Goal: Task Accomplishment & Management: Use online tool/utility

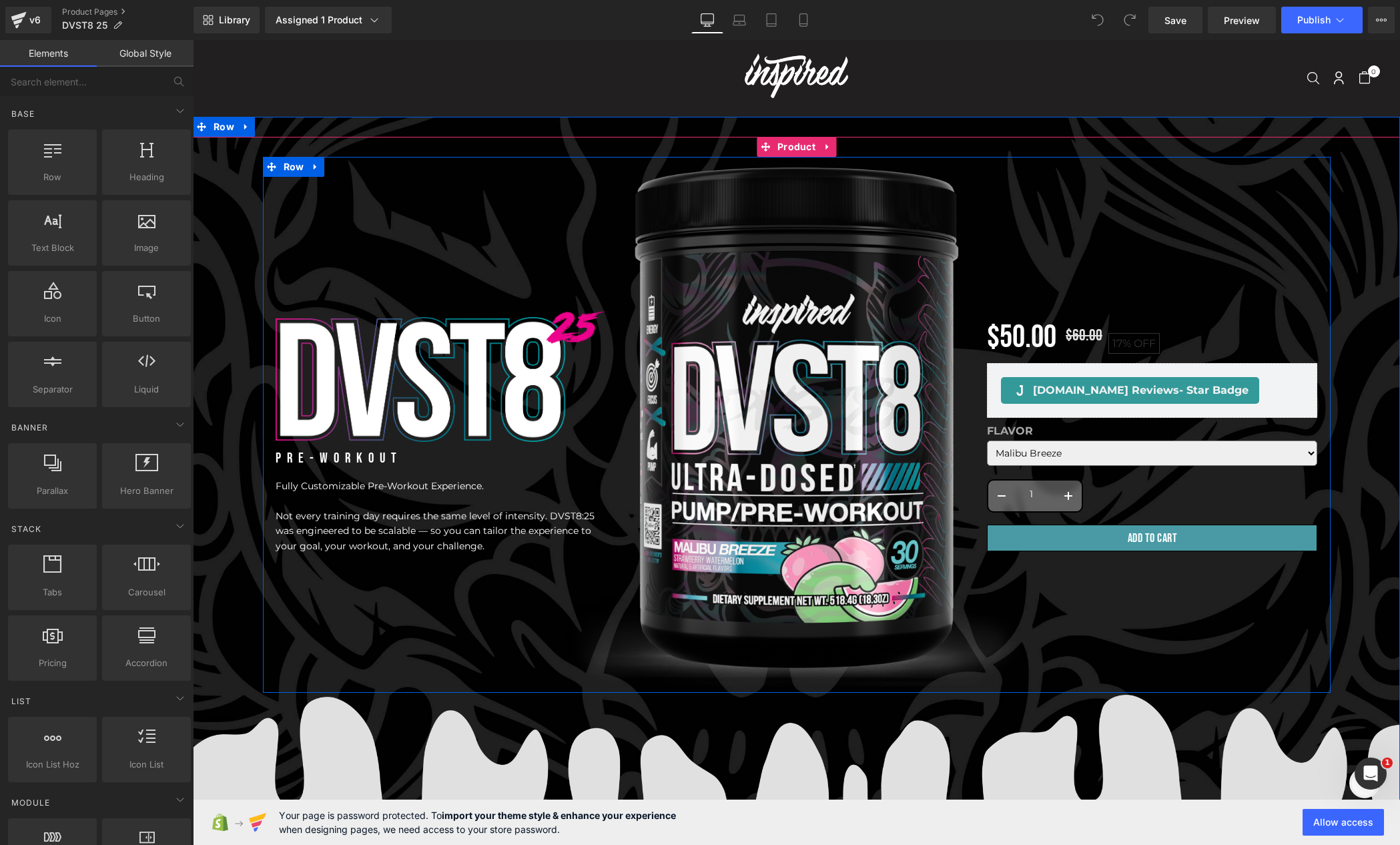
click at [1092, 260] on div "$50.00 $60.00 17% OFF (P) Price Judge.me Reviews - Star Badge Judge.me Reviews …" at bounding box center [1152, 431] width 356 height 509
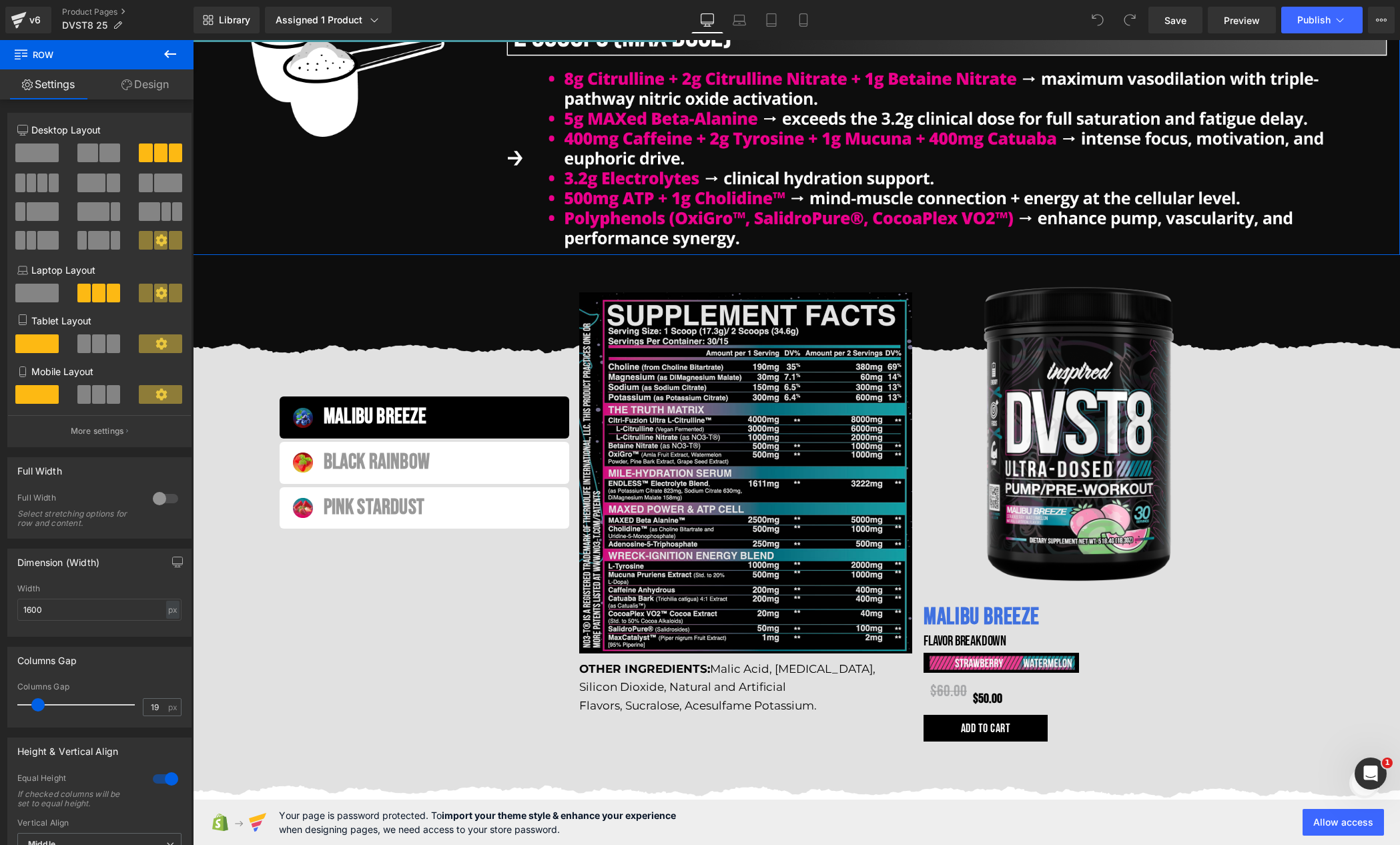
scroll to position [1558, 0]
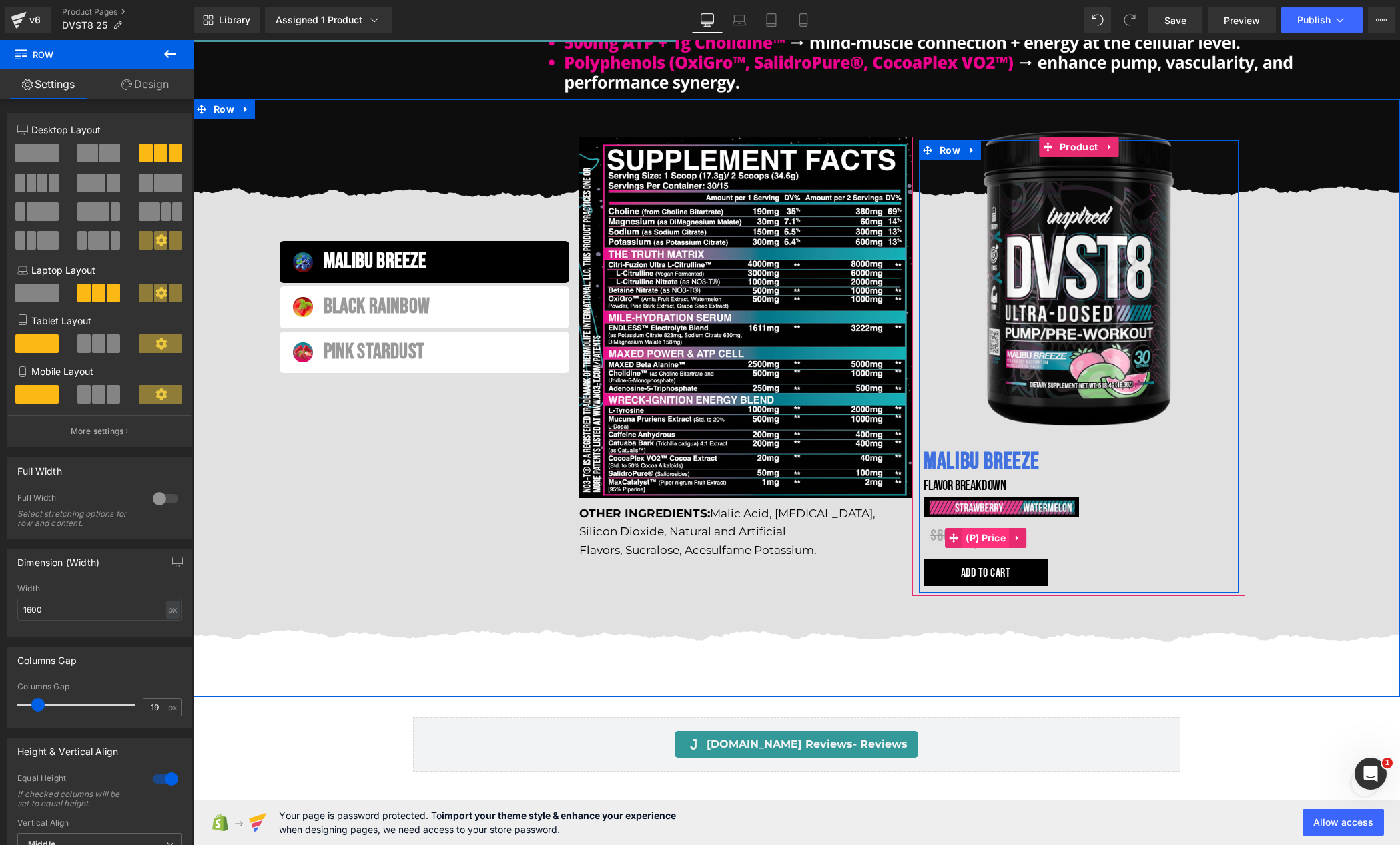
click at [980, 541] on span "(P) Price" at bounding box center [985, 538] width 46 height 20
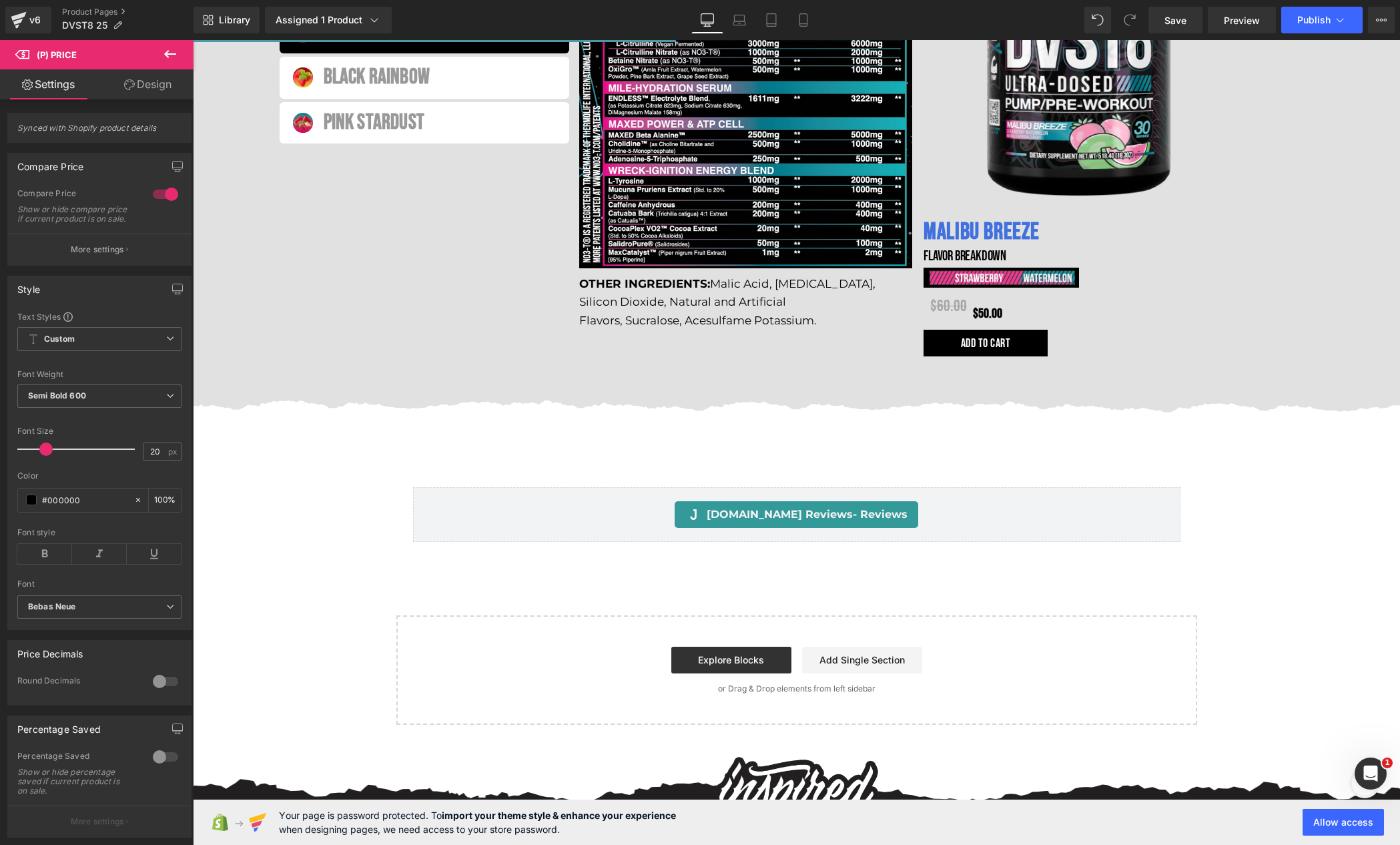
scroll to position [2033, 0]
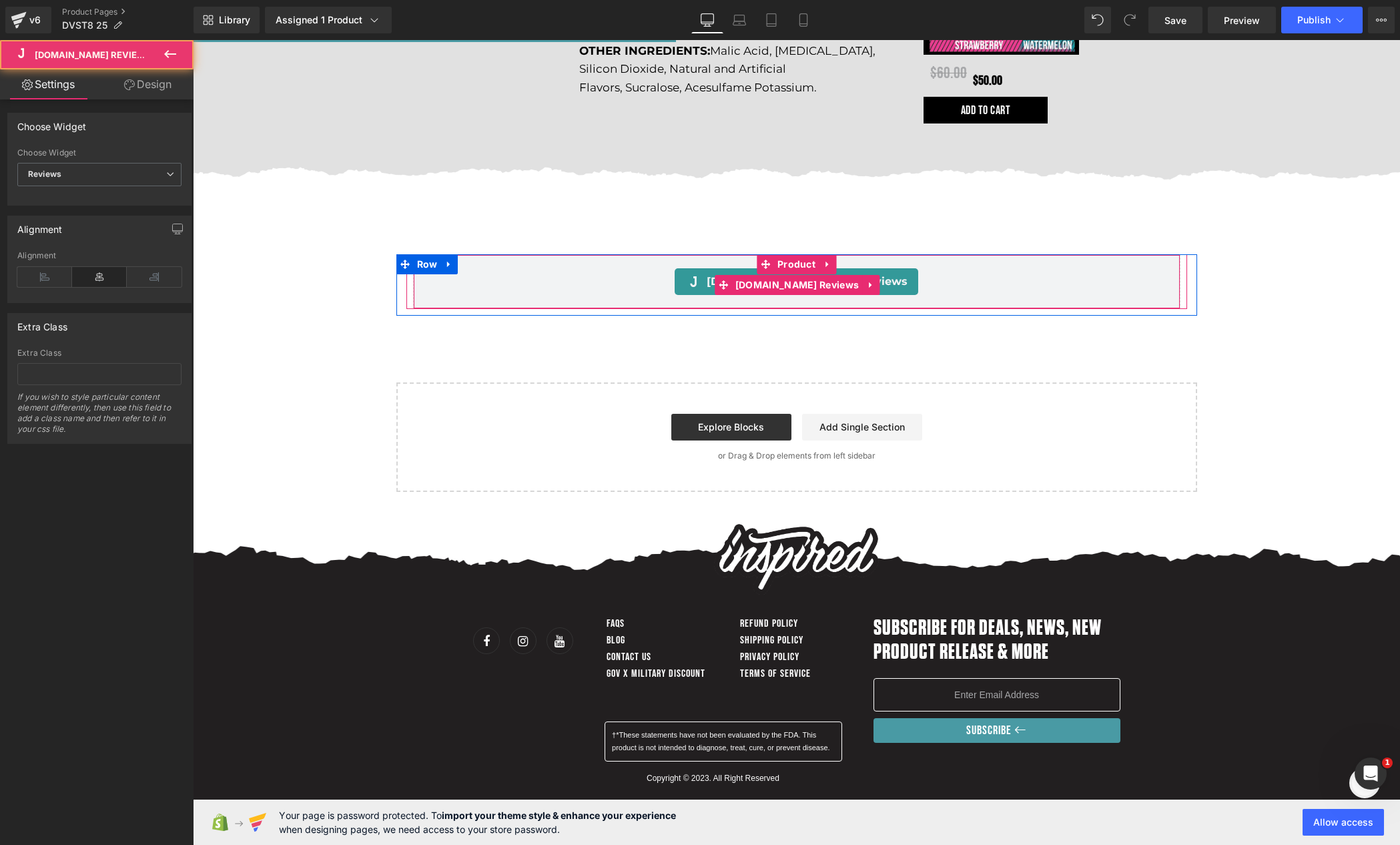
click at [633, 272] on div "Judge.me Reviews - Reviews" at bounding box center [797, 281] width 740 height 27
click at [788, 254] on span "Product" at bounding box center [796, 264] width 44 height 20
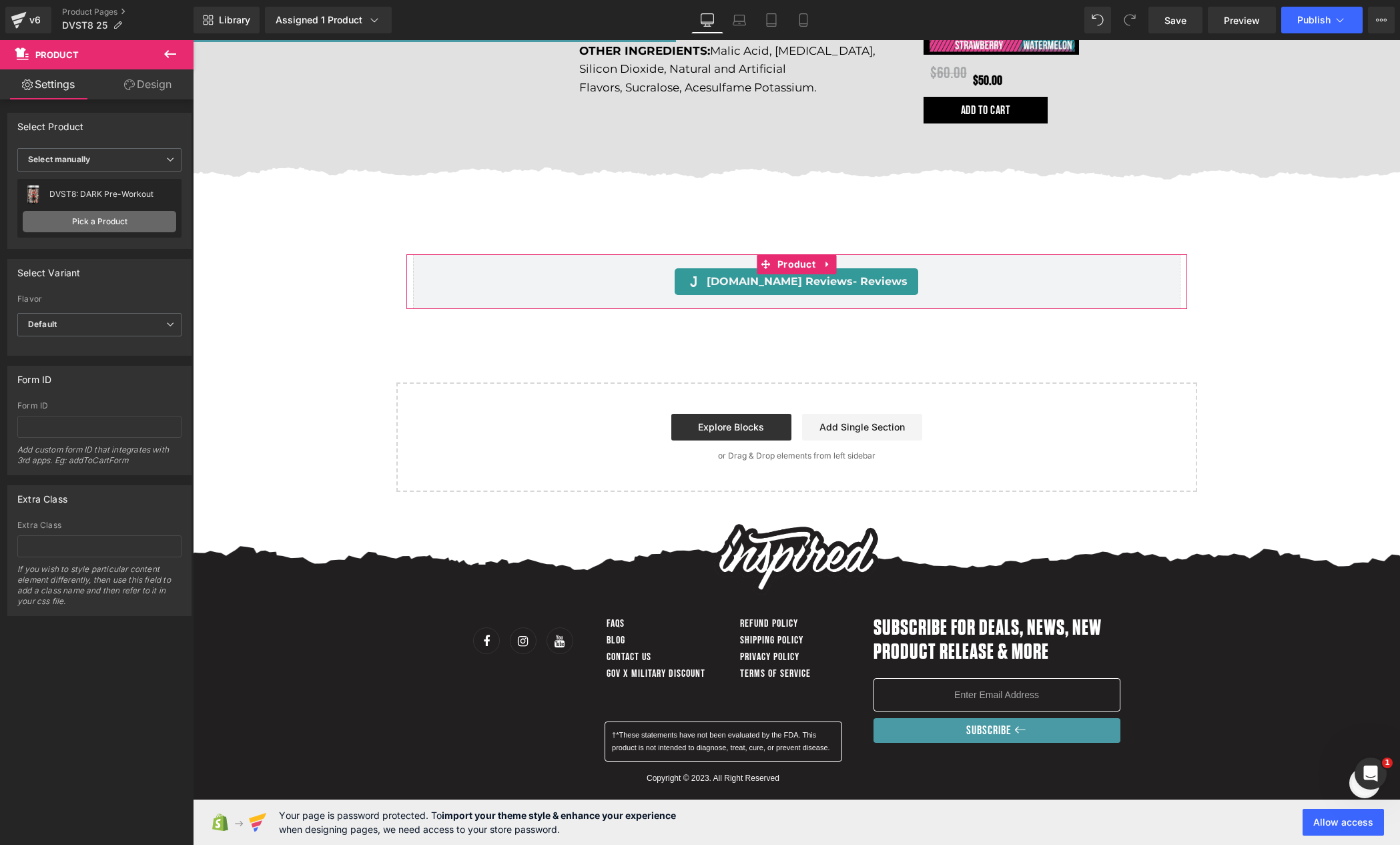
click at [85, 221] on link "Pick a Product" at bounding box center [100, 222] width 154 height 22
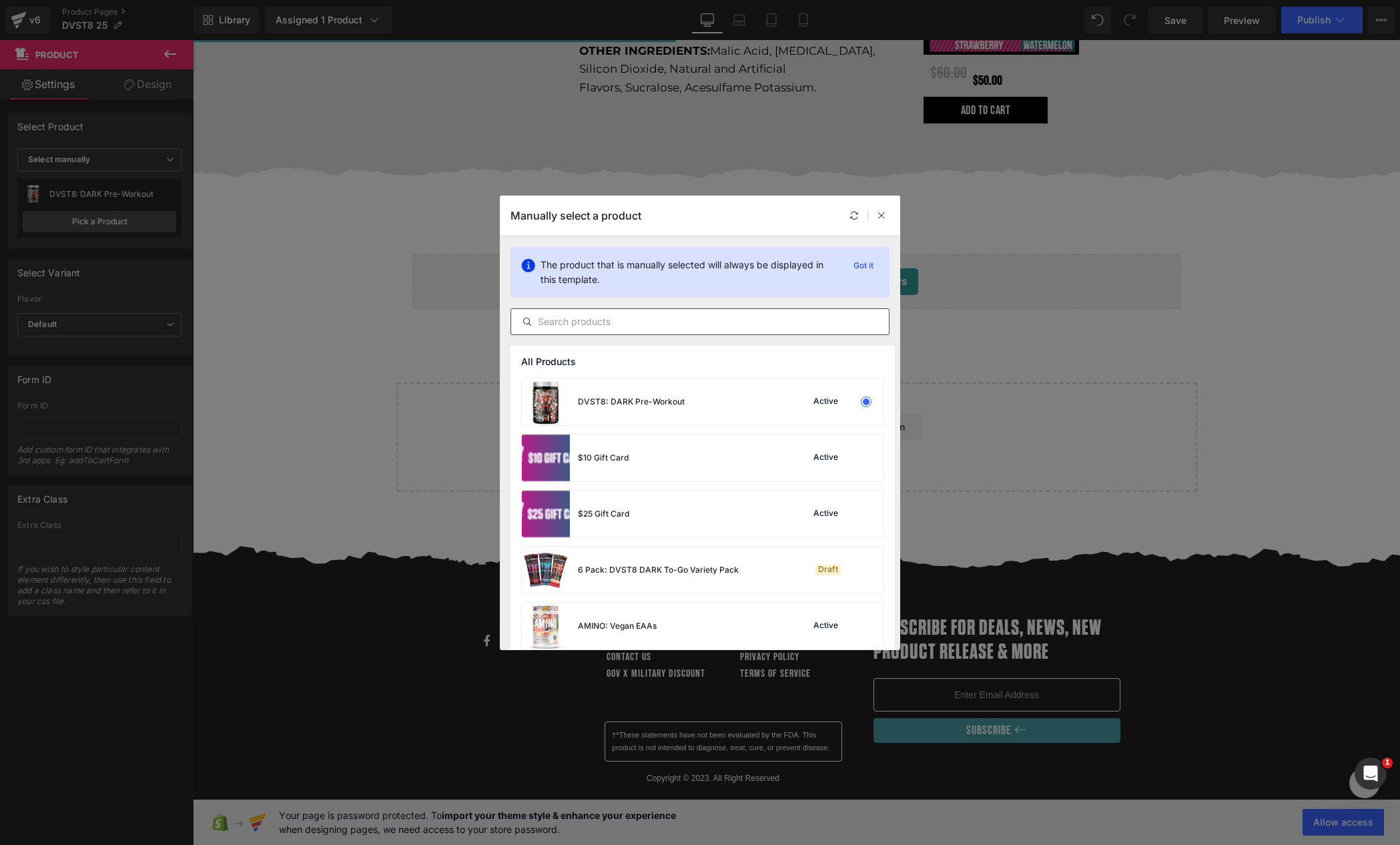
click at [585, 326] on input "text" at bounding box center [700, 321] width 377 height 16
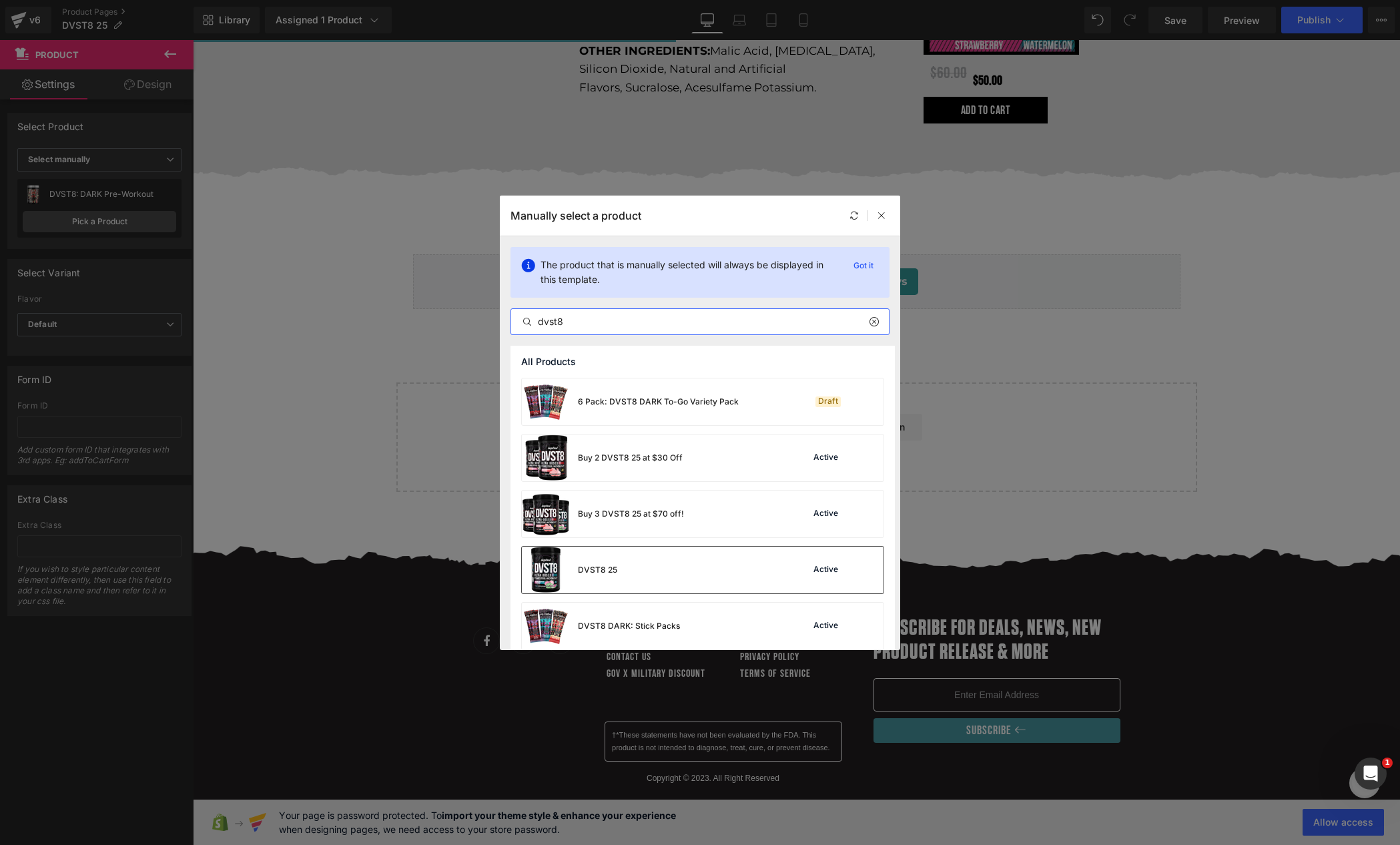
type input "dvst8"
click at [716, 566] on div "DVST8 25 Active" at bounding box center [702, 569] width 362 height 46
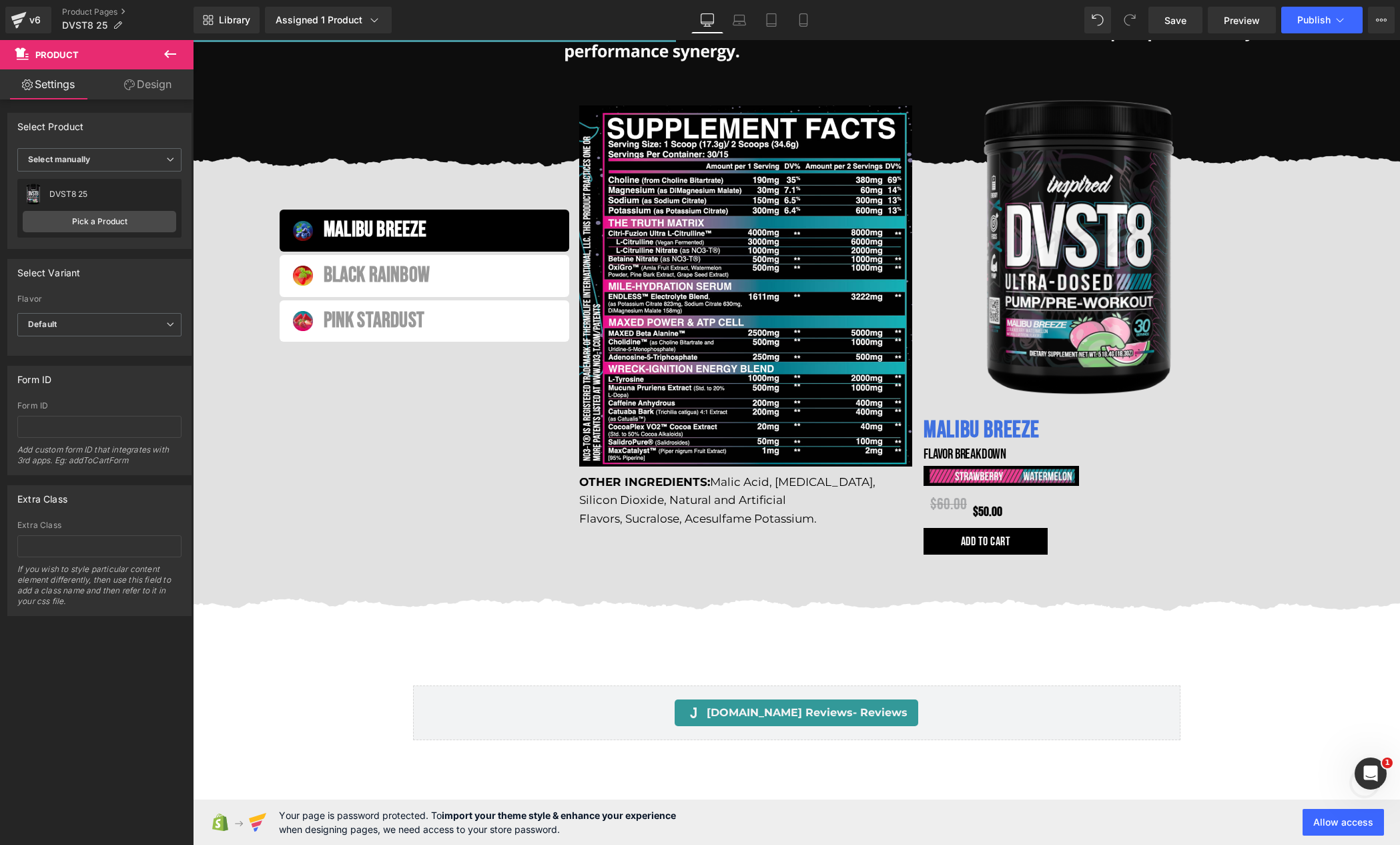
scroll to position [1475, 0]
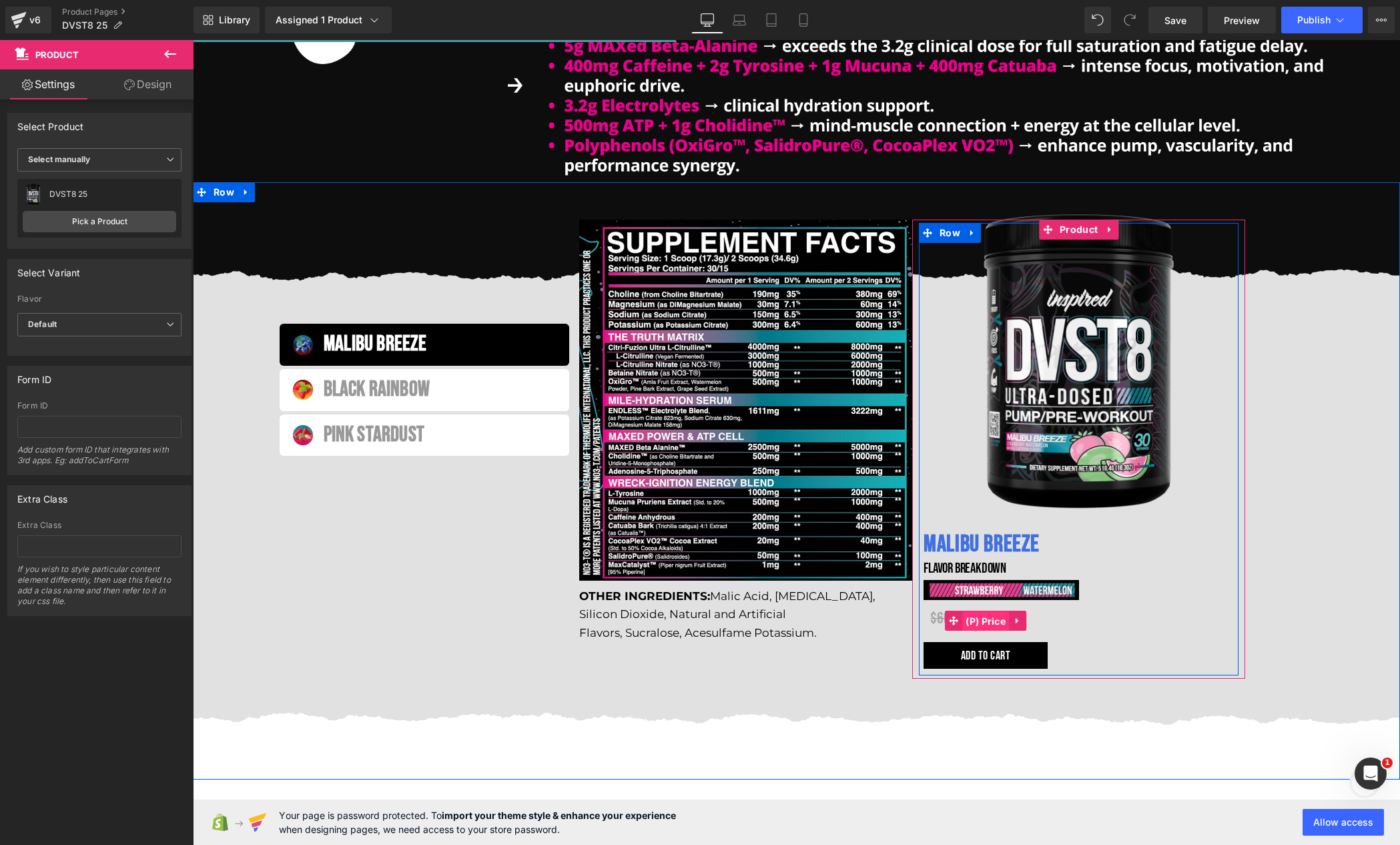
click at [991, 618] on span "(P) Price" at bounding box center [985, 621] width 46 height 20
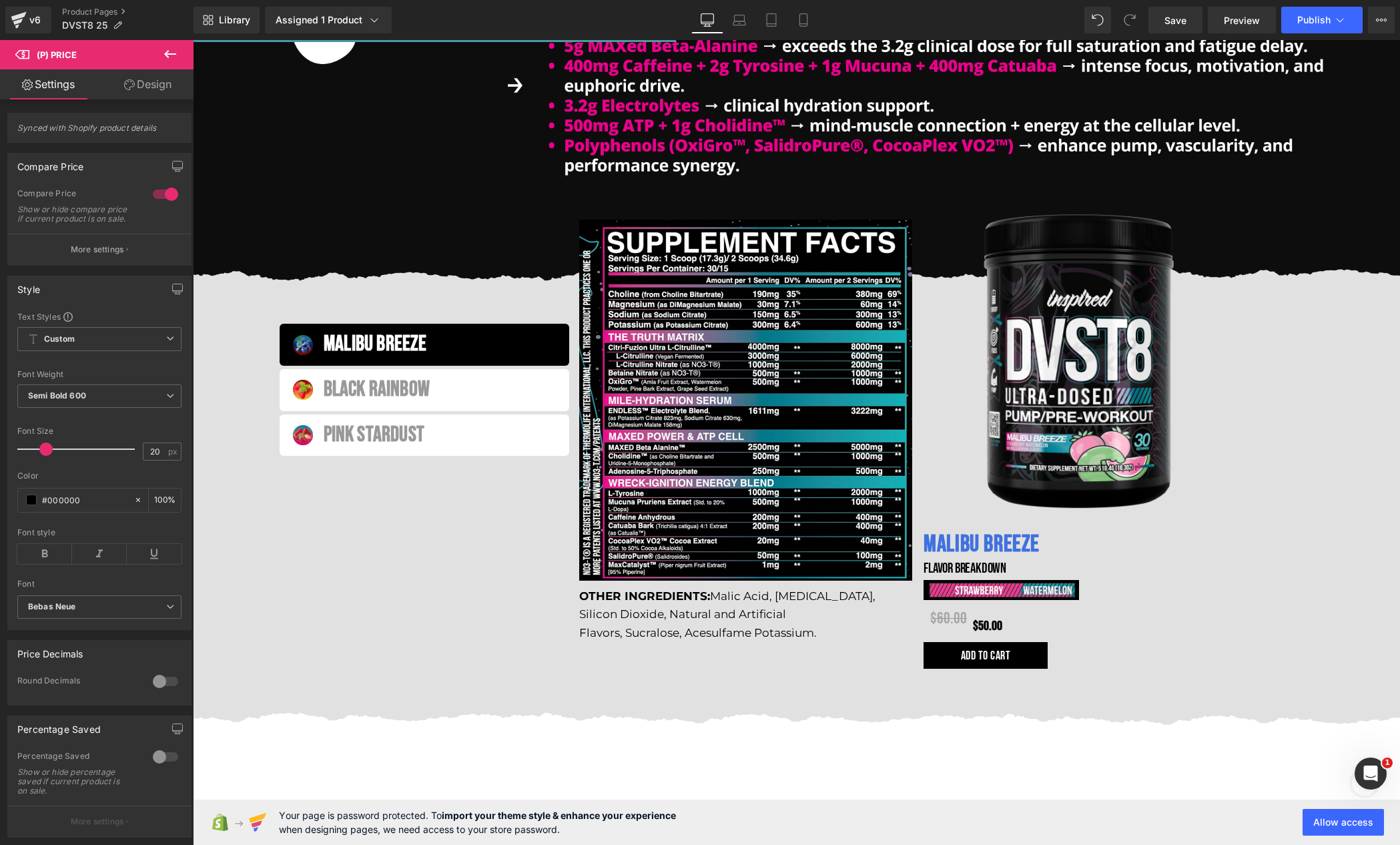
click at [155, 86] on link "Design" at bounding box center [148, 84] width 97 height 30
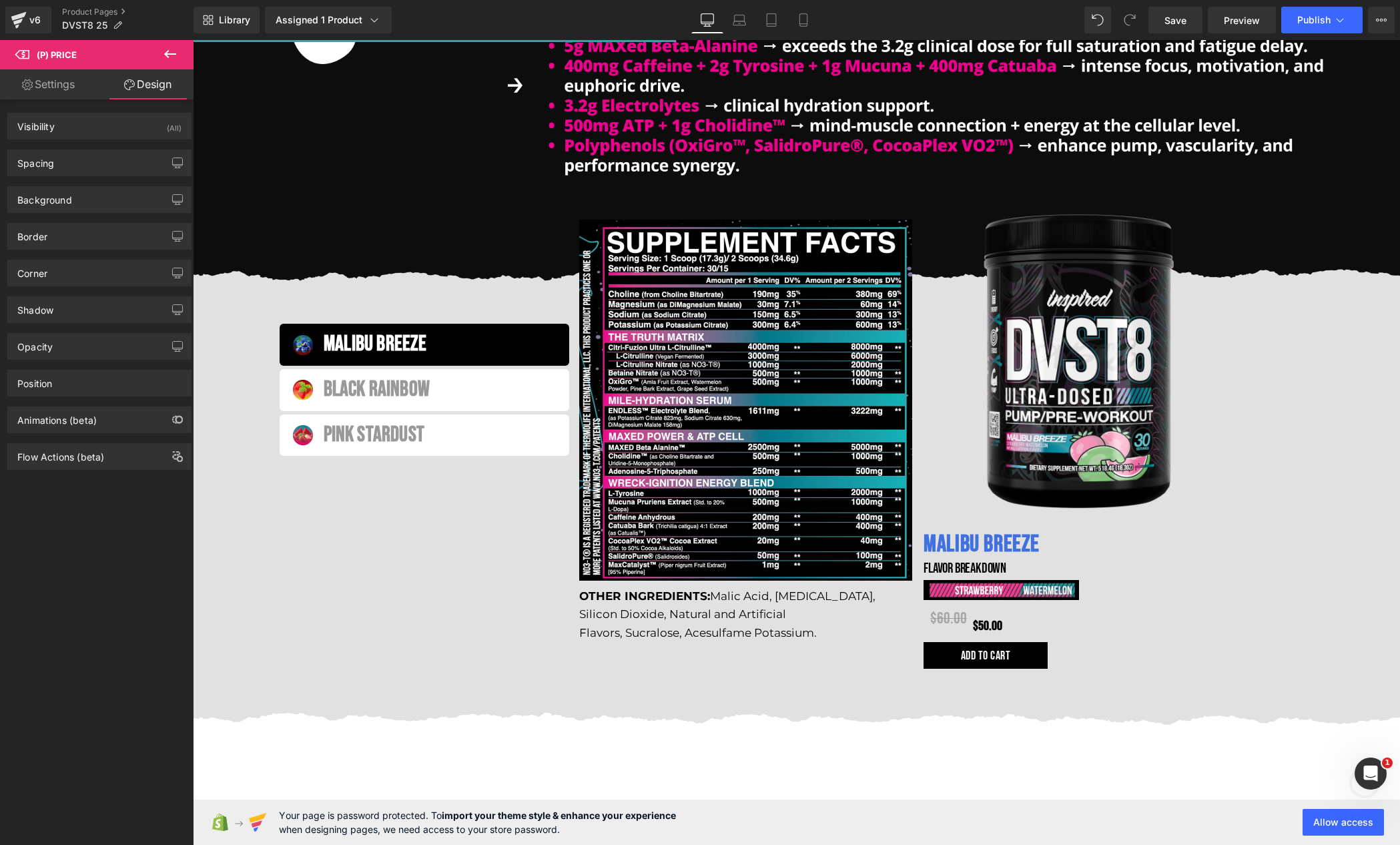
drag, startPoint x: 99, startPoint y: 177, endPoint x: 100, endPoint y: 165, distance: 12.0
click at [99, 177] on div "Background Color & Image color Color transparent 0 % Image Replace Image Upload…" at bounding box center [100, 194] width 200 height 36
click at [100, 165] on div "Spacing" at bounding box center [100, 162] width 183 height 26
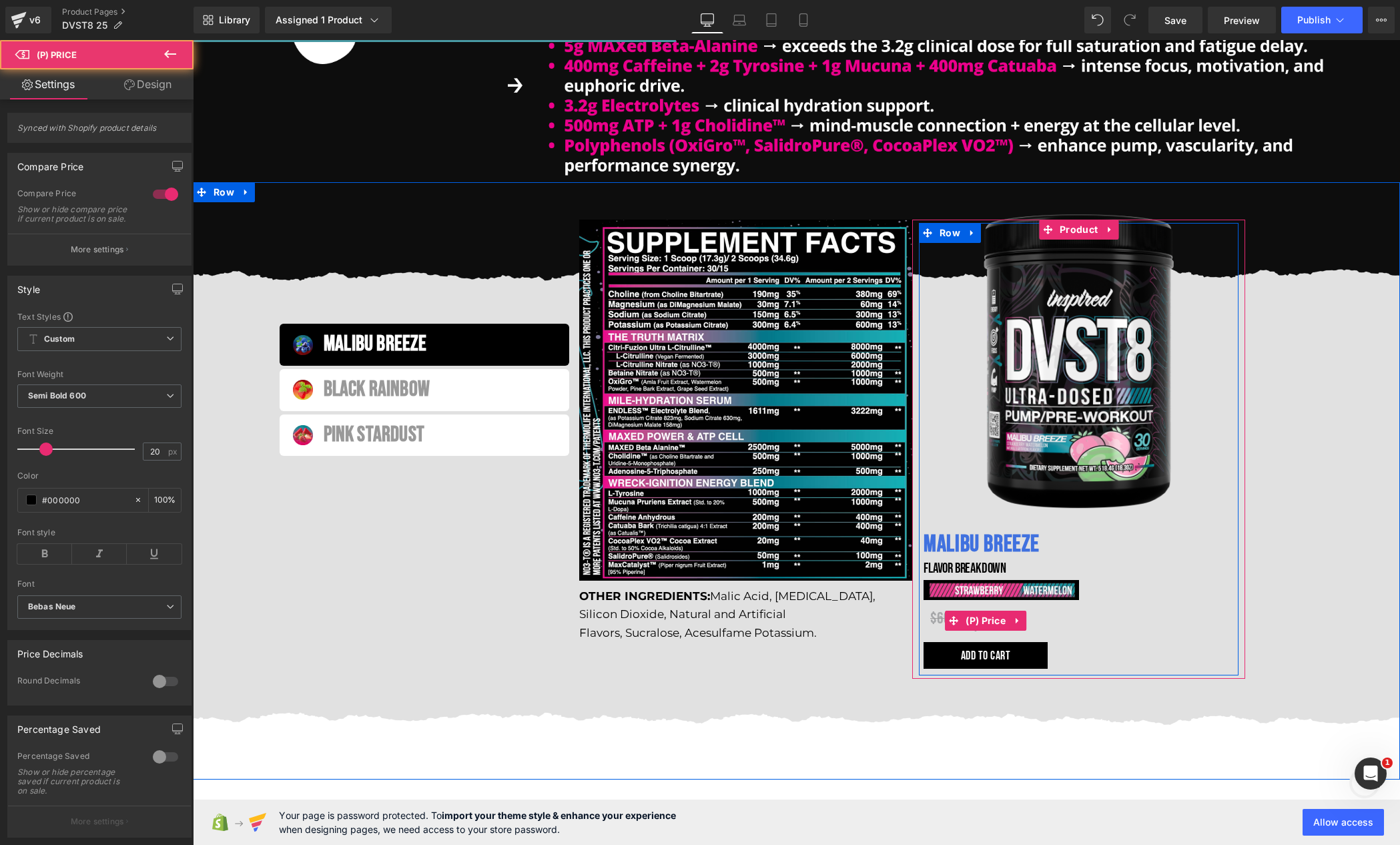
click at [924, 624] on div "$60.00 $50.00" at bounding box center [1079, 620] width 310 height 42
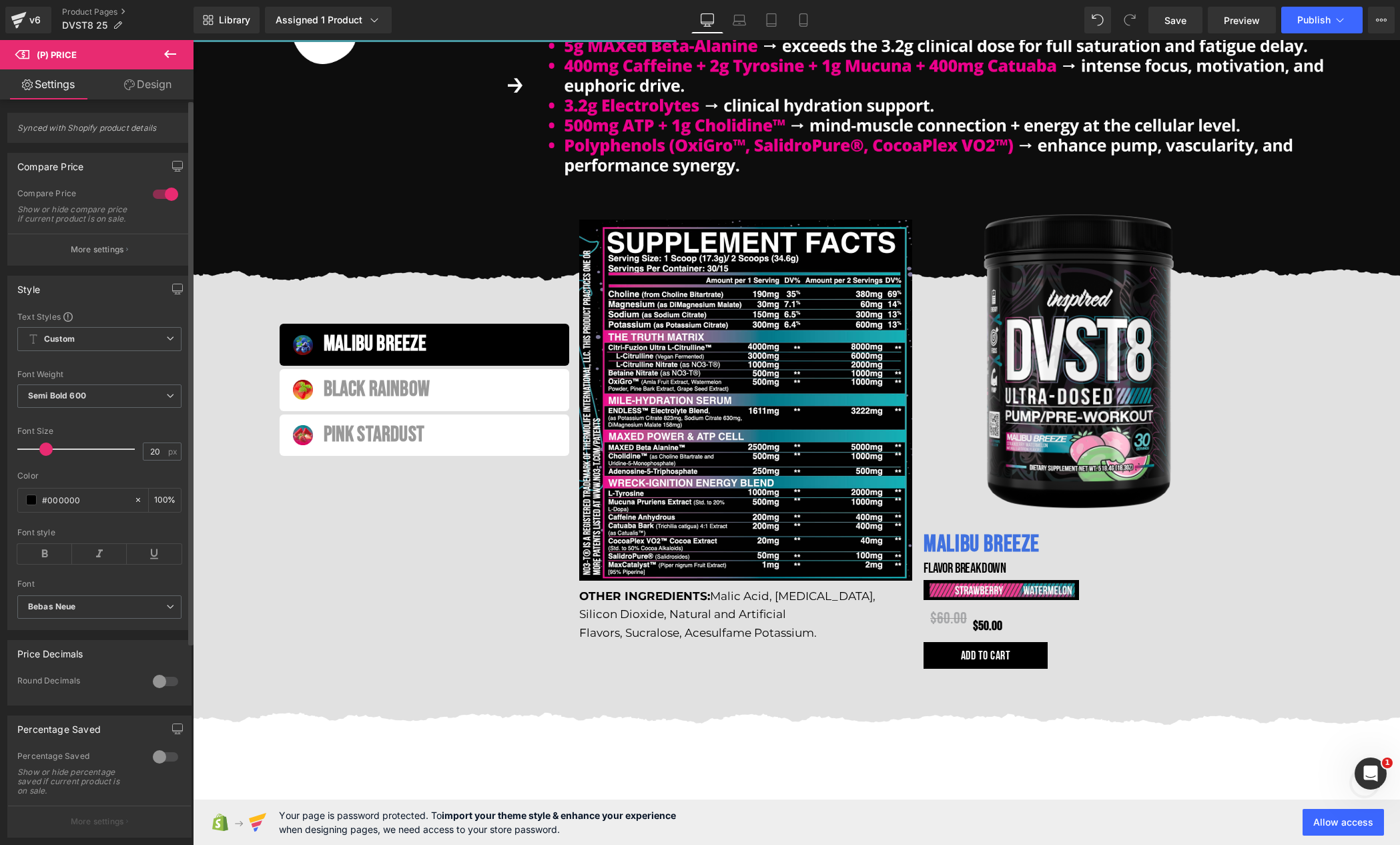
click at [171, 196] on div at bounding box center [166, 194] width 33 height 22
click at [168, 197] on div at bounding box center [166, 194] width 33 height 22
click at [95, 255] on p "More settings" at bounding box center [98, 249] width 53 height 12
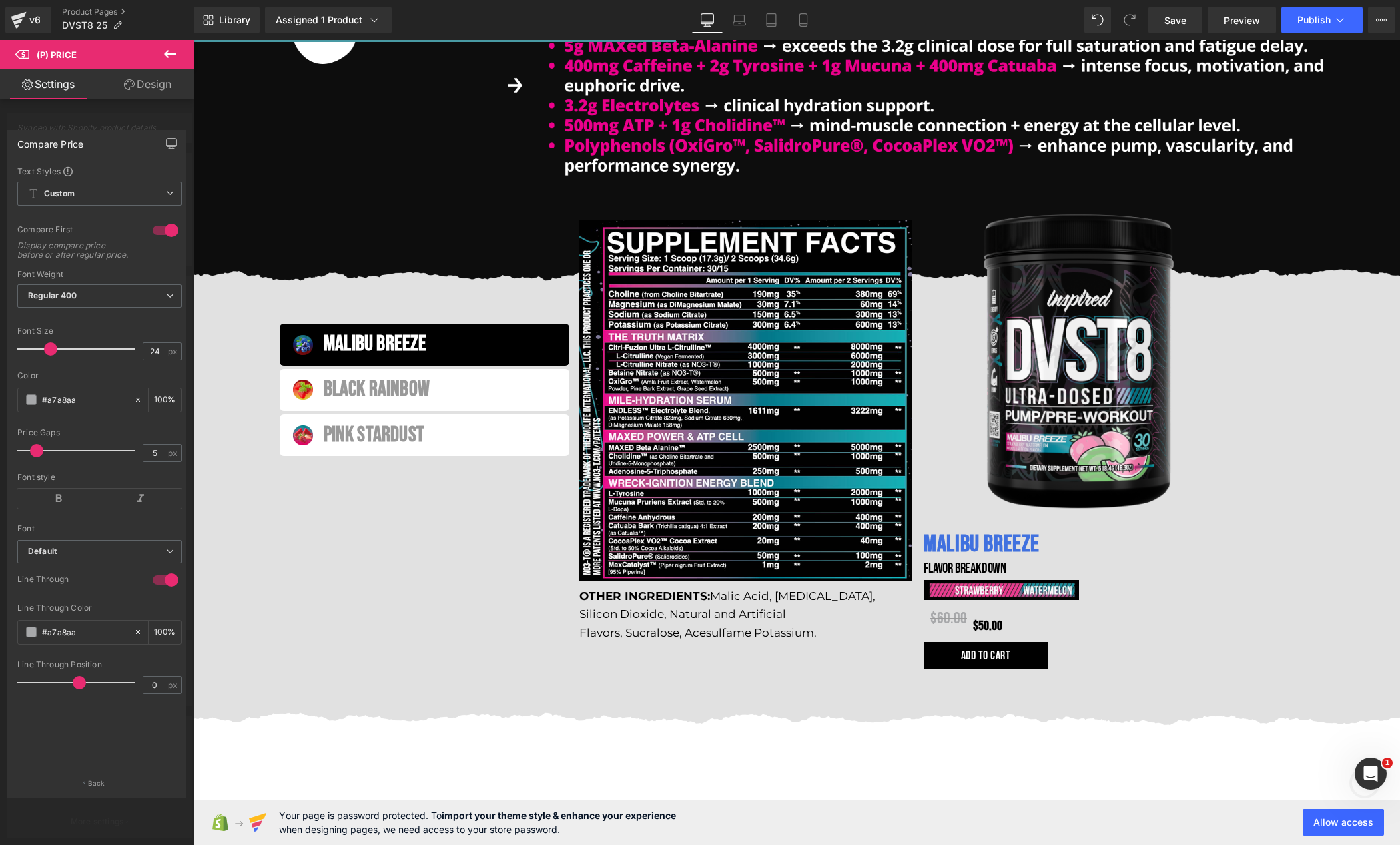
click at [161, 230] on div at bounding box center [166, 230] width 33 height 22
click at [147, 95] on link "Design" at bounding box center [148, 84] width 97 height 30
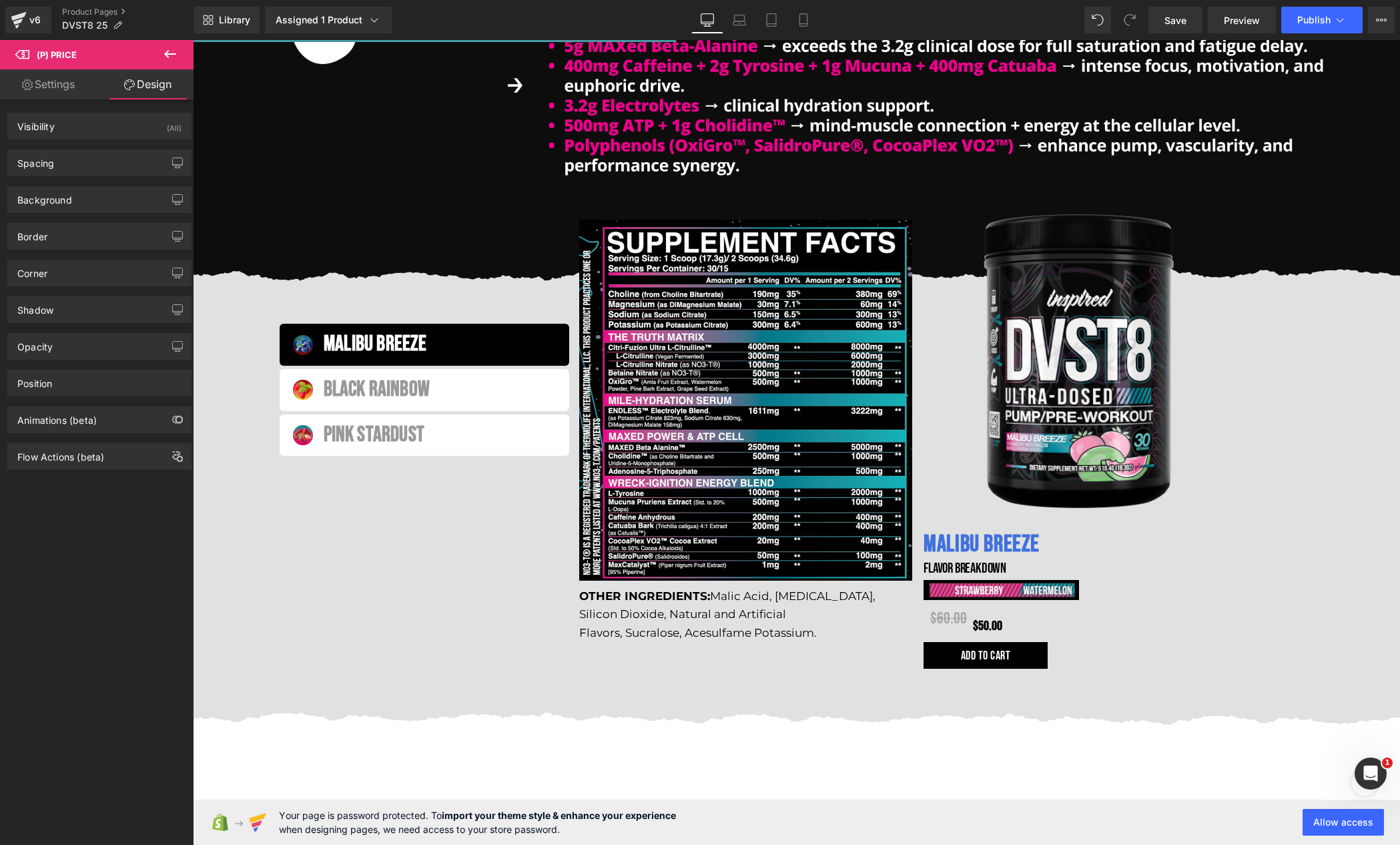
click at [69, 93] on link "Settings" at bounding box center [48, 84] width 97 height 30
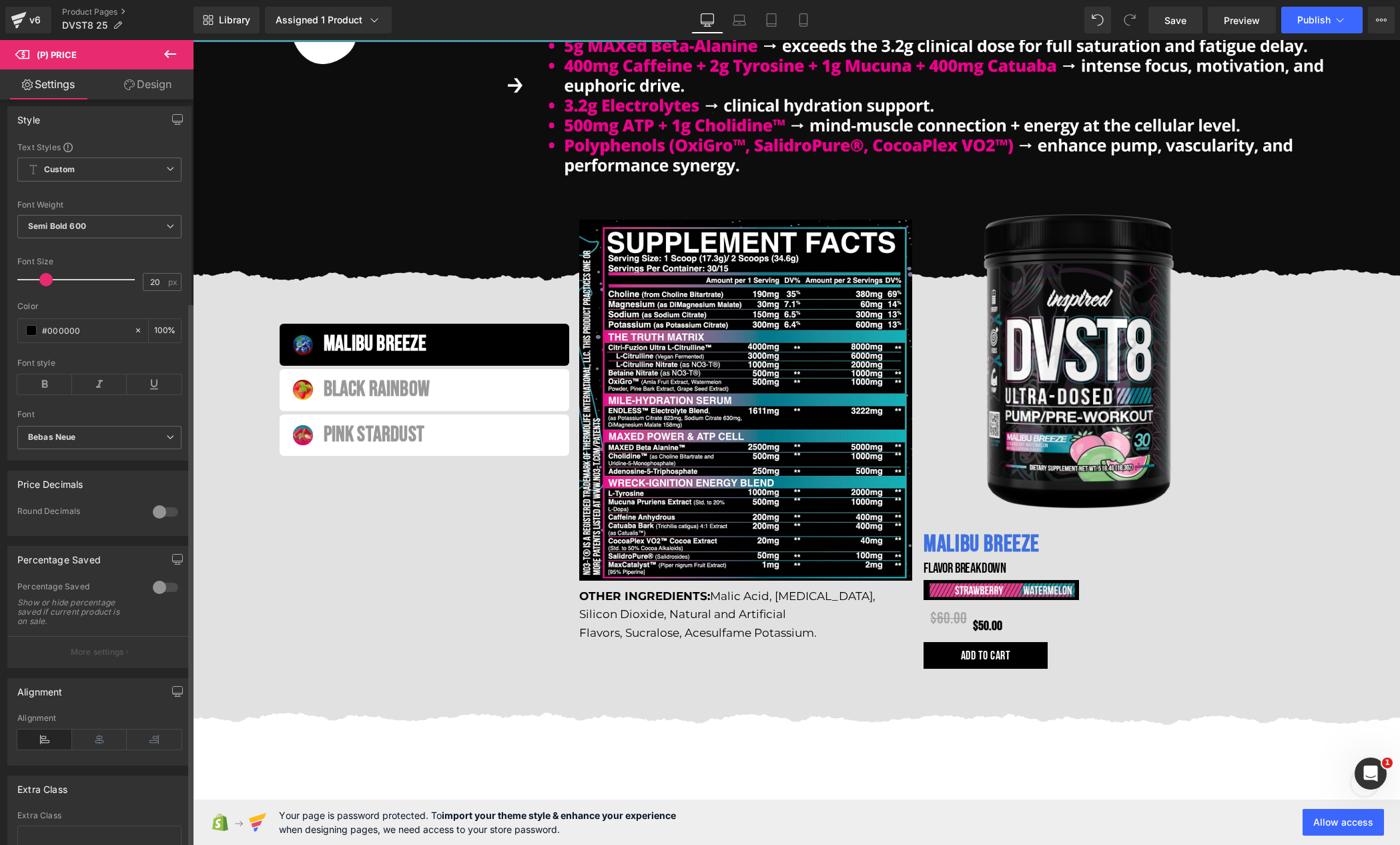
scroll to position [0, 0]
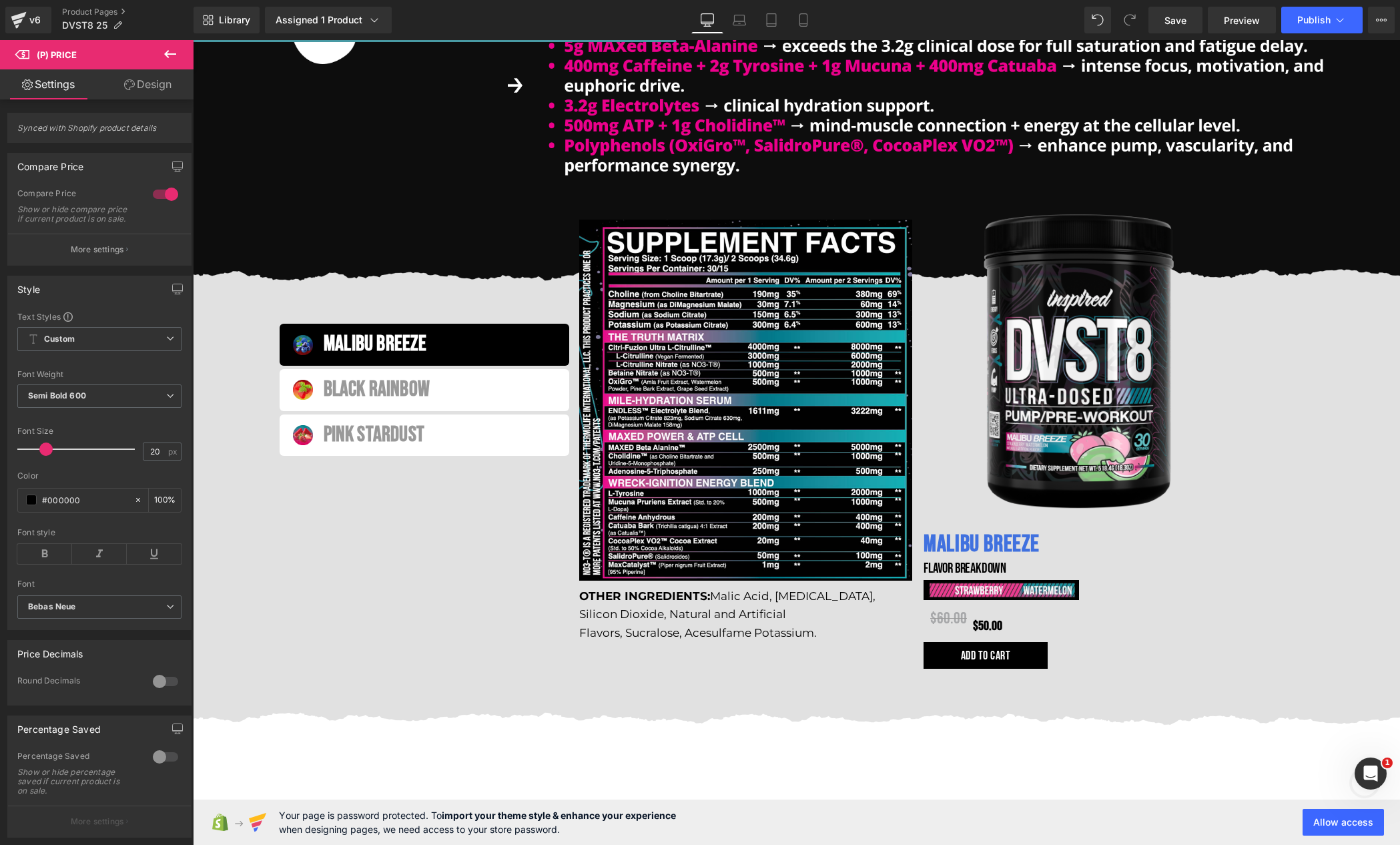
click at [134, 78] on link "Design" at bounding box center [148, 84] width 97 height 30
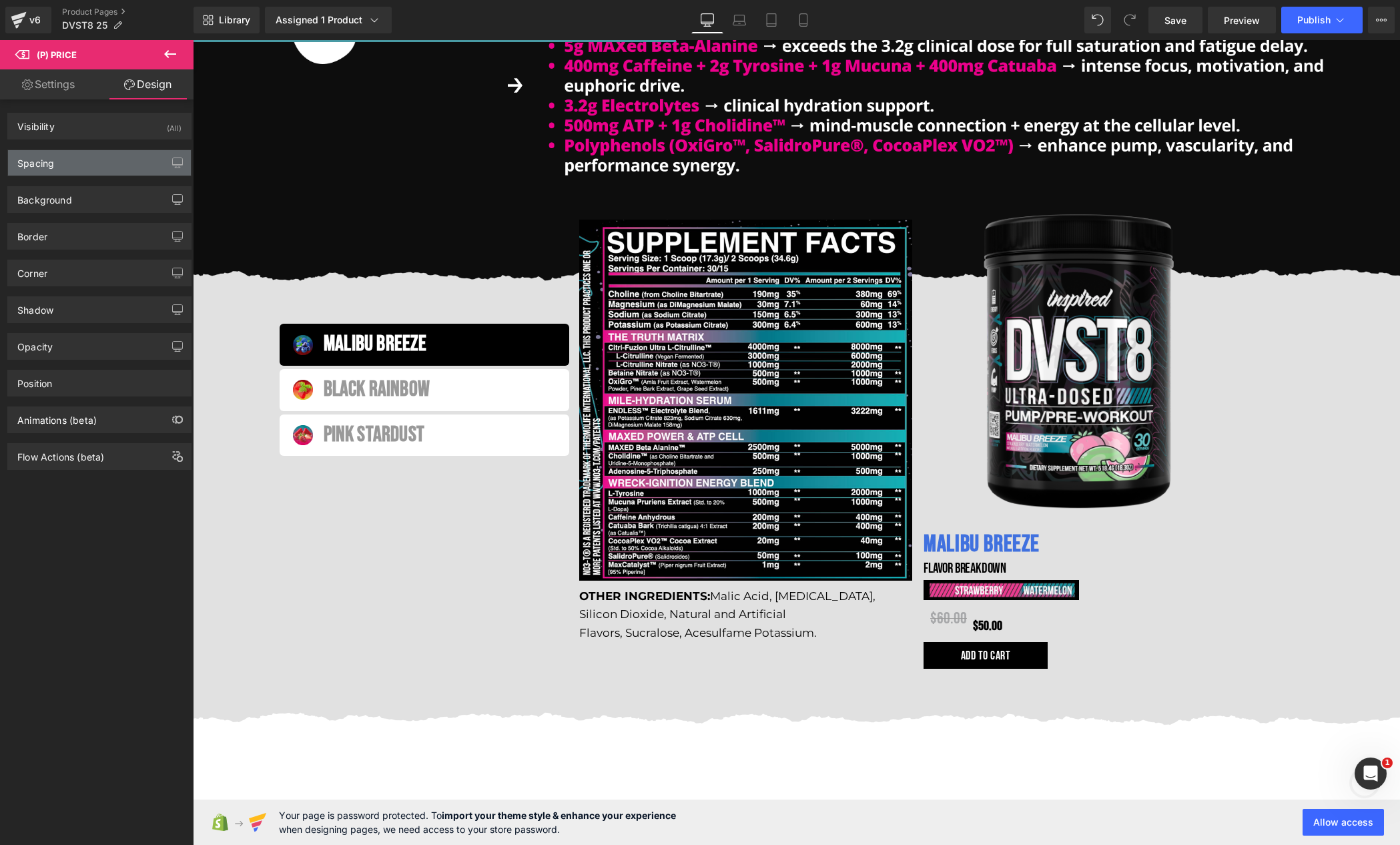
click at [74, 168] on div "Spacing" at bounding box center [100, 162] width 183 height 26
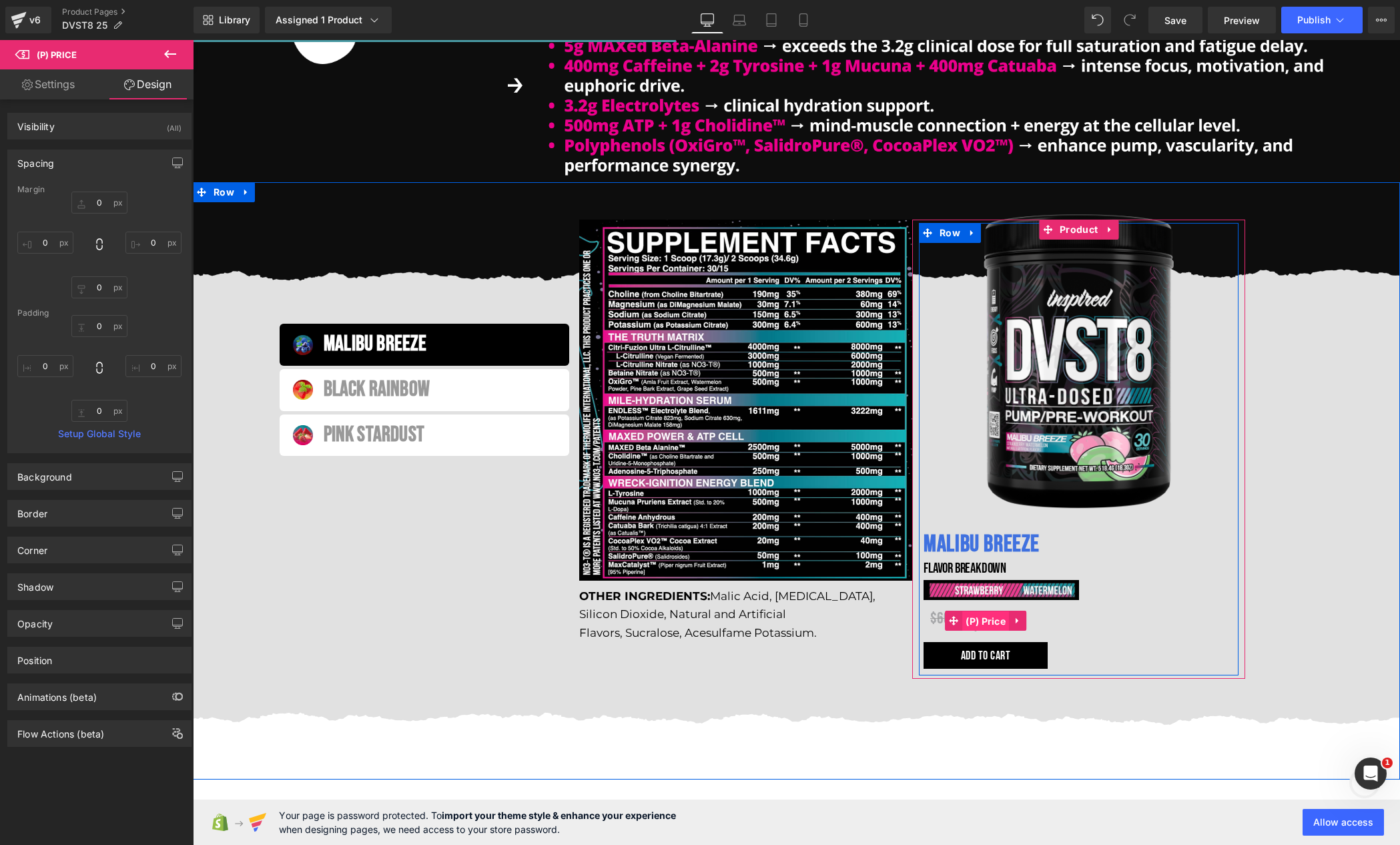
click at [988, 618] on link "(P) Price" at bounding box center [976, 620] width 64 height 20
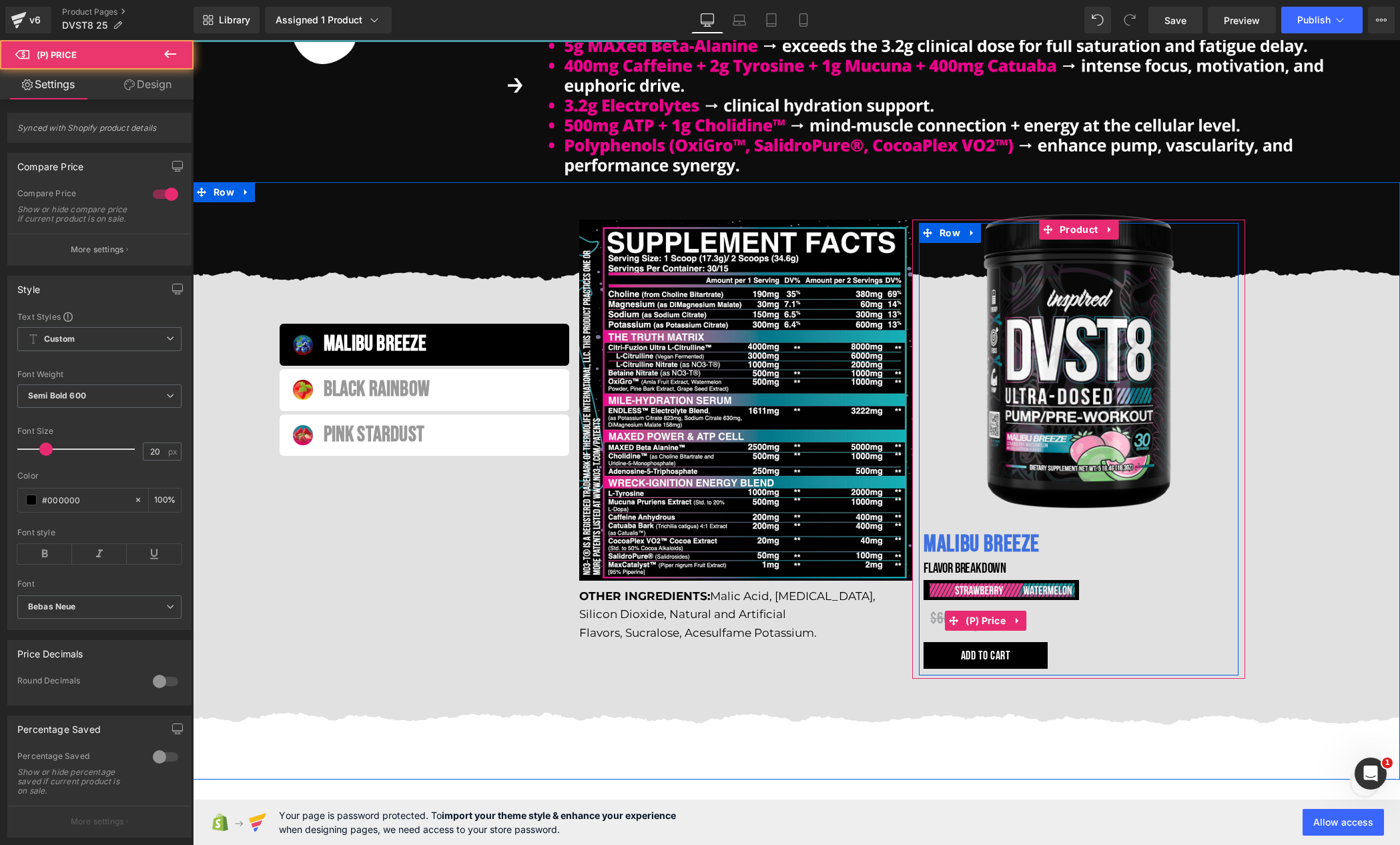
click at [988, 618] on span "(P) Price" at bounding box center [985, 620] width 46 height 20
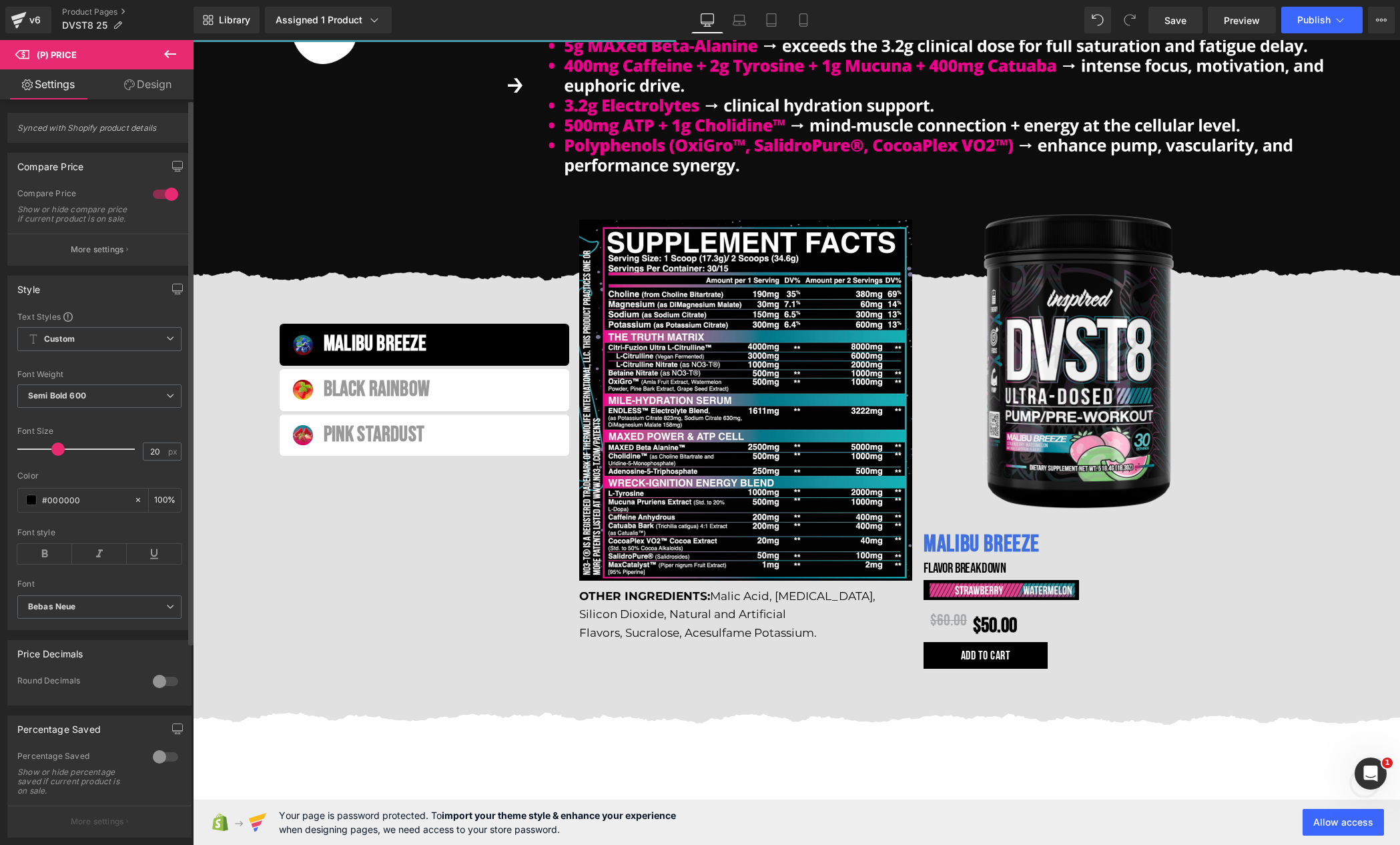
drag, startPoint x: 47, startPoint y: 455, endPoint x: 59, endPoint y: 456, distance: 12.0
click at [59, 456] on span at bounding box center [58, 449] width 14 height 14
click at [108, 246] on button "More settings" at bounding box center [100, 249] width 183 height 32
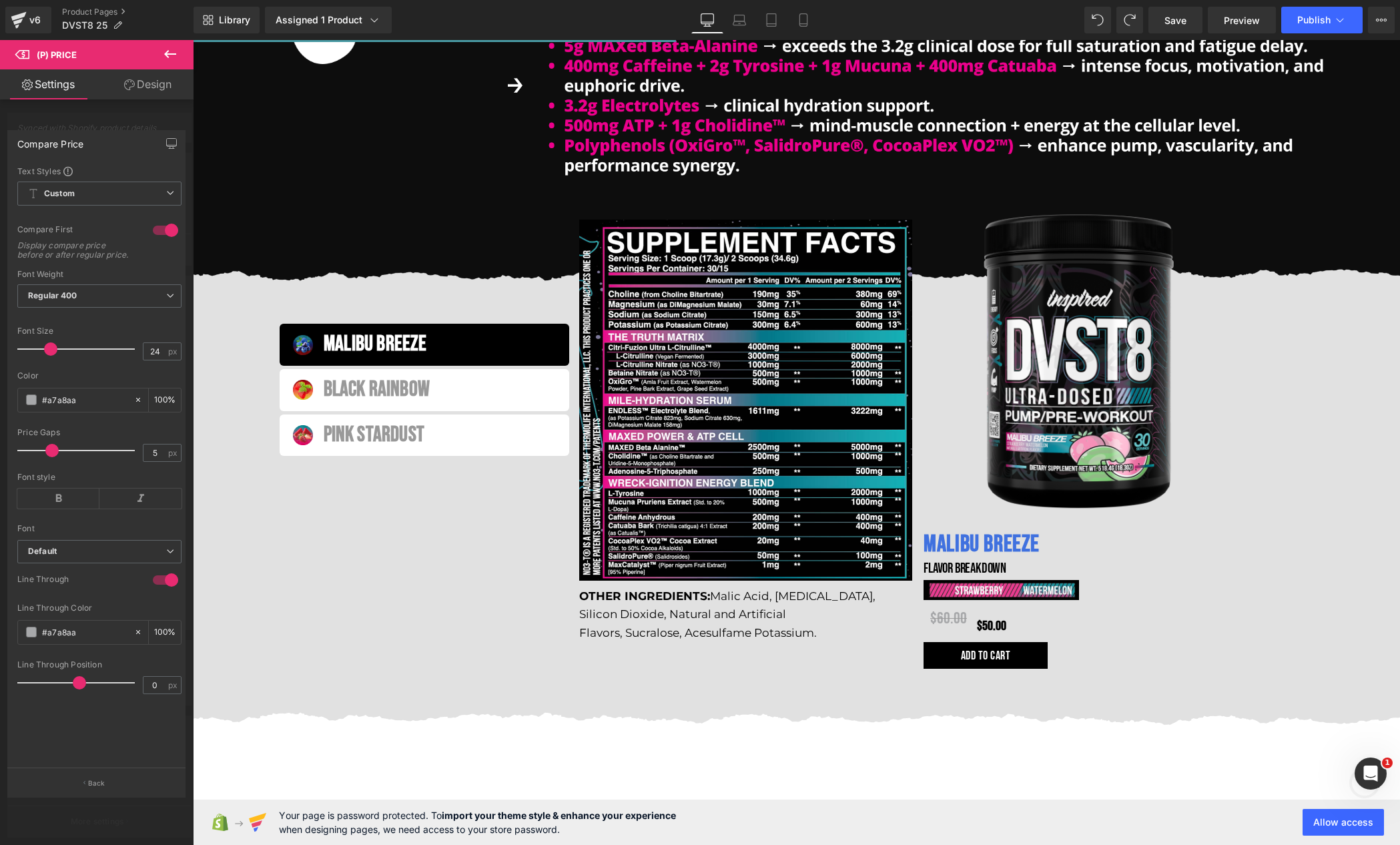
drag, startPoint x: 33, startPoint y: 458, endPoint x: 47, endPoint y: 461, distance: 14.3
click at [47, 457] on span at bounding box center [52, 451] width 14 height 14
drag, startPoint x: 78, startPoint y: 691, endPoint x: 60, endPoint y: 678, distance: 22.2
click at [60, 678] on div at bounding box center [79, 682] width 110 height 27
click at [69, 191] on b "Custom" at bounding box center [59, 194] width 31 height 12
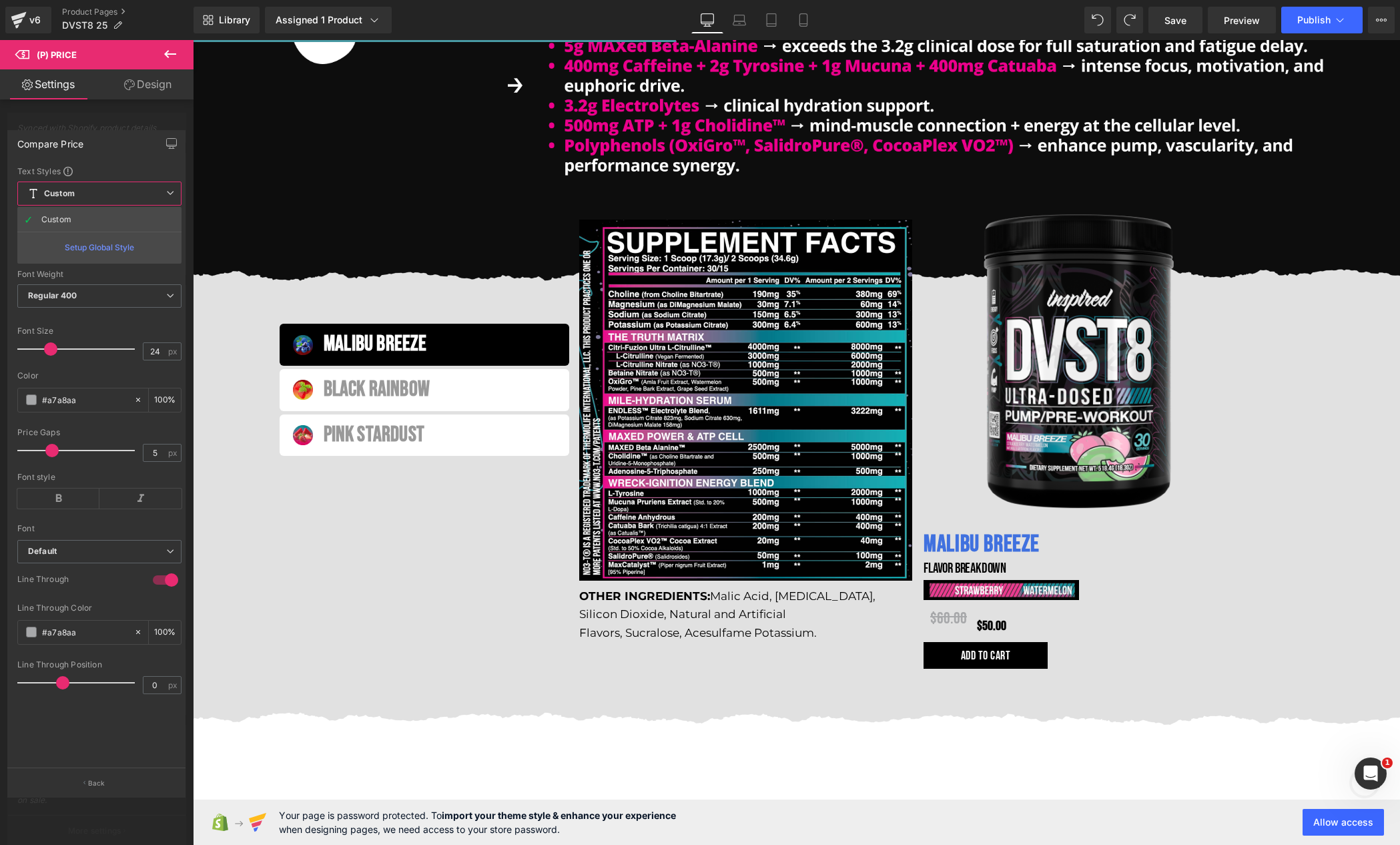
click at [69, 191] on b "Custom" at bounding box center [59, 194] width 31 height 12
click at [48, 464] on div at bounding box center [79, 450] width 110 height 27
click at [63, 508] on icon at bounding box center [58, 498] width 82 height 20
drag, startPoint x: 43, startPoint y: 460, endPoint x: 36, endPoint y: 461, distance: 7.1
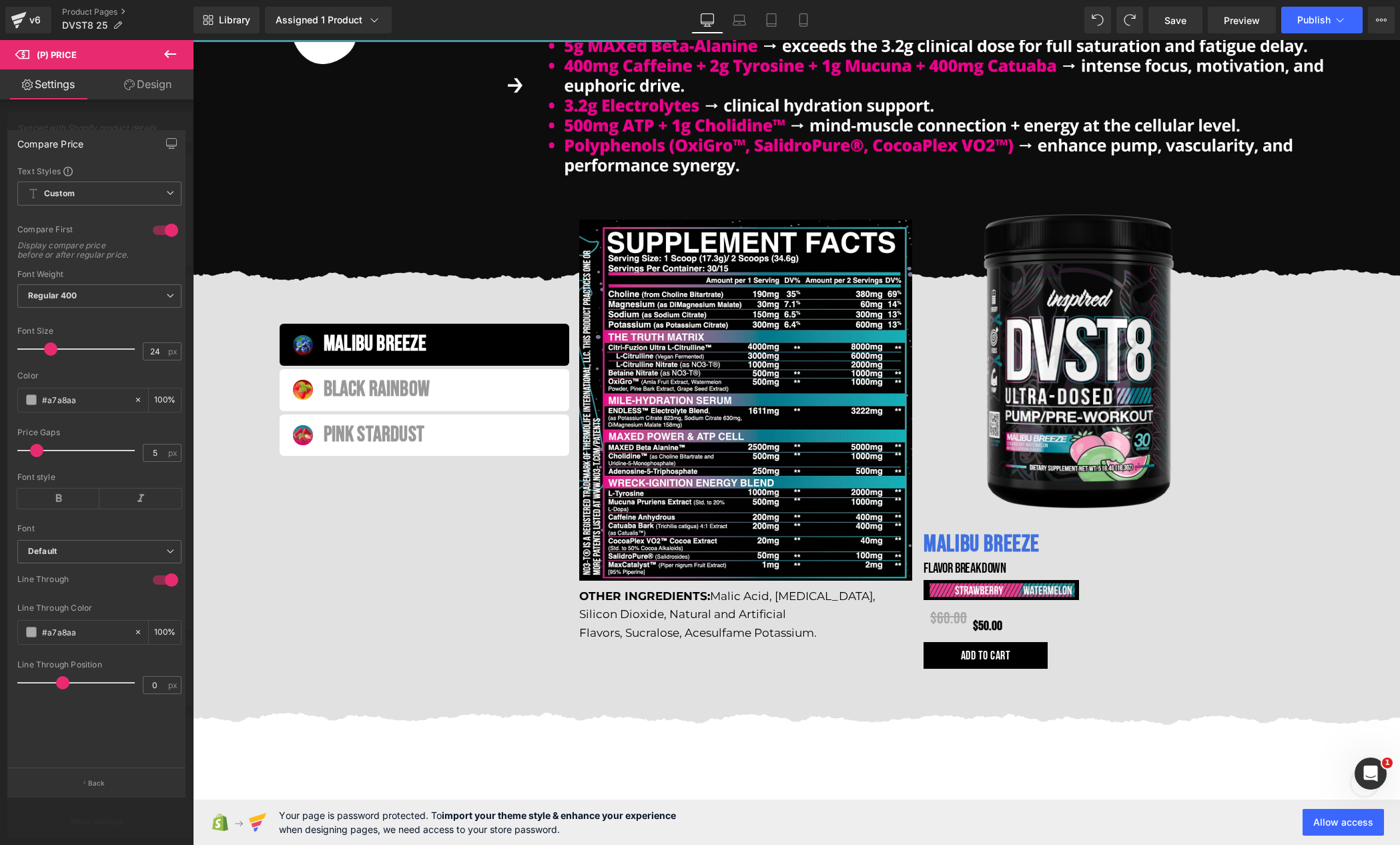
click at [36, 457] on span at bounding box center [36, 451] width 14 height 14
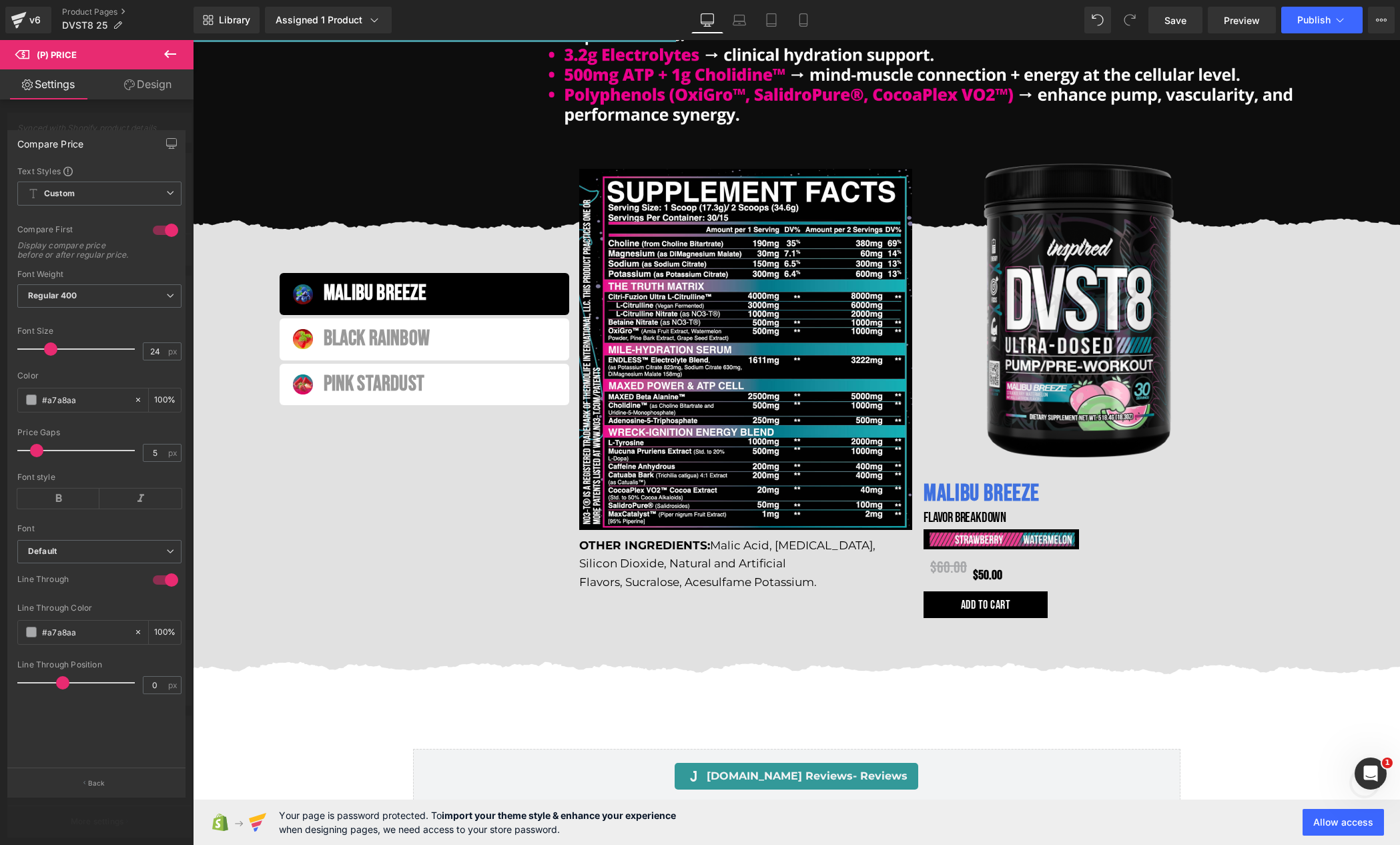
scroll to position [1525, 0]
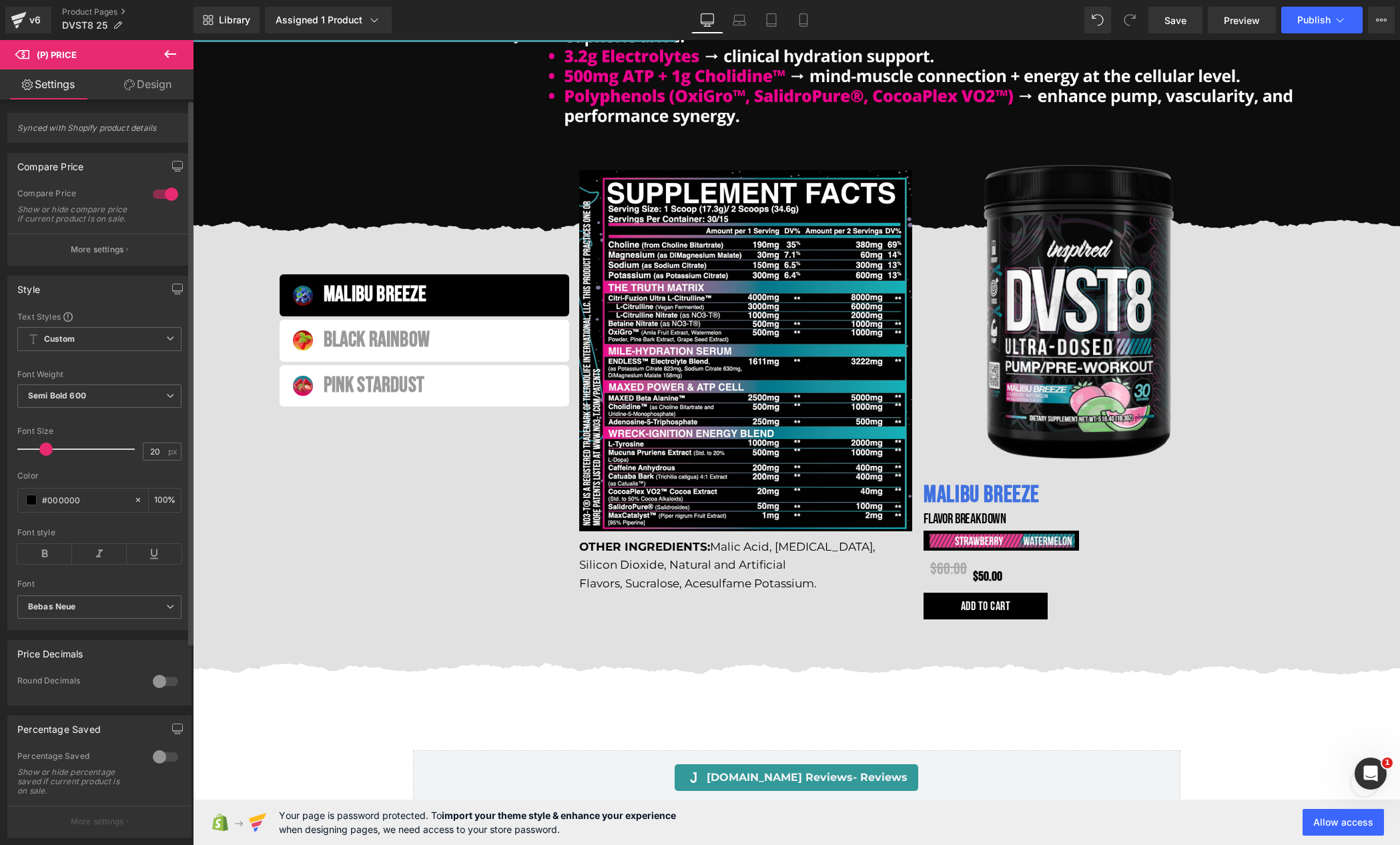
click at [156, 199] on div at bounding box center [166, 194] width 33 height 22
click at [161, 202] on div at bounding box center [166, 194] width 33 height 22
click at [138, 88] on link "Design" at bounding box center [148, 84] width 97 height 30
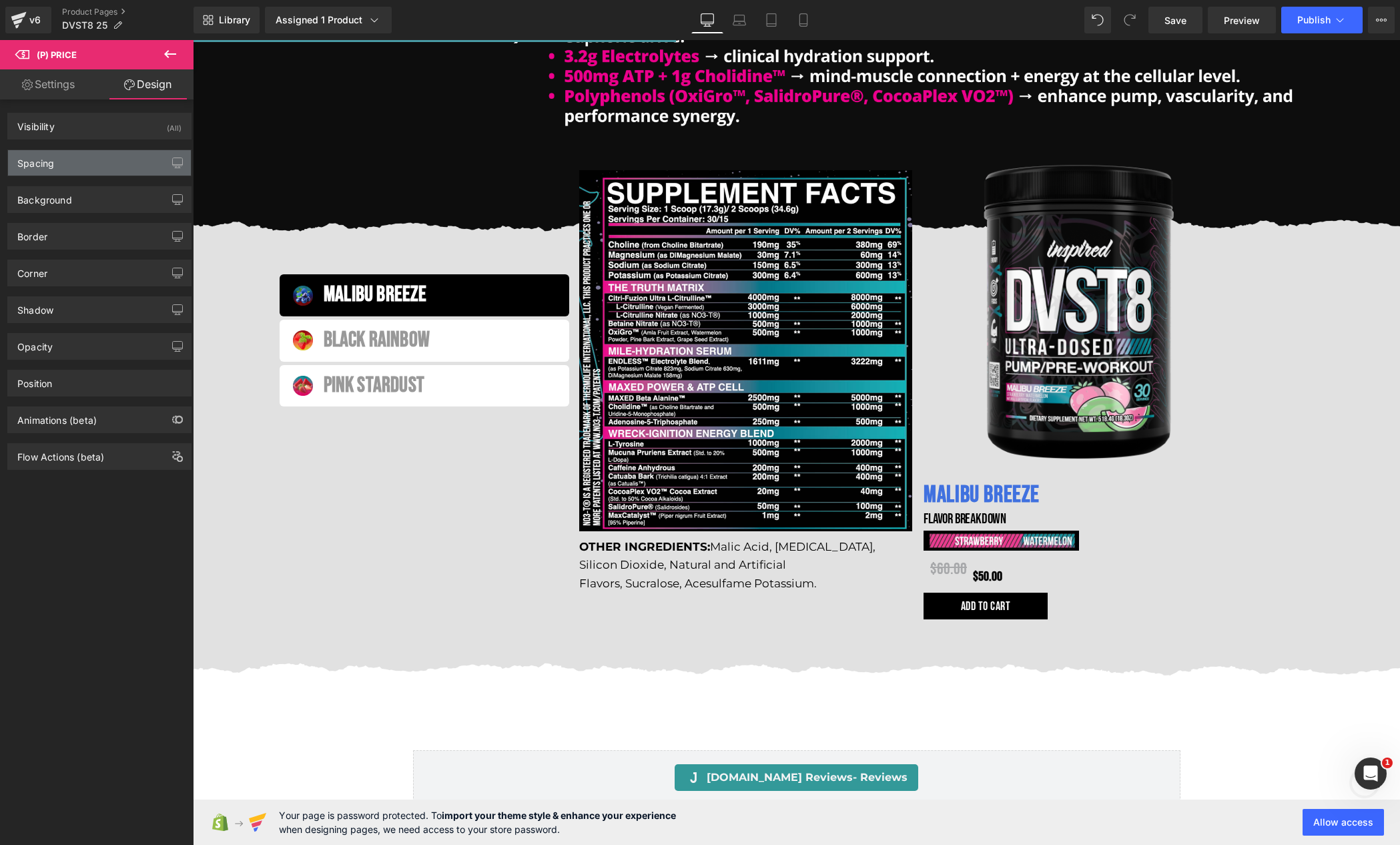
click at [101, 161] on div "Spacing" at bounding box center [100, 162] width 183 height 26
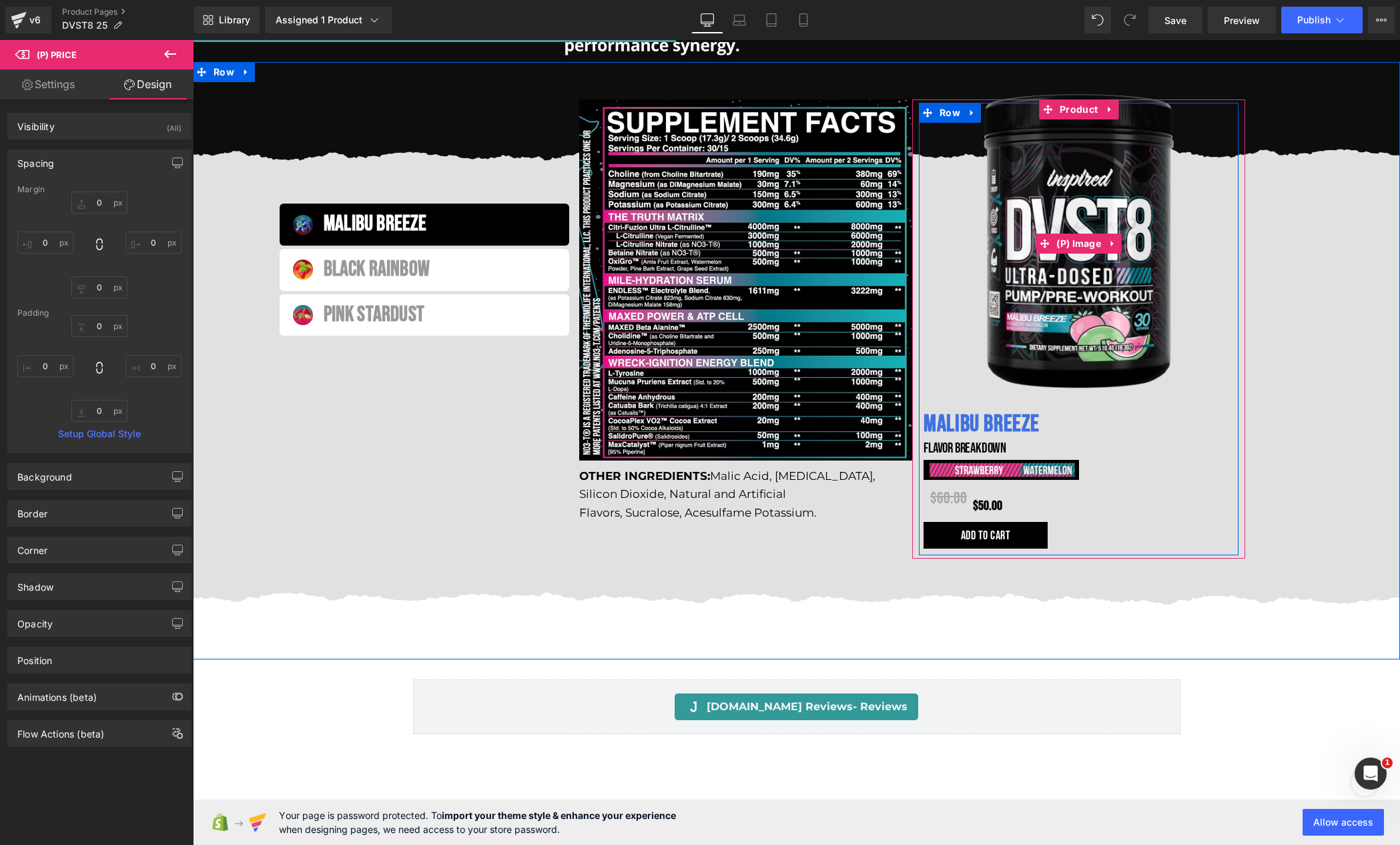
scroll to position [1765, 0]
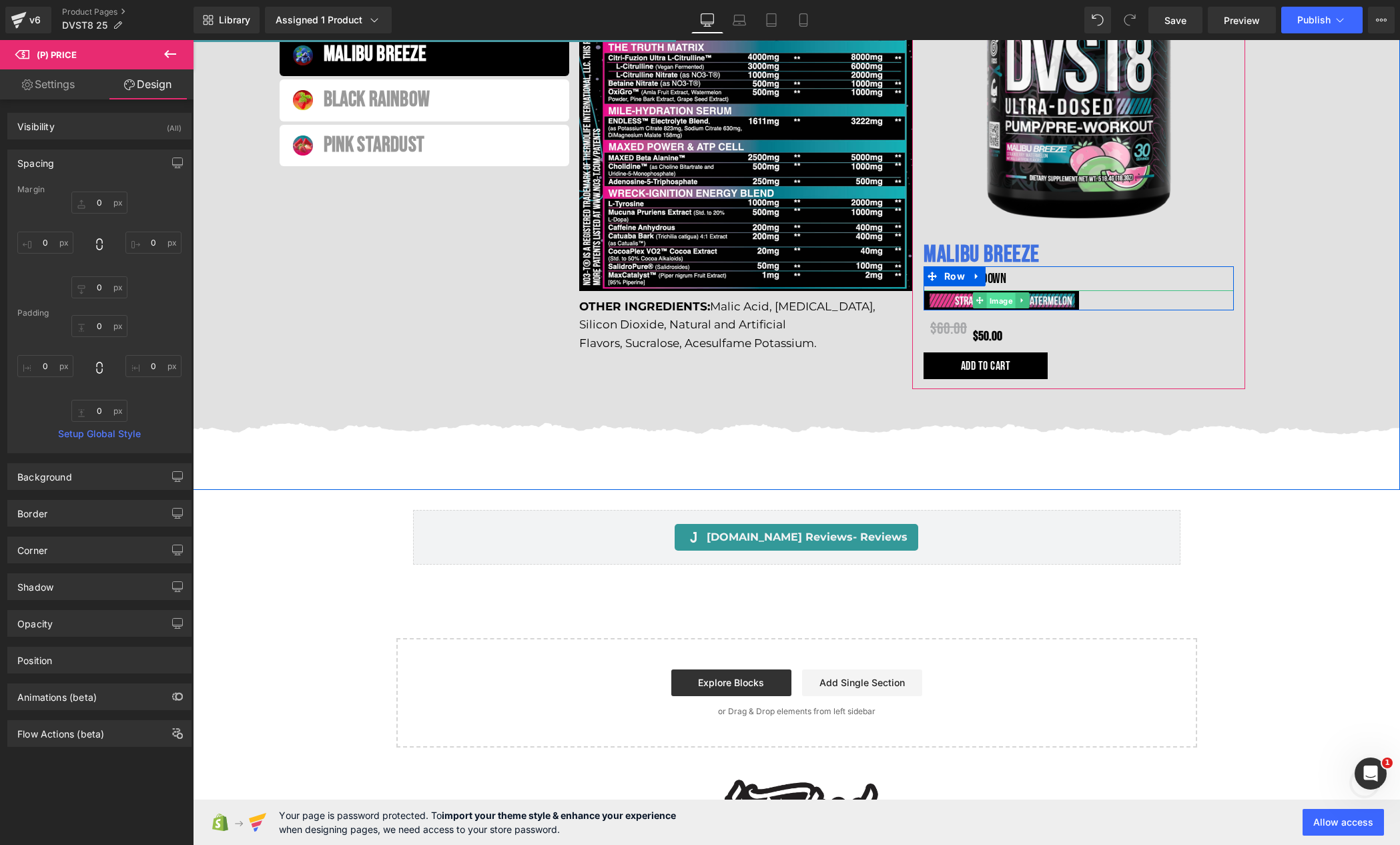
click at [990, 302] on link "Image" at bounding box center [994, 300] width 42 height 16
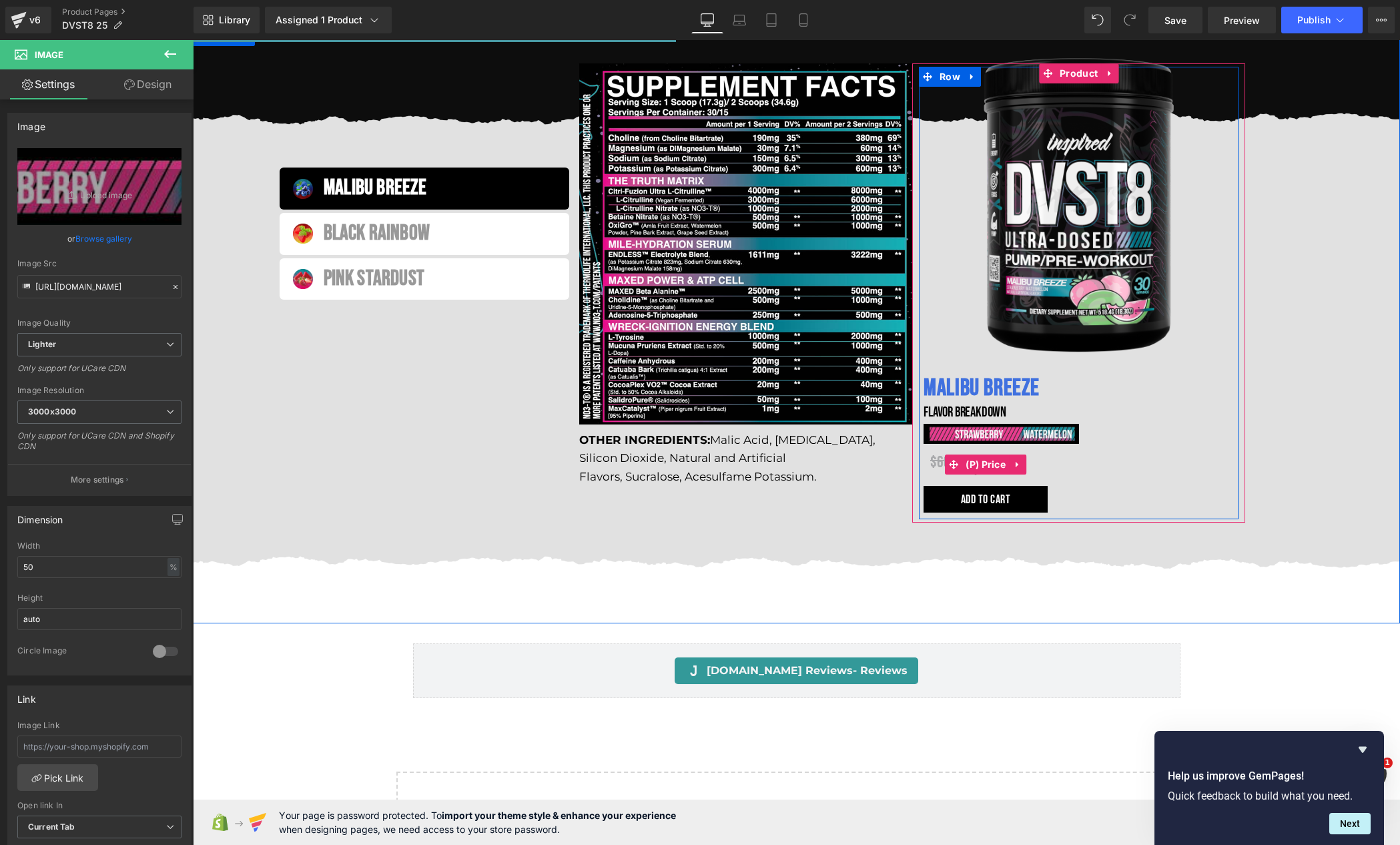
scroll to position [1367, 0]
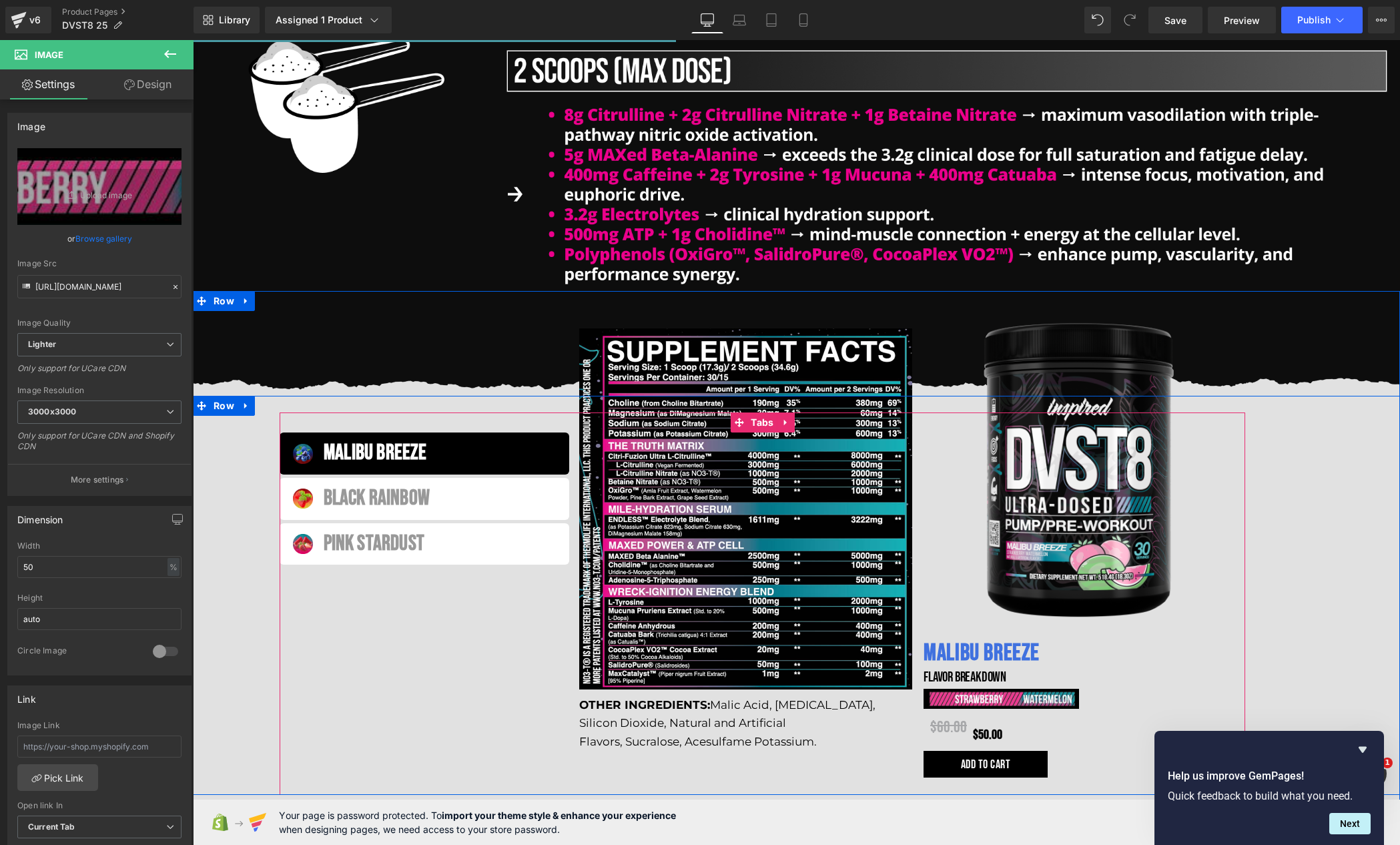
click at [309, 453] on span "Malibu breeze Text Block" at bounding box center [436, 453] width 255 height 36
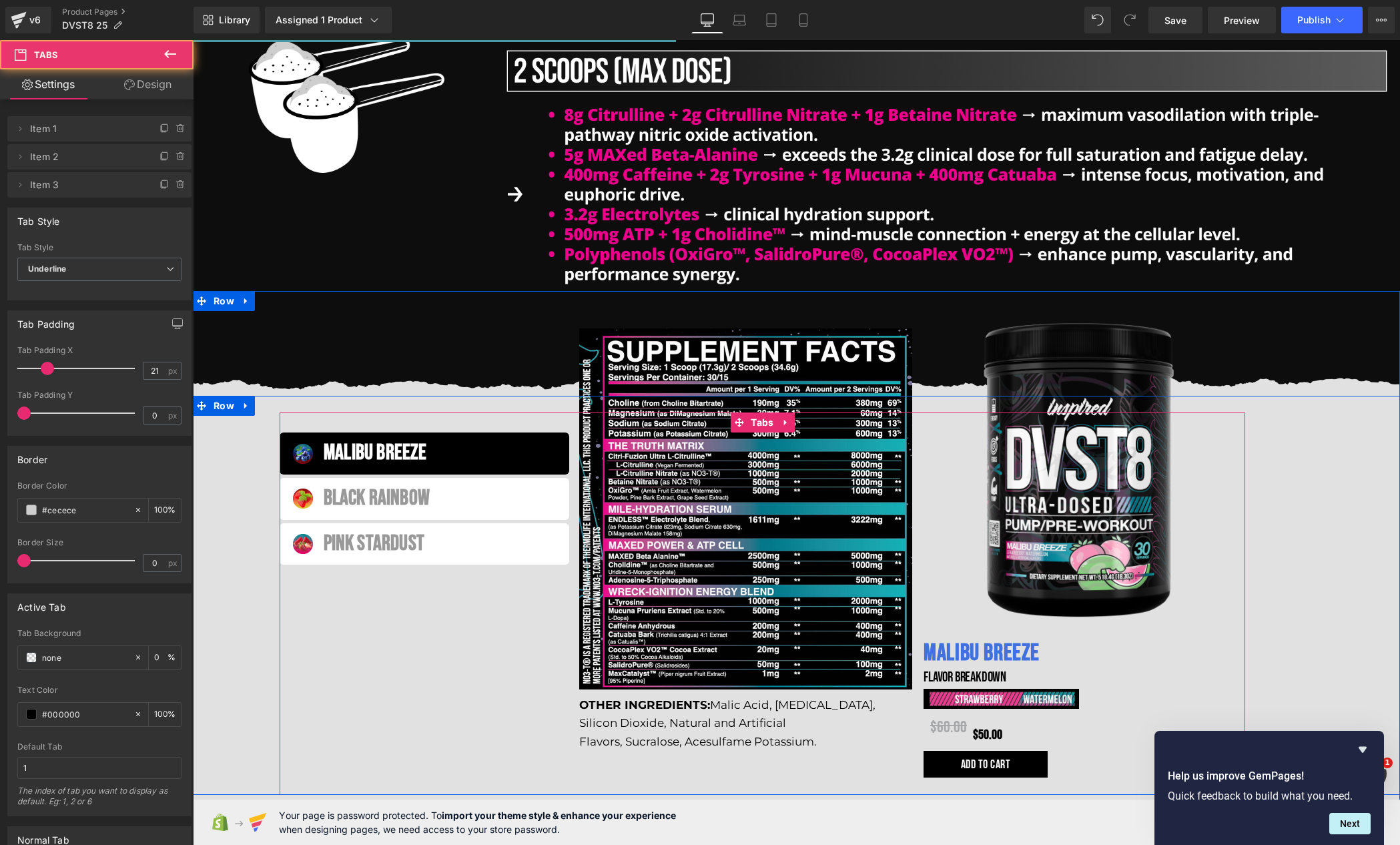
click at [300, 451] on li "Malibu breeze Text Block" at bounding box center [425, 453] width 290 height 42
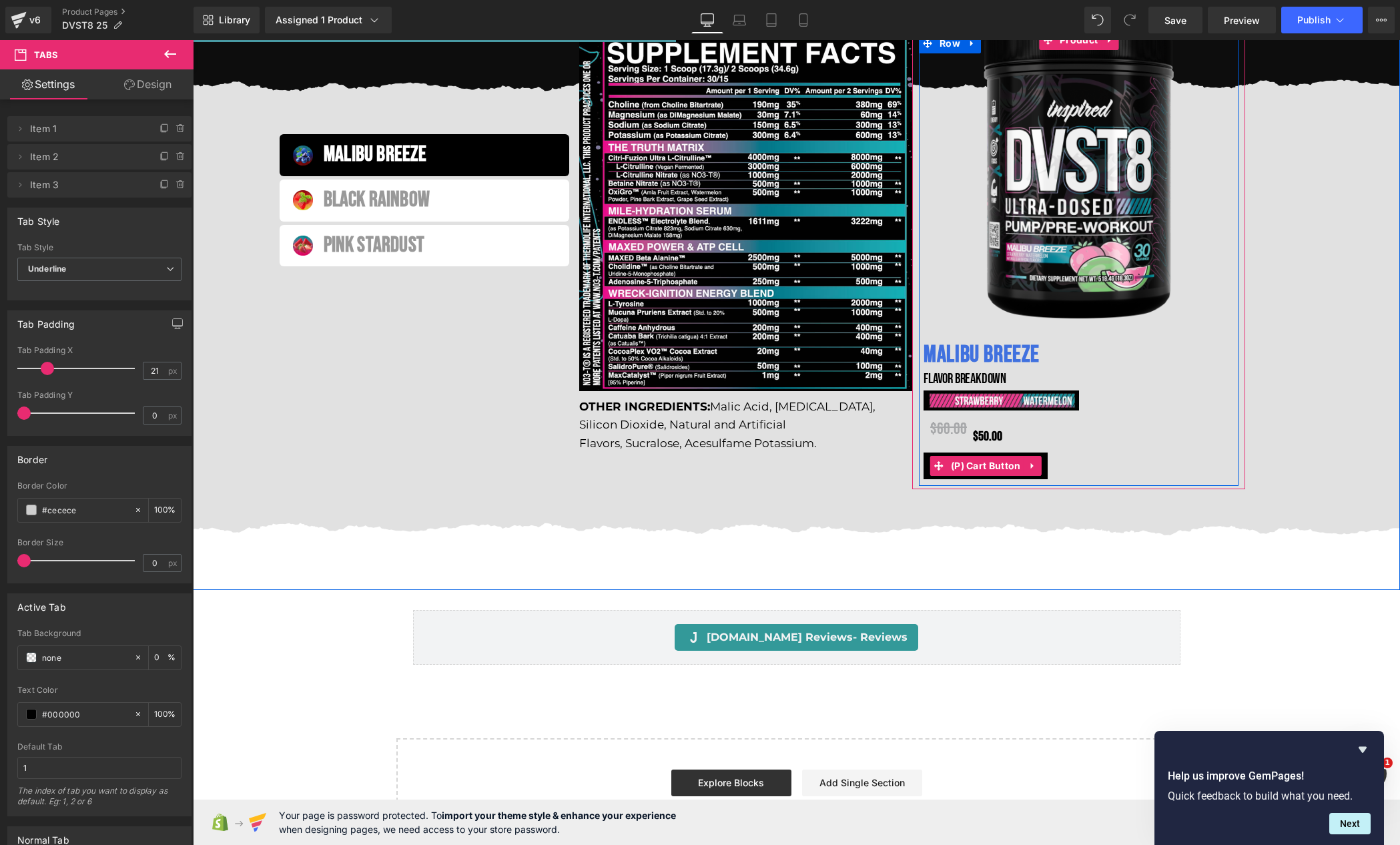
scroll to position [1471, 0]
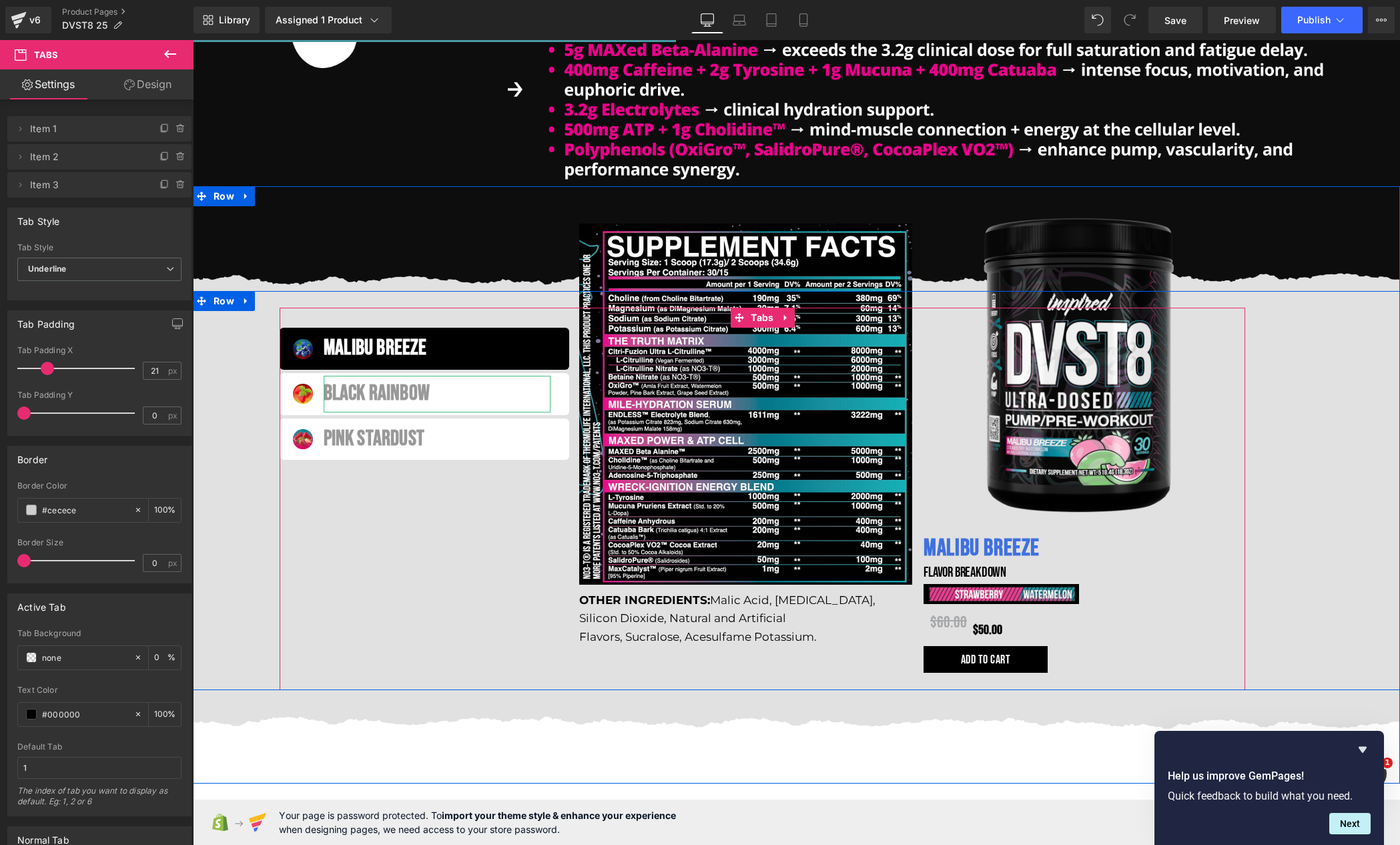
click at [396, 399] on div "Black Rainbow" at bounding box center [437, 393] width 227 height 36
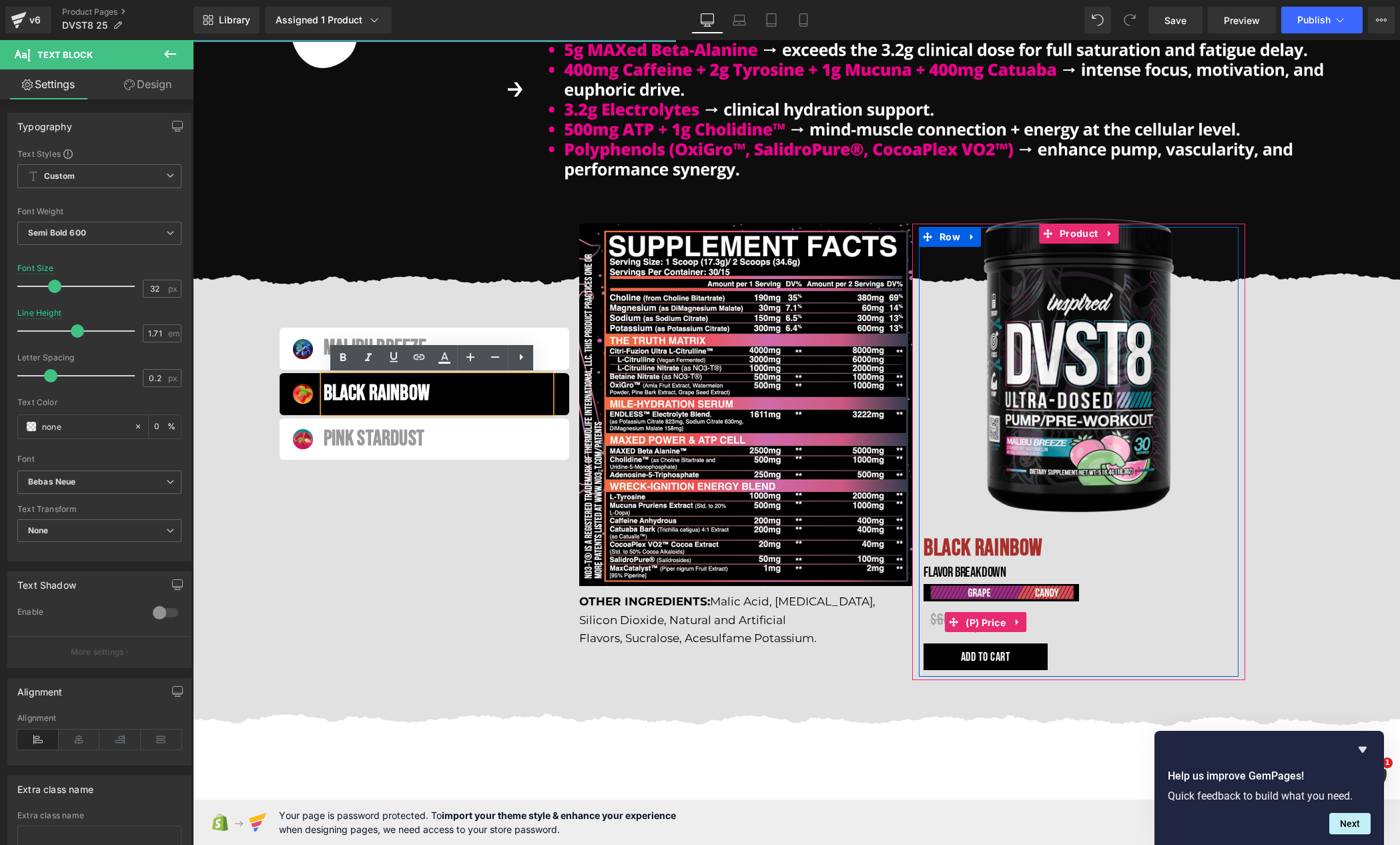
click at [969, 624] on span "(P) Price" at bounding box center [985, 622] width 46 height 20
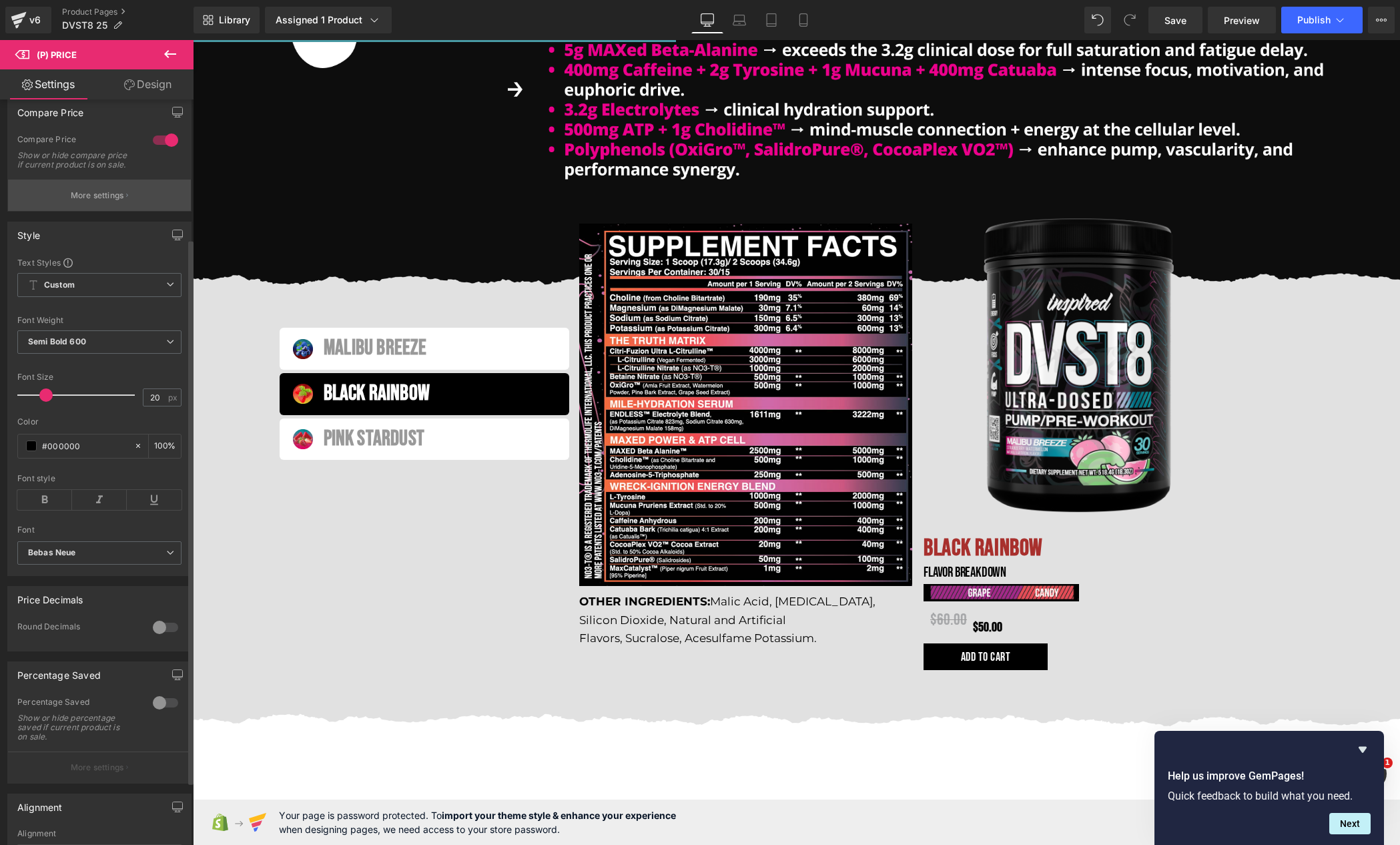
scroll to position [0, 0]
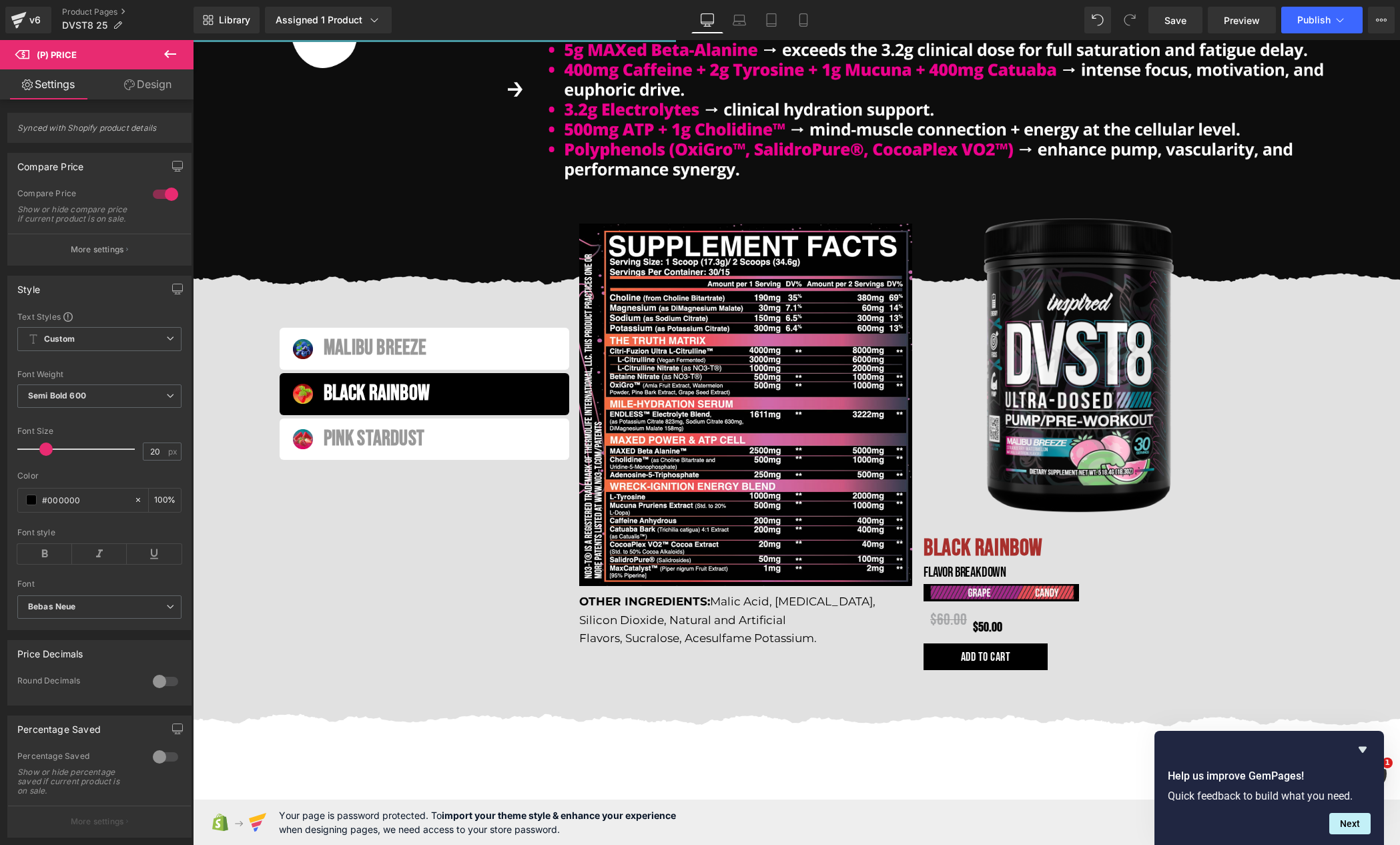
click at [154, 90] on link "Design" at bounding box center [148, 84] width 97 height 30
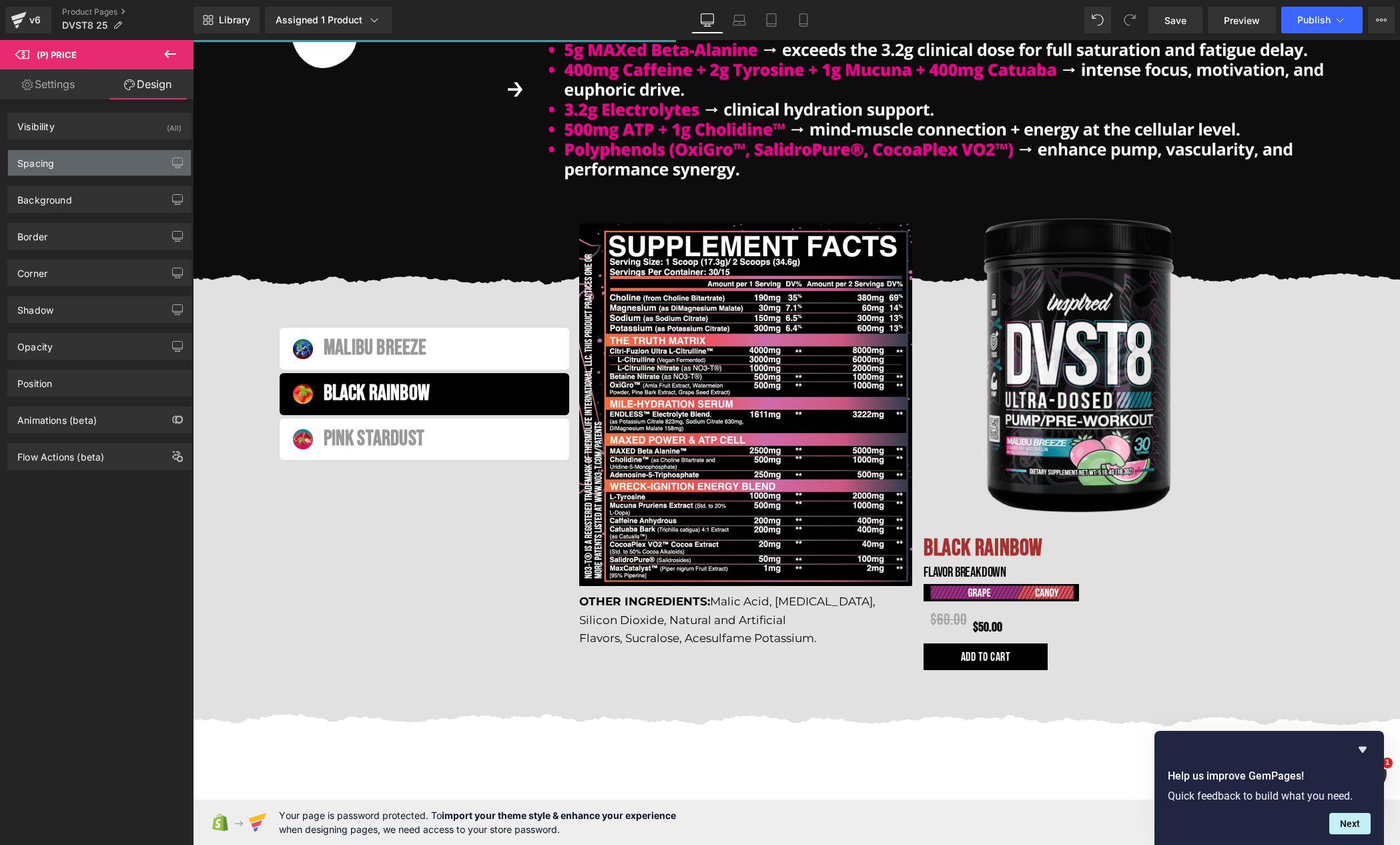
click at [99, 160] on div "Spacing" at bounding box center [100, 162] width 183 height 26
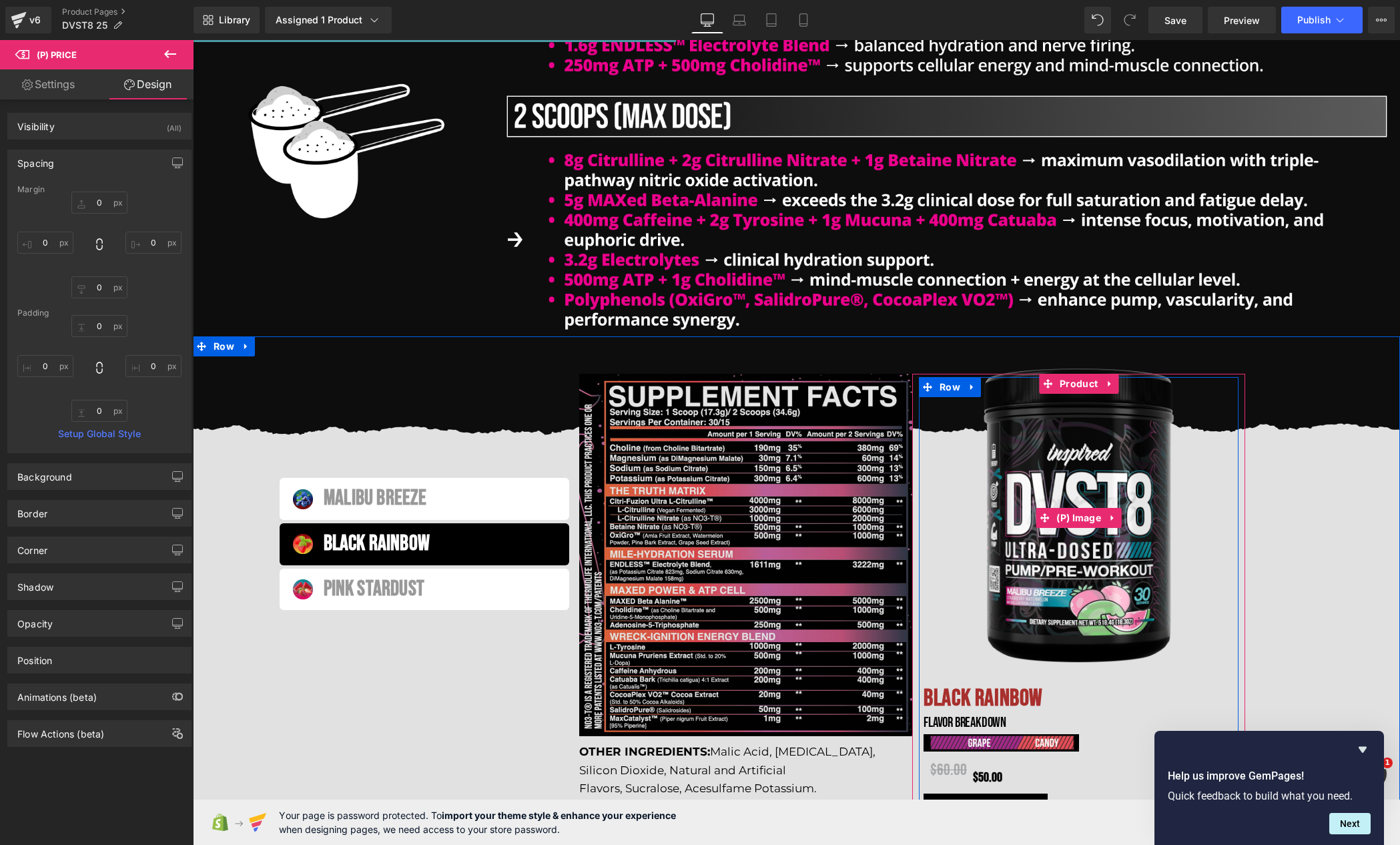
scroll to position [1394, 0]
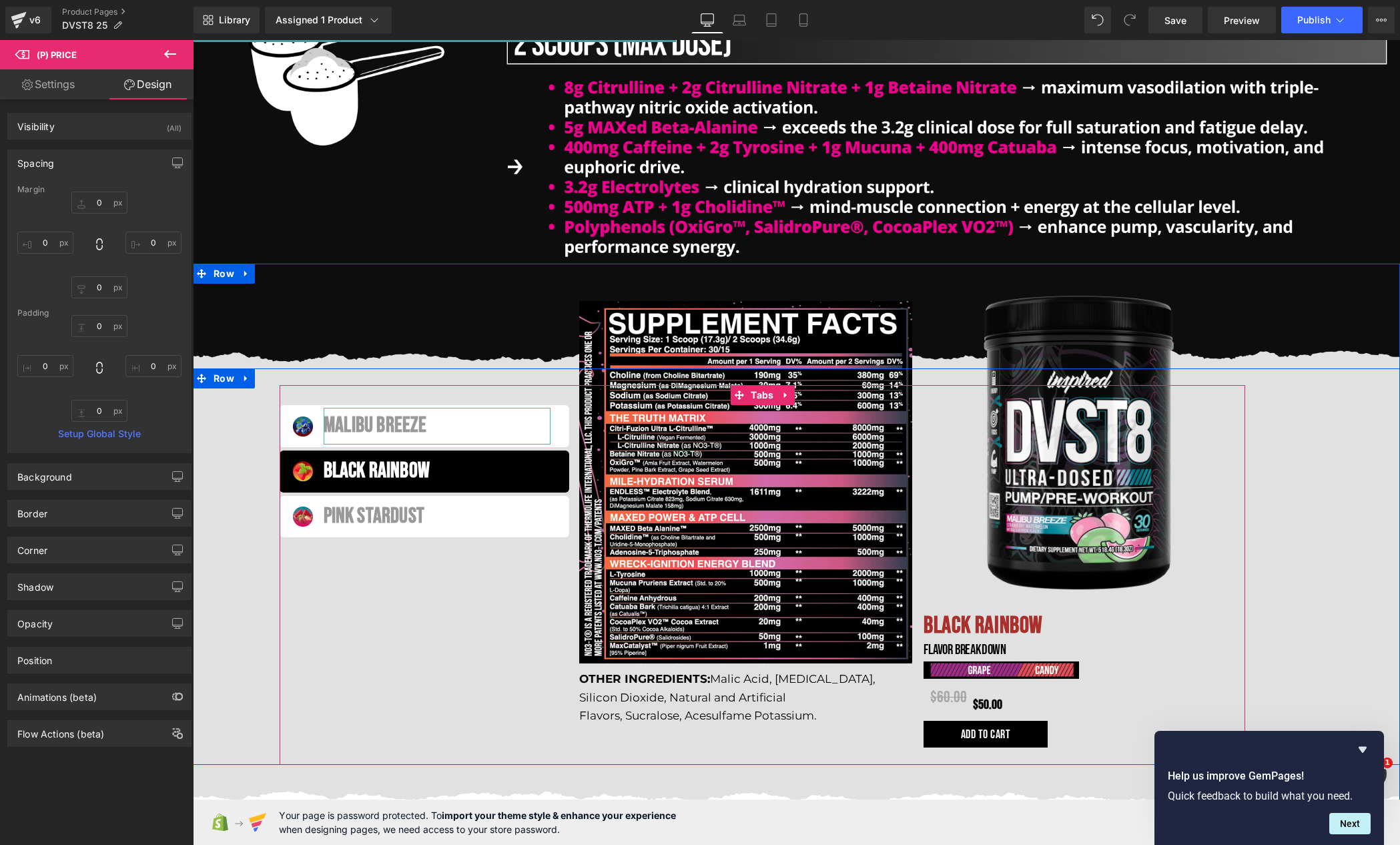
click at [432, 429] on div "Malibu breeze" at bounding box center [437, 425] width 227 height 36
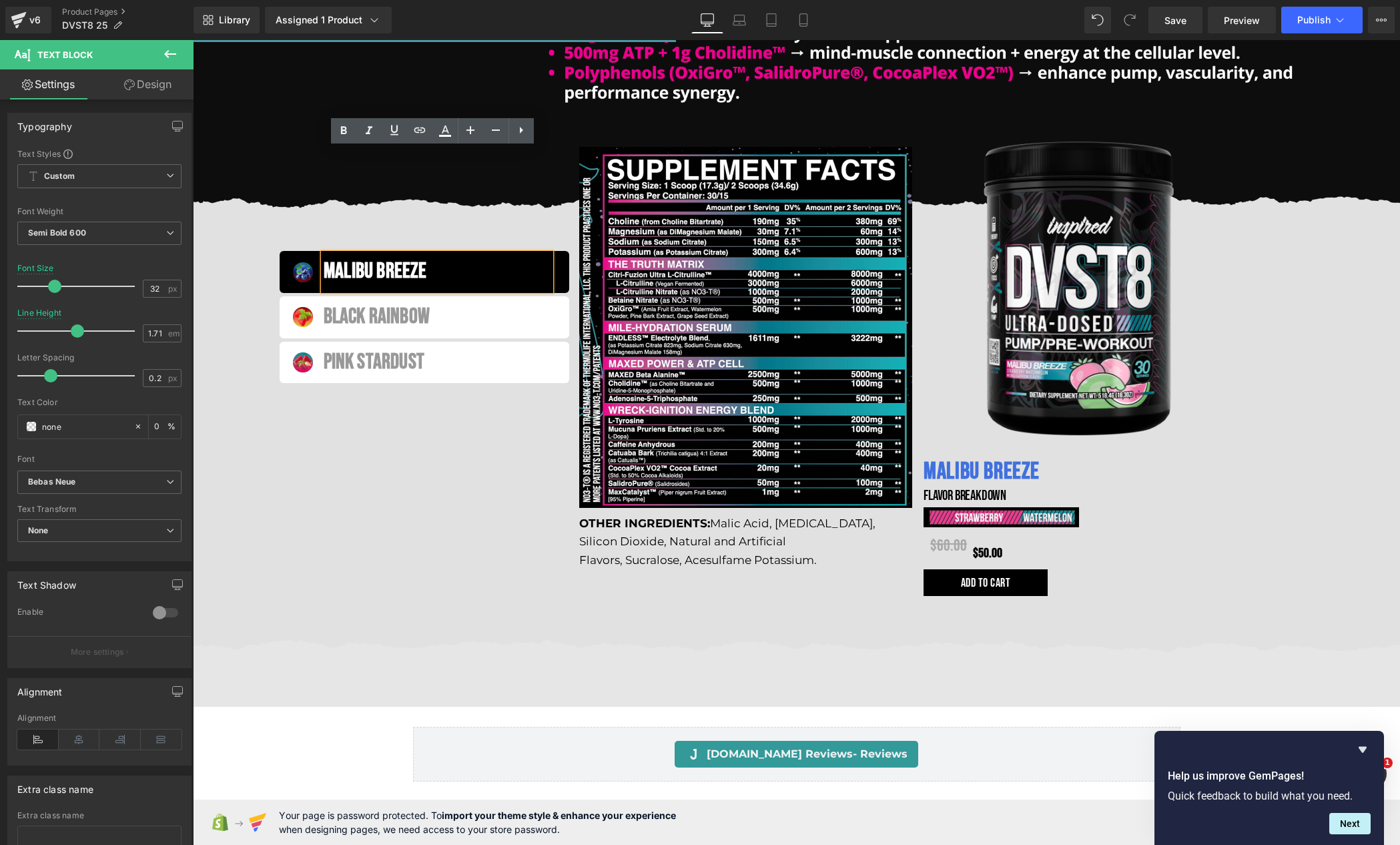
scroll to position [1653, 0]
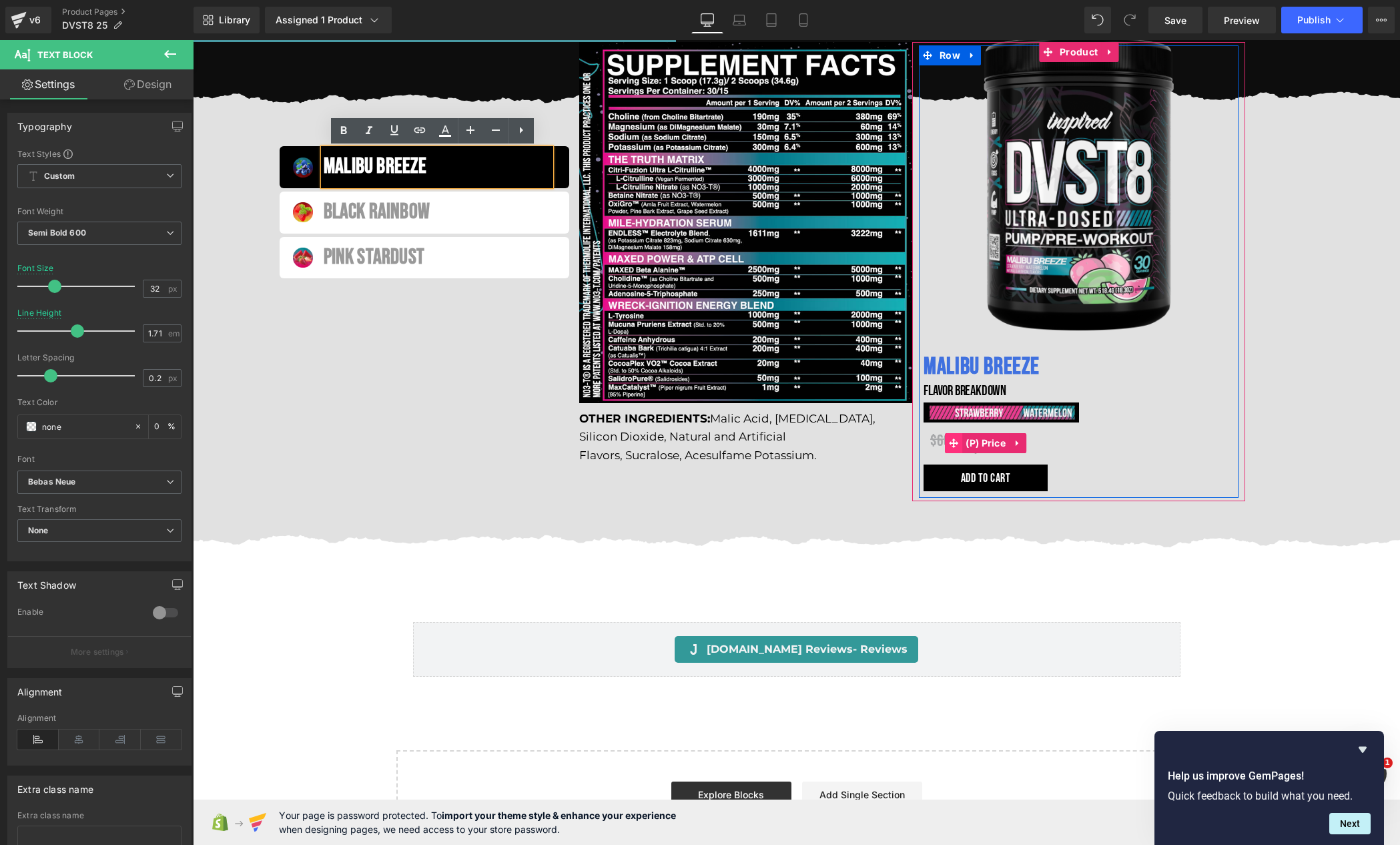
click at [988, 445] on link "(P) Price" at bounding box center [976, 443] width 64 height 20
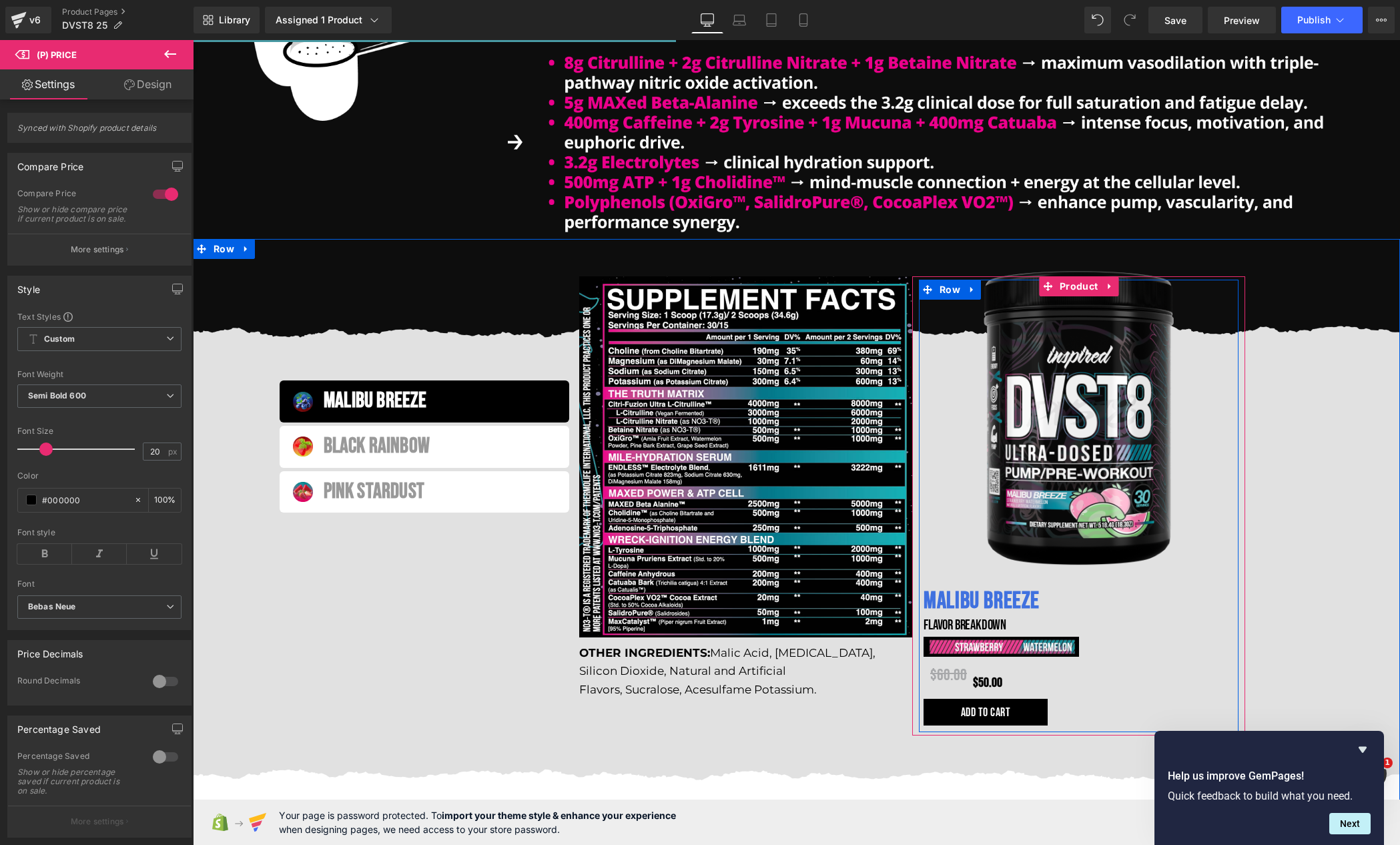
scroll to position [1504, 0]
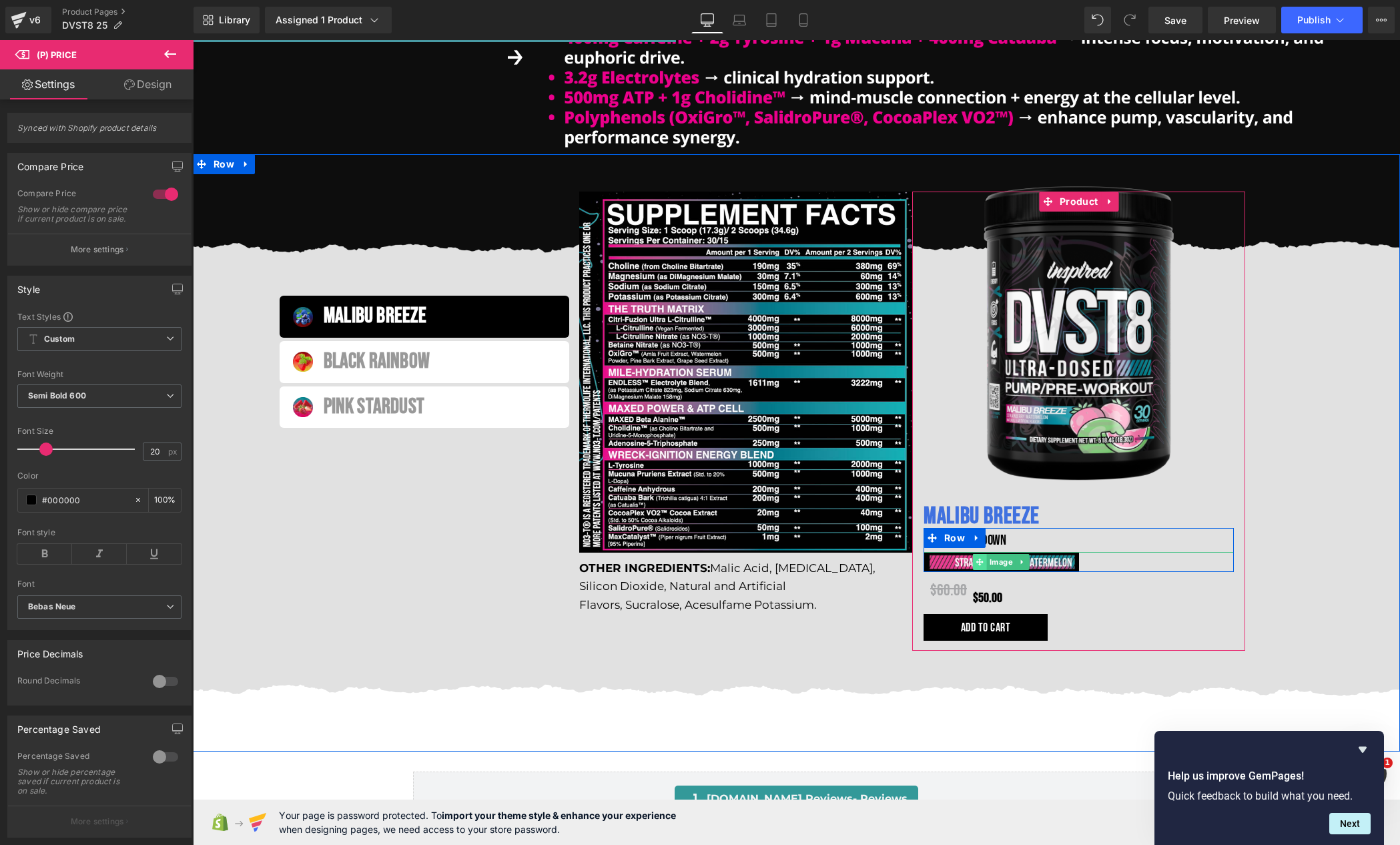
click at [982, 565] on span at bounding box center [980, 561] width 14 height 16
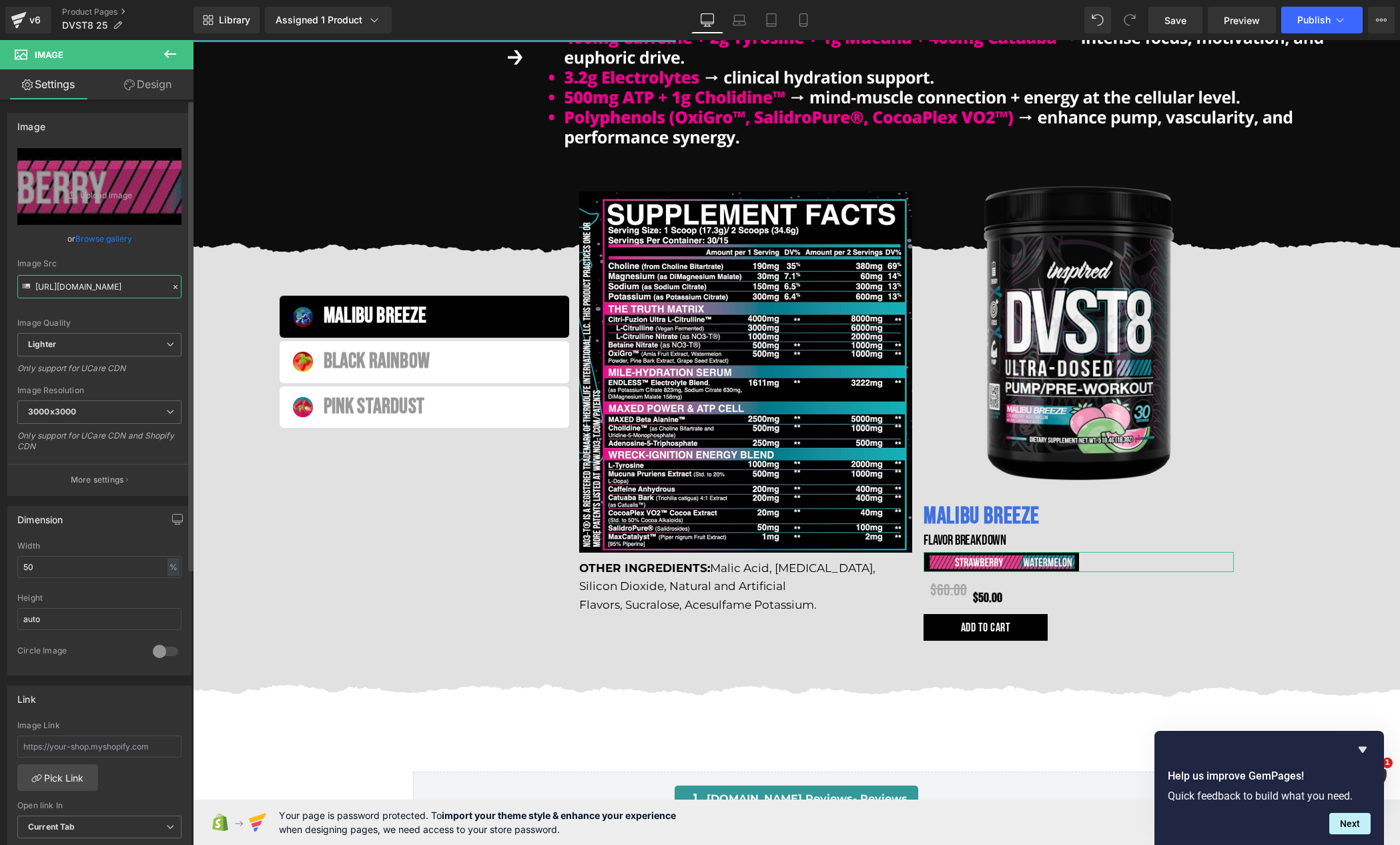
click at [118, 275] on input "https://ucarecdn.com/6d2e6240-2b60-4f74-b648-48058c1b2a77/-/format/auto/-/previ…" at bounding box center [100, 287] width 165 height 24
click at [118, 277] on input "https://ucarecdn.com/6d2e6240-2b60-4f74-b648-48058c1b2a77/-/format/auto/-/previ…" at bounding box center [100, 287] width 165 height 24
click at [119, 277] on input "https://ucarecdn.com/6d2e6240-2b60-4f74-b648-48058c1b2a77/-/format/auto/-/previ…" at bounding box center [100, 287] width 165 height 24
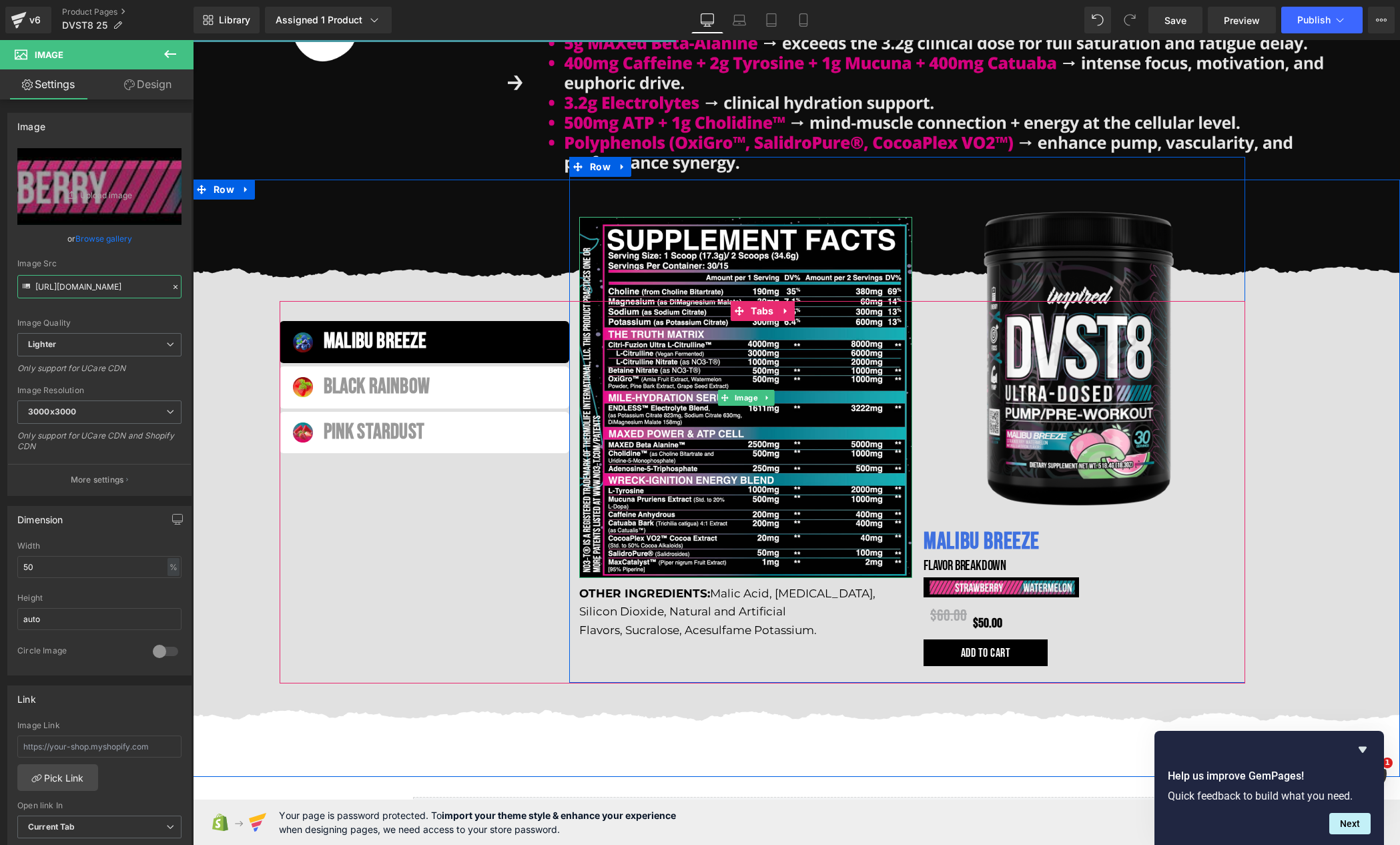
scroll to position [1034, 0]
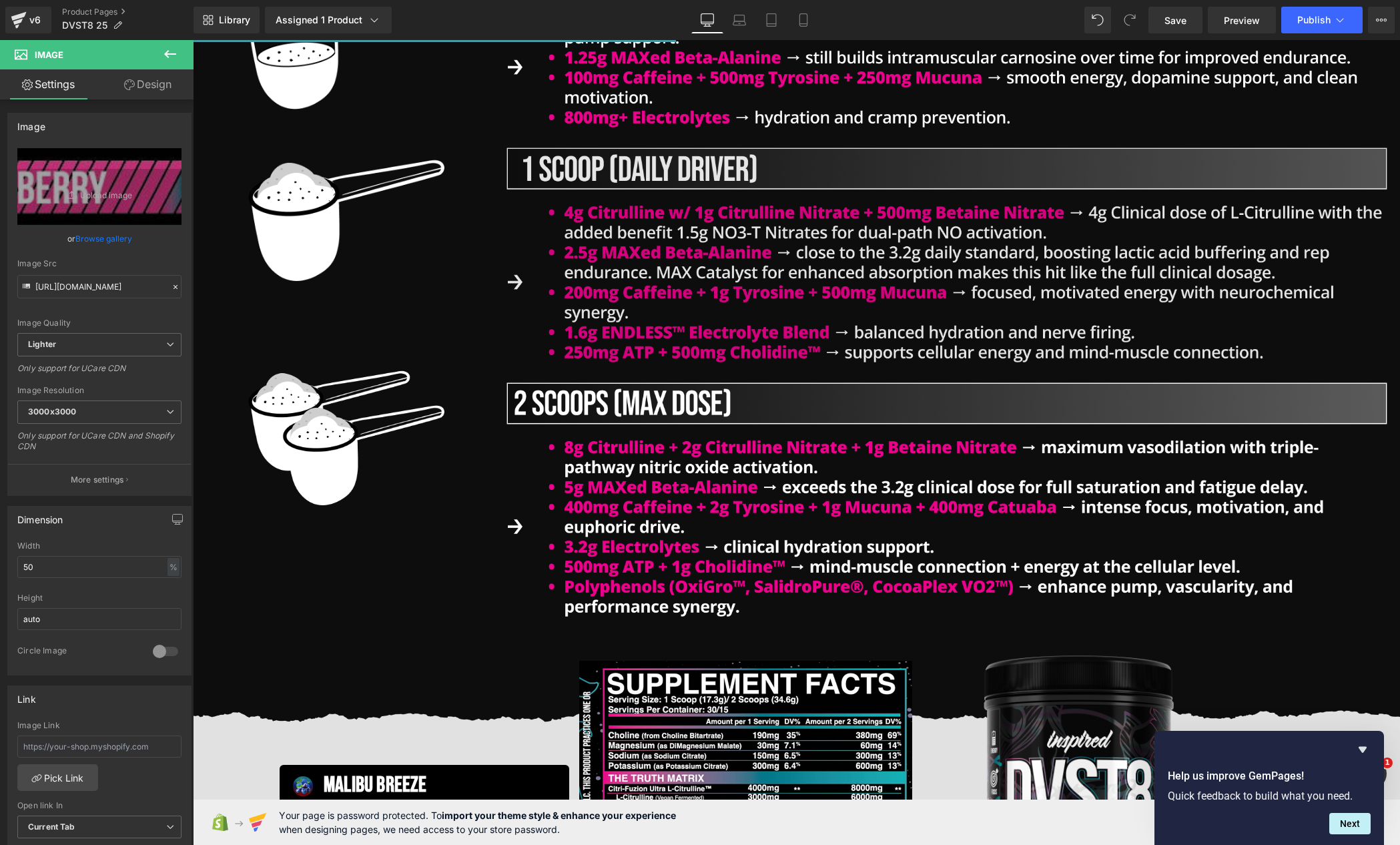
click at [676, 262] on img at bounding box center [947, 265] width 881 height 234
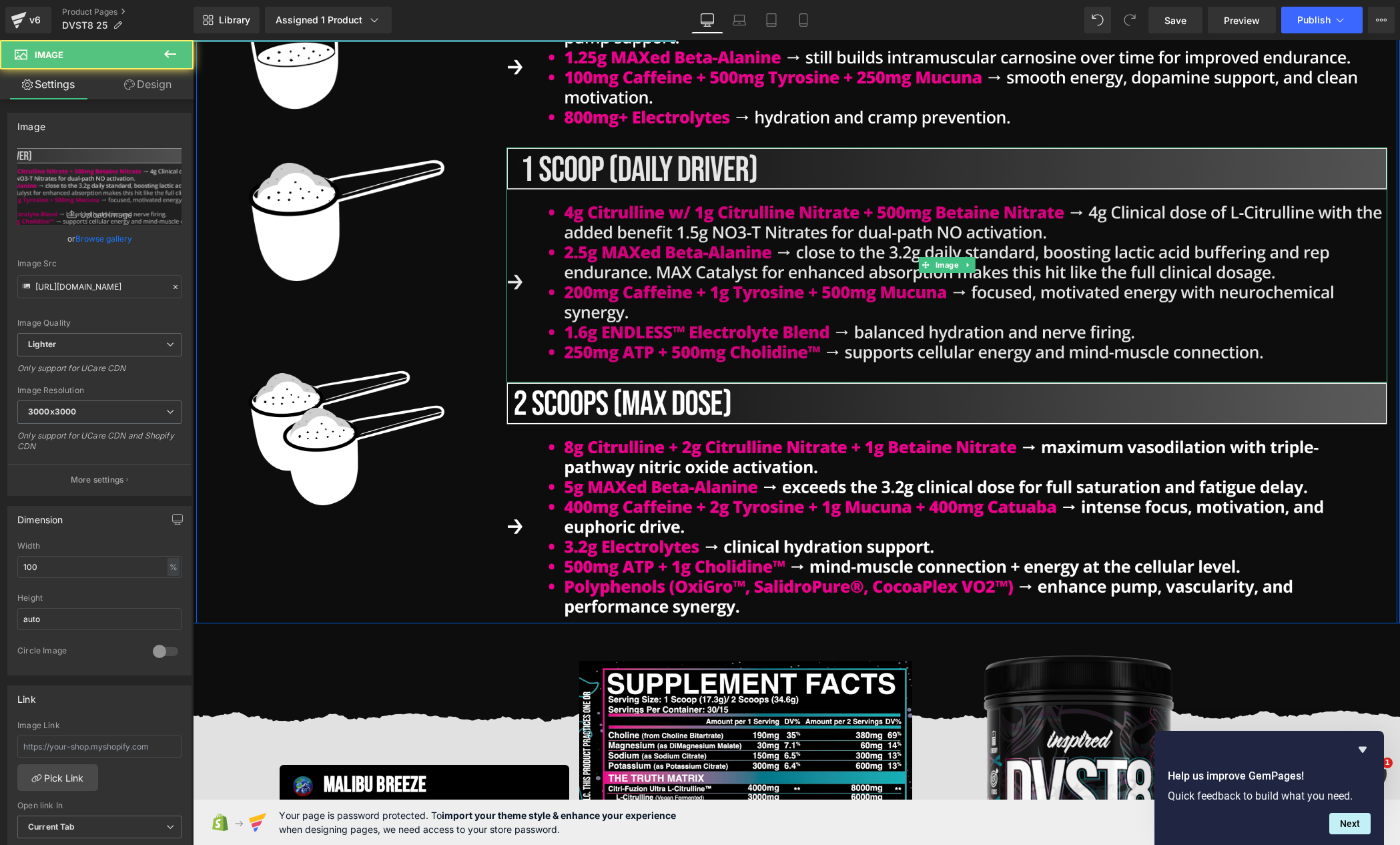
scroll to position [751, 0]
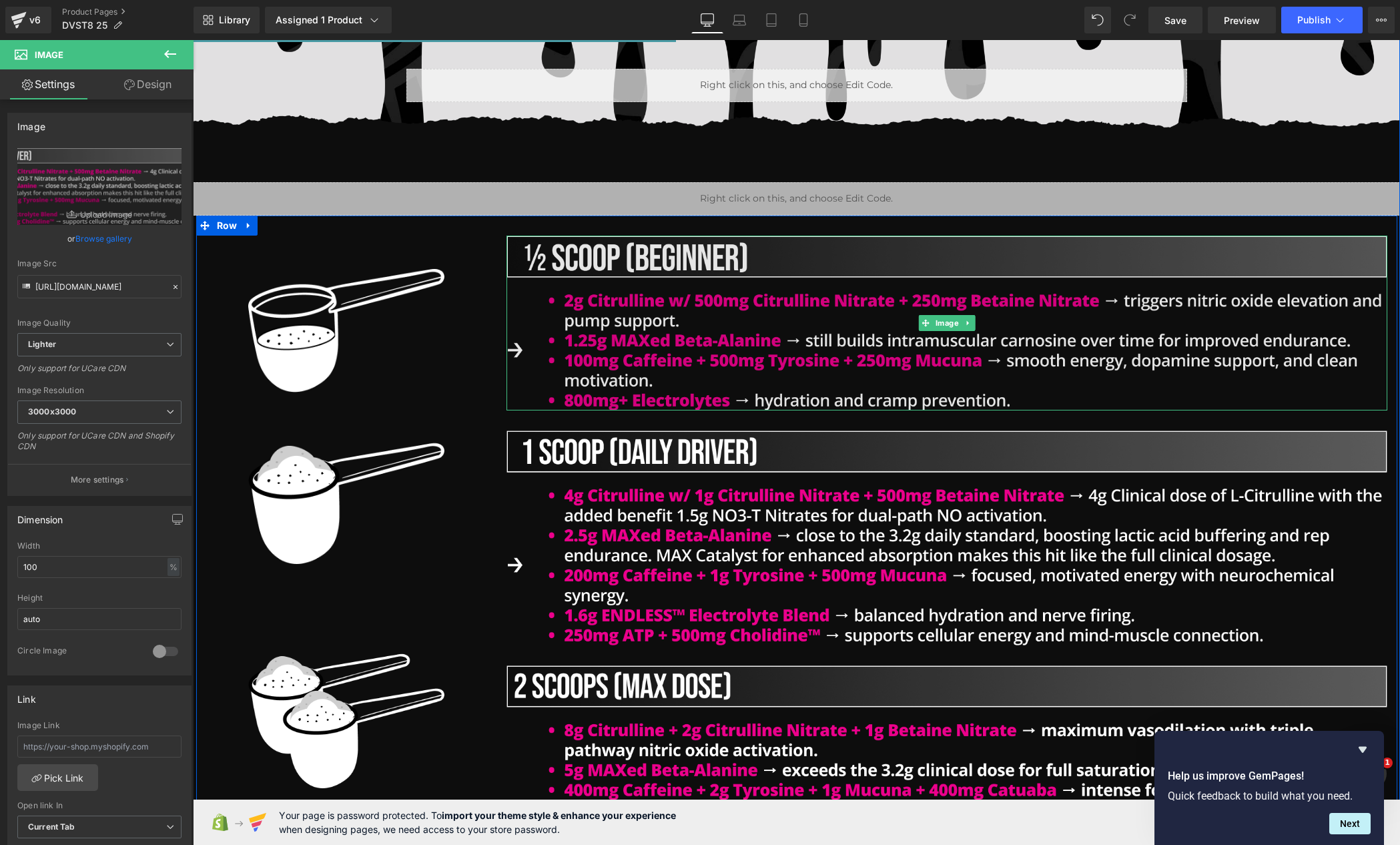
click at [575, 296] on img at bounding box center [947, 323] width 881 height 175
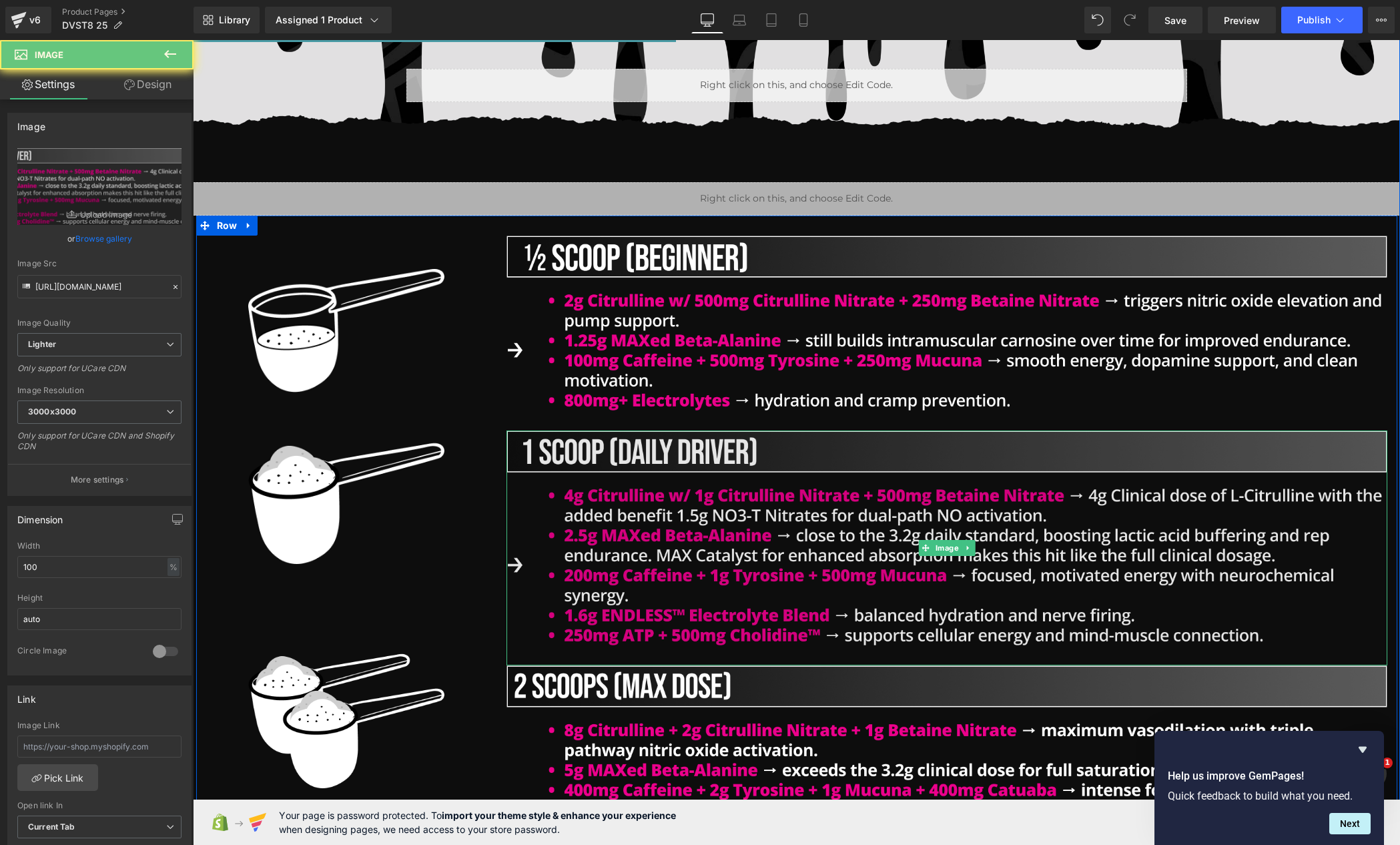
click at [693, 489] on img at bounding box center [947, 548] width 881 height 234
click at [694, 489] on img at bounding box center [947, 548] width 881 height 234
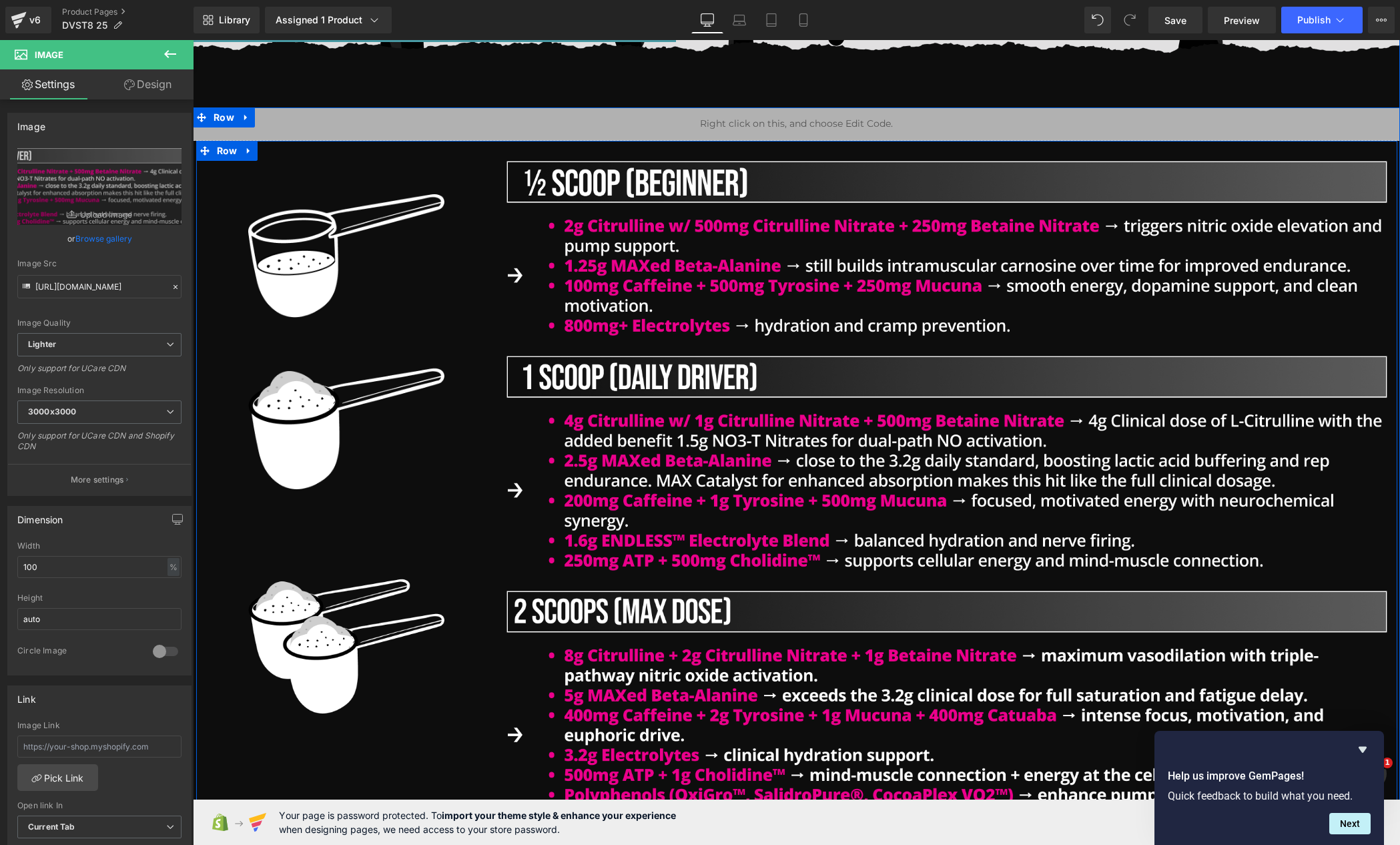
scroll to position [884, 0]
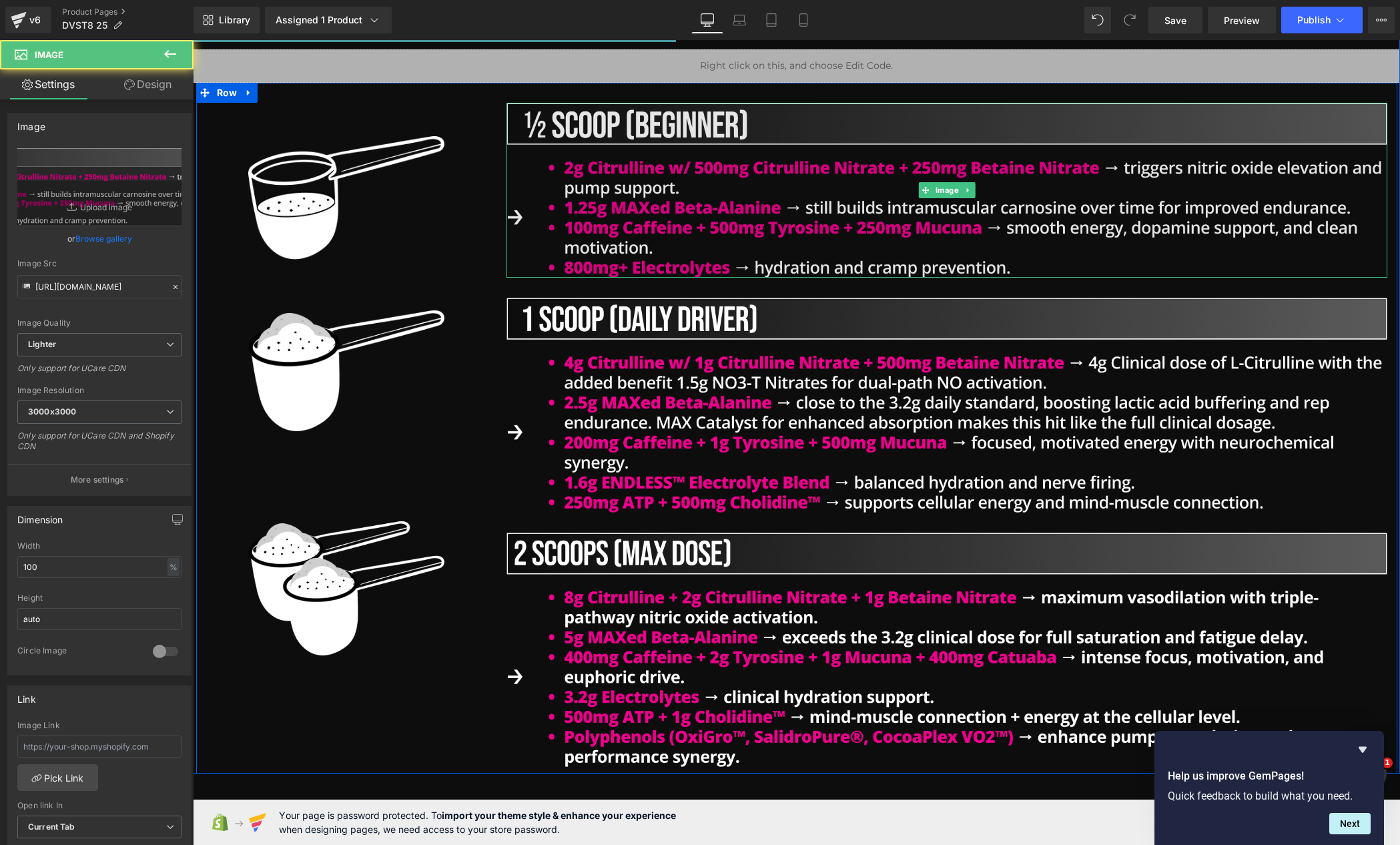
click at [608, 157] on img at bounding box center [947, 190] width 881 height 175
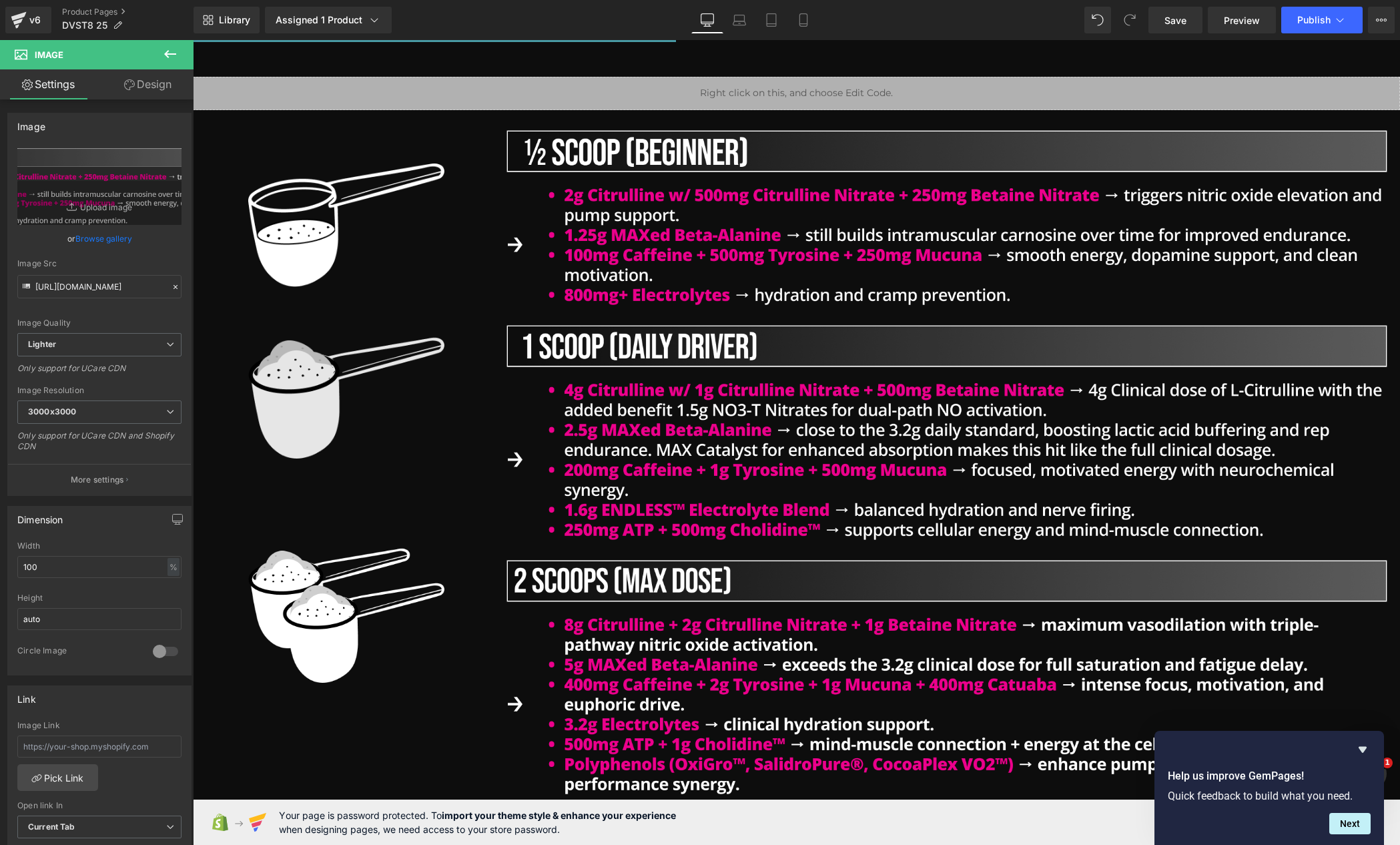
scroll to position [912, 0]
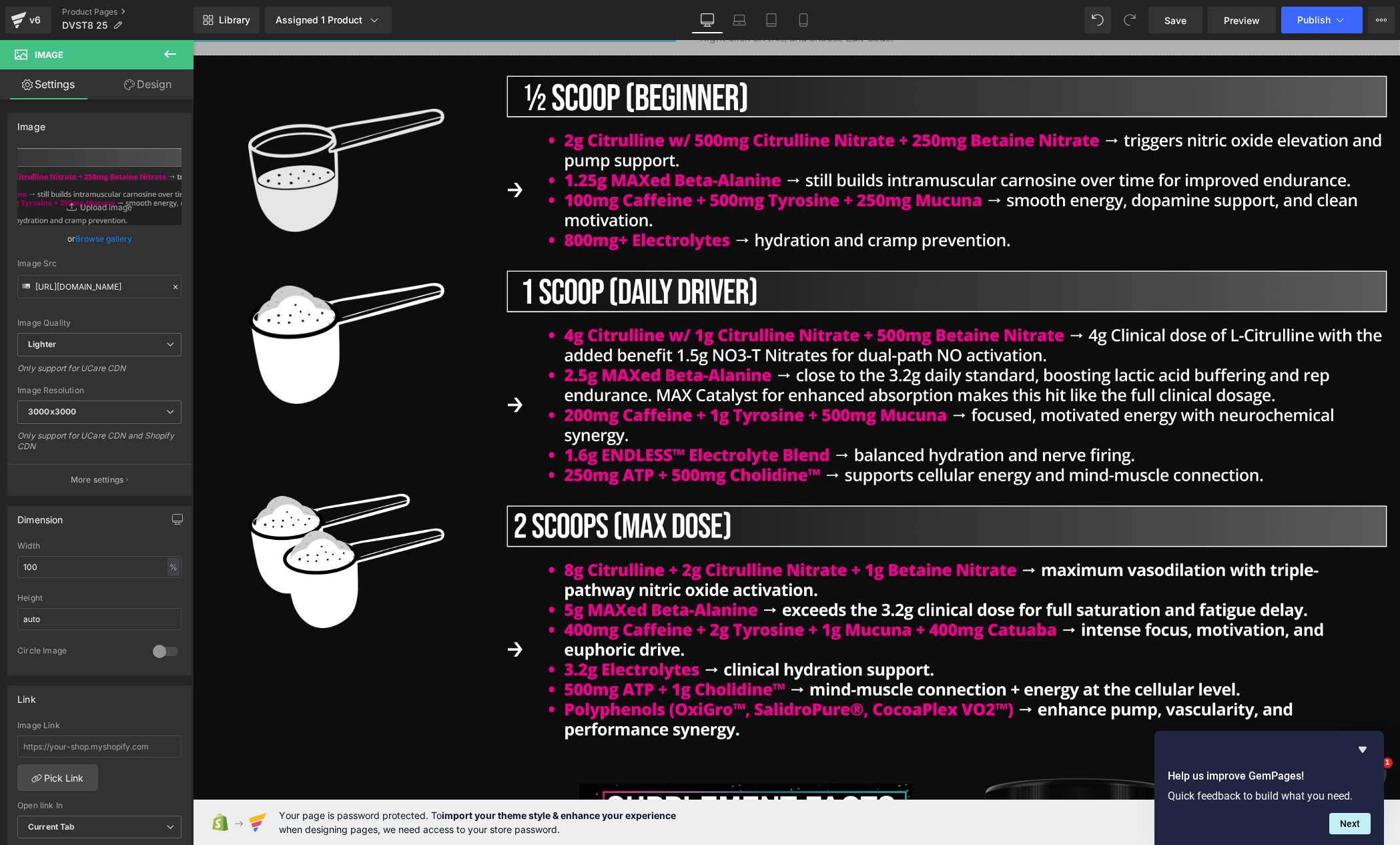
click at [299, 172] on img at bounding box center [346, 154] width 196 height 157
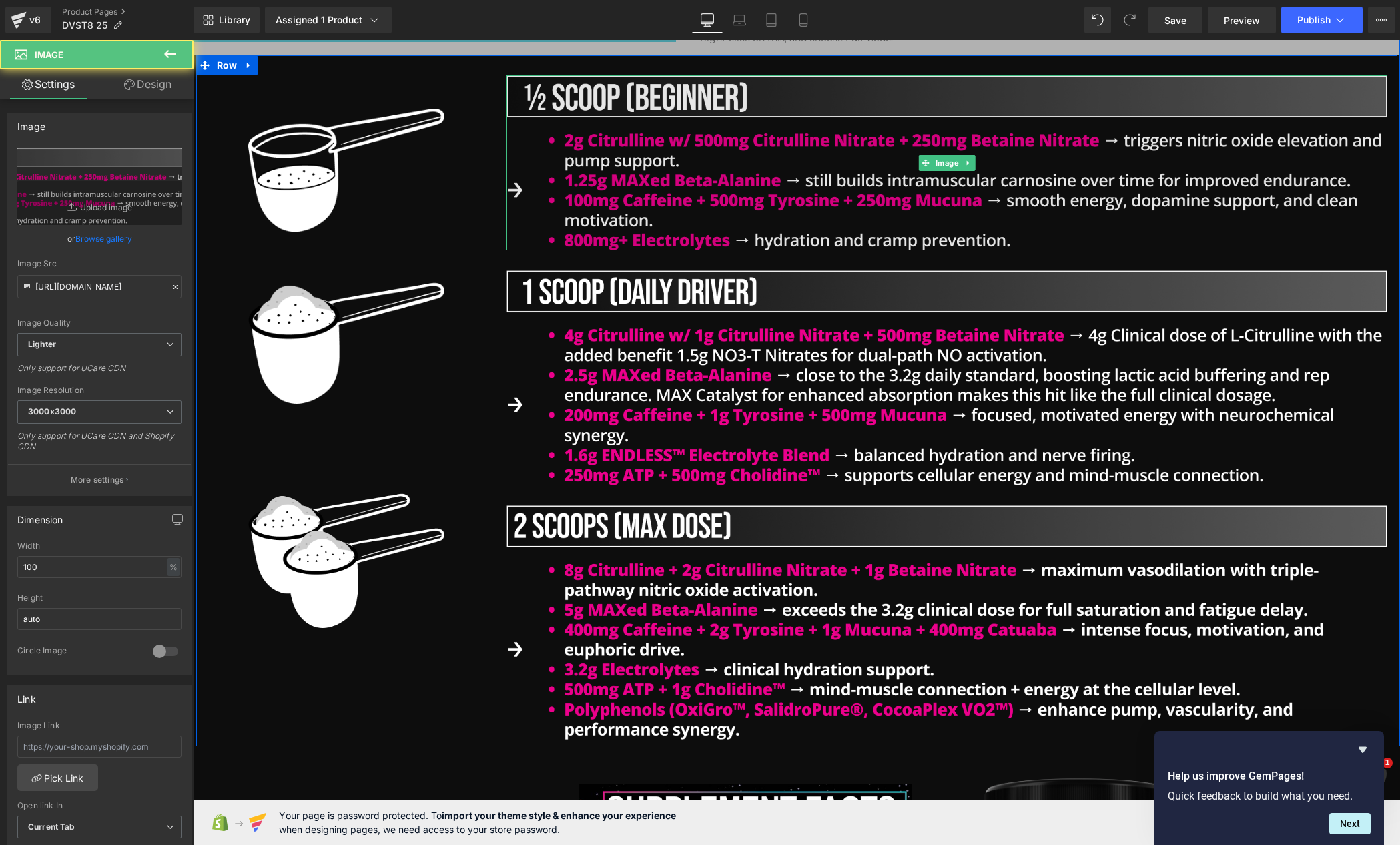
click at [657, 131] on img at bounding box center [947, 163] width 881 height 175
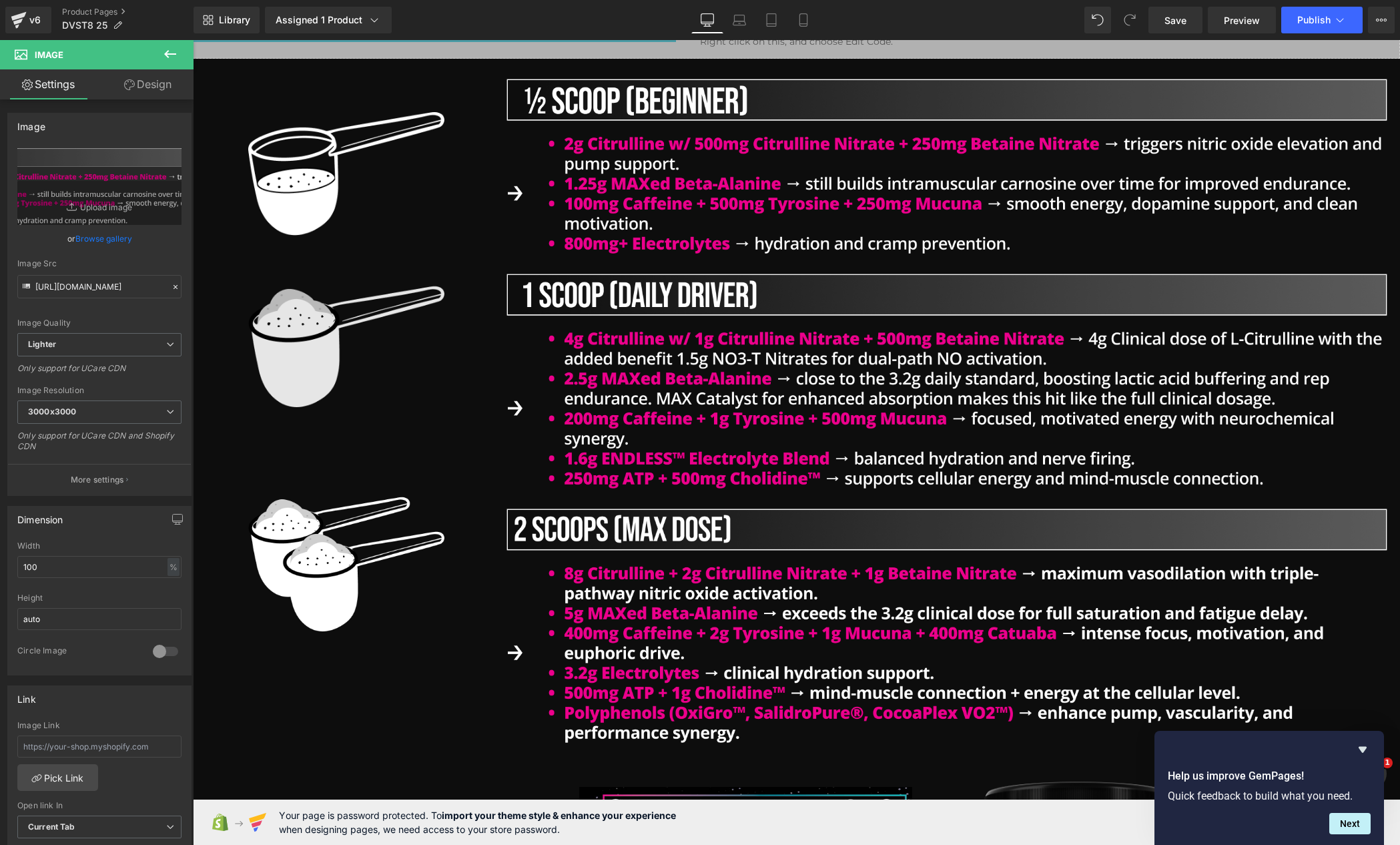
scroll to position [906, 0]
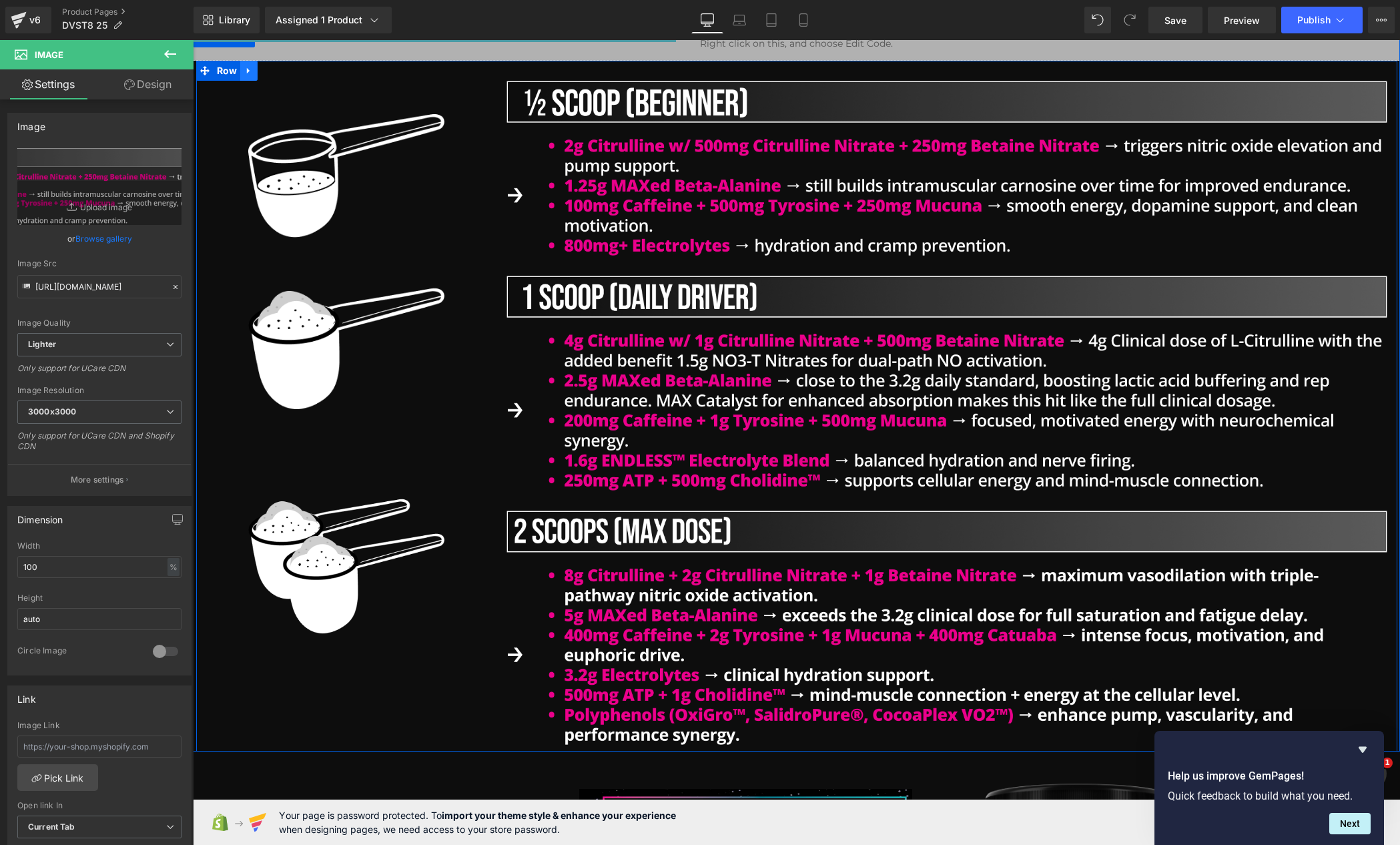
click at [249, 74] on link at bounding box center [249, 71] width 18 height 20
click at [264, 74] on icon at bounding box center [266, 70] width 9 height 9
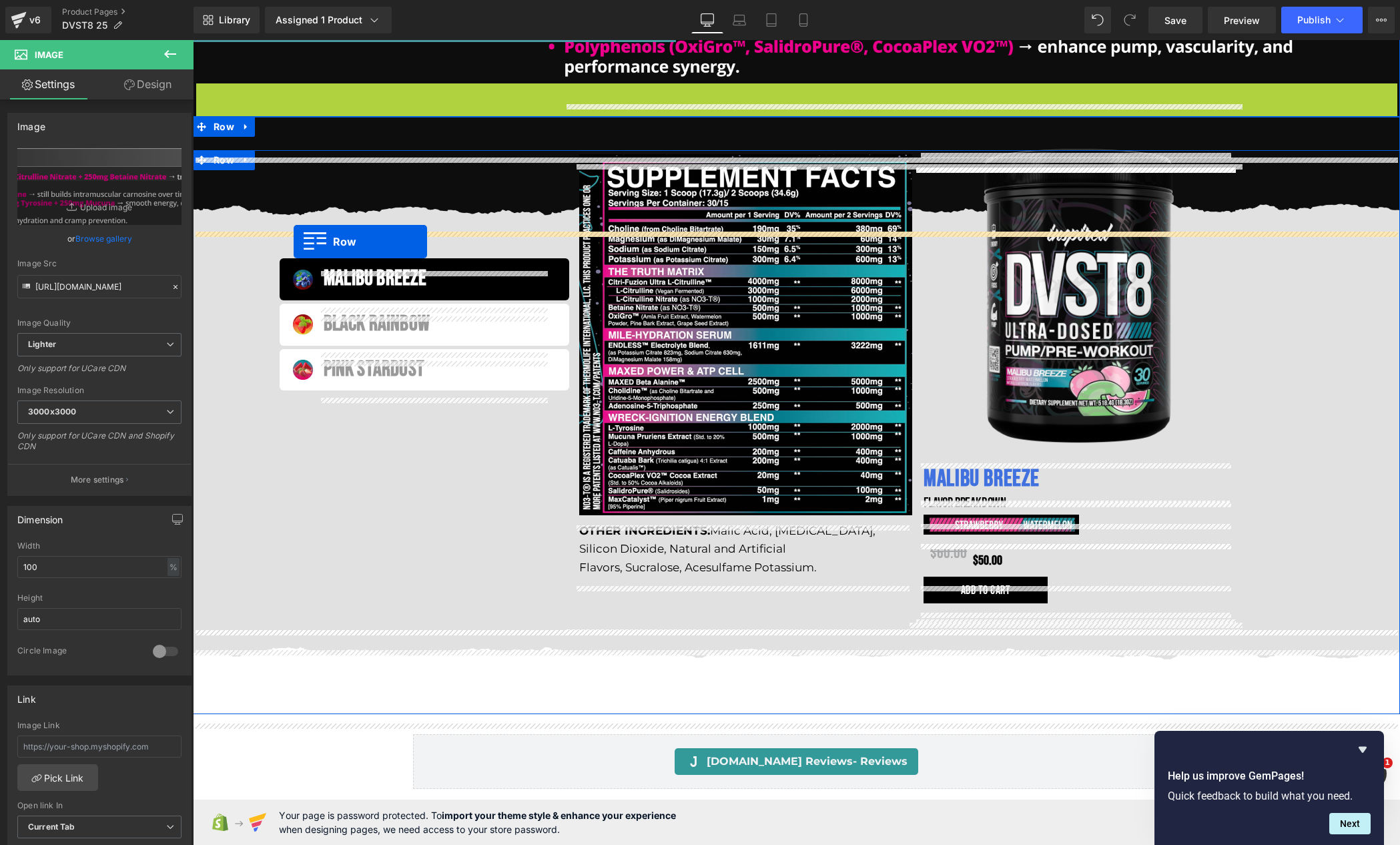
scroll to position [1816, 0]
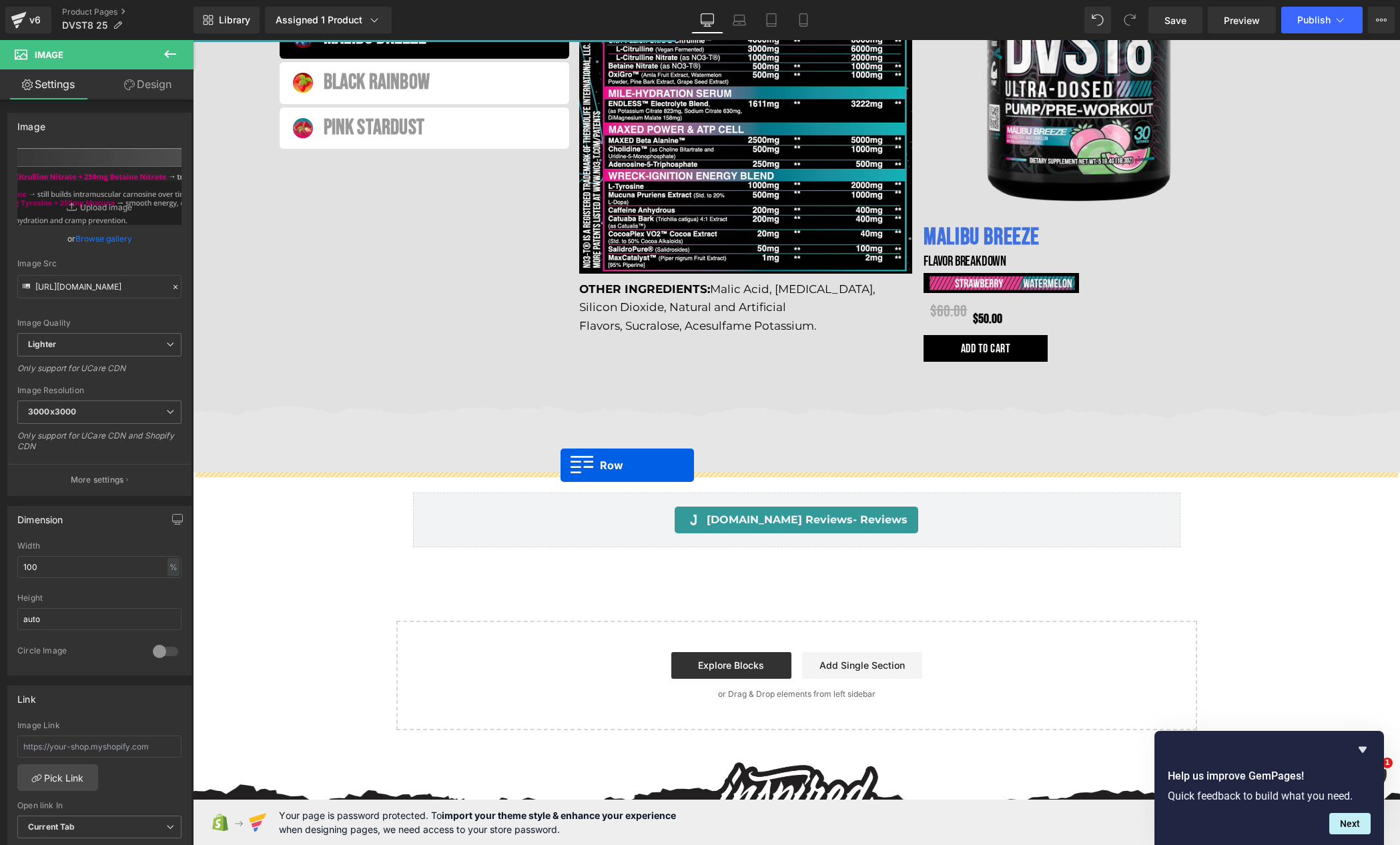
drag, startPoint x: 221, startPoint y: 104, endPoint x: 561, endPoint y: 465, distance: 495.9
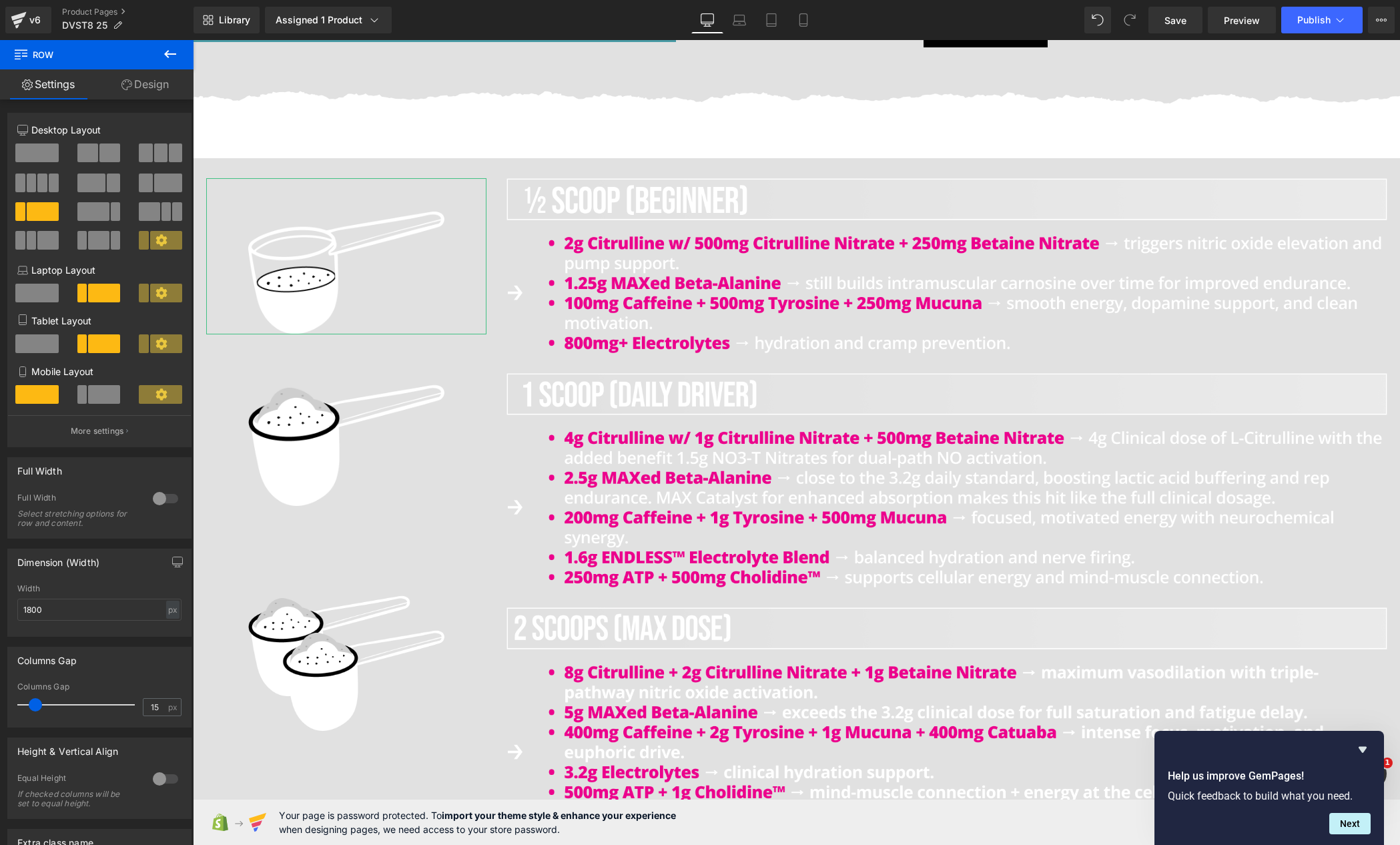
scroll to position [2014, 0]
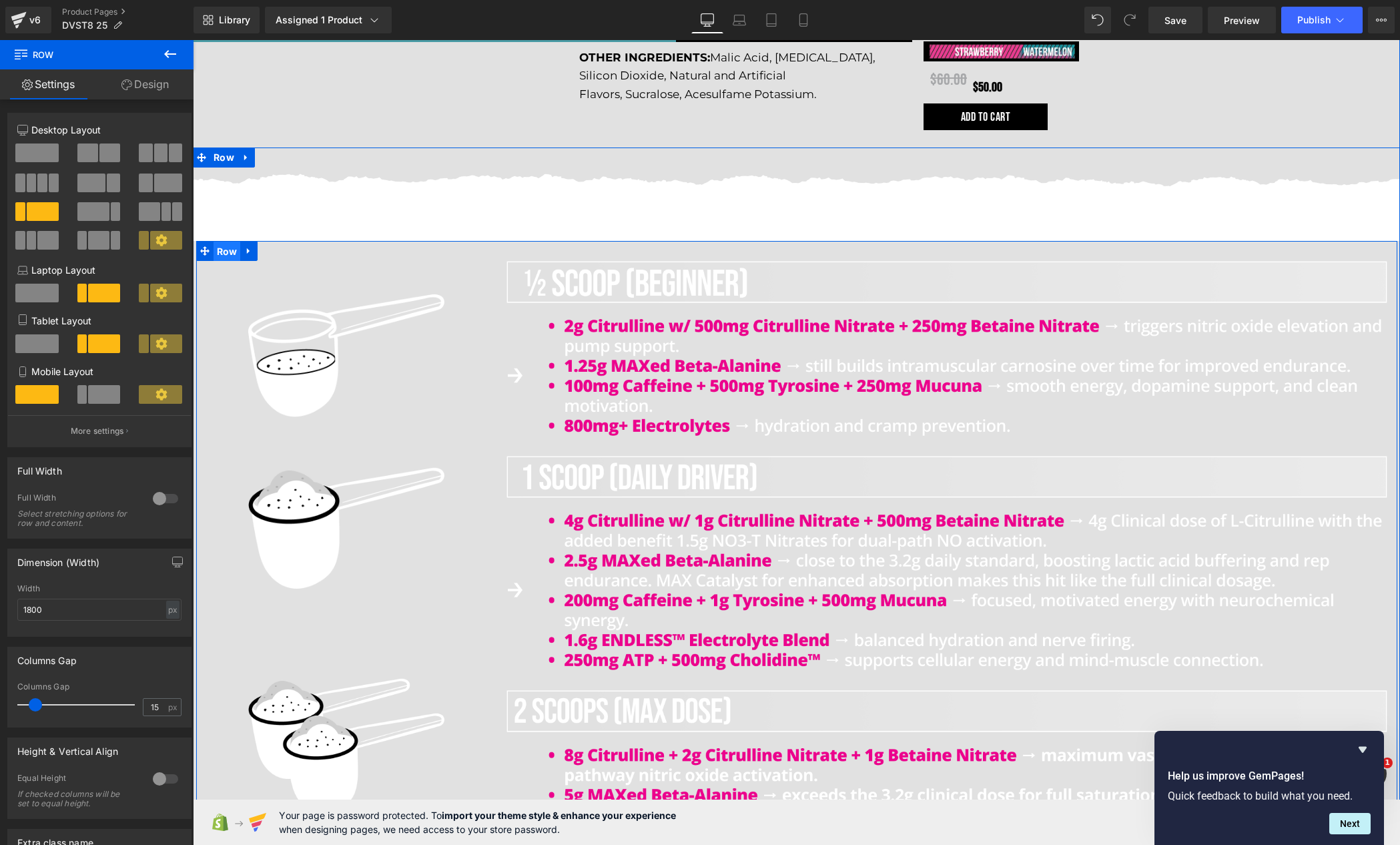
click at [226, 253] on span "Row" at bounding box center [228, 251] width 28 height 20
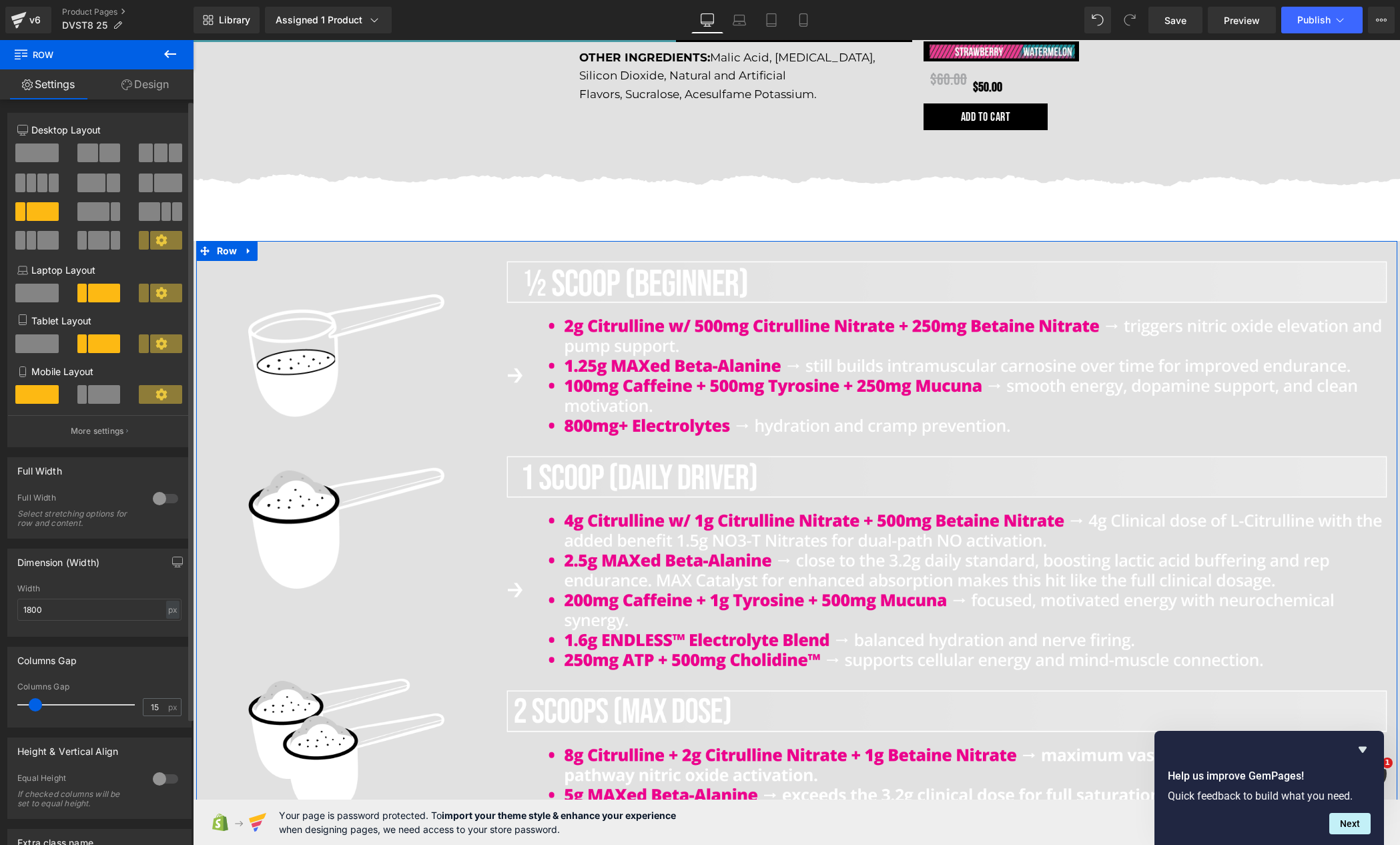
scroll to position [3, 0]
click at [48, 618] on input "1800" at bounding box center [100, 607] width 165 height 22
click at [47, 618] on input "1800" at bounding box center [100, 607] width 165 height 22
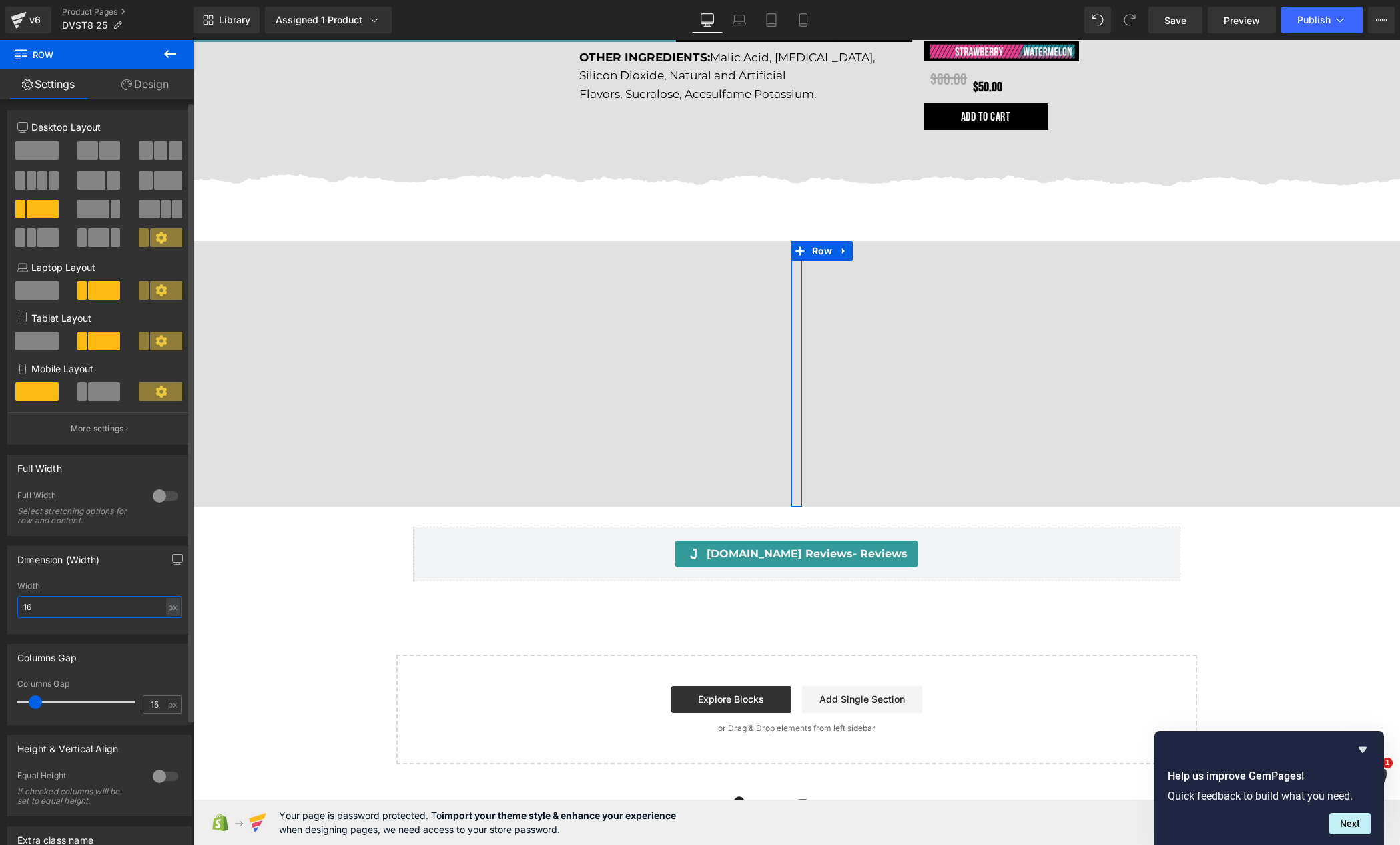
type input "1"
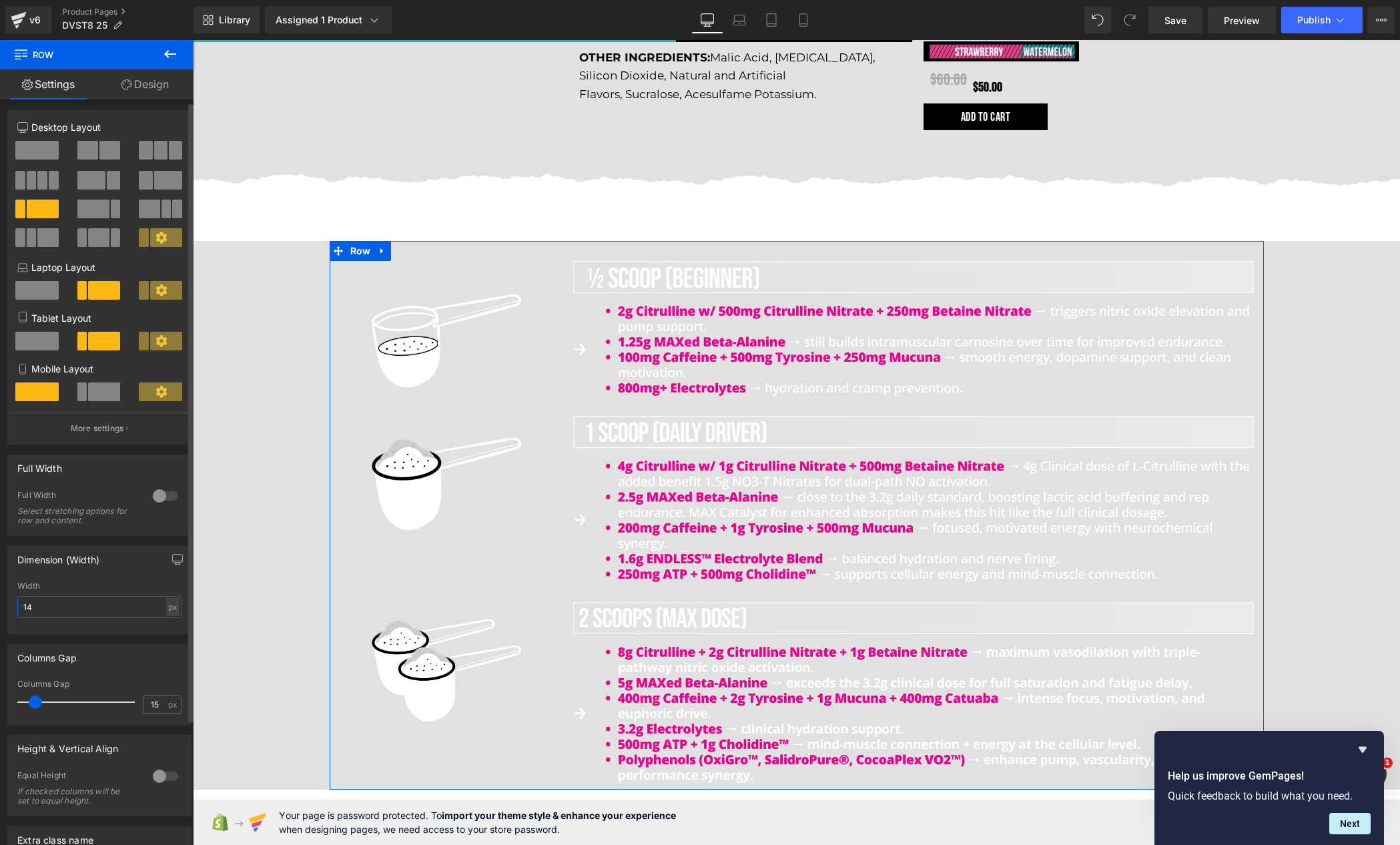
type input "1"
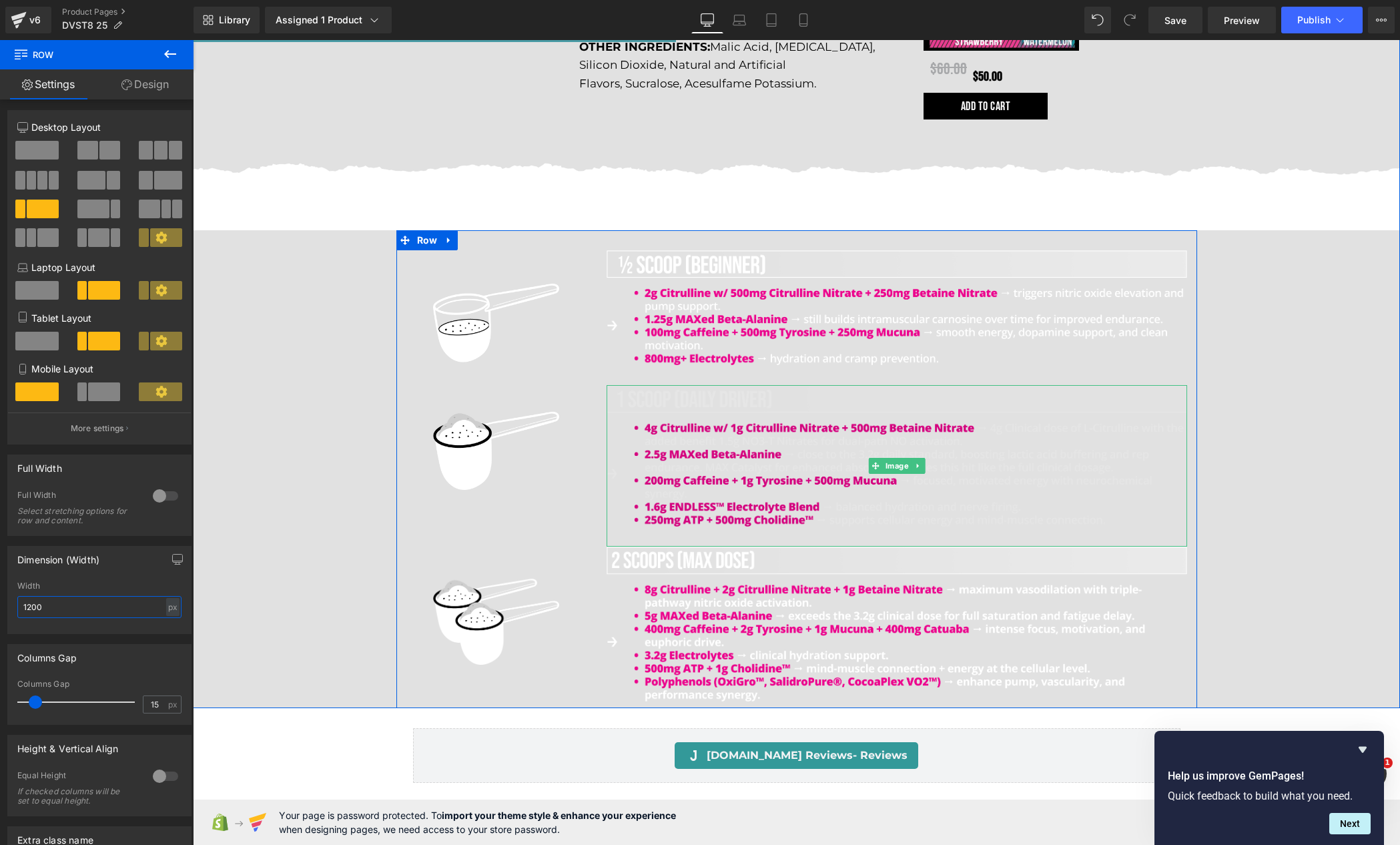
scroll to position [1872, 0]
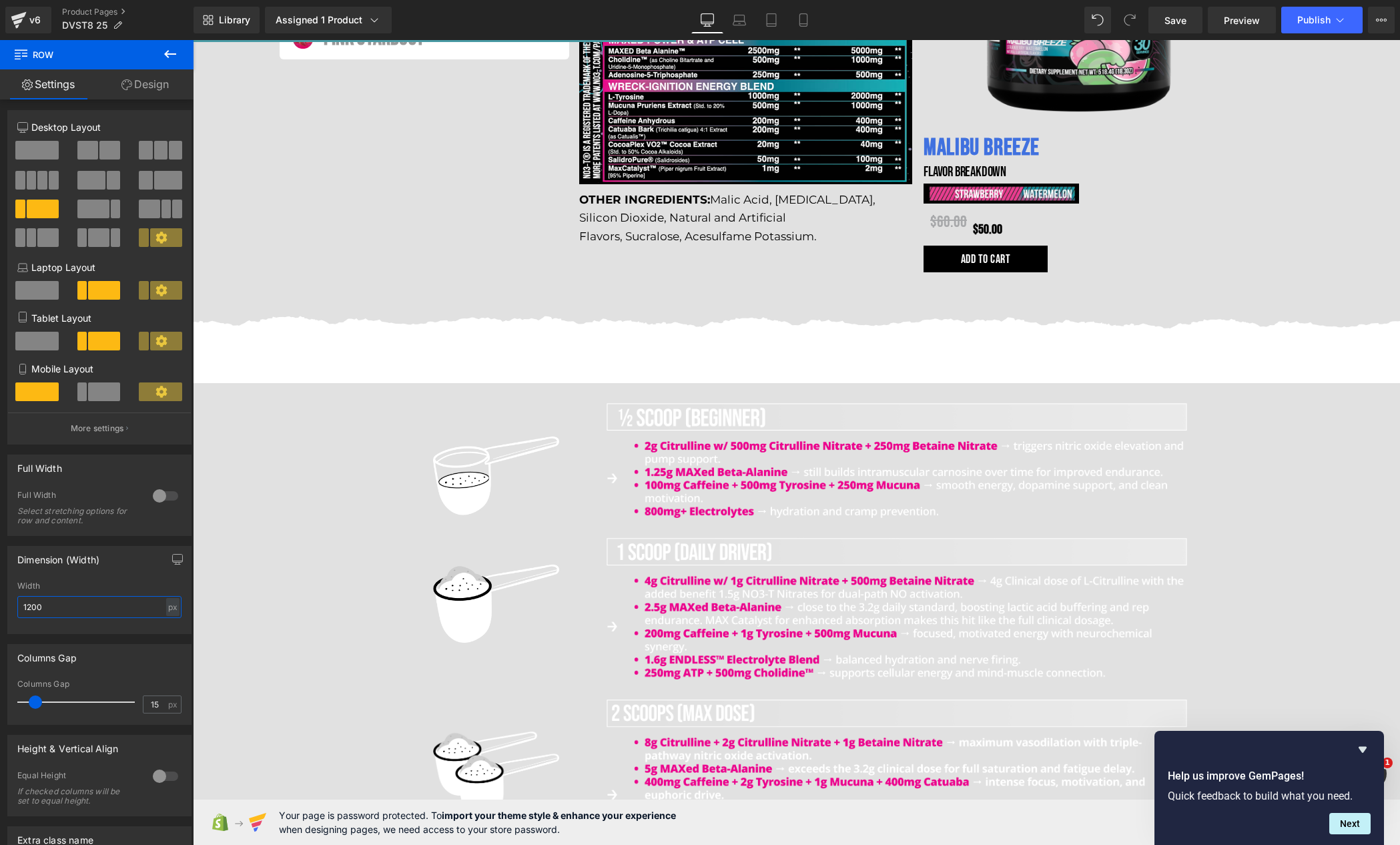
type input "1200"
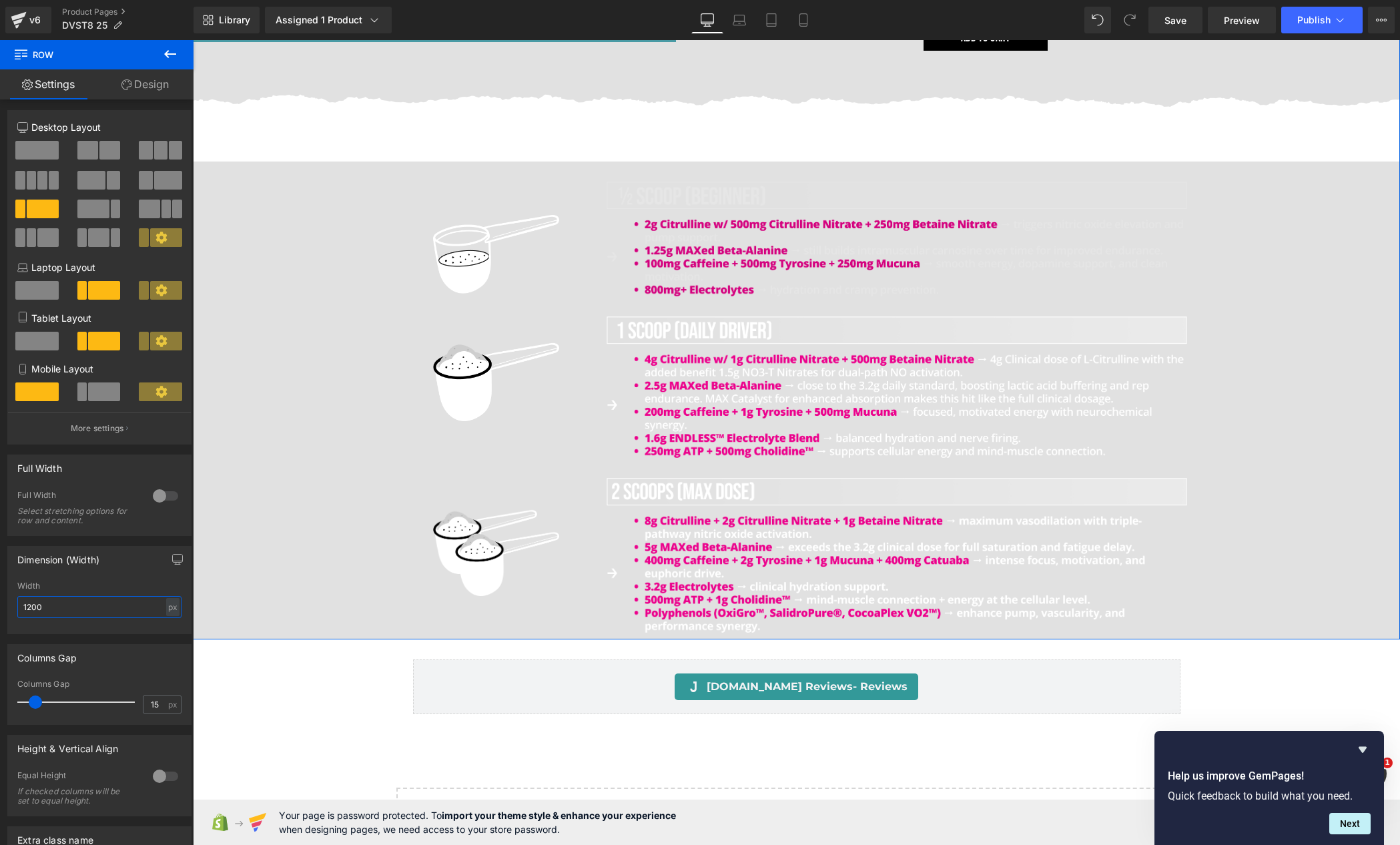
scroll to position [2094, 0]
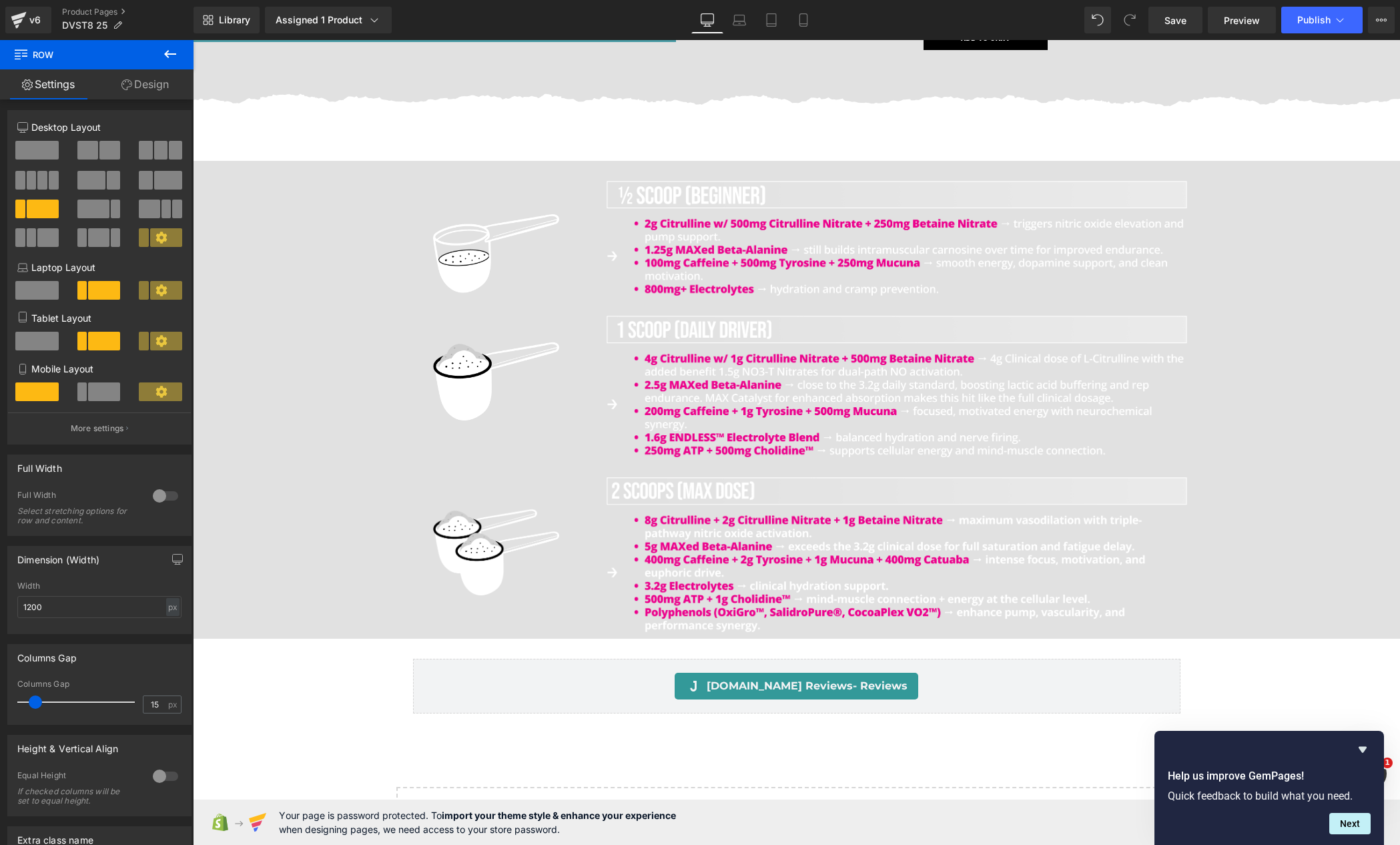
click at [167, 53] on icon at bounding box center [170, 54] width 12 height 8
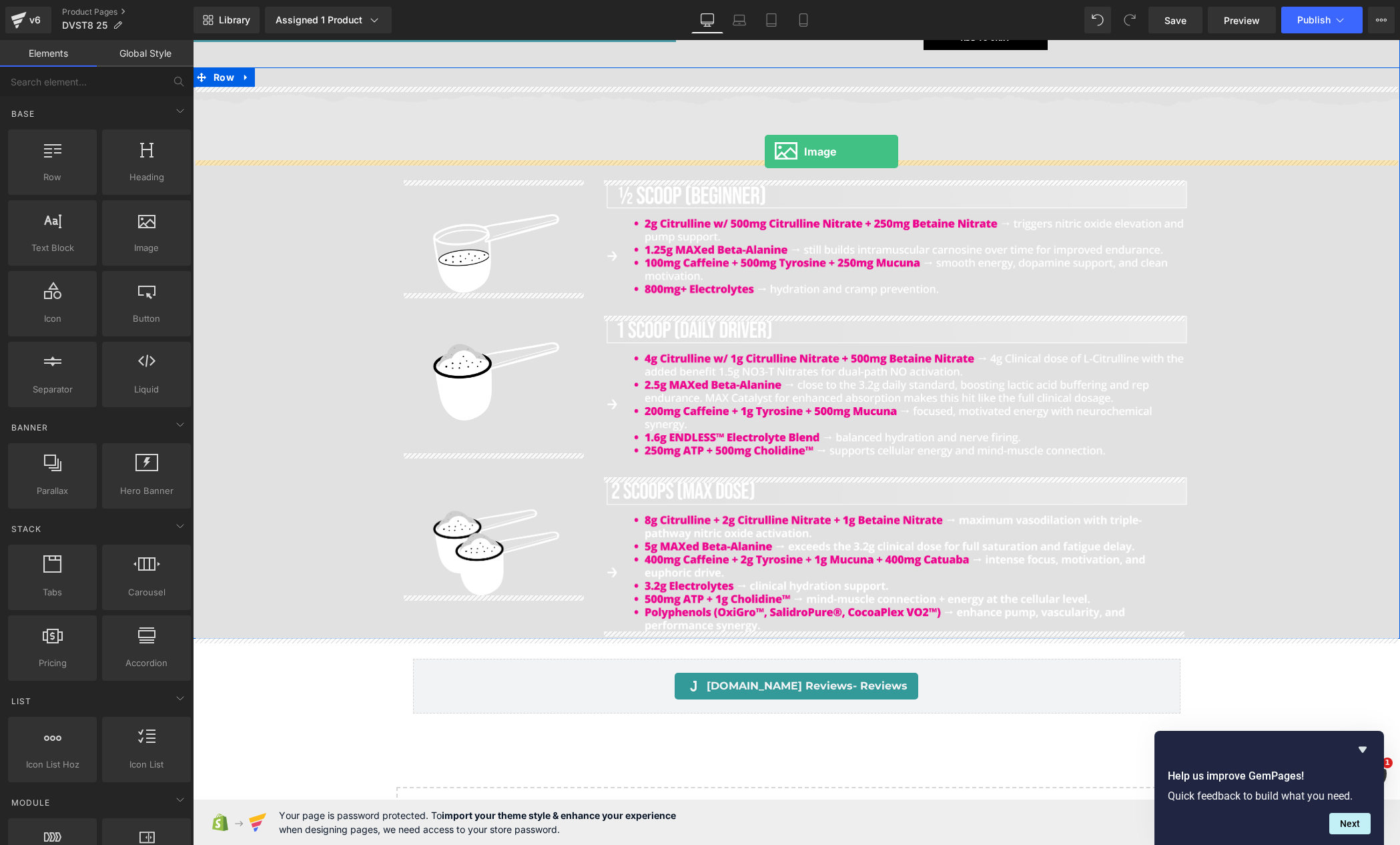
drag, startPoint x: 345, startPoint y: 274, endPoint x: 765, endPoint y: 152, distance: 437.4
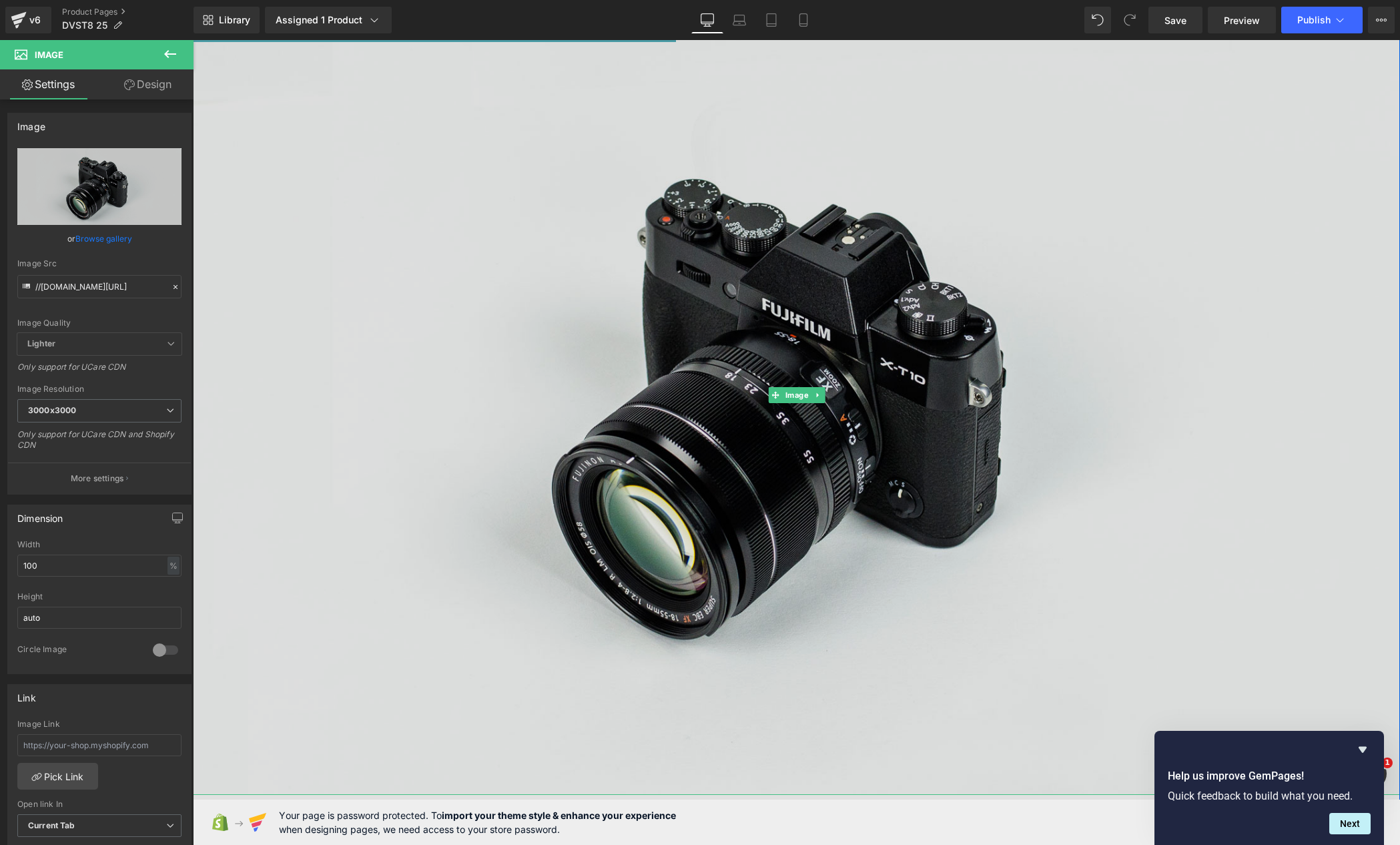
scroll to position [2336, 0]
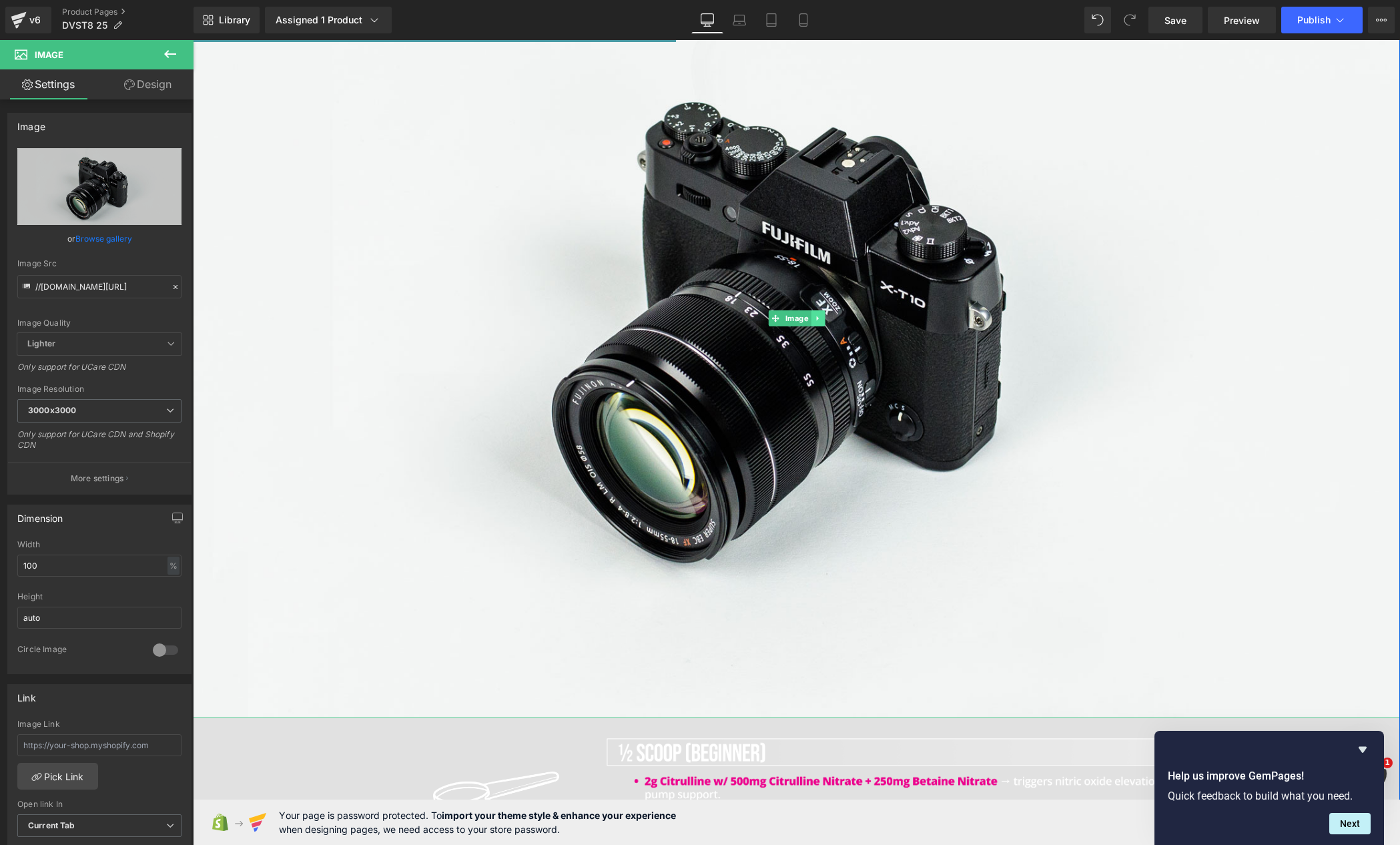
click at [817, 319] on icon at bounding box center [818, 318] width 2 height 5
click at [818, 319] on link at bounding box center [825, 318] width 14 height 16
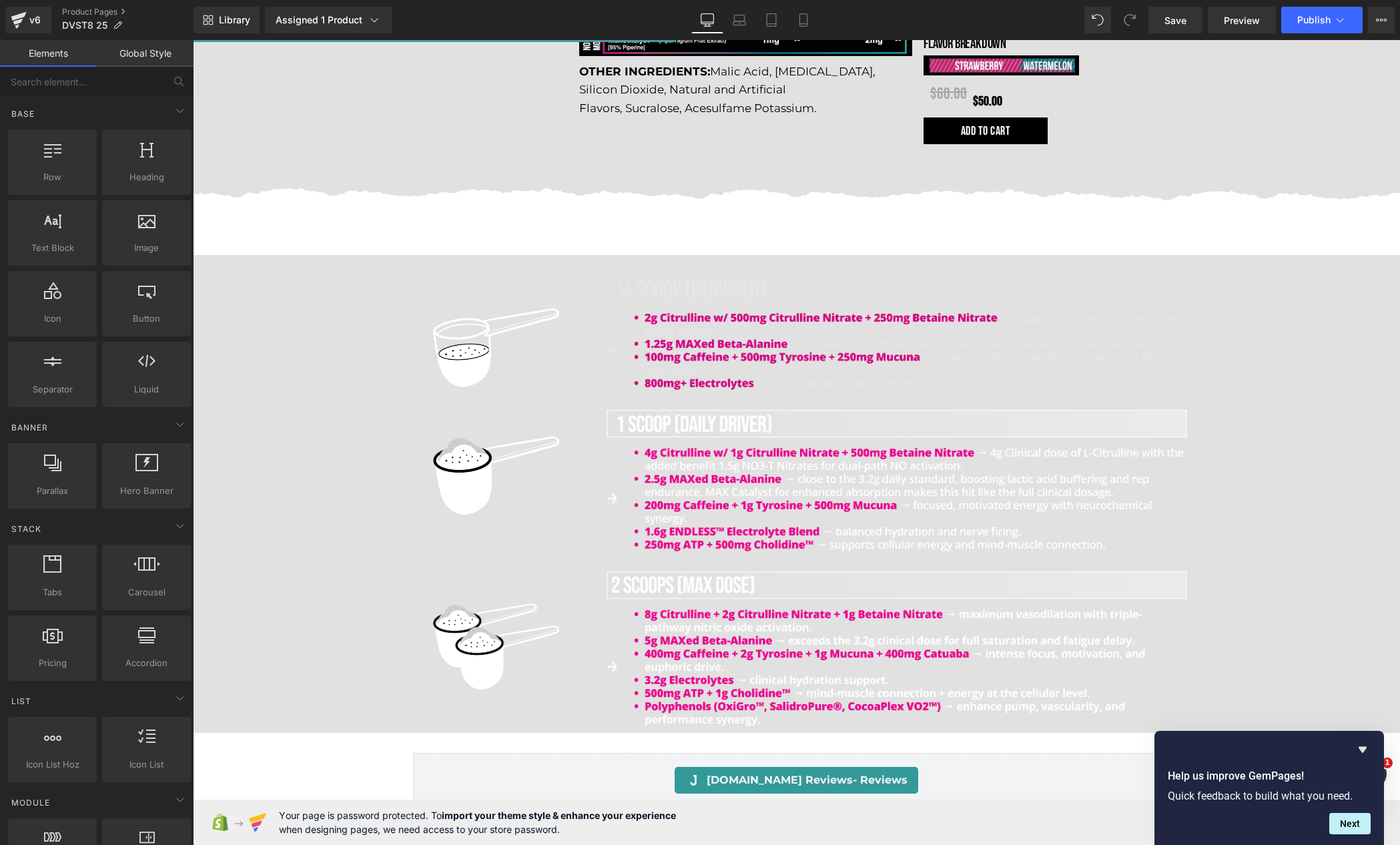
scroll to position [1914, 0]
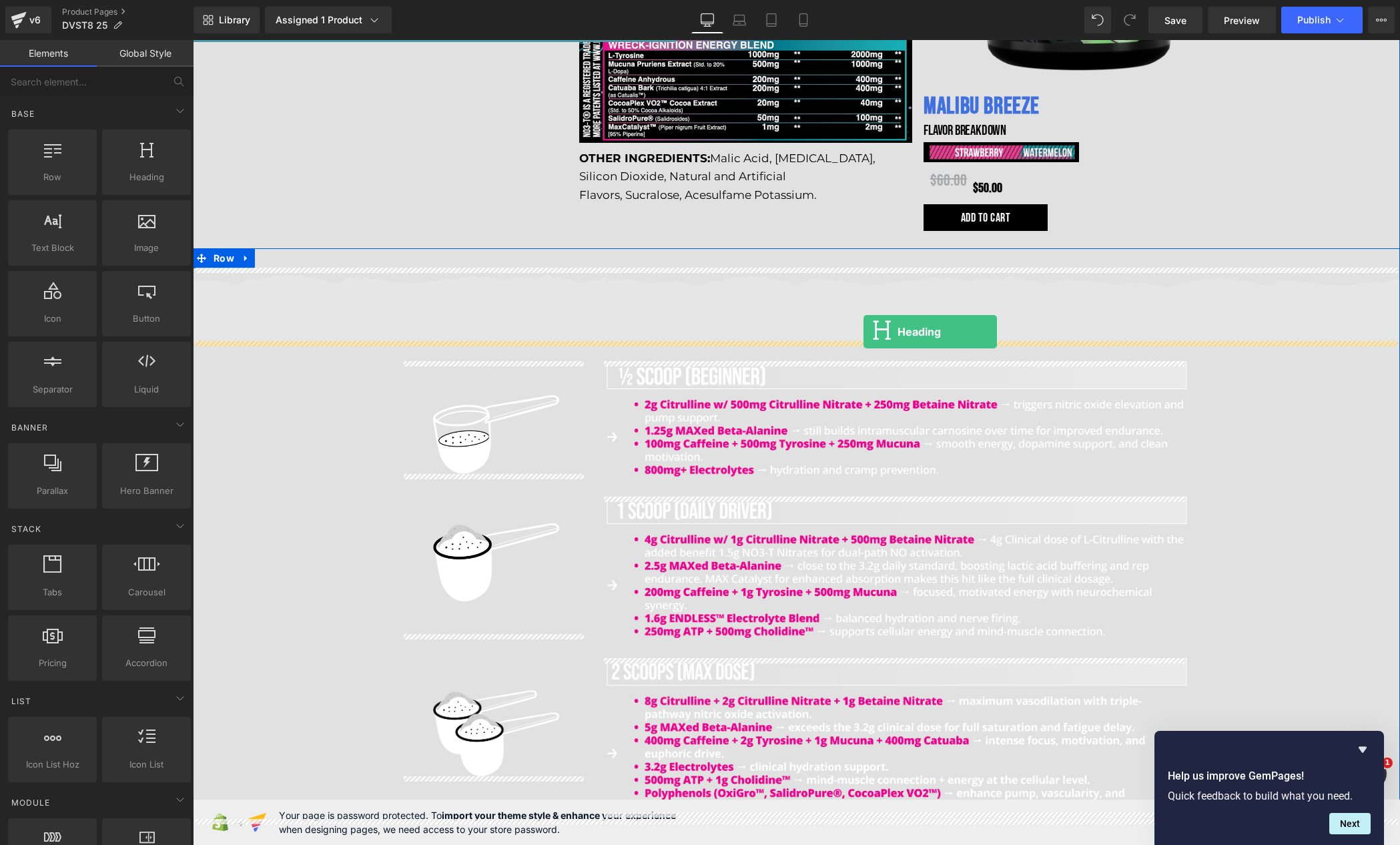
drag, startPoint x: 339, startPoint y: 207, endPoint x: 864, endPoint y: 332, distance: 539.7
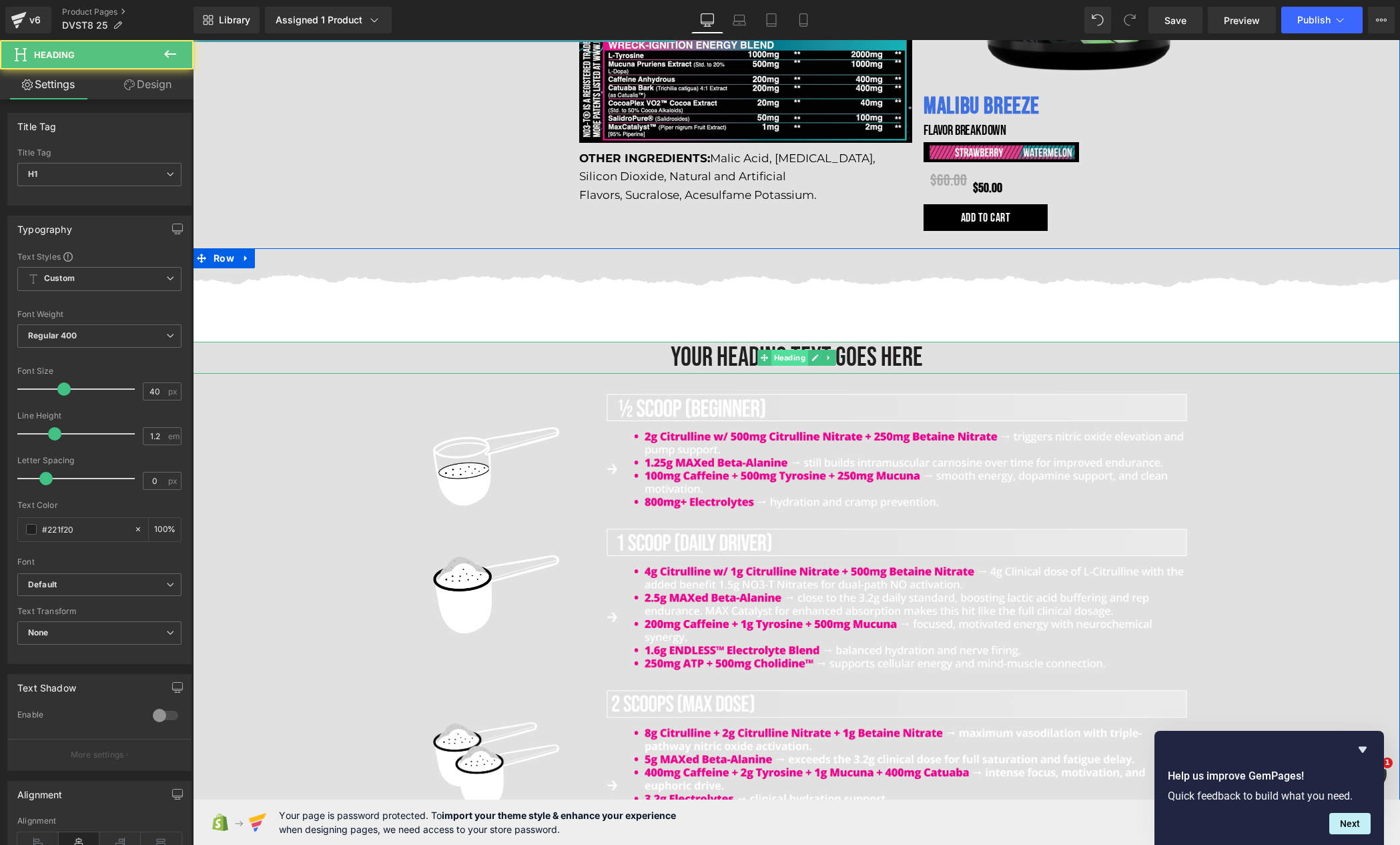
click at [795, 360] on span "Heading" at bounding box center [789, 358] width 36 height 16
click at [714, 355] on h1 "Your heading text goes here" at bounding box center [797, 358] width 1208 height 32
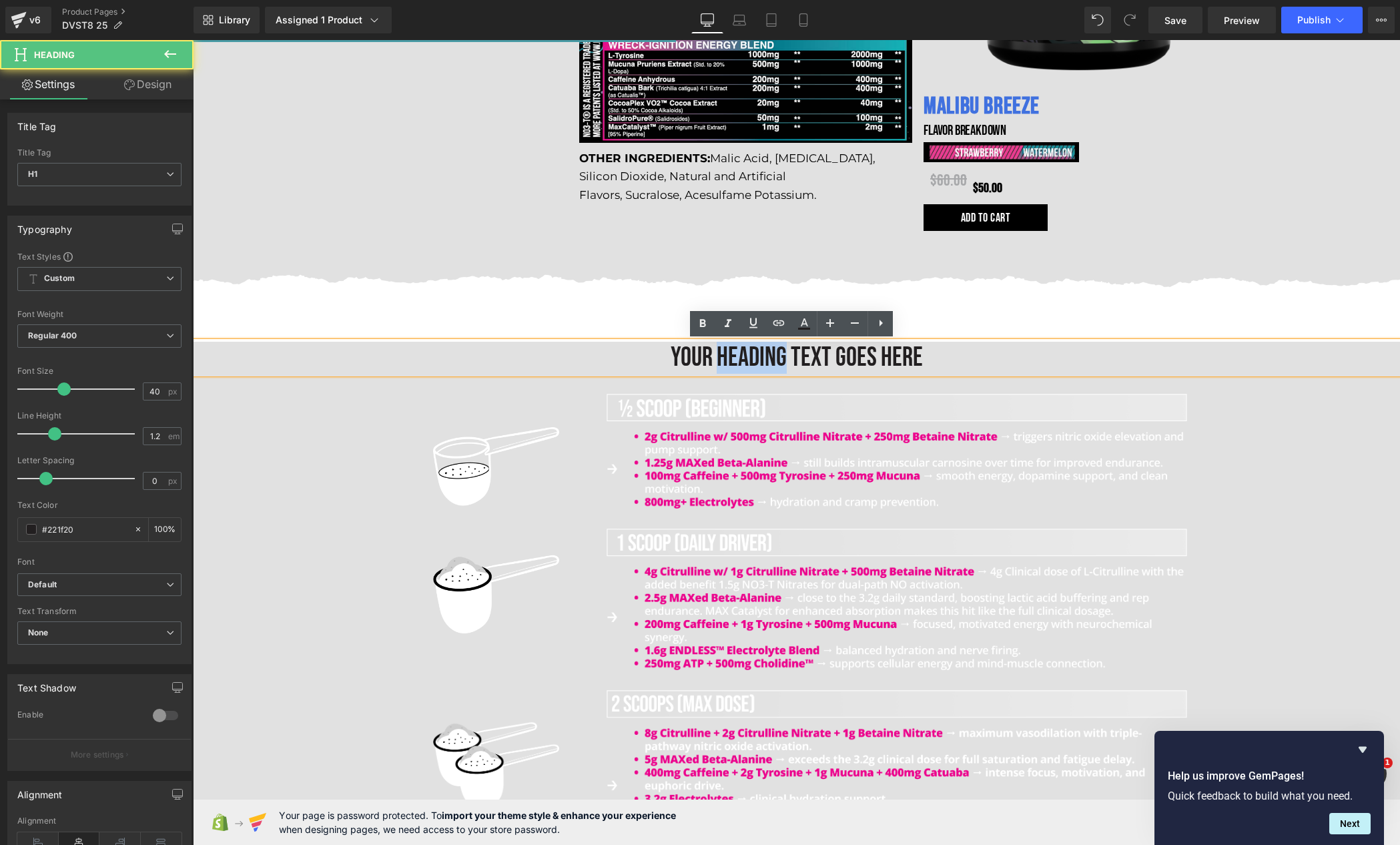
click at [714, 355] on h1 "Your heading text goes here" at bounding box center [797, 358] width 1208 height 32
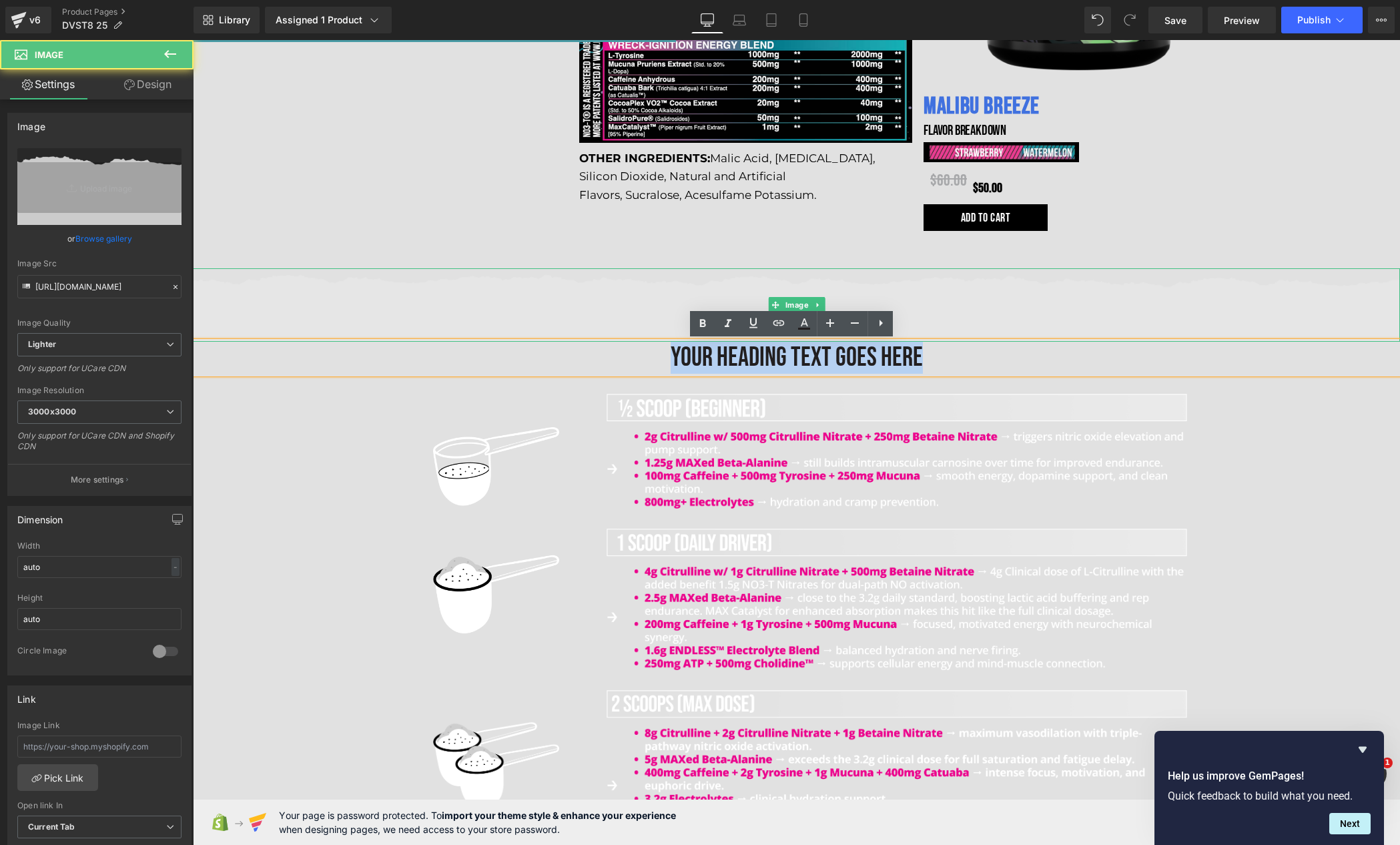
click at [591, 307] on img at bounding box center [797, 304] width 1208 height 74
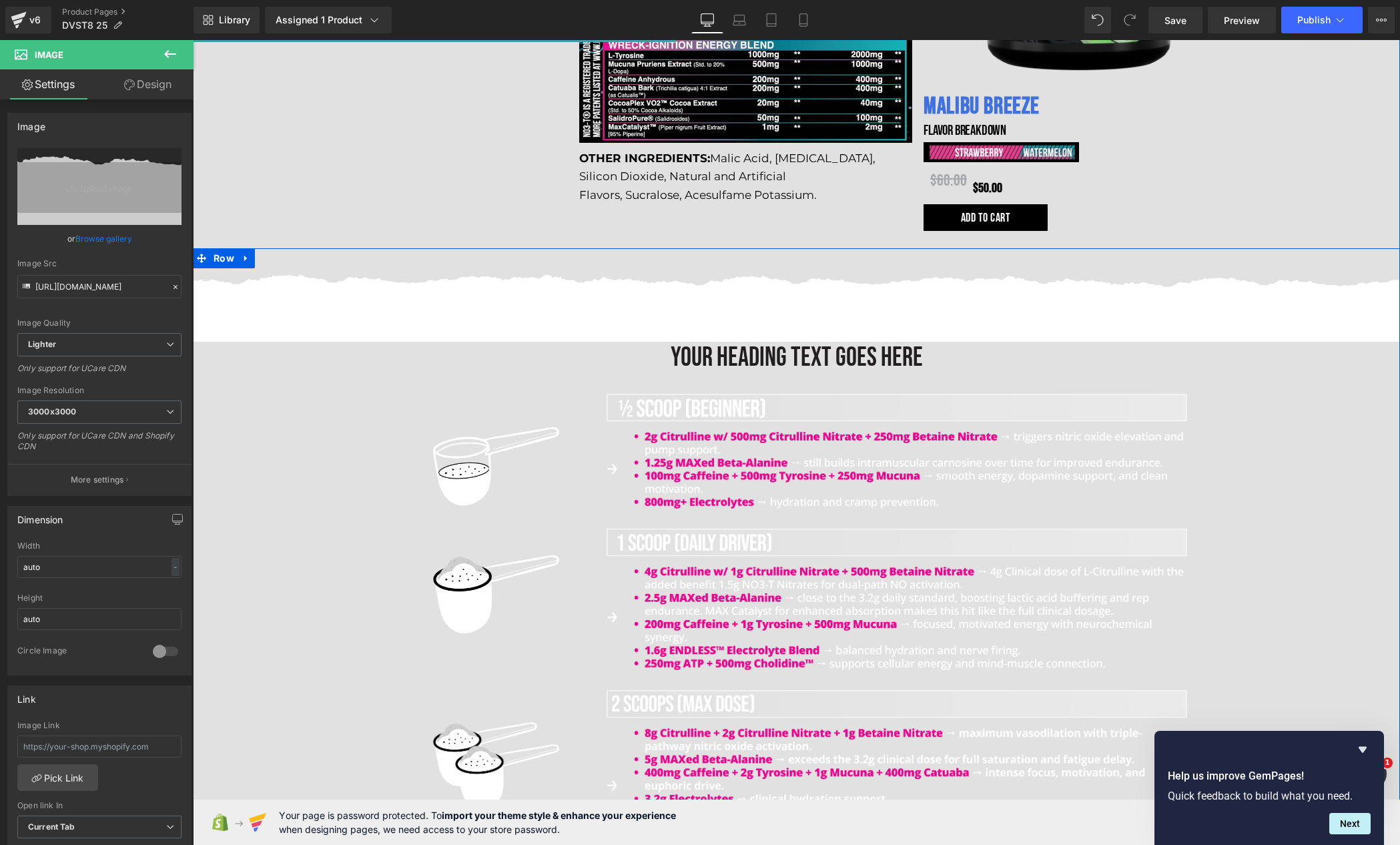
click at [1187, 622] on div "Image Image Image" at bounding box center [898, 619] width 601 height 451
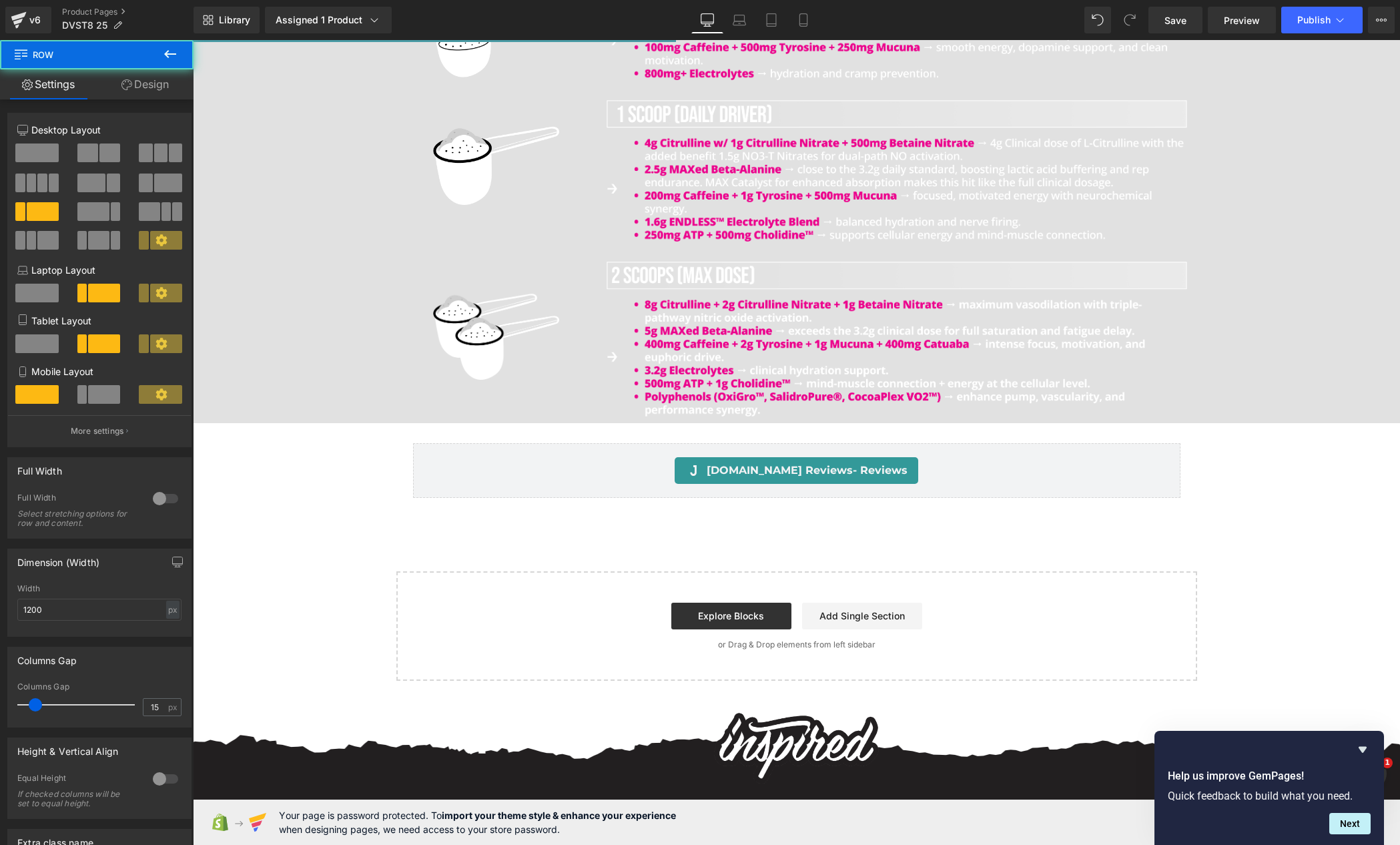
scroll to position [2347, 0]
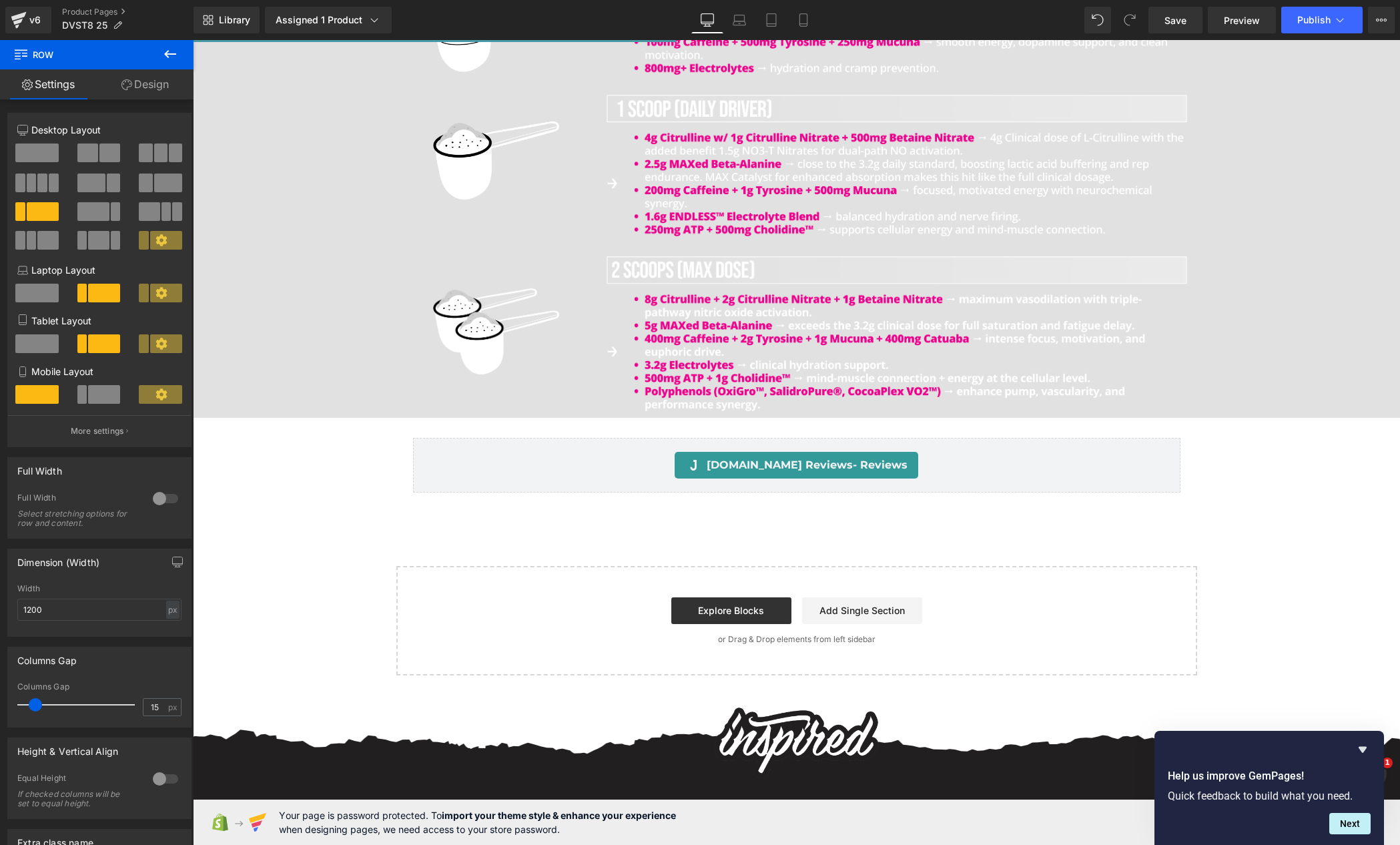
click at [383, 389] on div "Image Your heading text goes here Heading Image Image Image Image Image Image R…" at bounding box center [797, 126] width 1208 height 583
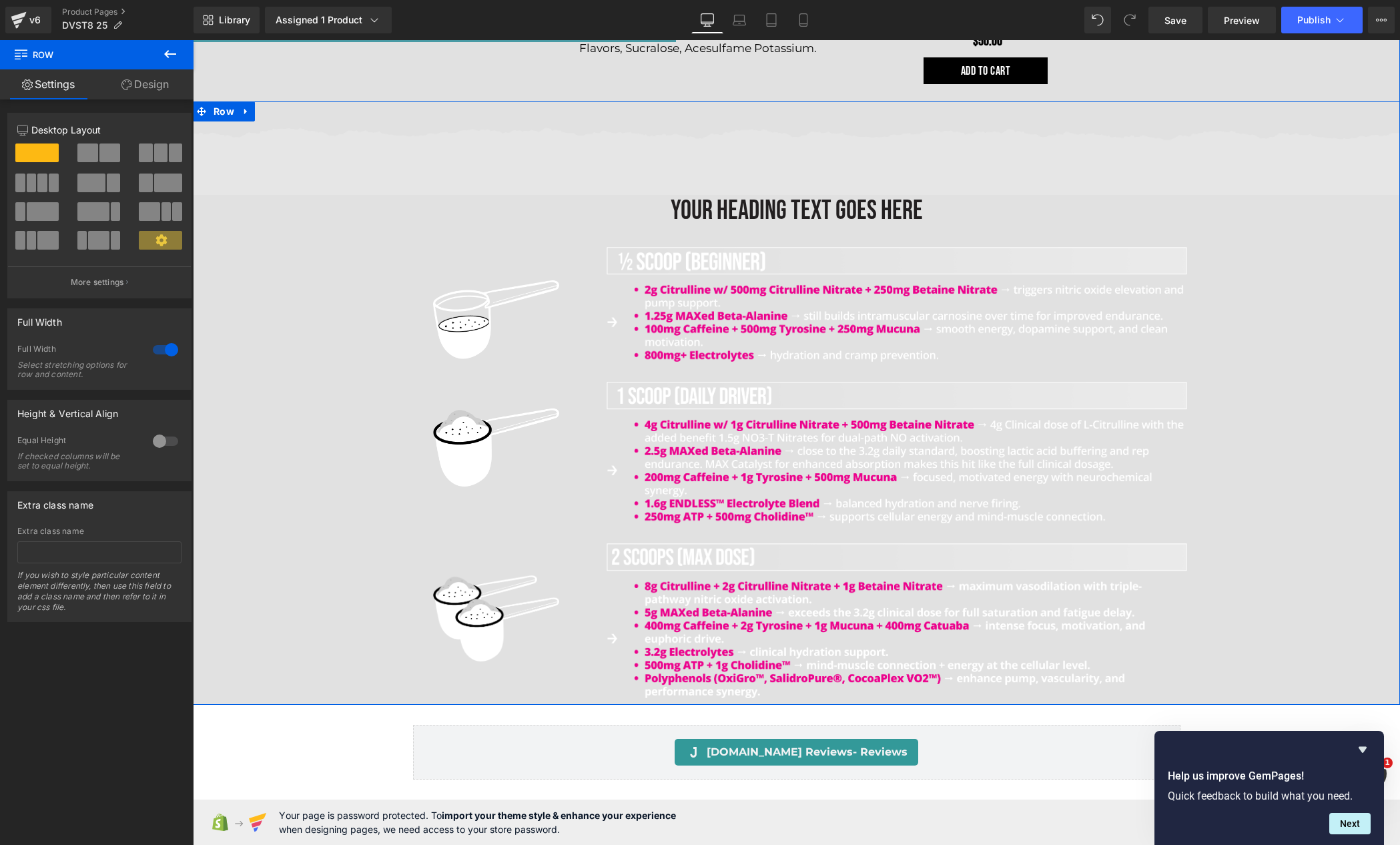
scroll to position [1936, 0]
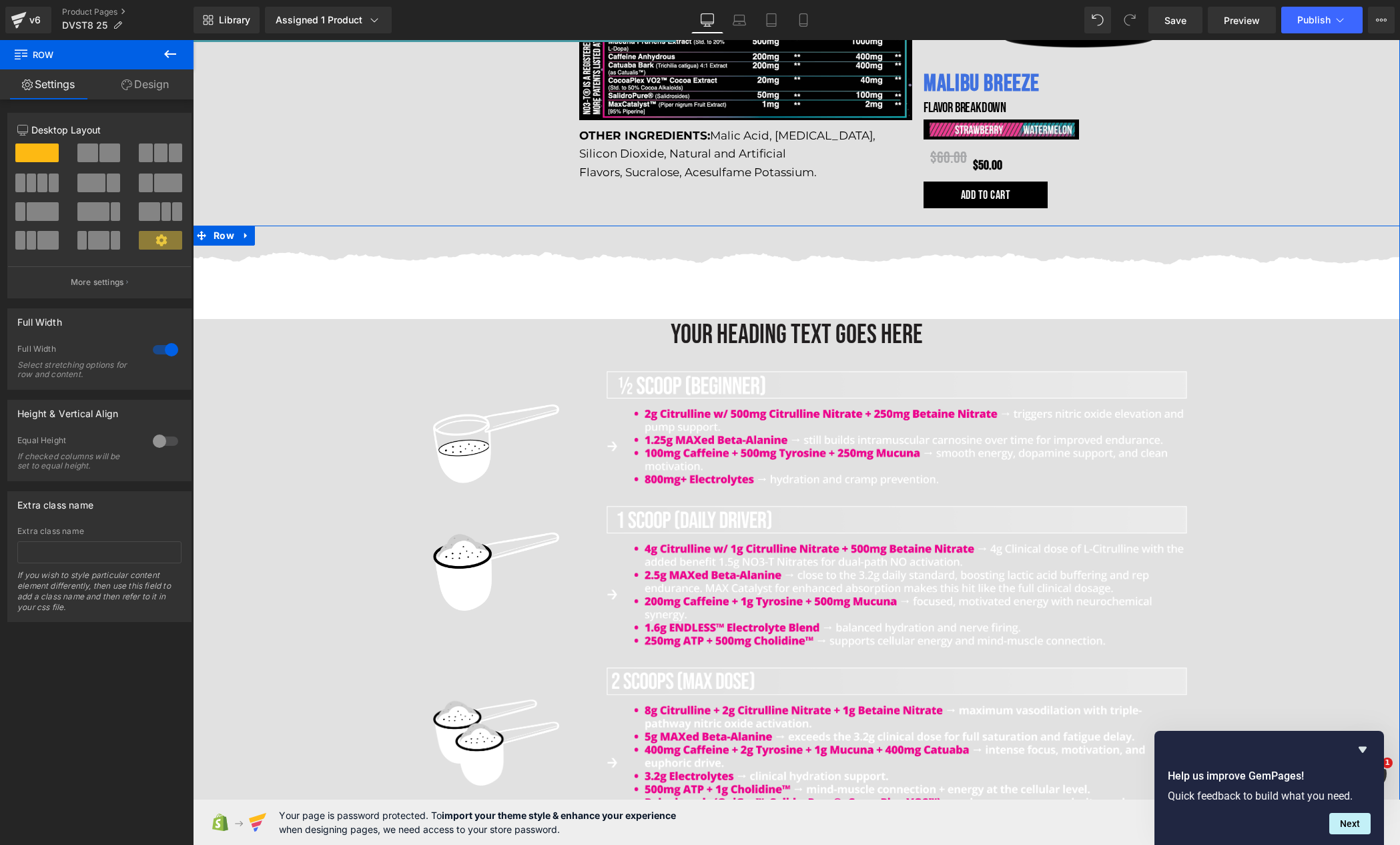
click at [264, 369] on div "Image Your heading text goes here Heading Image Image Image Image Image Image R…" at bounding box center [797, 537] width 1208 height 583
click at [796, 332] on span "Heading" at bounding box center [789, 335] width 36 height 16
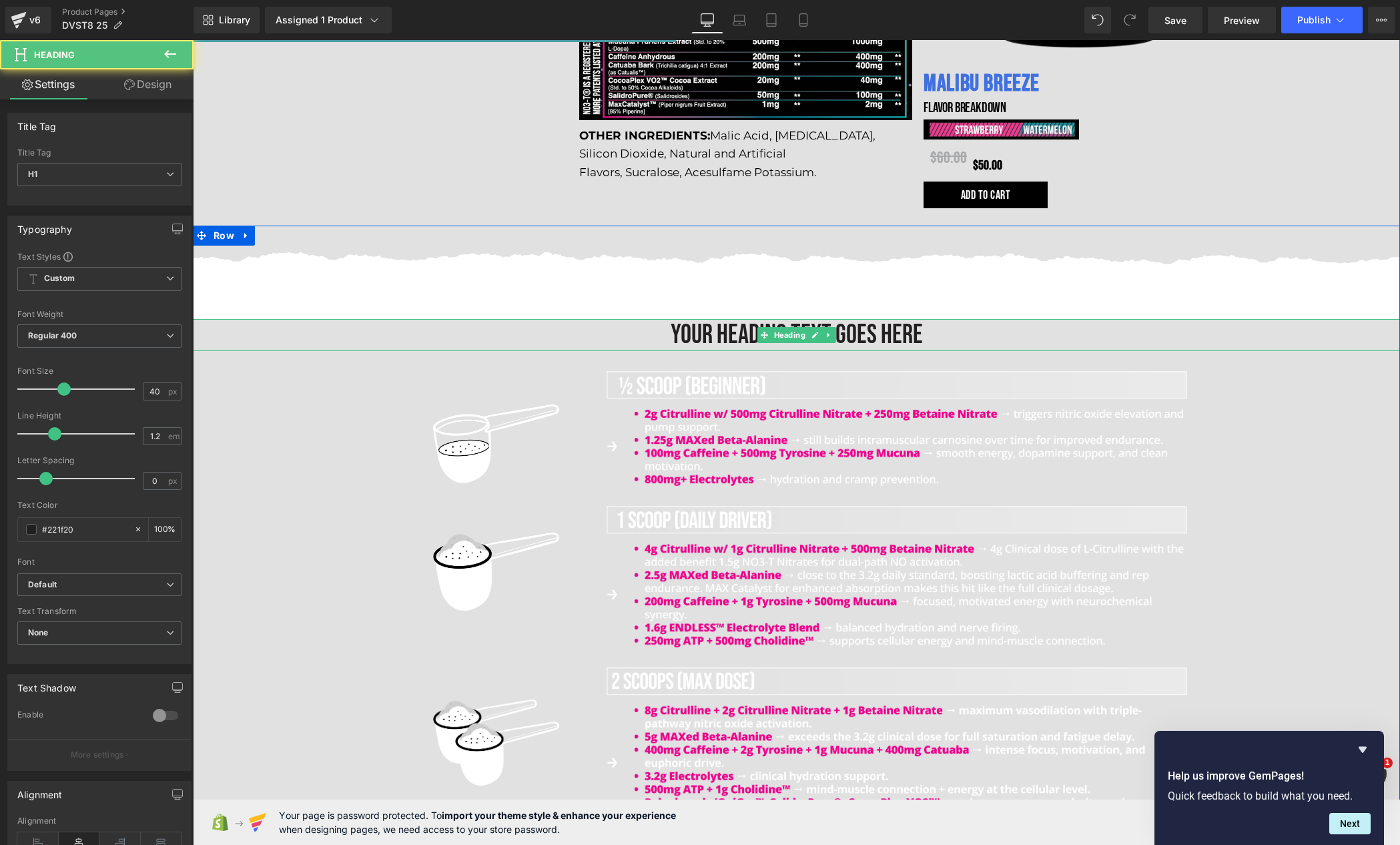
click at [728, 327] on h1 "Your heading text goes here" at bounding box center [797, 335] width 1208 height 32
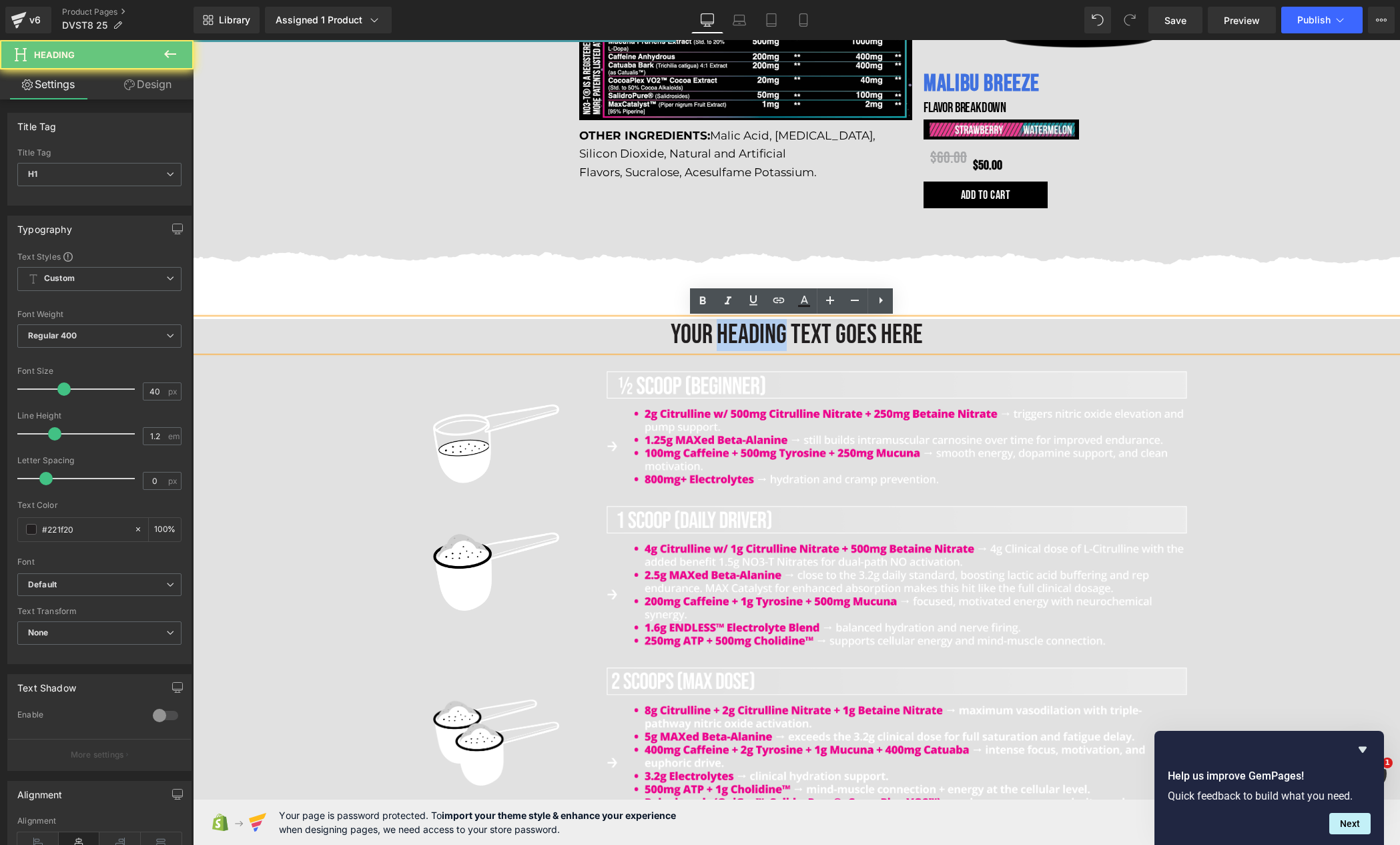
click at [728, 327] on h1 "Your heading text goes here" at bounding box center [797, 335] width 1208 height 32
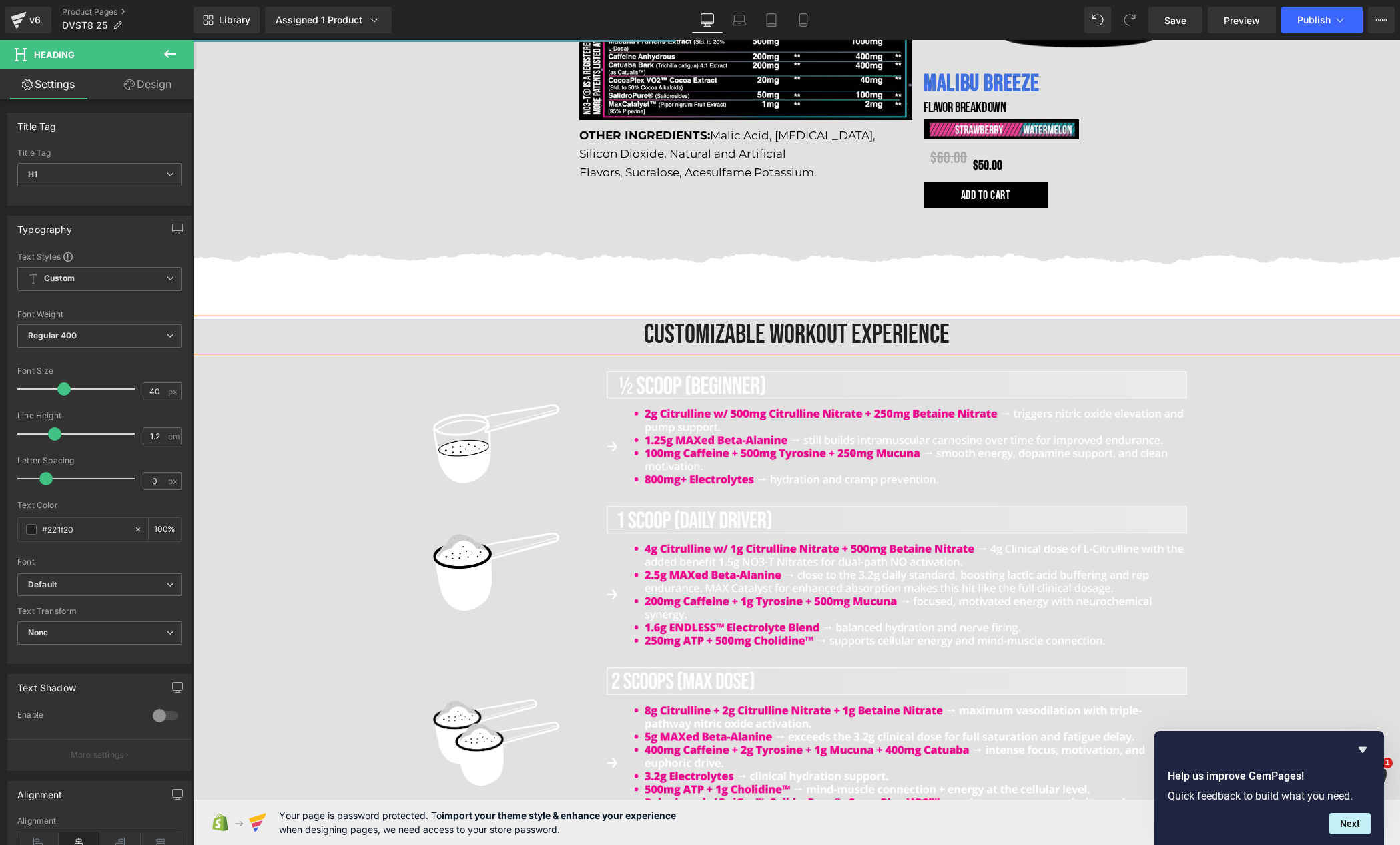
click at [836, 342] on h1 "CUSTOMIZABLE WORKOUT EXPERIENCE" at bounding box center [797, 335] width 1208 height 32
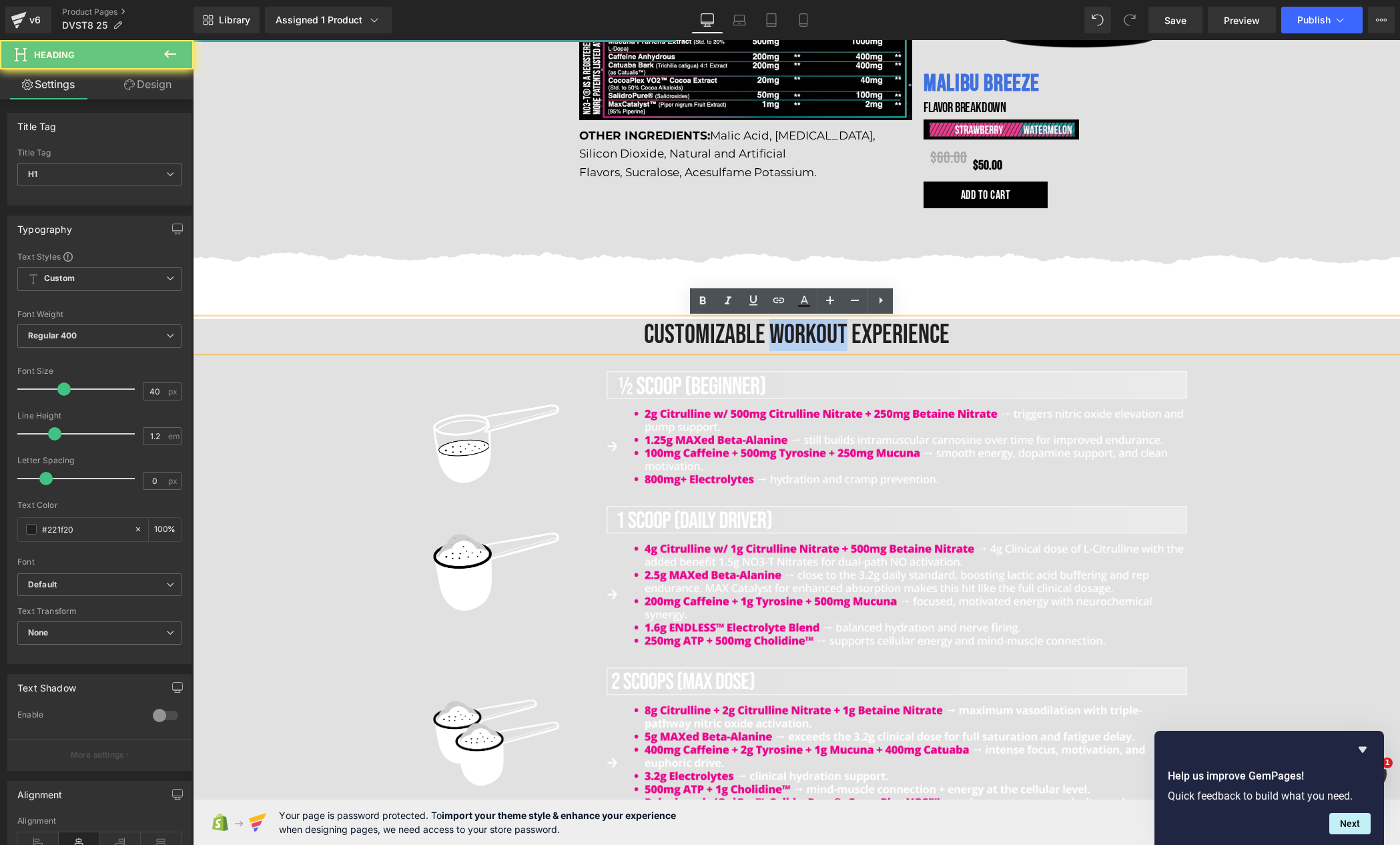
click at [836, 342] on h1 "CUSTOMIZABLE WORKOUT EXPERIENCE" at bounding box center [797, 335] width 1208 height 32
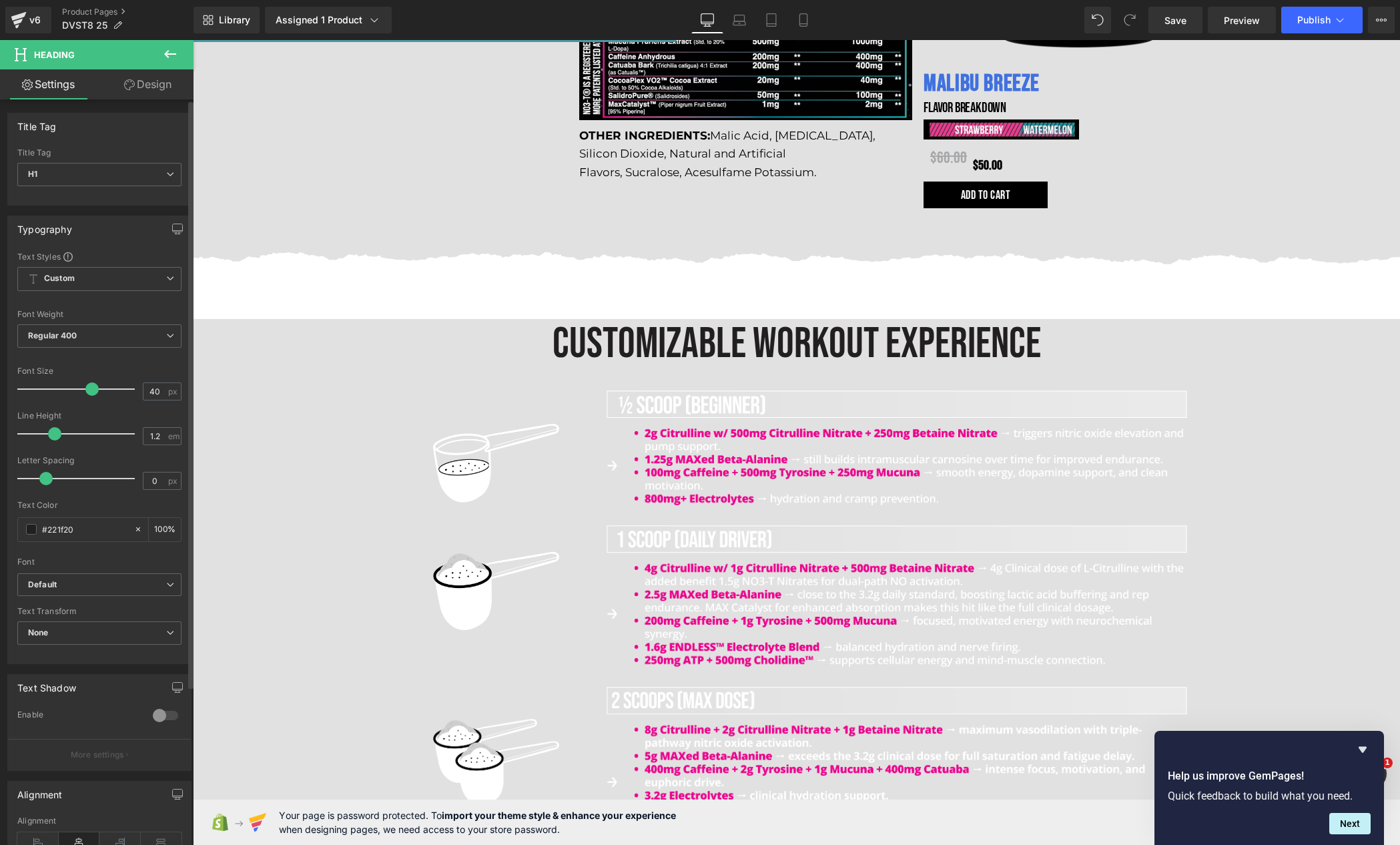
drag, startPoint x: 67, startPoint y: 389, endPoint x: 94, endPoint y: 394, distance: 27.5
click at [93, 394] on div at bounding box center [79, 388] width 110 height 27
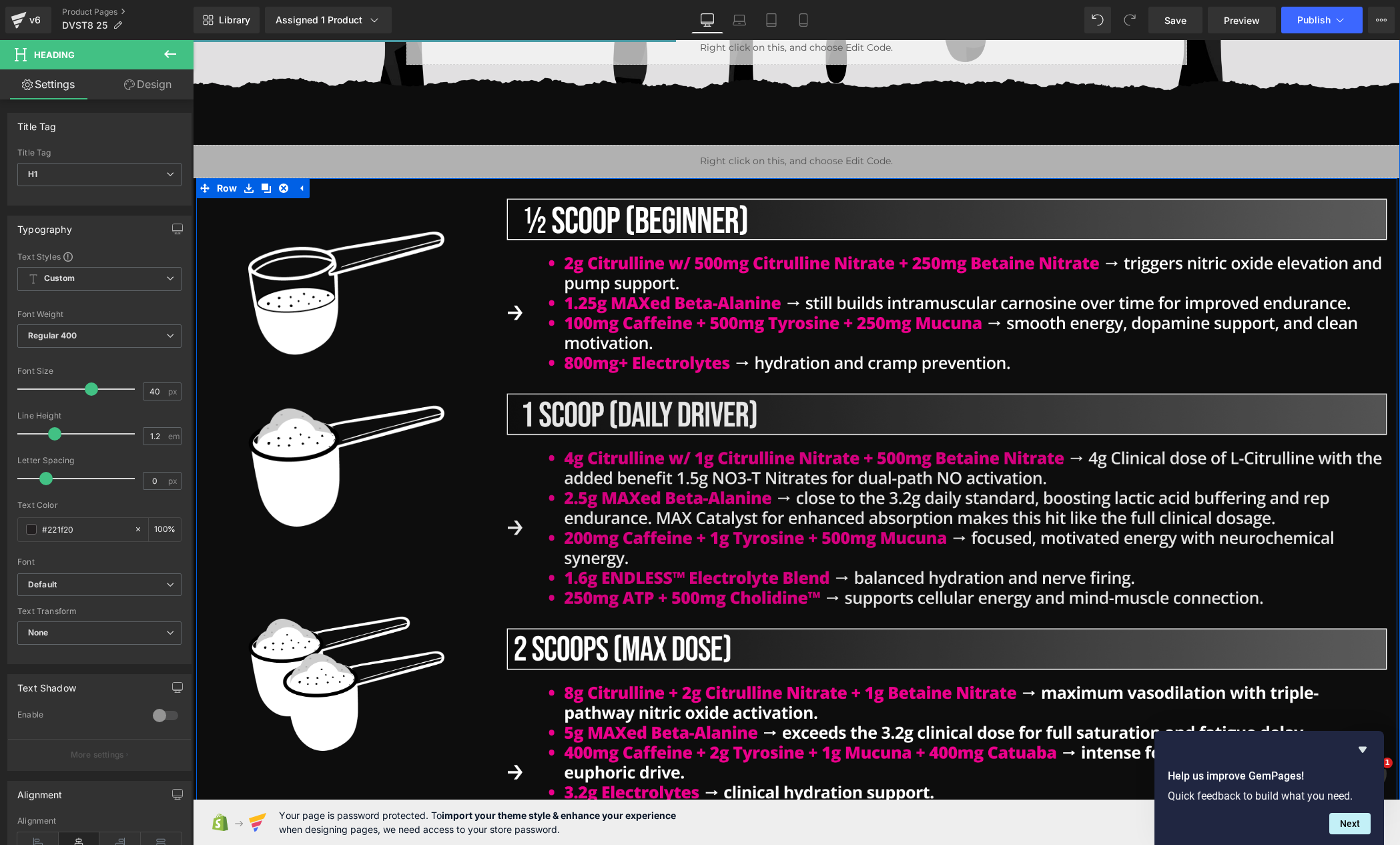
scroll to position [839, 0]
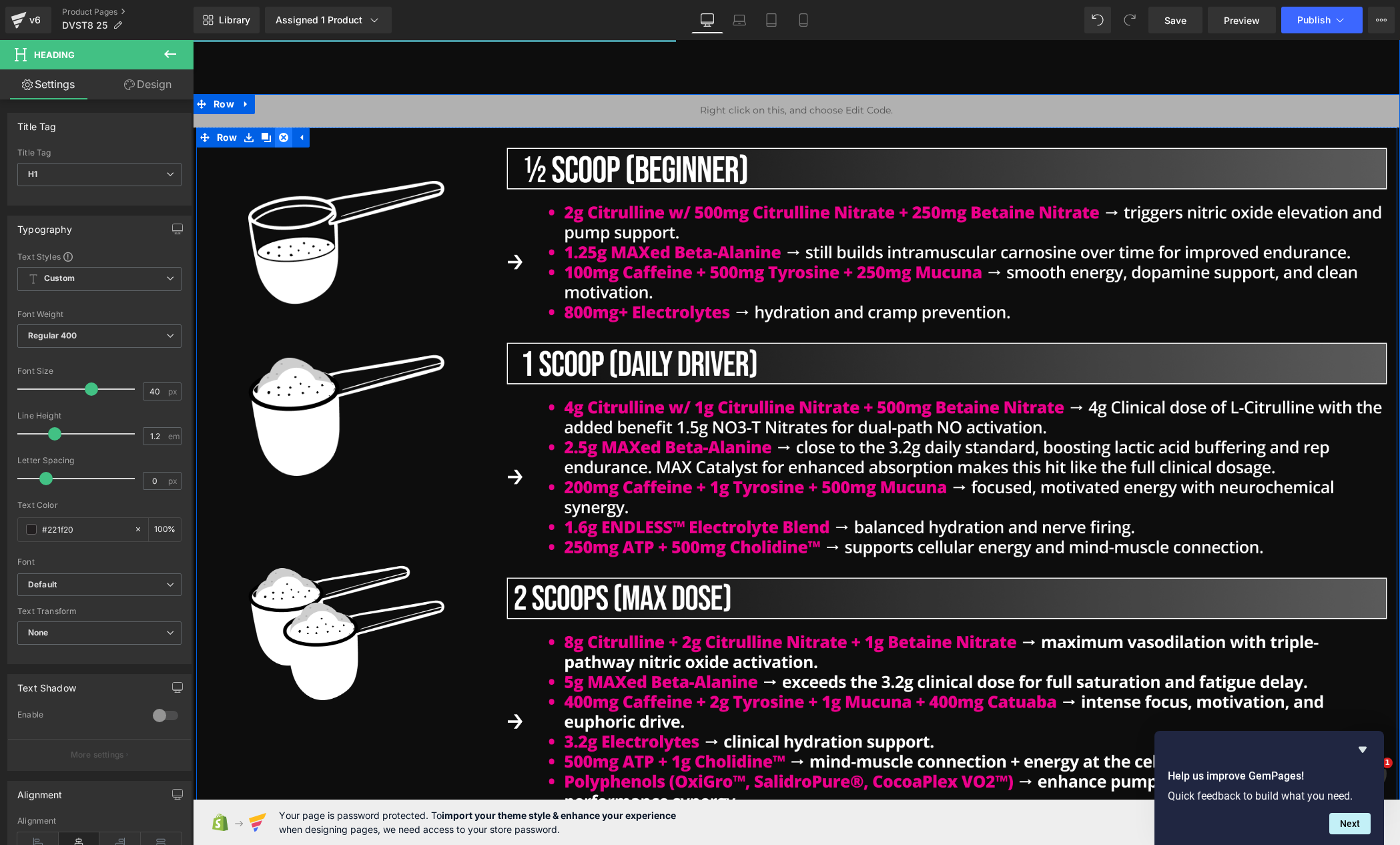
click at [279, 142] on icon at bounding box center [283, 137] width 9 height 9
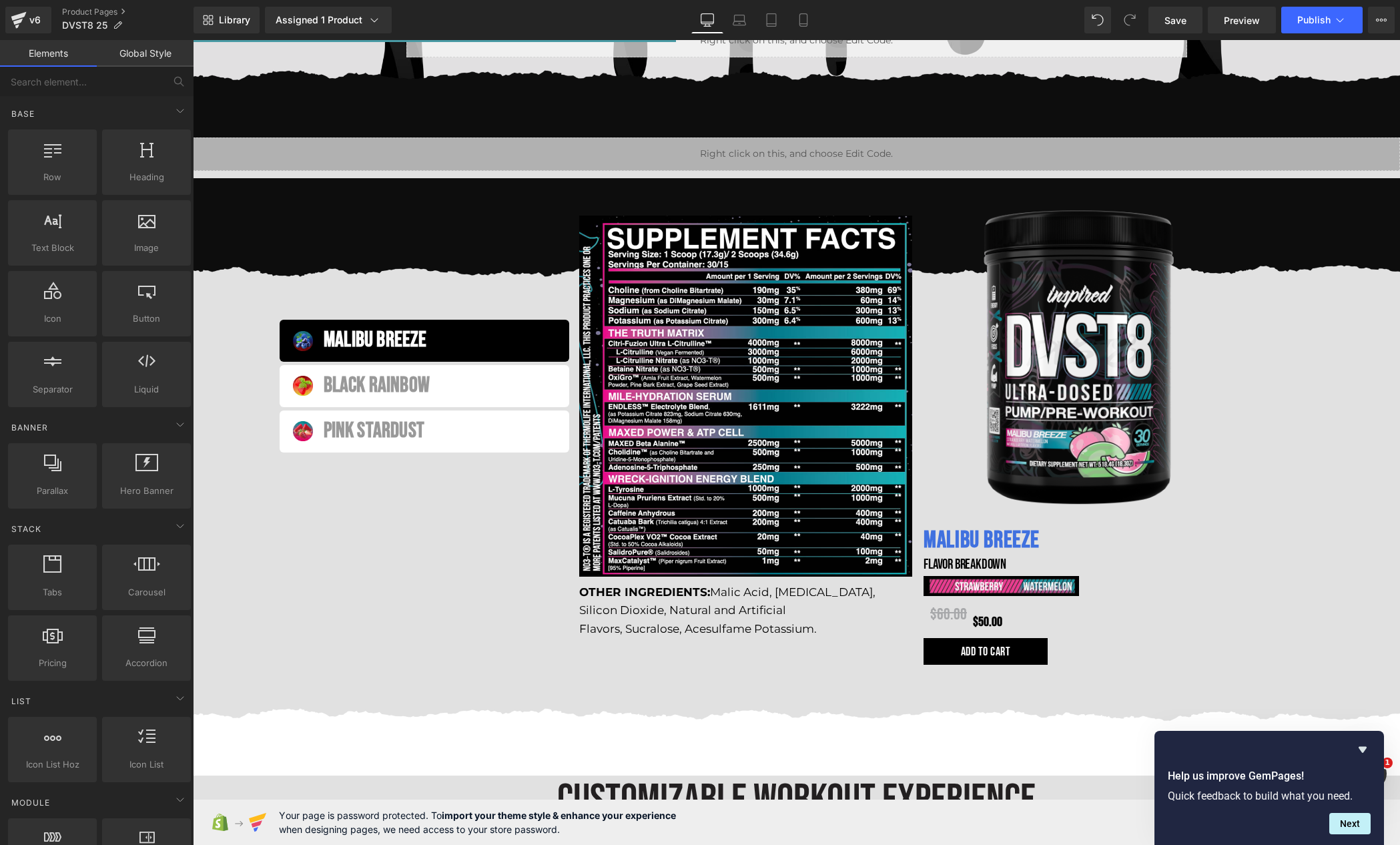
scroll to position [582, 0]
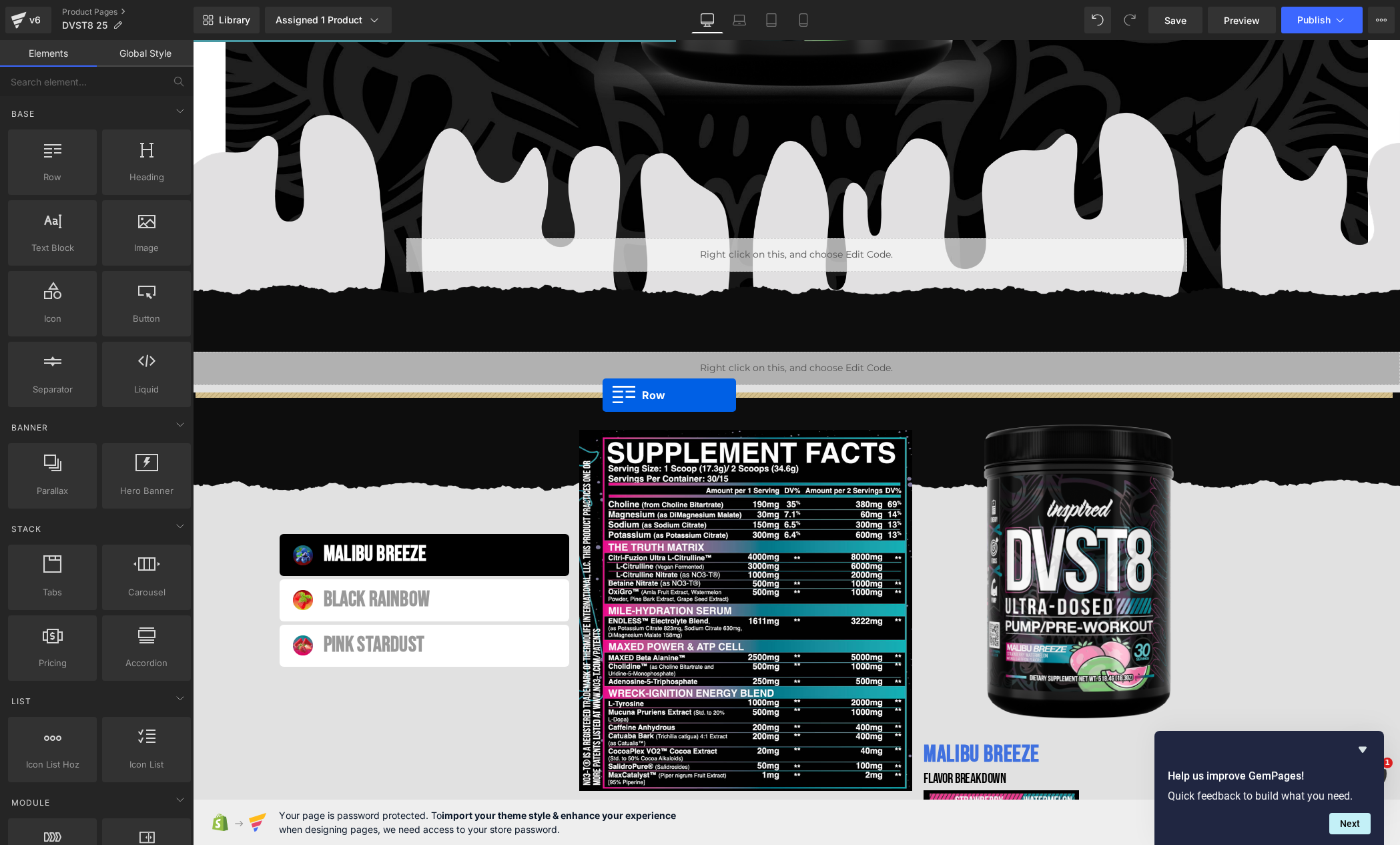
drag, startPoint x: 278, startPoint y: 223, endPoint x: 603, endPoint y: 394, distance: 367.2
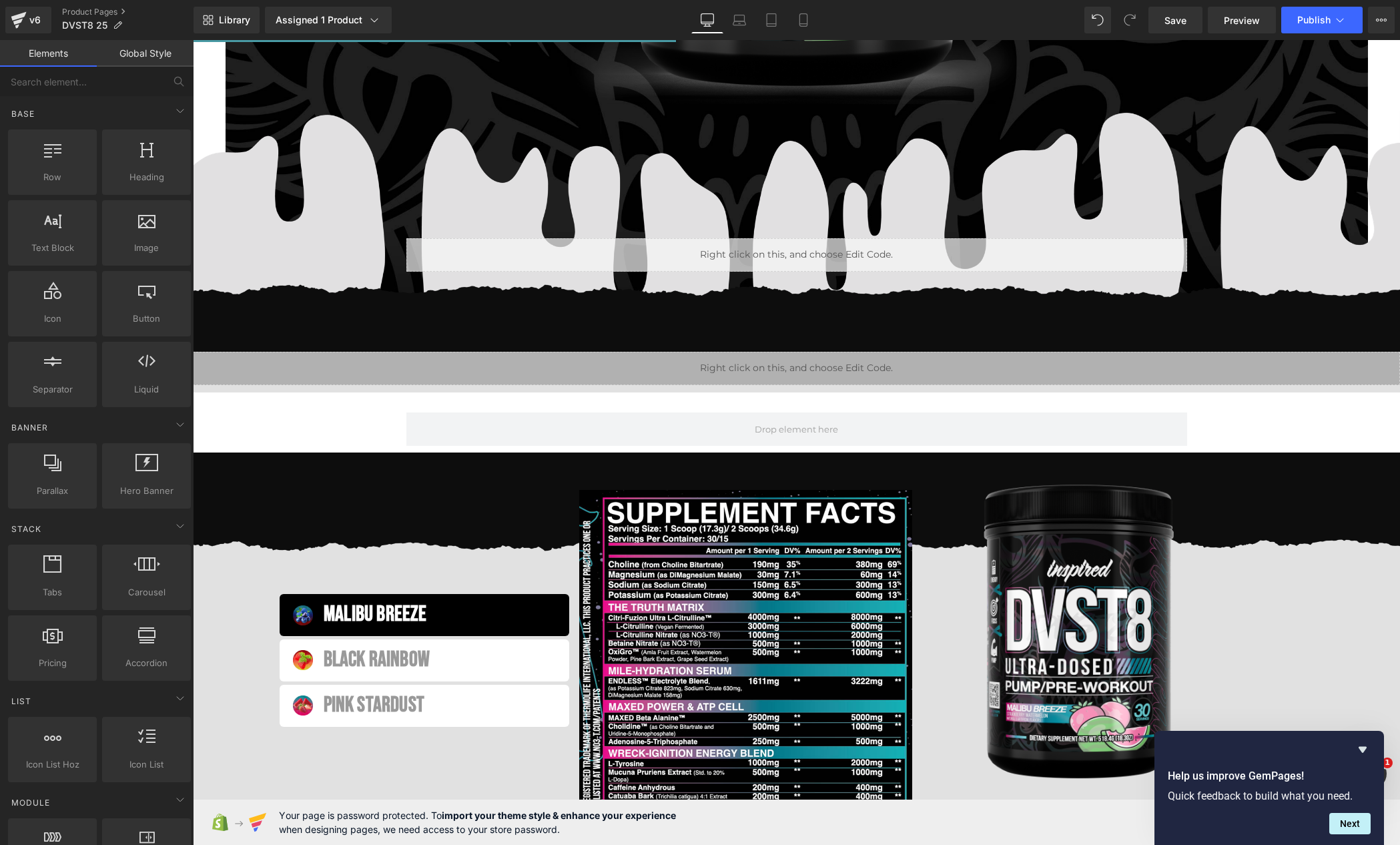
click at [298, 407] on div "Image Sale Off (P) Image PRE-WORKOUT Heading Fully Customizable Pre-Workout Exp…" at bounding box center [797, 685] width 1208 height 2301
click at [282, 417] on div "Image Sale Off (P) Image PRE-WORKOUT Heading Fully Customizable Pre-Workout Exp…" at bounding box center [797, 685] width 1208 height 2301
click at [386, 452] on div "50px" at bounding box center [797, 469] width 1208 height 33
drag, startPoint x: 260, startPoint y: 437, endPoint x: 275, endPoint y: 430, distance: 16.6
click at [260, 437] on div "Image Sale Off (P) Image PRE-WORKOUT Heading Fully Customizable Pre-Workout Exp…" at bounding box center [797, 685] width 1208 height 2301
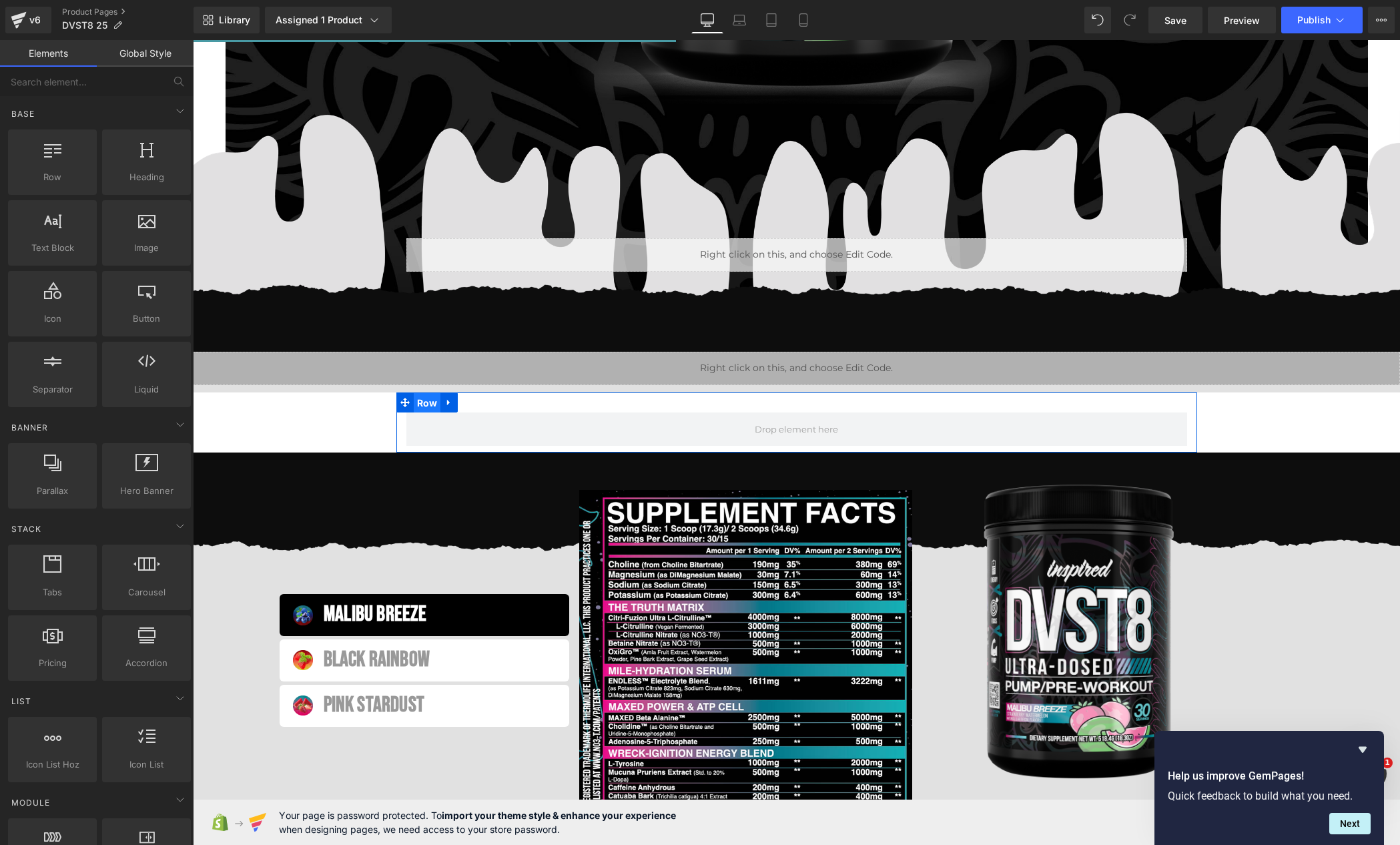
click at [424, 405] on span "Row" at bounding box center [428, 403] width 28 height 20
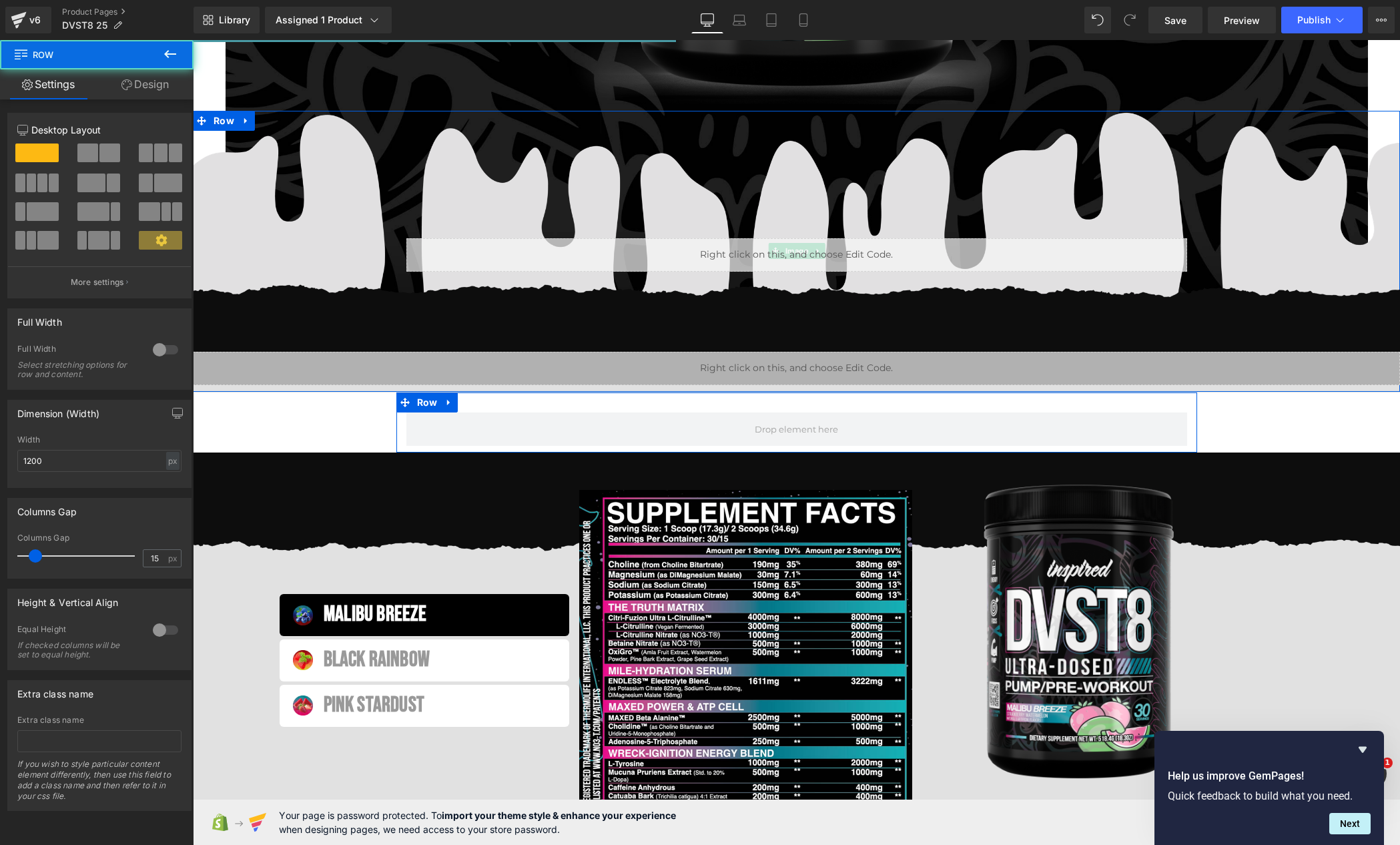
click at [153, 73] on link "Design" at bounding box center [145, 84] width 97 height 30
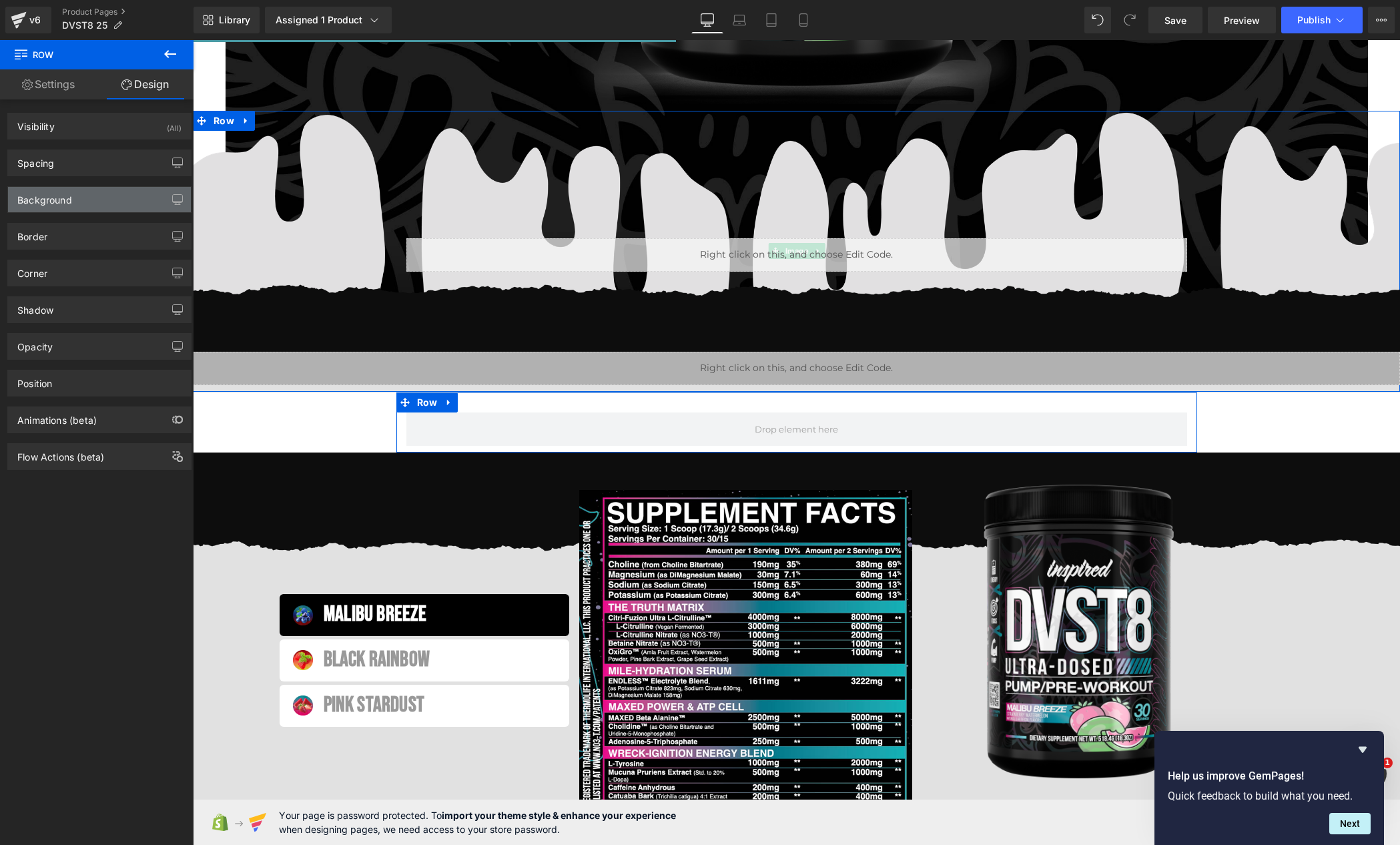
click at [82, 204] on div "Background" at bounding box center [100, 200] width 183 height 26
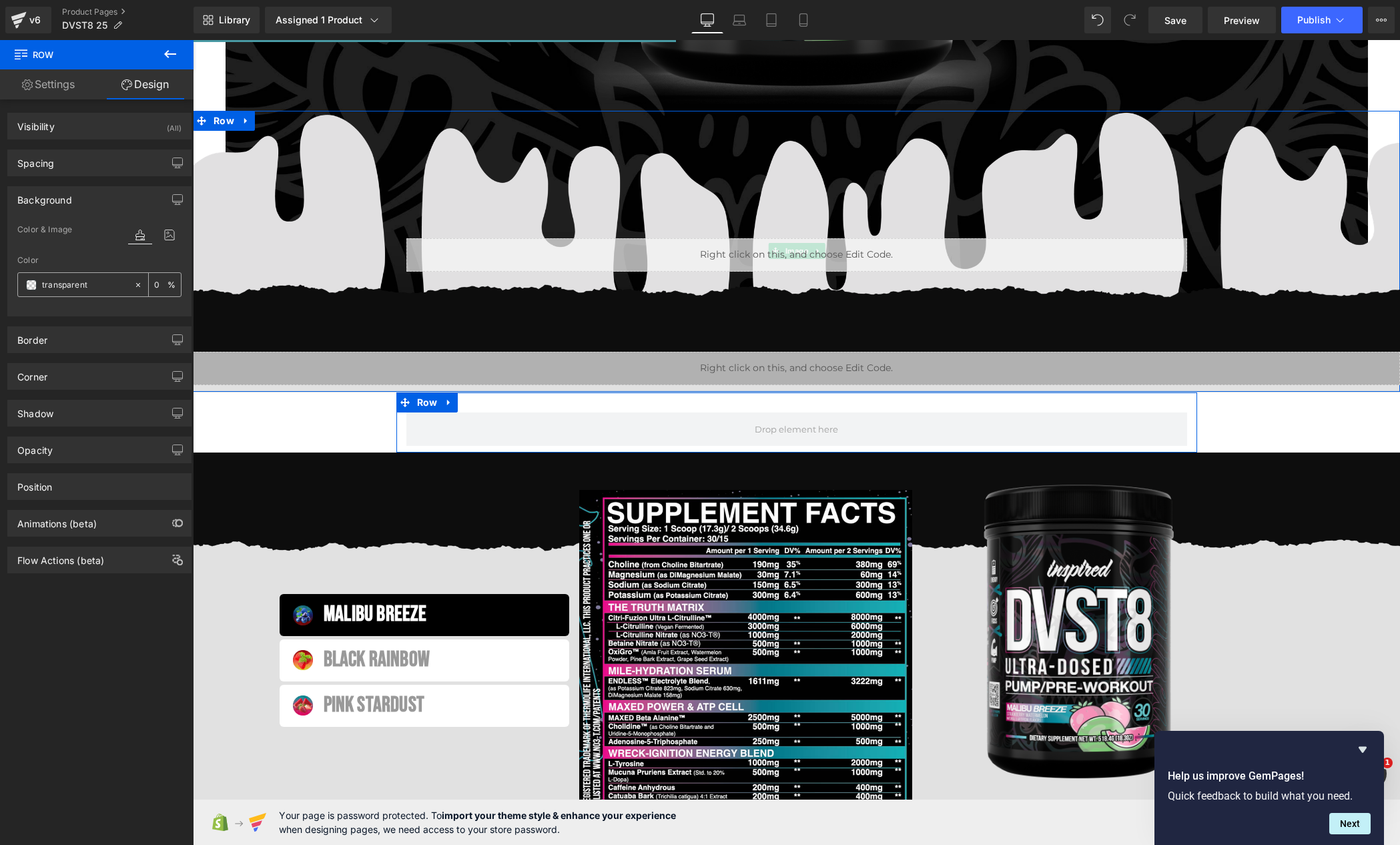
click at [33, 289] on span at bounding box center [31, 285] width 11 height 11
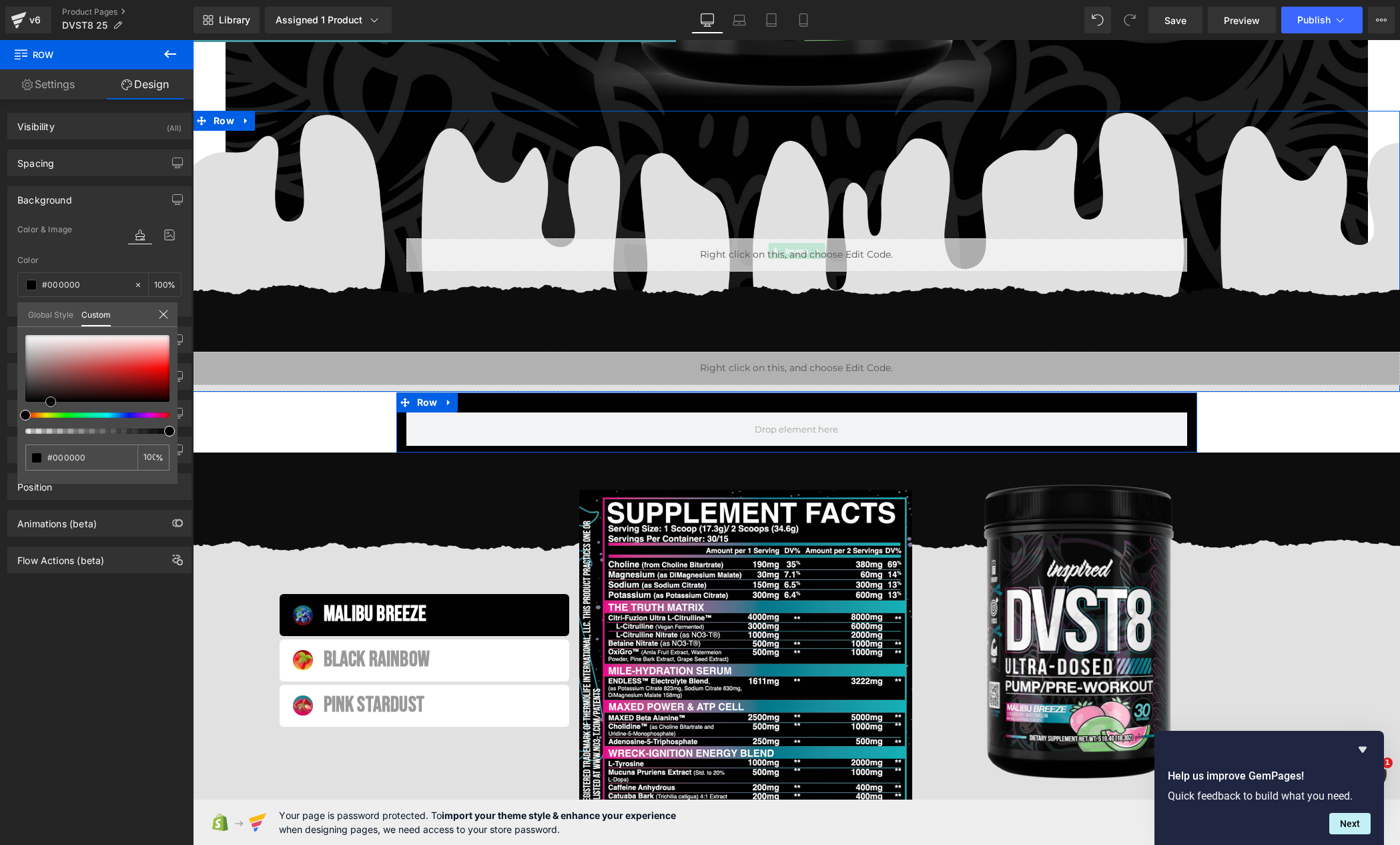
drag, startPoint x: 90, startPoint y: 386, endPoint x: 50, endPoint y: 408, distance: 45.7
click at [50, 408] on div at bounding box center [98, 384] width 144 height 98
drag, startPoint x: 95, startPoint y: 383, endPoint x: -12, endPoint y: 411, distance: 110.6
click at [0, 411] on html "Row You are previewing how the will restyle your page. You can not edit Element…" at bounding box center [700, 422] width 1400 height 845
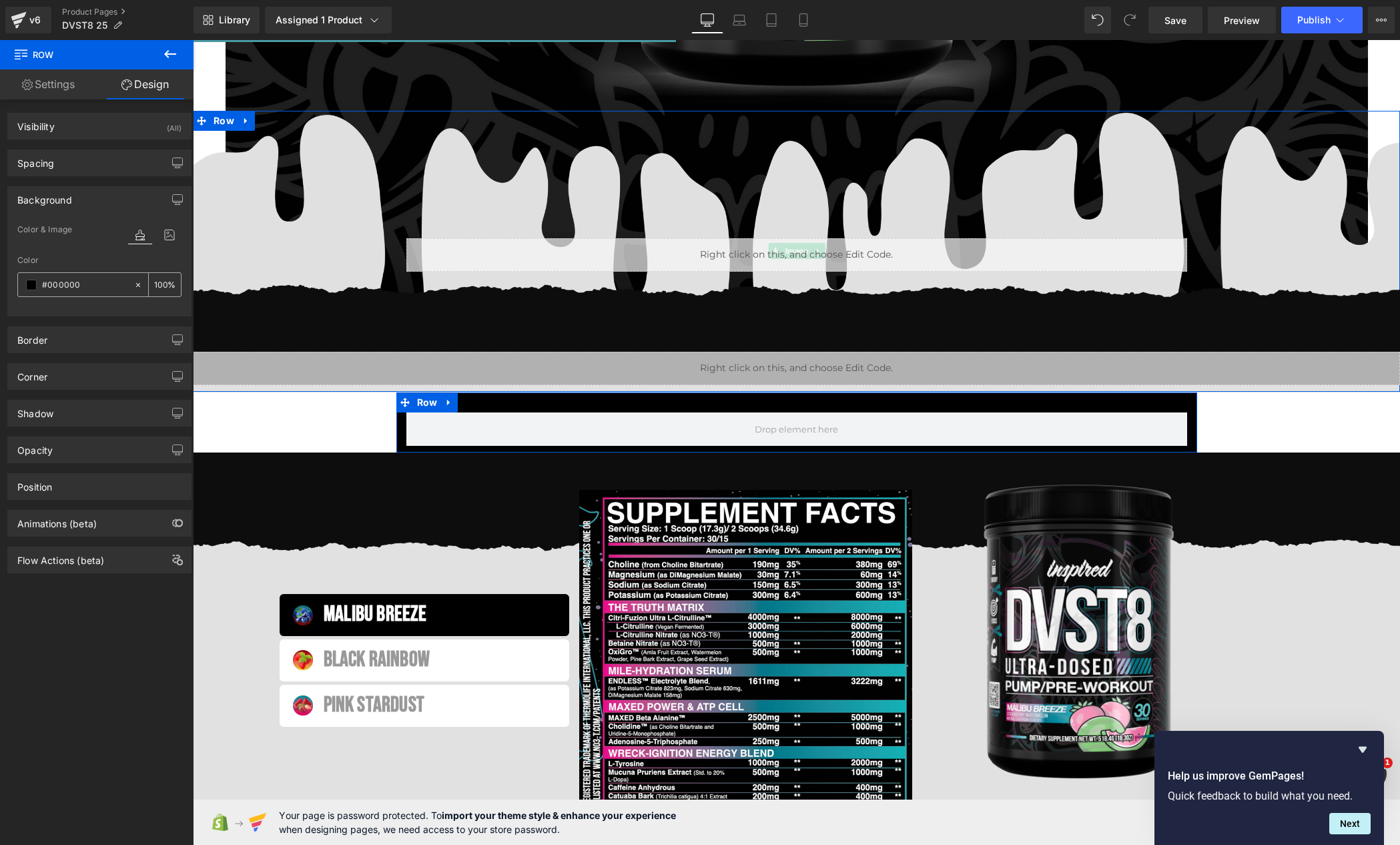
click at [21, 286] on div "transparent" at bounding box center [75, 285] width 115 height 24
click at [33, 285] on span at bounding box center [31, 285] width 11 height 11
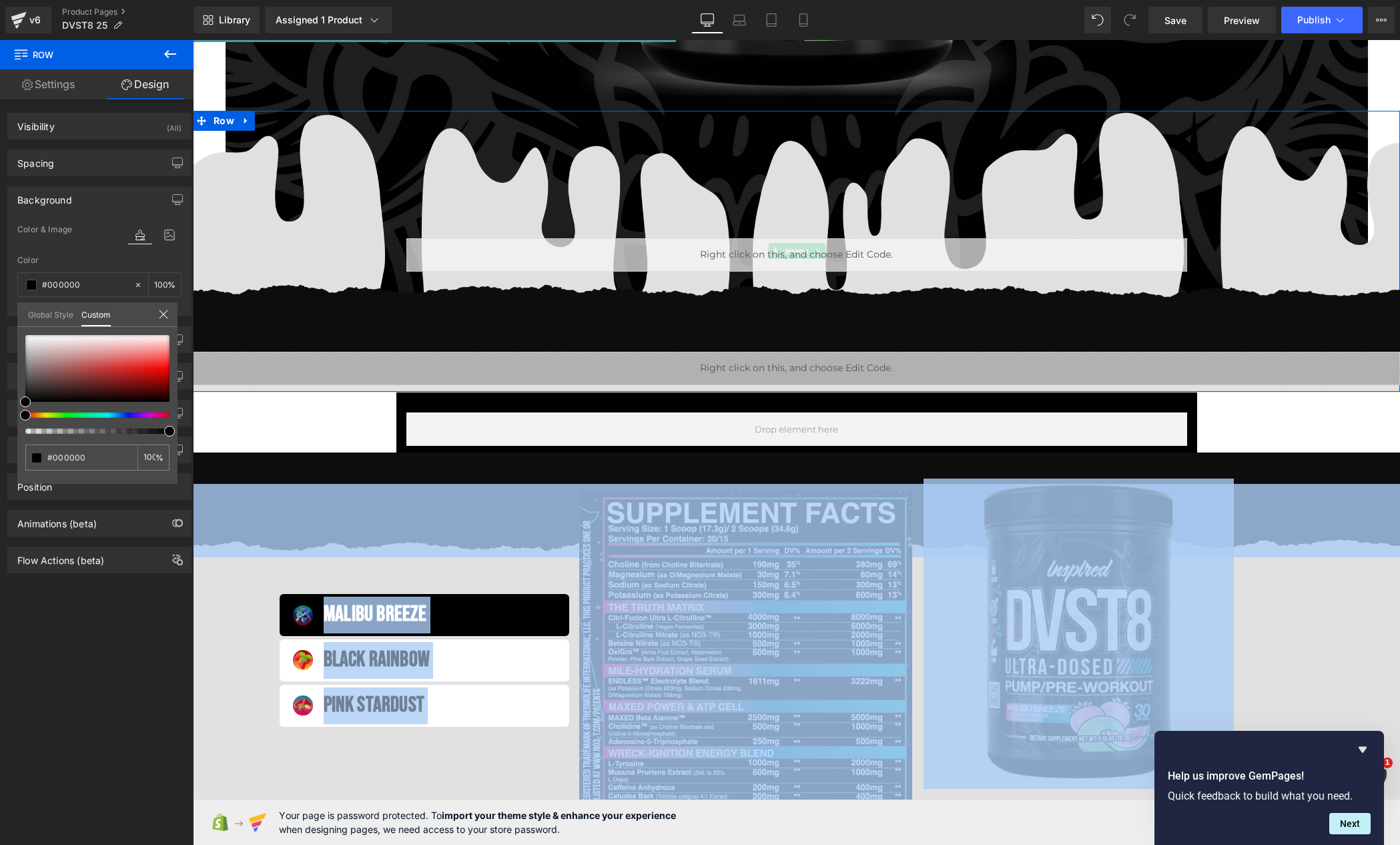
drag, startPoint x: 365, startPoint y: 386, endPoint x: 289, endPoint y: 363, distance: 79.4
click at [365, 386] on body "Search Top collection: Cart 0 item $0.00 Close Sign in We've sent you an email …" at bounding box center [797, 811] width 1208 height 2705
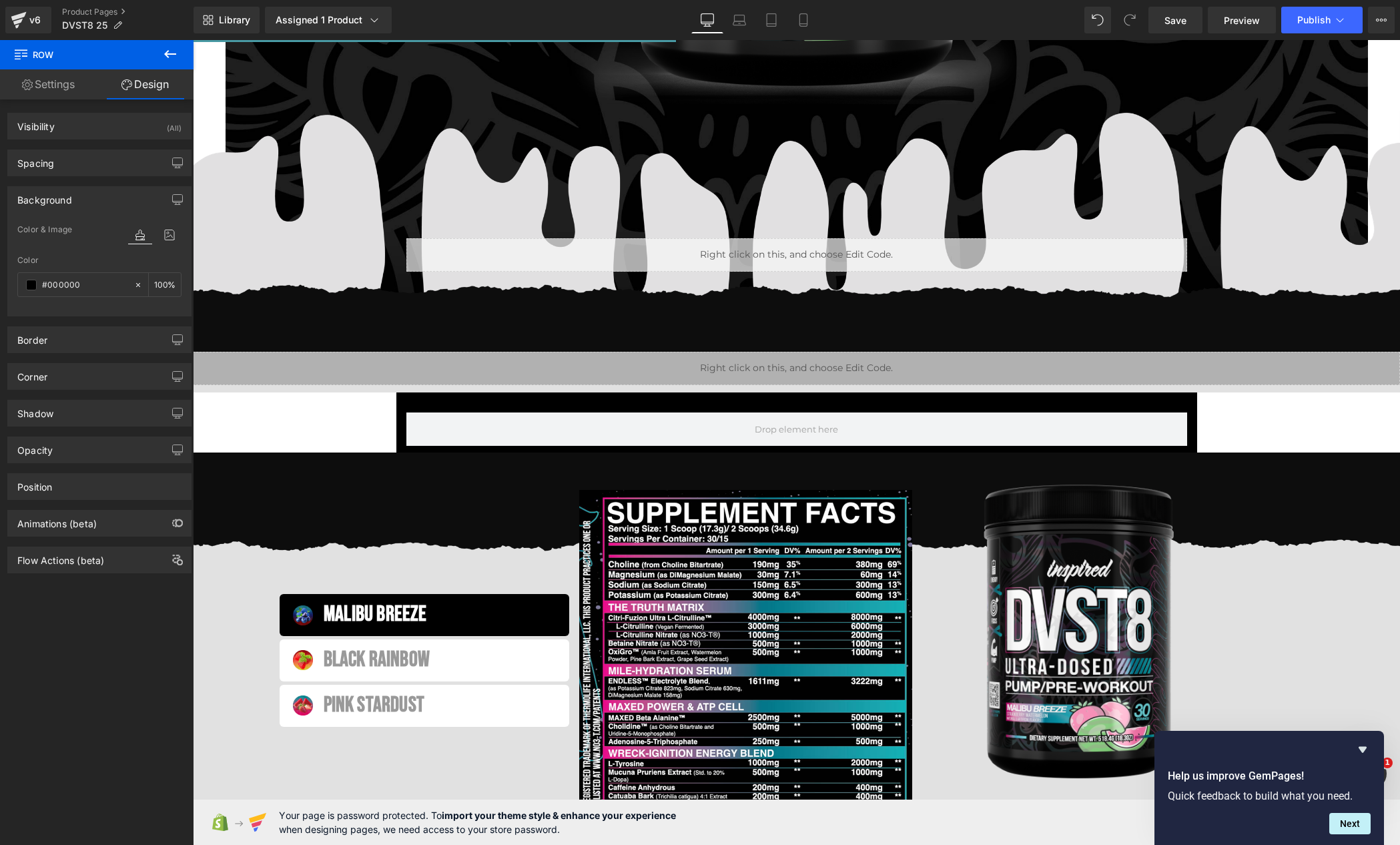
click at [252, 409] on div "Image Sale Off (P) Image PRE-WORKOUT Heading Fully Customizable Pre-Workout Exp…" at bounding box center [797, 685] width 1208 height 2301
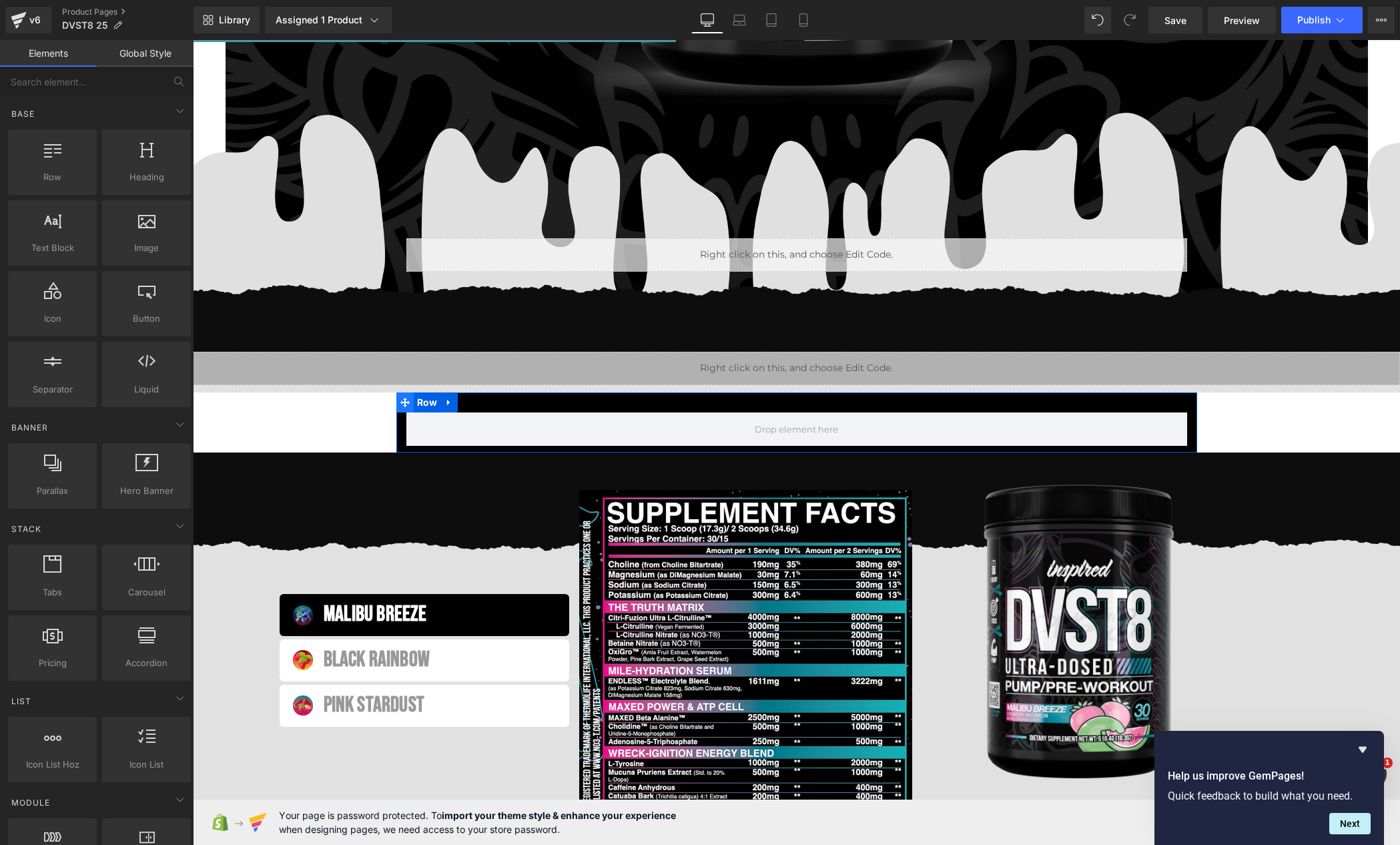
click at [414, 399] on span "Row" at bounding box center [428, 402] width 28 height 20
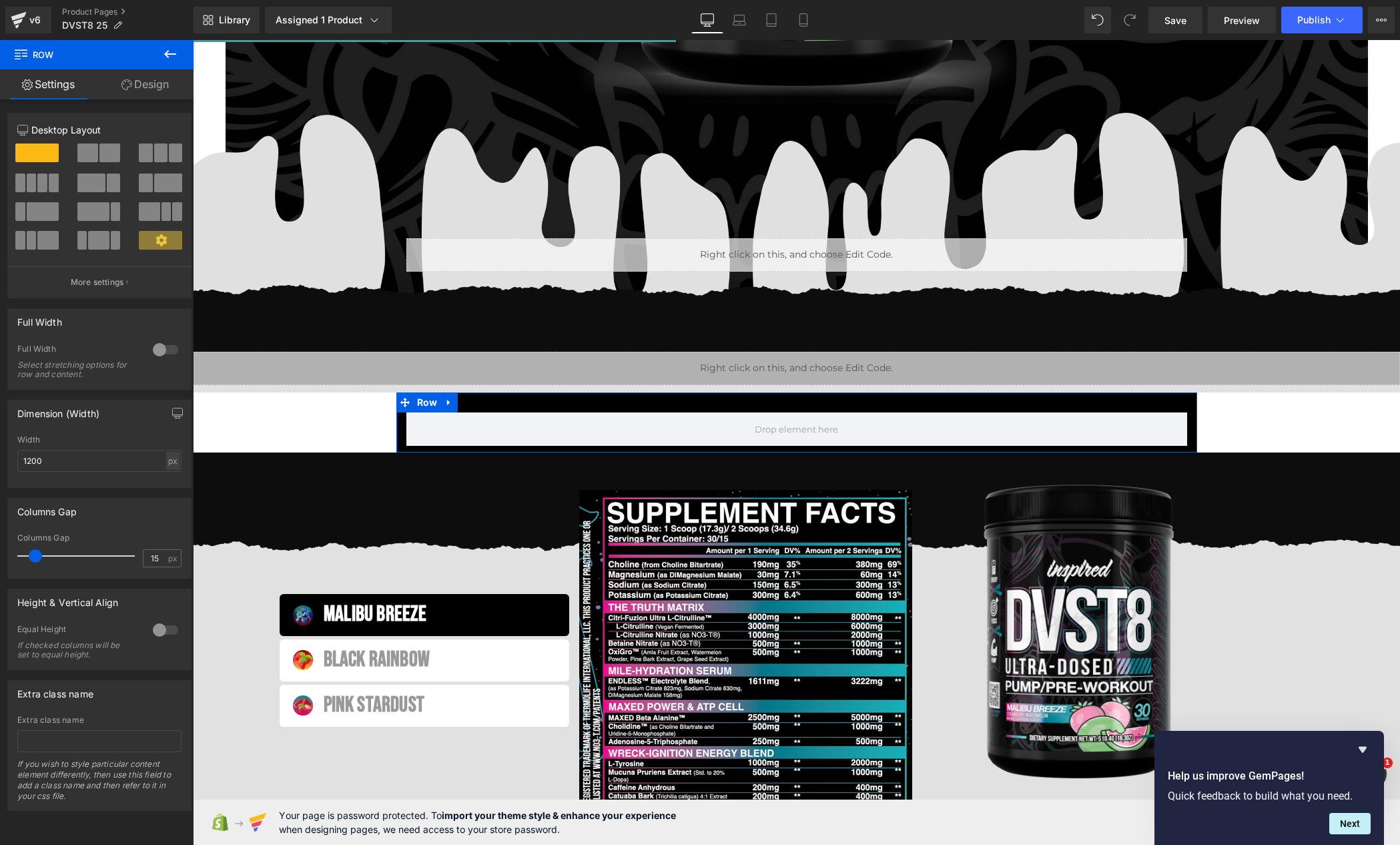
click at [164, 93] on link "Design" at bounding box center [145, 84] width 97 height 30
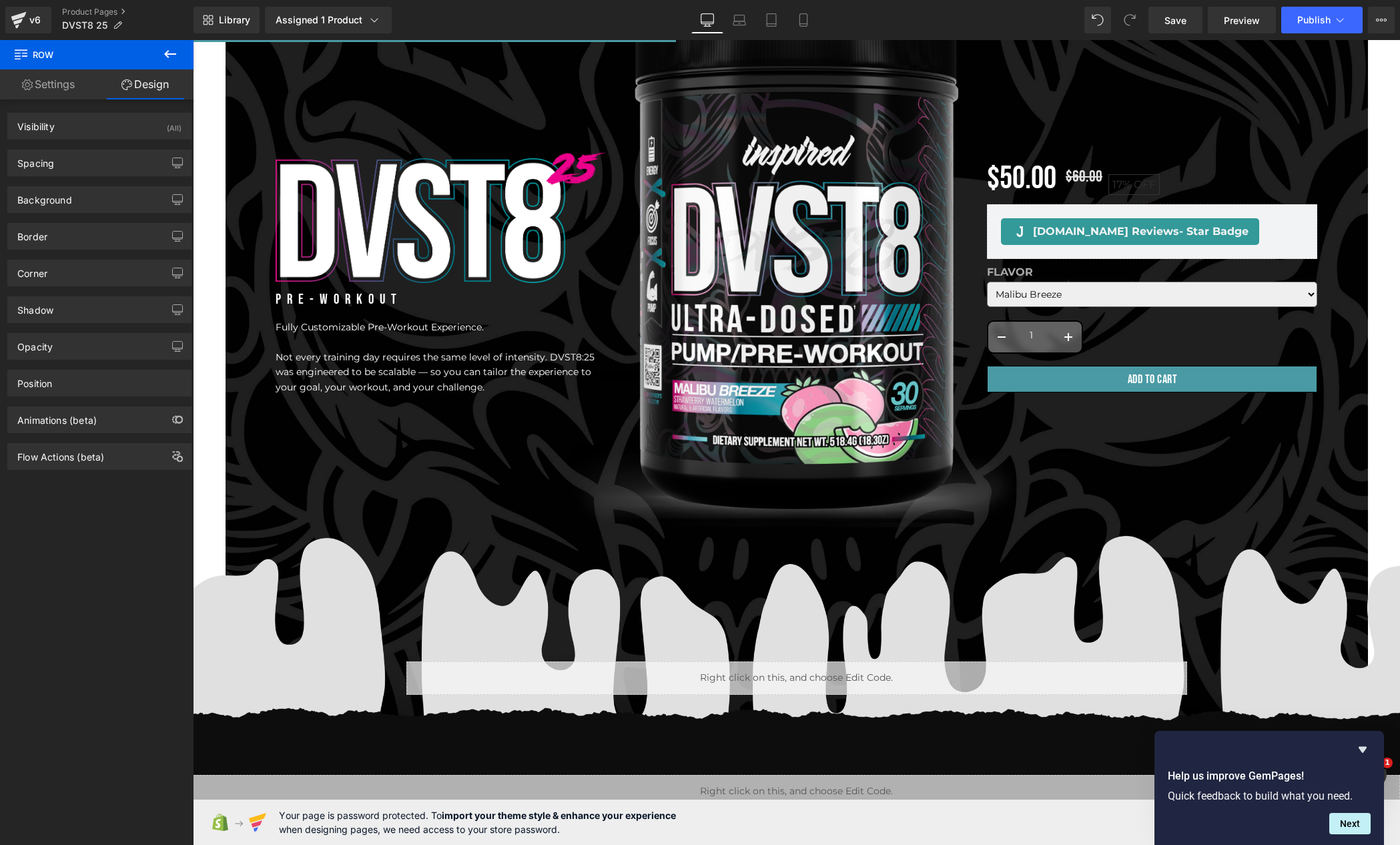
scroll to position [0, 0]
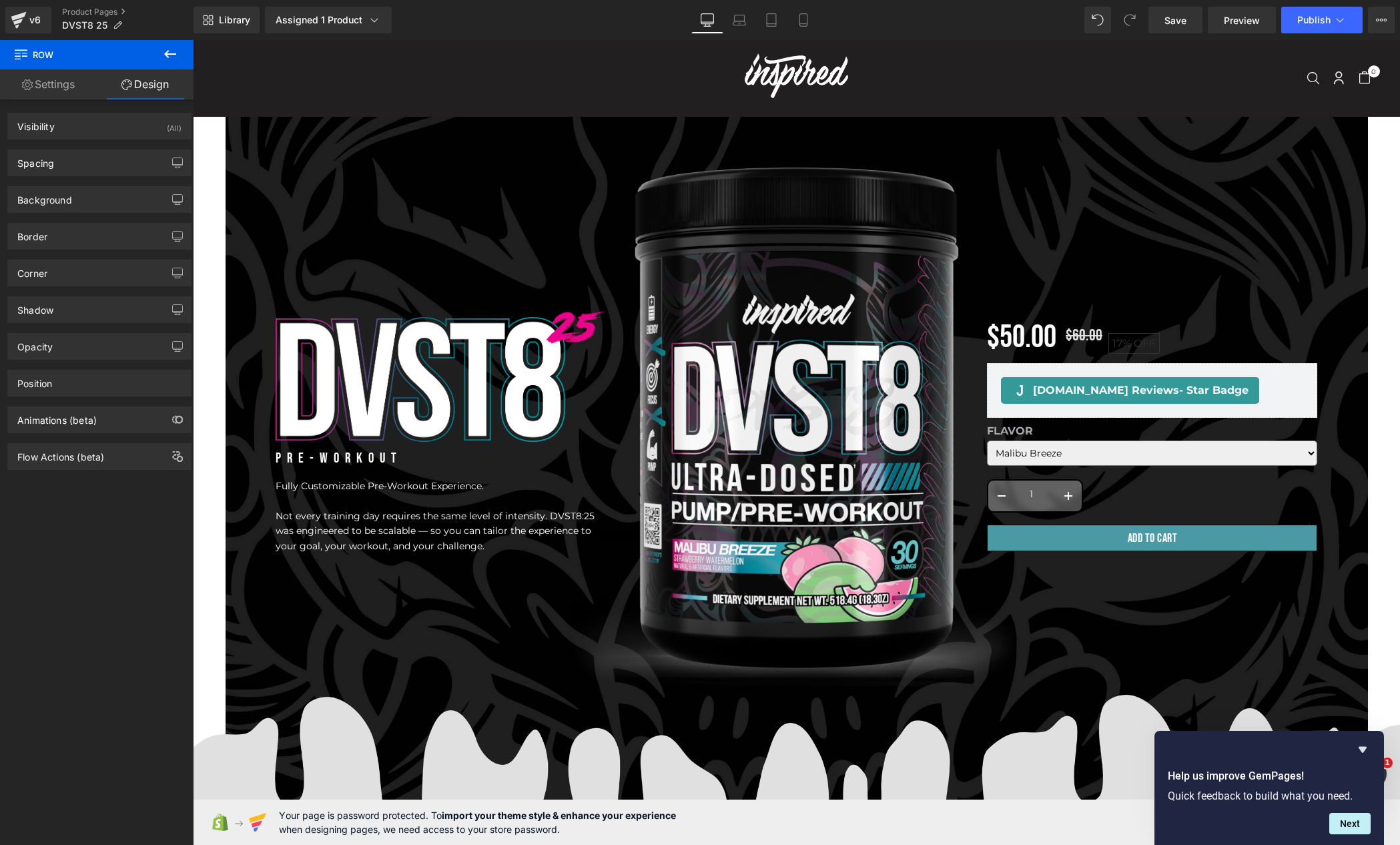
click at [228, 150] on div "Image Sale Off (P) Image PRE-WORKOUT Heading Fully Customizable Pre-Workout Exp…" at bounding box center [797, 555] width 1208 height 837
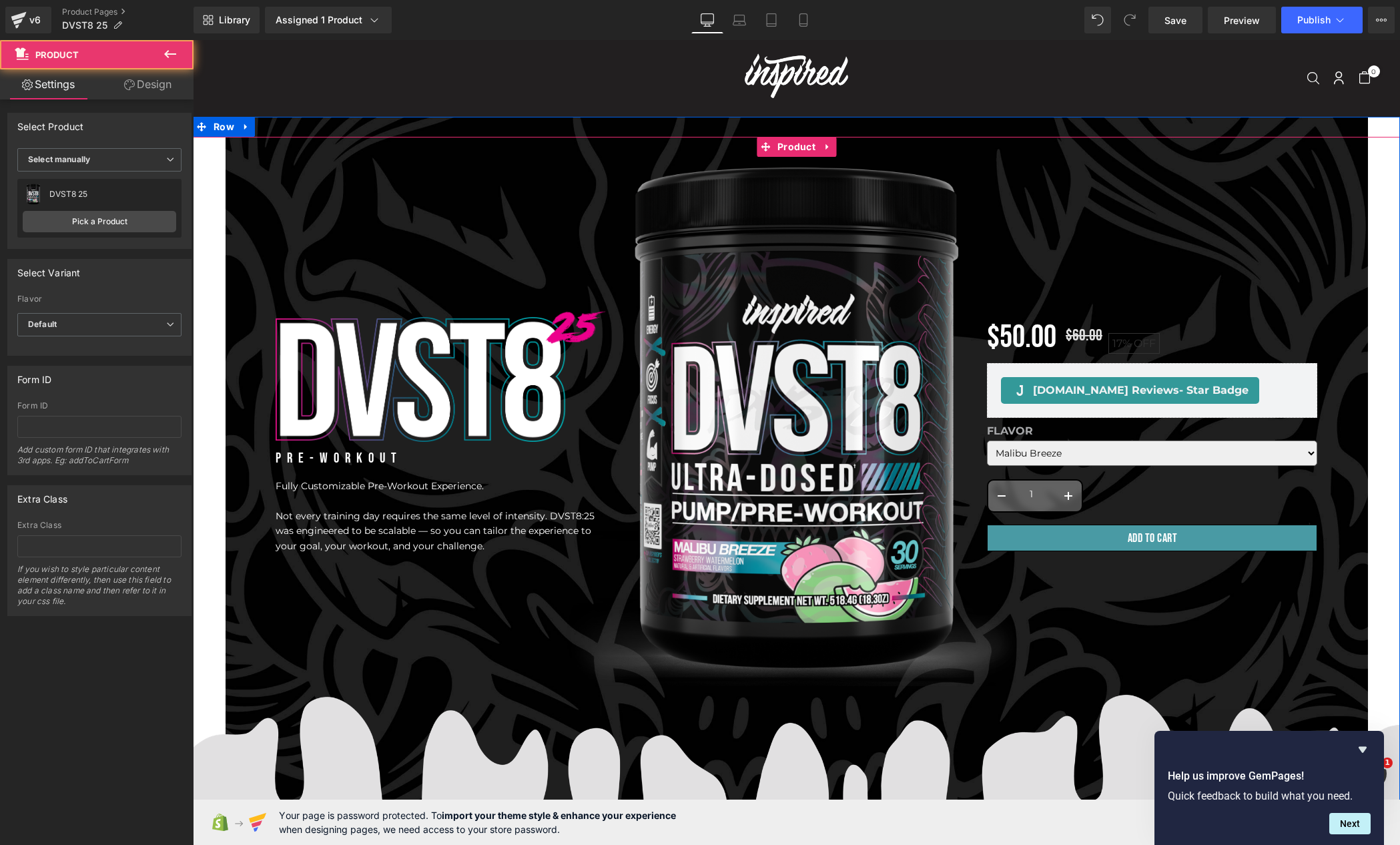
click at [216, 200] on div "Image Sale Off (P) Image PRE-WORKOUT Heading Fully Customizable Pre-Workout Exp…" at bounding box center [797, 565] width 1194 height 817
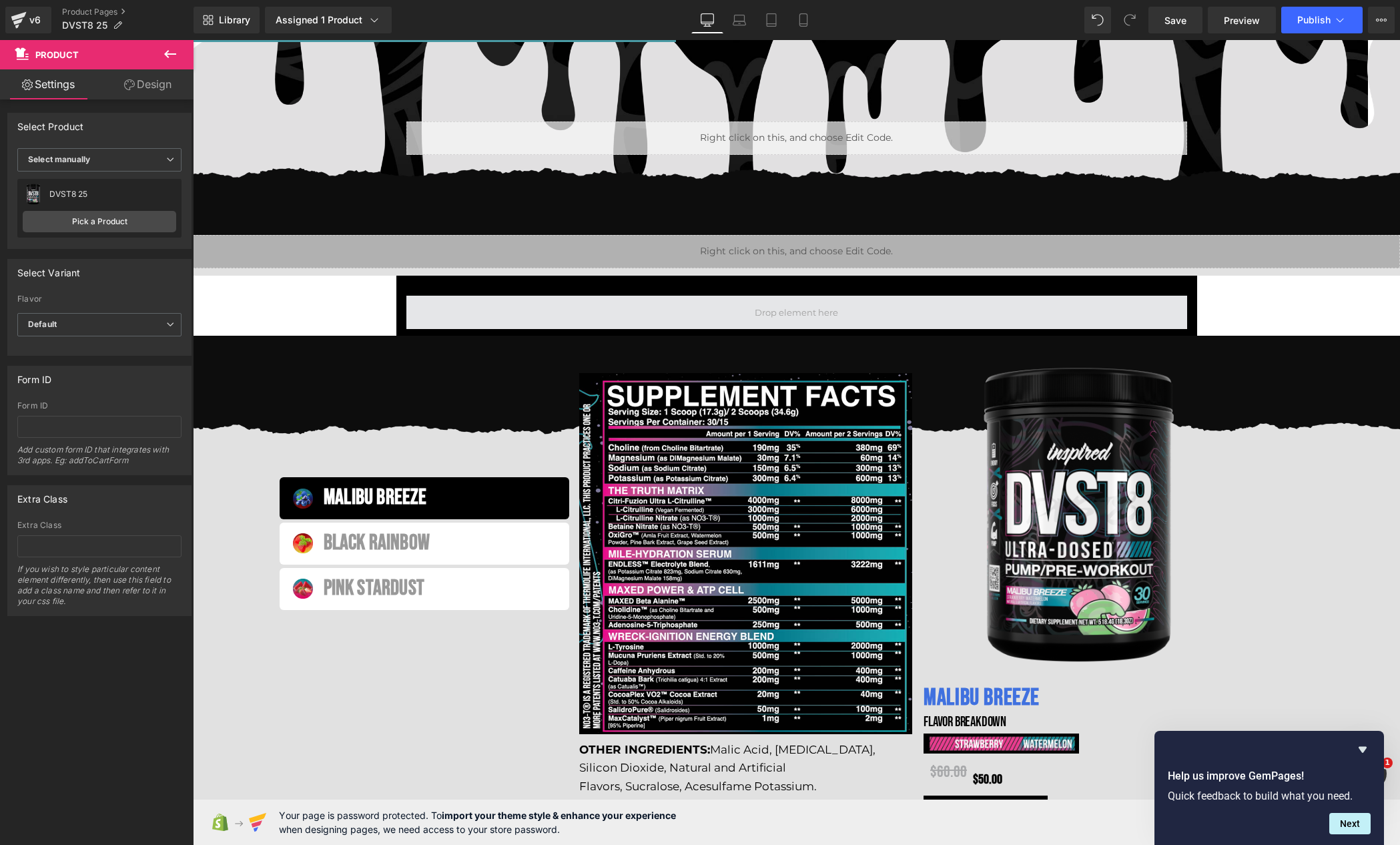
scroll to position [614, 0]
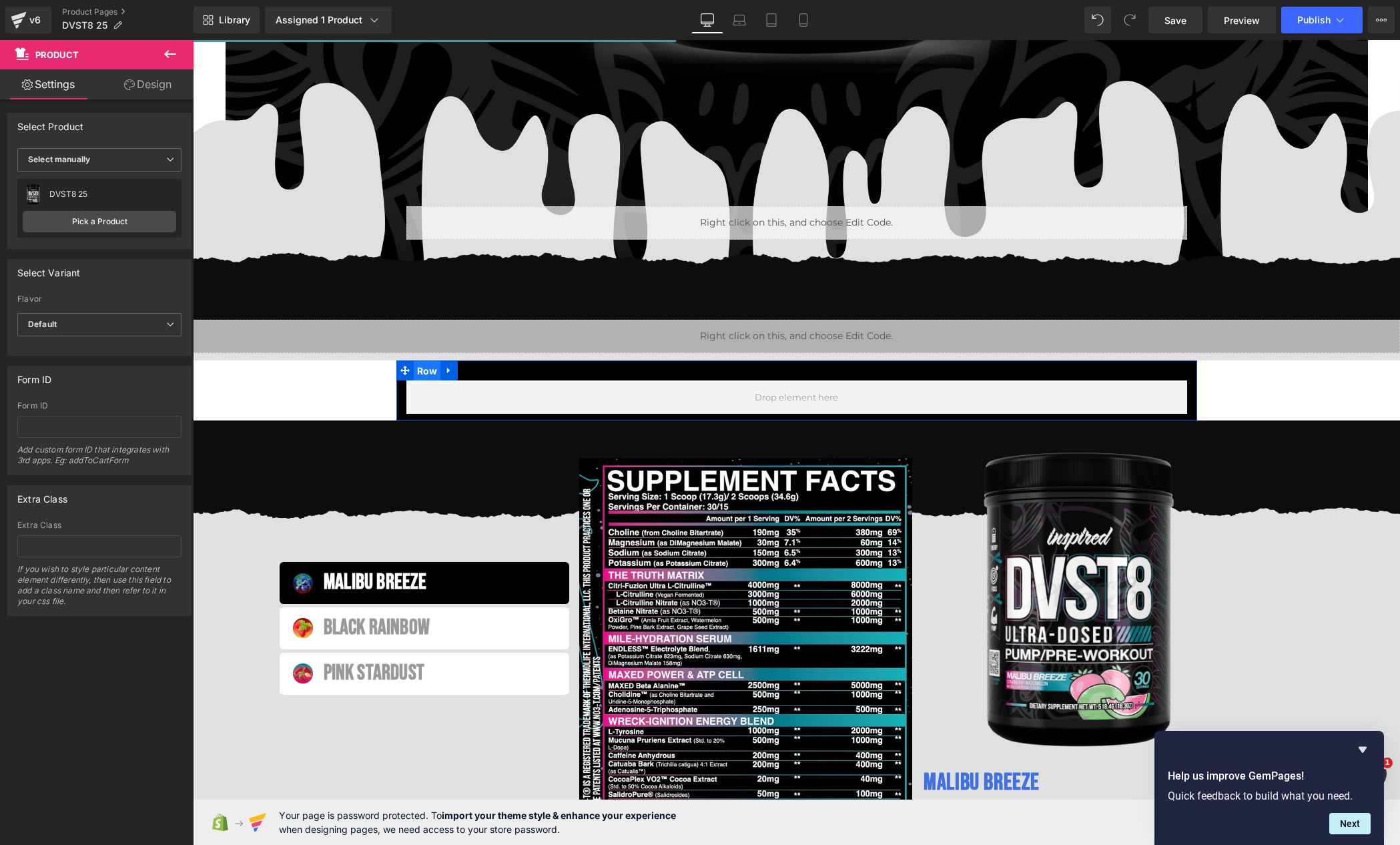
click at [420, 369] on span "Row" at bounding box center [428, 371] width 28 height 20
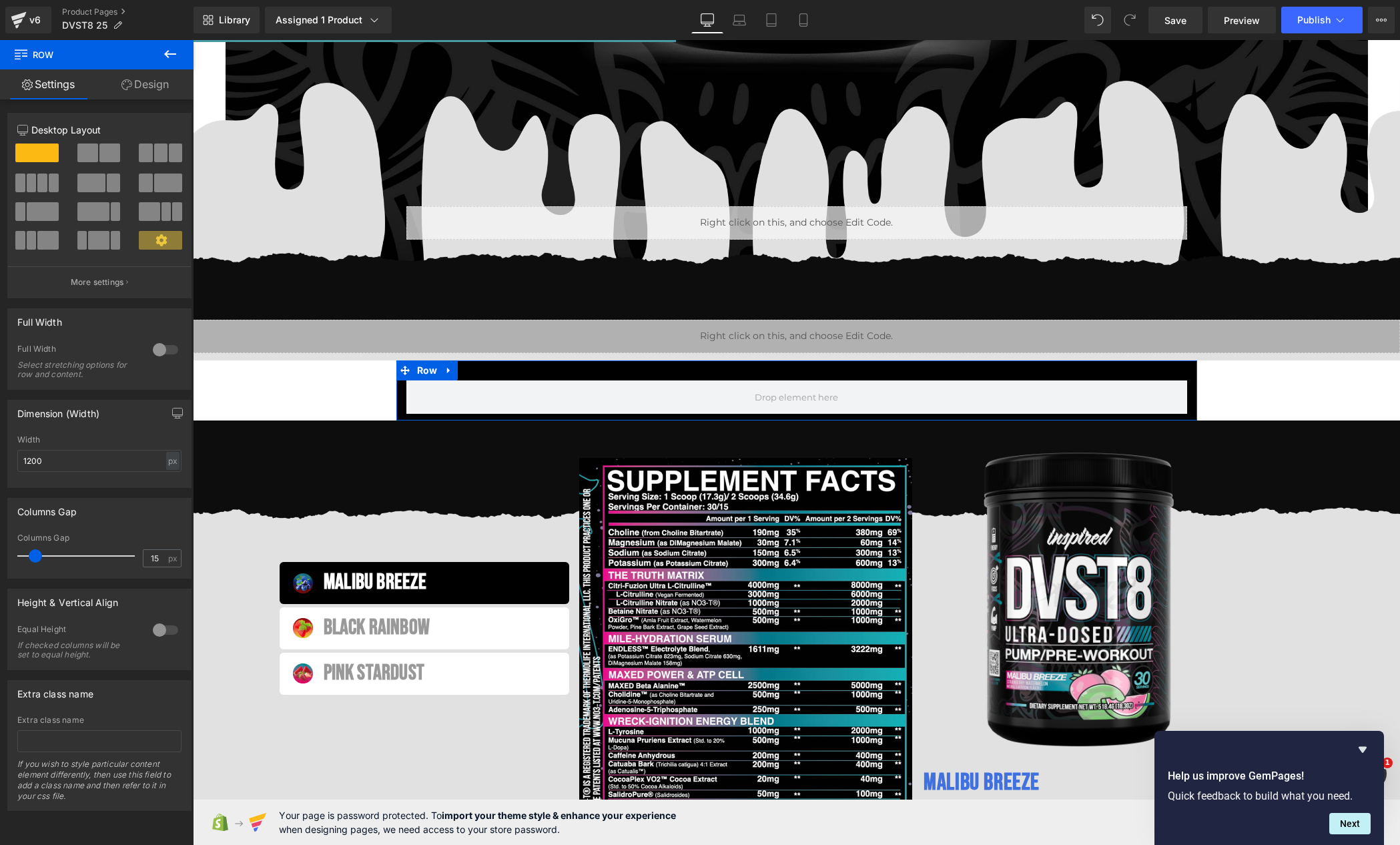
click at [161, 355] on div at bounding box center [166, 350] width 33 height 22
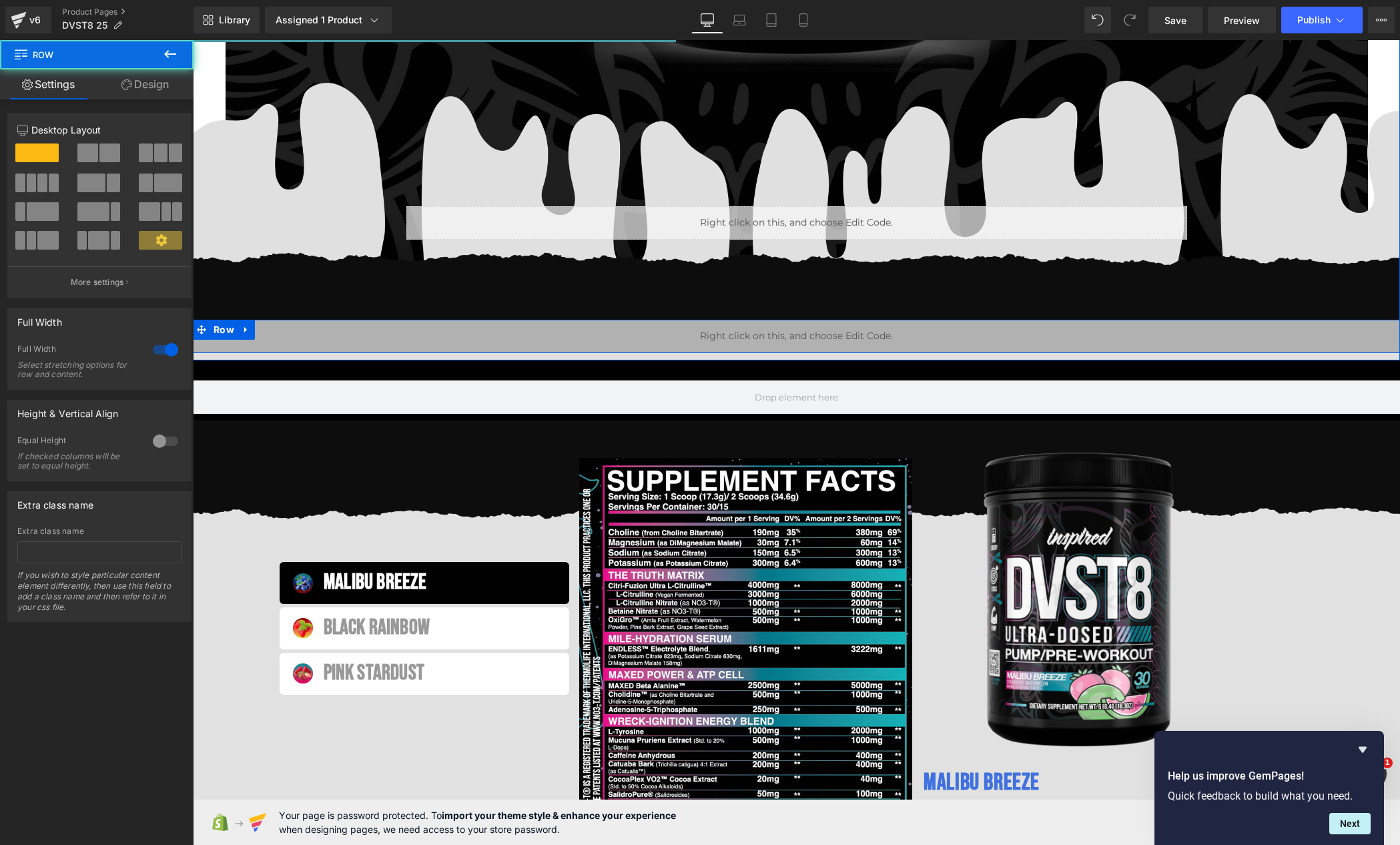
drag, startPoint x: 305, startPoint y: 358, endPoint x: 306, endPoint y: 343, distance: 15.0
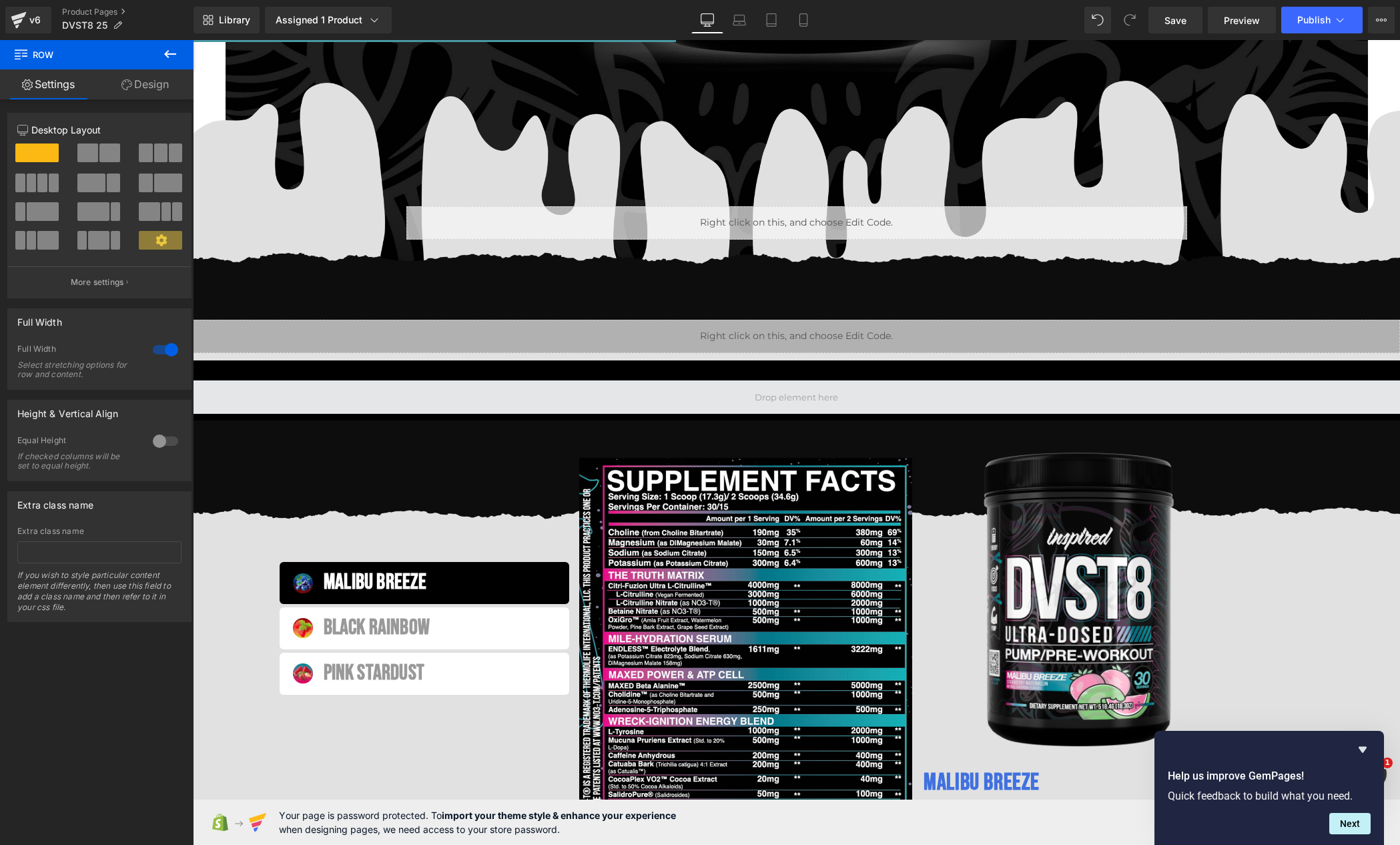
drag, startPoint x: 308, startPoint y: 352, endPoint x: 355, endPoint y: 385, distance: 57.4
click at [351, 388] on div "Image Sale Off (P) Image PRE-WORKOUT Heading Fully Customizable Pre-Workout Exp…" at bounding box center [797, 653] width 1208 height 2301
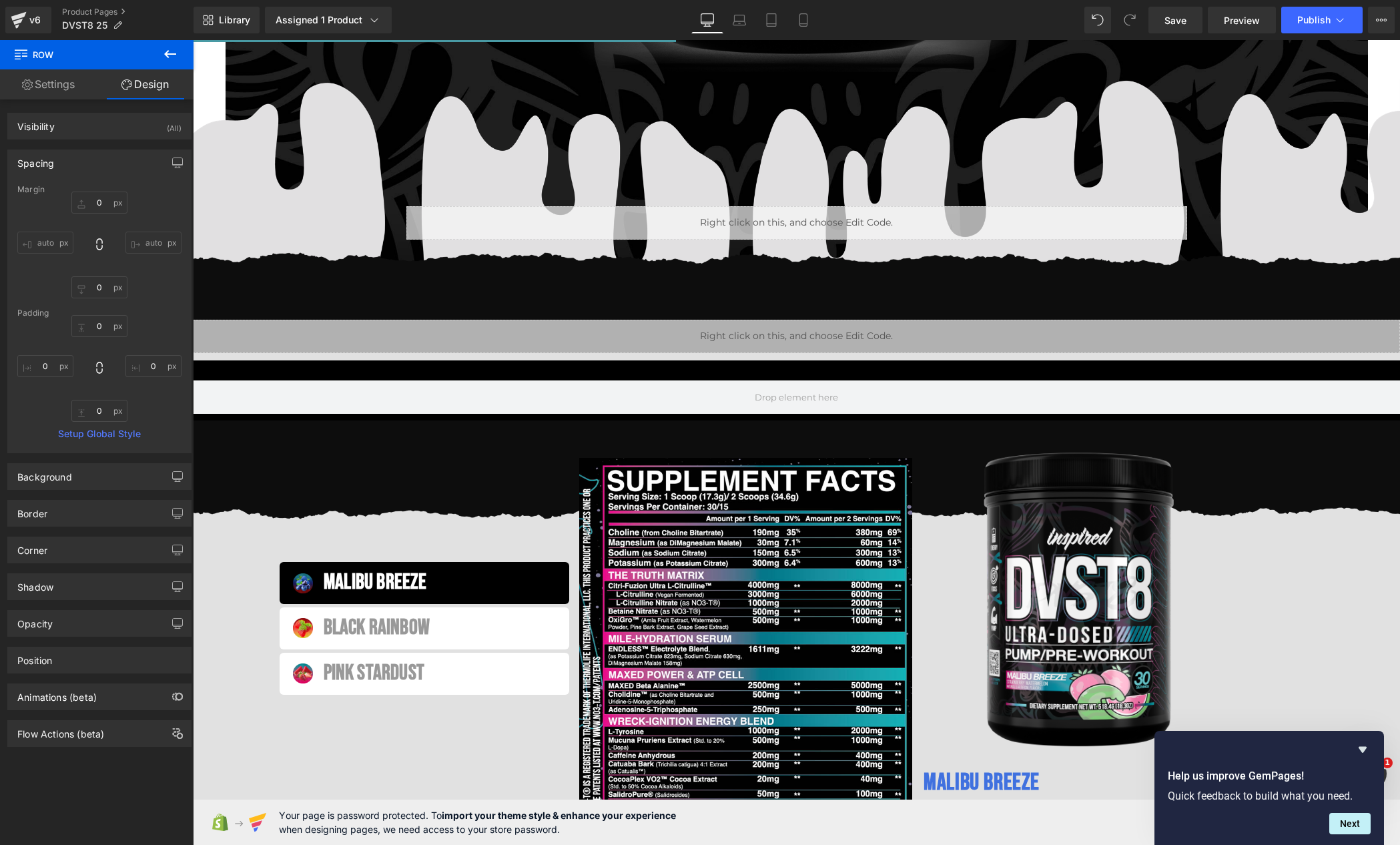
click at [165, 65] on button at bounding box center [169, 55] width 46 height 30
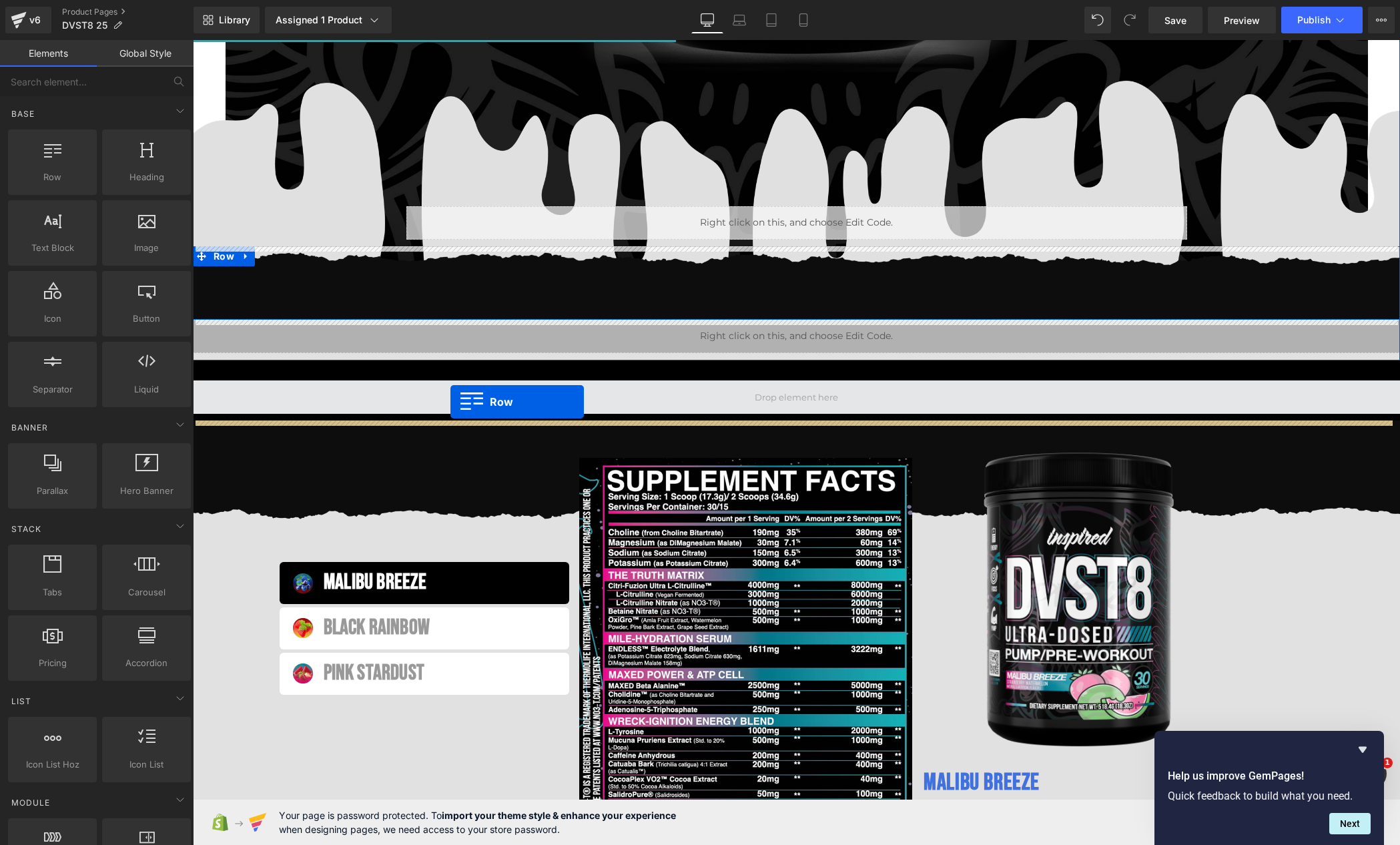
drag, startPoint x: 259, startPoint y: 210, endPoint x: 450, endPoint y: 402, distance: 270.8
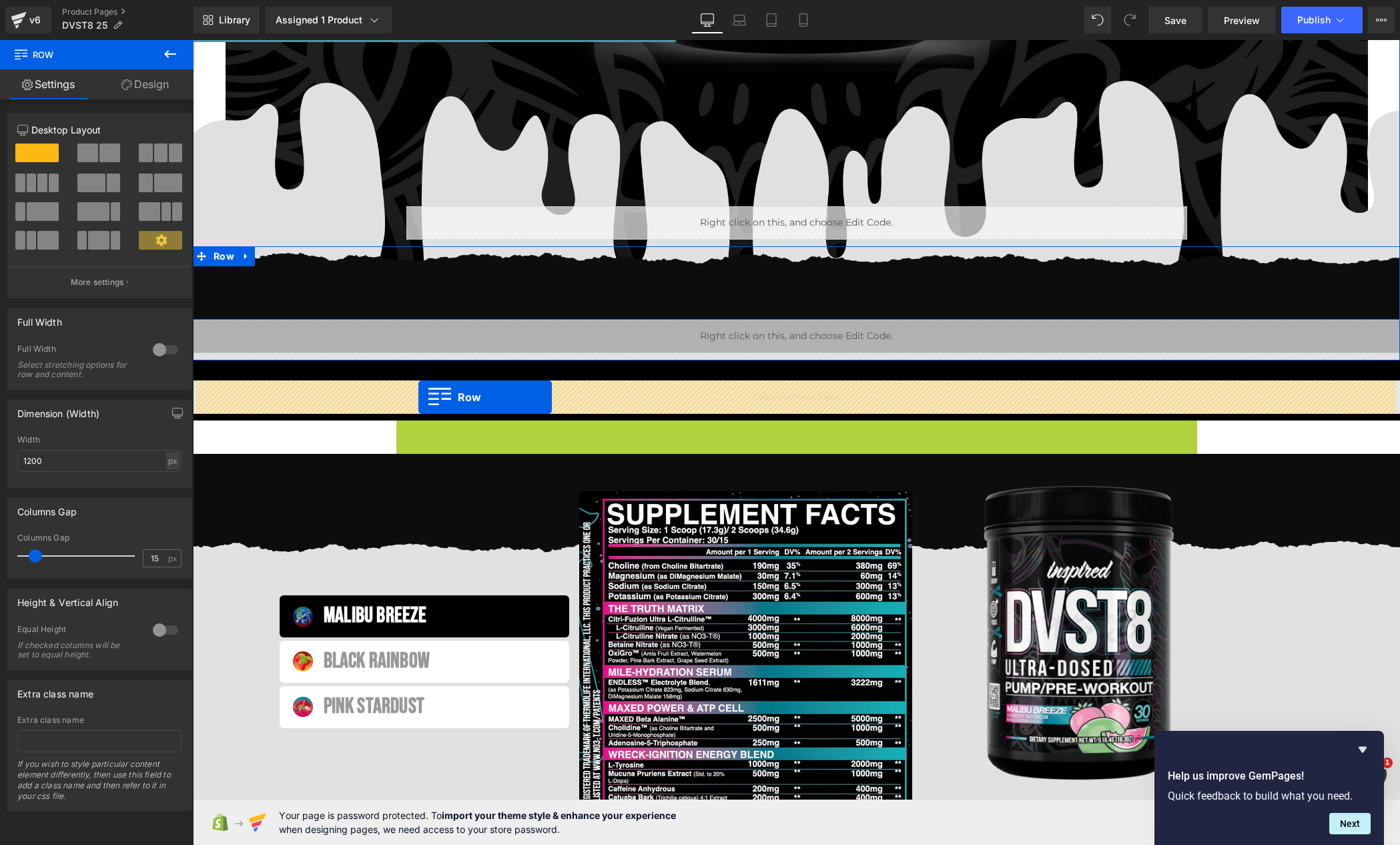
drag, startPoint x: 417, startPoint y: 432, endPoint x: 419, endPoint y: 397, distance: 35.1
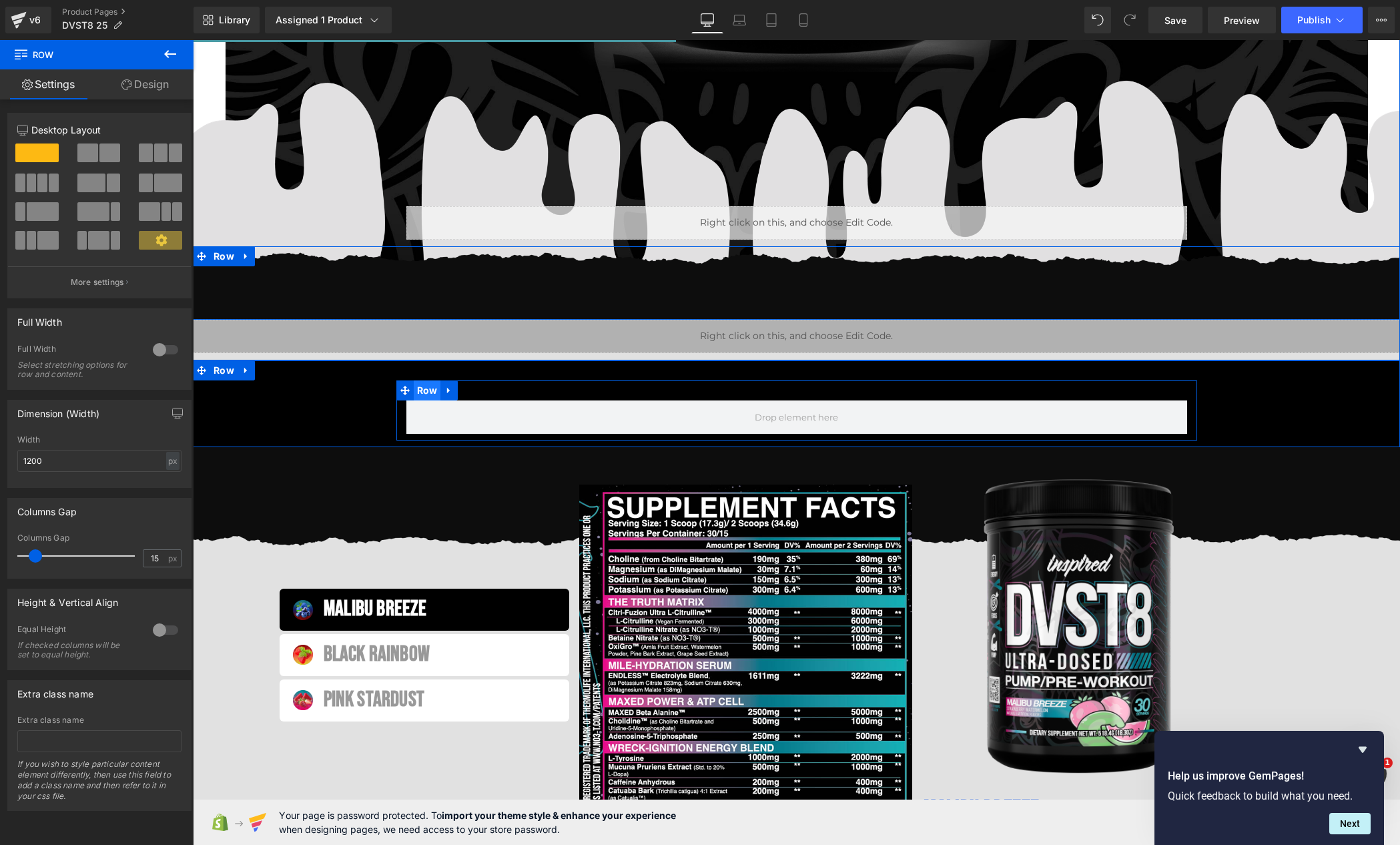
click at [424, 392] on span "Row" at bounding box center [428, 390] width 28 height 20
click at [454, 396] on div "Row" at bounding box center [796, 410] width 801 height 60
click at [452, 395] on link at bounding box center [449, 390] width 18 height 20
click at [462, 394] on icon at bounding box center [466, 390] width 9 height 9
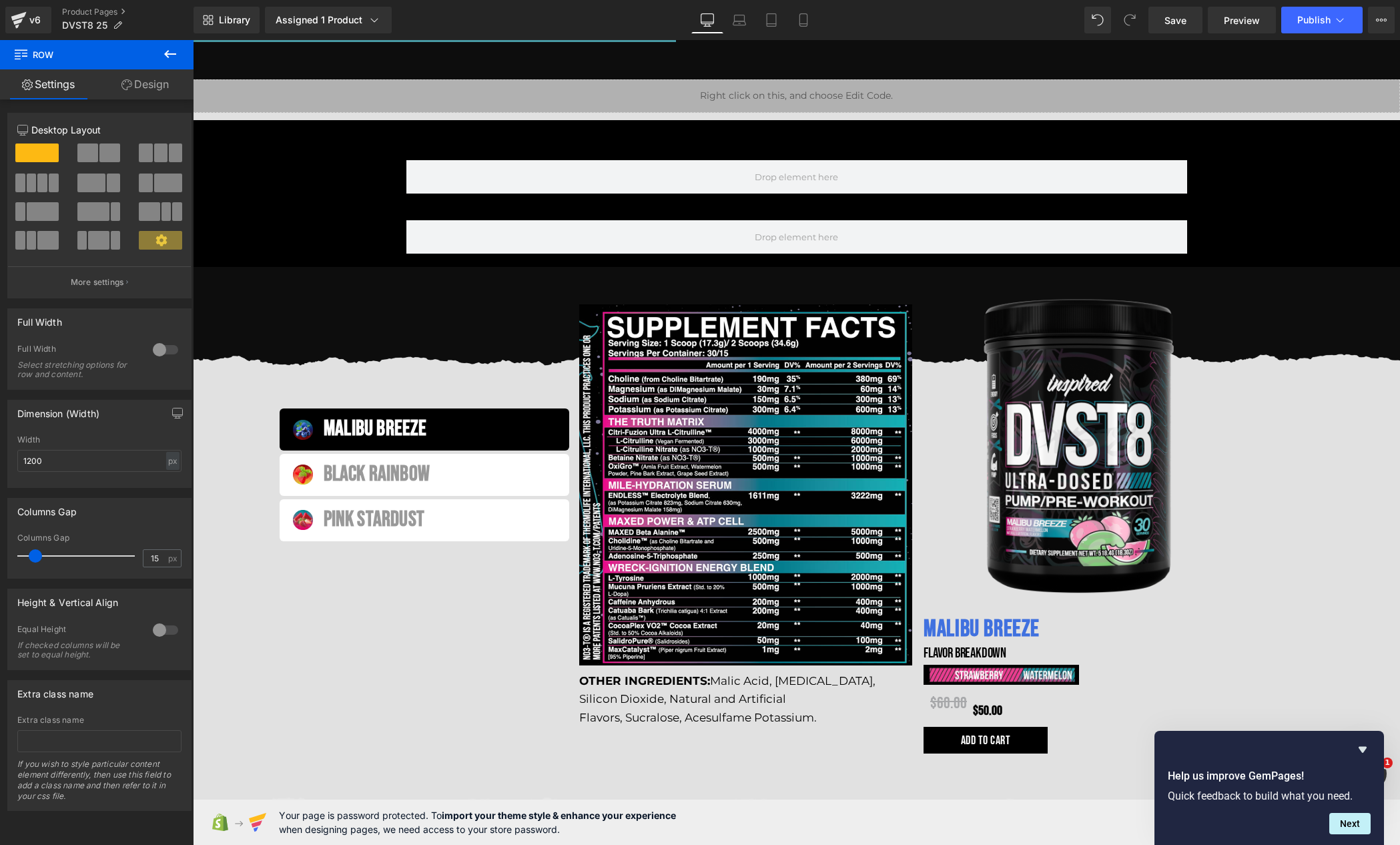
scroll to position [1106, 0]
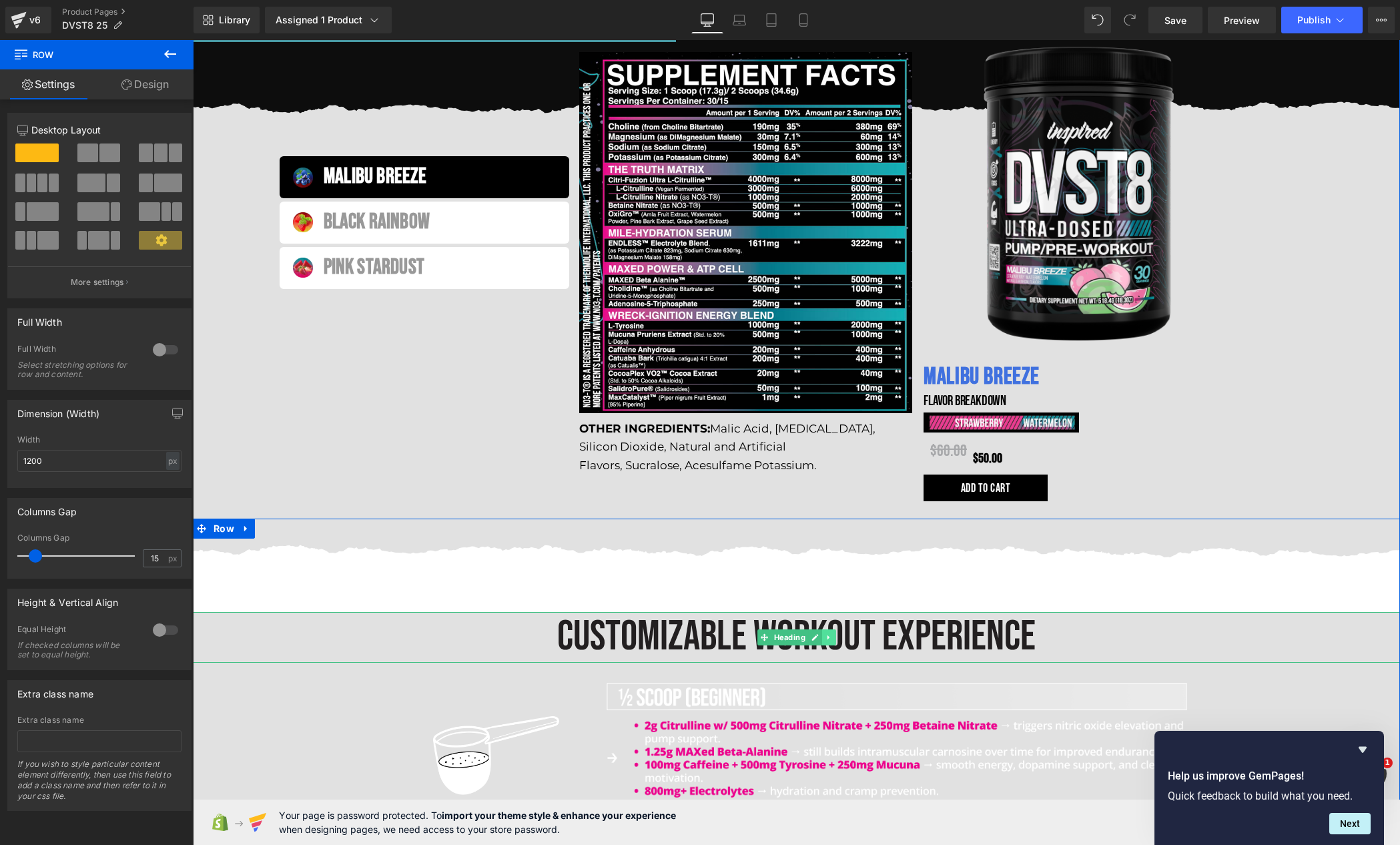
click at [824, 643] on link at bounding box center [830, 637] width 14 height 16
click at [815, 639] on link at bounding box center [822, 637] width 14 height 16
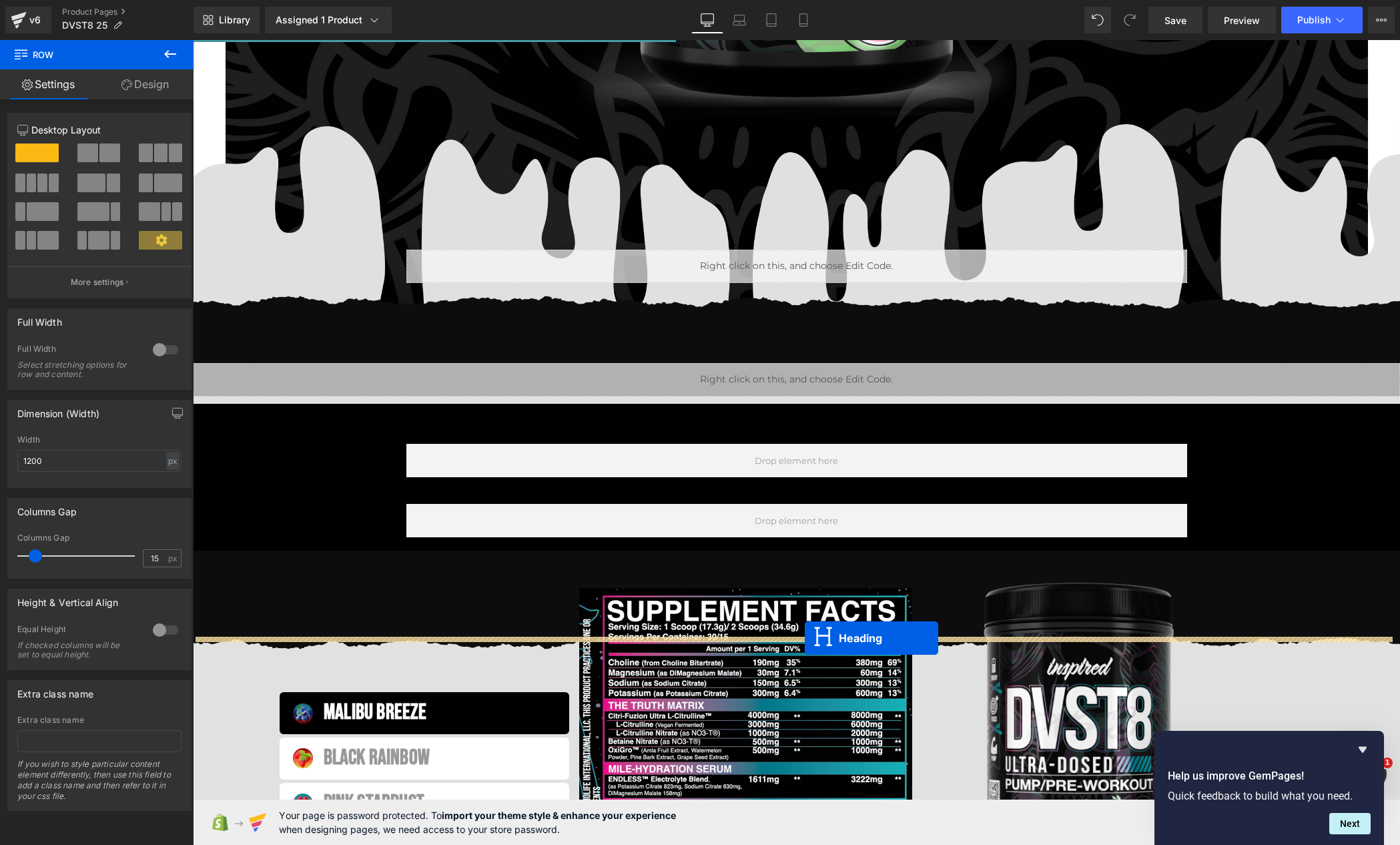
scroll to position [485, 0]
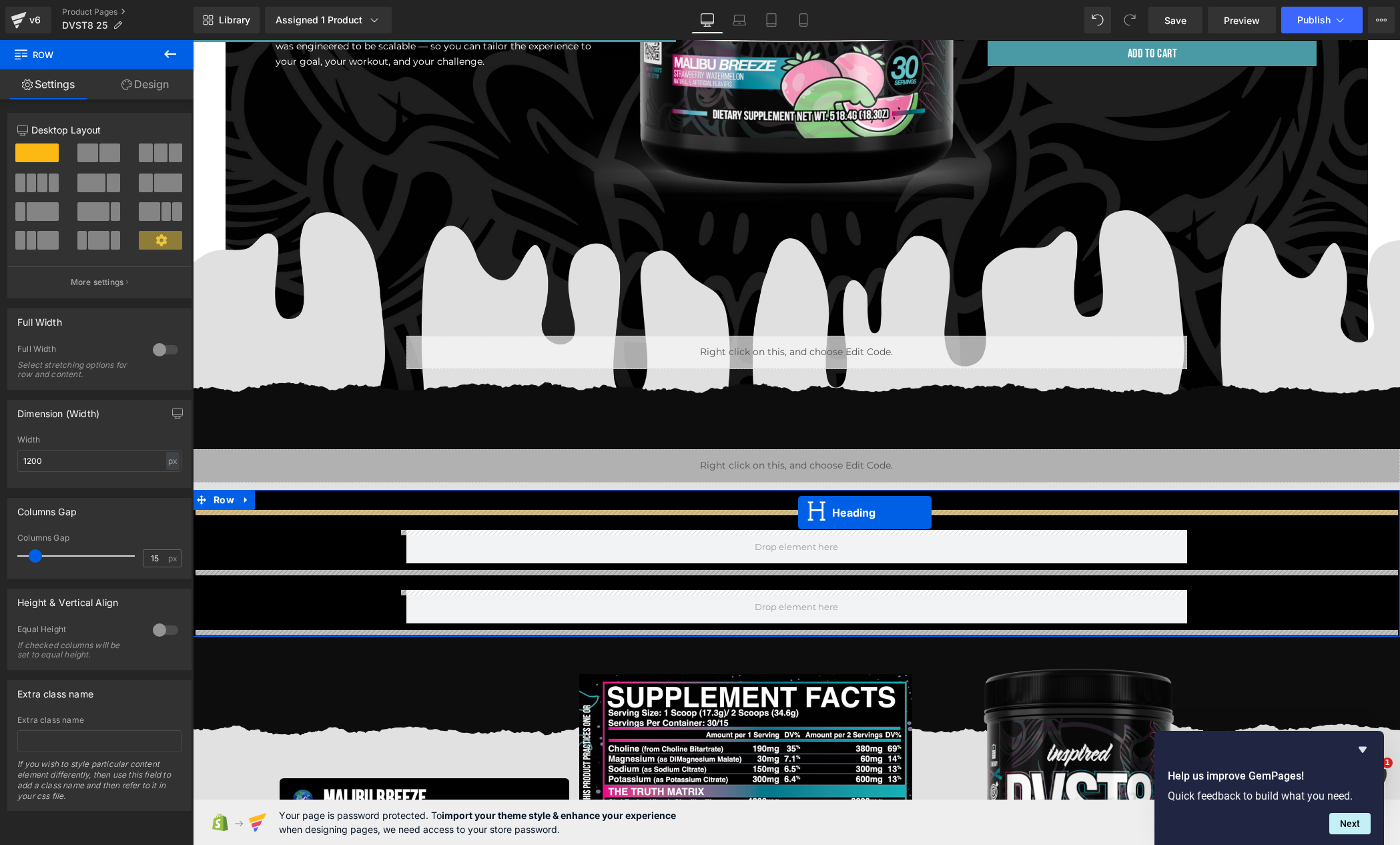
drag, startPoint x: 769, startPoint y: 574, endPoint x: 798, endPoint y: 512, distance: 68.4
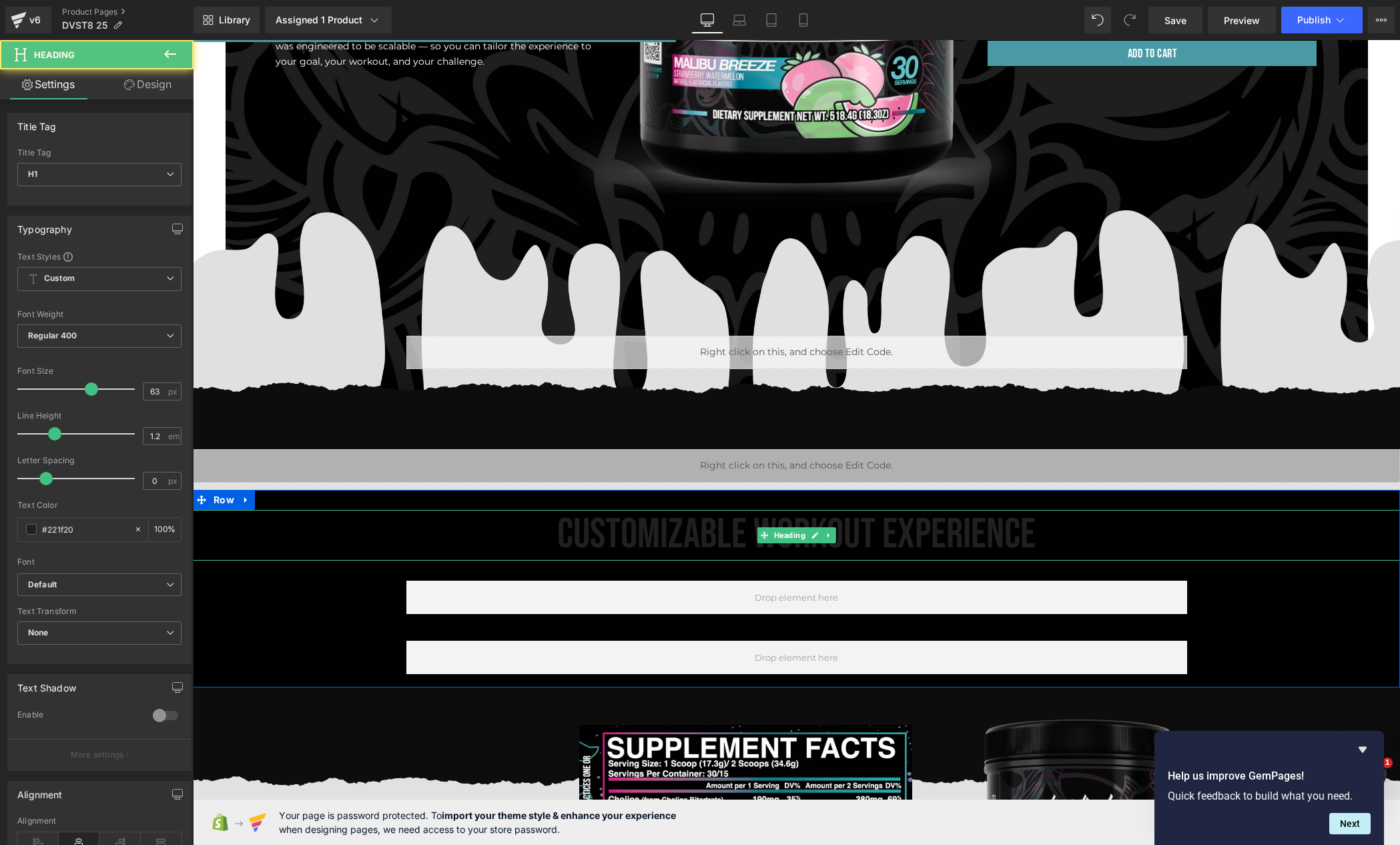
click at [715, 531] on h1 "CUSTOMIZABLE WORKOUT EXPERIENCE" at bounding box center [797, 535] width 1208 height 50
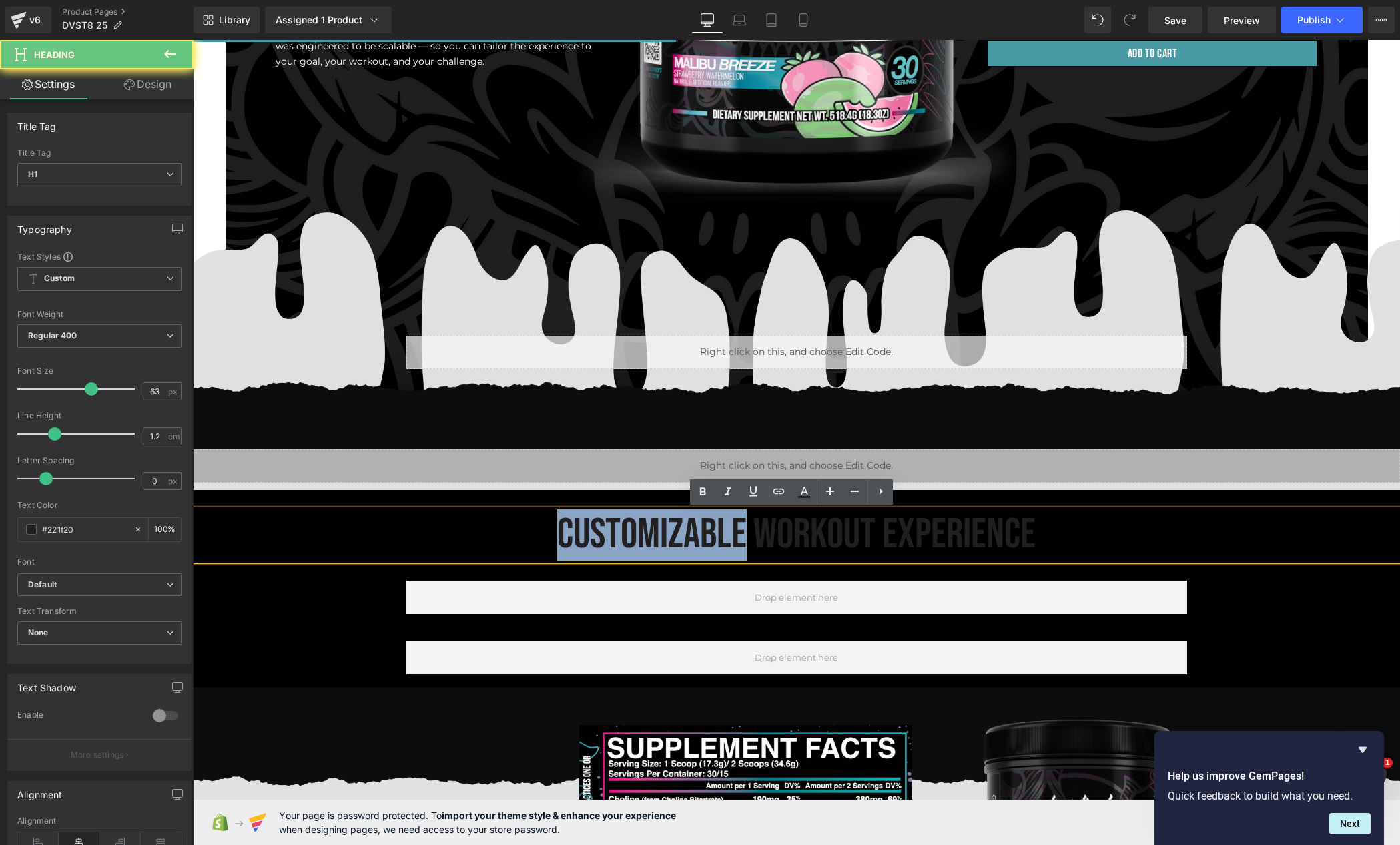
click at [715, 530] on h1 "CUSTOMIZABLE WORKOUT EXPERIENCE" at bounding box center [797, 535] width 1208 height 50
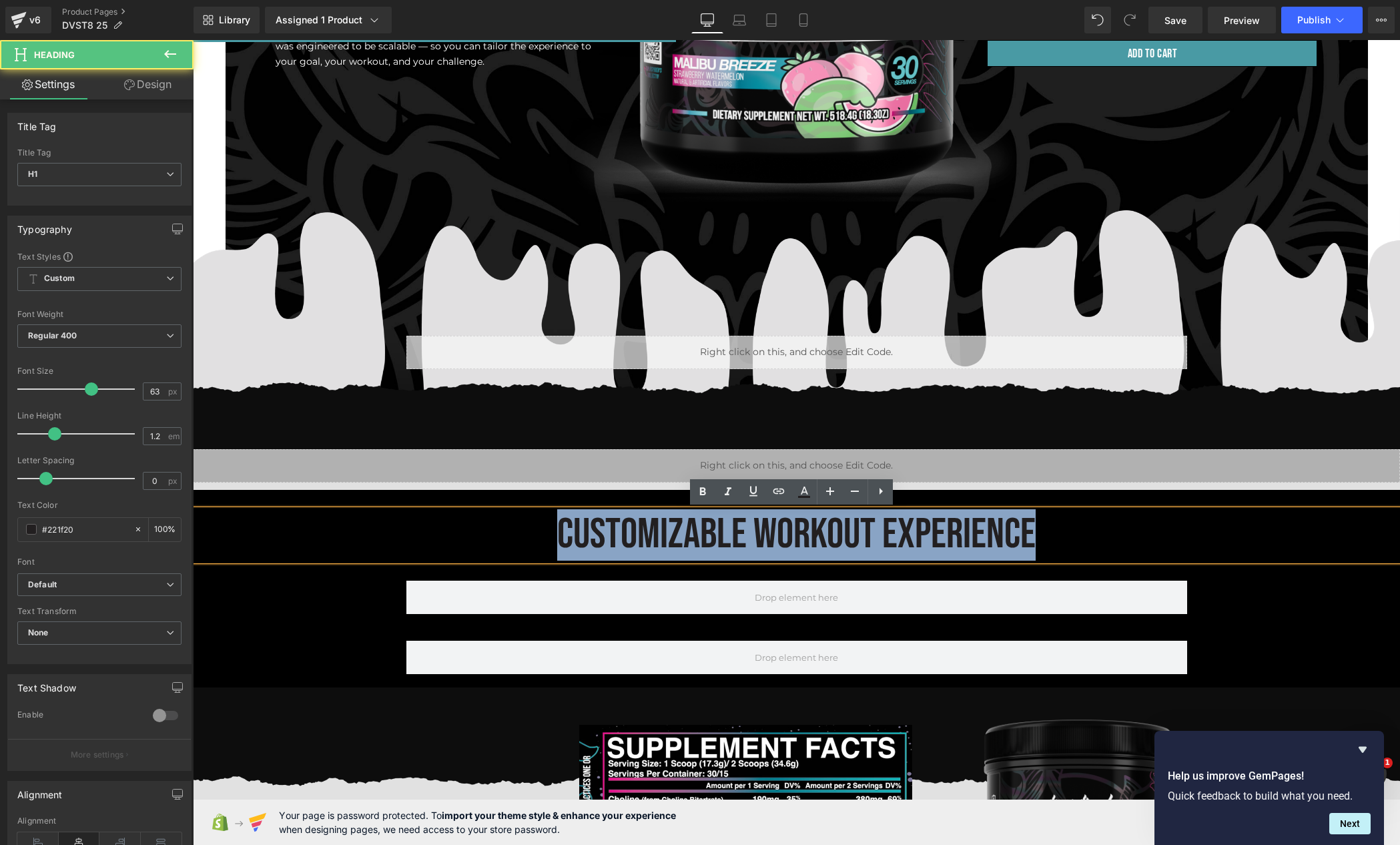
click at [715, 530] on h1 "CUSTOMIZABLE WORKOUT EXPERIENCE" at bounding box center [797, 535] width 1208 height 50
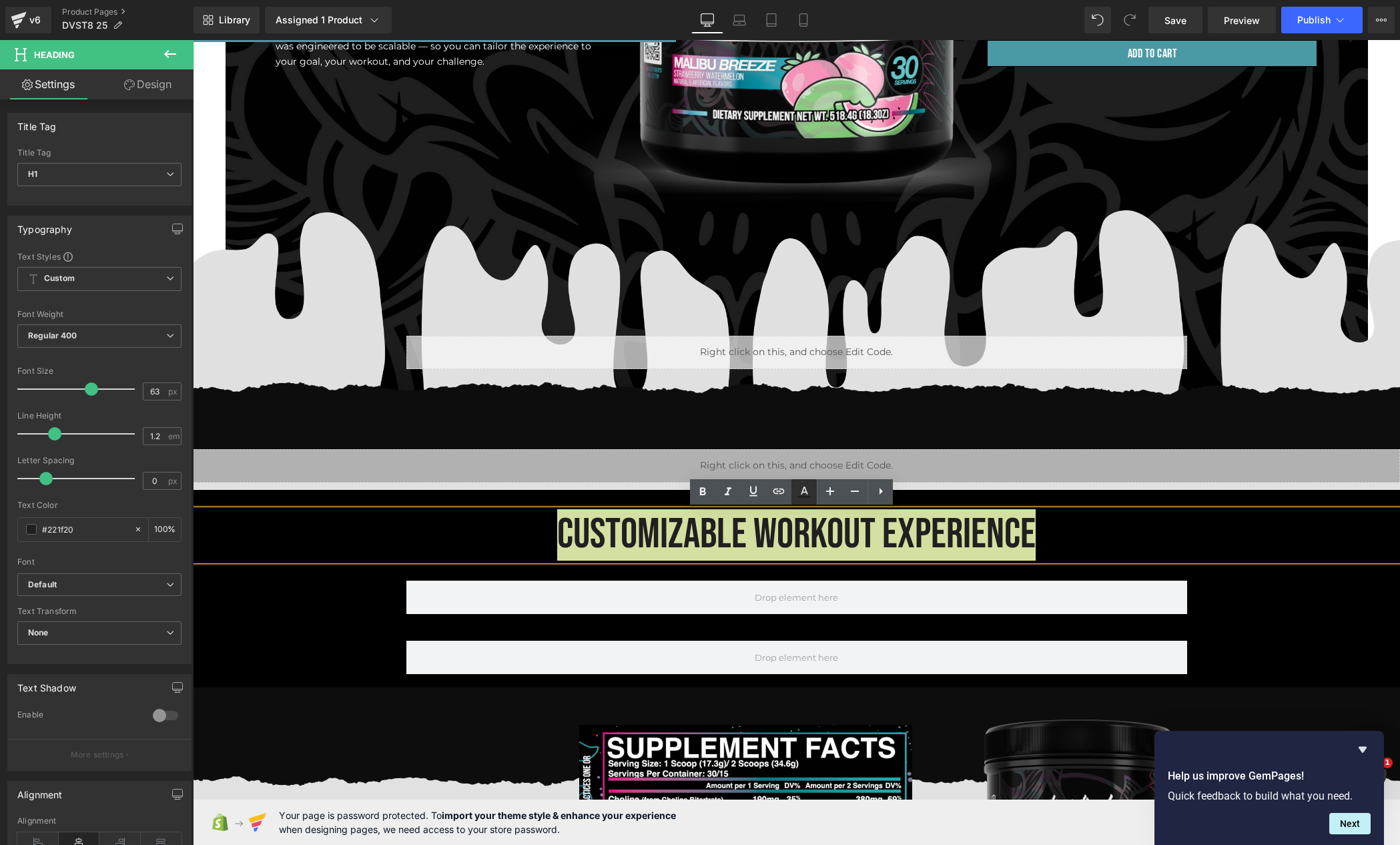
click at [811, 495] on icon at bounding box center [804, 491] width 16 height 16
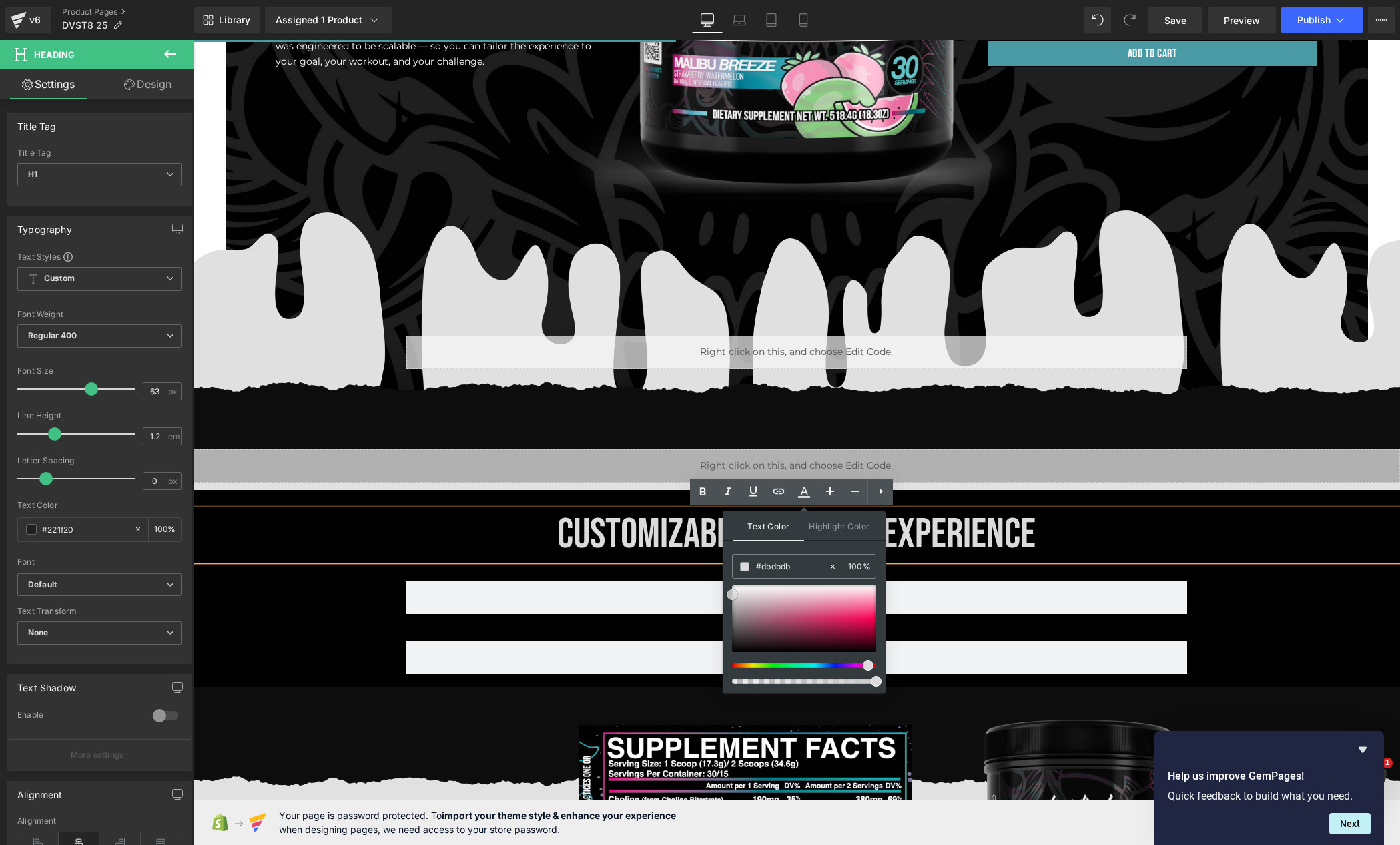
drag, startPoint x: 978, startPoint y: 657, endPoint x: 670, endPoint y: 546, distance: 327.4
click at [510, 523] on h1 "CUSTOMIZABLE WORKOUT EXPERIENCE" at bounding box center [797, 535] width 1208 height 50
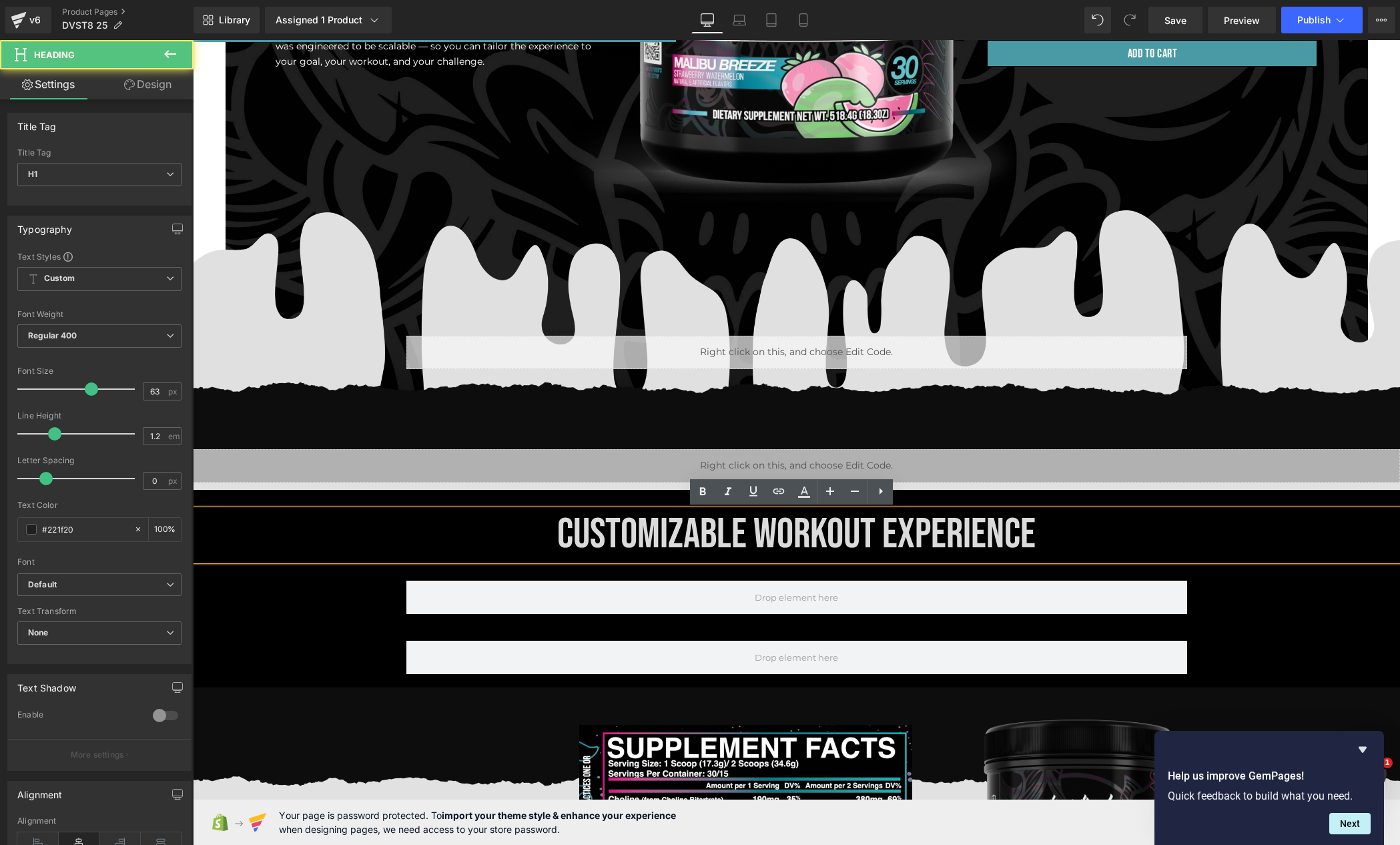
click at [642, 535] on span "CUSTOMIZABLE WORKOUT EXPERIENCE" at bounding box center [797, 534] width 479 height 50
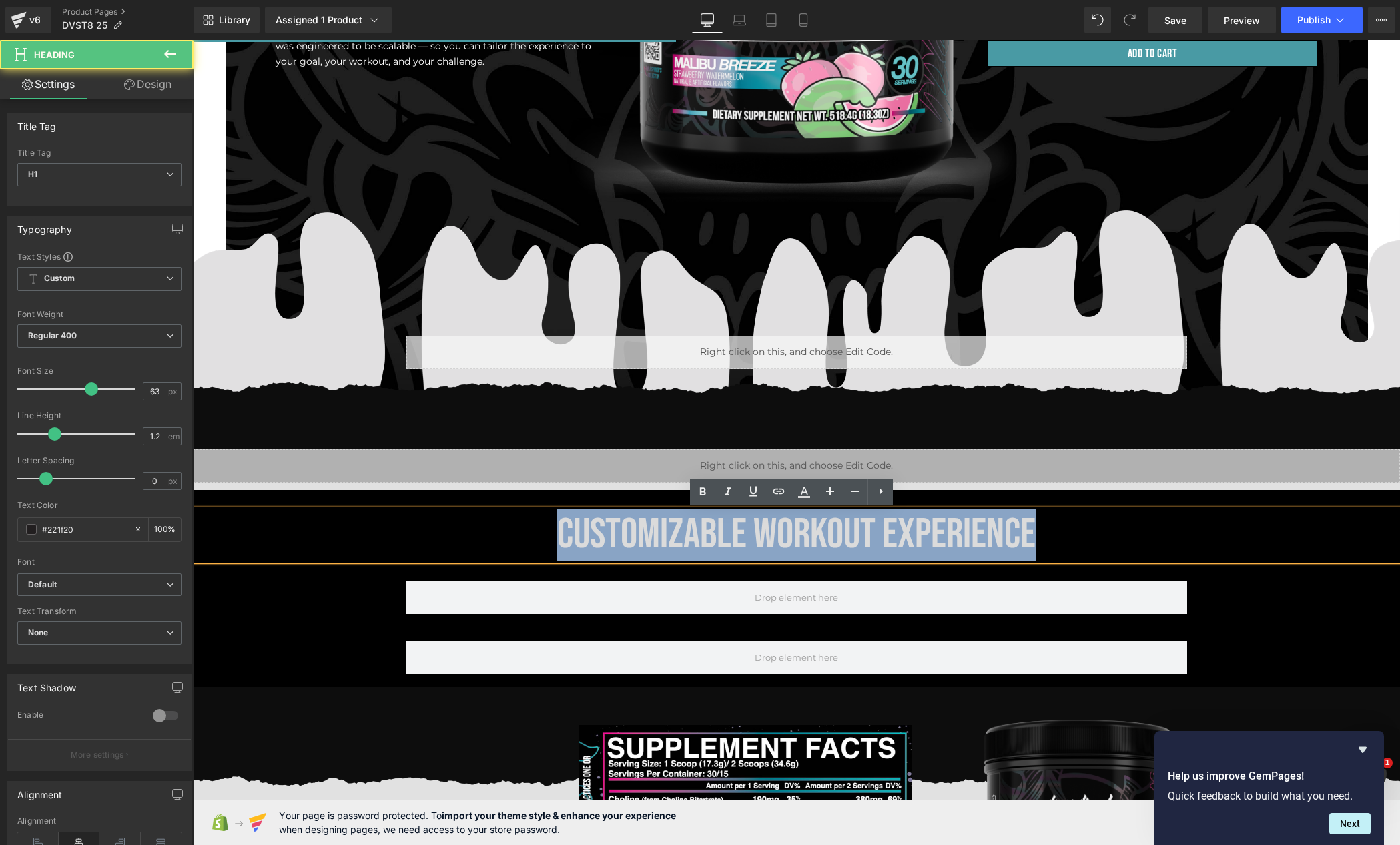
click at [642, 535] on span "CUSTOMIZABLE WORKOUT EXPERIENCE" at bounding box center [797, 534] width 479 height 50
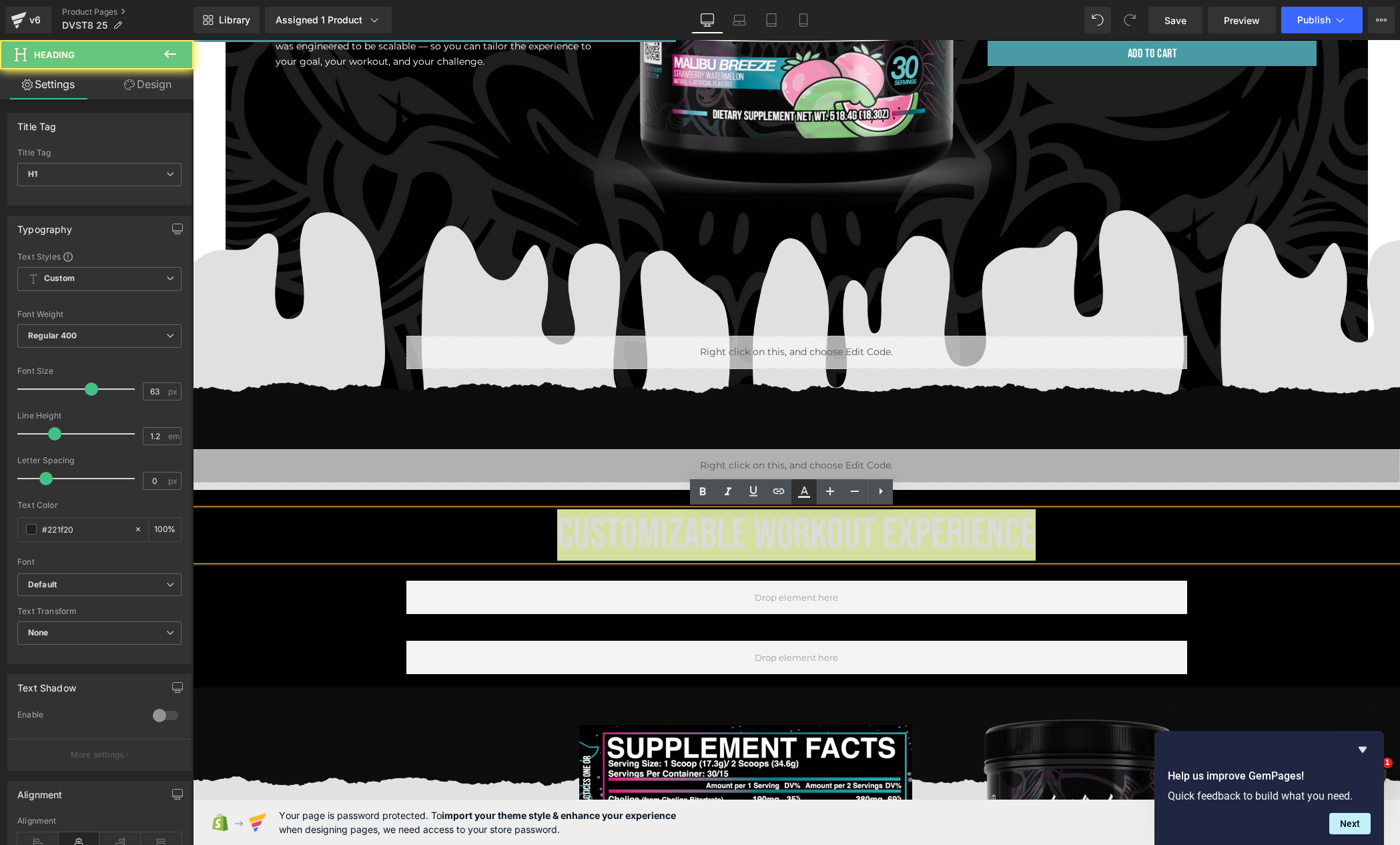
click at [802, 498] on icon at bounding box center [804, 491] width 16 height 16
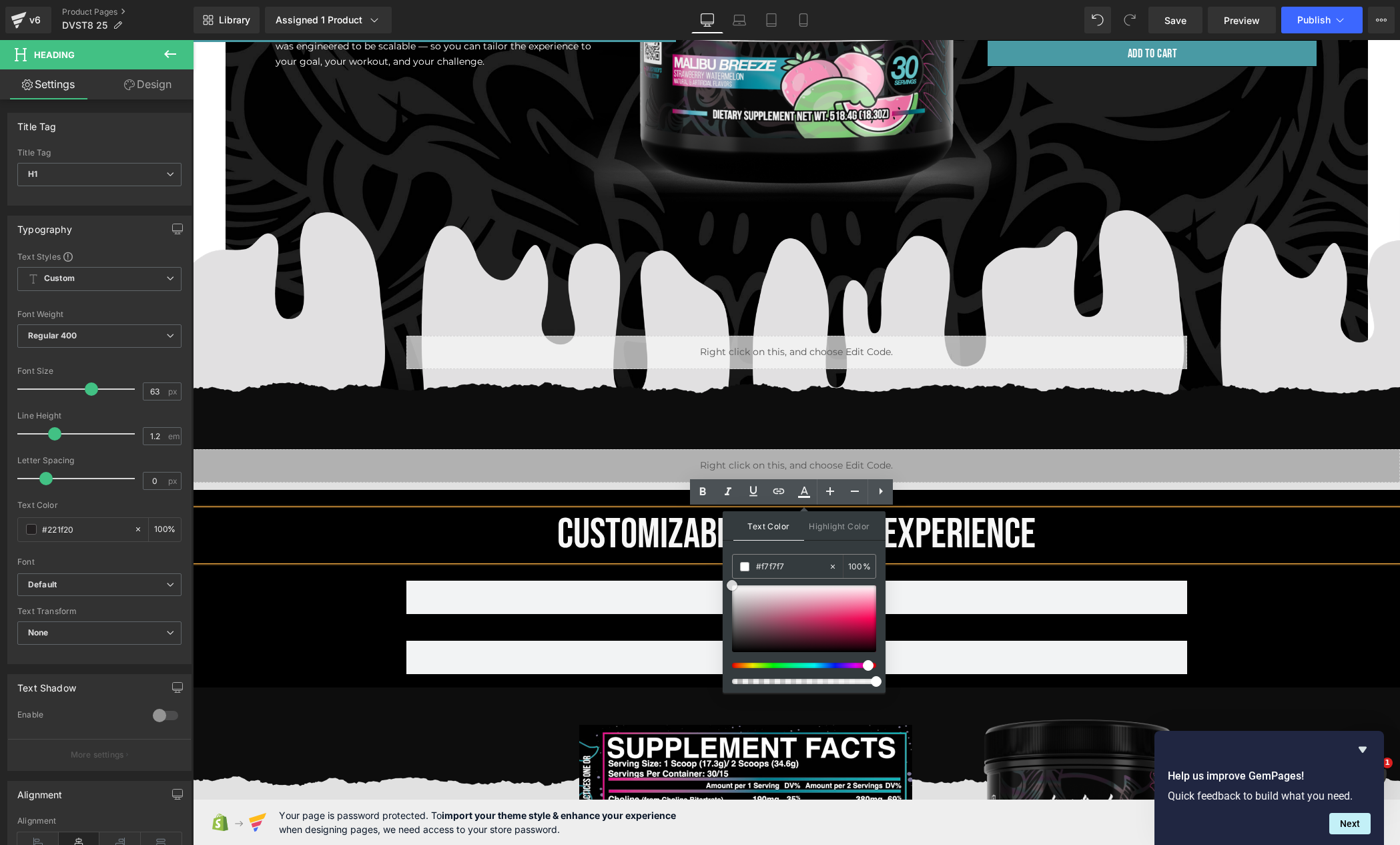
drag, startPoint x: 935, startPoint y: 645, endPoint x: 707, endPoint y: 551, distance: 246.6
click at [627, 527] on span "CUSTOMIZABLE WORKOUT EXPERIENCE" at bounding box center [797, 534] width 479 height 50
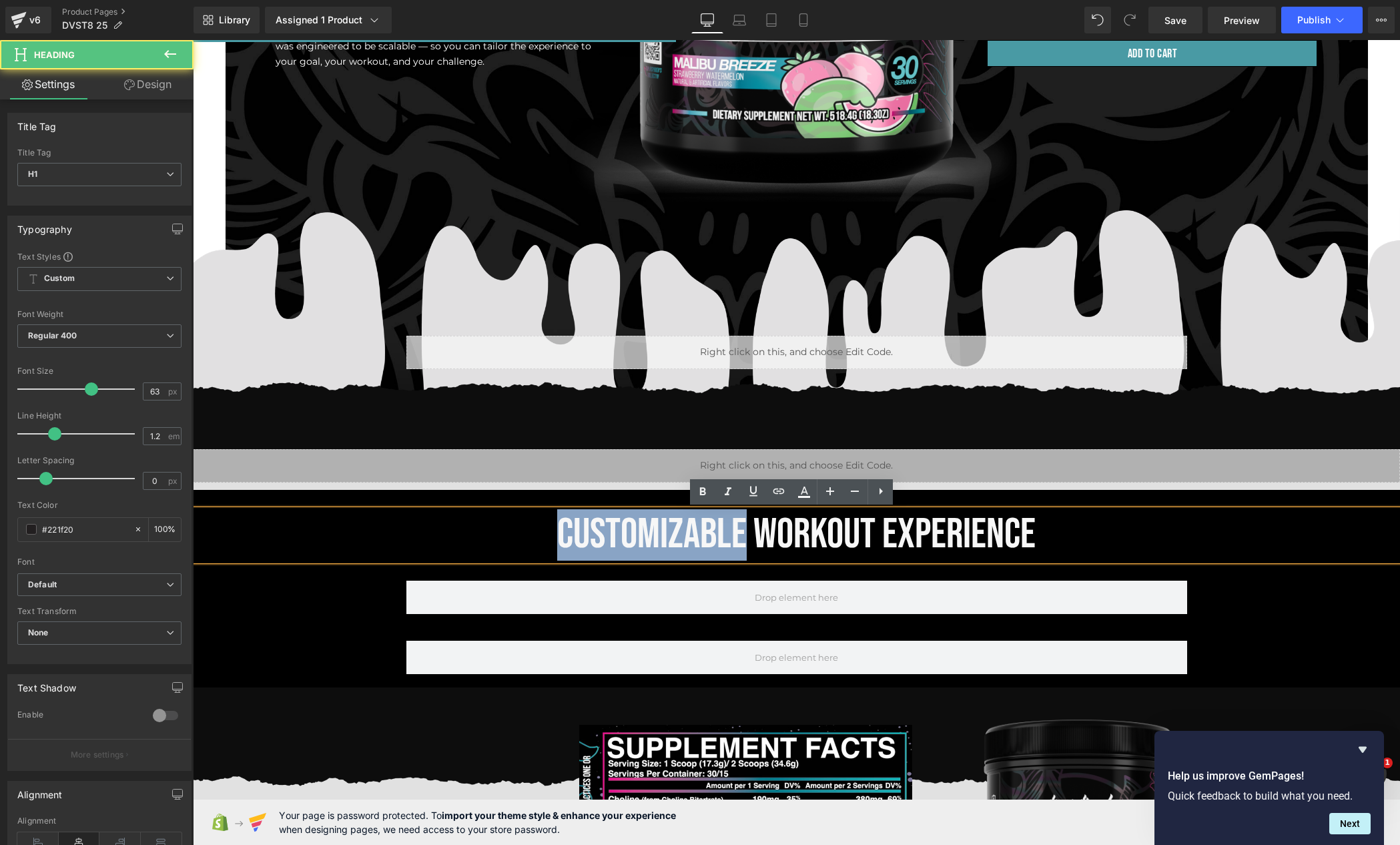
click at [627, 527] on span "CUSTOMIZABLE WORKOUT EXPERIENCE" at bounding box center [797, 534] width 479 height 50
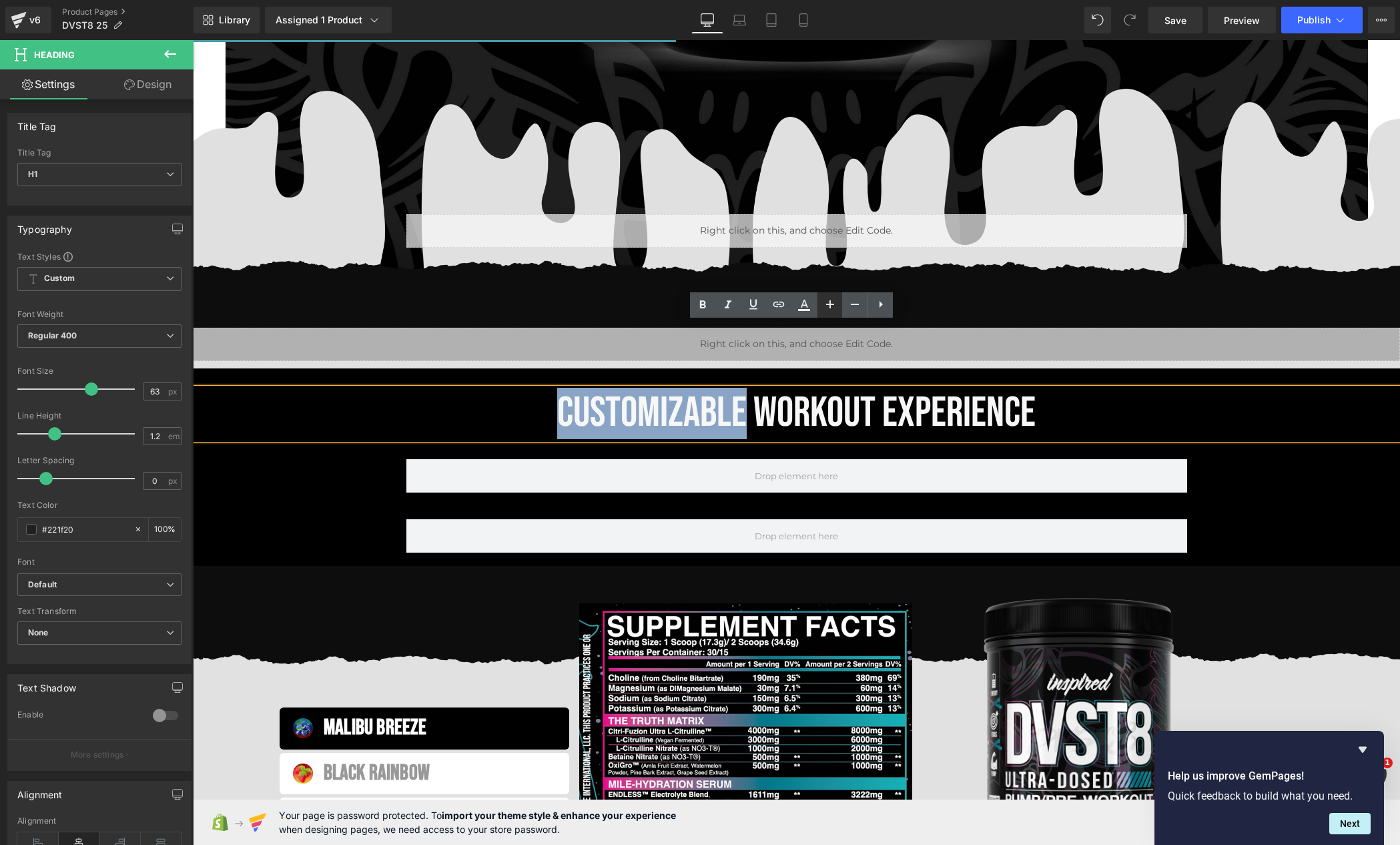
scroll to position [582, 0]
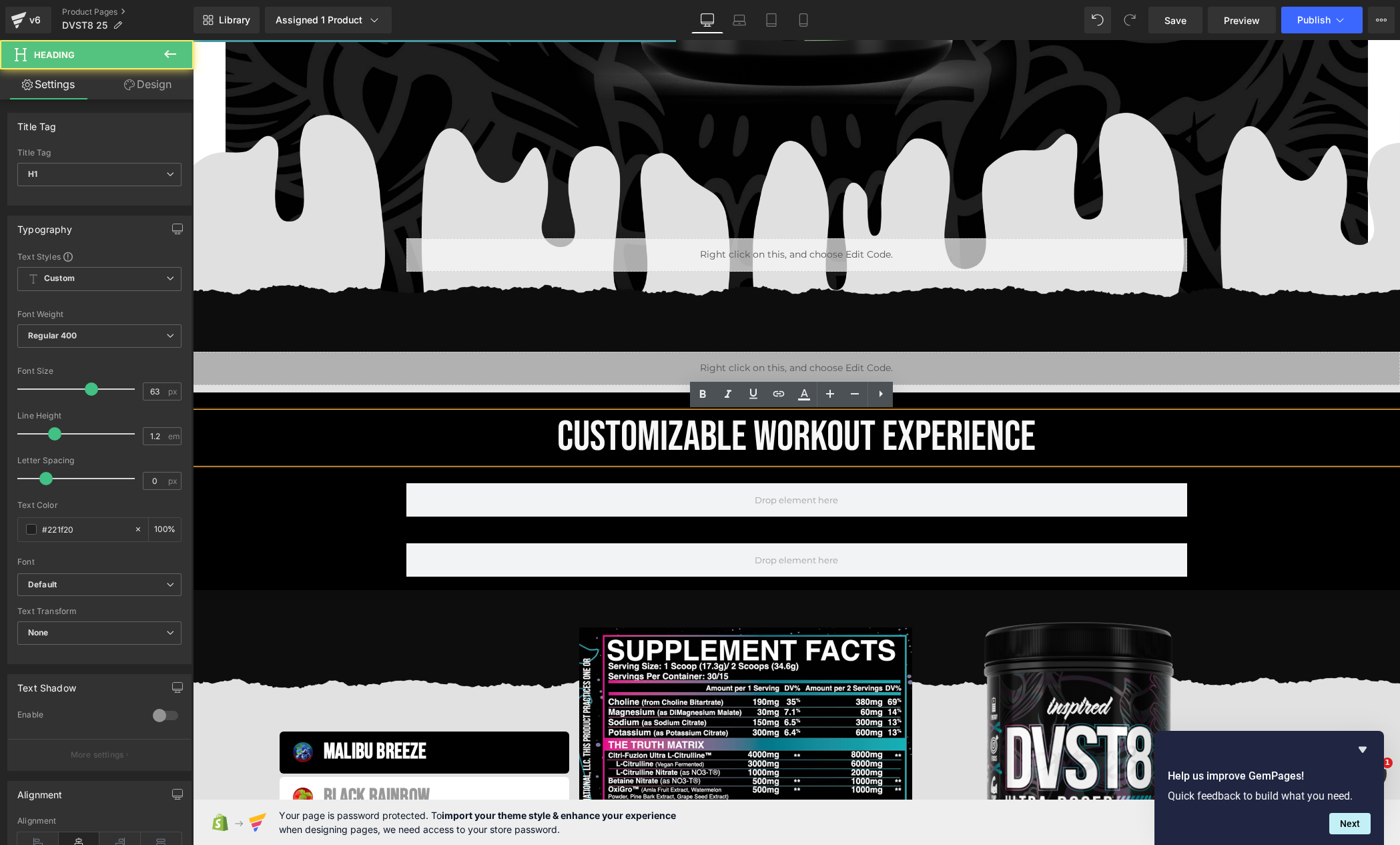
click at [679, 450] on span "CUSTOMIZABLE WORKOUT EXPERIENCE" at bounding box center [797, 436] width 479 height 50
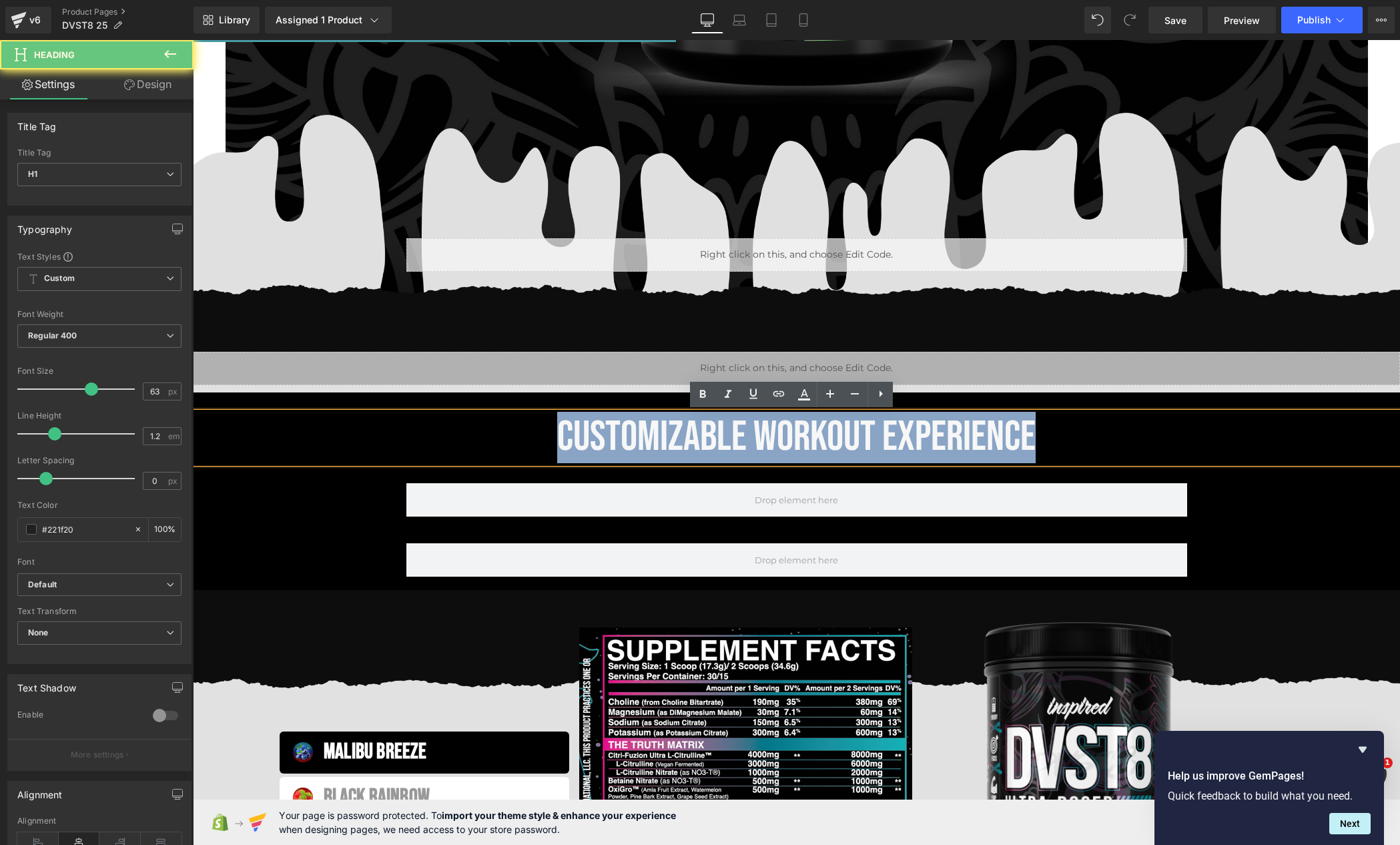
click at [679, 450] on span "CUSTOMIZABLE WORKOUT EXPERIENCE" at bounding box center [797, 436] width 479 height 50
click at [422, 537] on span "Row" at bounding box center [428, 533] width 28 height 20
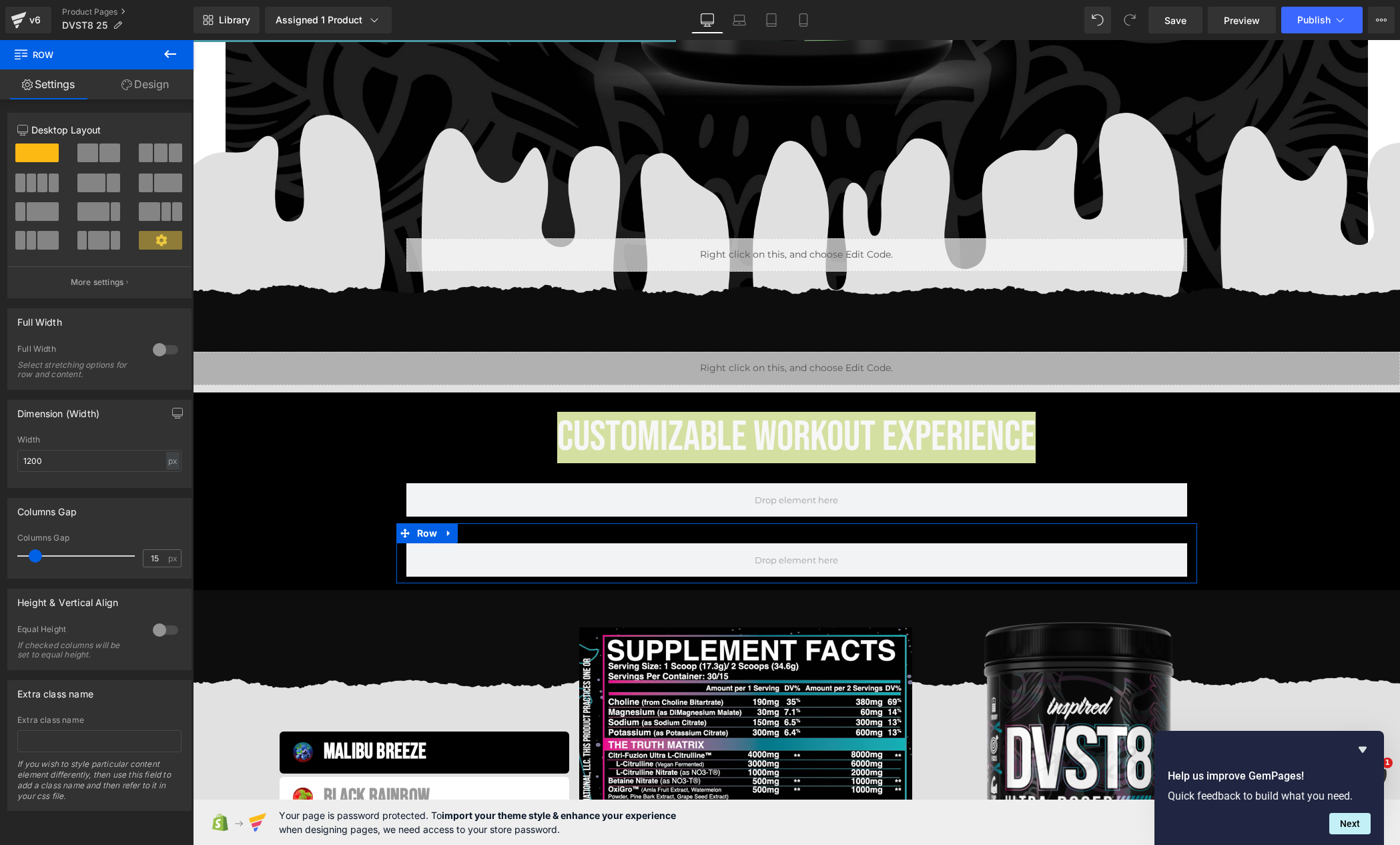
click at [100, 151] on span at bounding box center [109, 153] width 21 height 19
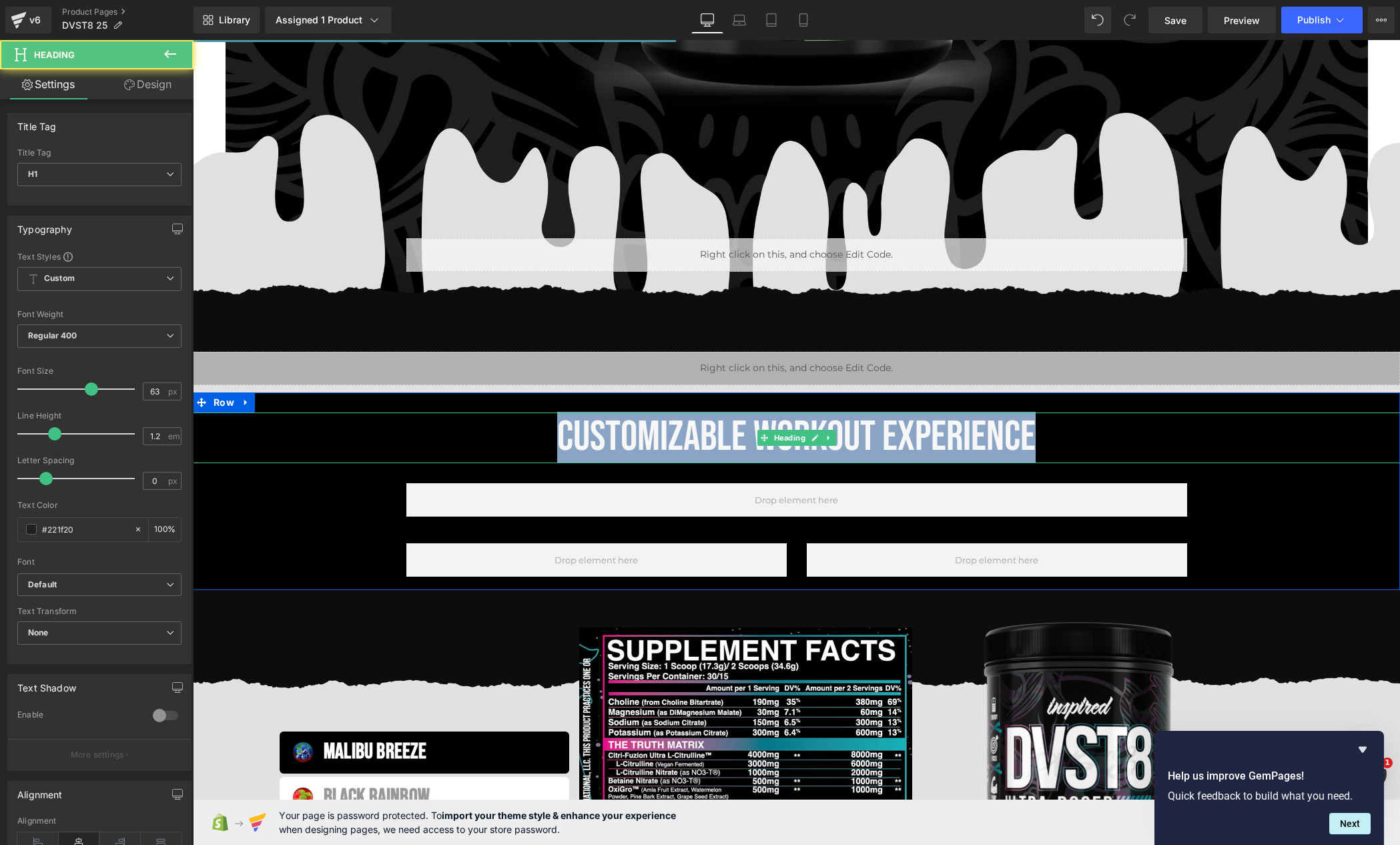
click at [725, 431] on span "CUSTOMIZABLE WORKOUT EXPERIENCE" at bounding box center [797, 436] width 479 height 50
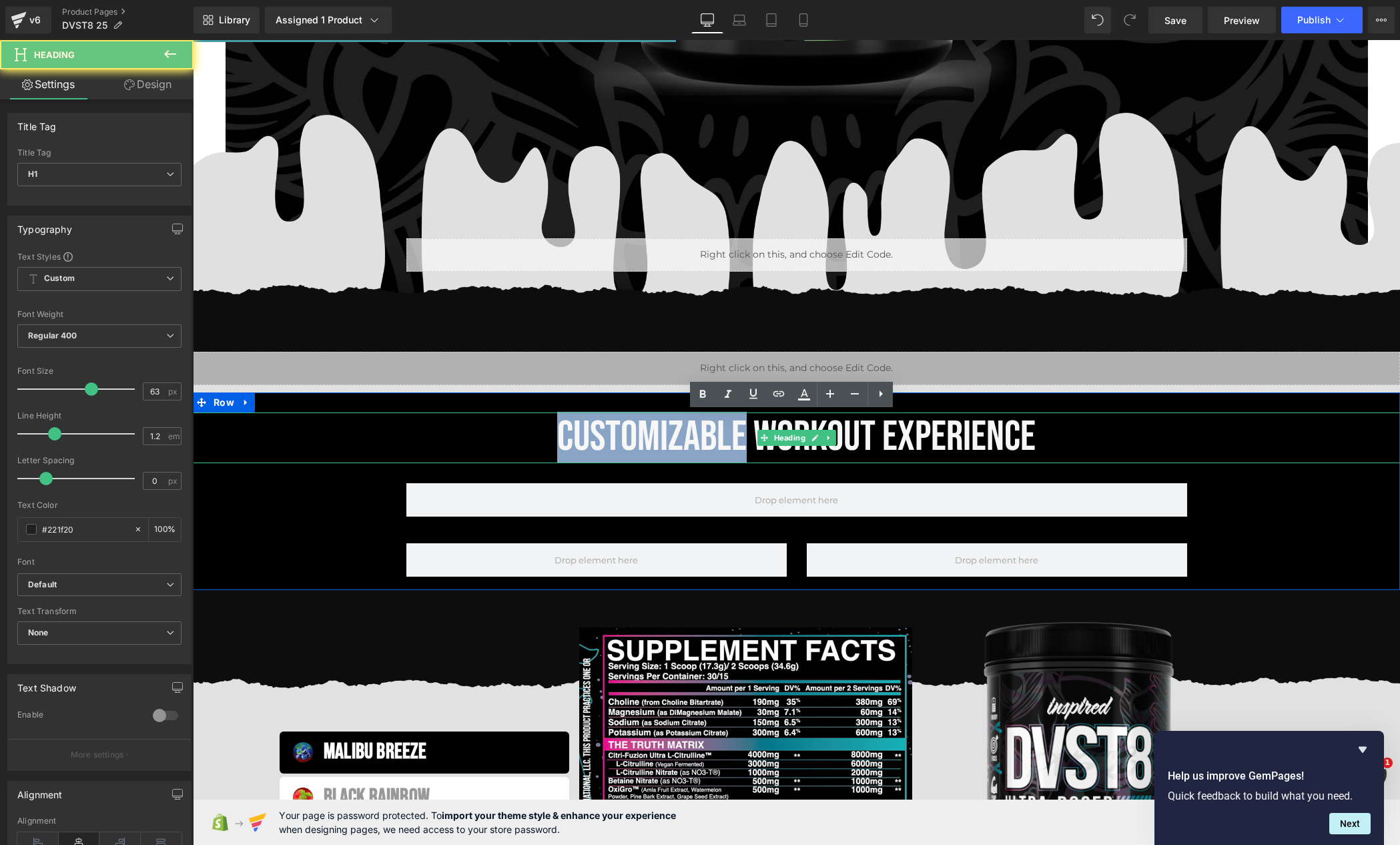
click at [725, 431] on span "CUSTOMIZABLE WORKOUT EXPERIENCE" at bounding box center [797, 436] width 479 height 50
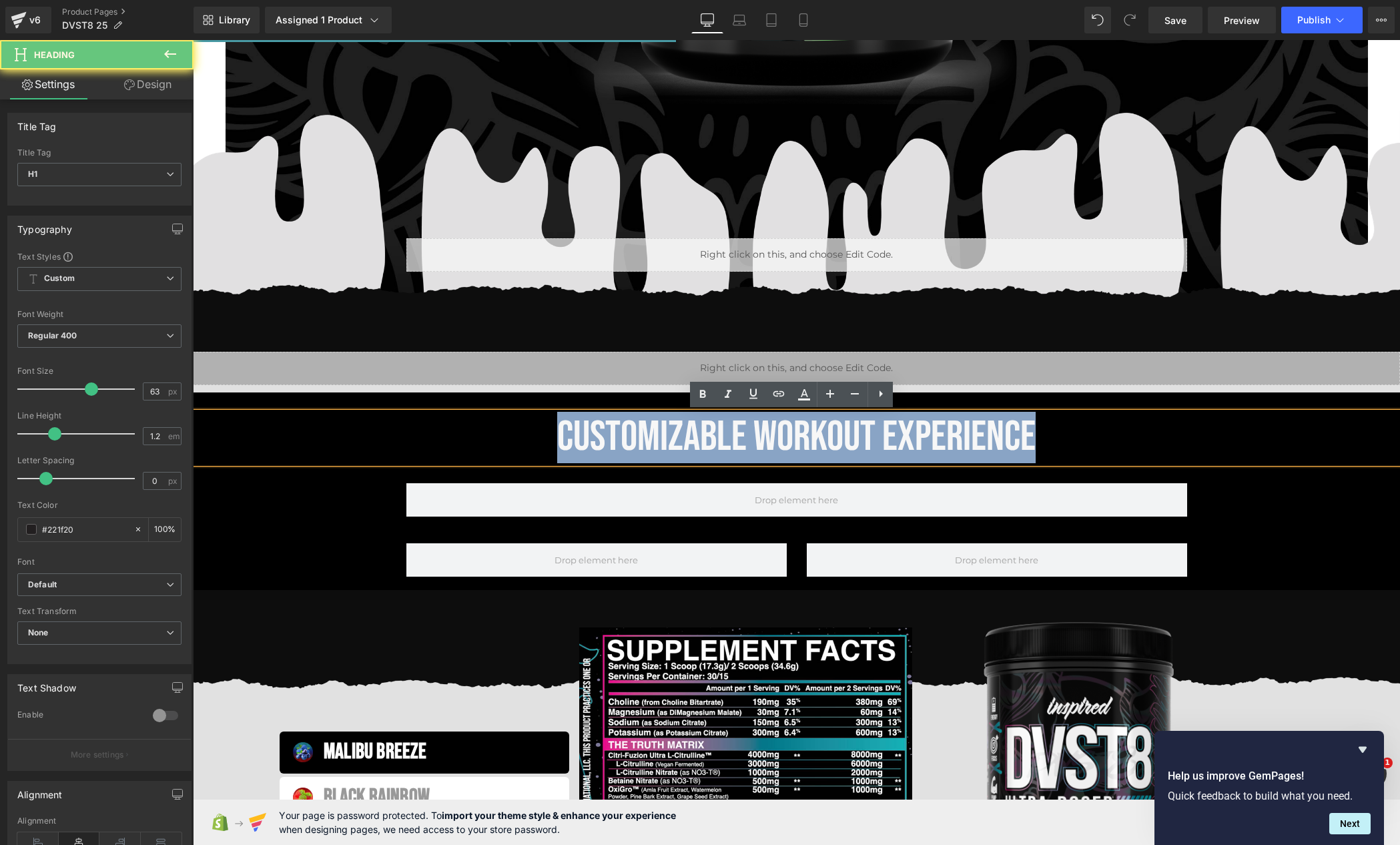
click at [725, 431] on span "CUSTOMIZABLE WORKOUT EXPERIENCE" at bounding box center [797, 436] width 479 height 50
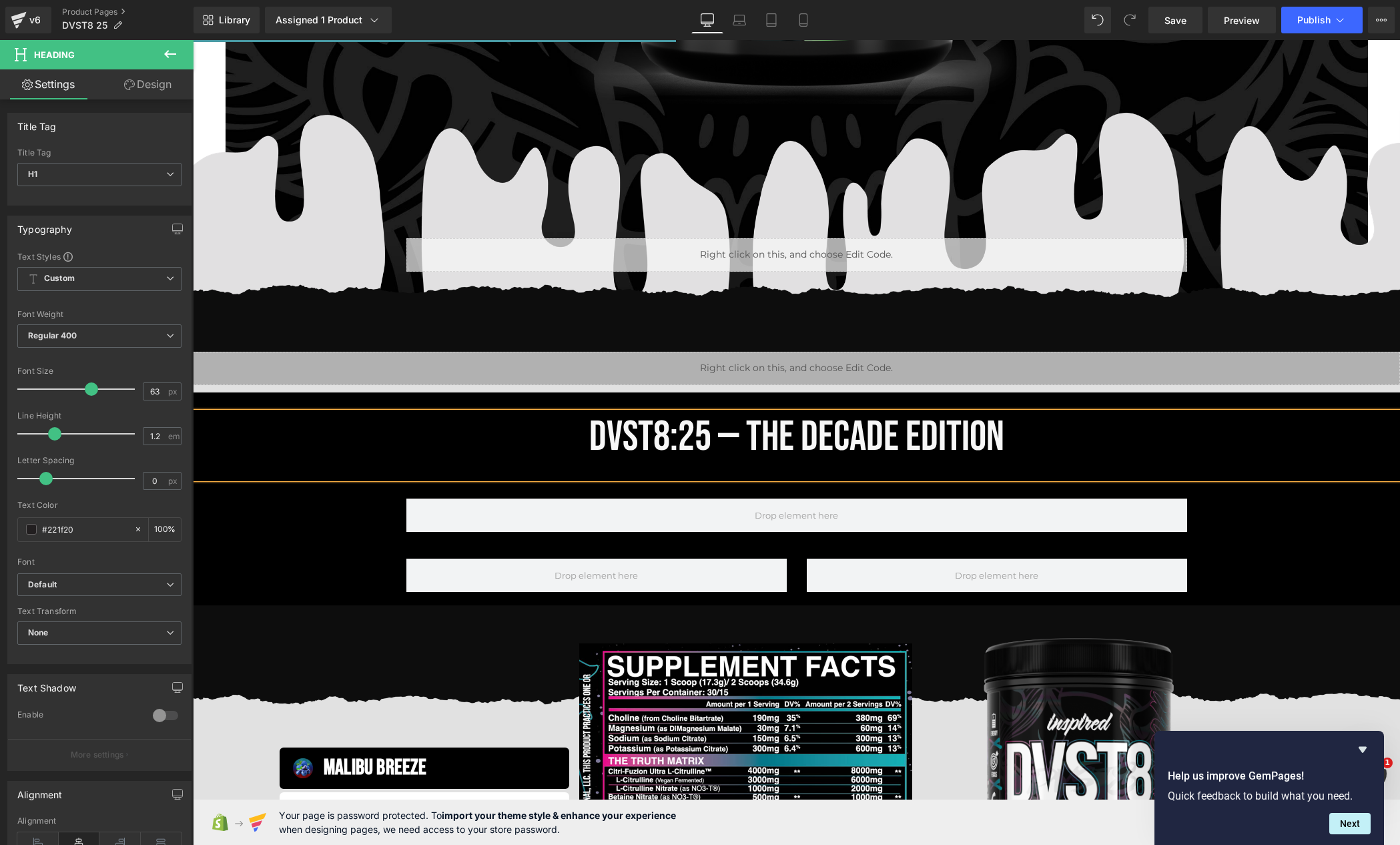
click at [730, 431] on span "DVST8:25 — The Decade Edition" at bounding box center [796, 436] width 415 height 50
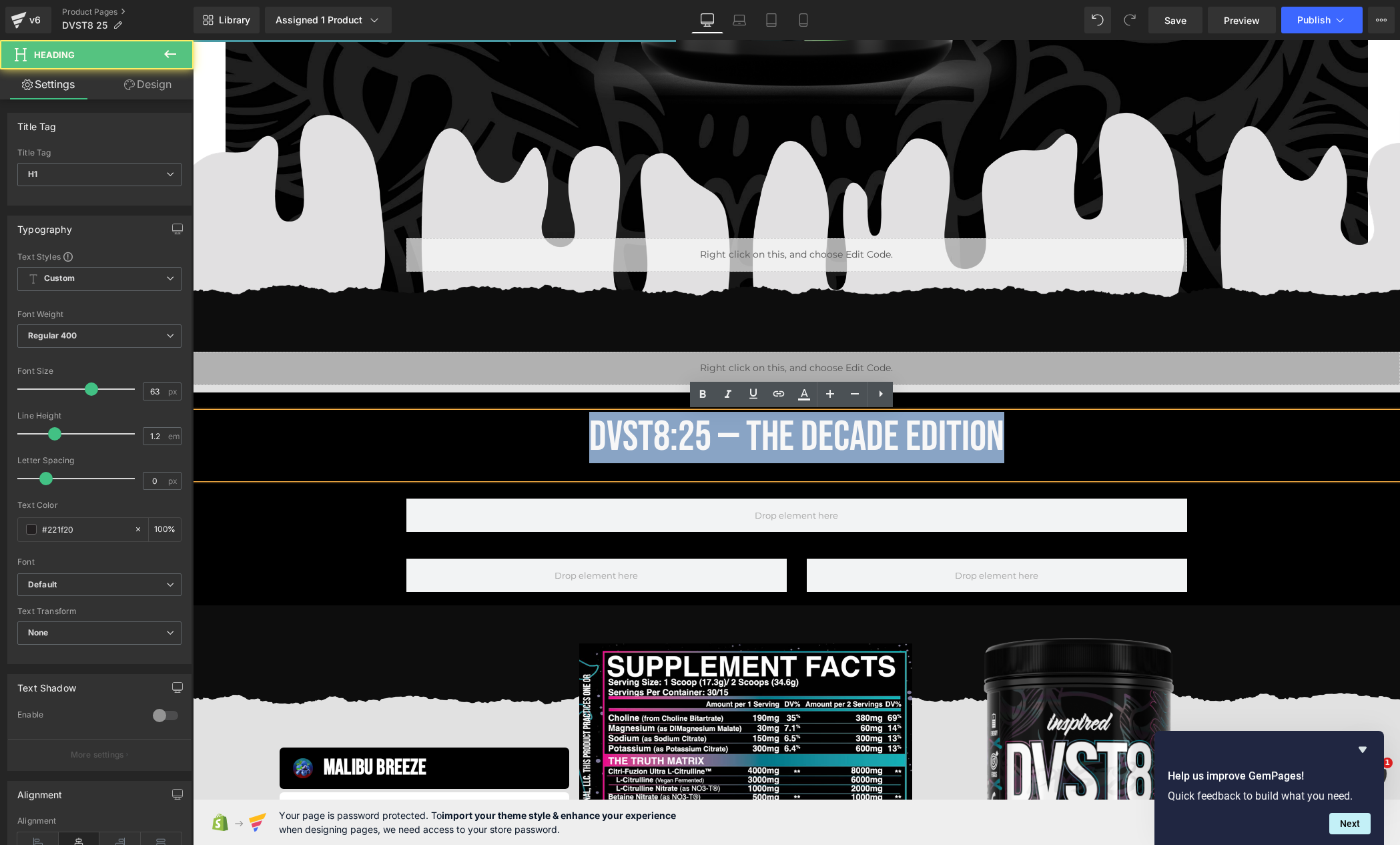
click at [730, 431] on span "DVST8:25 — The Decade Edition" at bounding box center [796, 436] width 415 height 50
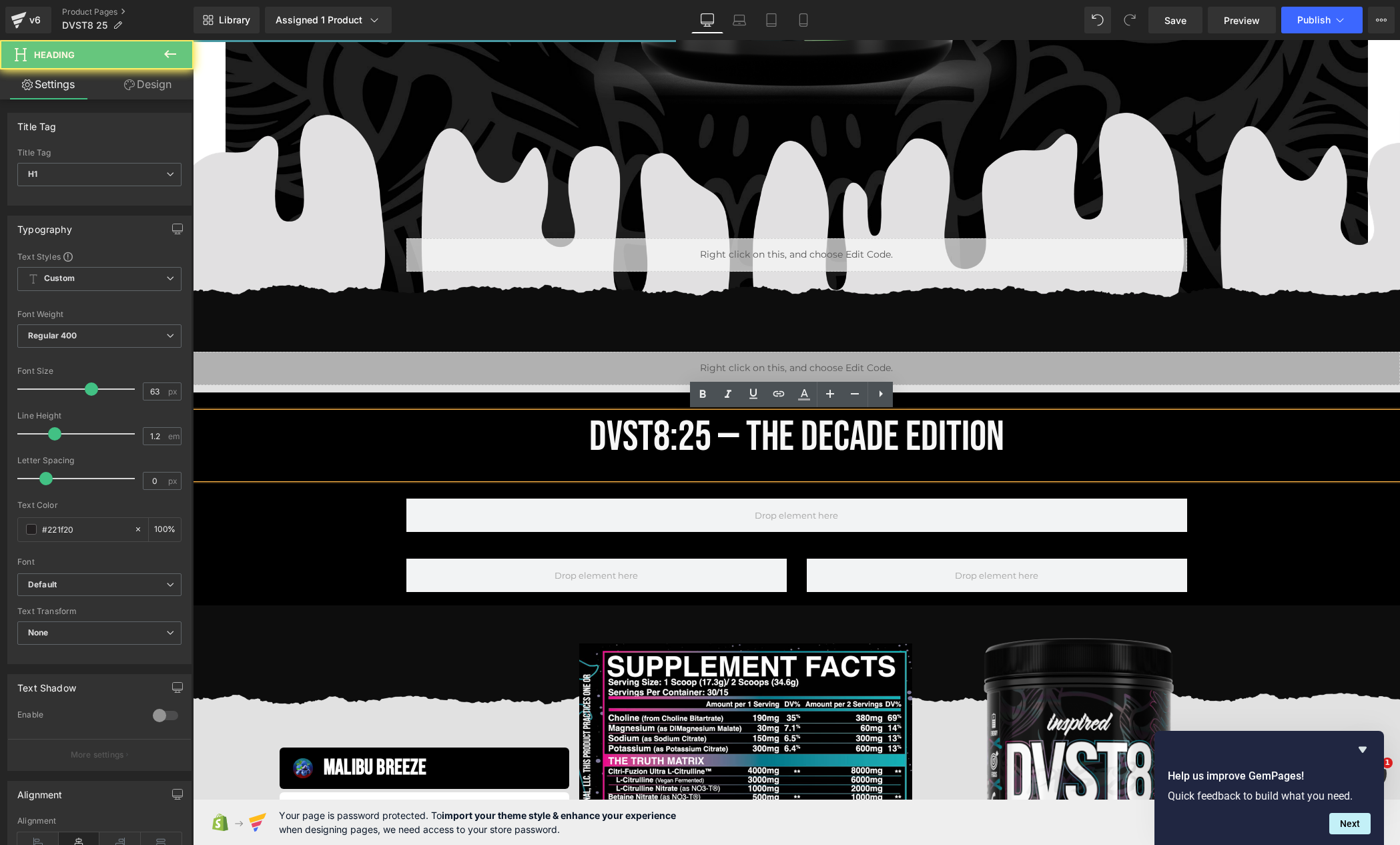
click at [771, 472] on div at bounding box center [797, 471] width 1208 height 16
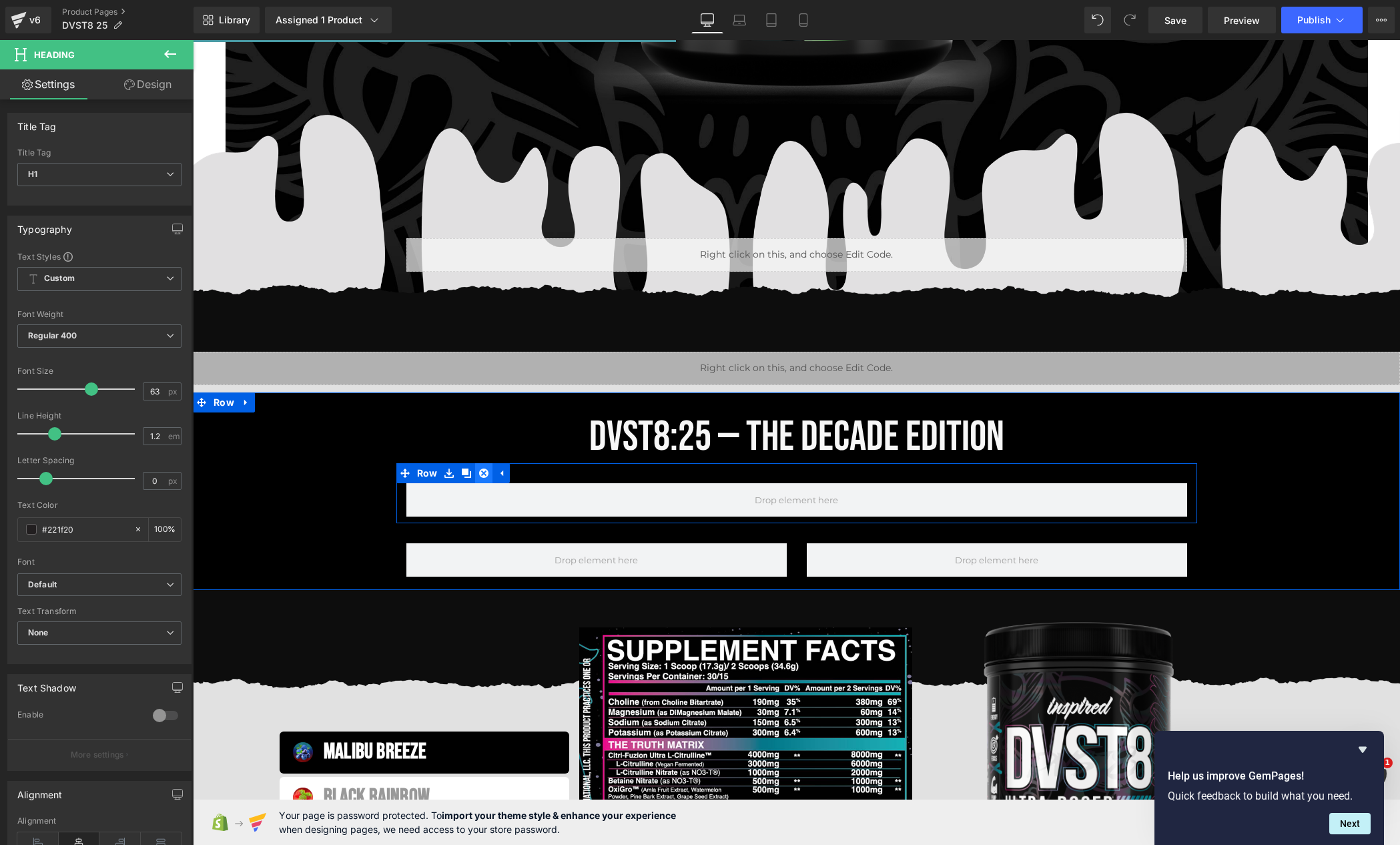
click at [484, 473] on link at bounding box center [484, 473] width 18 height 20
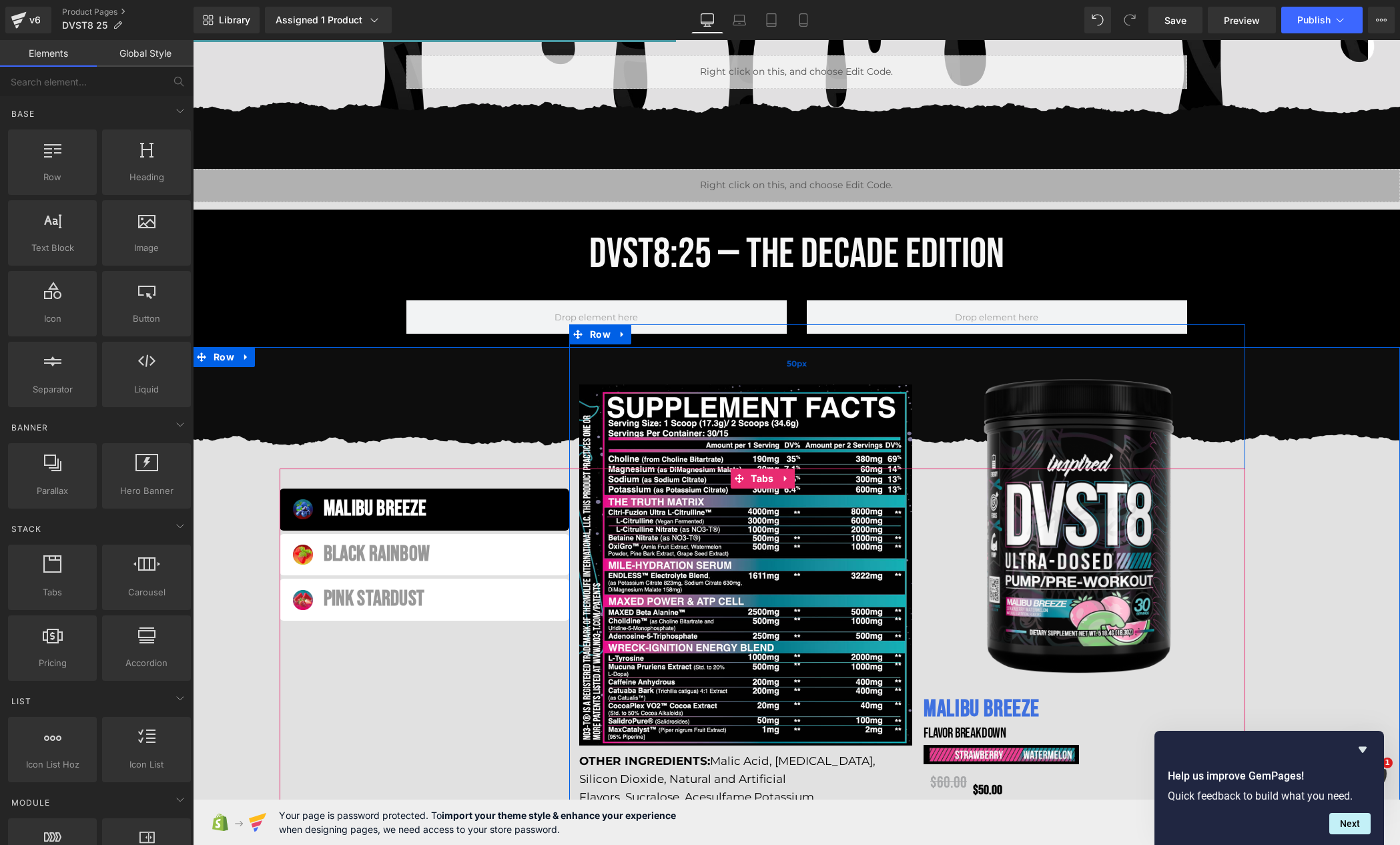
scroll to position [651, 0]
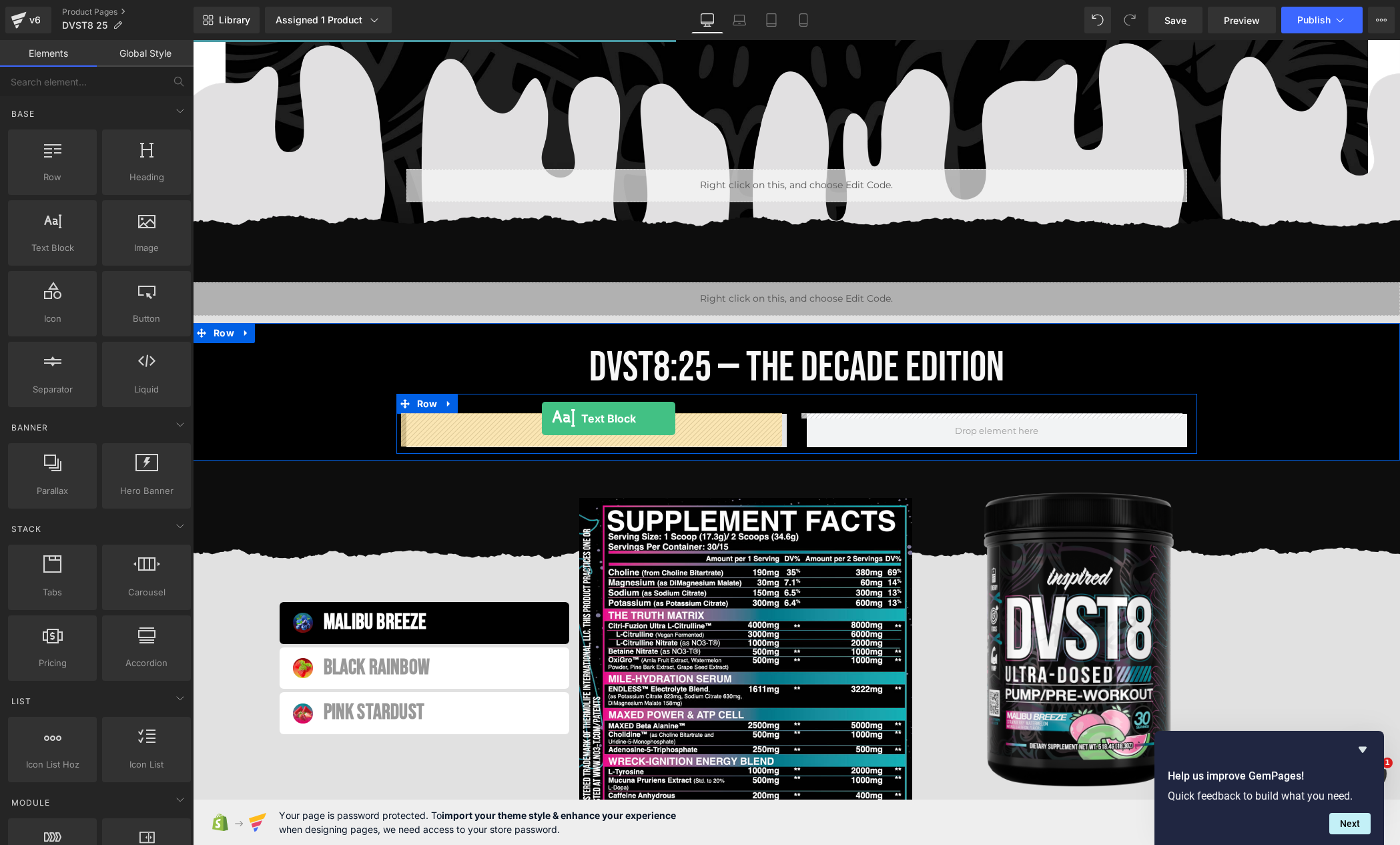
drag, startPoint x: 234, startPoint y: 280, endPoint x: 542, endPoint y: 419, distance: 337.9
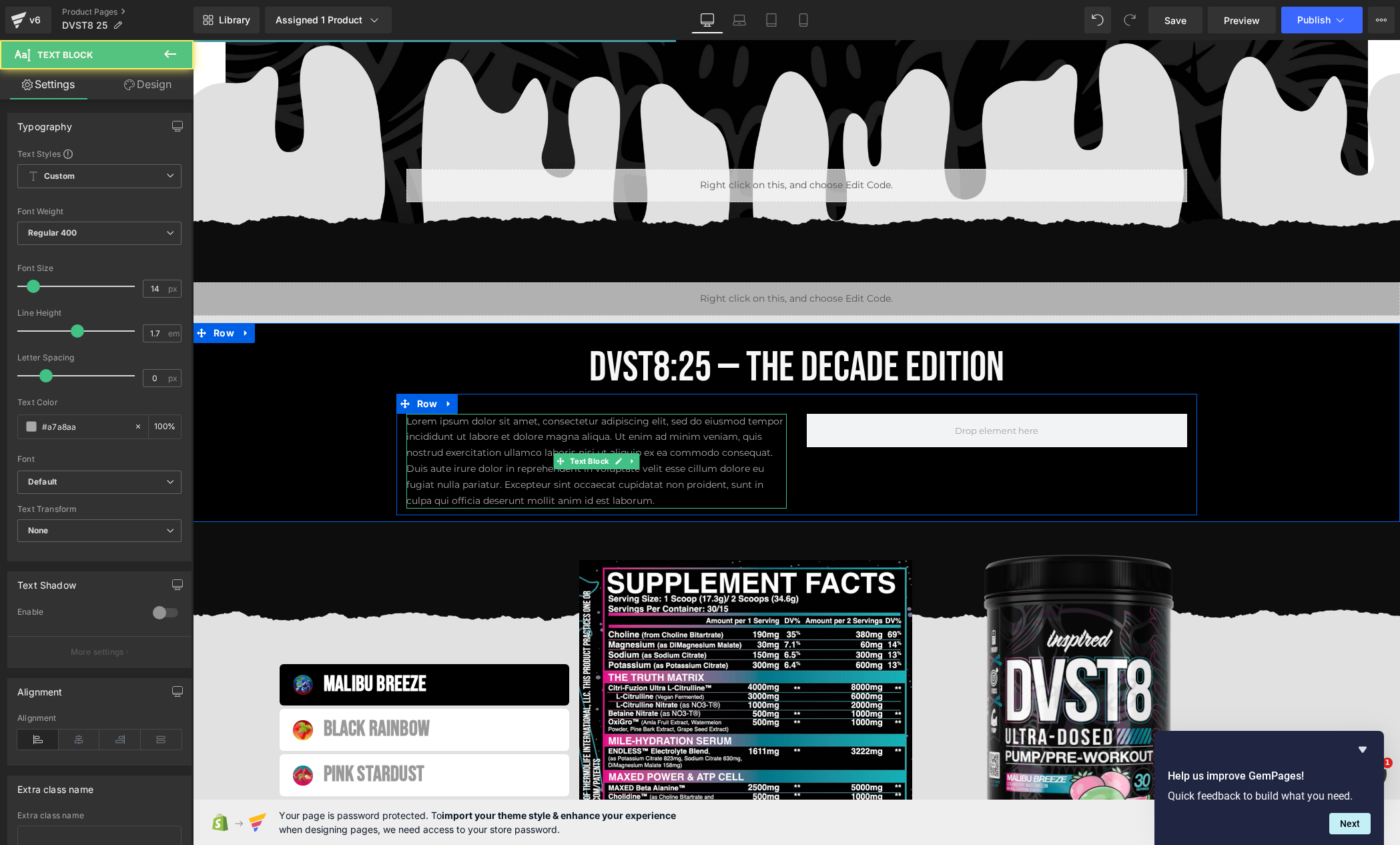
click at [647, 434] on p "Lorem ipsum dolor sit amet, consectetur adipiscing elit, sed do eiusmod tempor …" at bounding box center [597, 461] width 380 height 96
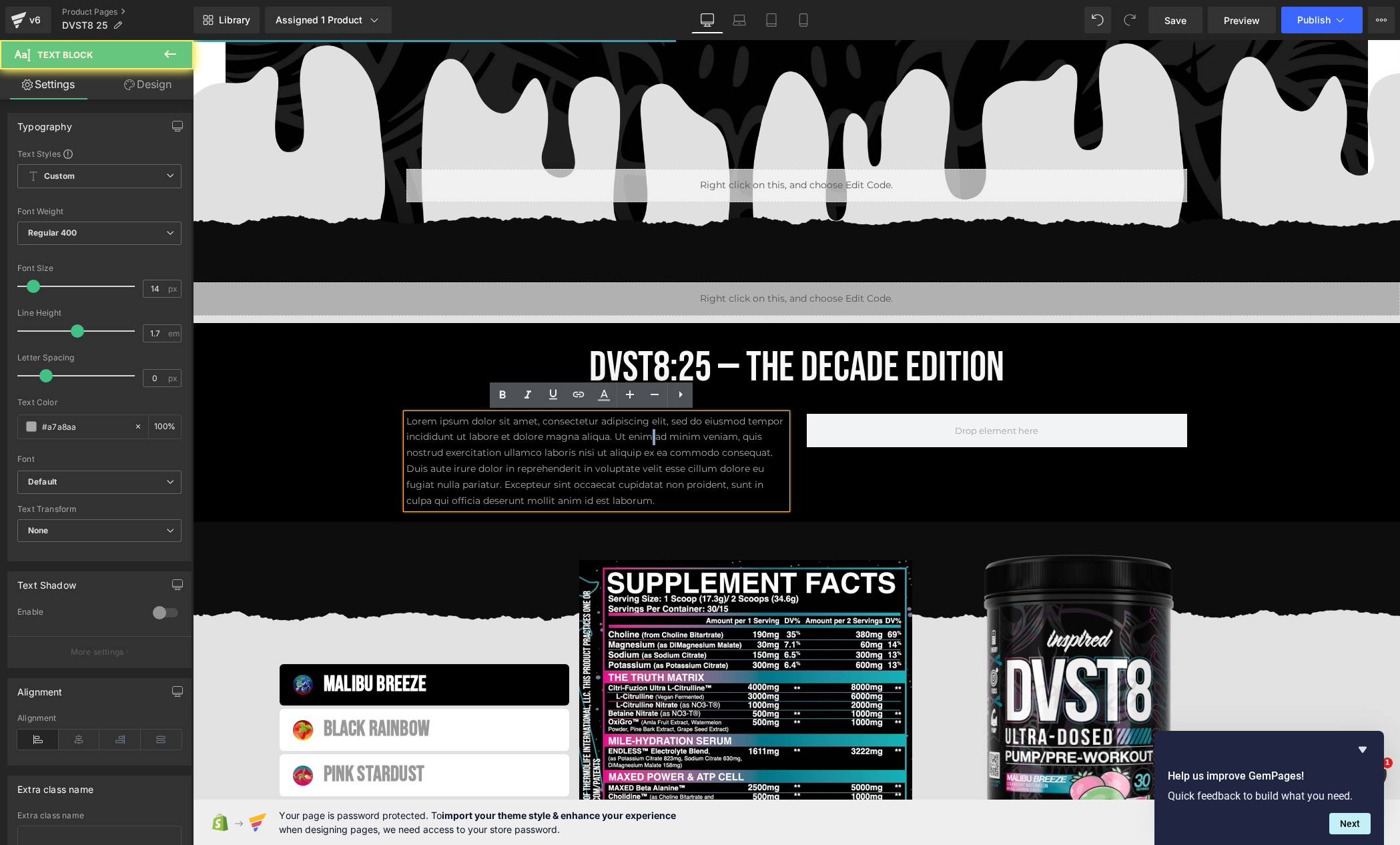
click at [647, 434] on p "Lorem ipsum dolor sit amet, consectetur adipiscing elit, sed do eiusmod tempor …" at bounding box center [597, 461] width 380 height 96
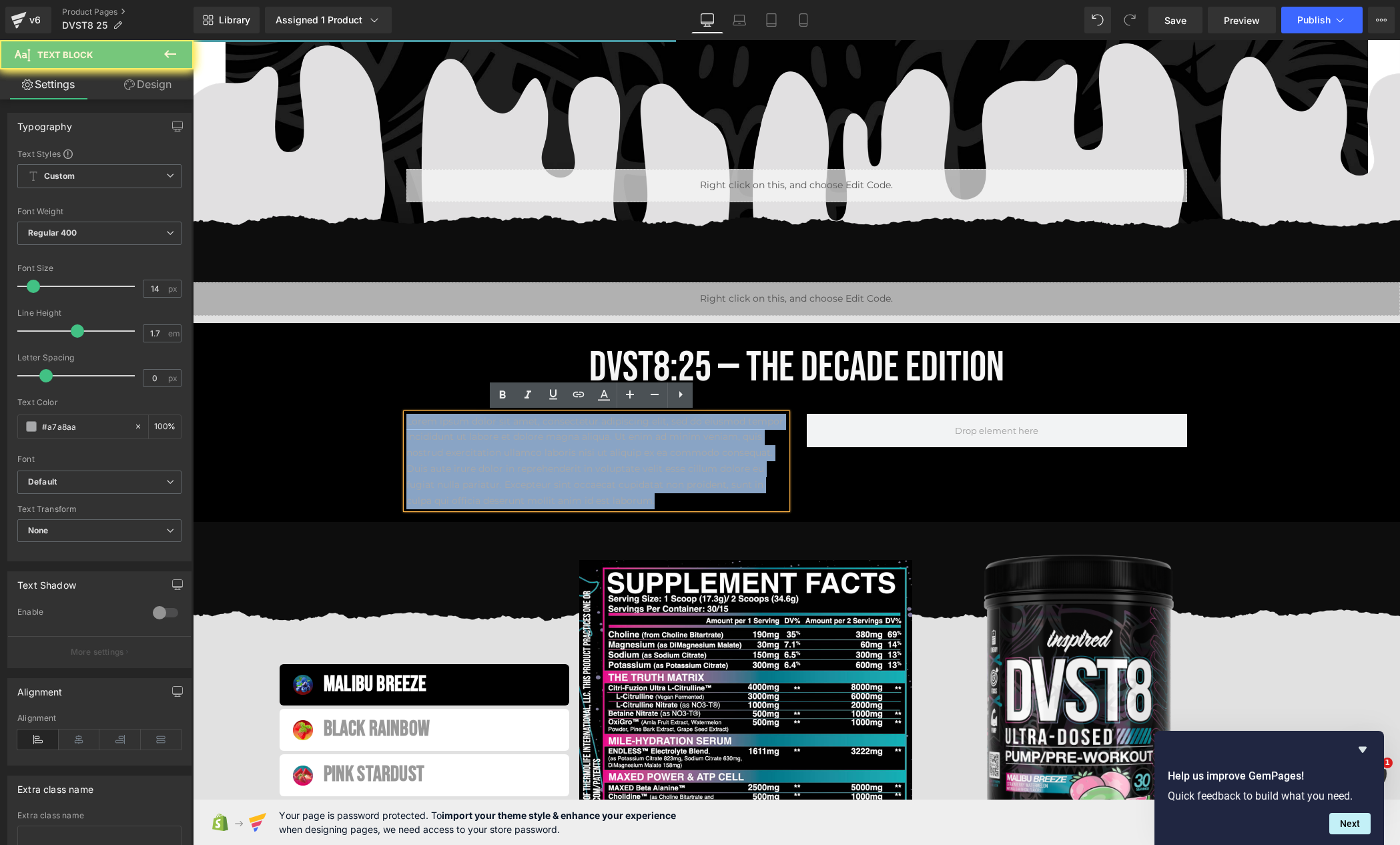
click at [647, 434] on p "Lorem ipsum dolor sit amet, consectetur adipiscing elit, sed do eiusmod tempor …" at bounding box center [597, 461] width 380 height 96
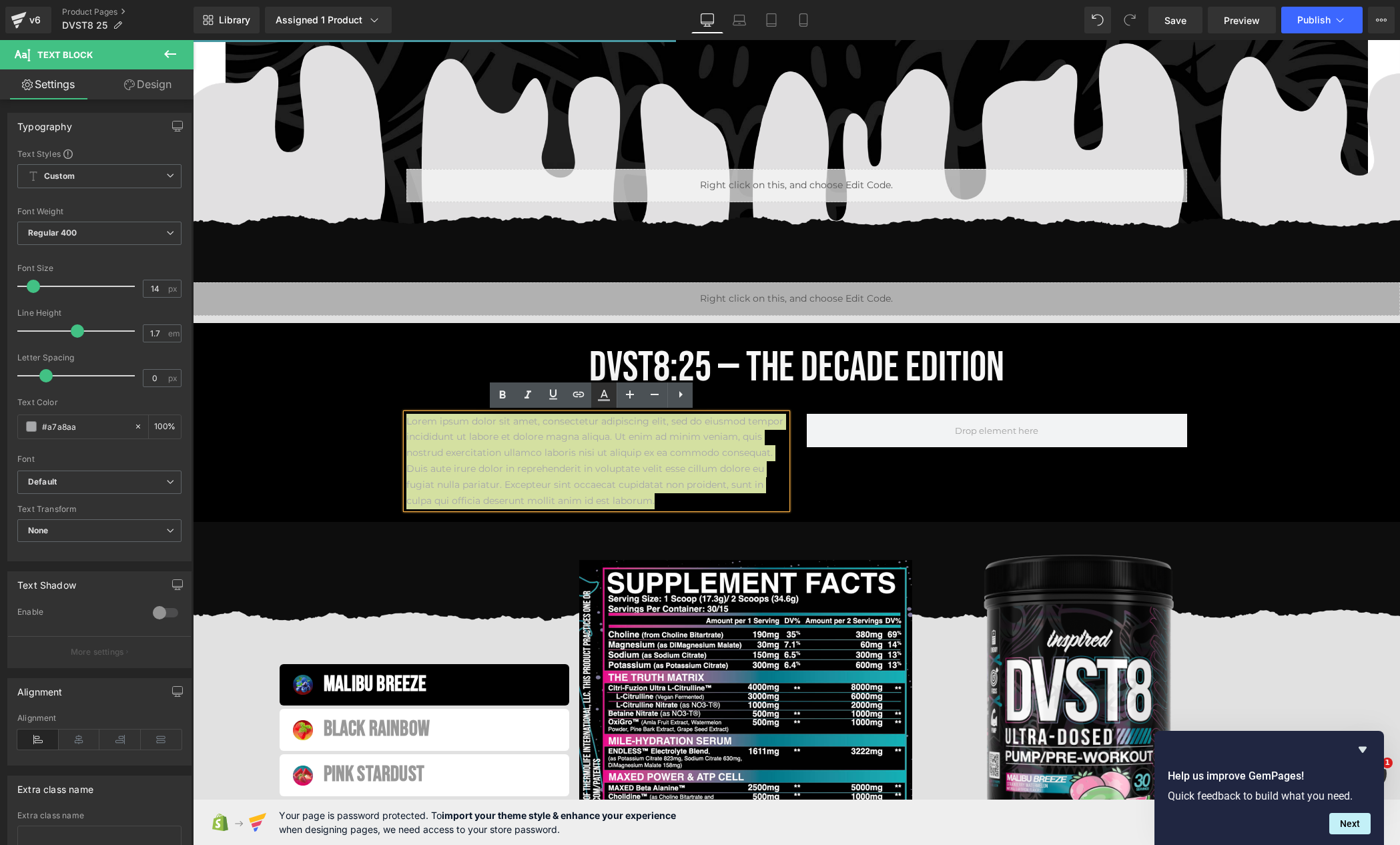
click at [599, 398] on icon at bounding box center [604, 395] width 16 height 16
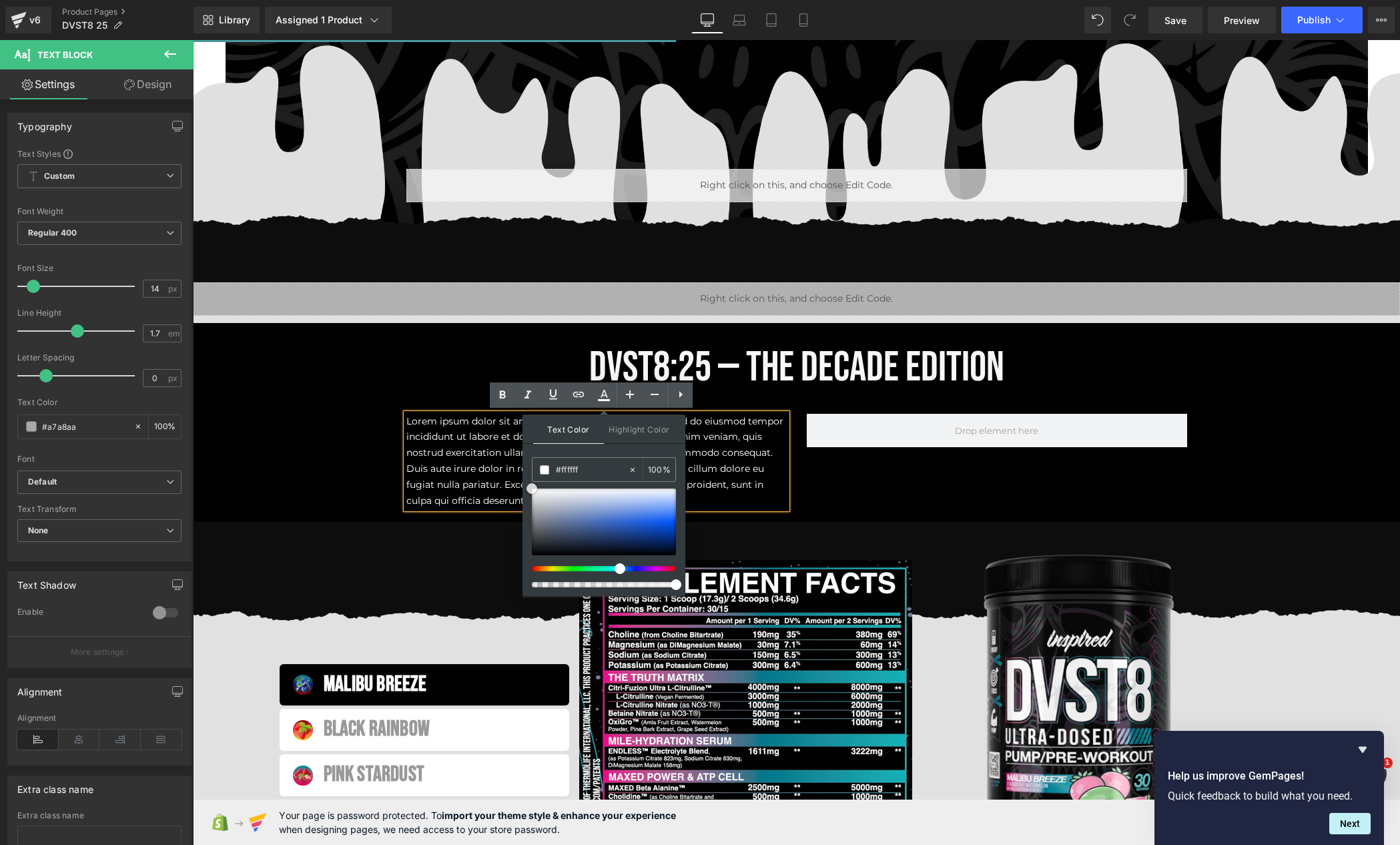
drag, startPoint x: 772, startPoint y: 553, endPoint x: 483, endPoint y: 442, distance: 309.6
click at [426, 418] on span "Lorem ipsum dolor sit amet, consectetur adipiscing elit, sed do eiusmod tempor …" at bounding box center [595, 460] width 377 height 92
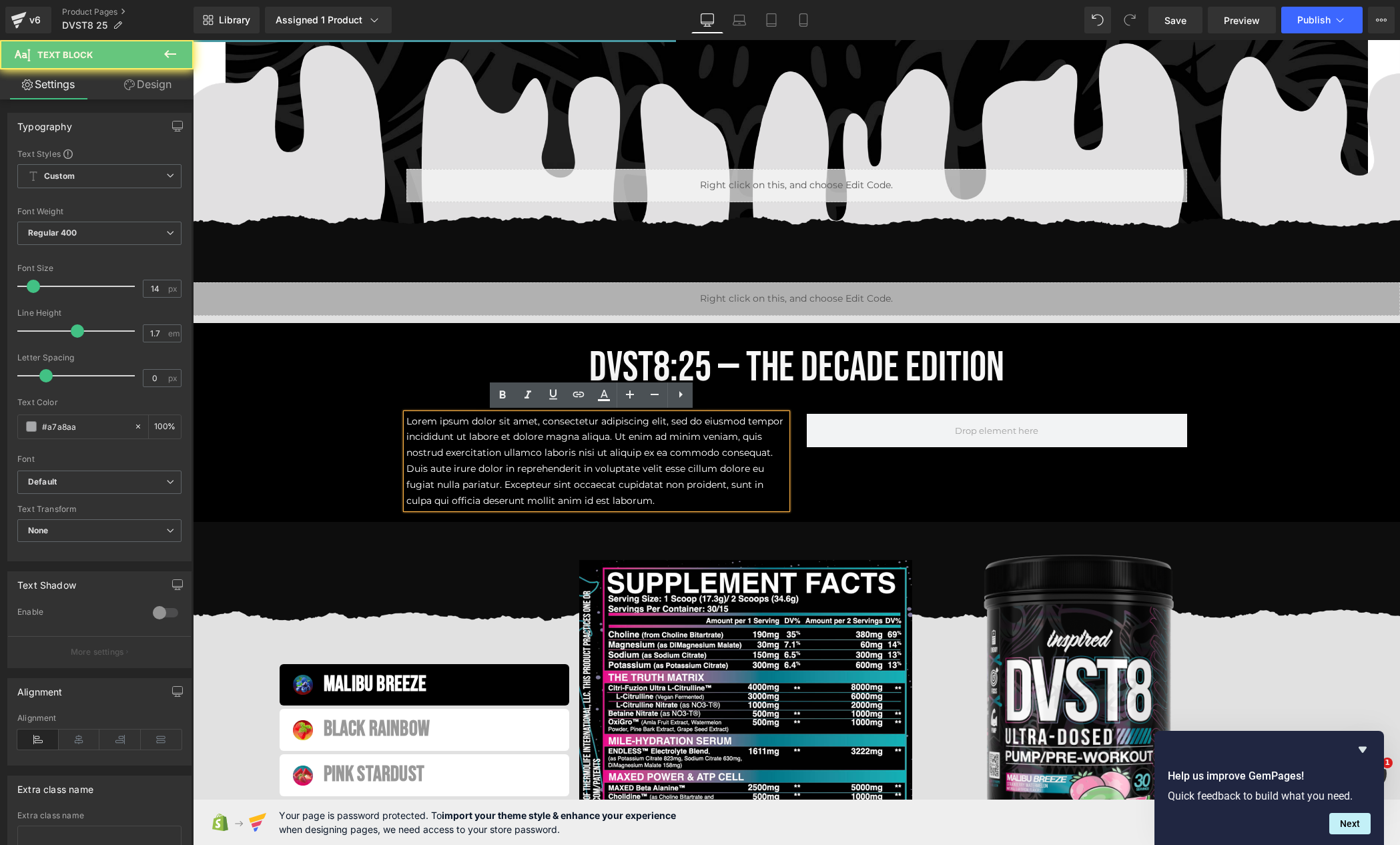
click at [437, 424] on span "Lorem ipsum dolor sit amet, consectetur adipiscing elit, sed do eiusmod tempor …" at bounding box center [595, 460] width 377 height 92
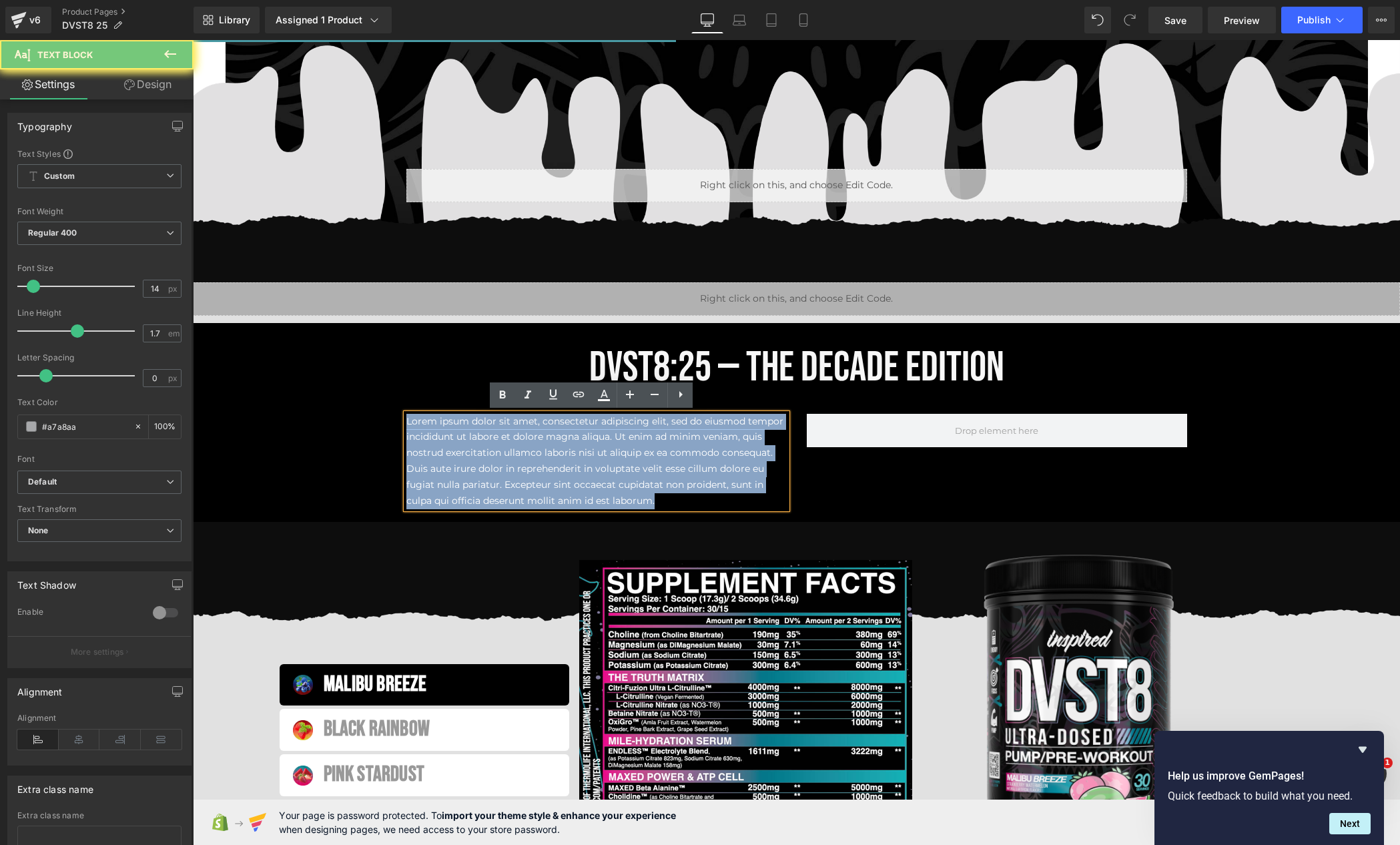
click at [437, 424] on span "Lorem ipsum dolor sit amet, consectetur adipiscing elit, sed do eiusmod tempor …" at bounding box center [595, 460] width 377 height 92
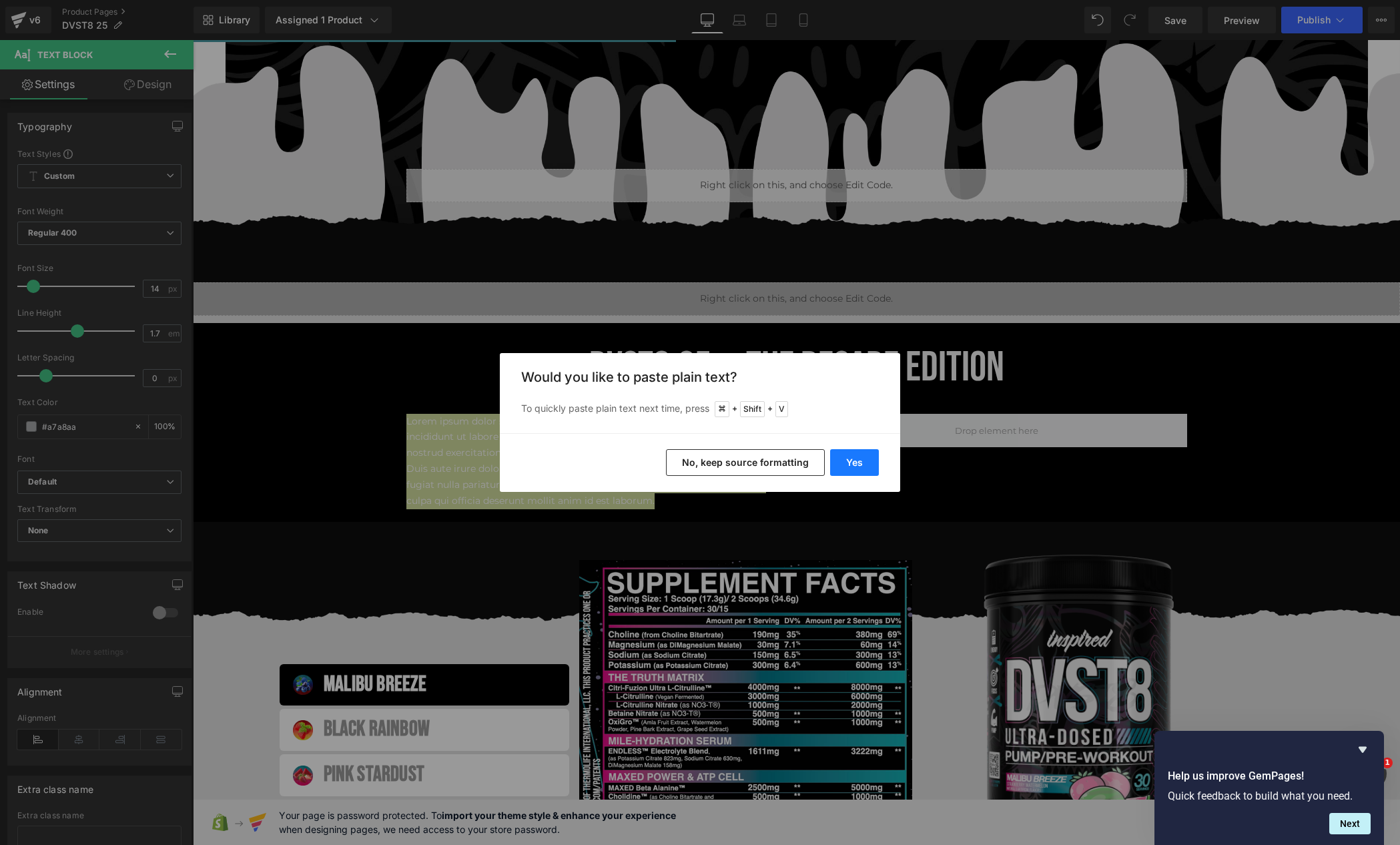
click at [850, 468] on button "Yes" at bounding box center [854, 462] width 48 height 27
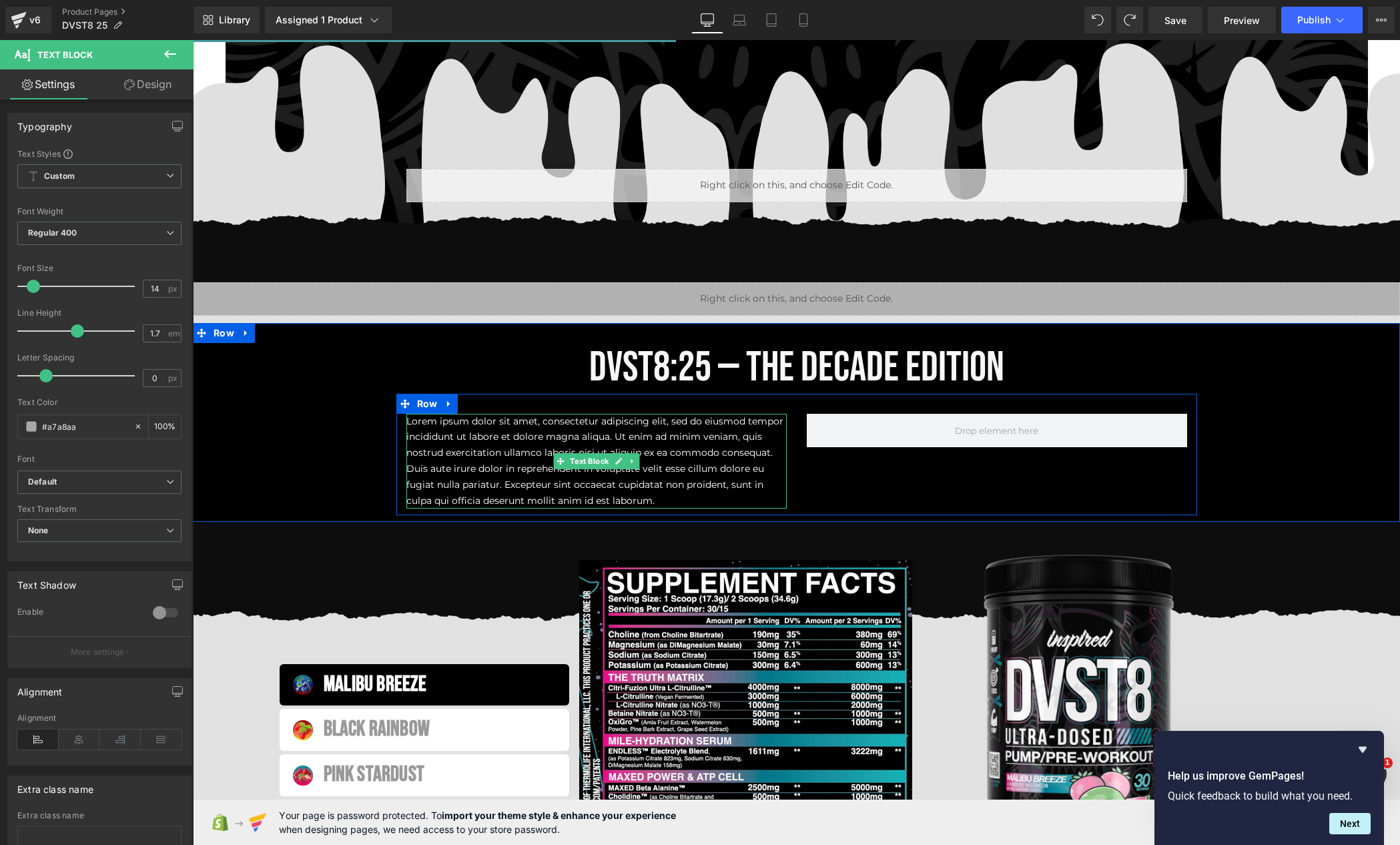
click at [436, 438] on span "Lorem ipsum dolor sit amet, consectetur adipiscing elit, sed do eiusmod tempor …" at bounding box center [595, 460] width 377 height 92
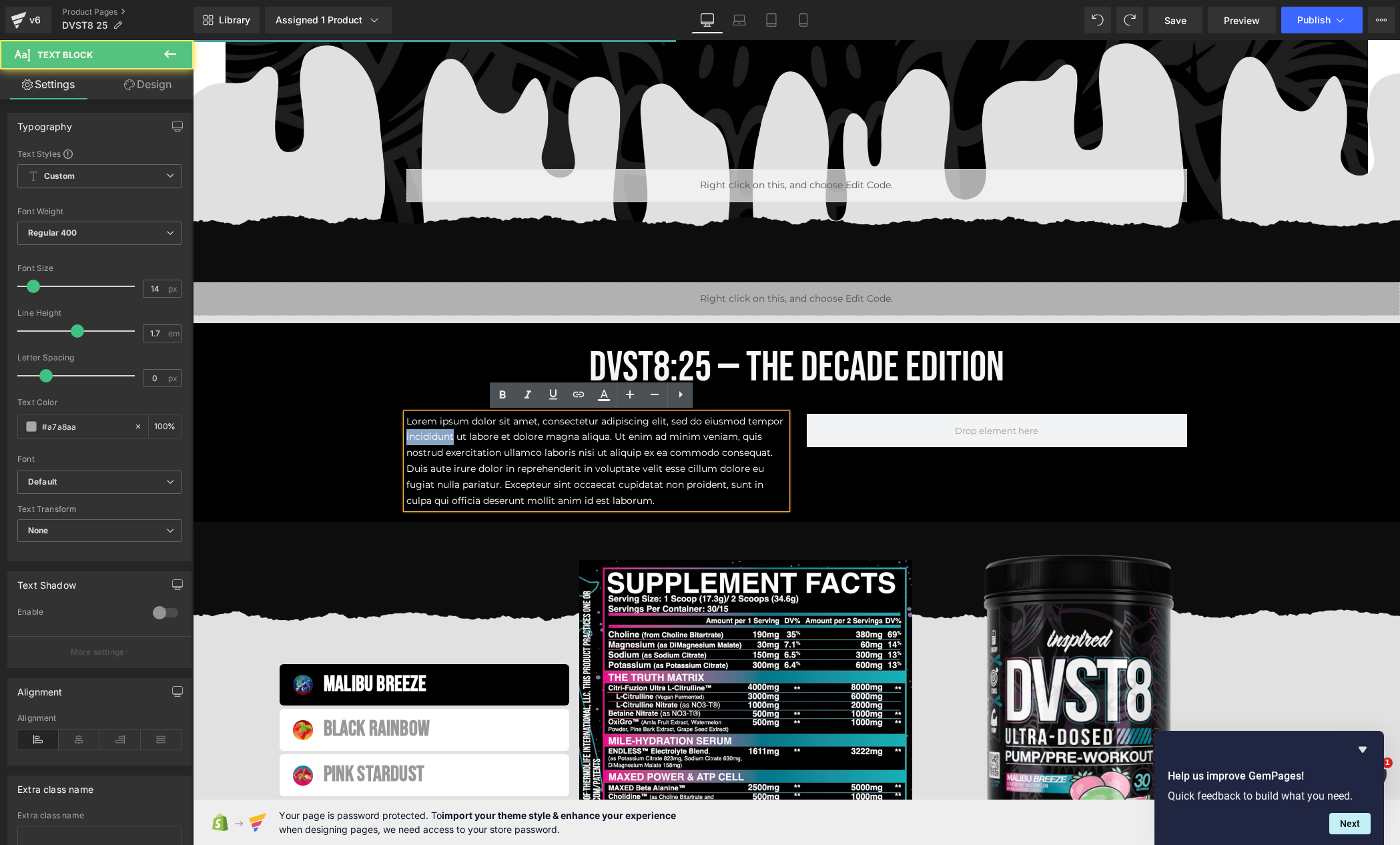
click at [436, 438] on span "Lorem ipsum dolor sit amet, consectetur adipiscing elit, sed do eiusmod tempor …" at bounding box center [595, 460] width 377 height 92
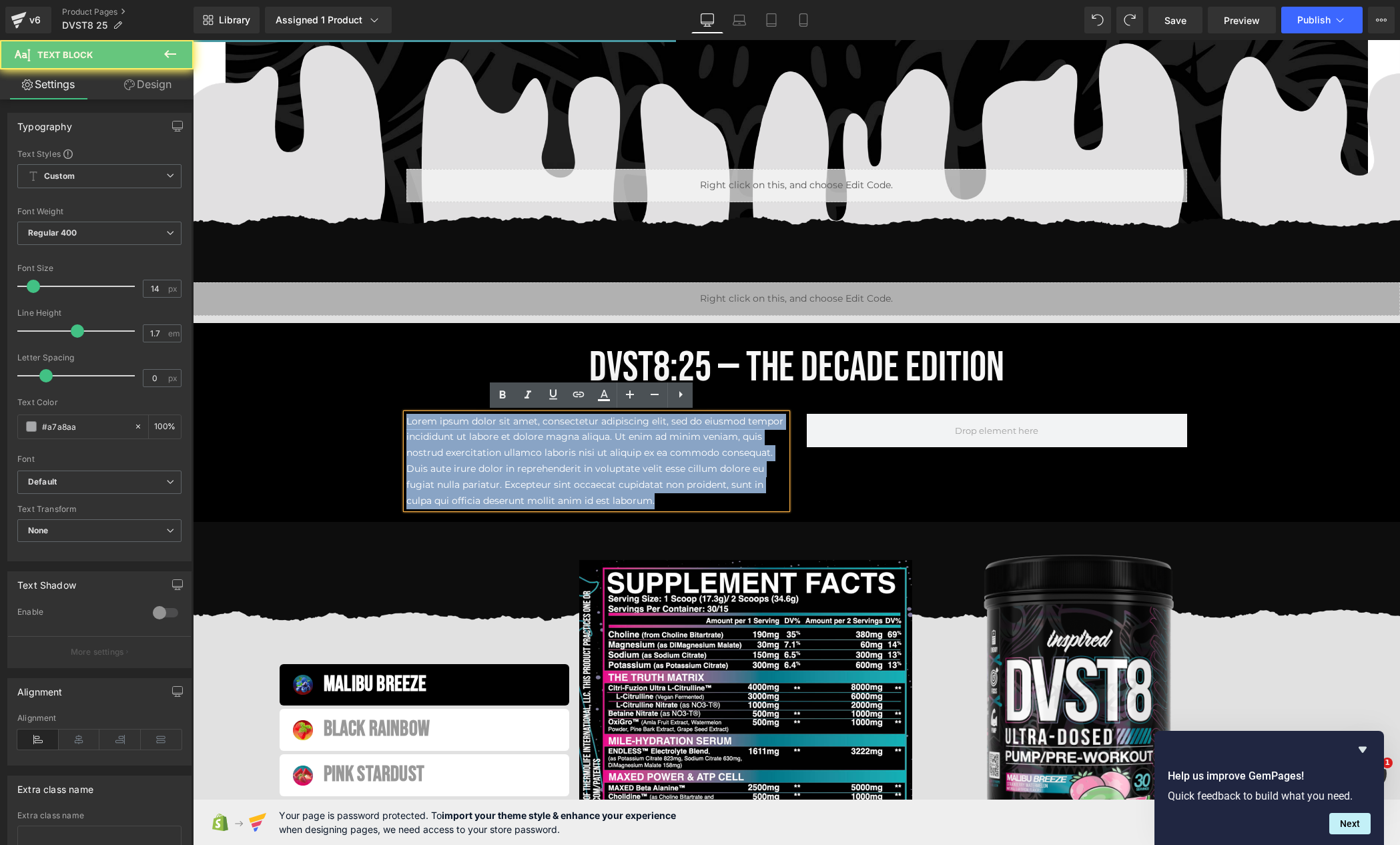
click at [437, 438] on span "Lorem ipsum dolor sit amet, consectetur adipiscing elit, sed do eiusmod tempor …" at bounding box center [595, 460] width 377 height 92
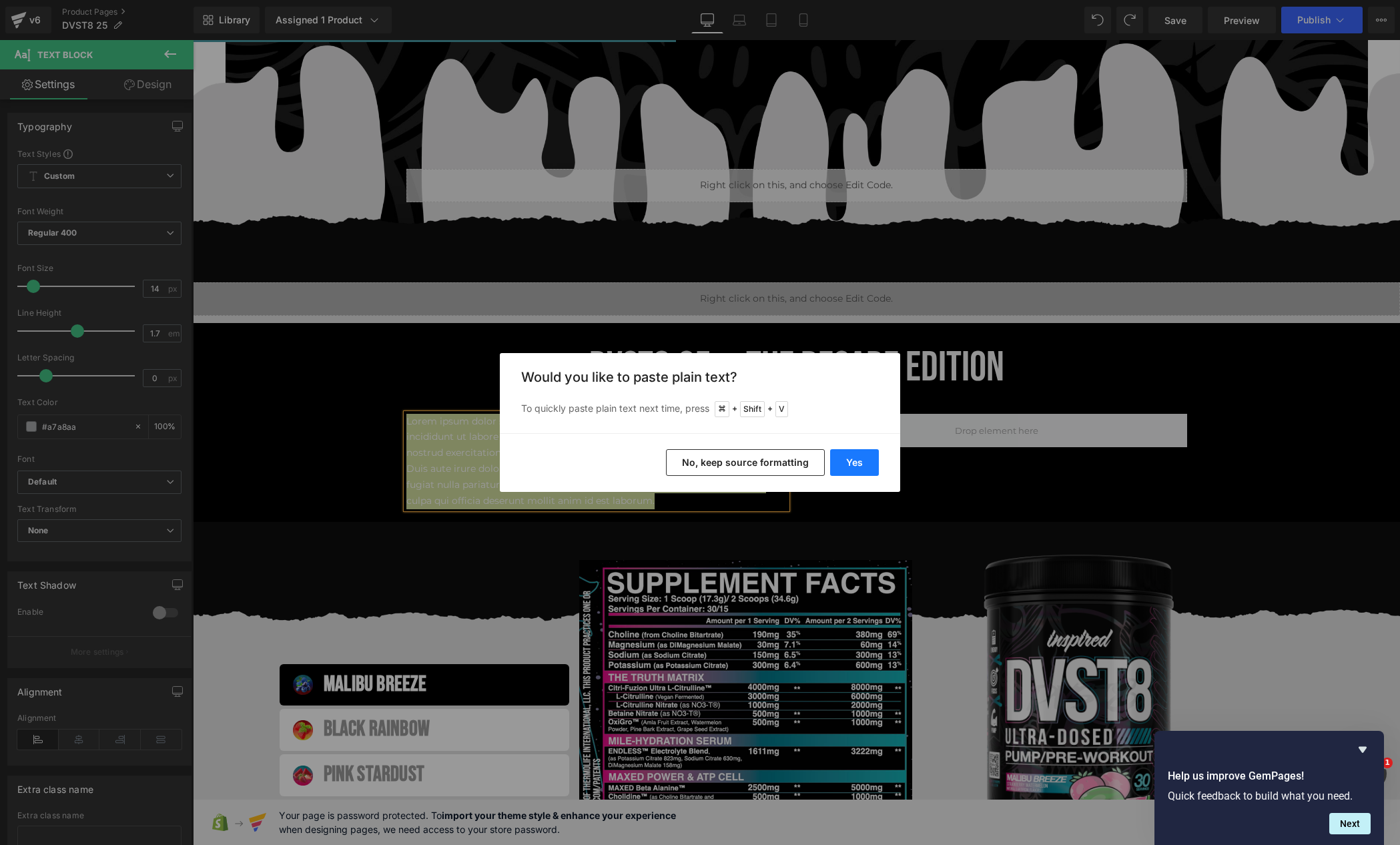
click at [861, 460] on button "Yes" at bounding box center [854, 462] width 48 height 27
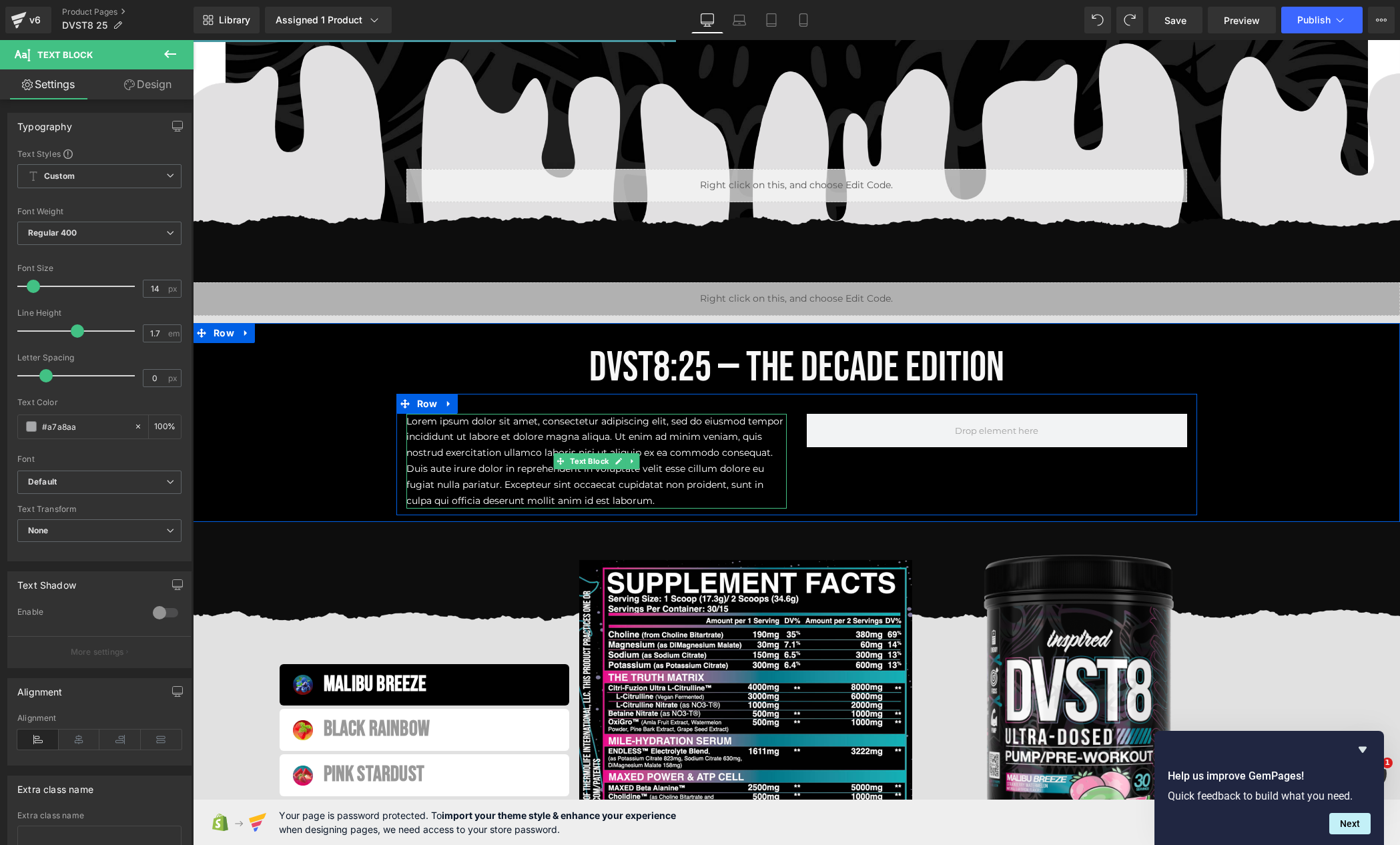
click at [512, 430] on span "Lorem ipsum dolor sit amet, consectetur adipiscing elit, sed do eiusmod tempor …" at bounding box center [595, 460] width 377 height 92
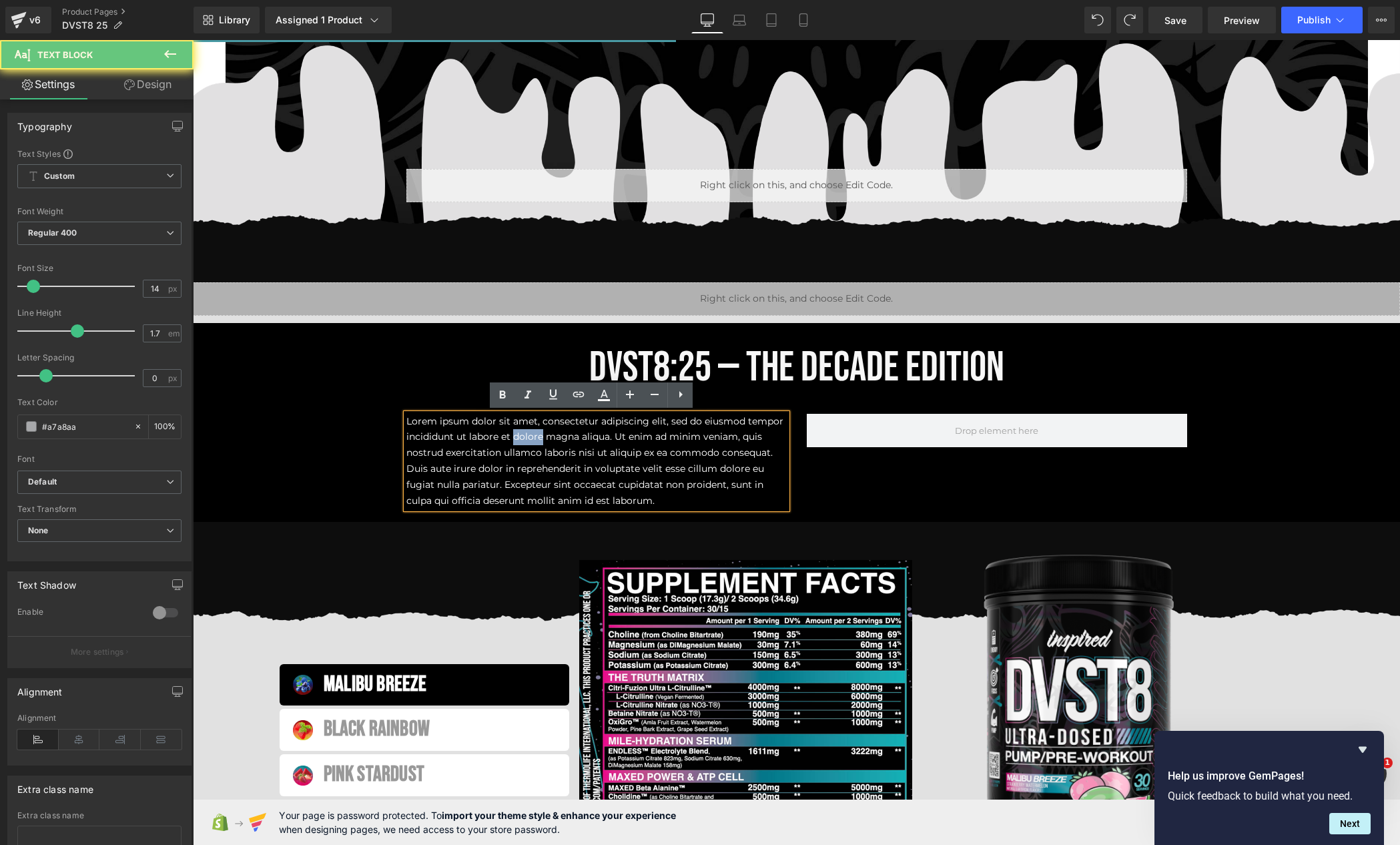
click at [512, 430] on p "Lorem ipsum dolor sit amet, consectetur adipiscing elit, sed do eiusmod tempor …" at bounding box center [597, 461] width 380 height 96
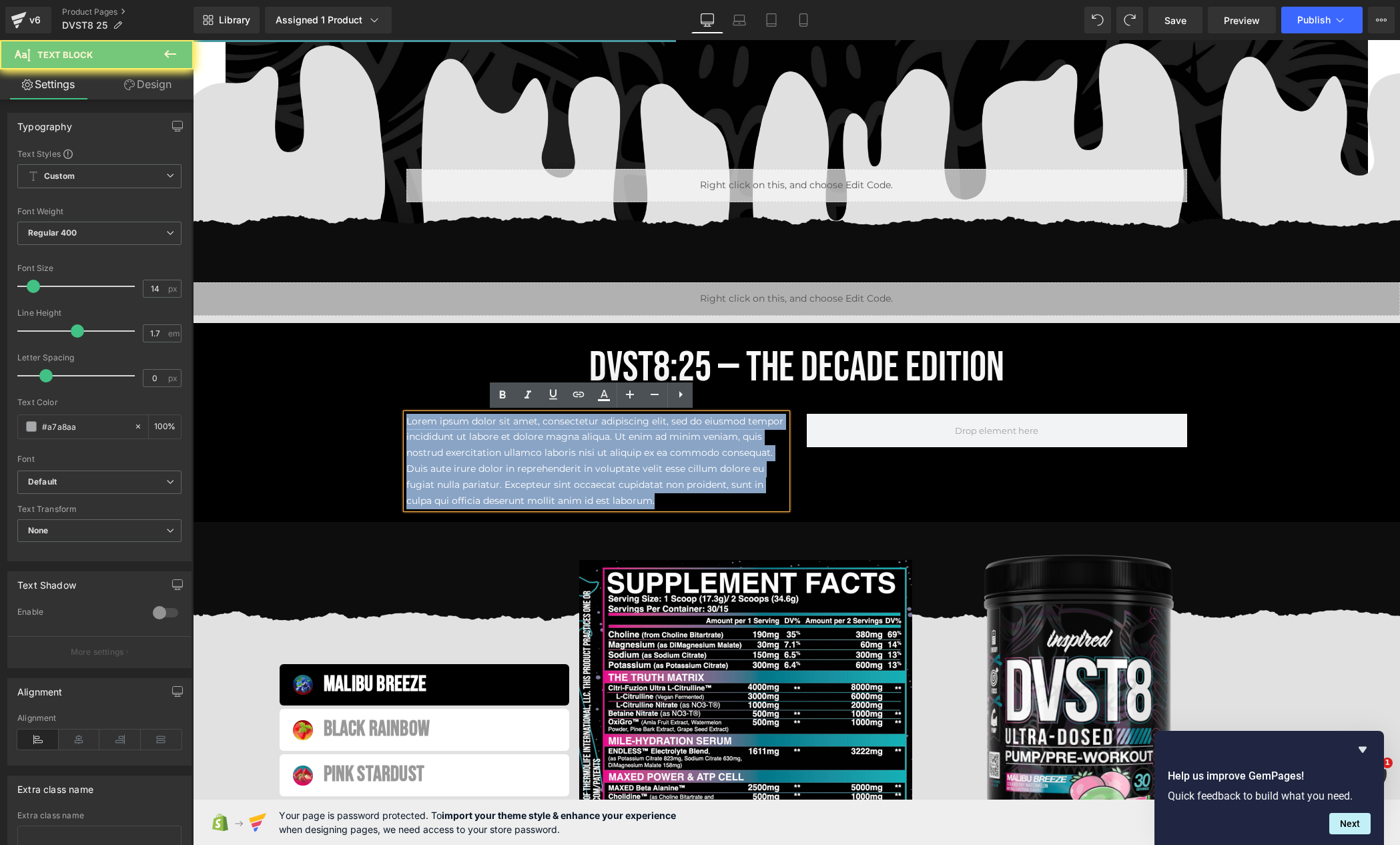
click at [512, 430] on p "Lorem ipsum dolor sit amet, consectetur adipiscing elit, sed do eiusmod tempor …" at bounding box center [597, 461] width 380 height 96
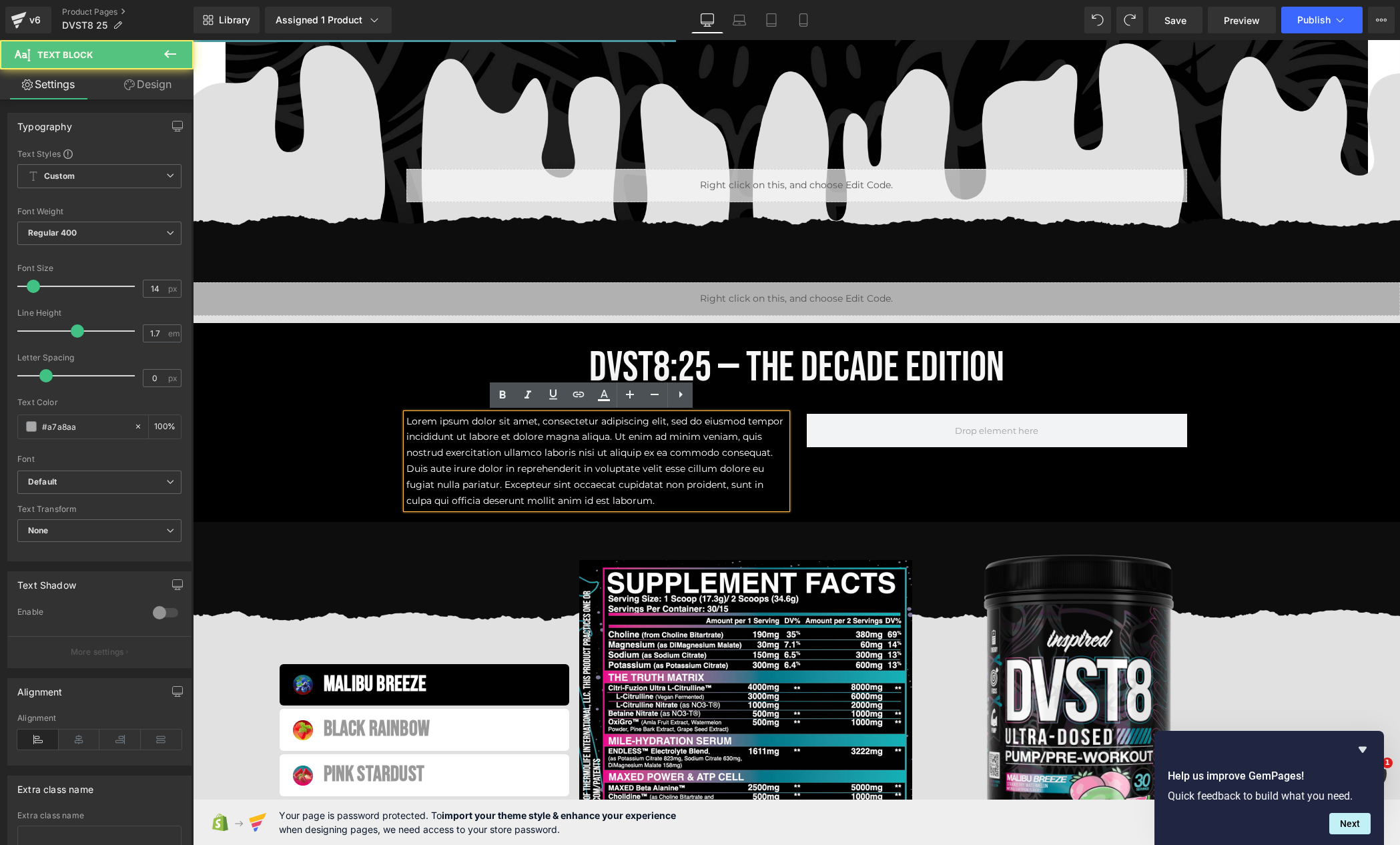
click at [462, 460] on p "Lorem ipsum dolor sit amet, consectetur adipiscing elit, sed do eiusmod tempor …" at bounding box center [597, 461] width 380 height 96
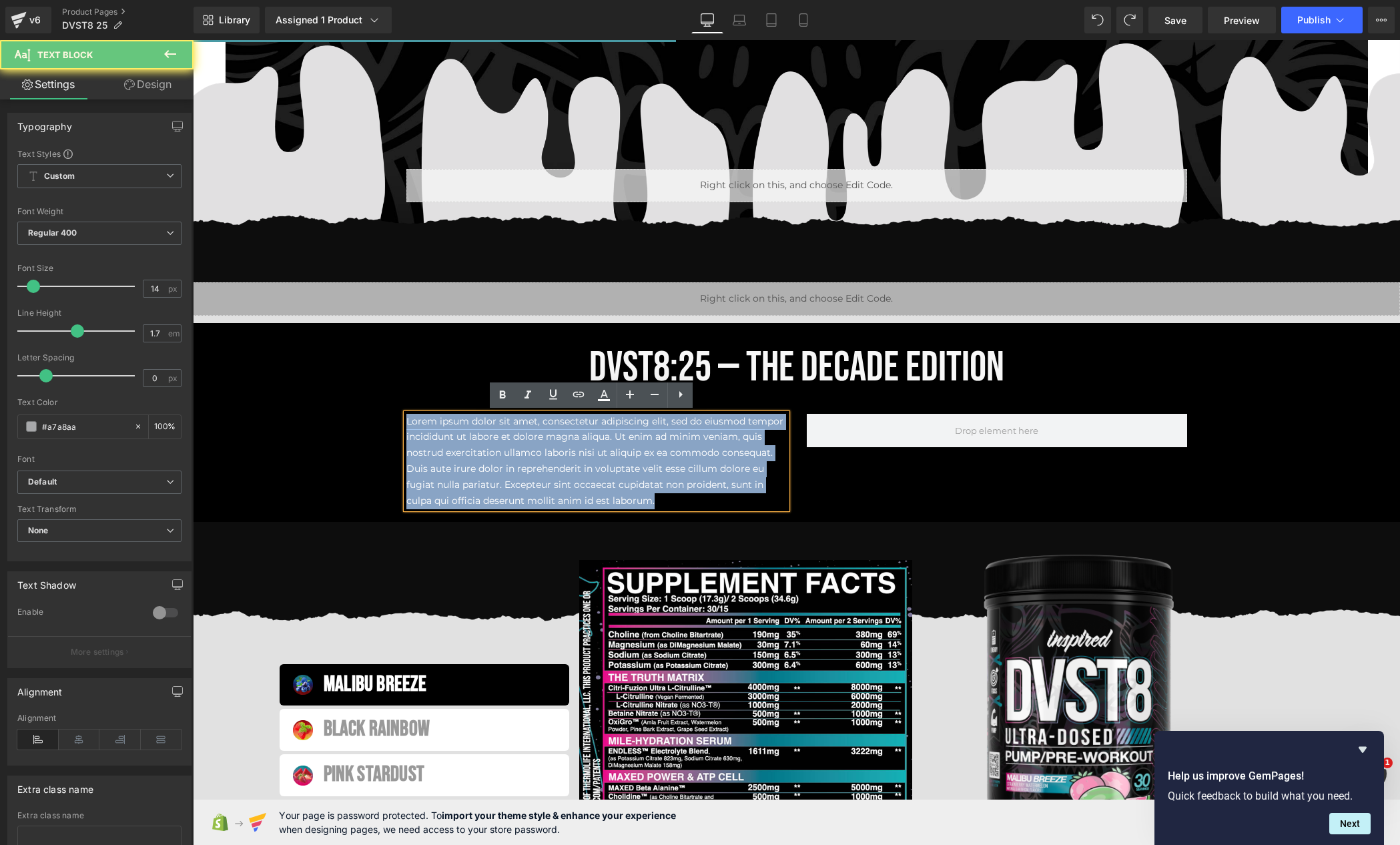
click at [462, 460] on p "Lorem ipsum dolor sit amet, consectetur adipiscing elit, sed do eiusmod tempor …" at bounding box center [597, 461] width 380 height 96
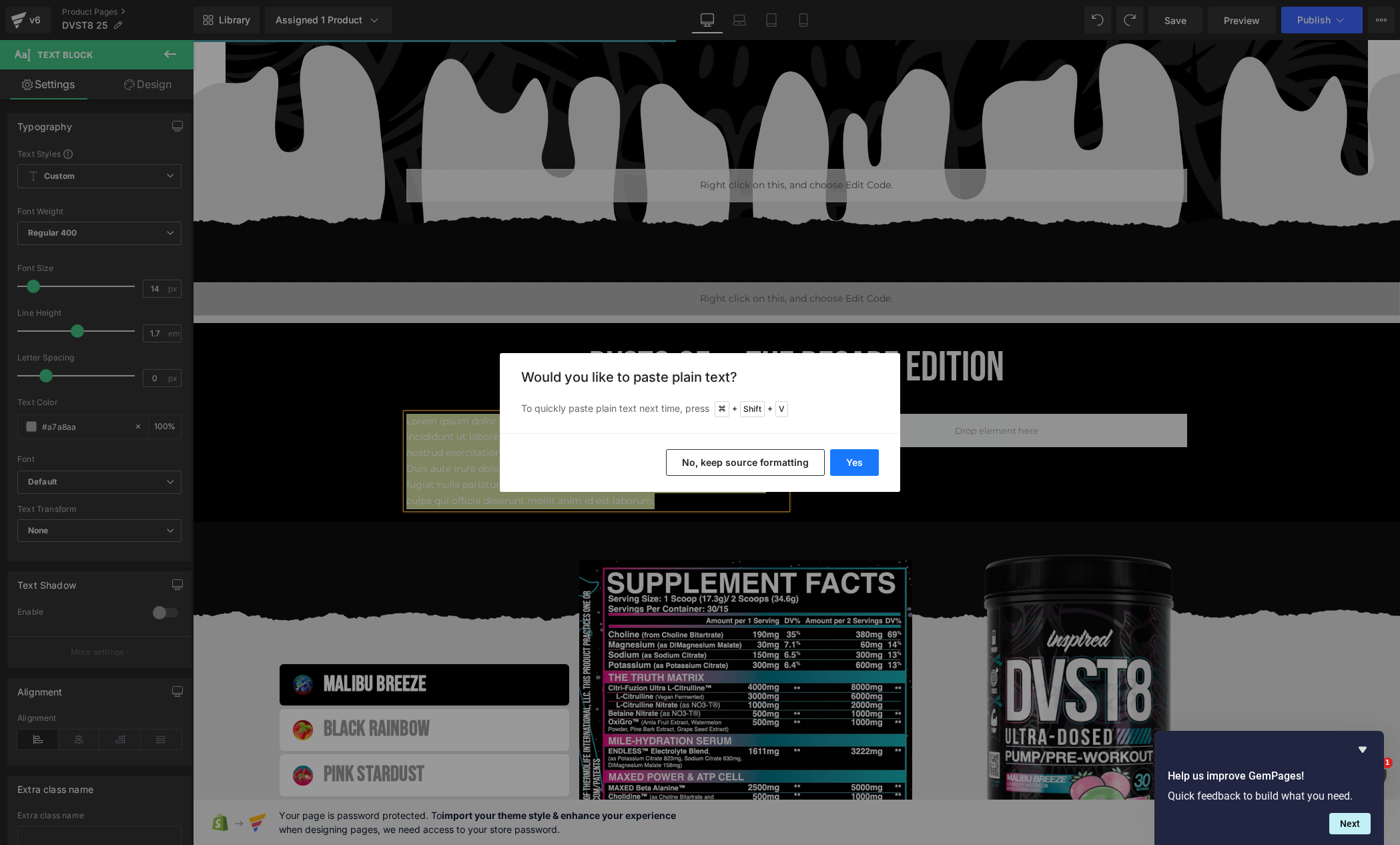
click at [866, 465] on button "Yes" at bounding box center [854, 462] width 48 height 27
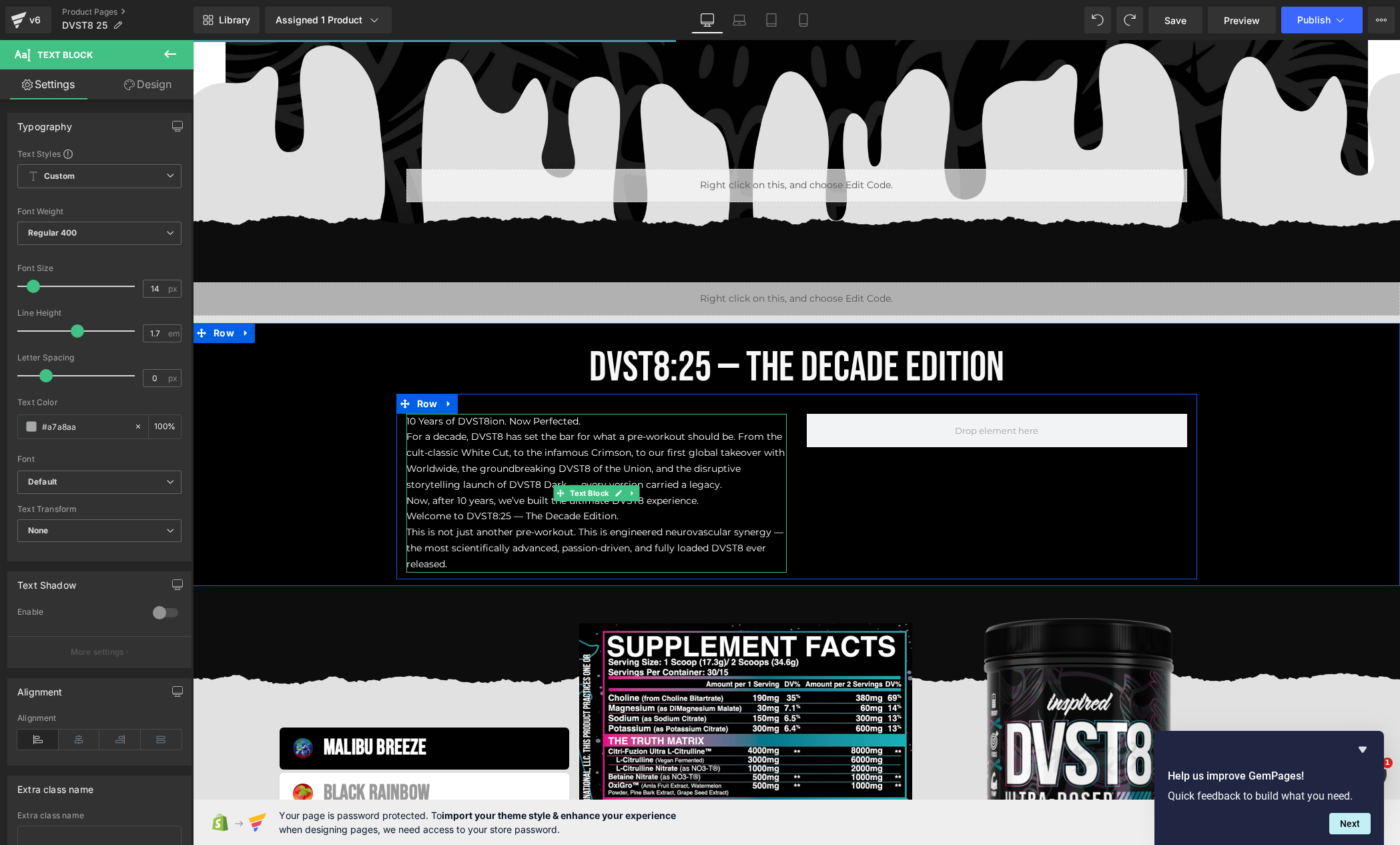
click at [588, 423] on p "10 Years of DVST8ion. Now Perfected." at bounding box center [597, 422] width 380 height 16
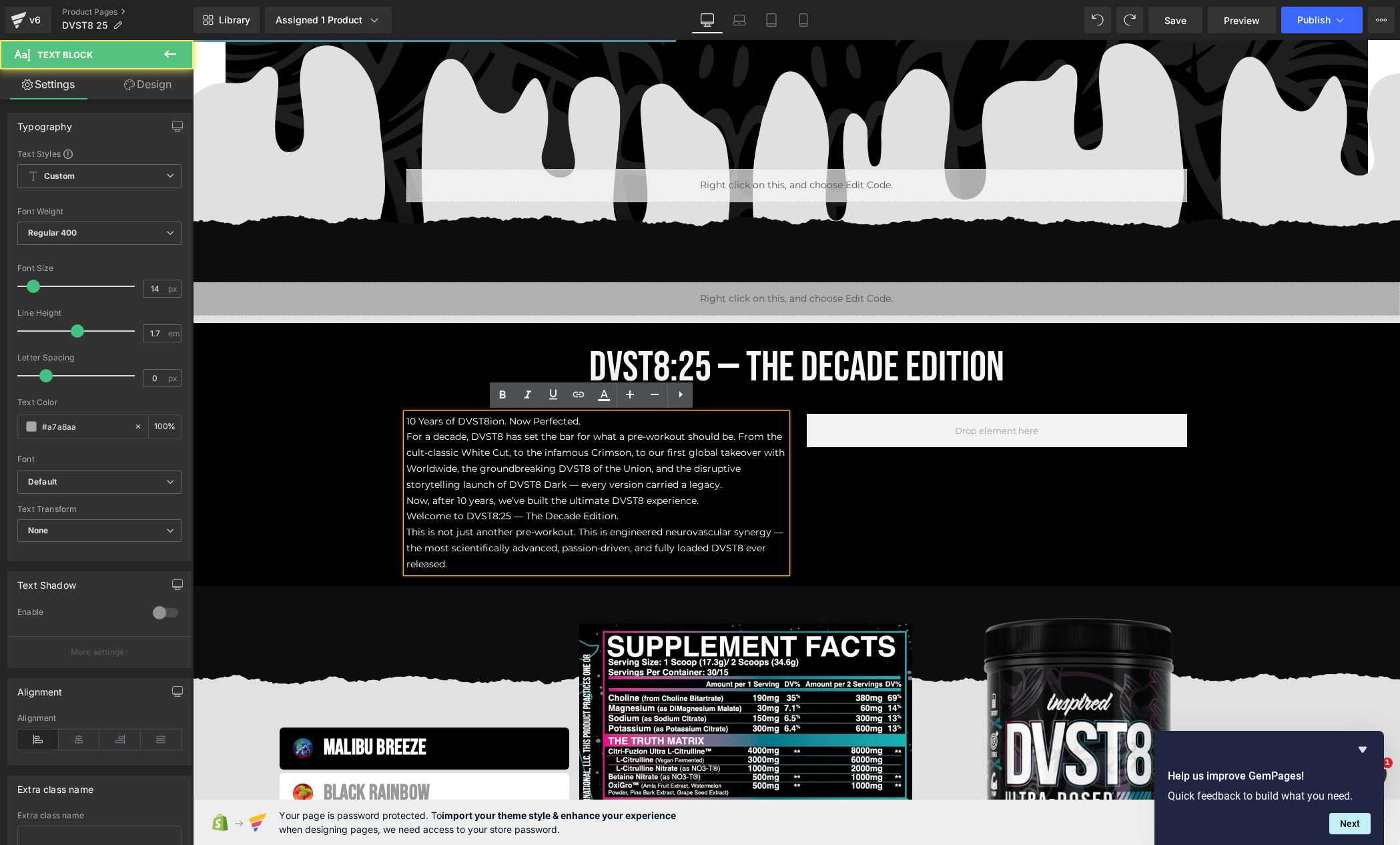
click at [588, 423] on p "10 Years of DVST8ion. Now Perfected." at bounding box center [597, 422] width 380 height 16
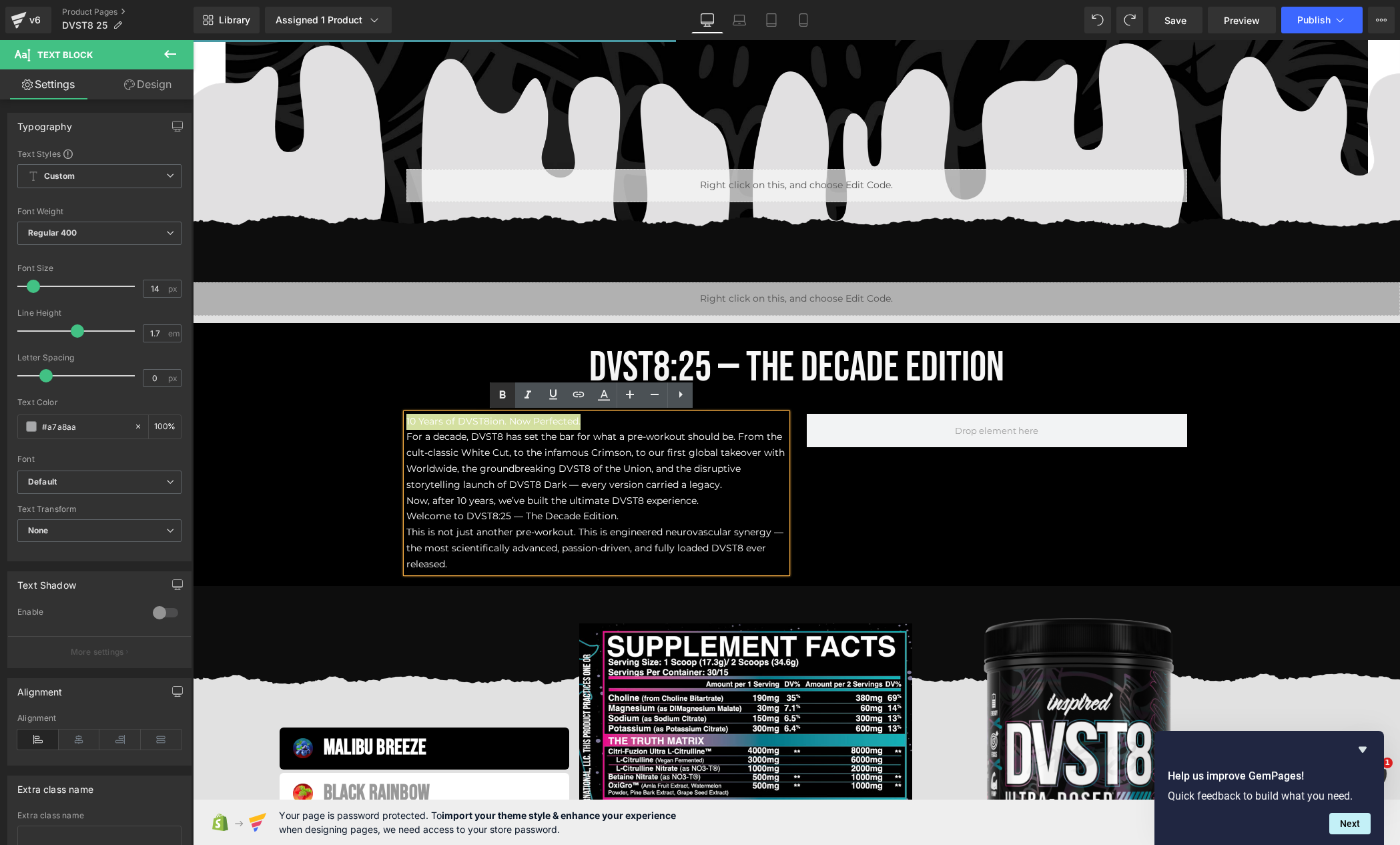
click at [508, 396] on icon at bounding box center [502, 395] width 16 height 16
click at [502, 401] on icon at bounding box center [502, 395] width 16 height 16
click at [526, 417] on span "10 Years of DVST8ion. Now Perfected." at bounding box center [498, 421] width 182 height 12
click at [525, 417] on span "10 Years of DVST8ion. Now Perfected." at bounding box center [498, 421] width 182 height 12
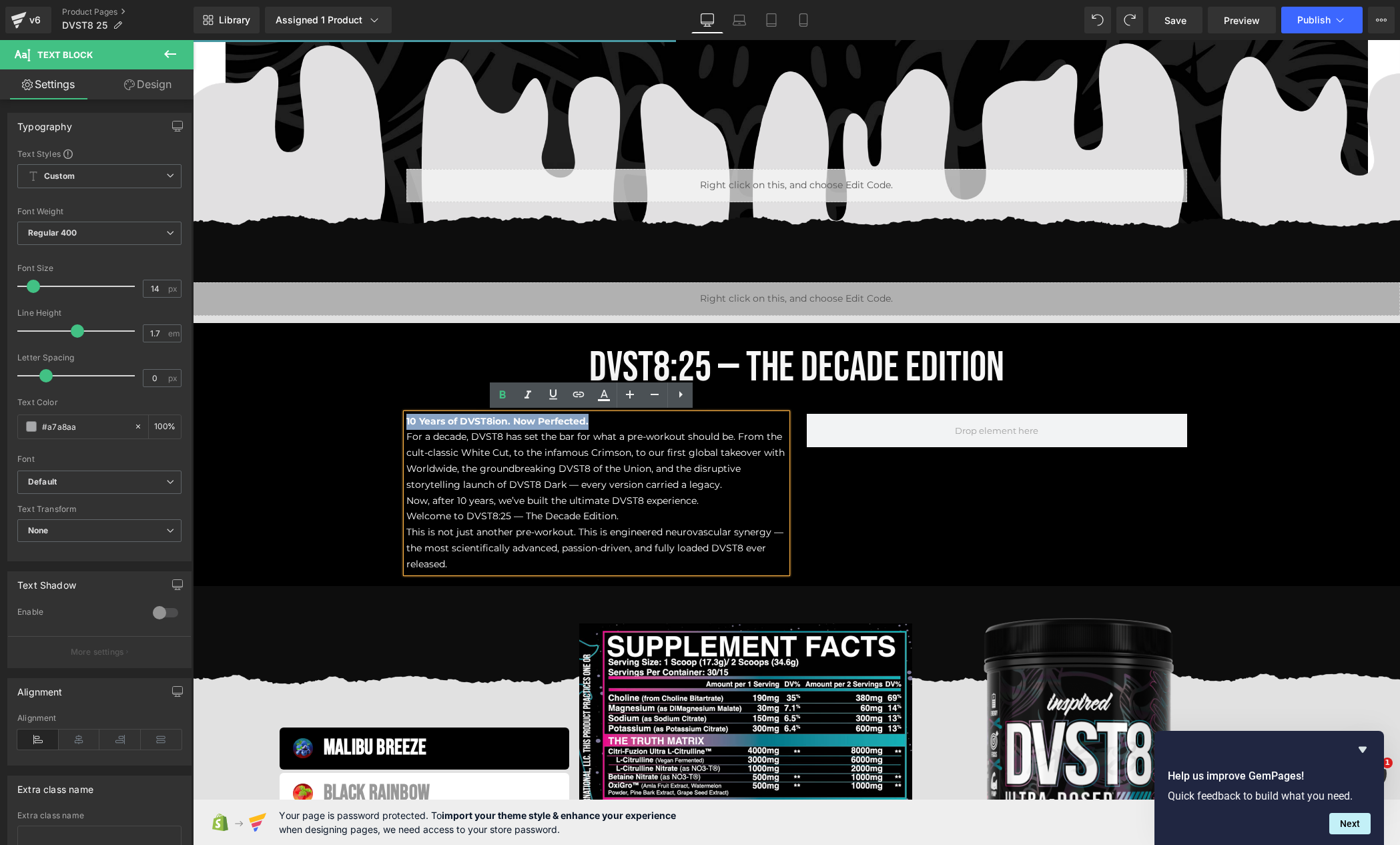
click at [525, 417] on span "10 Years of DVST8ion. Now Perfected." at bounding box center [498, 421] width 182 height 12
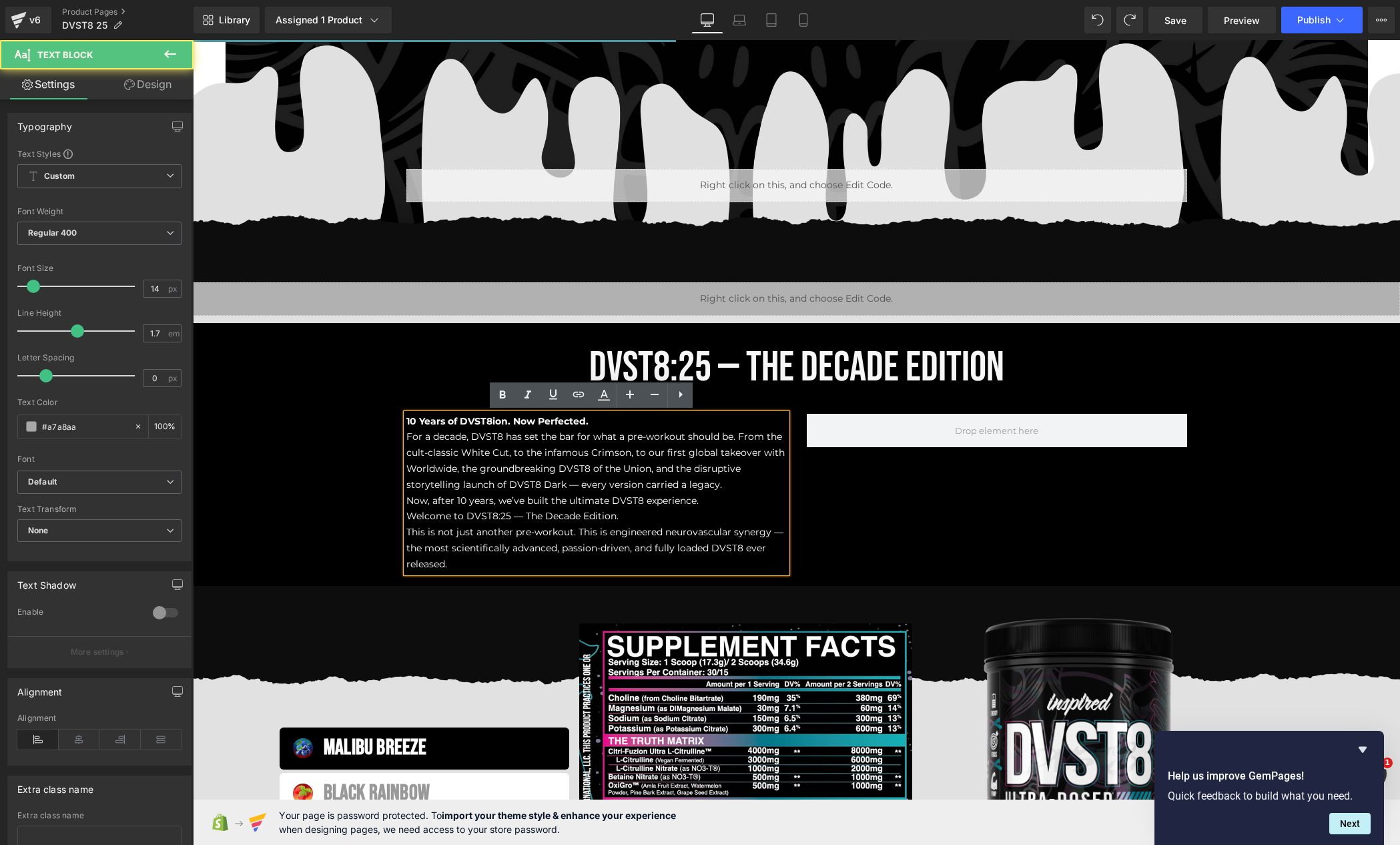
click at [616, 508] on p "Now, after 10 years, we’ve built the ultimate DVST8 experience." at bounding box center [597, 501] width 380 height 16
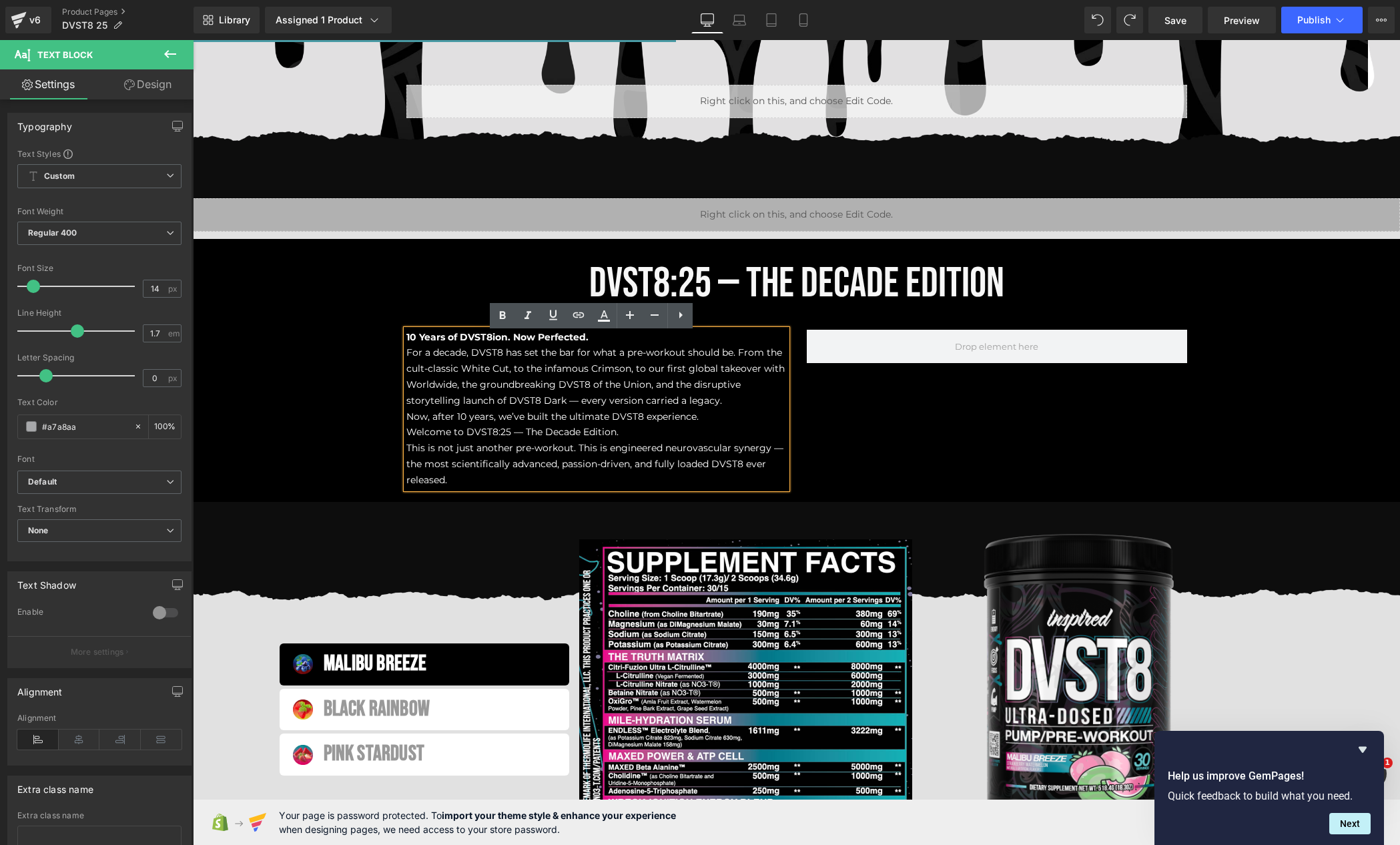
scroll to position [736, 0]
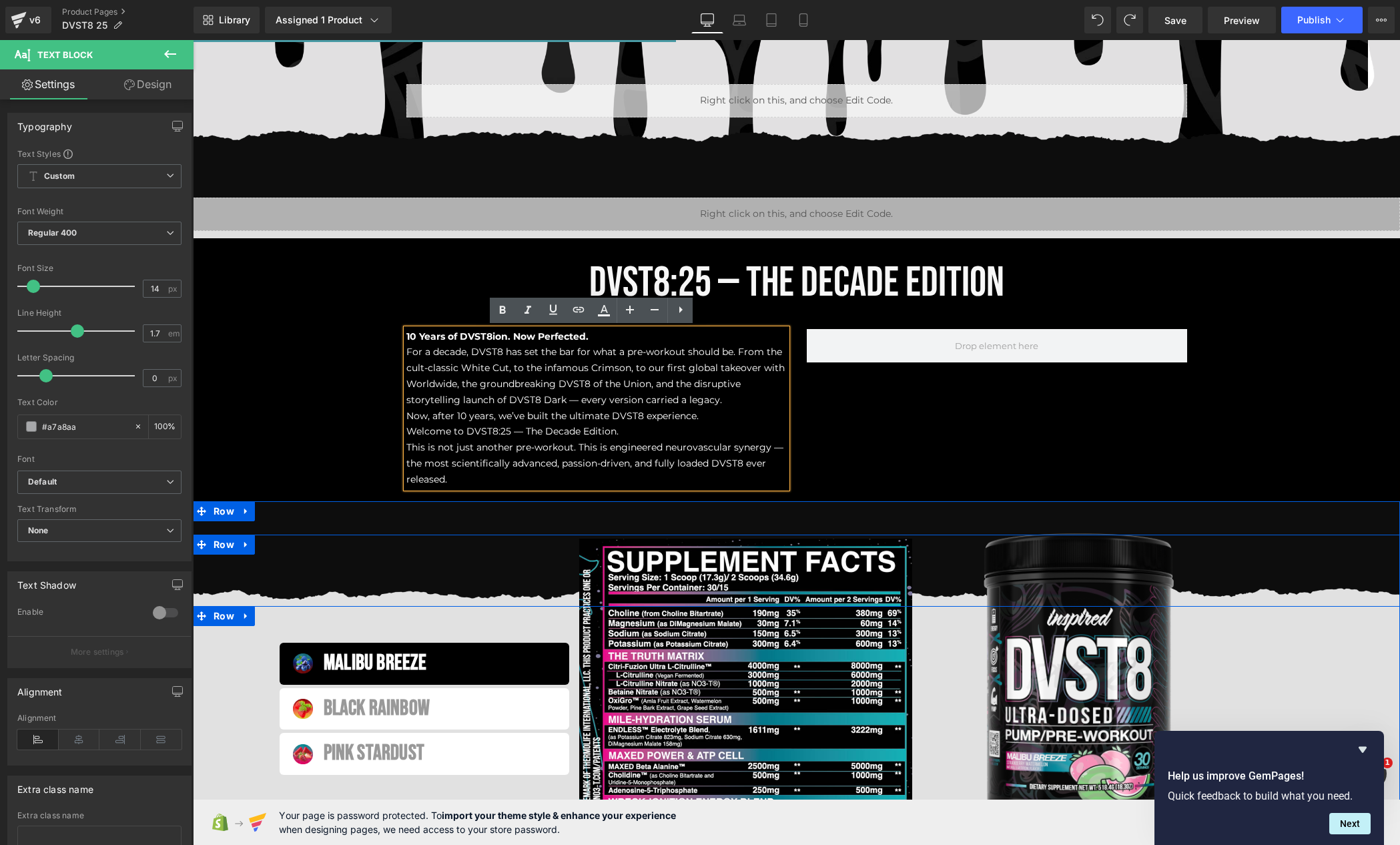
click at [1286, 652] on div "Malibu breeze Text Block Black Rainbow Text Block Pink Stardust Text Block Imag…" at bounding box center [797, 805] width 1208 height 398
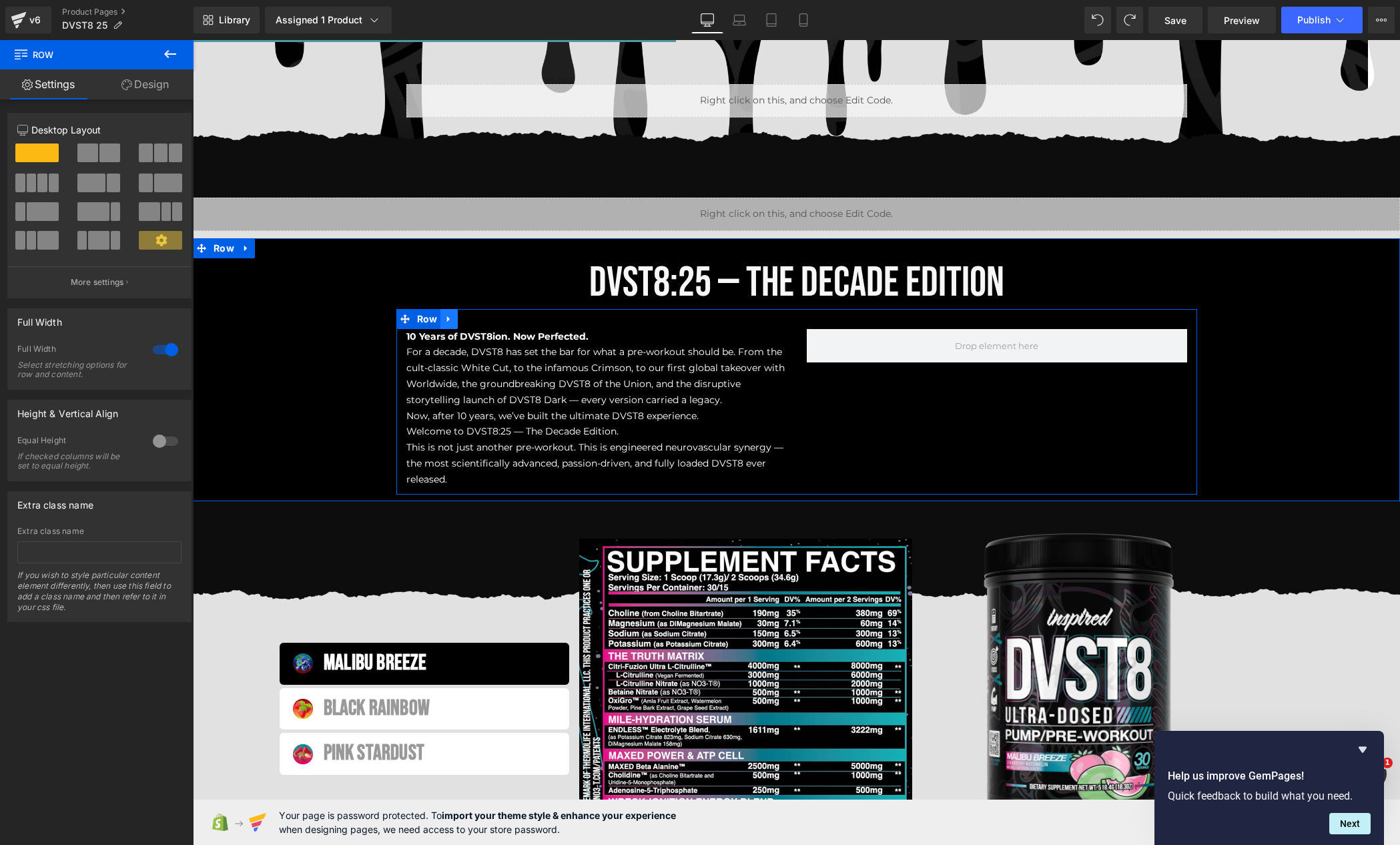
click at [447, 320] on icon at bounding box center [448, 318] width 3 height 6
click at [463, 320] on icon at bounding box center [466, 318] width 9 height 10
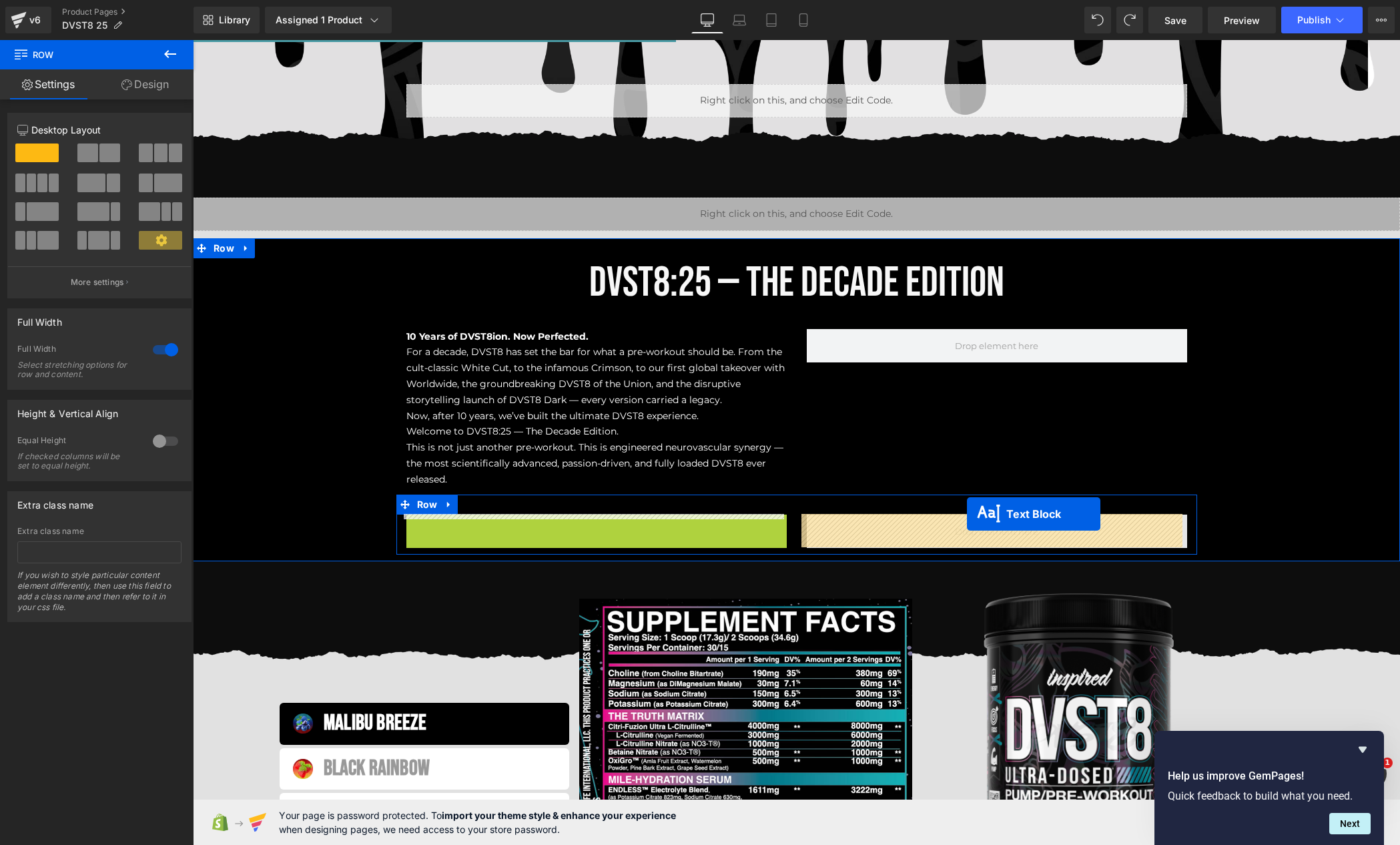
drag, startPoint x: 591, startPoint y: 589, endPoint x: 967, endPoint y: 513, distance: 383.6
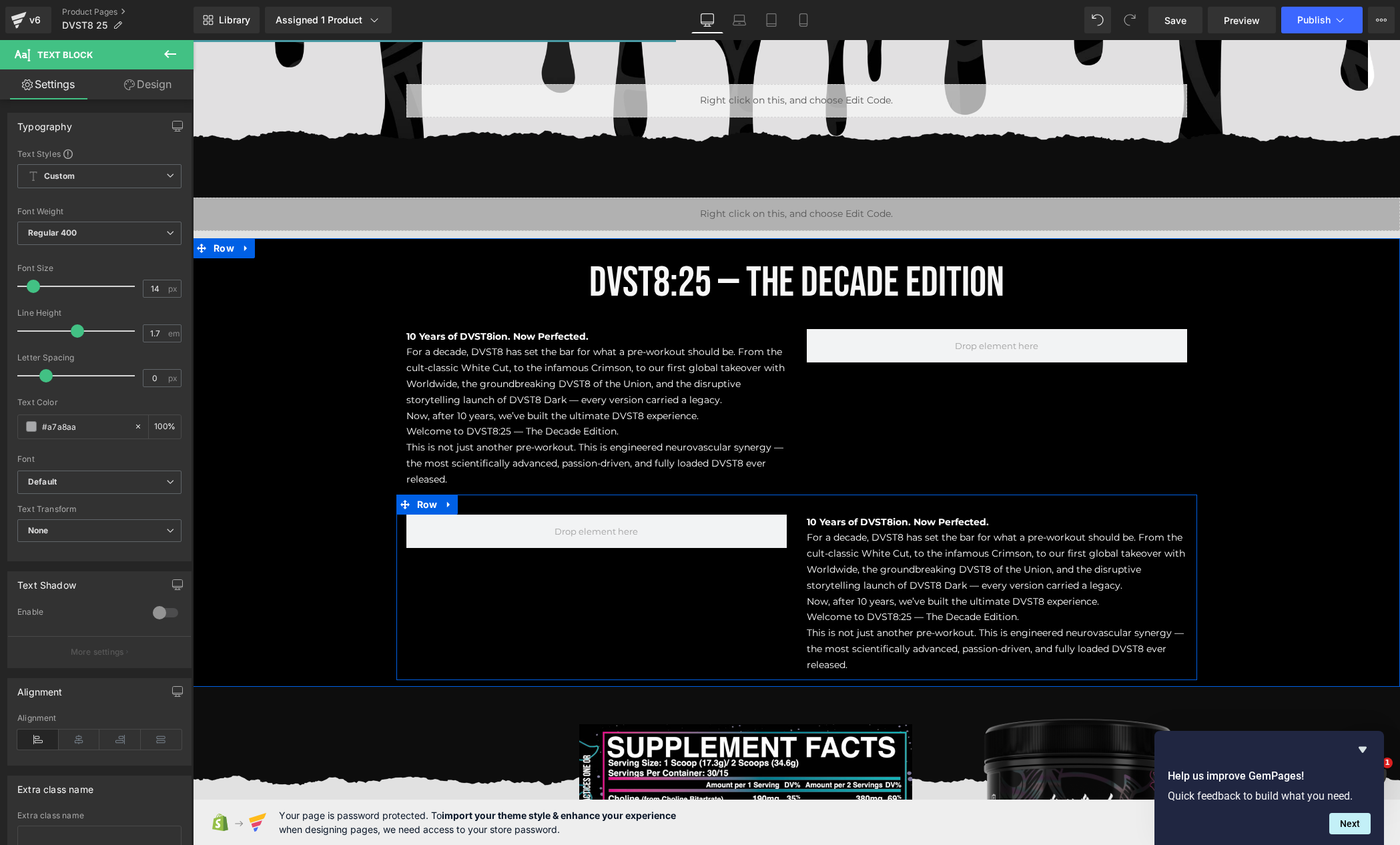
click at [881, 557] on span "For a decade, DVST8 has set the bar for what a pre-workout should be. From the …" at bounding box center [996, 560] width 378 height 59
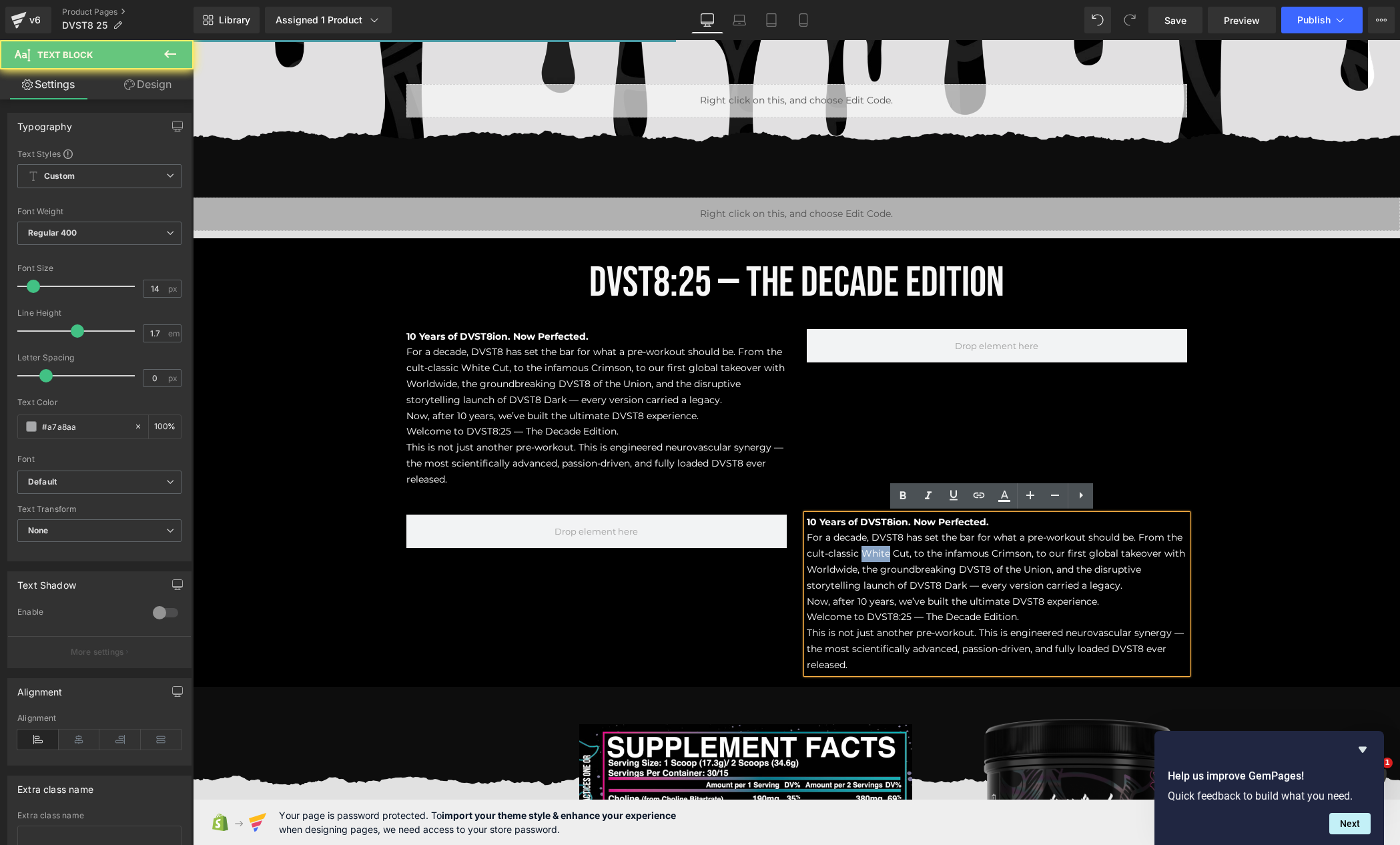
click at [881, 557] on span "For a decade, DVST8 has set the bar for what a pre-workout should be. From the …" at bounding box center [996, 560] width 378 height 59
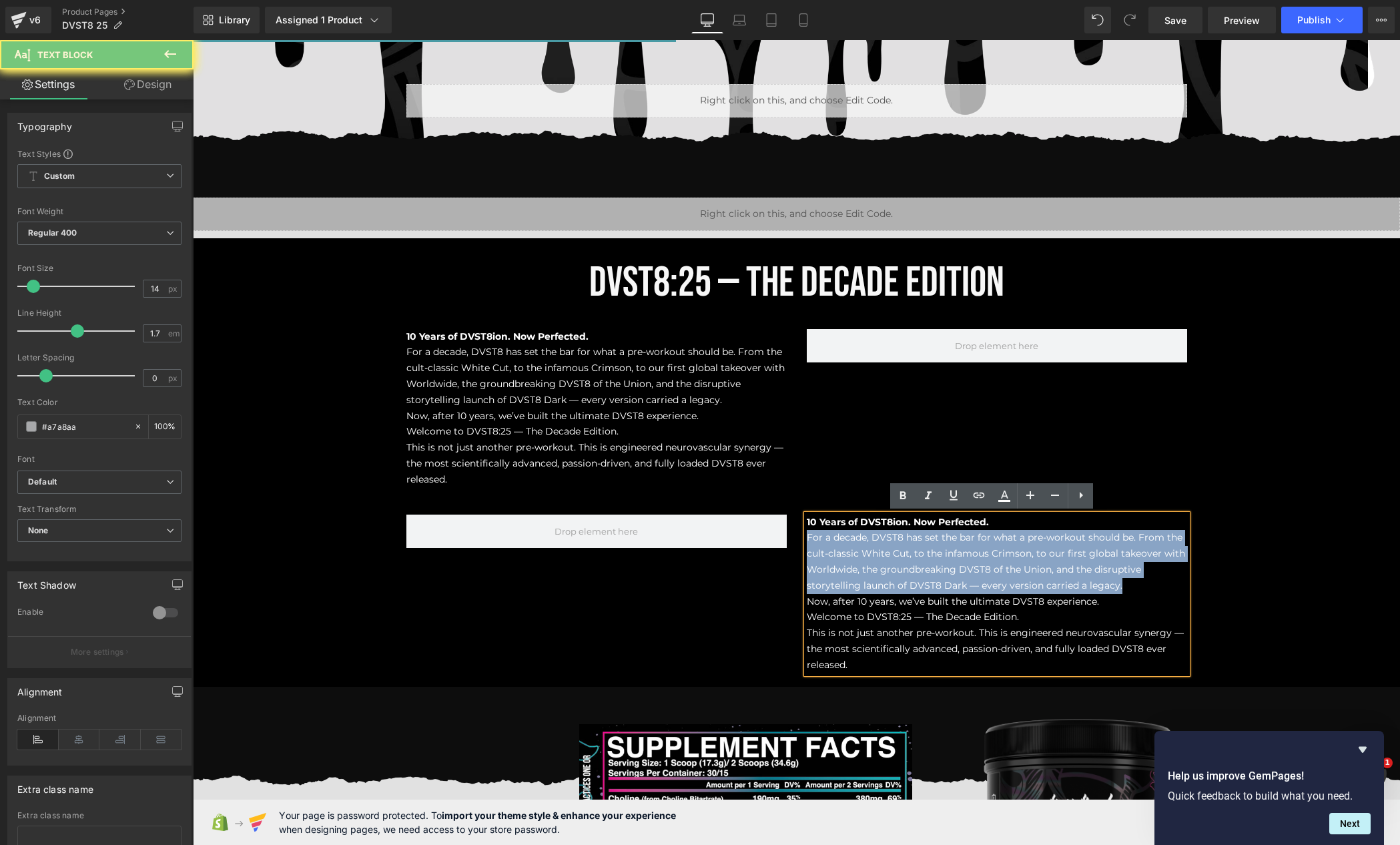
click at [881, 557] on span "For a decade, DVST8 has set the bar for what a pre-workout should be. From the …" at bounding box center [996, 560] width 378 height 59
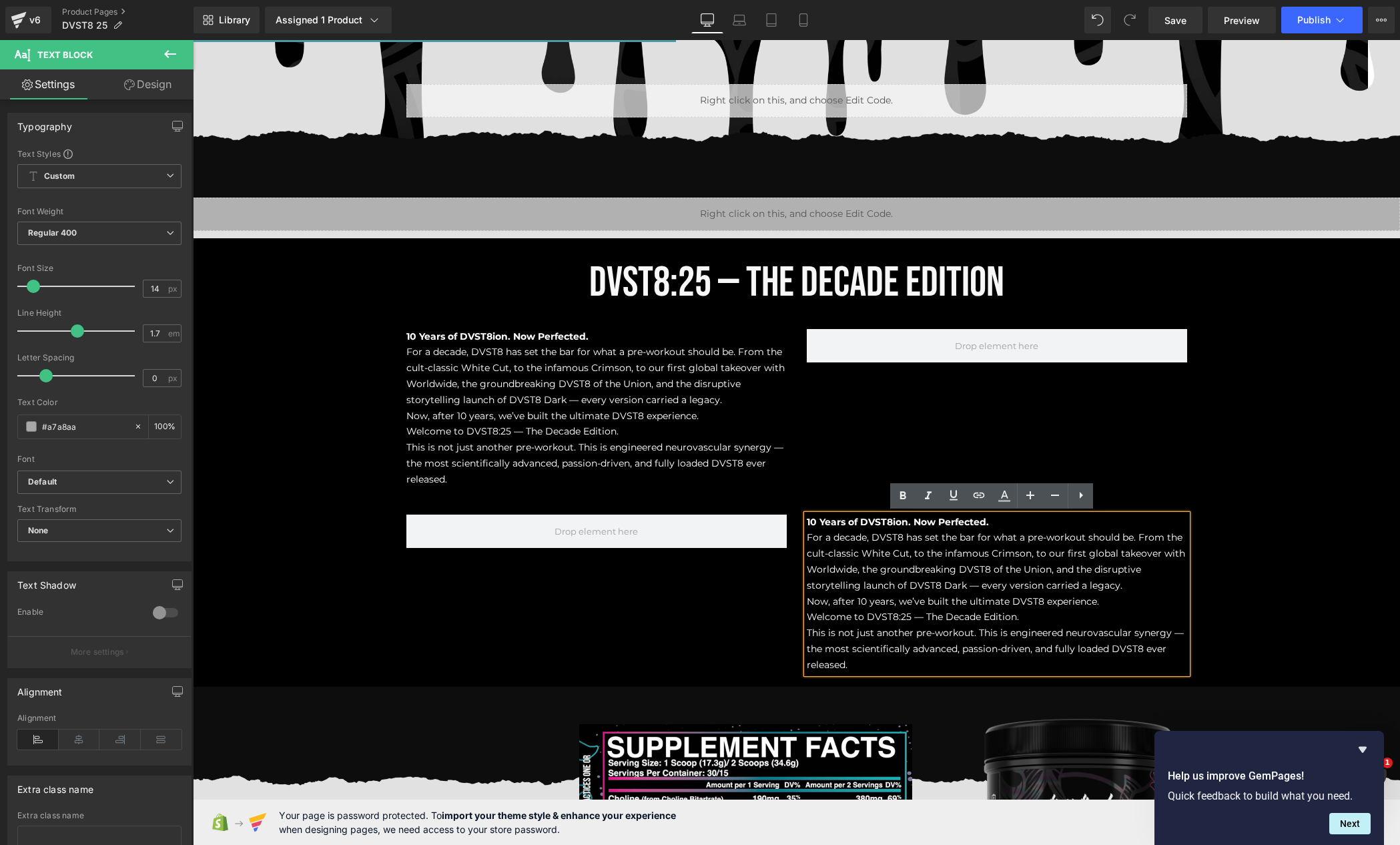
click at [862, 653] on span "This is not just another pre-workout. This is engineered neurovascular synergy …" at bounding box center [995, 648] width 377 height 44
click at [994, 518] on p "10 Years of DVST8ion. Now Perfected." at bounding box center [997, 522] width 380 height 16
drag, startPoint x: 994, startPoint y: 518, endPoint x: 985, endPoint y: 516, distance: 9.2
click at [993, 518] on p "10 Years of DVST8ion. Now Perfected." at bounding box center [997, 522] width 380 height 16
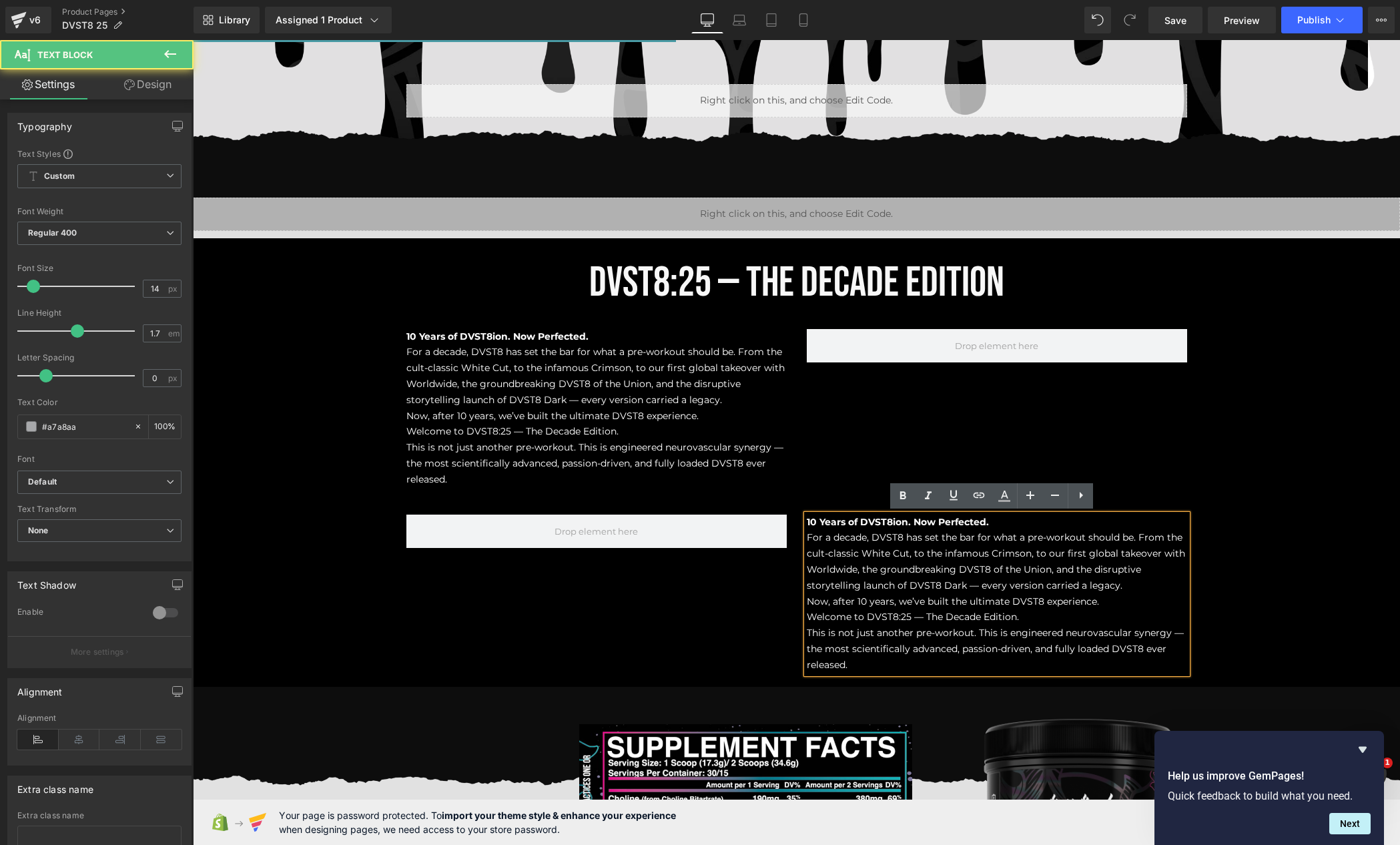
drag, startPoint x: 887, startPoint y: 496, endPoint x: 895, endPoint y: 497, distance: 8.1
click at [889, 495] on div "10 Years of DVST8ion. Now Perfected. For a decade, DVST8 has set the bar for wh…" at bounding box center [796, 587] width 801 height 185
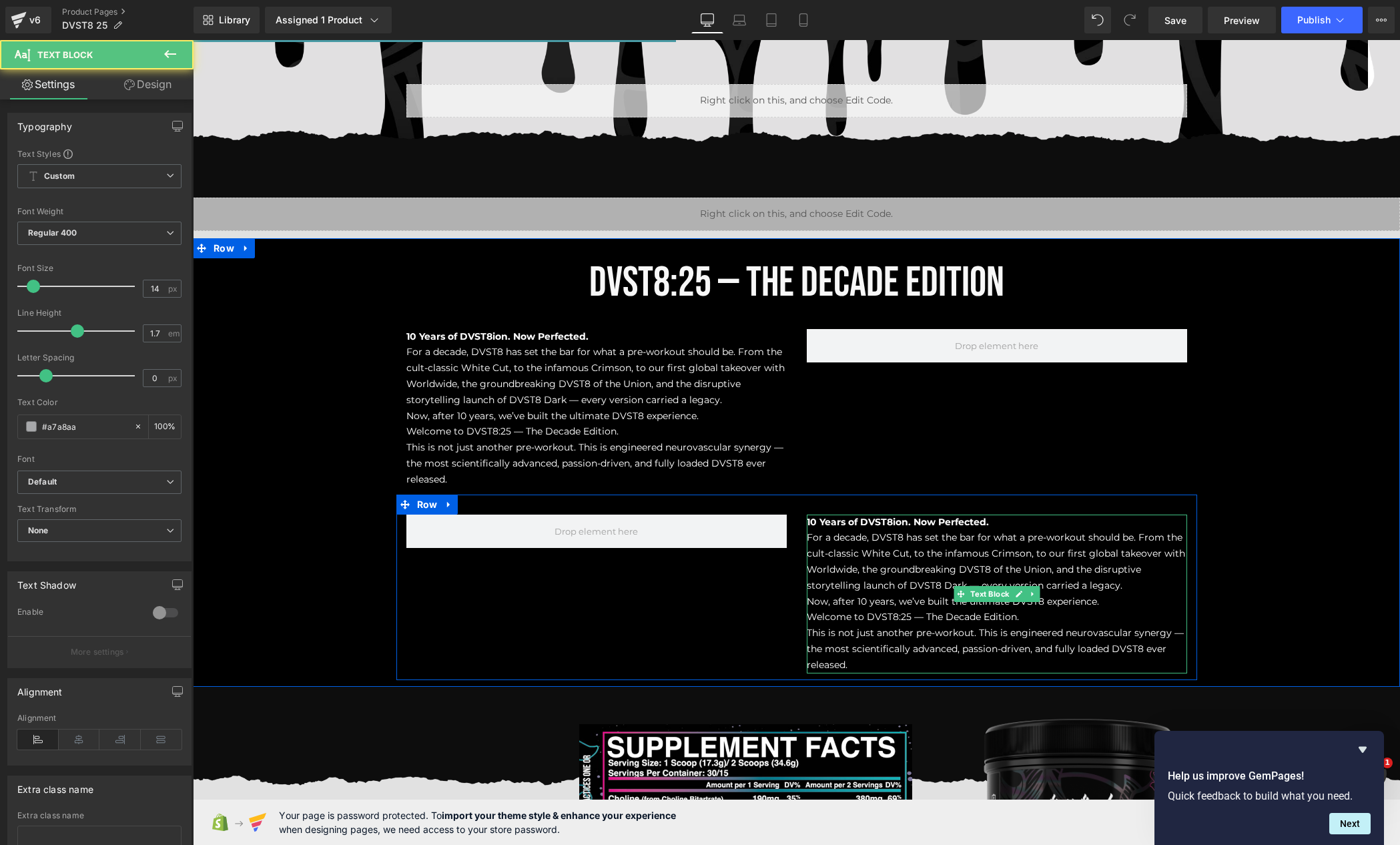
click at [893, 530] on p "For a decade, DVST8 has set the bar for what a pre-workout should be. From the …" at bounding box center [997, 561] width 380 height 63
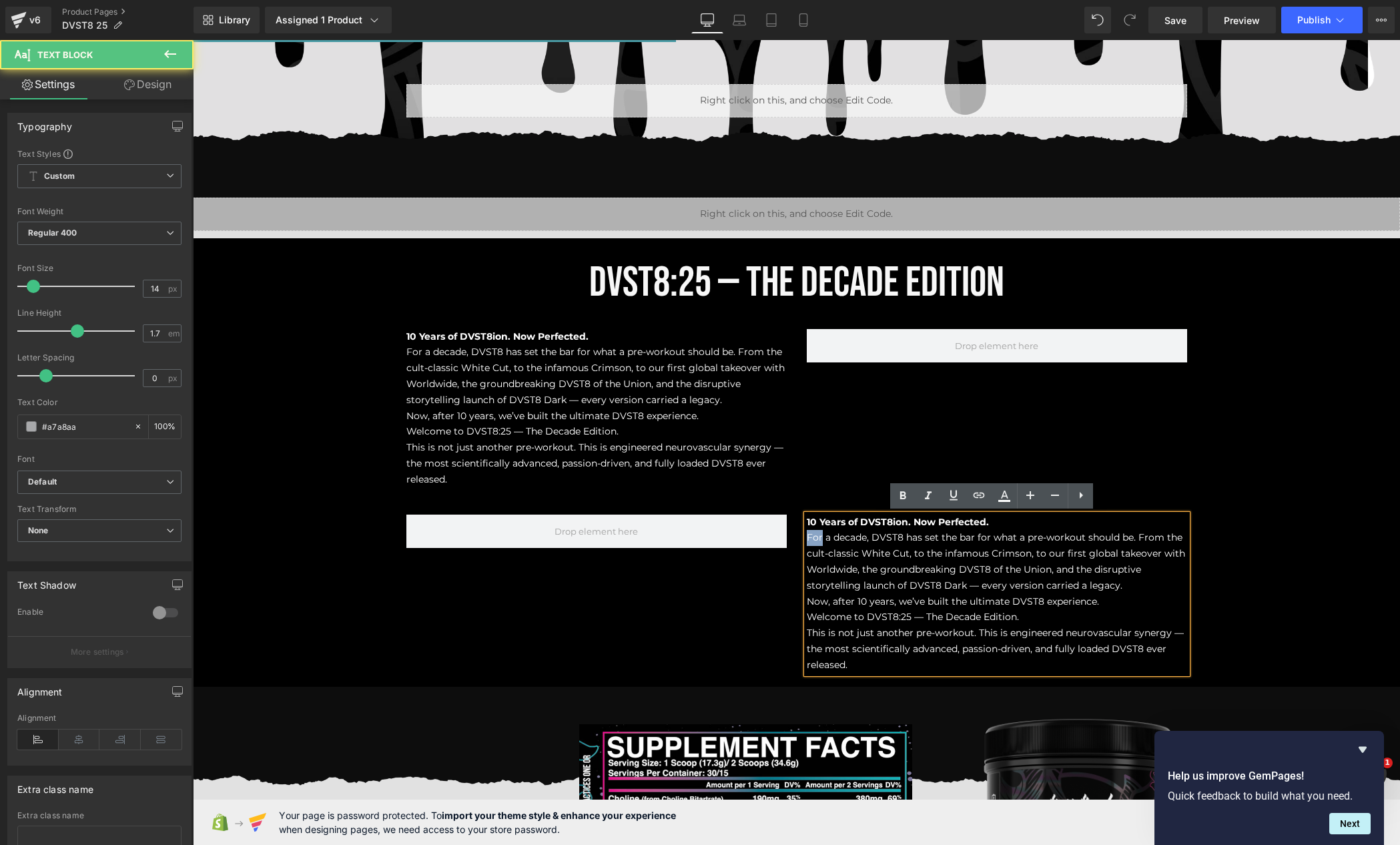
click at [893, 530] on p "For a decade, DVST8 has set the bar for what a pre-workout should be. From the …" at bounding box center [997, 561] width 380 height 63
click at [894, 524] on span "10 Years of DVST8ion. Now Perfected." at bounding box center [898, 522] width 182 height 12
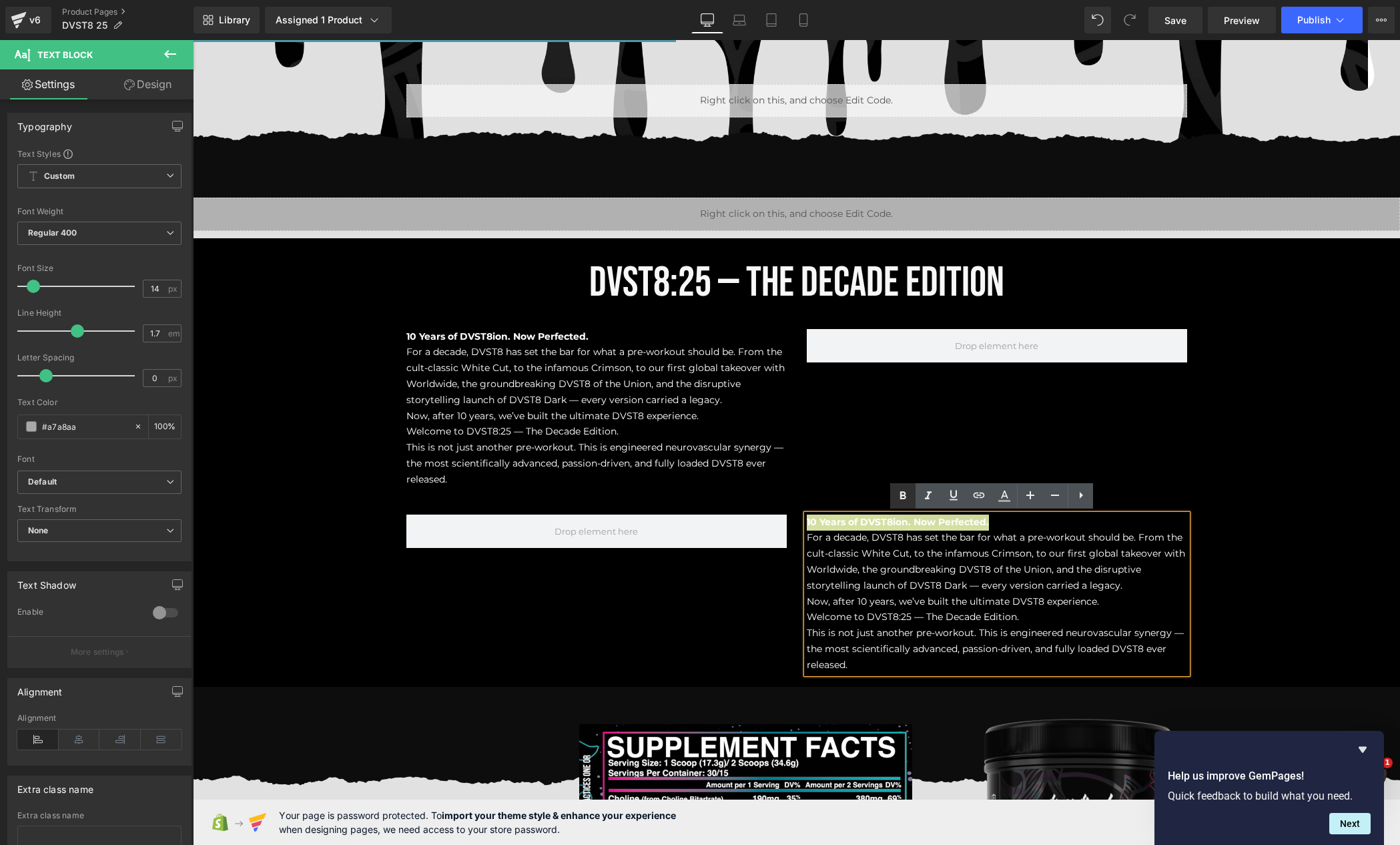
click at [900, 505] on link at bounding box center [903, 496] width 26 height 26
click at [892, 604] on span "Now, after 10 years, we’ve built the ultimate DVST8 experience." at bounding box center [953, 601] width 293 height 12
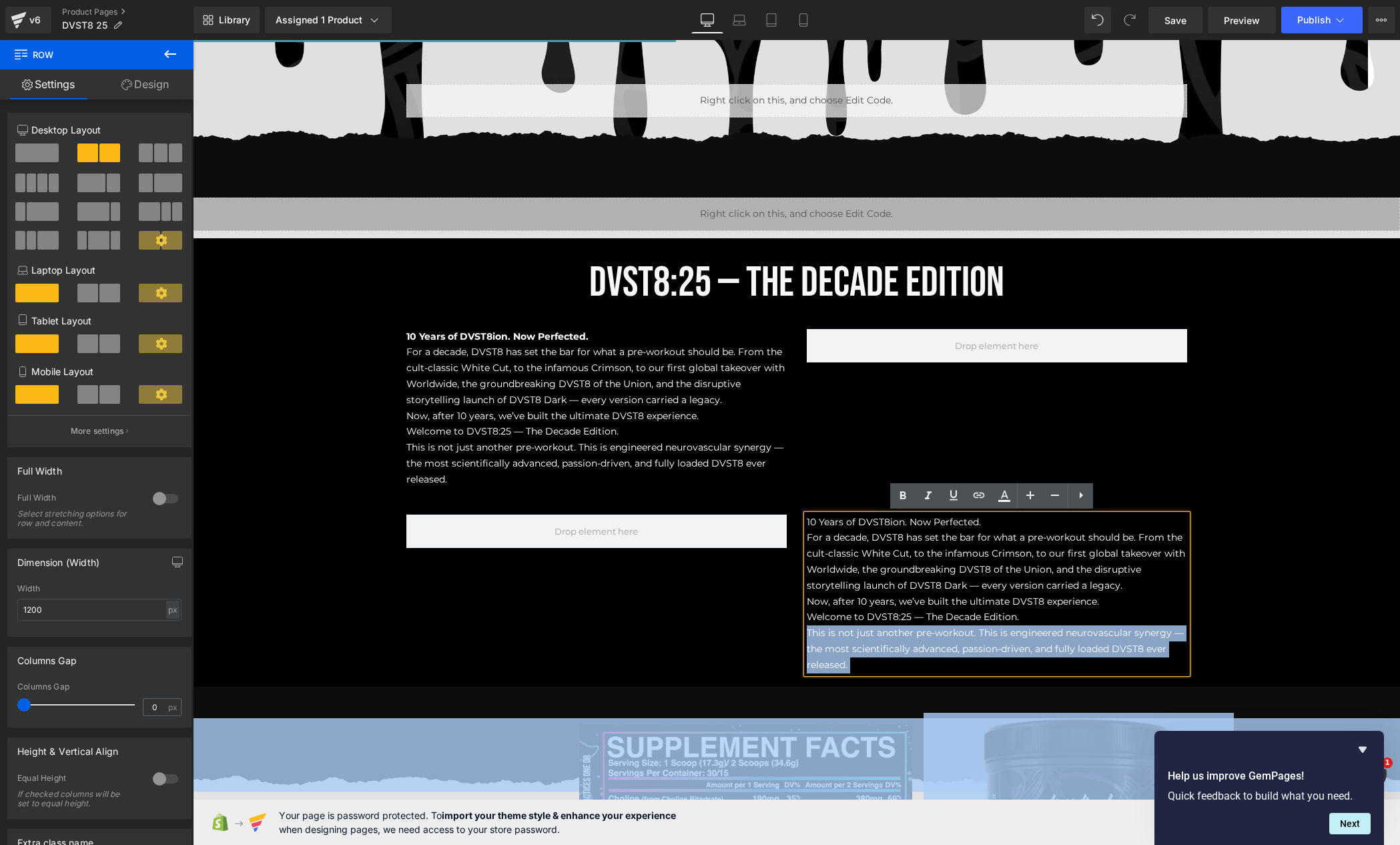
drag, startPoint x: 857, startPoint y: 664, endPoint x: 839, endPoint y: 626, distance: 42.0
click at [839, 626] on div "Image Sale Off (P) Image PRE-WORKOUT Heading Fully Customizable Pre-Workout Exp…" at bounding box center [797, 725] width 1208 height 2689
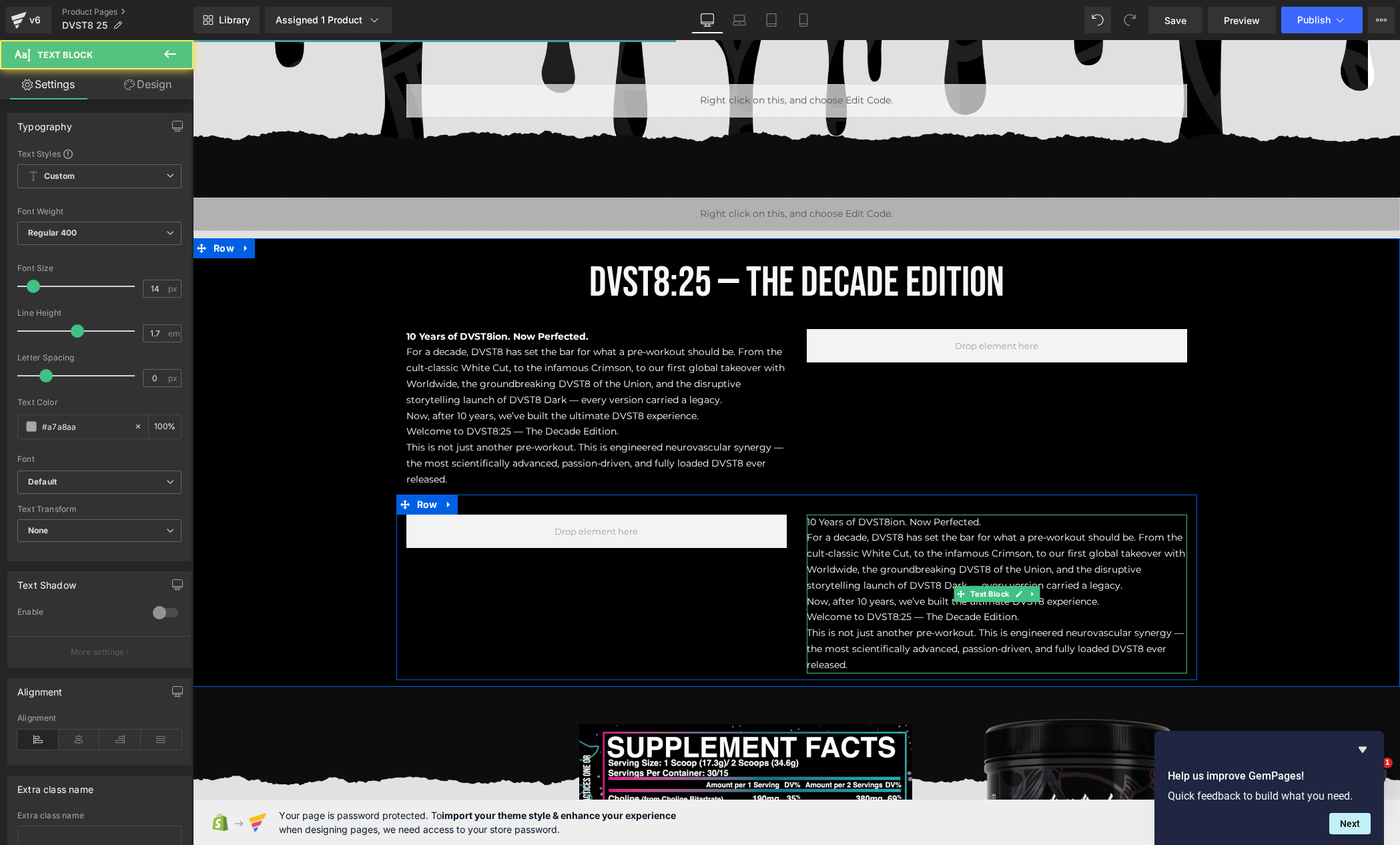
click at [850, 594] on p "Now, after 10 years, we’ve built the ultimate DVST8 experience." at bounding box center [997, 602] width 380 height 16
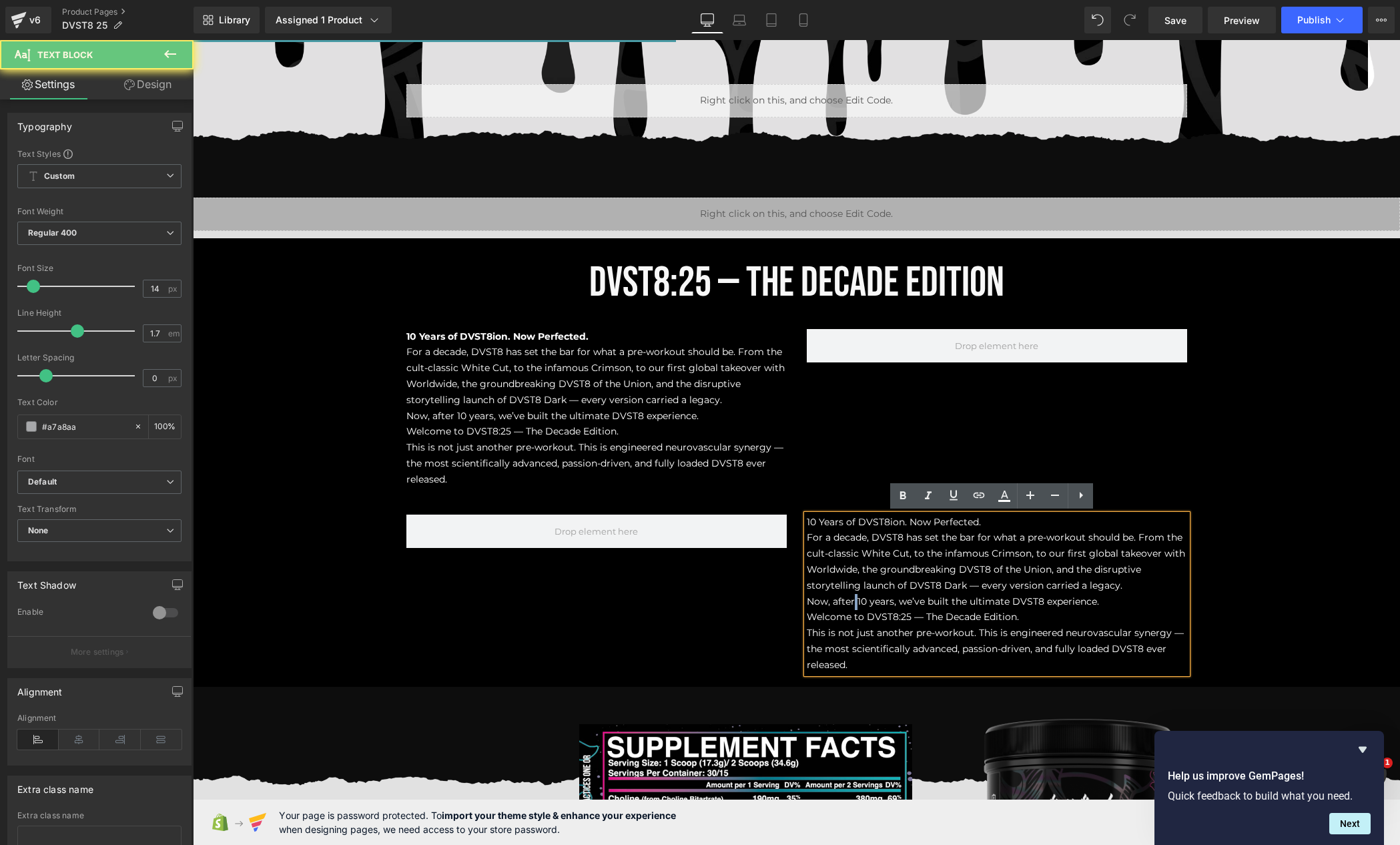
click at [850, 594] on p "Now, after 10 years, we’ve built the ultimate DVST8 experience." at bounding box center [997, 602] width 380 height 16
click at [826, 553] on span "For a decade, DVST8 has set the bar for what a pre-workout should be. From the …" at bounding box center [996, 560] width 378 height 59
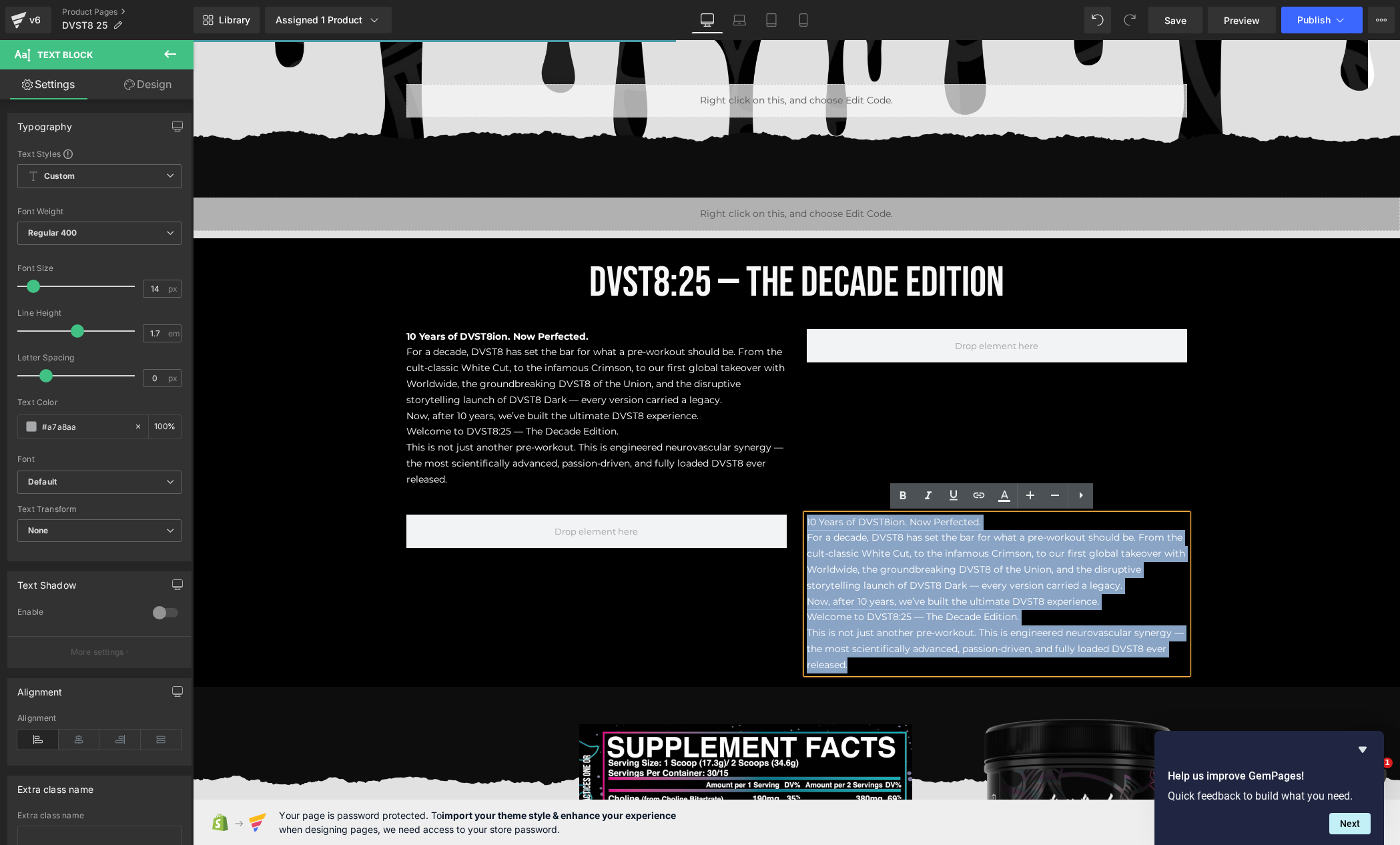
drag, startPoint x: 803, startPoint y: 520, endPoint x: 977, endPoint y: 686, distance: 240.5
click at [977, 686] on div "Image Sale Off (P) Image PRE-WORKOUT Heading Fully Customizable Pre-Workout Exp…" at bounding box center [797, 725] width 1208 height 2689
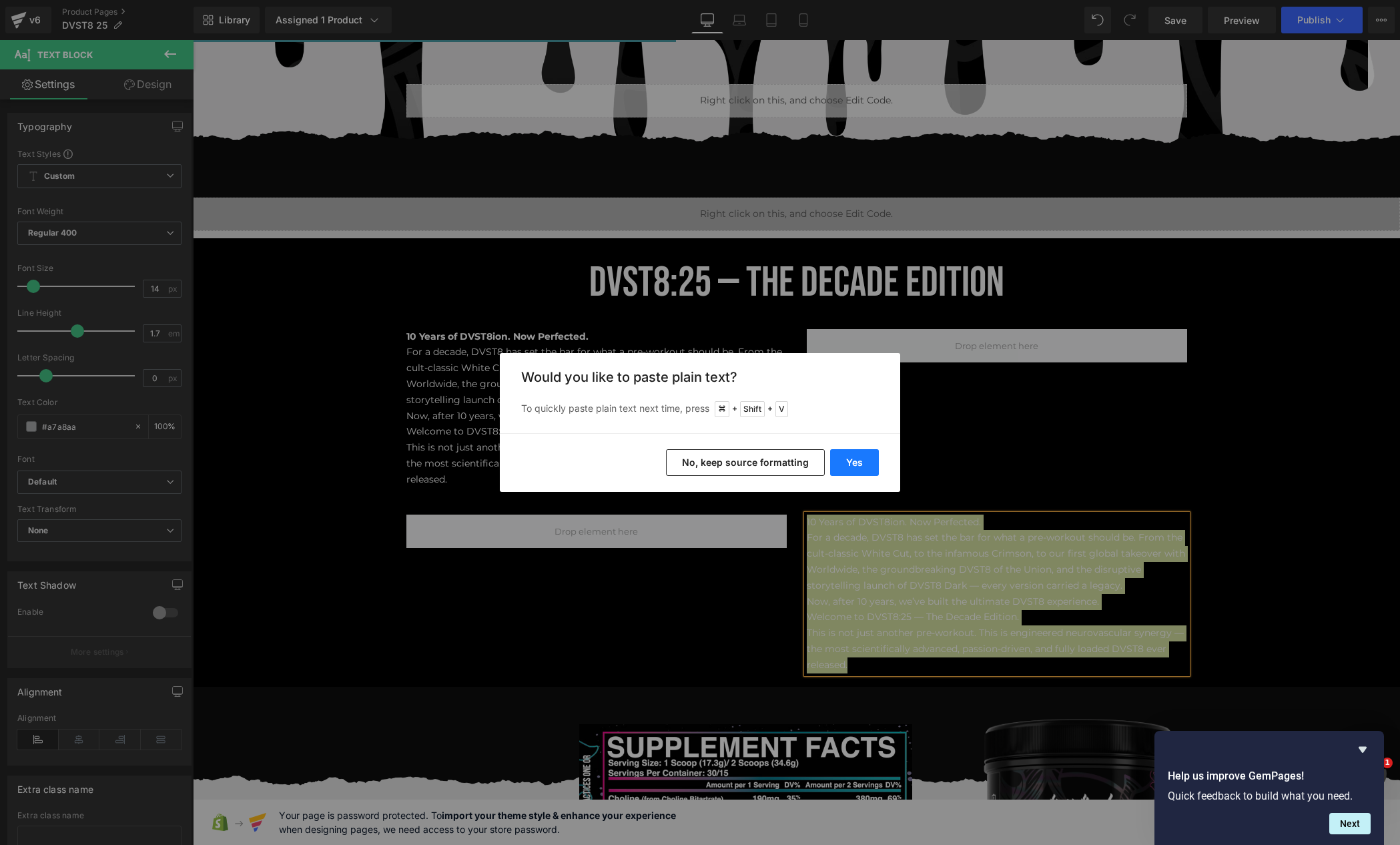
click at [844, 460] on button "Yes" at bounding box center [854, 462] width 48 height 27
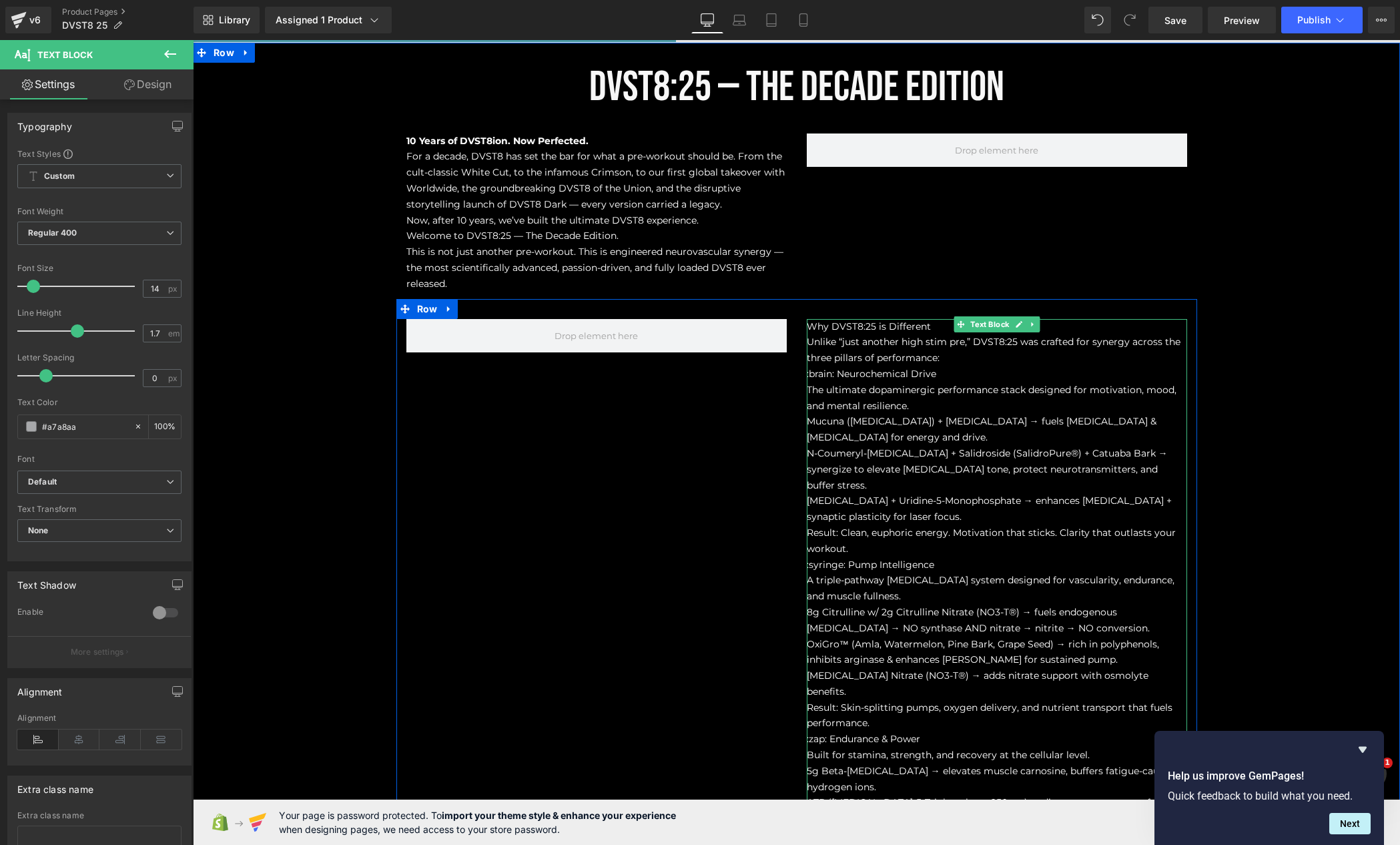
scroll to position [928, 0]
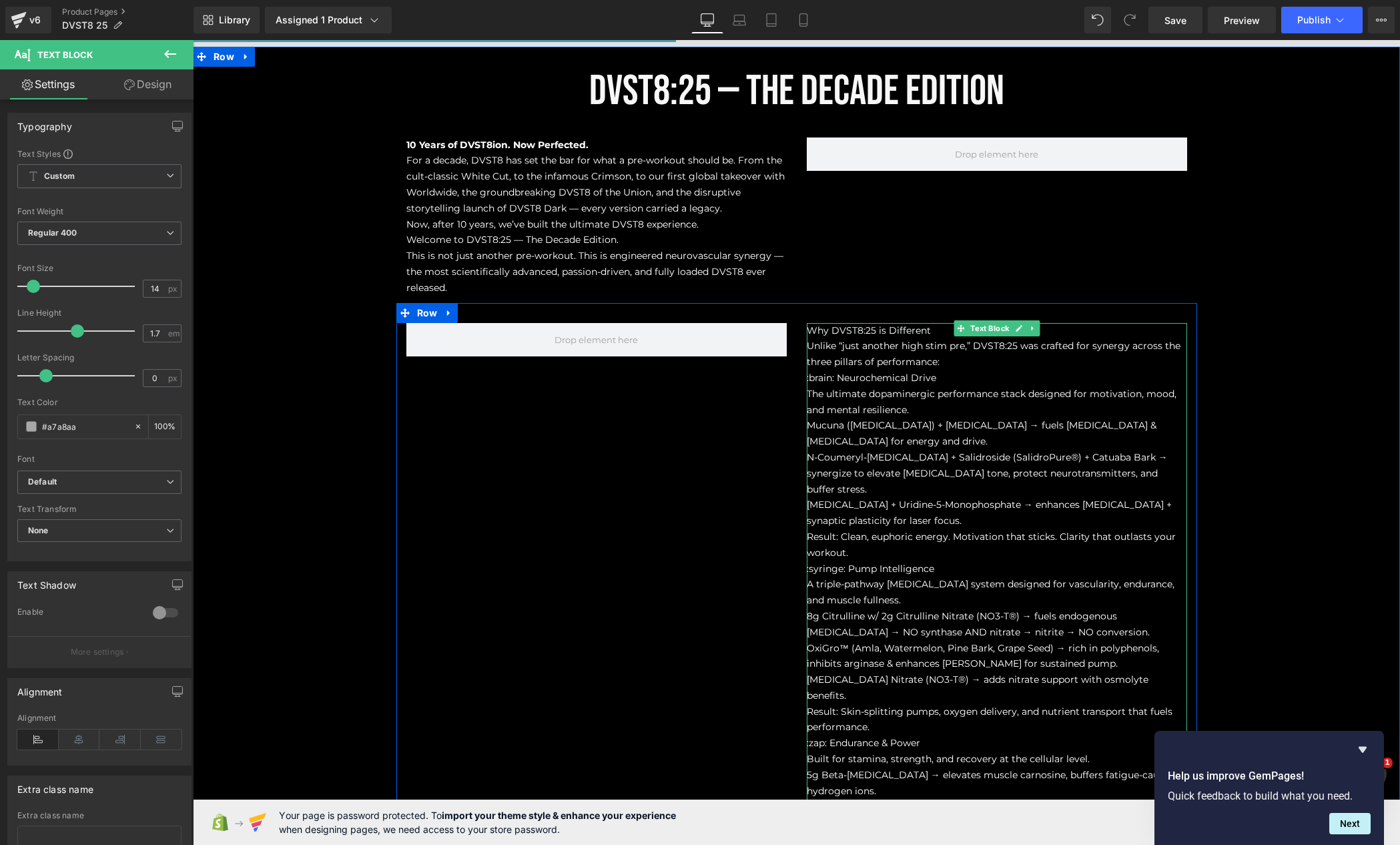
click at [917, 333] on span "Why DVST8:25 is Different" at bounding box center [869, 330] width 124 height 12
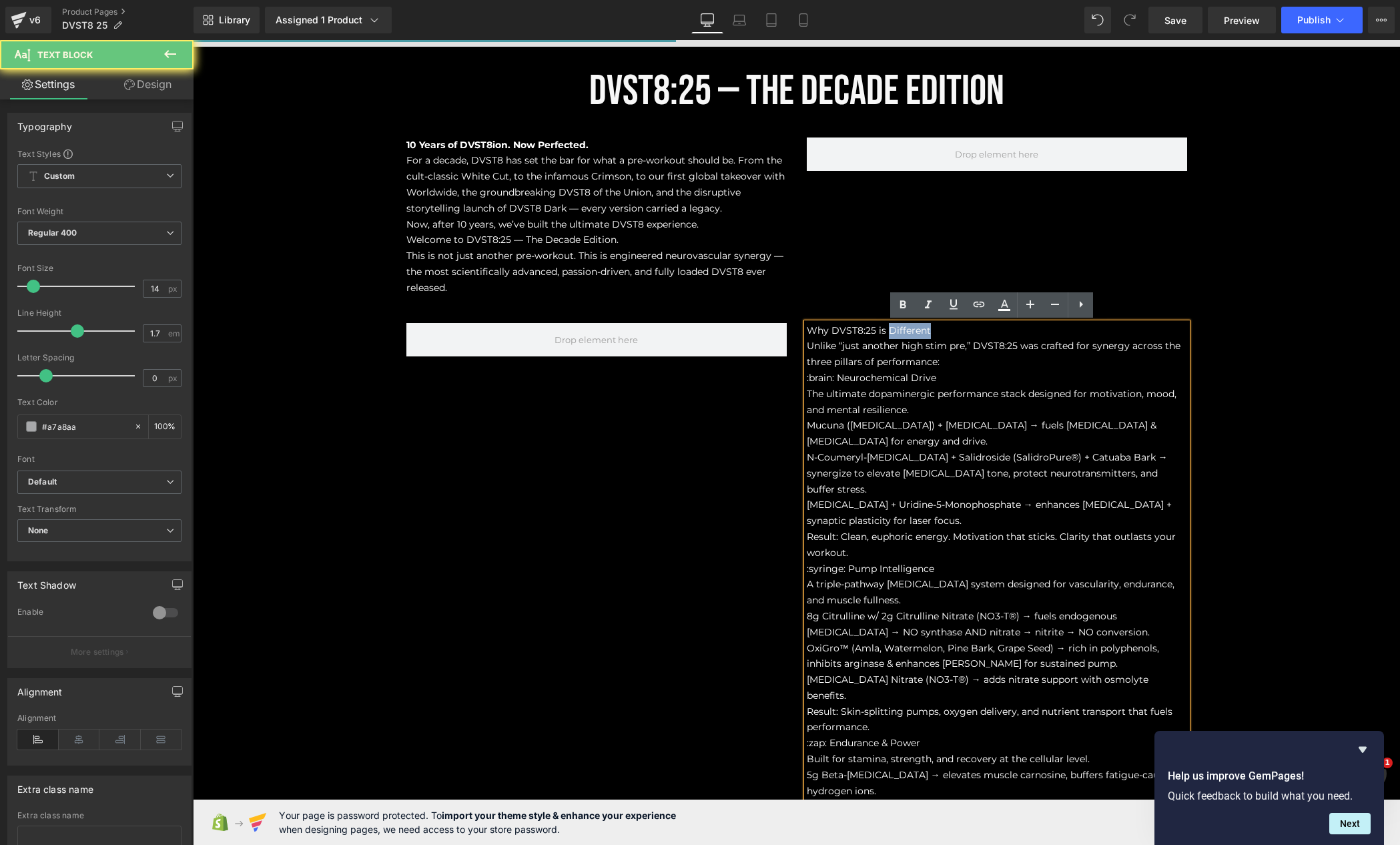
click at [917, 333] on span "Why DVST8:25 is Different" at bounding box center [869, 330] width 124 height 12
click at [896, 309] on icon at bounding box center [903, 305] width 16 height 16
click at [926, 445] on p "Mucuna ([MEDICAL_DATA]) + [MEDICAL_DATA] → fuels [MEDICAL_DATA] & [MEDICAL_DATA…" at bounding box center [997, 433] width 380 height 32
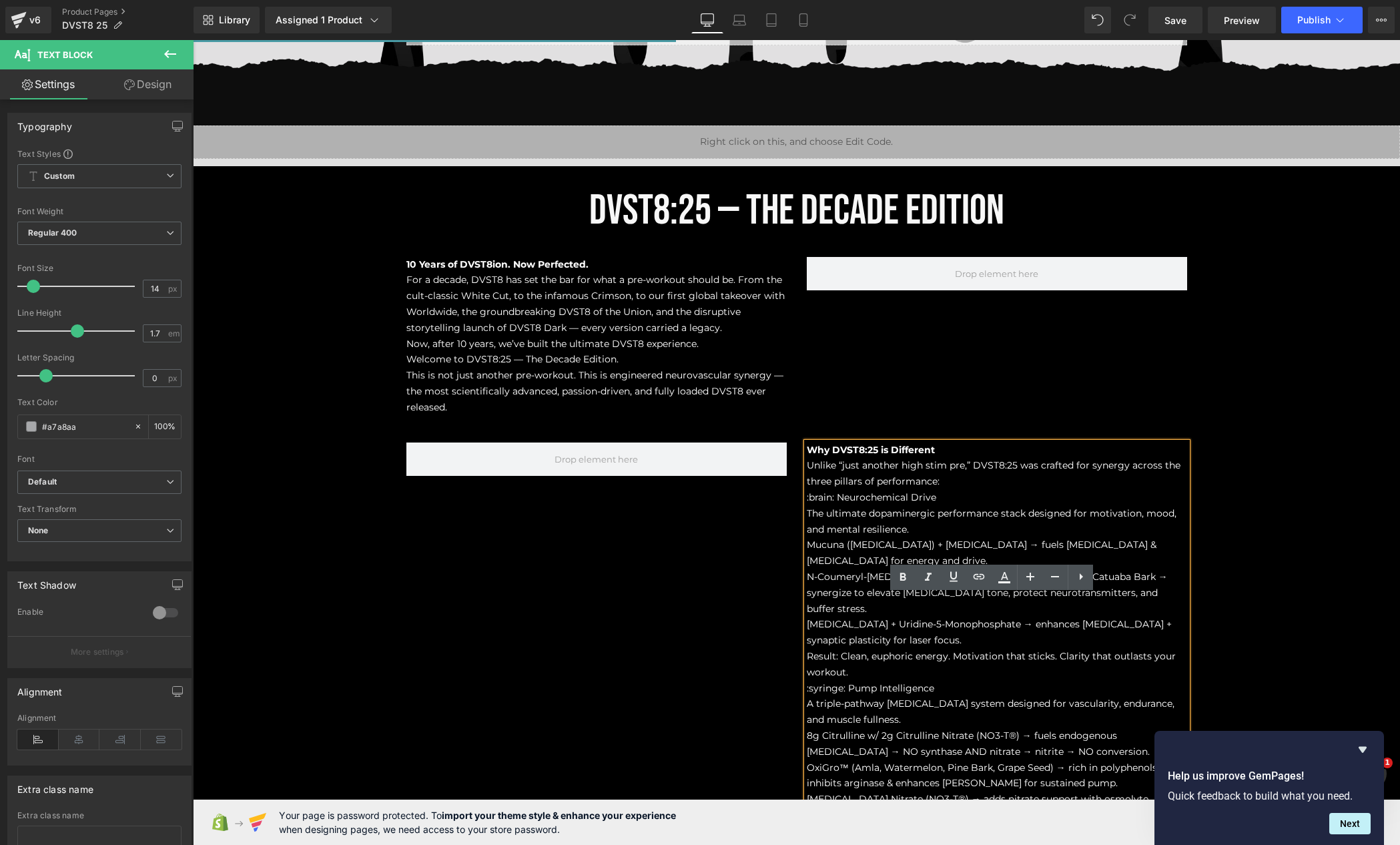
scroll to position [638, 0]
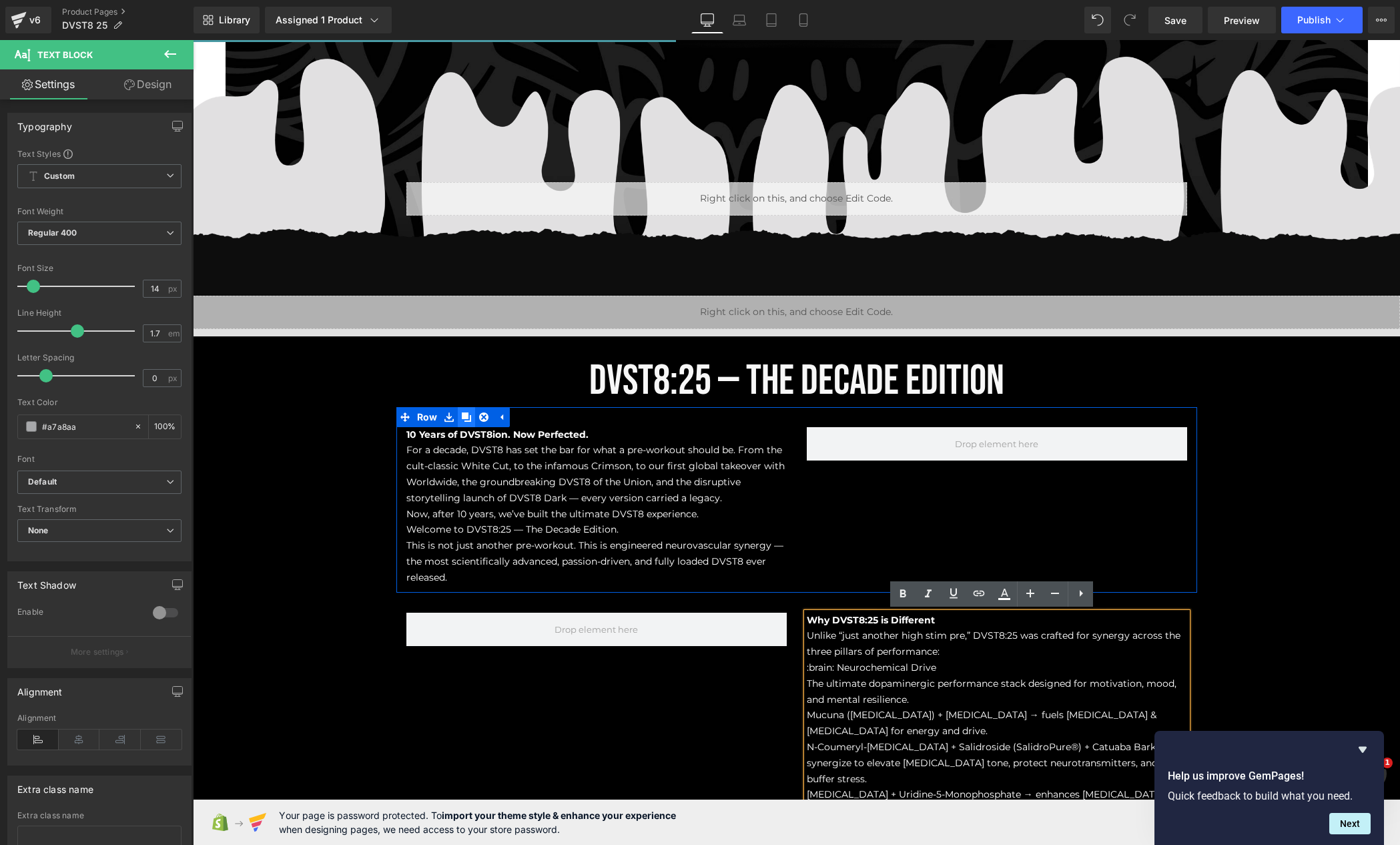
click at [462, 418] on icon at bounding box center [466, 417] width 9 height 9
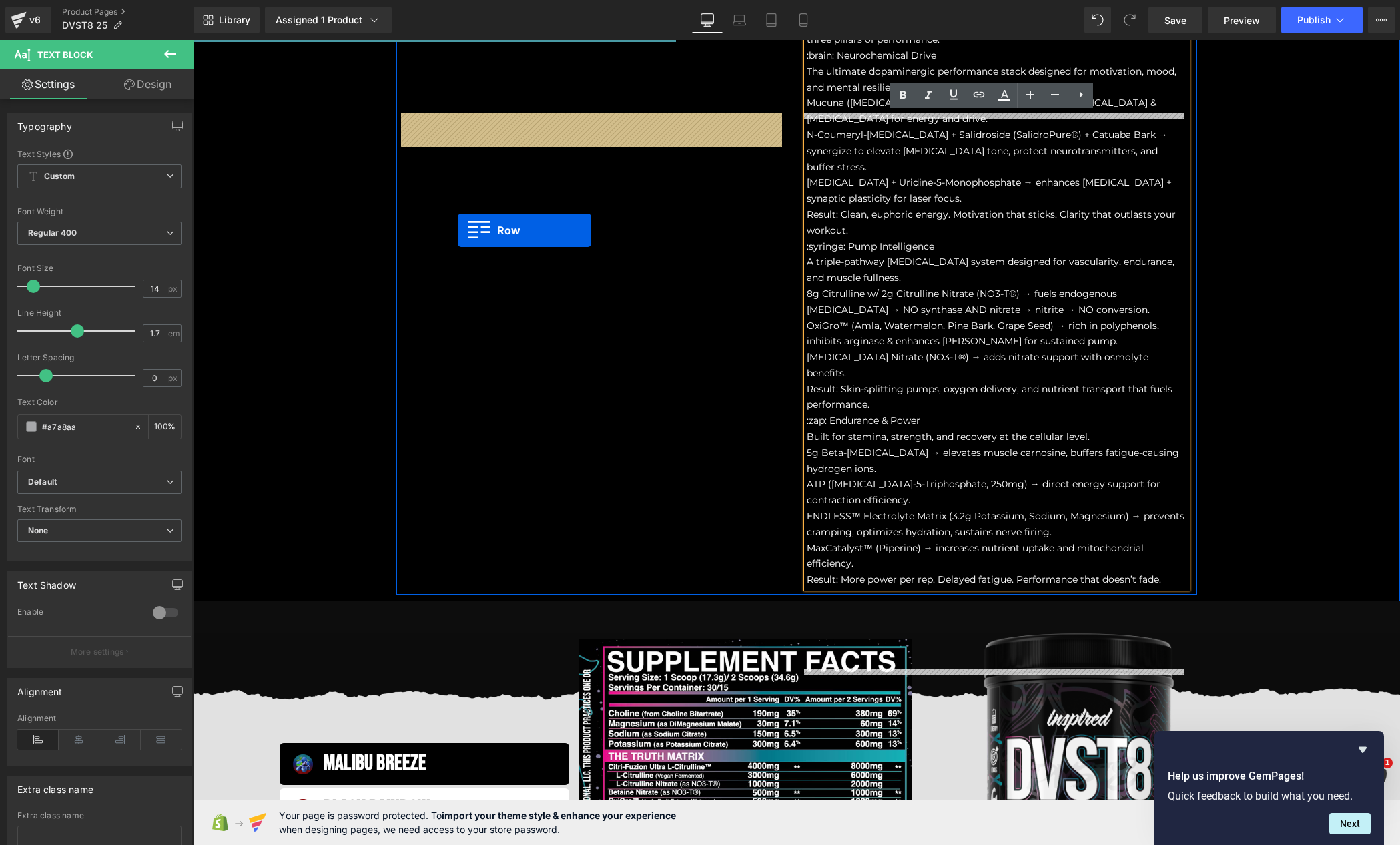
scroll to position [1506, 0]
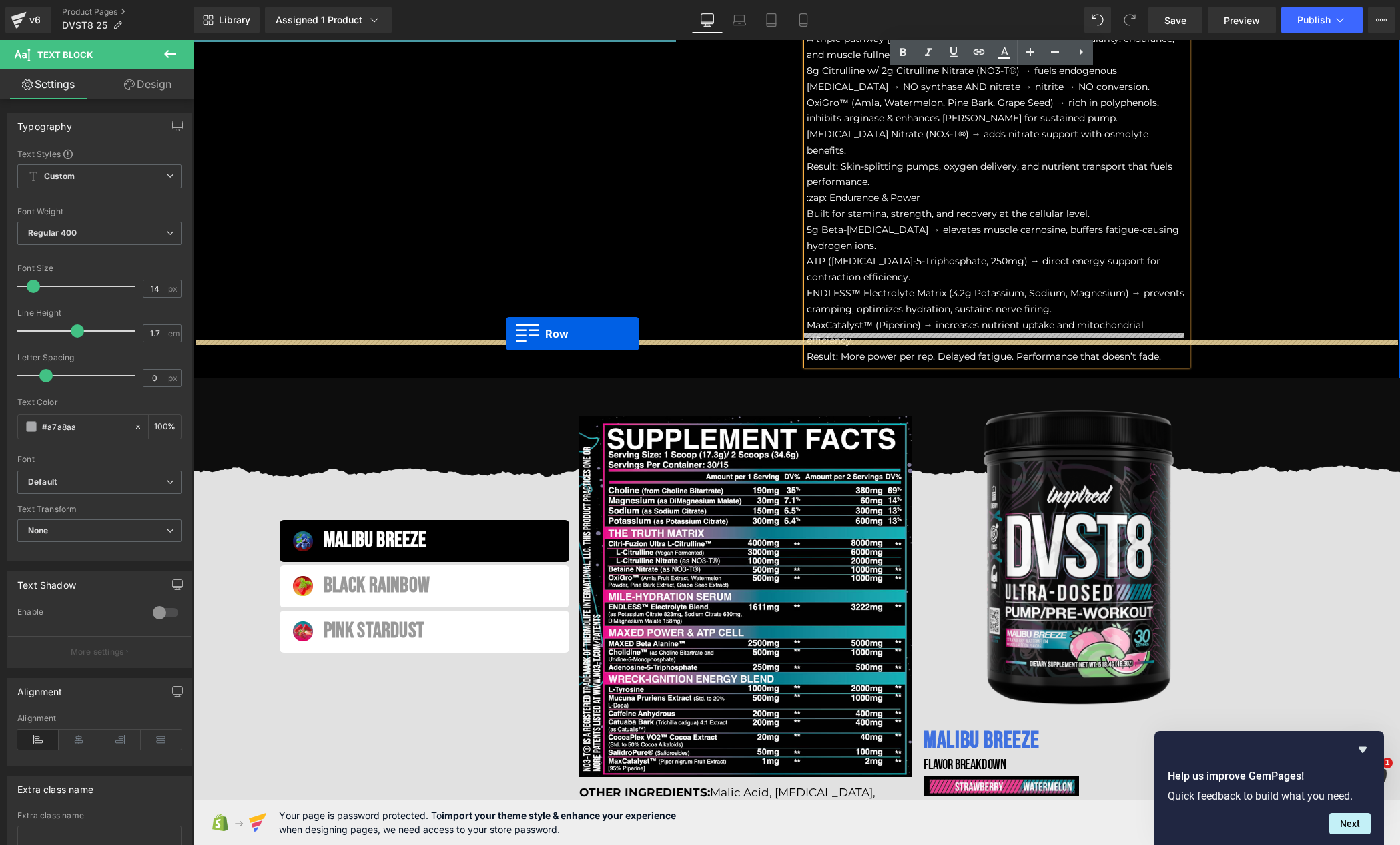
drag, startPoint x: 425, startPoint y: 346, endPoint x: 506, endPoint y: 334, distance: 81.9
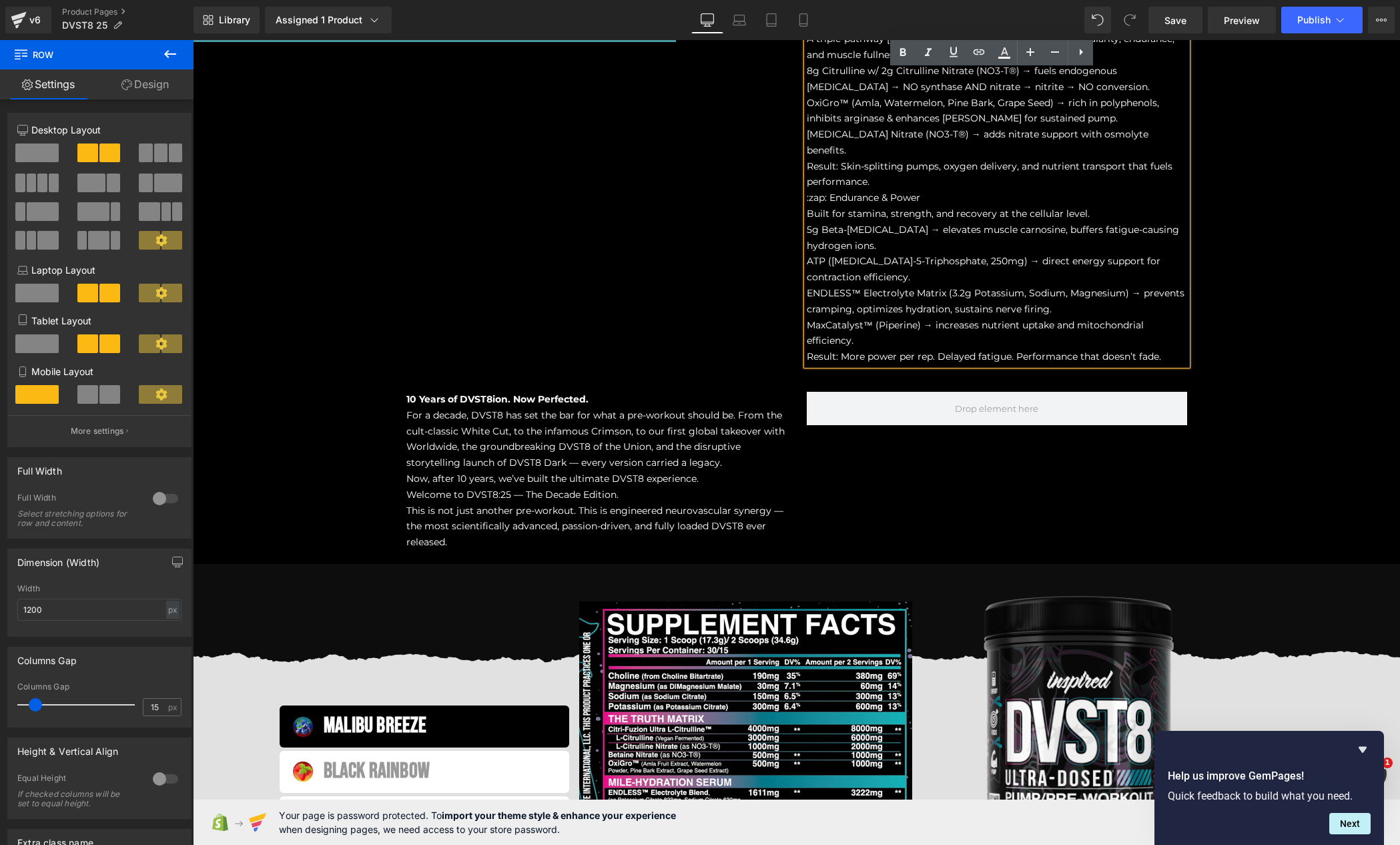
click at [431, 409] on span "For a decade, DVST8 has set the bar for what a pre-workout should be. From the …" at bounding box center [596, 438] width 378 height 59
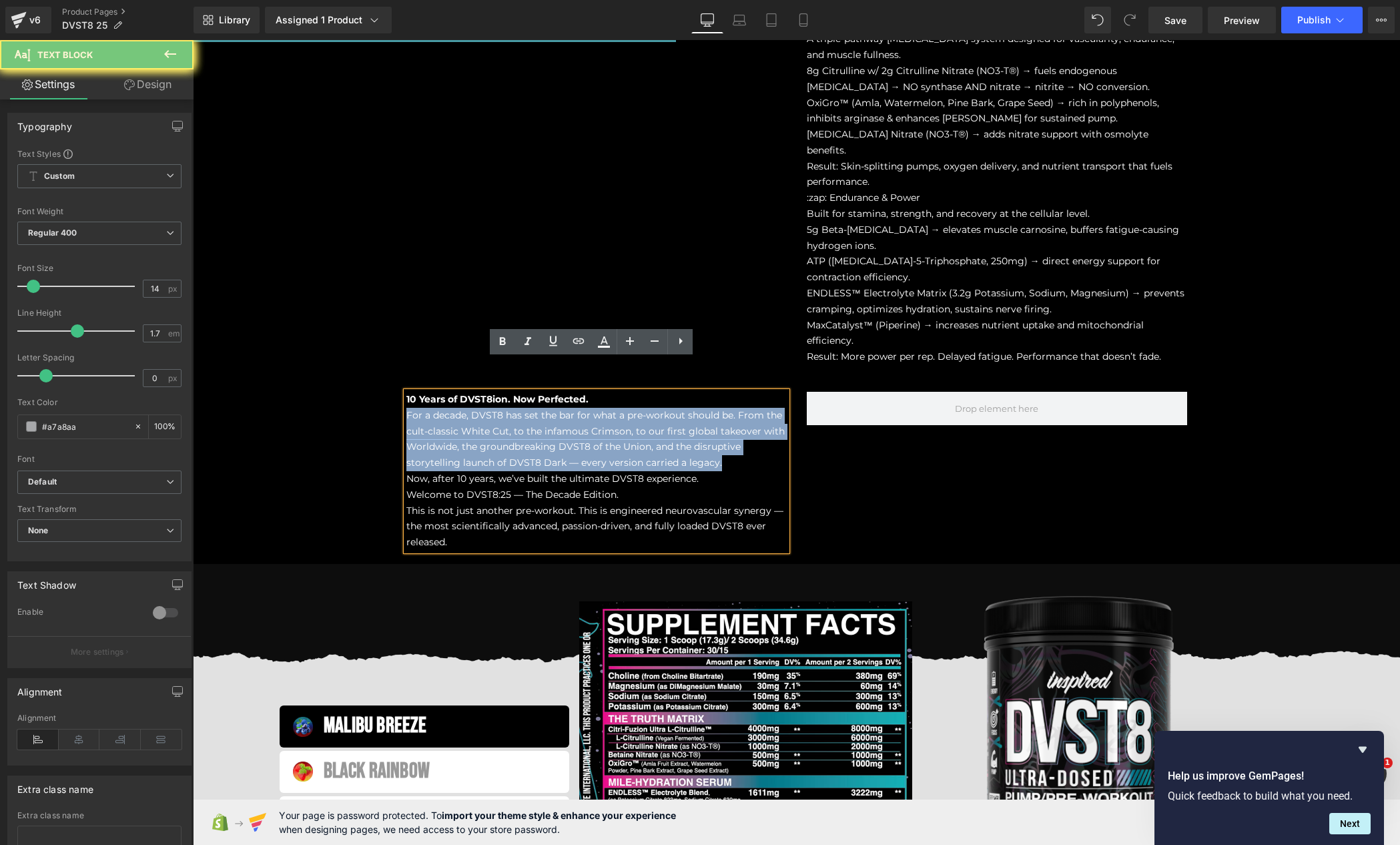
click at [431, 409] on span "For a decade, DVST8 has set the bar for what a pre-workout should be. From the …" at bounding box center [596, 438] width 378 height 59
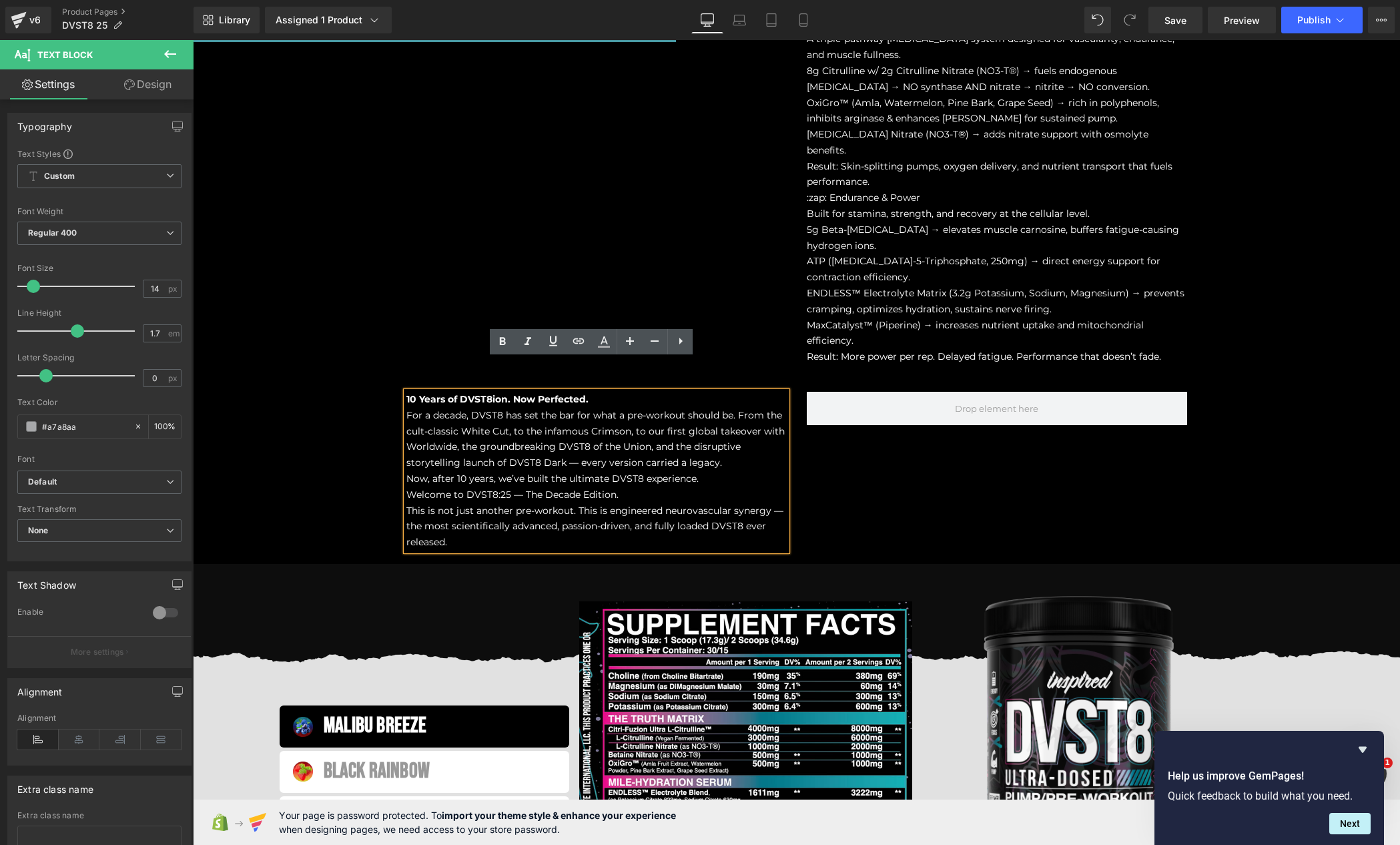
click at [443, 393] on span "10 Years of DVST8ion. Now Perfected." at bounding box center [498, 399] width 182 height 12
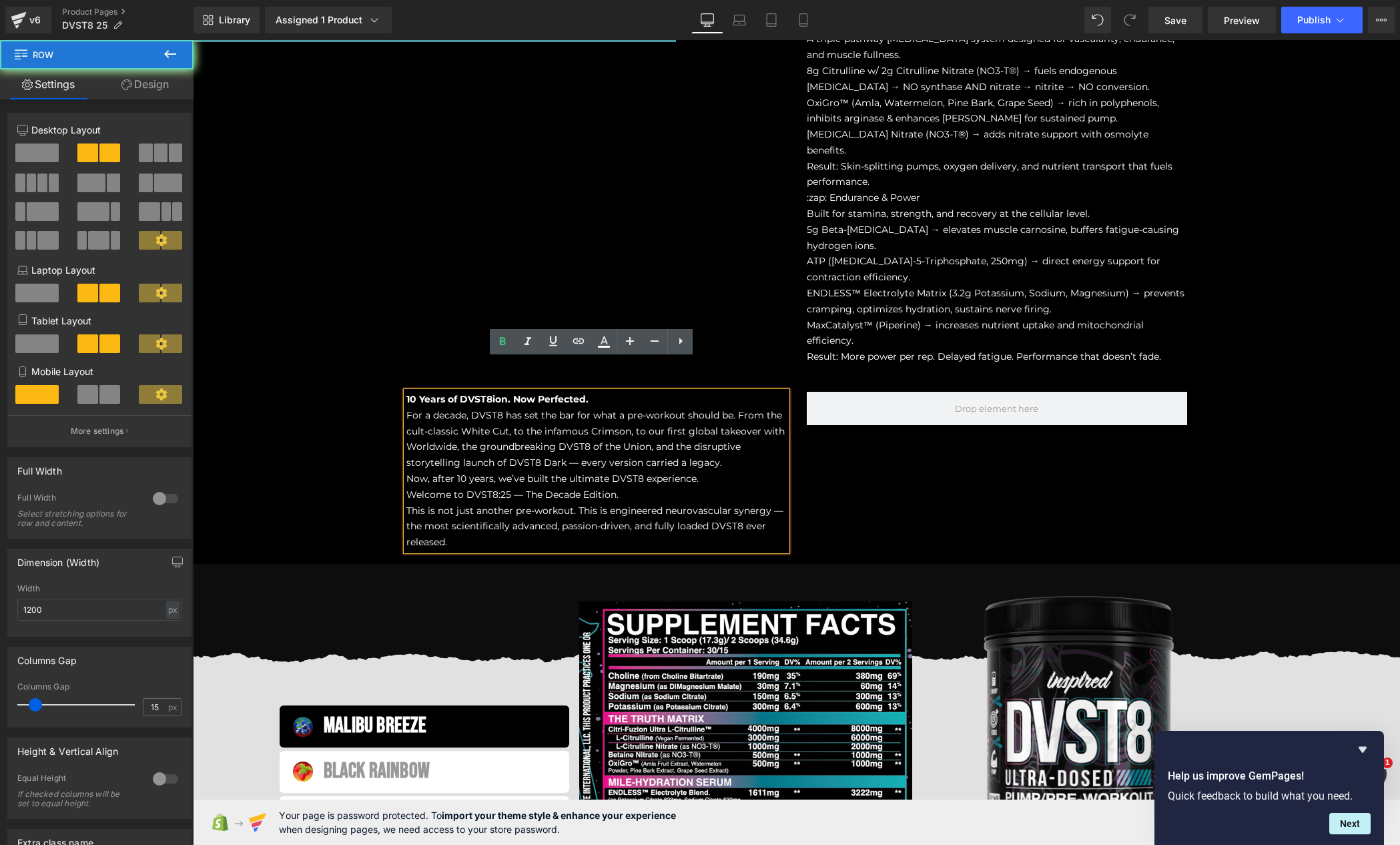
click at [405, 371] on div "10 Years of DVST8ion. Now Perfected. For a decade, DVST8 has set the bar for wh…" at bounding box center [796, 464] width 801 height 185
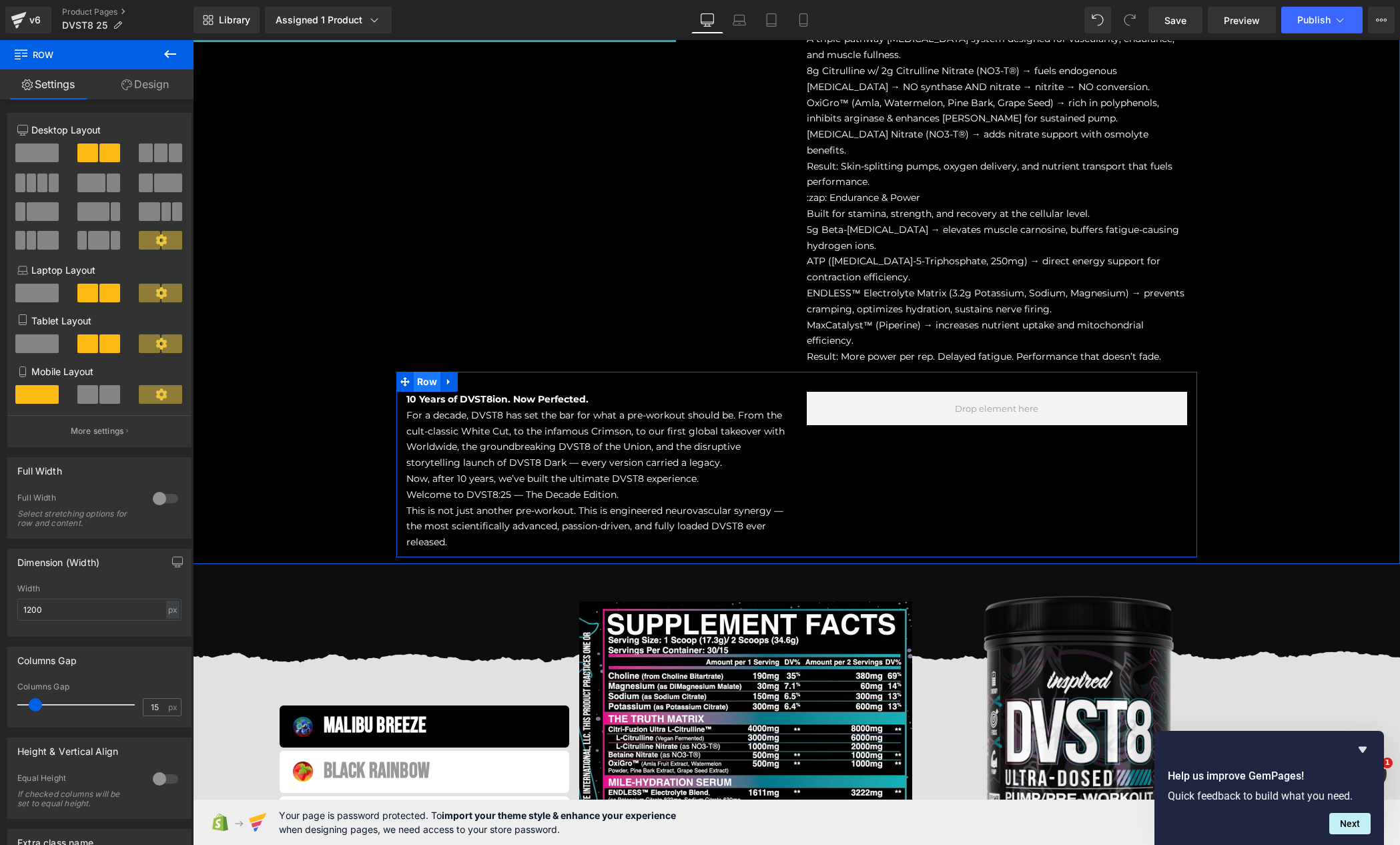
click at [415, 371] on span "Row" at bounding box center [428, 381] width 28 height 20
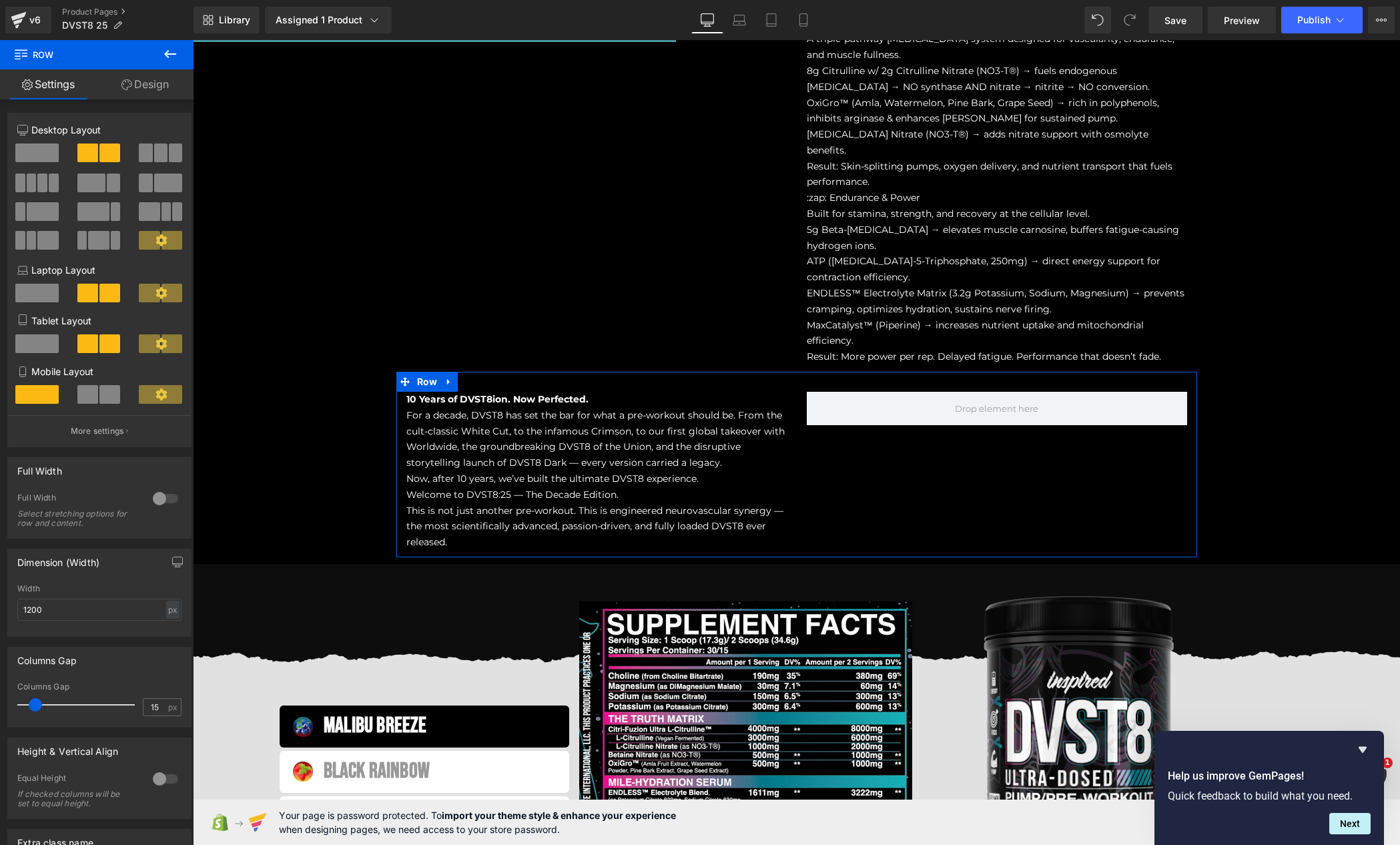
click at [42, 161] on span at bounding box center [37, 153] width 43 height 19
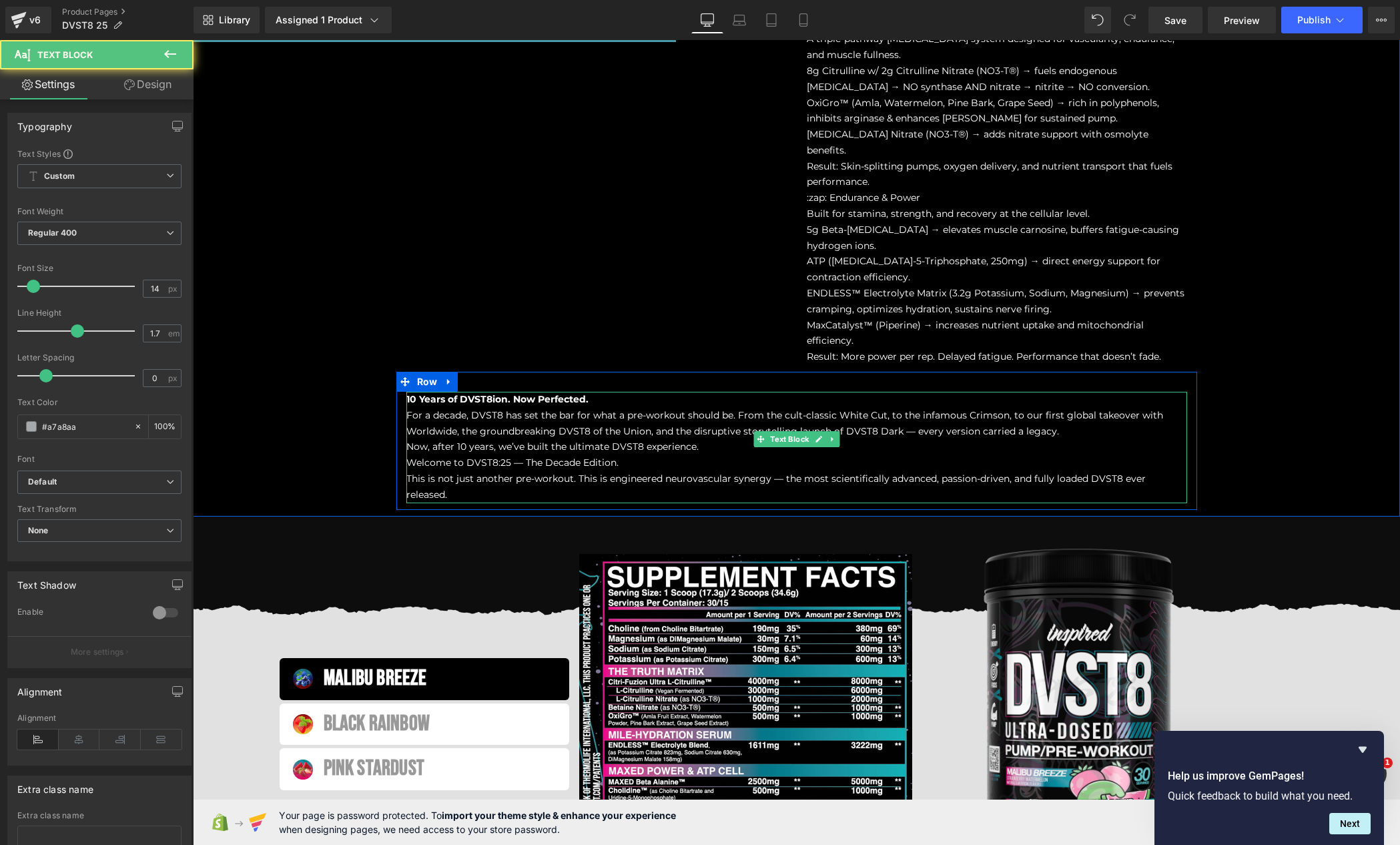
click at [522, 409] on span "For a decade, DVST8 has set the bar for what a pre-workout should be. From the …" at bounding box center [785, 422] width 757 height 28
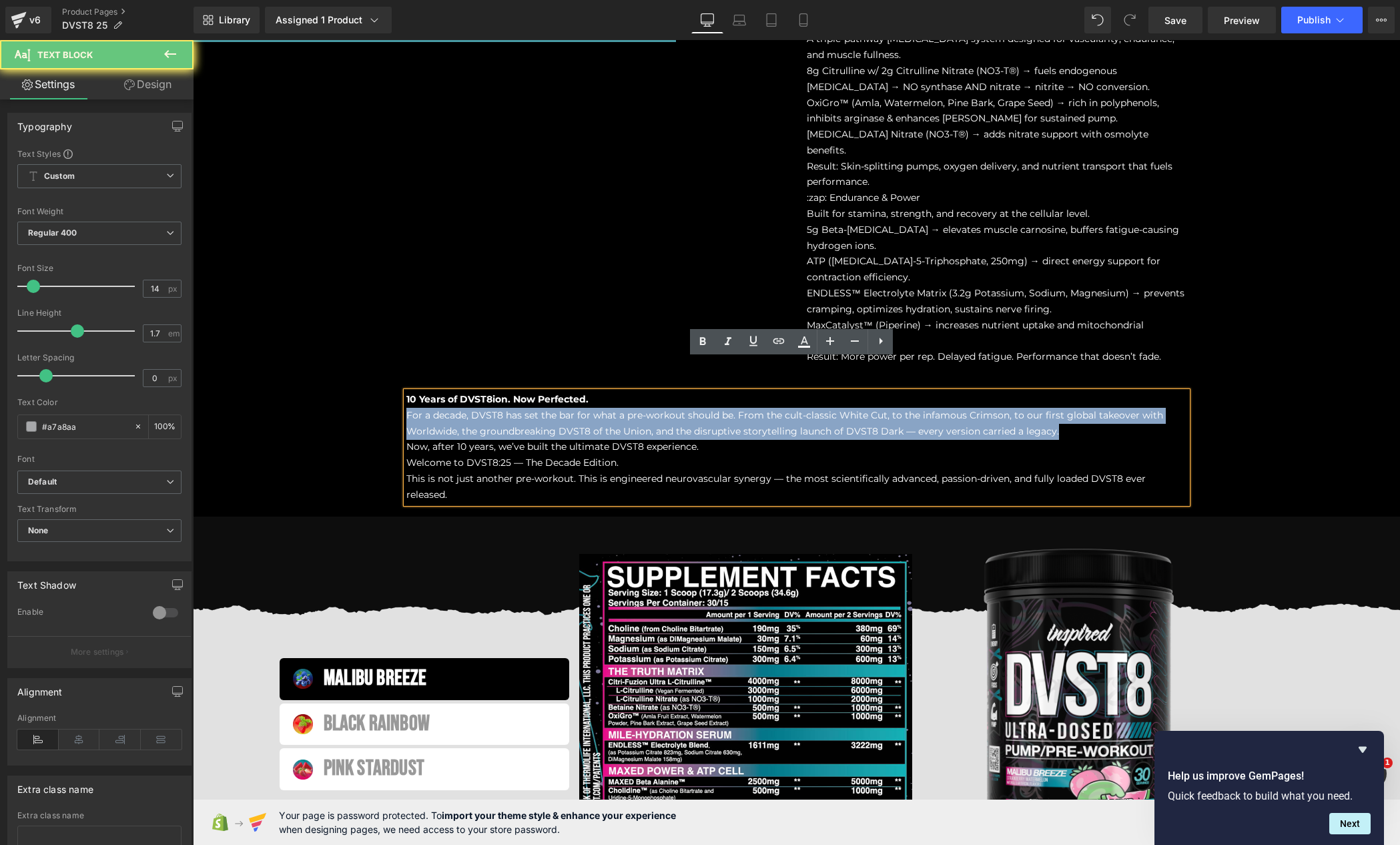
click at [522, 409] on span "For a decade, DVST8 has set the bar for what a pre-workout should be. From the …" at bounding box center [785, 422] width 757 height 28
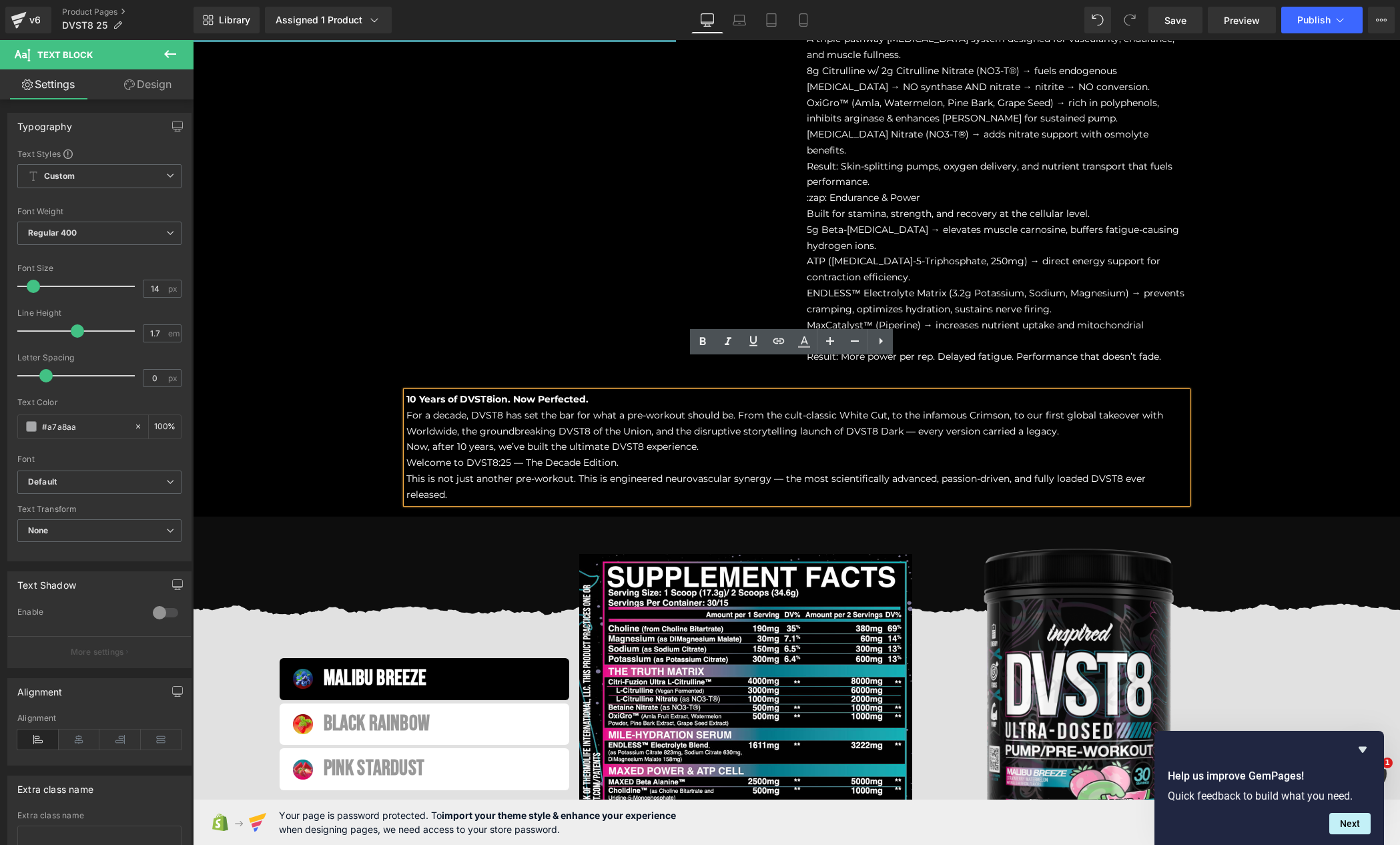
click at [592, 440] on span "Now, after 10 years, we’ve built the ultimate DVST8 experience." at bounding box center [553, 446] width 293 height 12
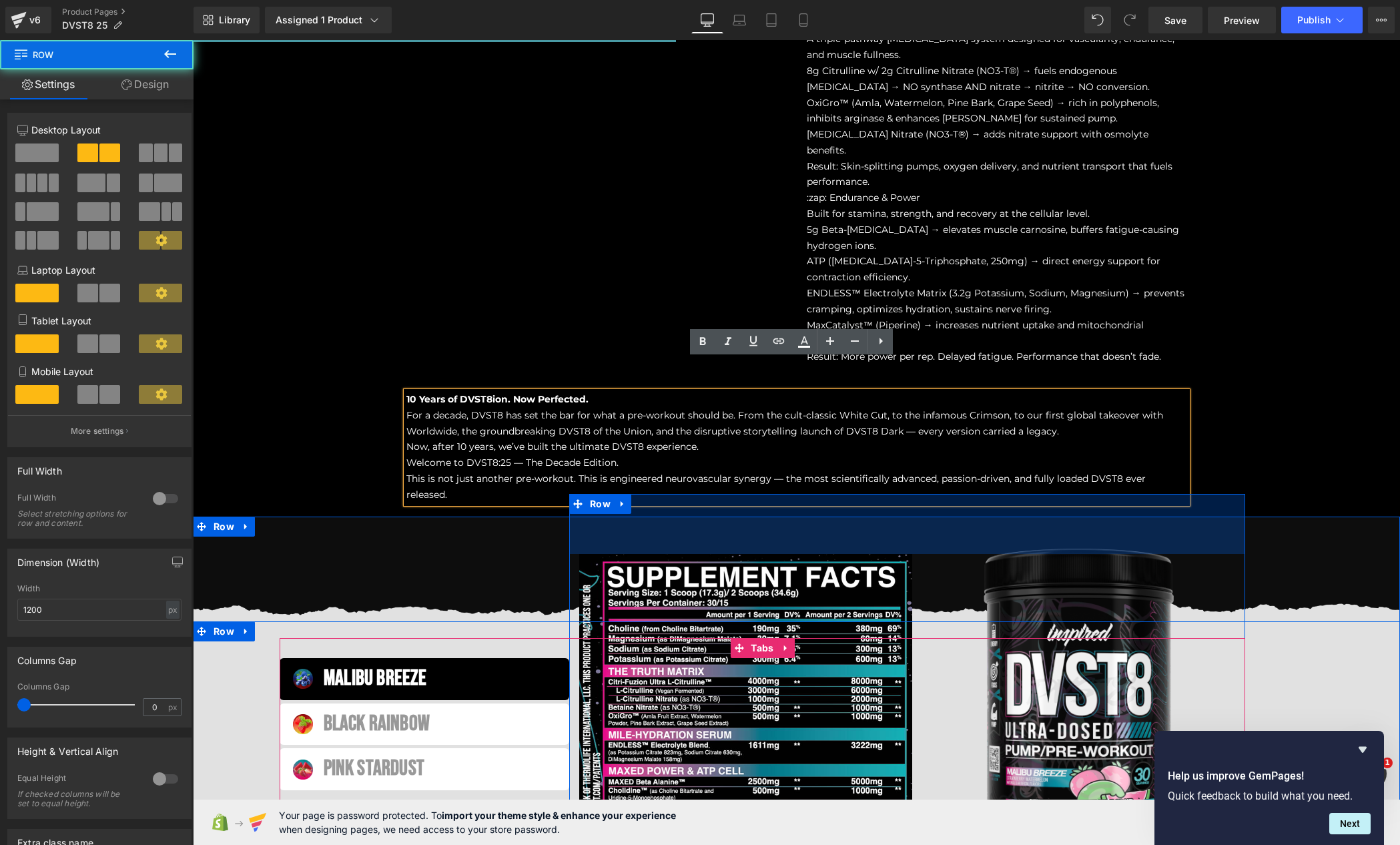
click at [1179, 493] on div "90px" at bounding box center [907, 523] width 676 height 60
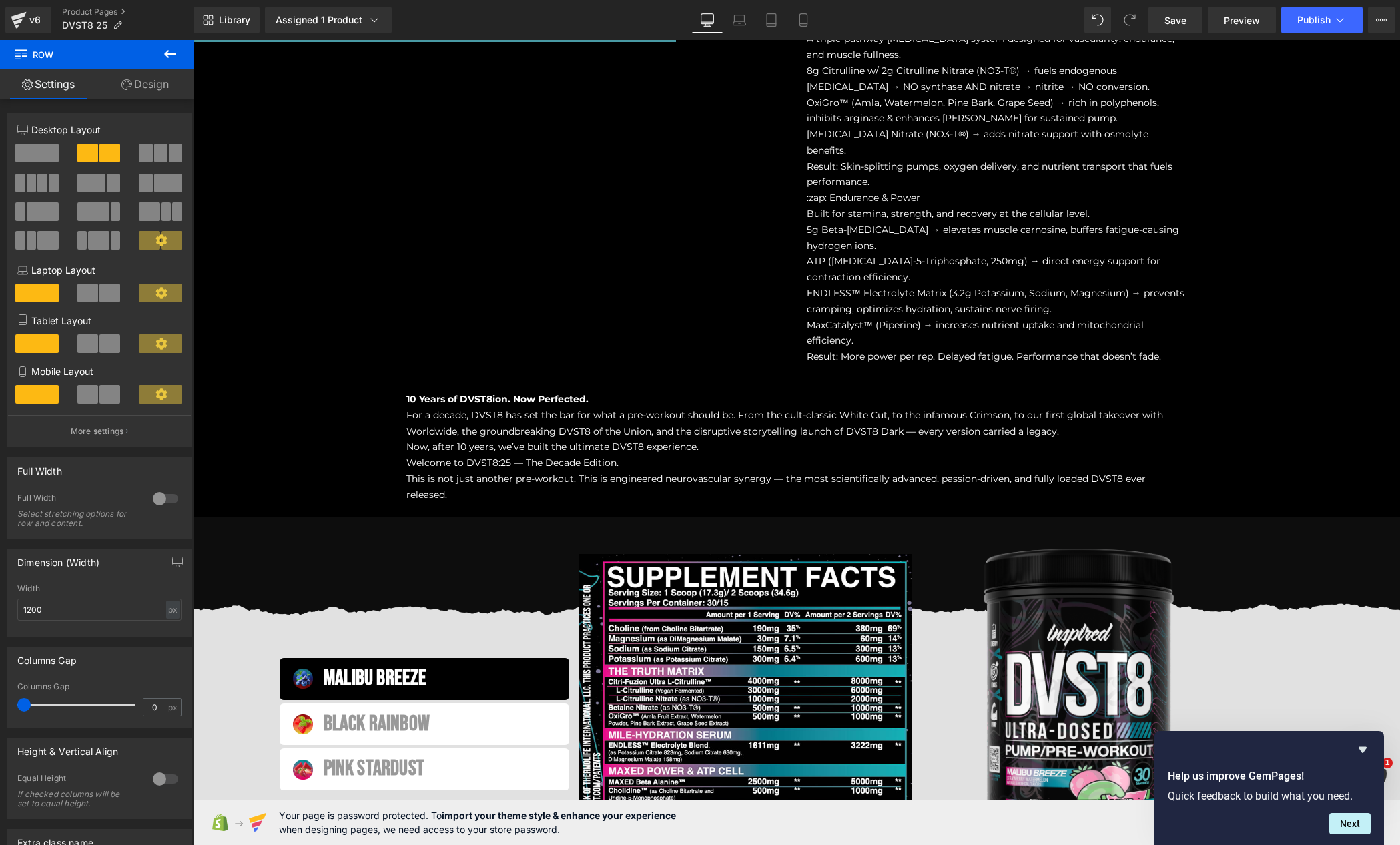
click at [1159, 455] on p "Welcome to DVST8:25 — The Decade Edition." at bounding box center [797, 463] width 781 height 16
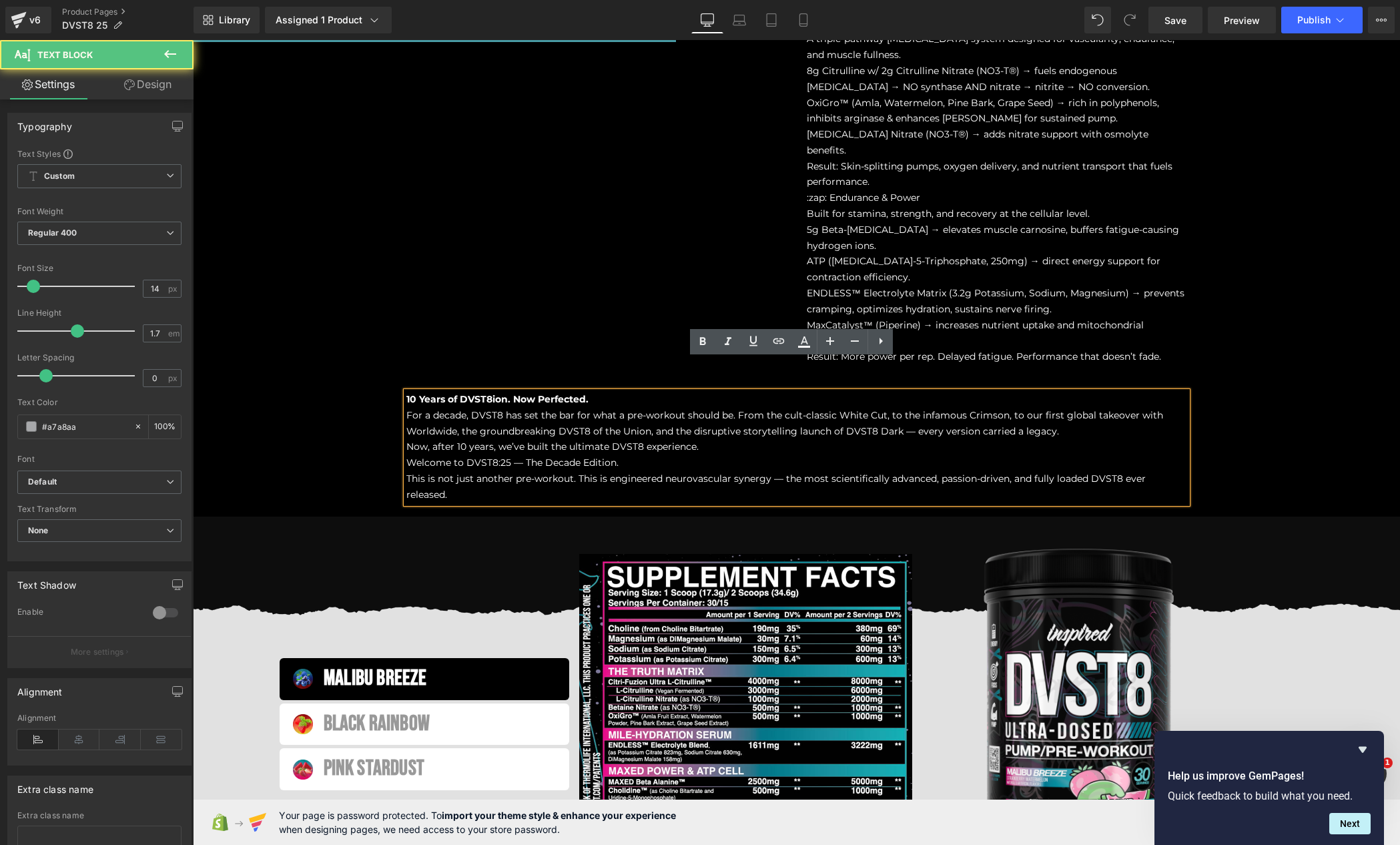
click at [1089, 408] on p "For a decade, DVST8 has set the bar for what a pre-workout should be. From the …" at bounding box center [797, 423] width 781 height 32
click at [407, 392] on div "10 Years of DVST8ion. Now Perfected. For a decade, DVST8 has set the bar for wh…" at bounding box center [797, 447] width 781 height 111
click at [407, 409] on span "For a decade, DVST8 has set the bar for what a pre-workout should be. From the …" at bounding box center [785, 422] width 757 height 28
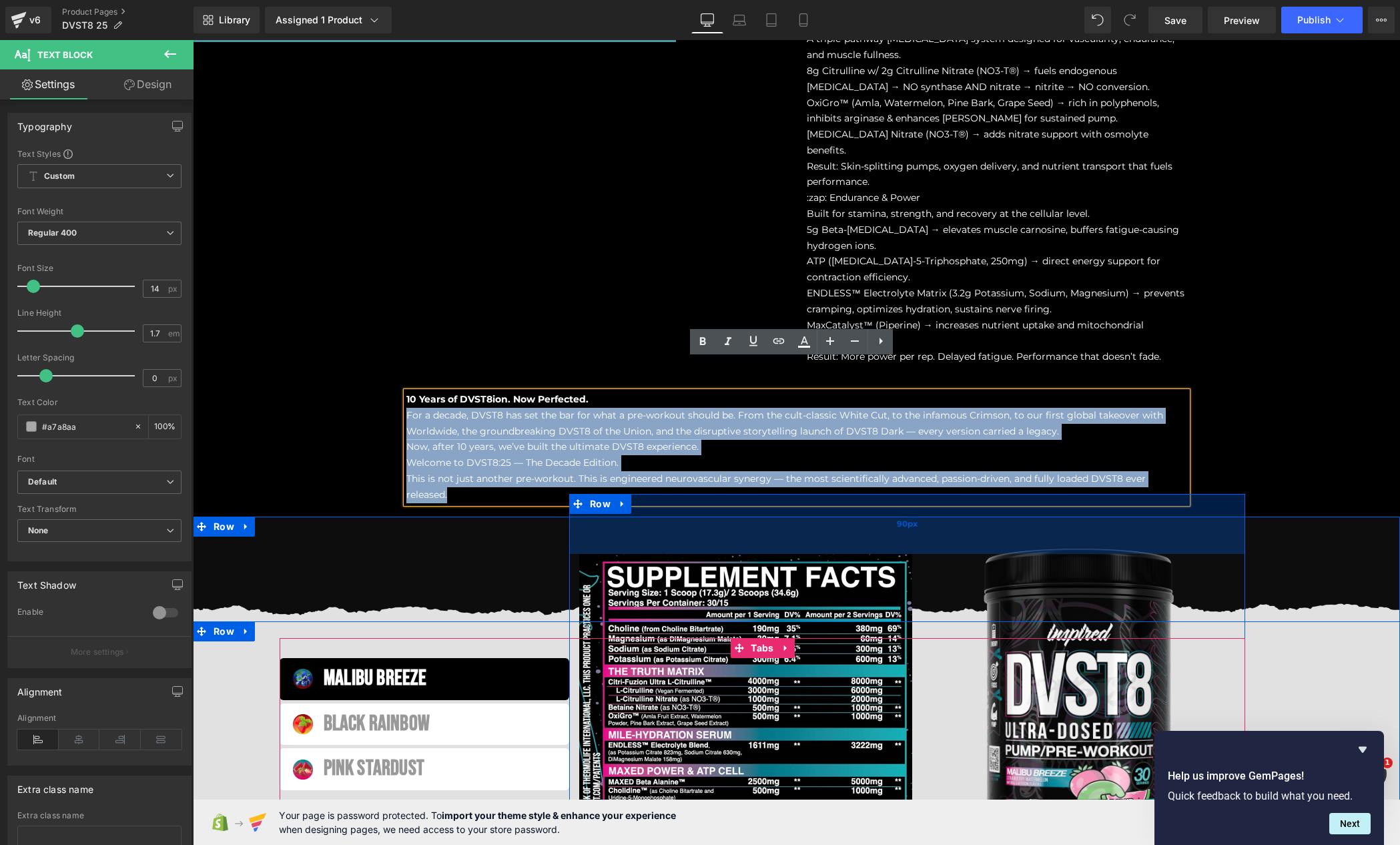
drag, startPoint x: 403, startPoint y: 383, endPoint x: 1201, endPoint y: 452, distance: 801.0
click at [1201, 451] on div "Image Sale Off (P) Image PRE-WORKOUT Heading Fully Customizable Pre-Workout Exp…" at bounding box center [797, 271] width 1208 height 3255
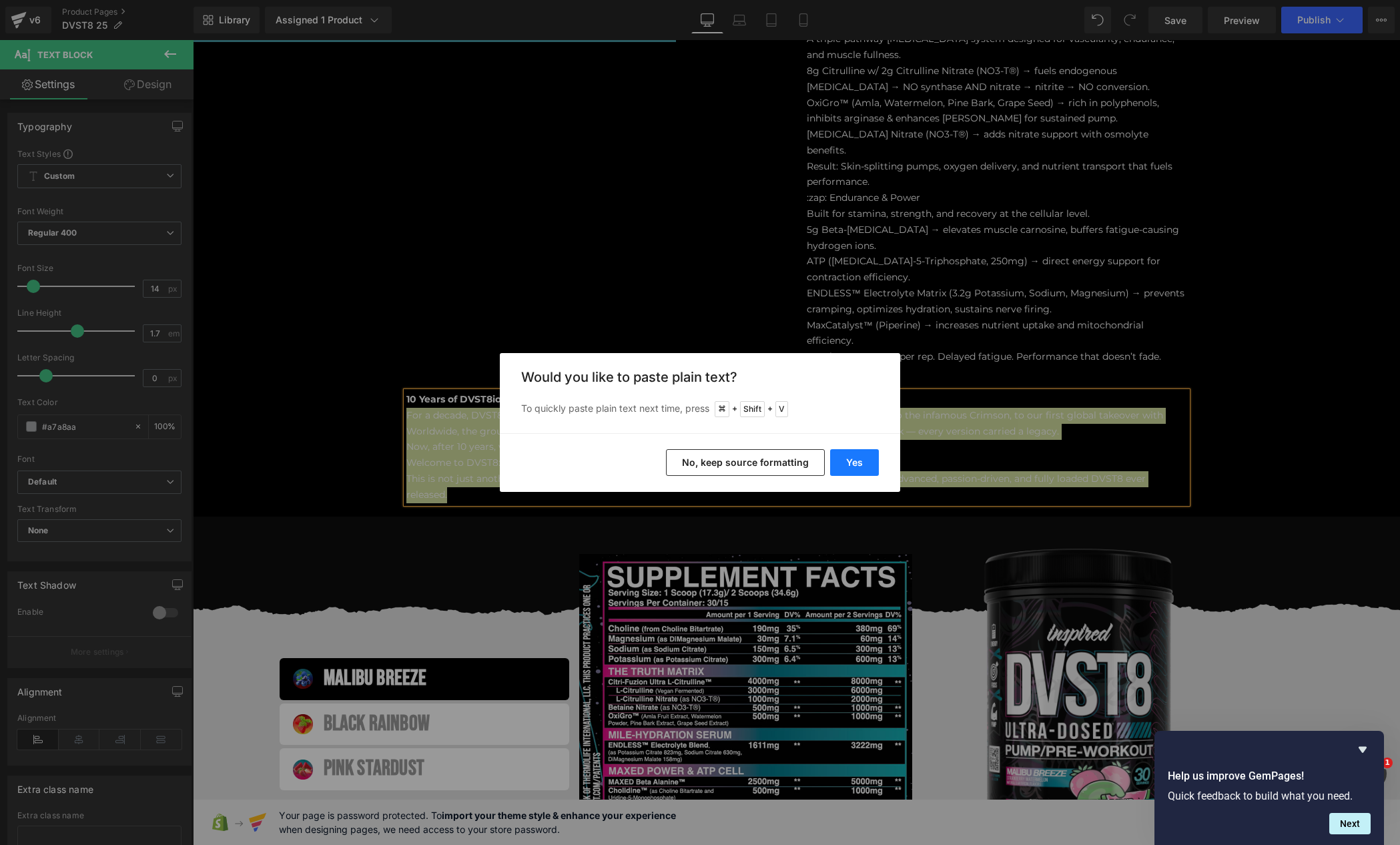
click at [862, 456] on button "Yes" at bounding box center [854, 462] width 48 height 27
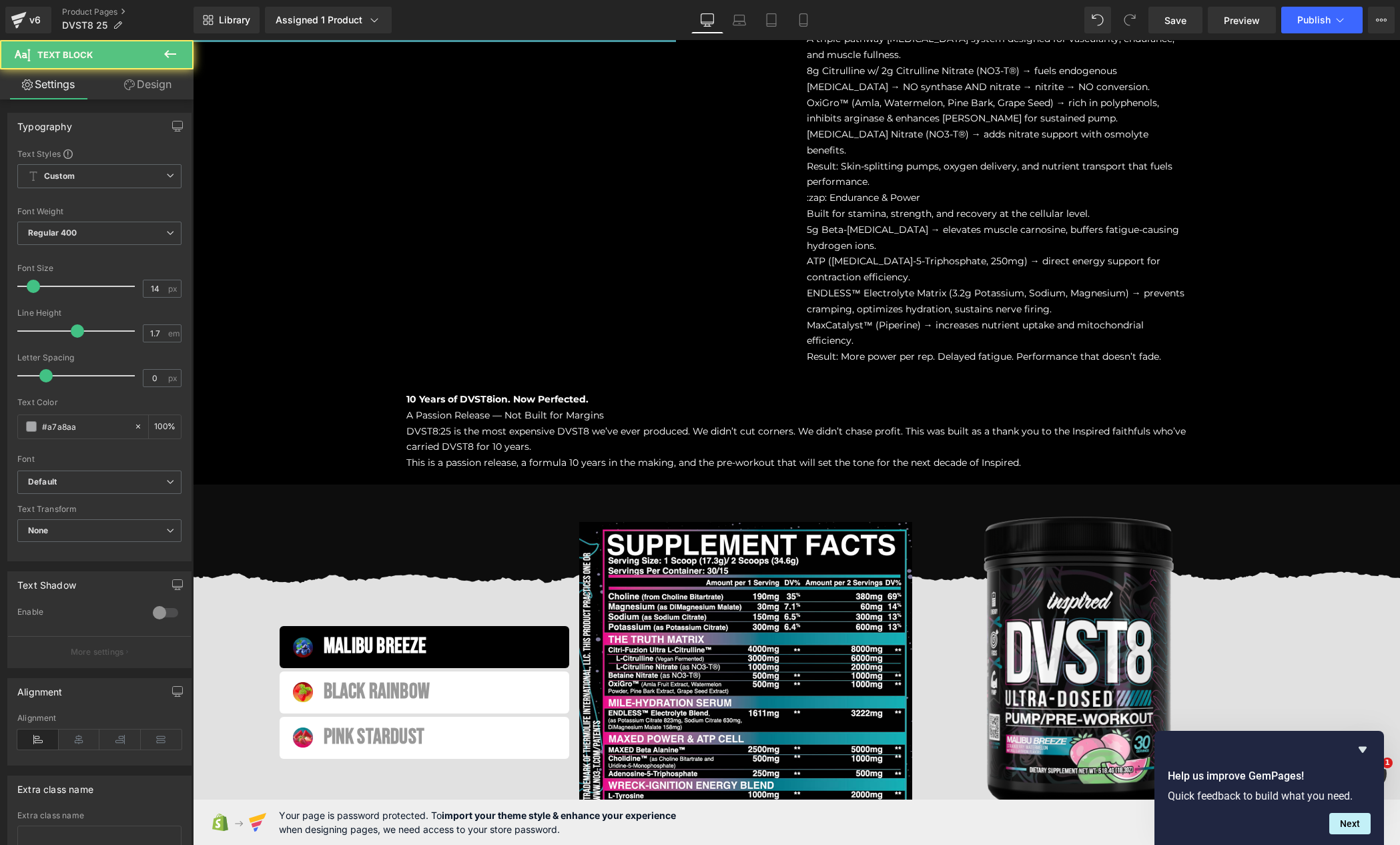
click at [436, 393] on span "10 Years of DVST8ion. Now Perfected." at bounding box center [498, 399] width 182 height 12
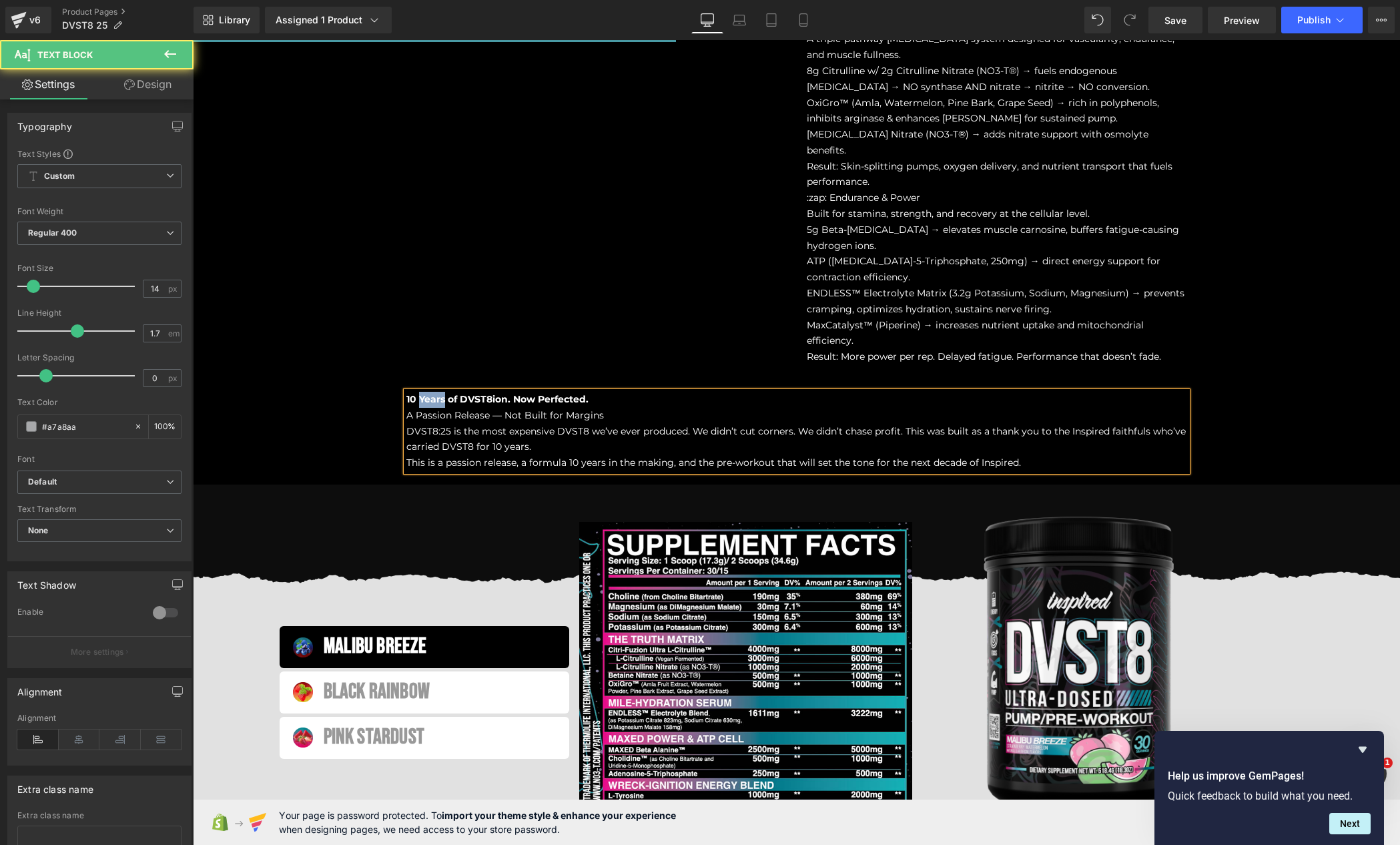
click at [436, 393] on span "10 Years of DVST8ion. Now Perfected." at bounding box center [498, 399] width 182 height 12
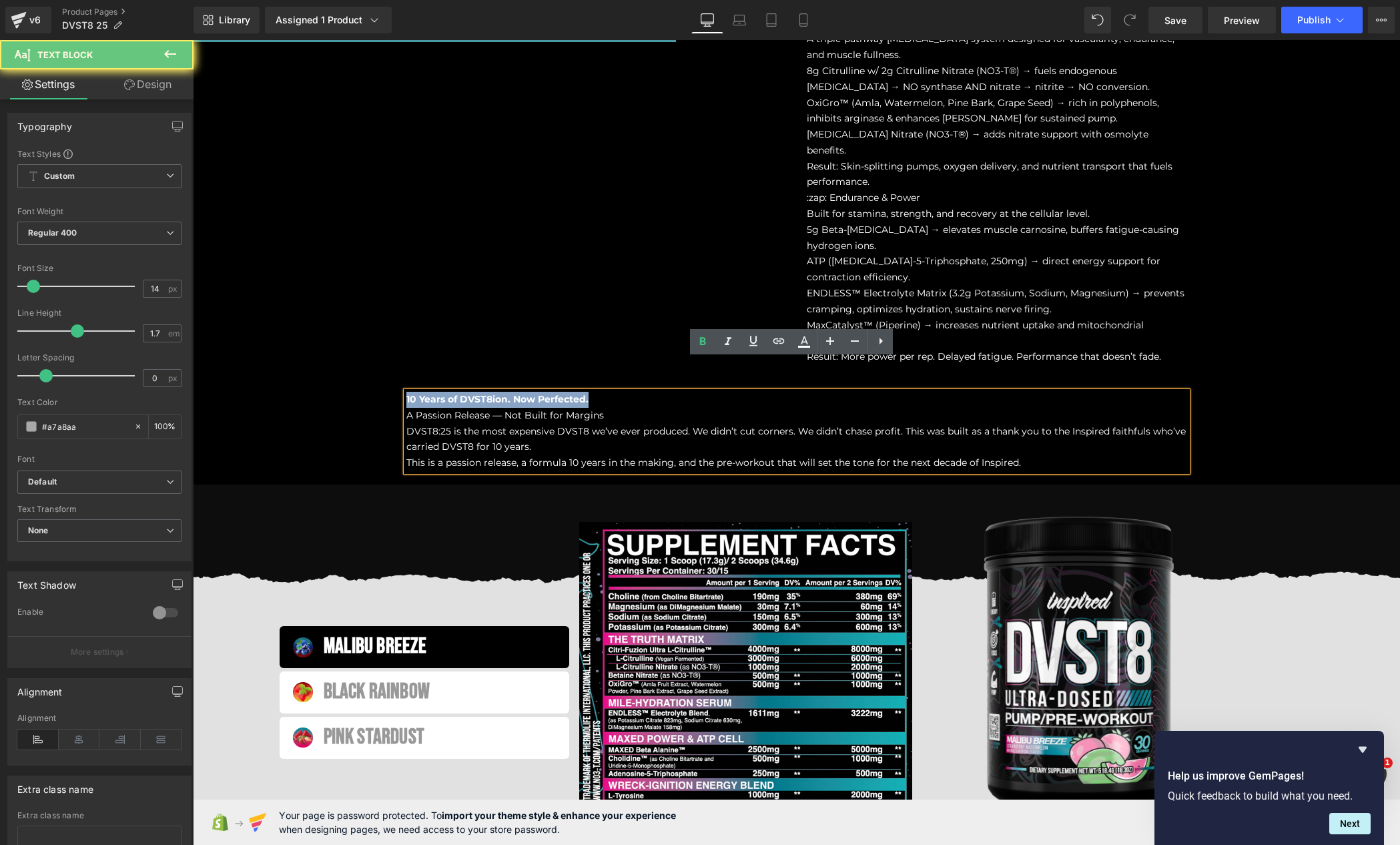
click at [436, 393] on span "10 Years of DVST8ion. Now Perfected." at bounding box center [498, 399] width 182 height 12
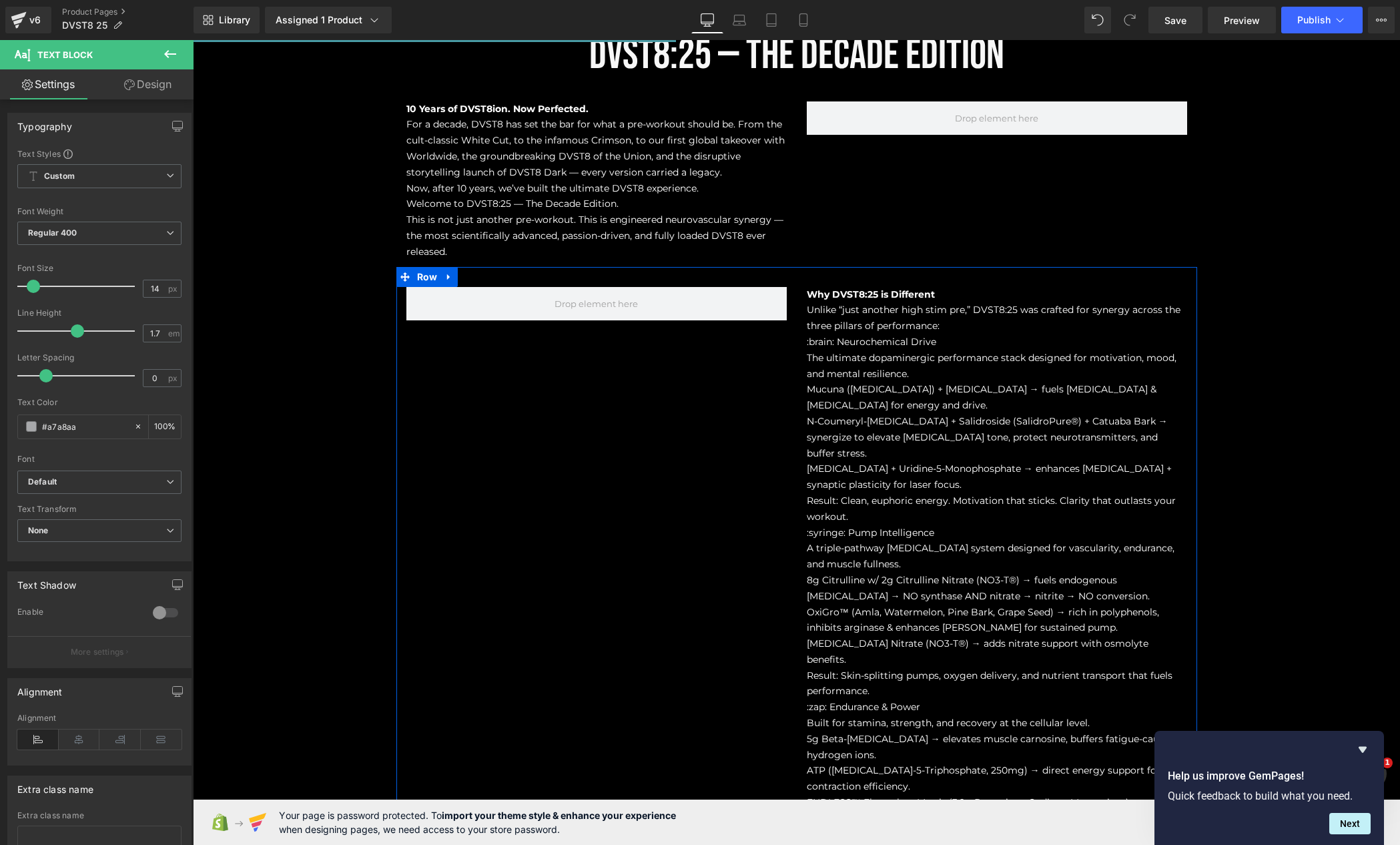
scroll to position [979, 0]
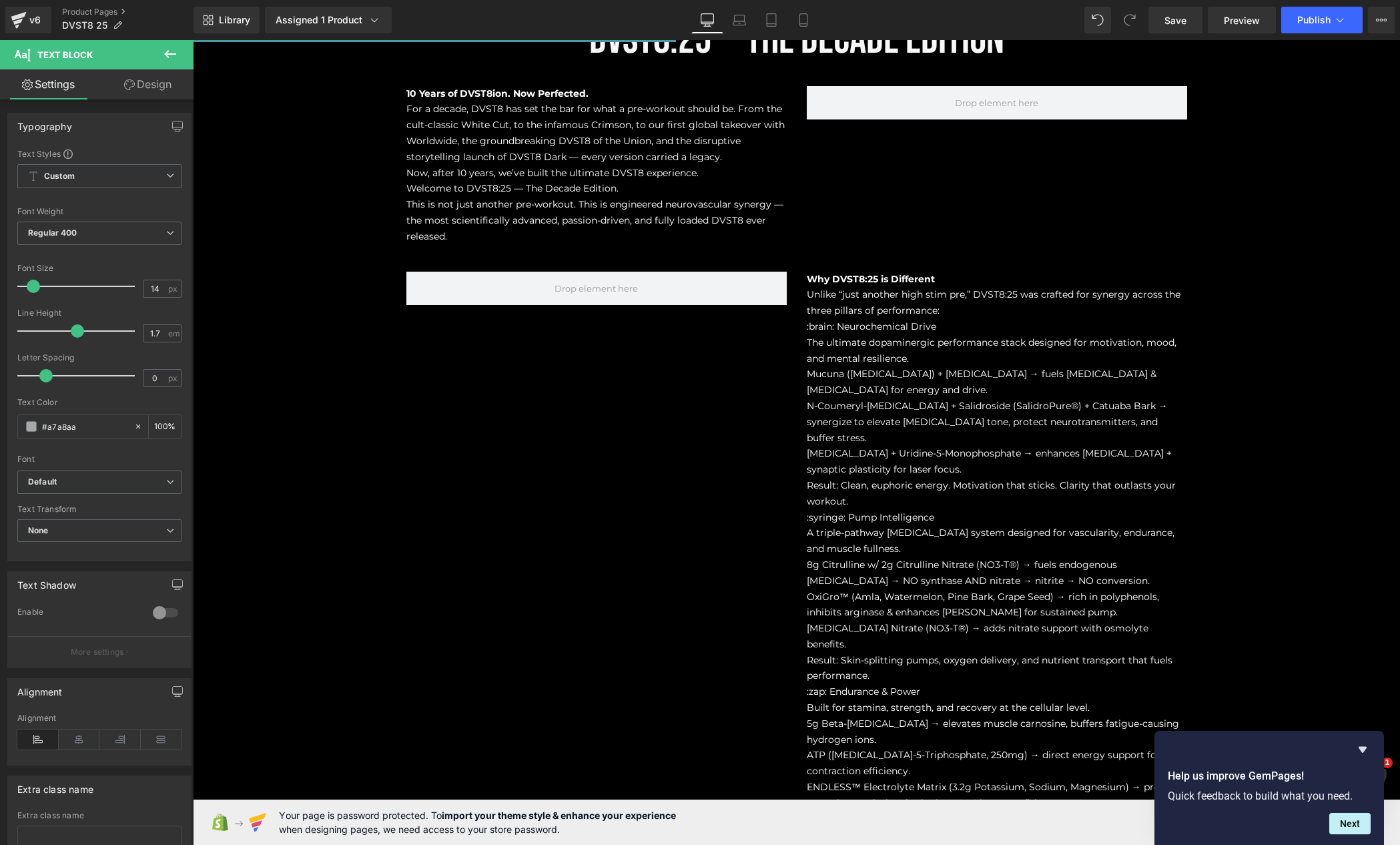
click at [173, 60] on icon at bounding box center [170, 54] width 16 height 16
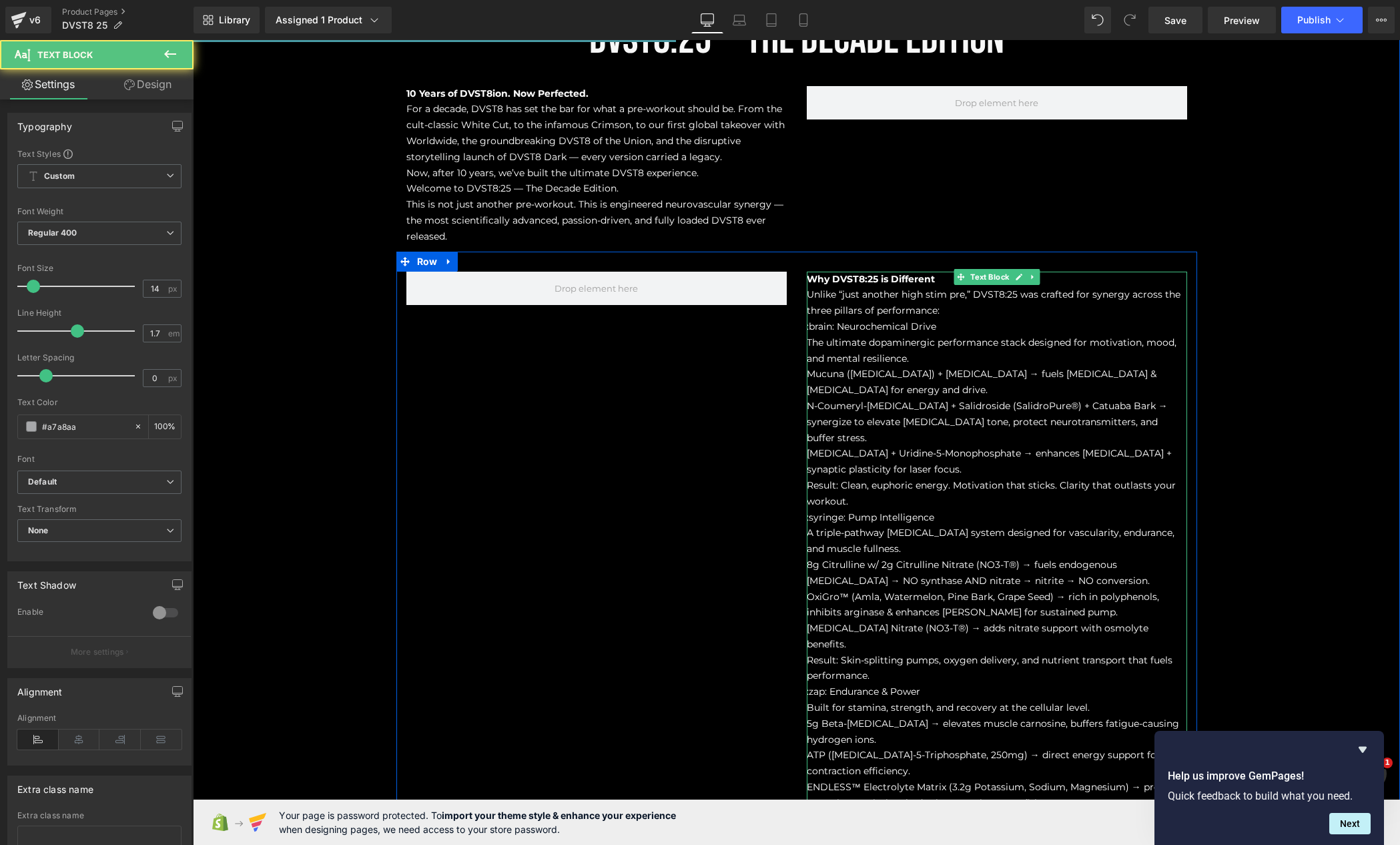
click at [920, 447] on p "[MEDICAL_DATA] + Uridine-5-Monophosphate → enhances [MEDICAL_DATA] + synaptic p…" at bounding box center [997, 462] width 380 height 32
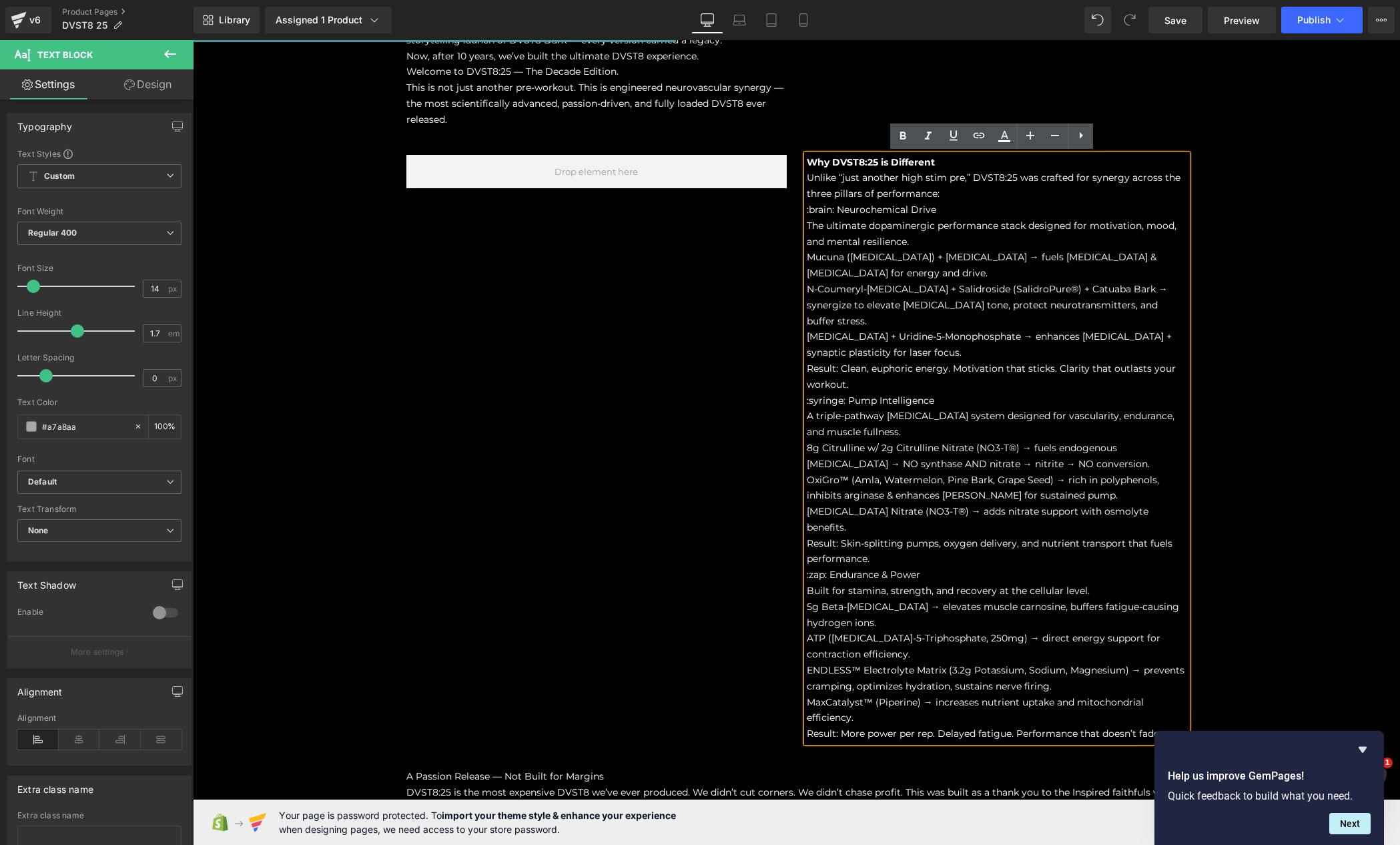
scroll to position [1096, 0]
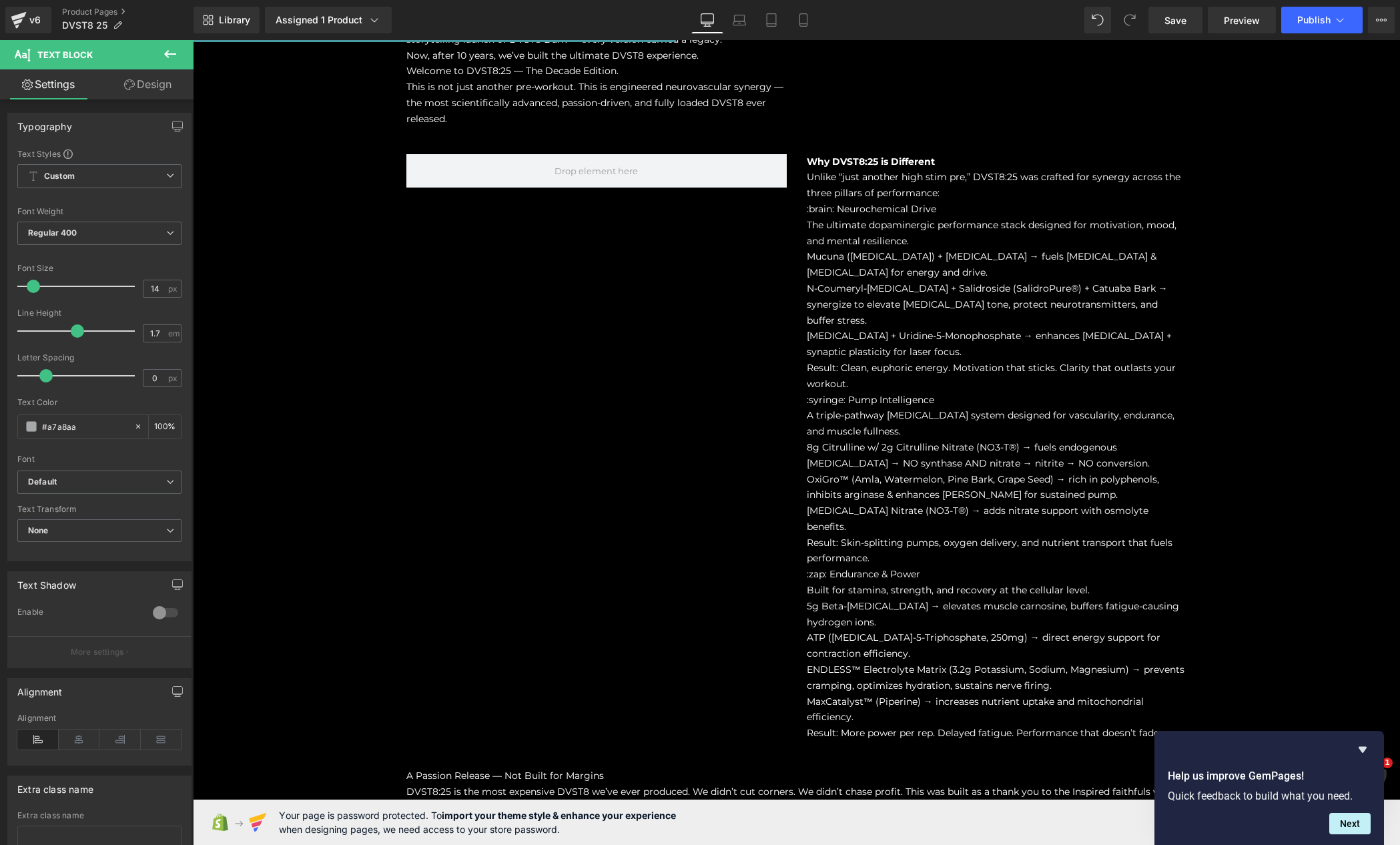
drag, startPoint x: 175, startPoint y: 58, endPoint x: 168, endPoint y: 59, distance: 7.1
click at [175, 58] on icon at bounding box center [170, 54] width 16 height 16
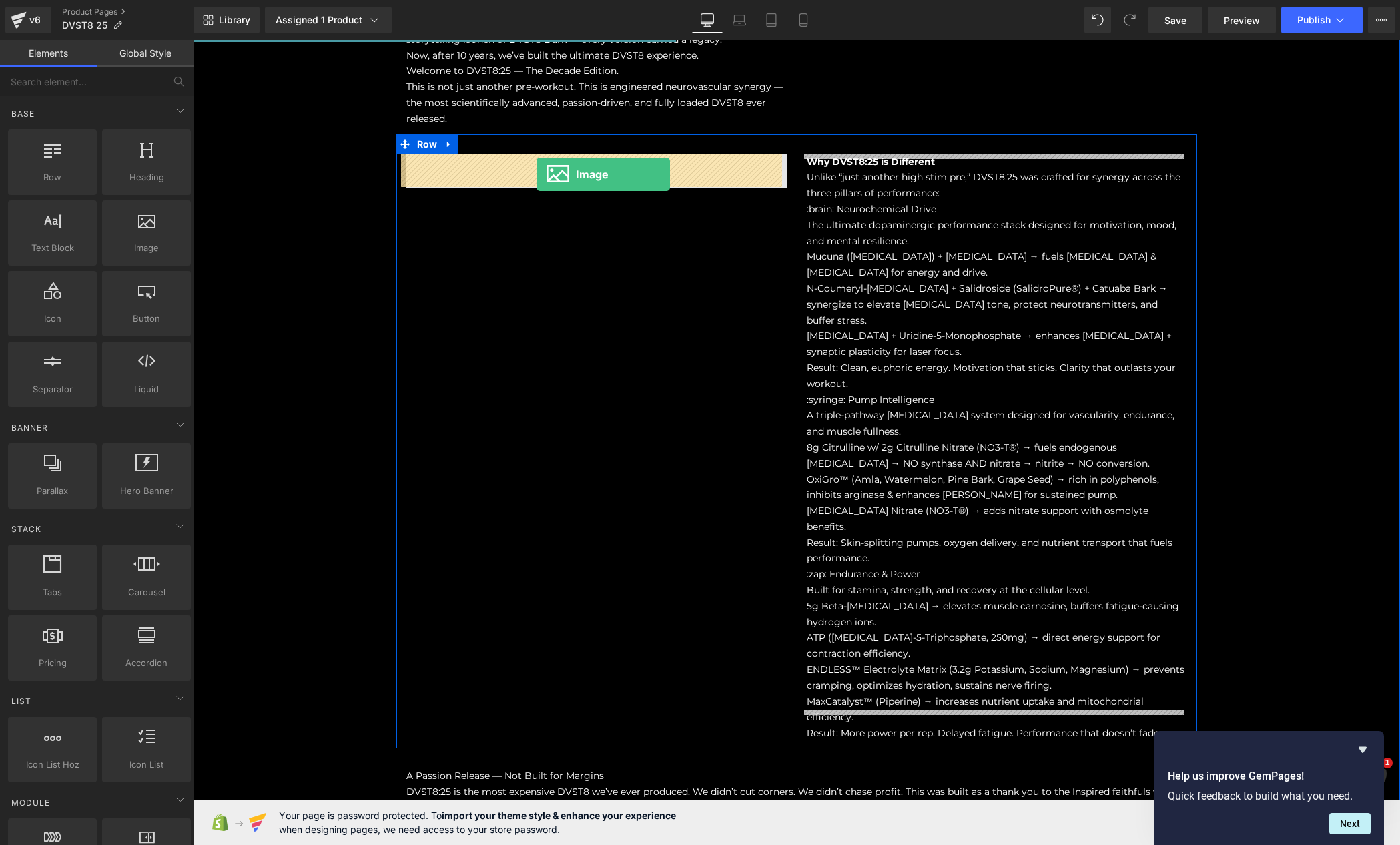
drag, startPoint x: 329, startPoint y: 270, endPoint x: 537, endPoint y: 174, distance: 229.1
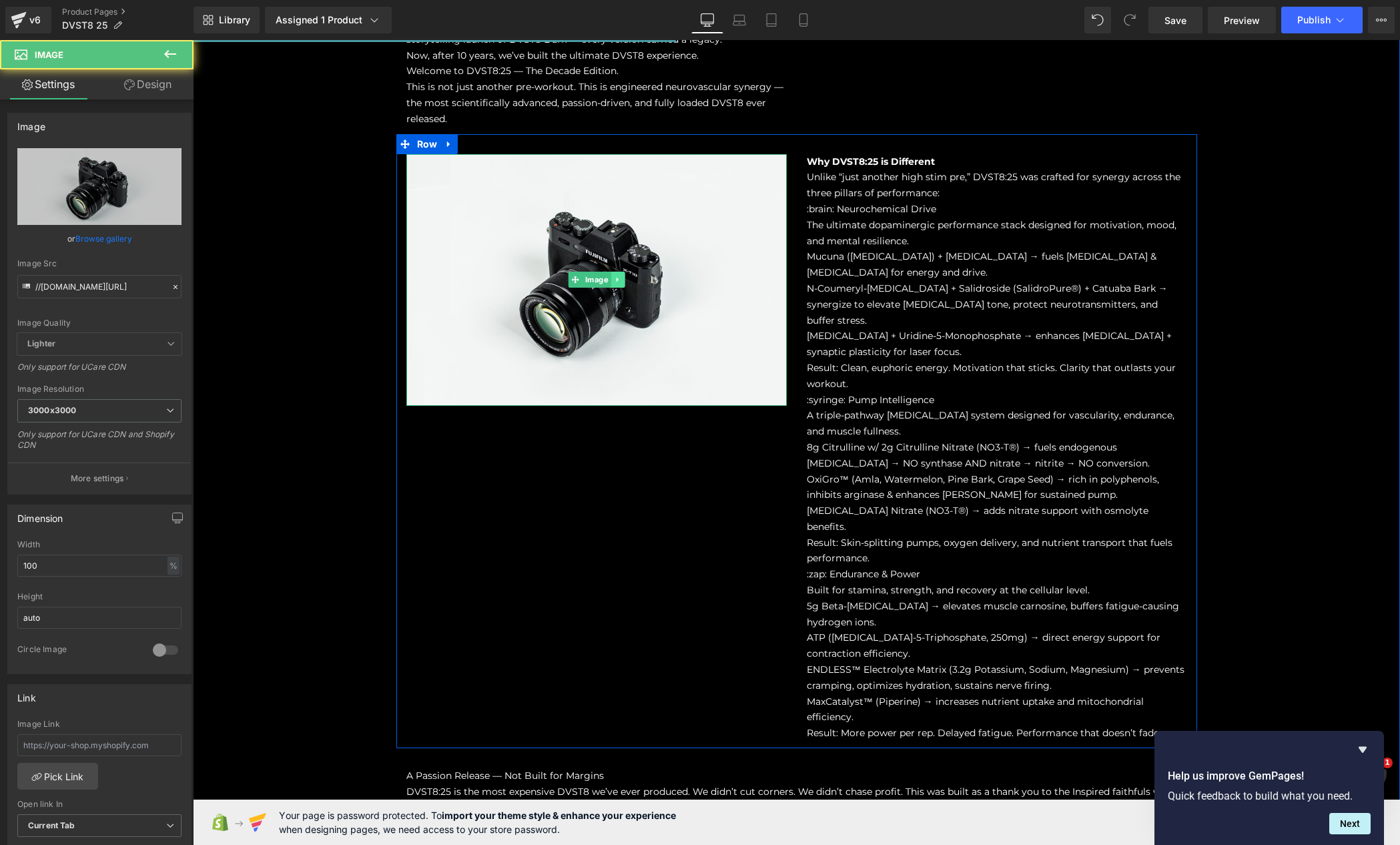
click at [614, 281] on icon at bounding box center [617, 280] width 7 height 8
click at [607, 280] on icon at bounding box center [610, 280] width 7 height 7
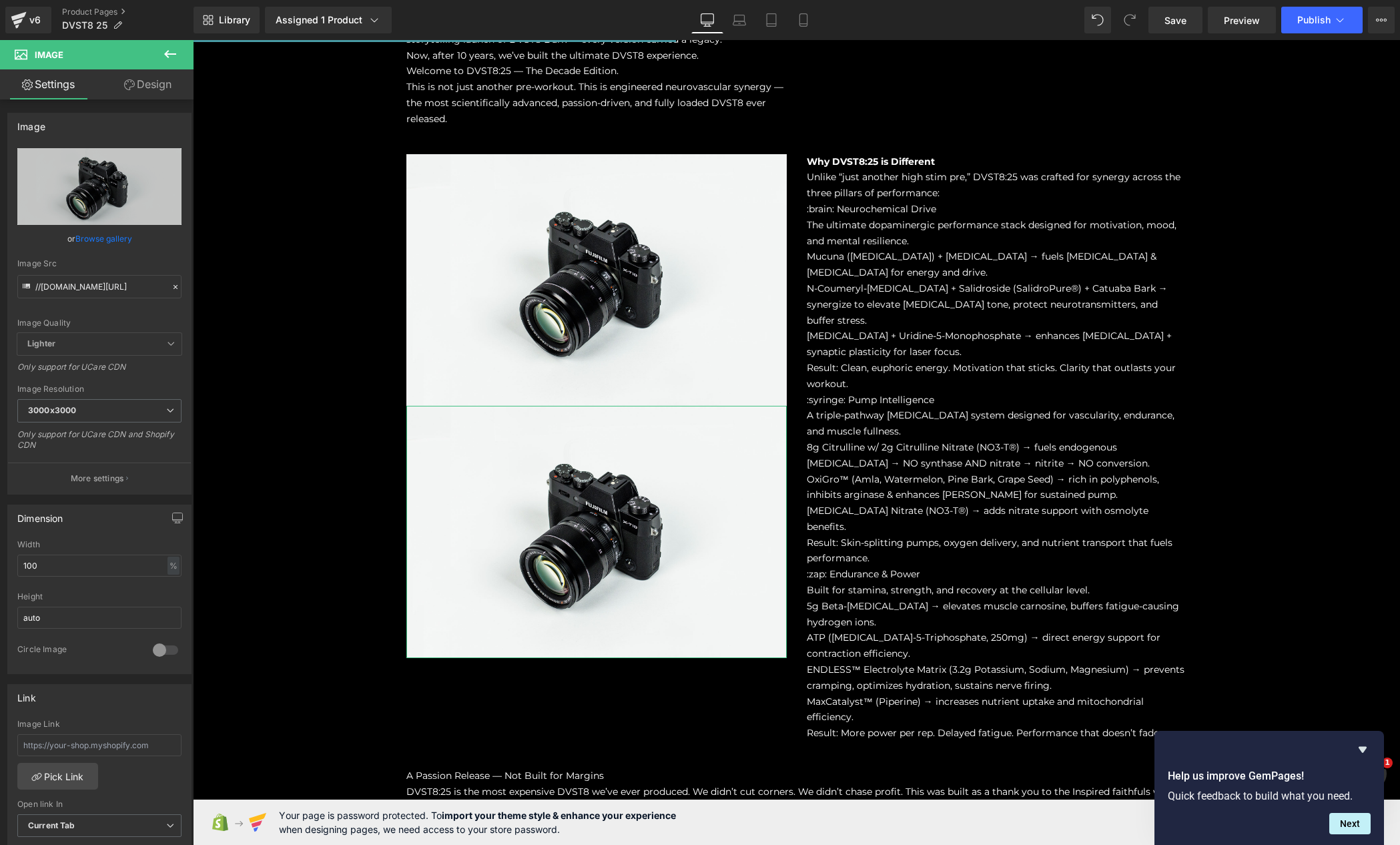
click at [152, 77] on link "Design" at bounding box center [148, 84] width 97 height 30
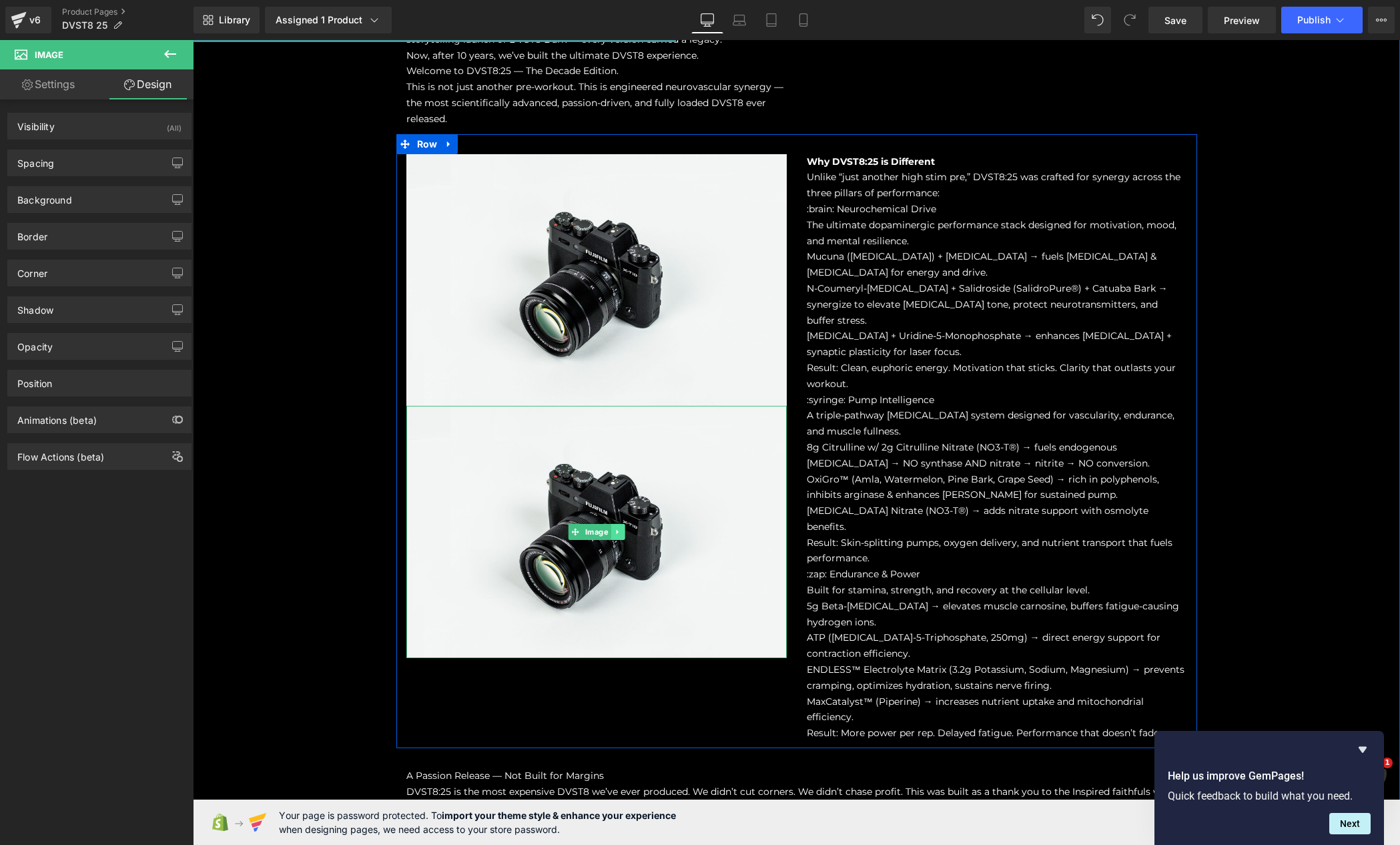
click at [611, 533] on link at bounding box center [618, 532] width 14 height 16
click at [622, 532] on icon at bounding box center [624, 531] width 7 height 7
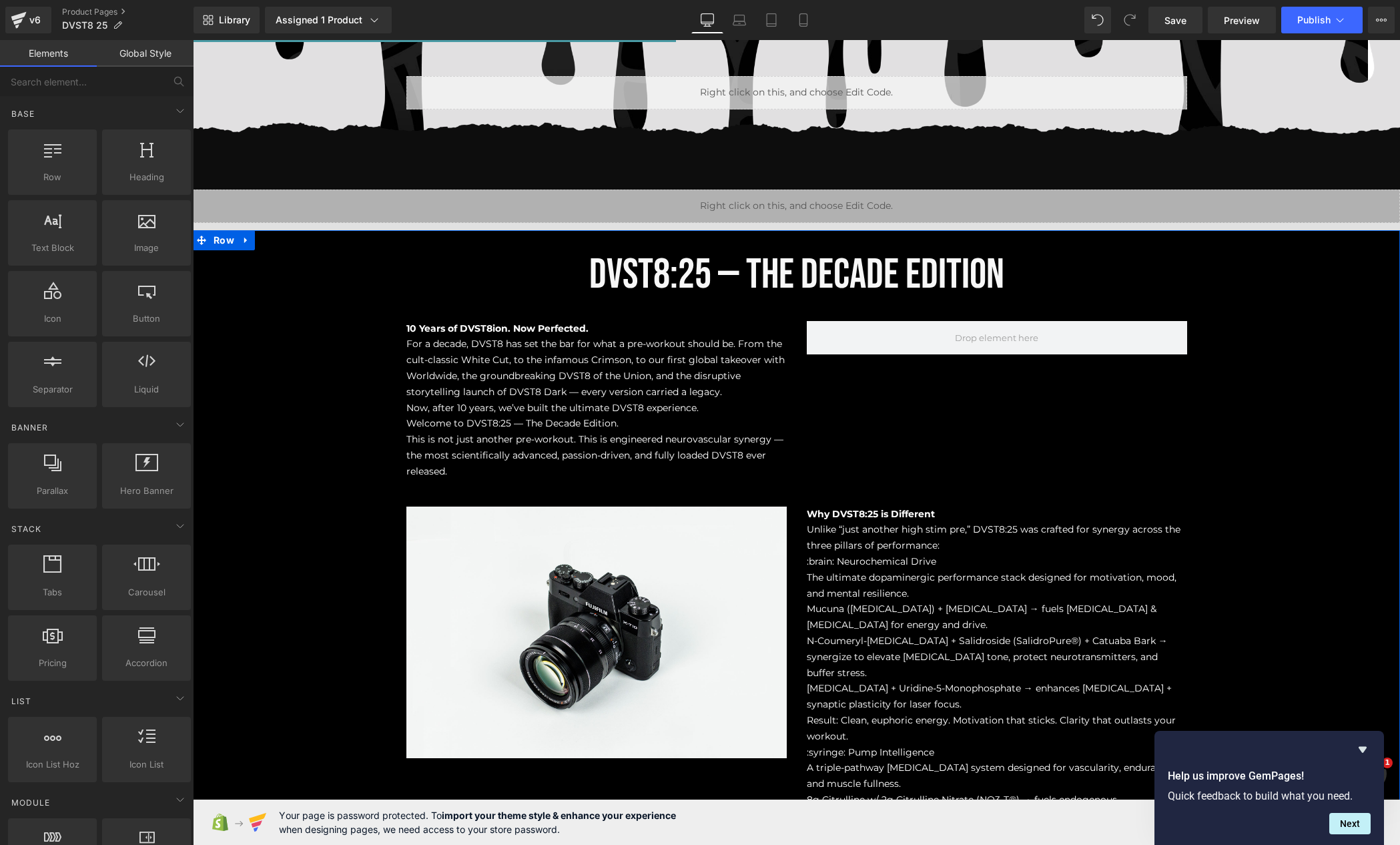
scroll to position [802, 0]
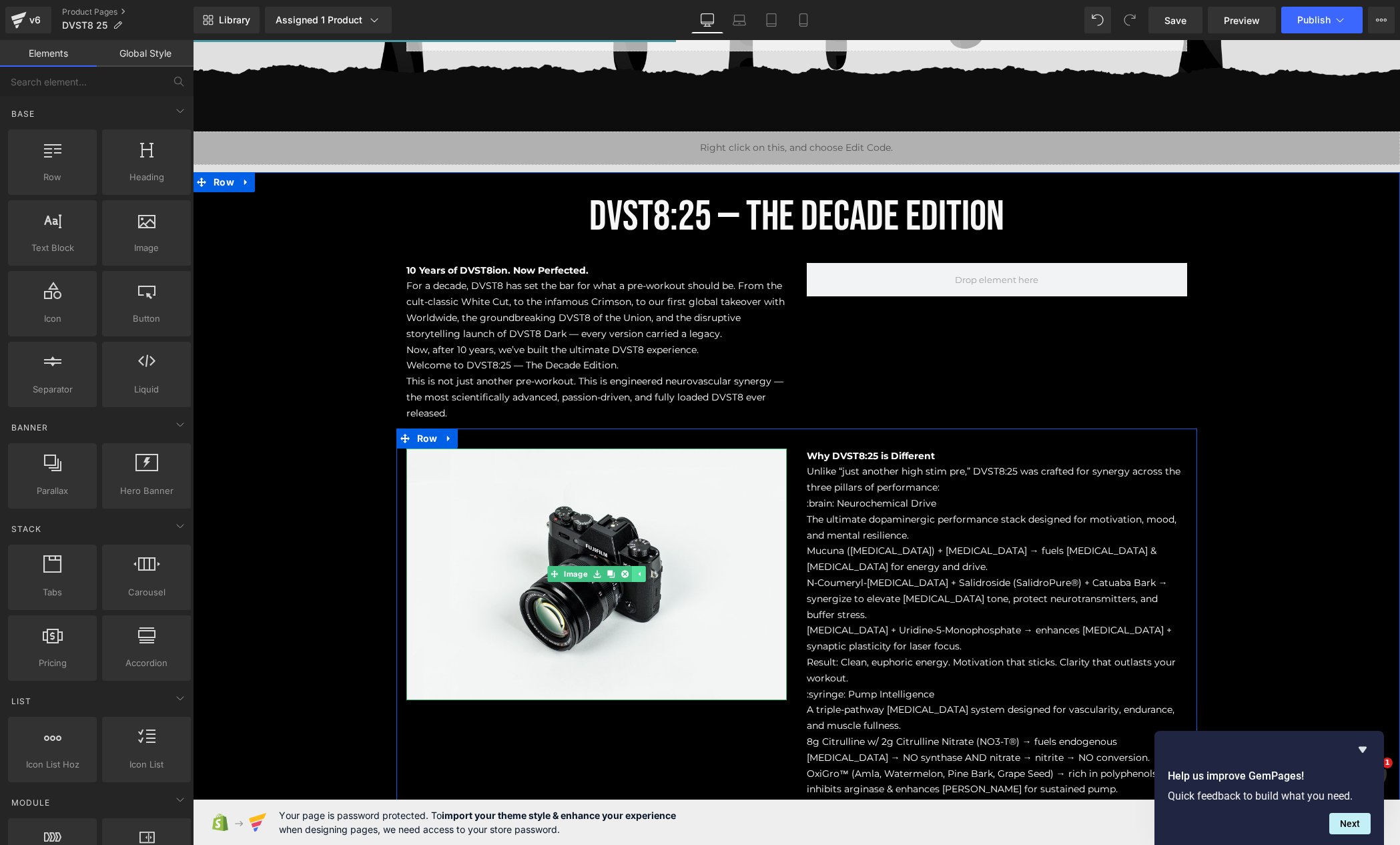
click at [638, 573] on link at bounding box center [638, 574] width 14 height 16
click at [614, 572] on icon at bounding box center [617, 574] width 7 height 8
click at [607, 577] on icon at bounding box center [610, 573] width 7 height 7
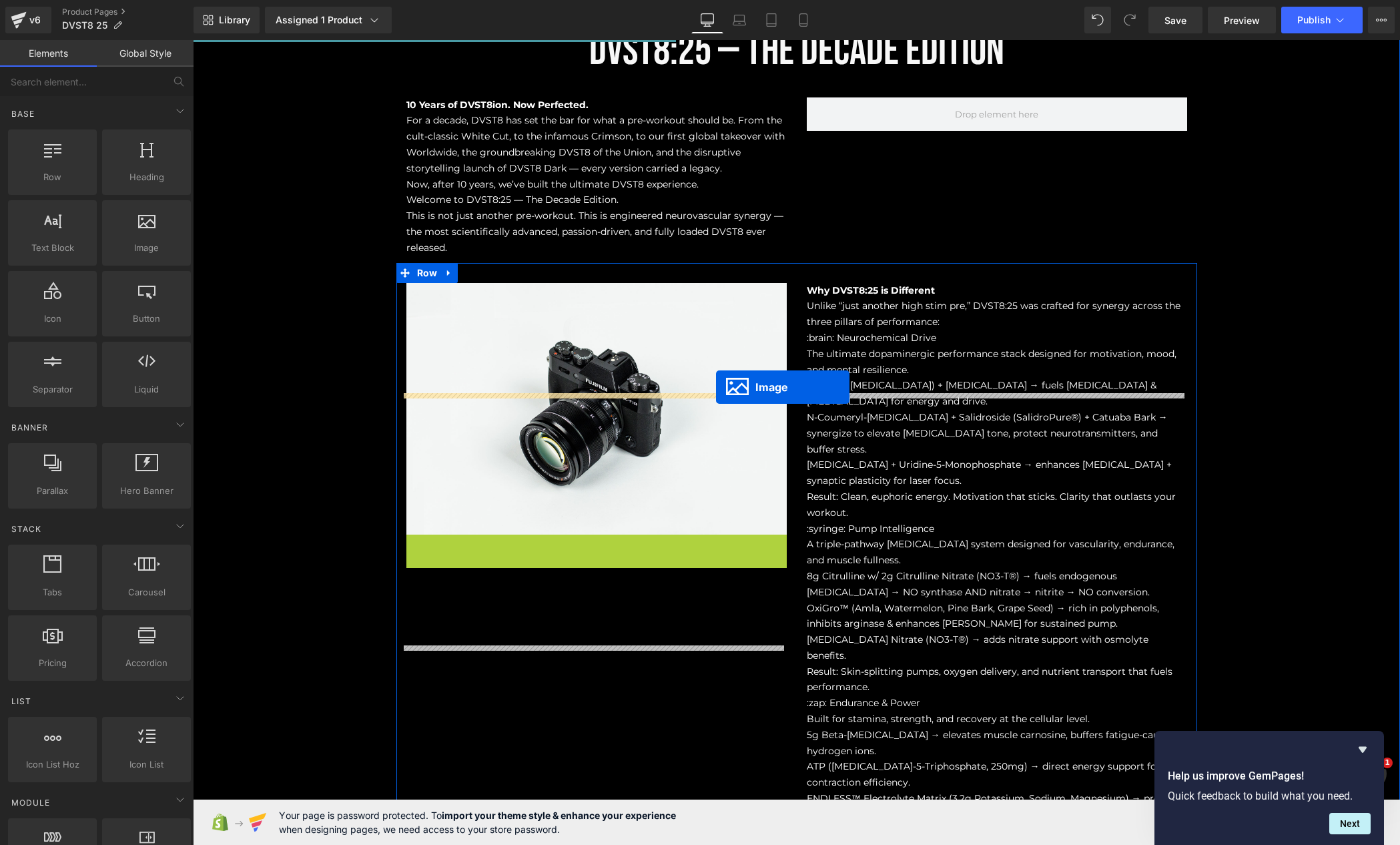
scroll to position [636, 0]
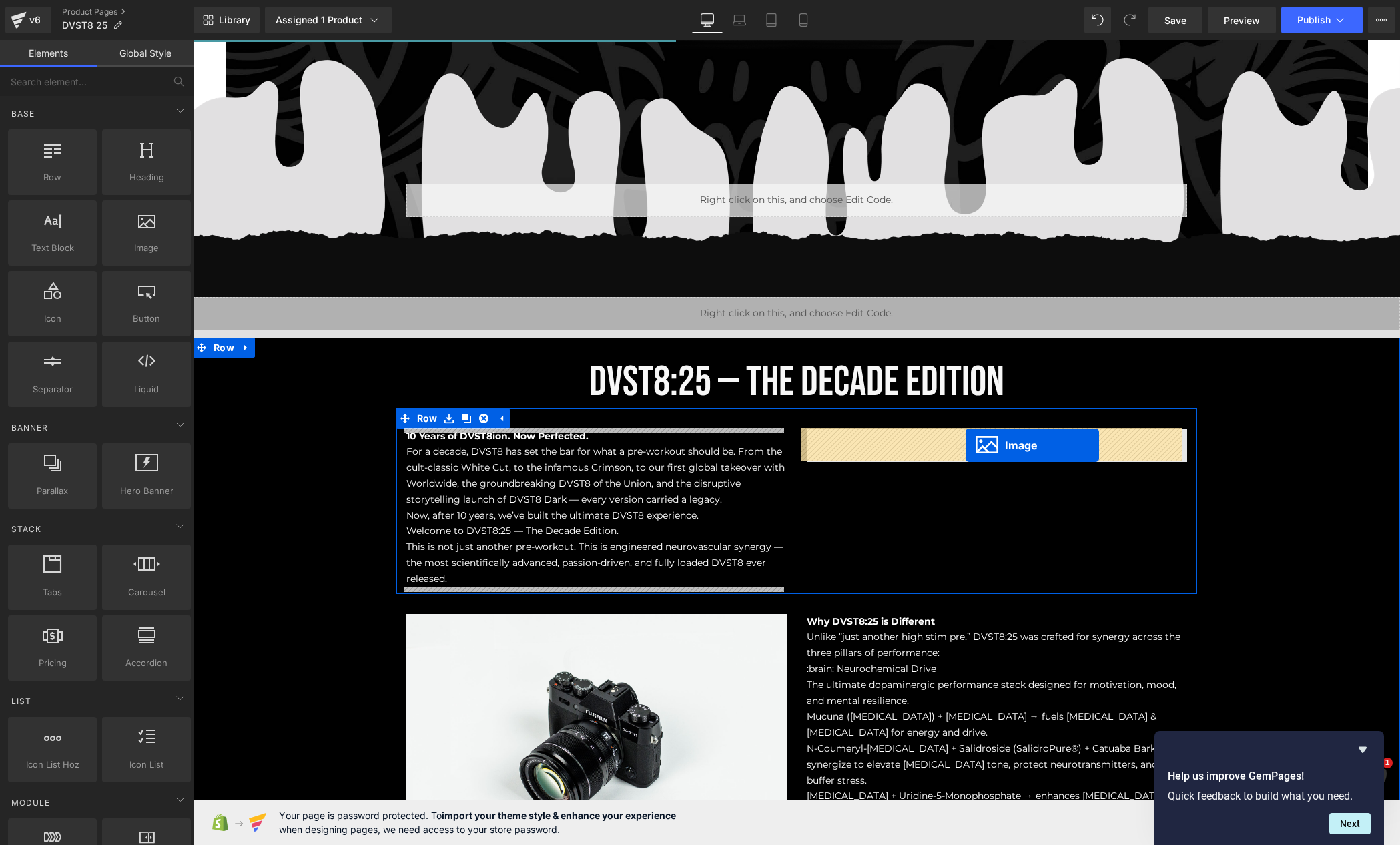
drag, startPoint x: 585, startPoint y: 371, endPoint x: 966, endPoint y: 445, distance: 388.1
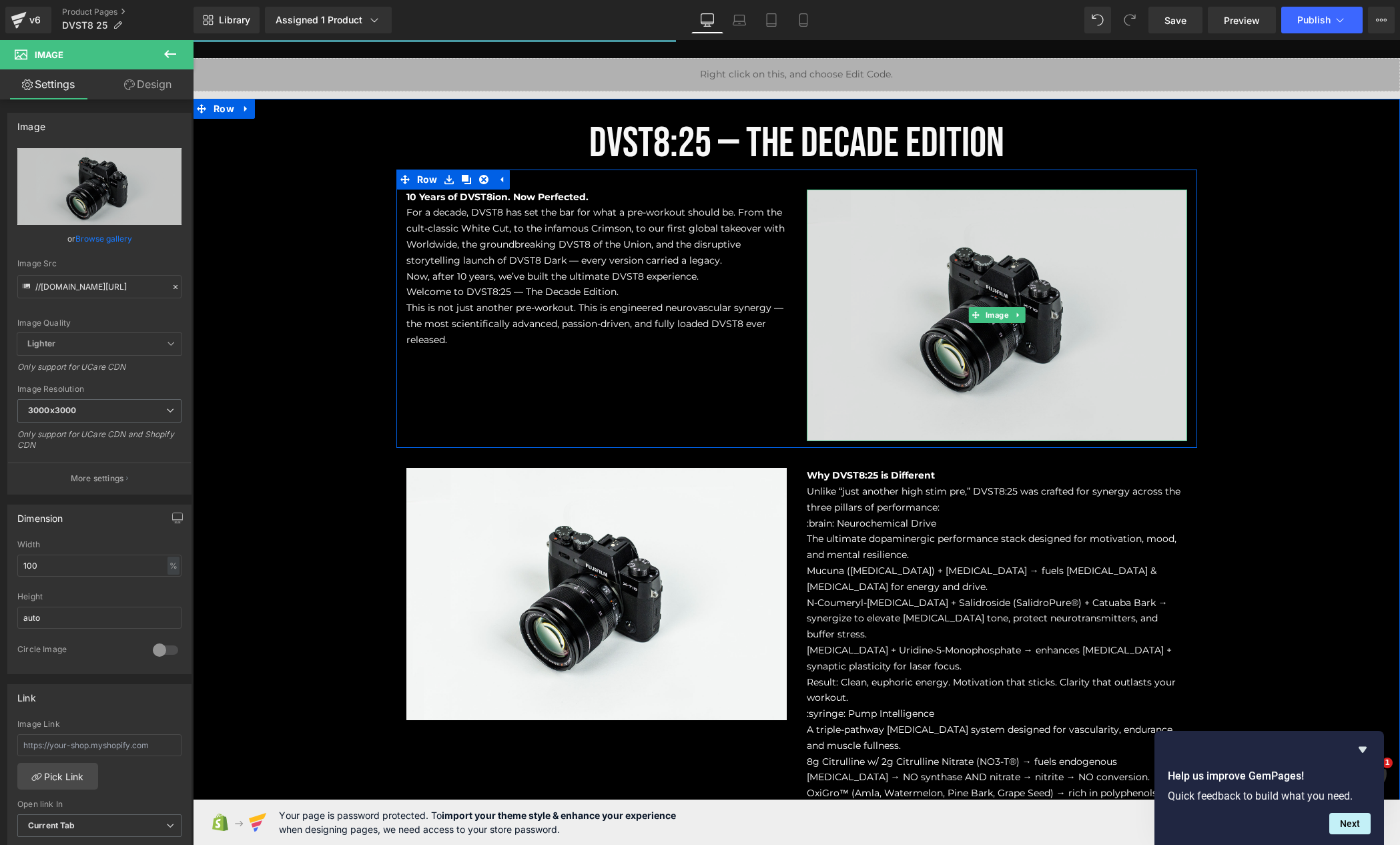
scroll to position [769, 0]
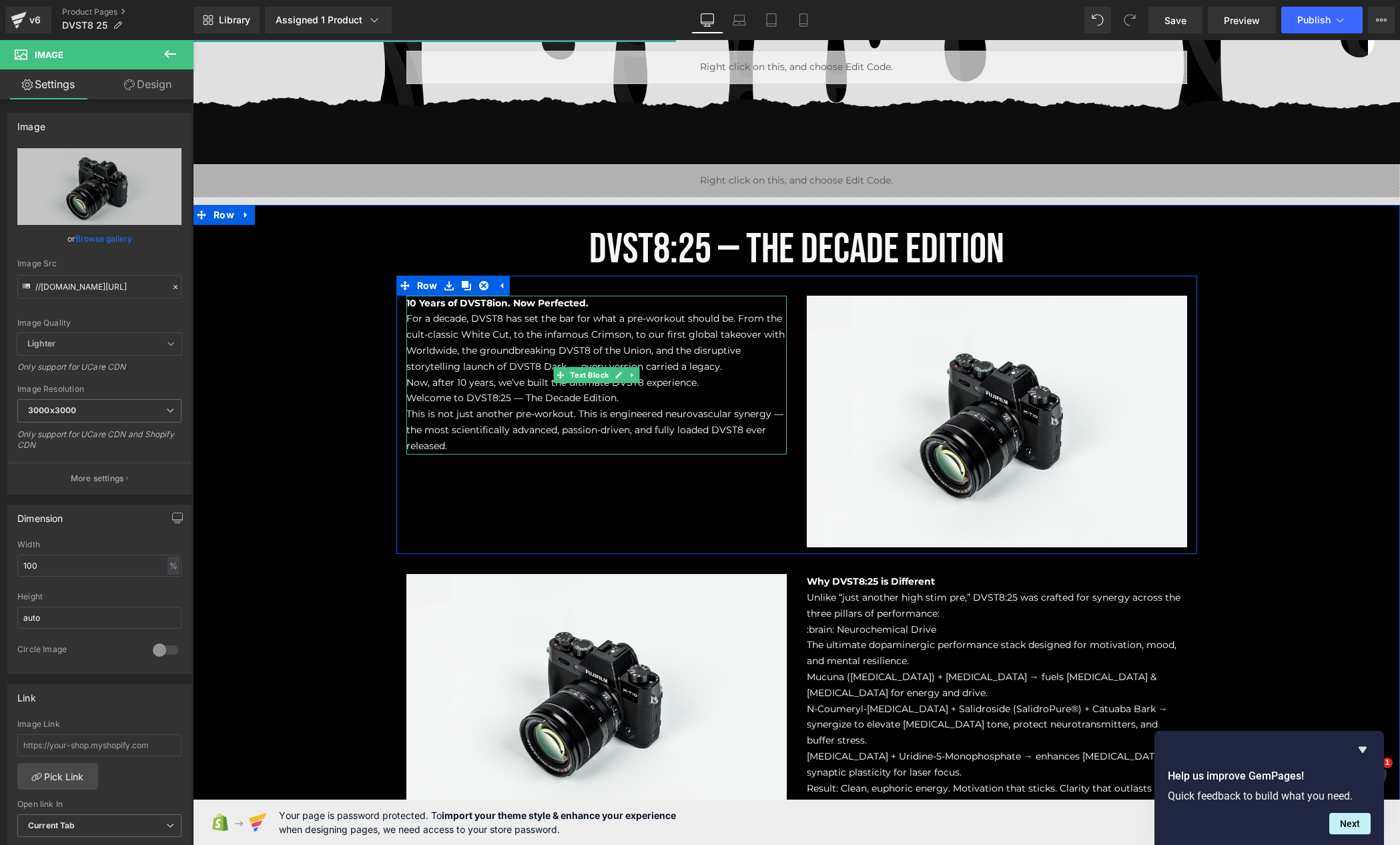
click at [560, 305] on span "10 Years of DVST8ion. Now Perfected." at bounding box center [498, 303] width 182 height 12
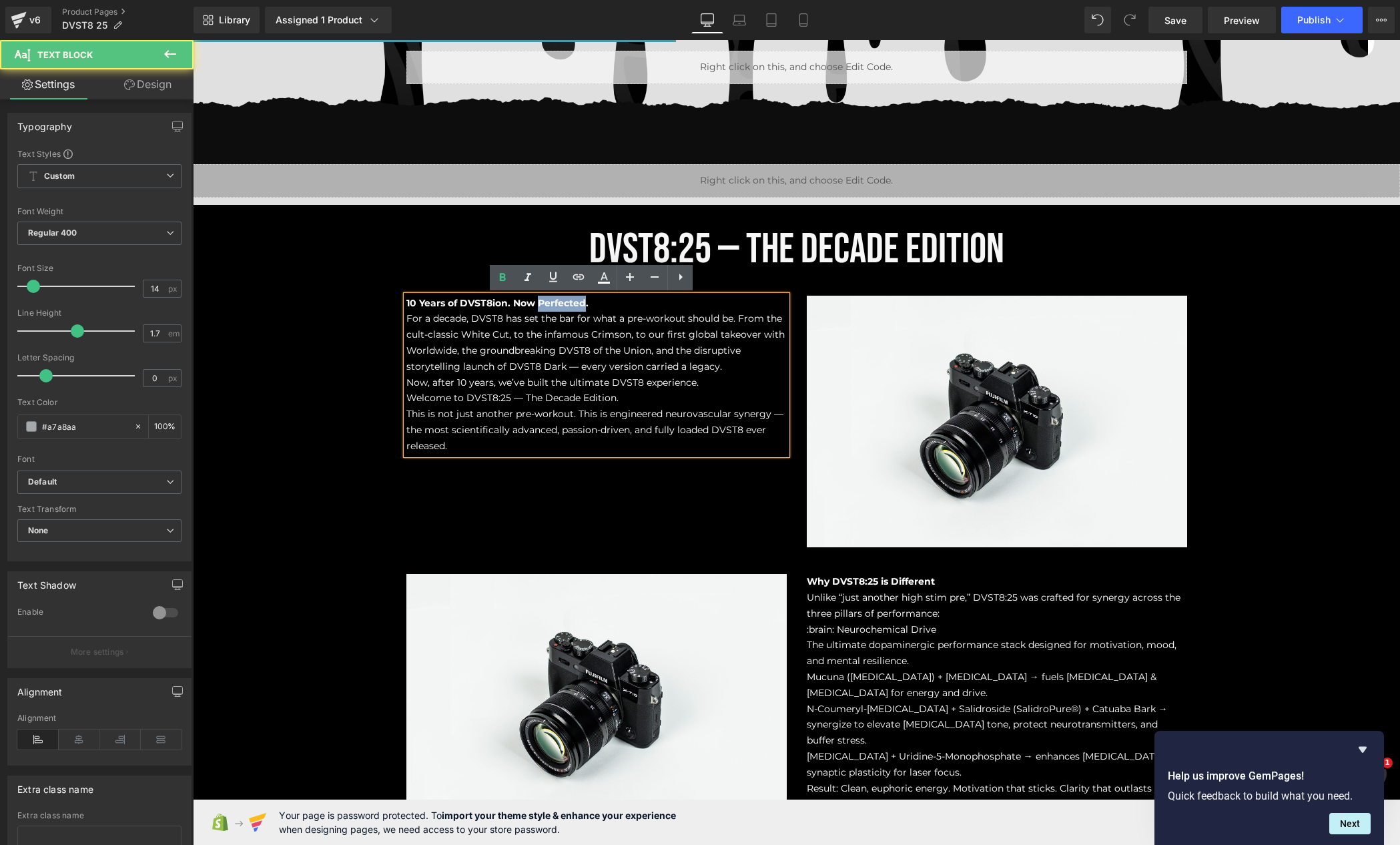
click at [560, 305] on span "10 Years of DVST8ion. Now Perfected." at bounding box center [498, 303] width 182 height 12
click at [568, 308] on p "10 Years of DVST8ion. Now Perfected." at bounding box center [597, 303] width 380 height 16
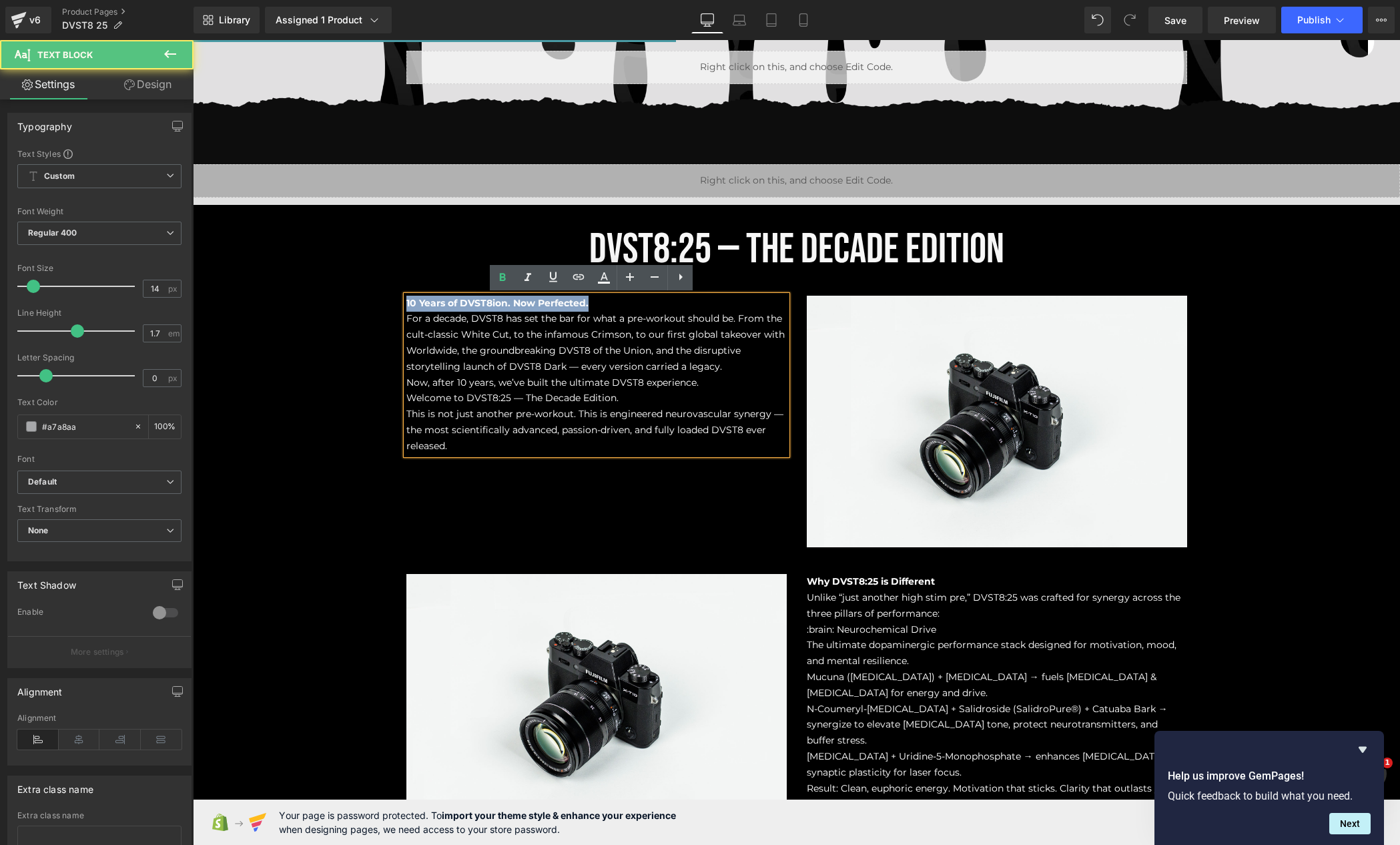
click at [568, 308] on p "10 Years of DVST8ion. Now Perfected." at bounding box center [597, 303] width 380 height 16
click at [823, 249] on link at bounding box center [830, 250] width 14 height 16
click at [819, 253] on icon at bounding box center [822, 249] width 7 height 7
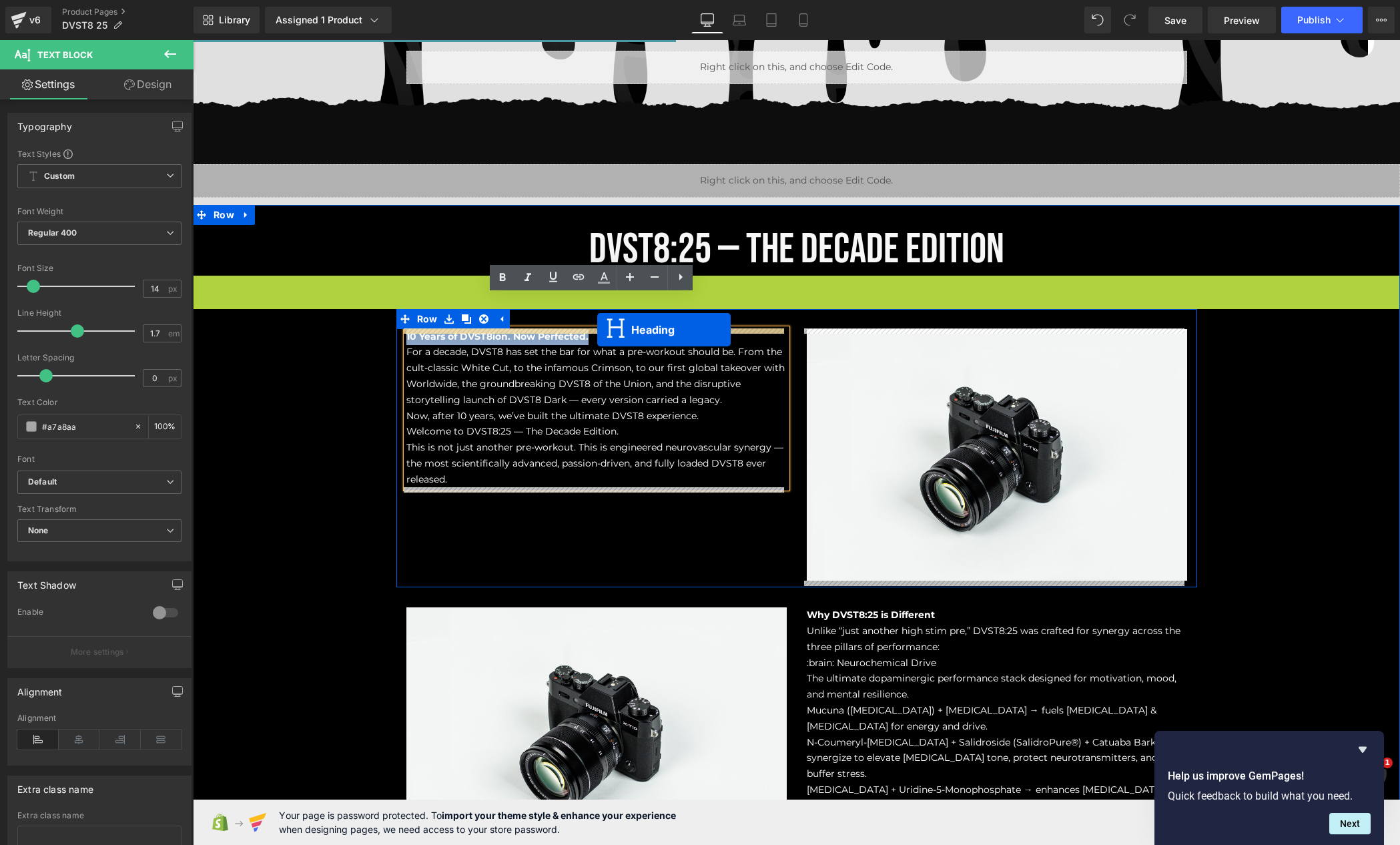
drag, startPoint x: 776, startPoint y: 297, endPoint x: 597, endPoint y: 330, distance: 182.0
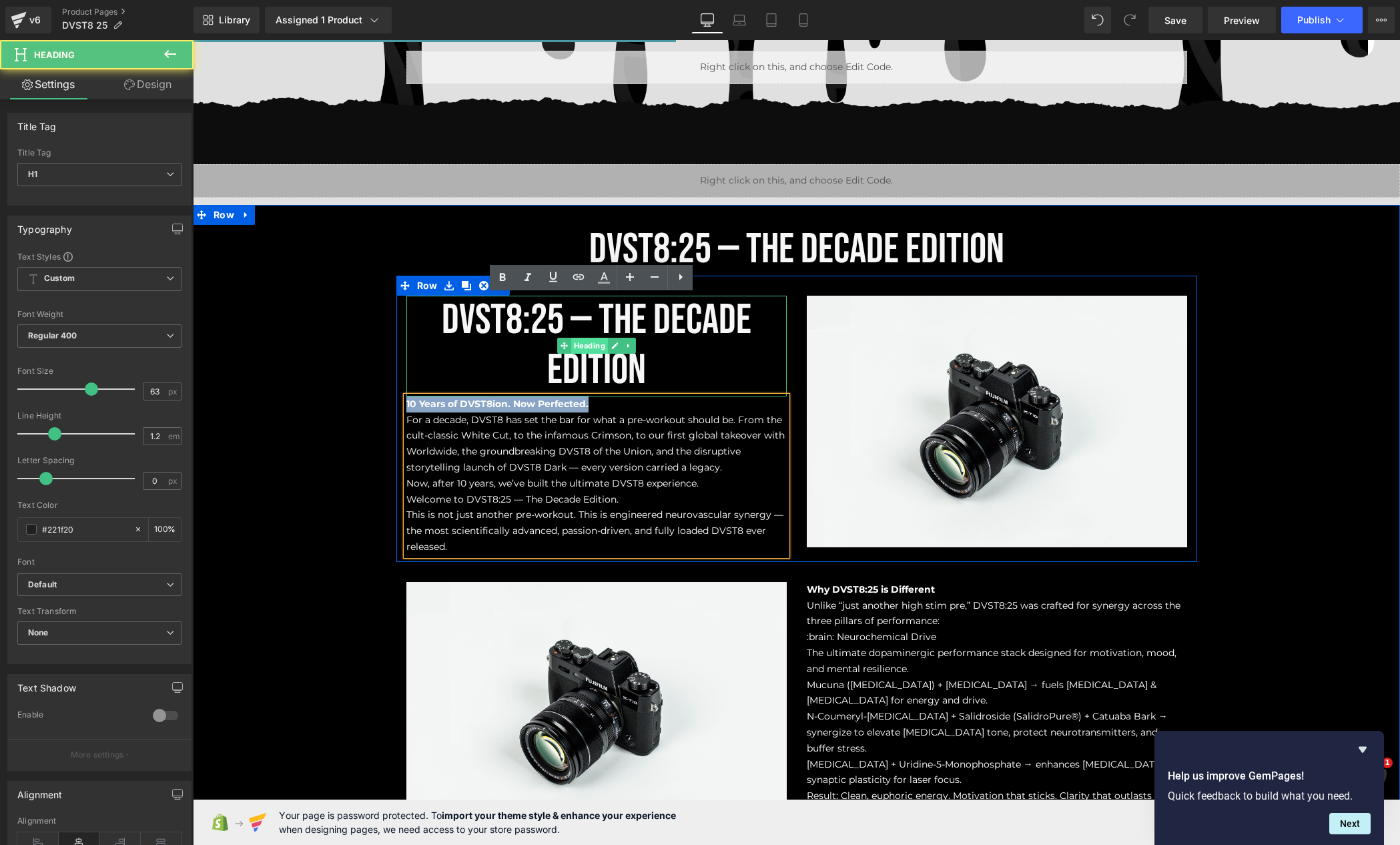
click at [582, 345] on link "Heading" at bounding box center [582, 346] width 50 height 16
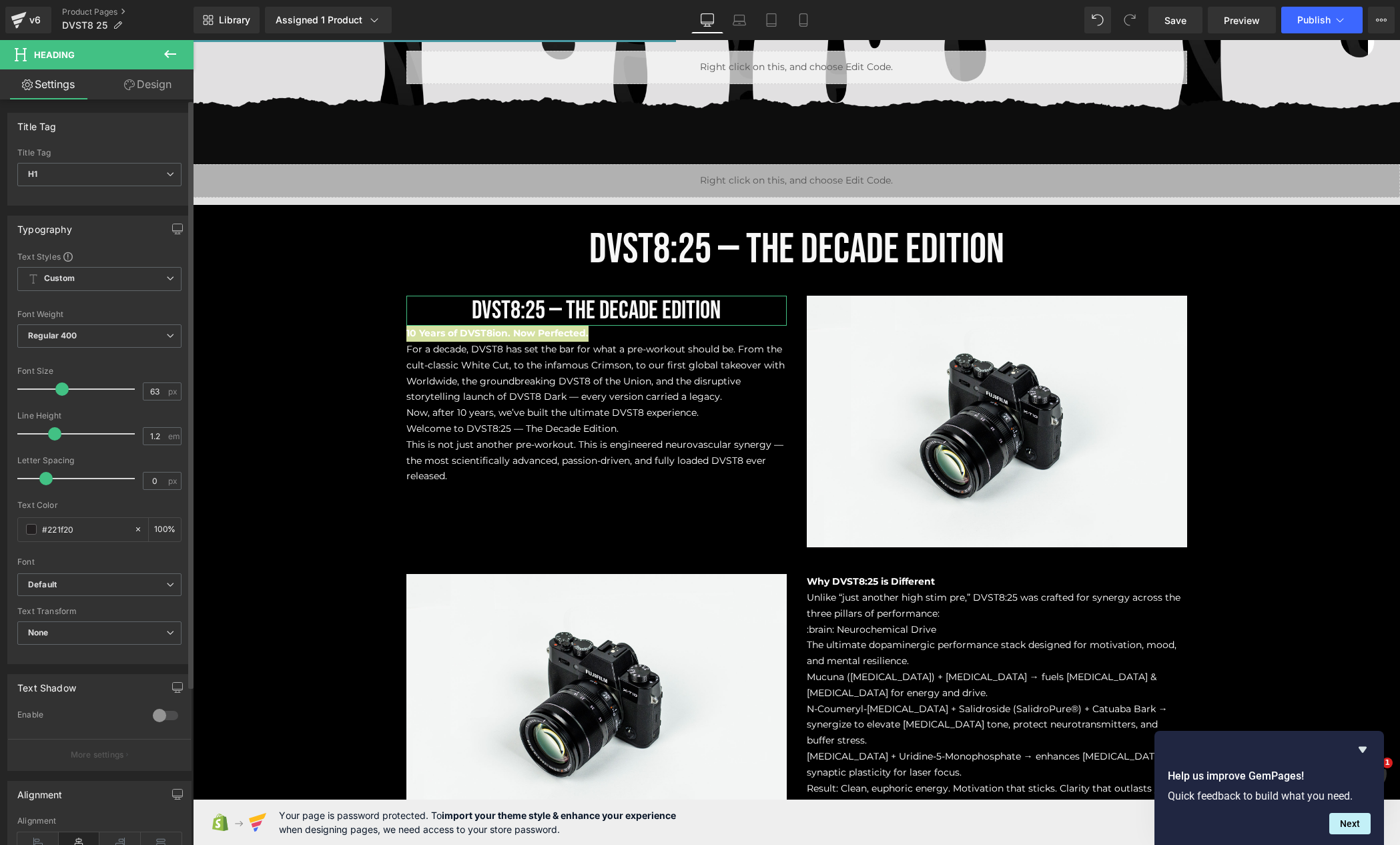
drag, startPoint x: 95, startPoint y: 394, endPoint x: 58, endPoint y: 386, distance: 37.9
click at [59, 386] on div at bounding box center [79, 388] width 110 height 27
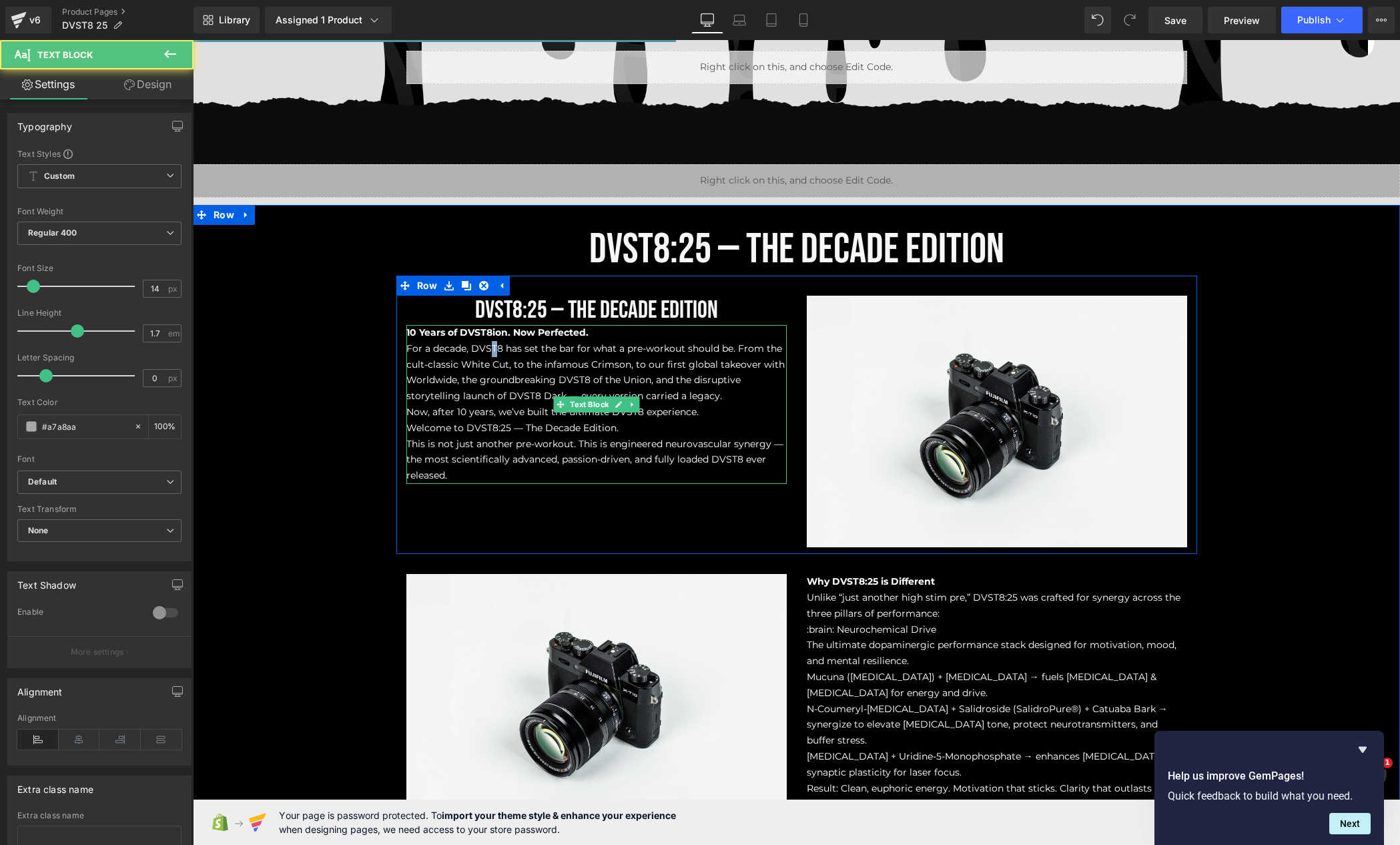
click at [489, 343] on span "For a decade, DVST8 has set the bar for what a pre-workout should be. From the …" at bounding box center [596, 372] width 378 height 59
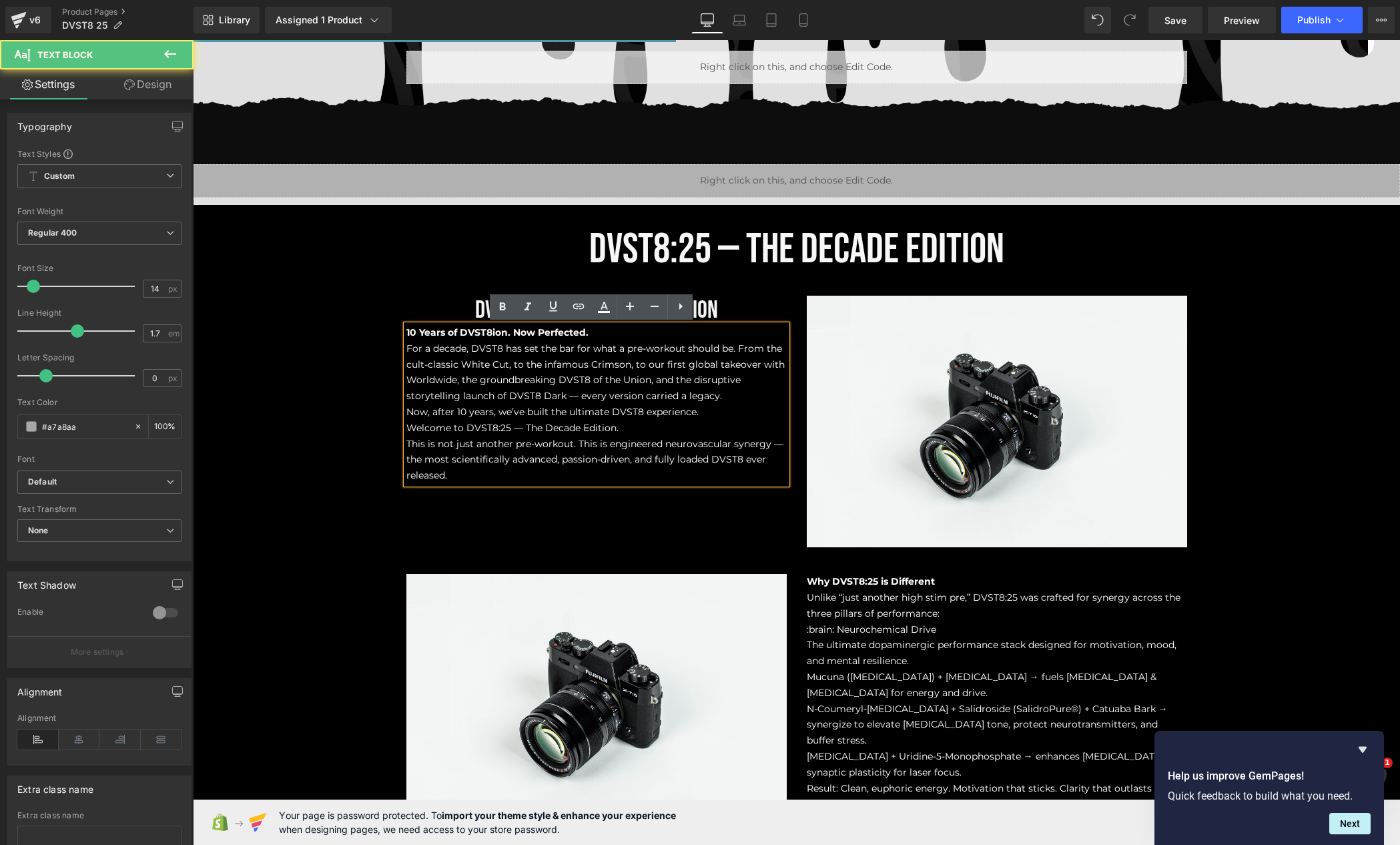
click at [500, 336] on span "10 Years of DVST8ion. Now Perfected." at bounding box center [498, 332] width 182 height 12
copy span "10 Years of DVST8ion. Now Perfected."
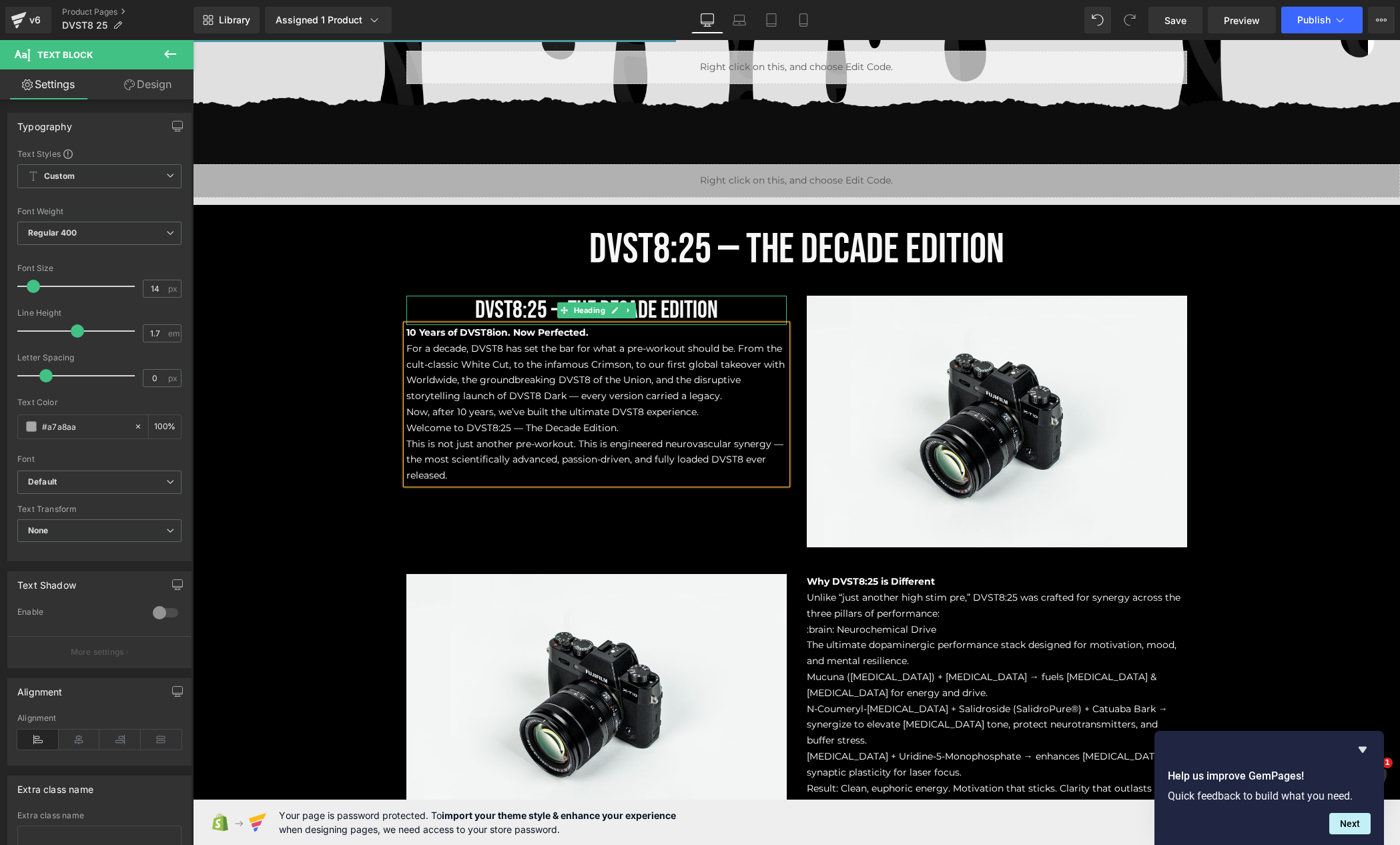
click at [704, 306] on span "DVST8:25 — The Decade Edition" at bounding box center [596, 310] width 243 height 30
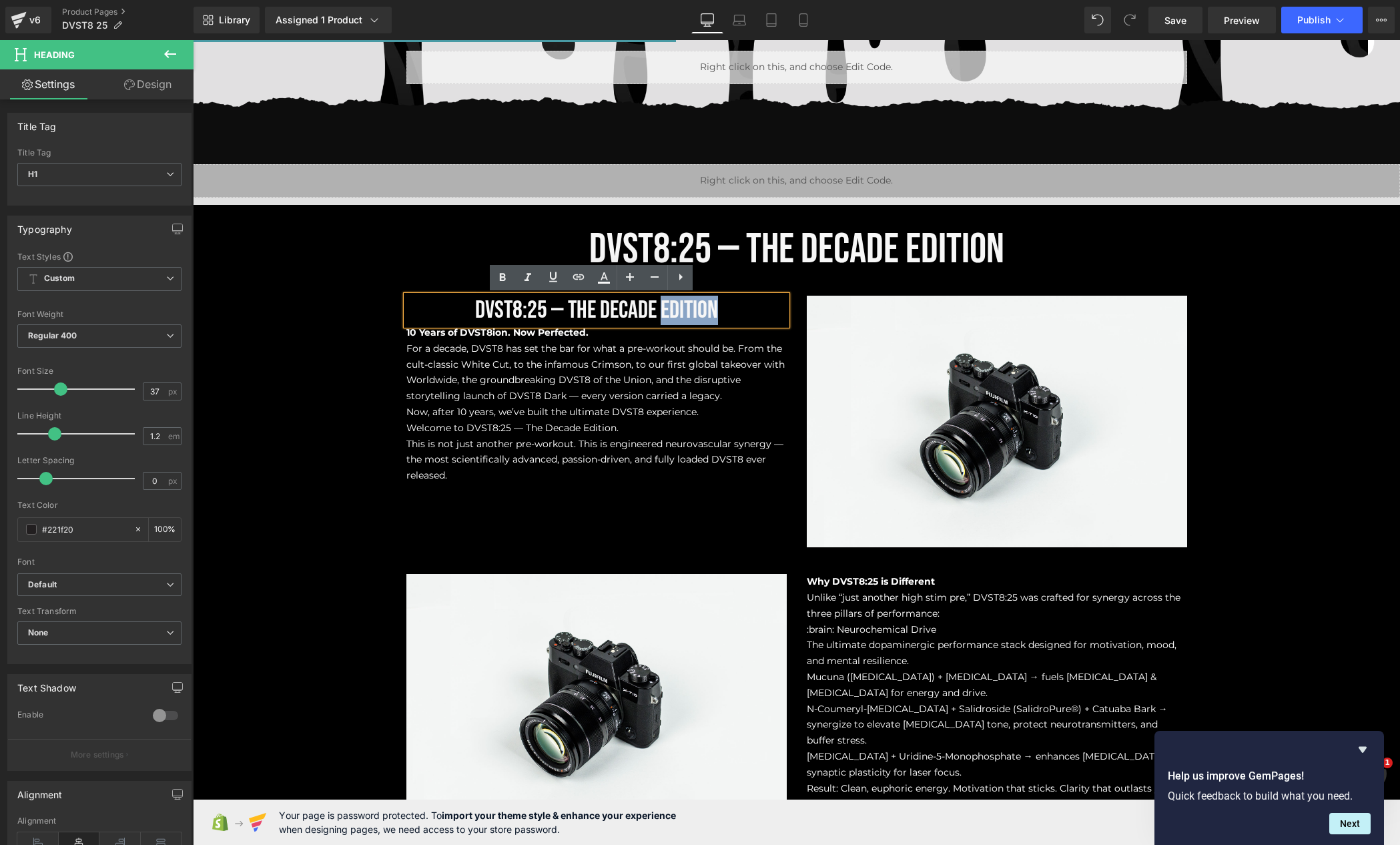
click at [704, 306] on span "DVST8:25 — The Decade Edition" at bounding box center [596, 310] width 243 height 30
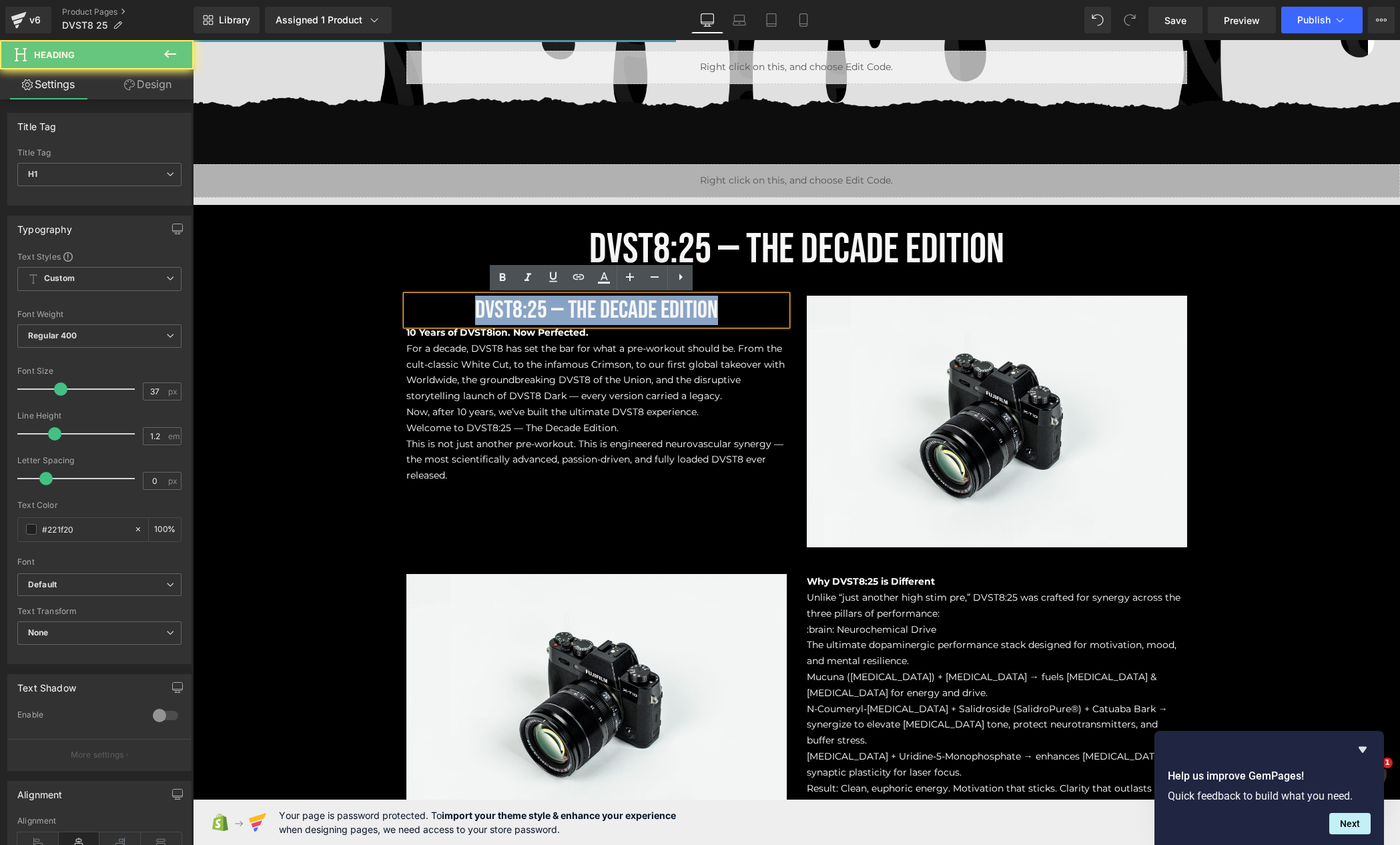
click at [704, 306] on span "DVST8:25 — The Decade Edition" at bounding box center [596, 310] width 243 height 30
paste div
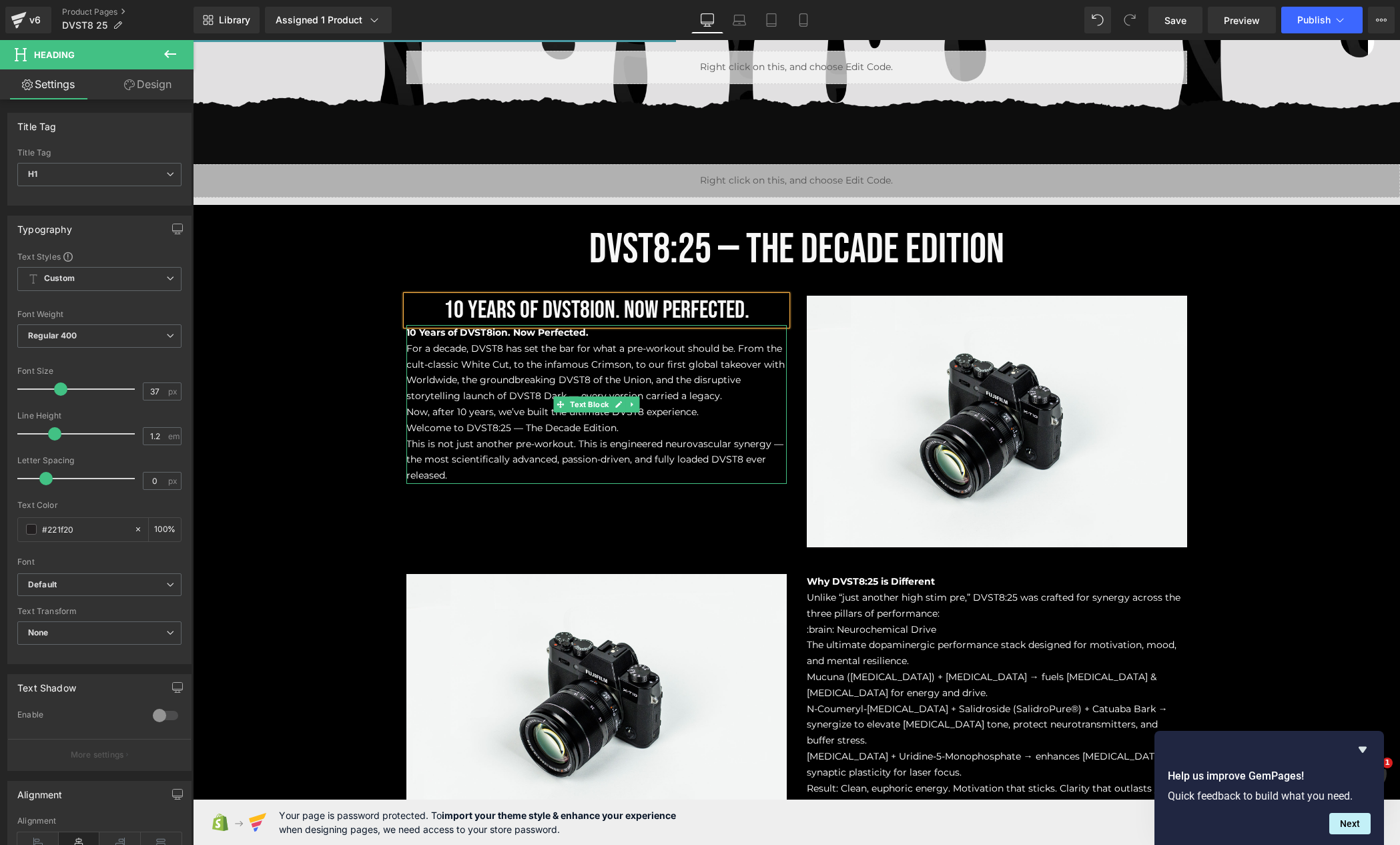
click at [582, 345] on span "For a decade, DVST8 has set the bar for what a pre-workout should be. From the …" at bounding box center [596, 372] width 378 height 59
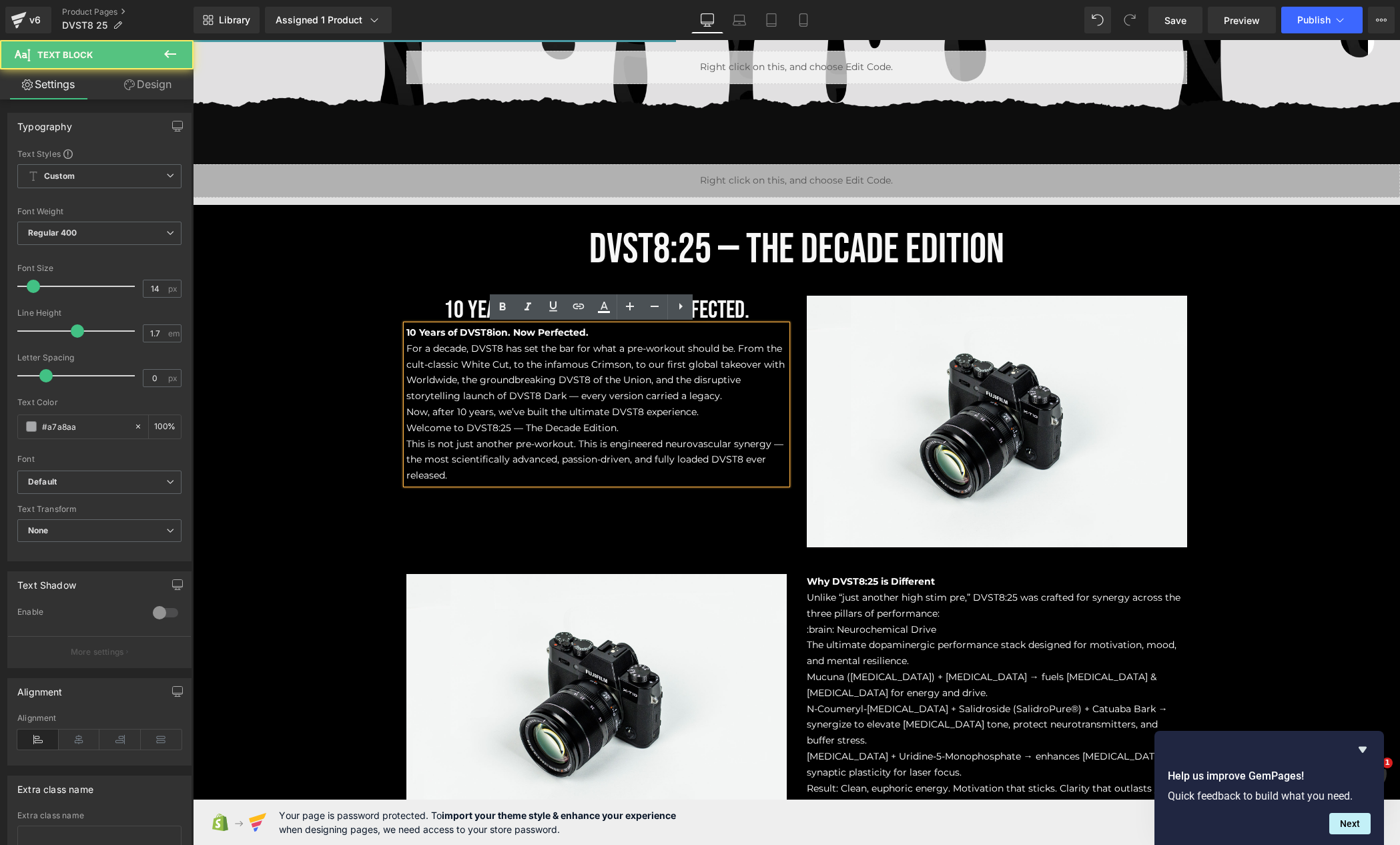
click at [590, 331] on p "10 Years of DVST8ion. Now Perfected." at bounding box center [597, 333] width 380 height 16
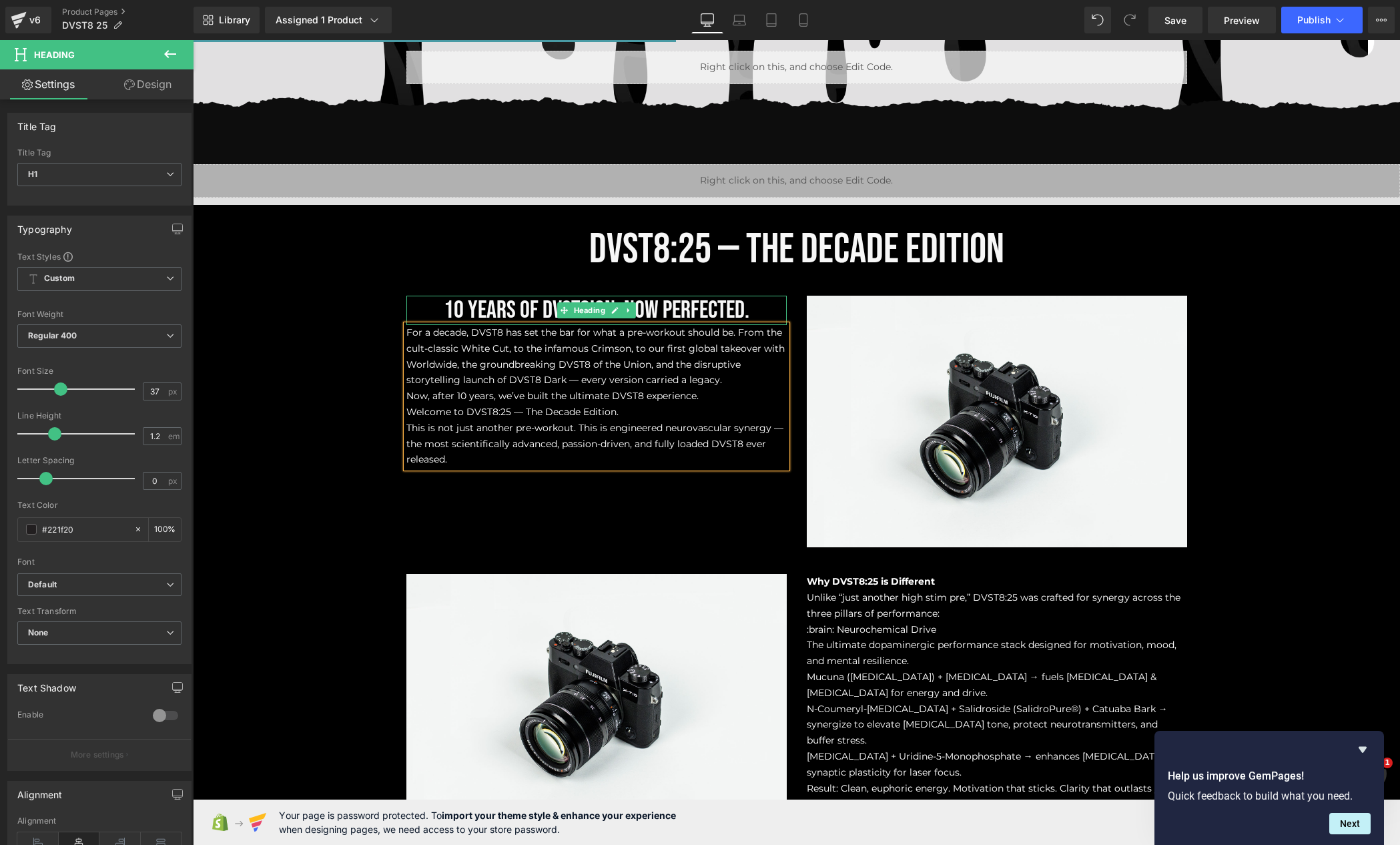
click at [659, 298] on div "10 Years of DVST8ion. Now Perfected. Heading" at bounding box center [597, 310] width 380 height 30
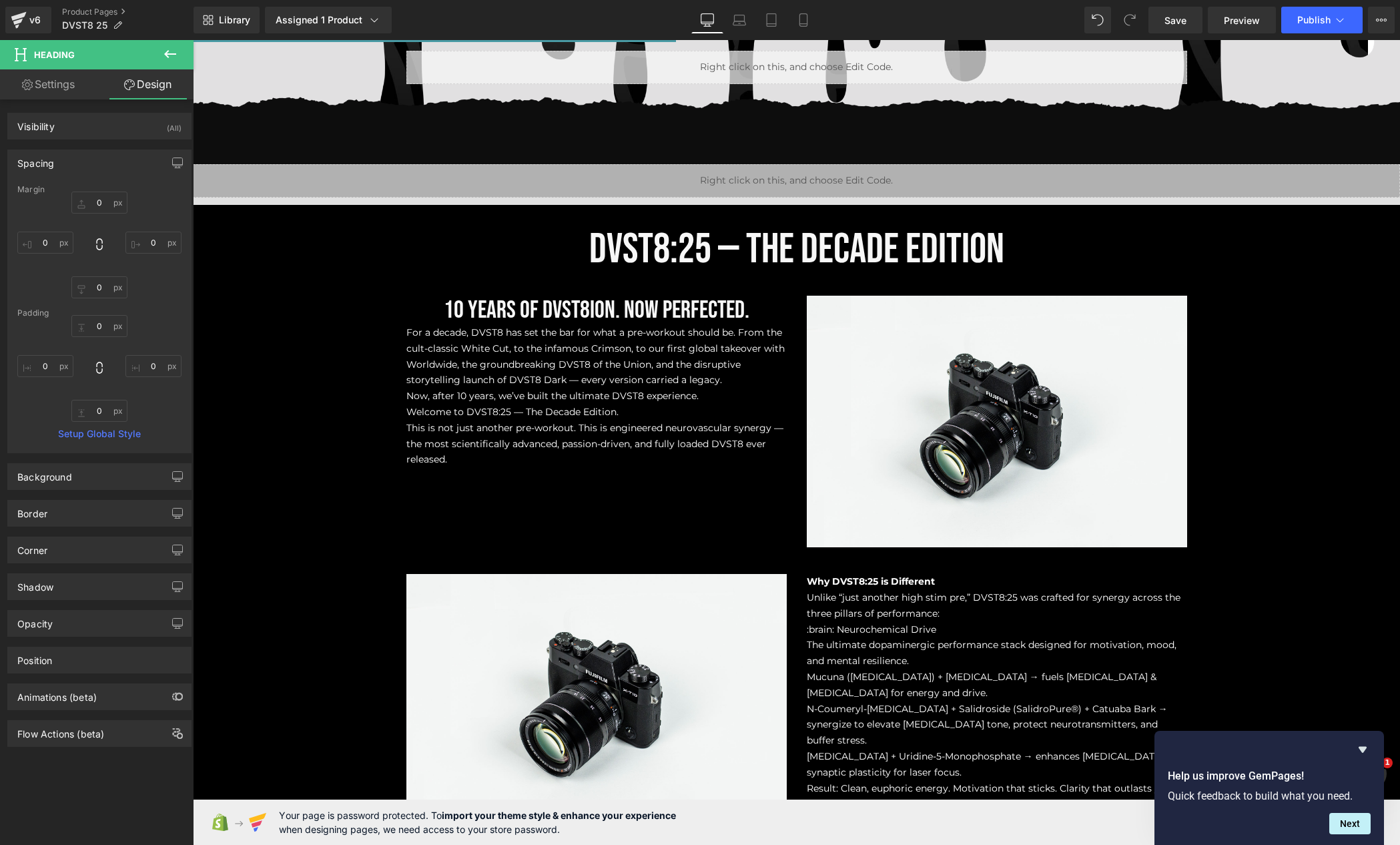
click at [163, 55] on icon at bounding box center [170, 54] width 16 height 16
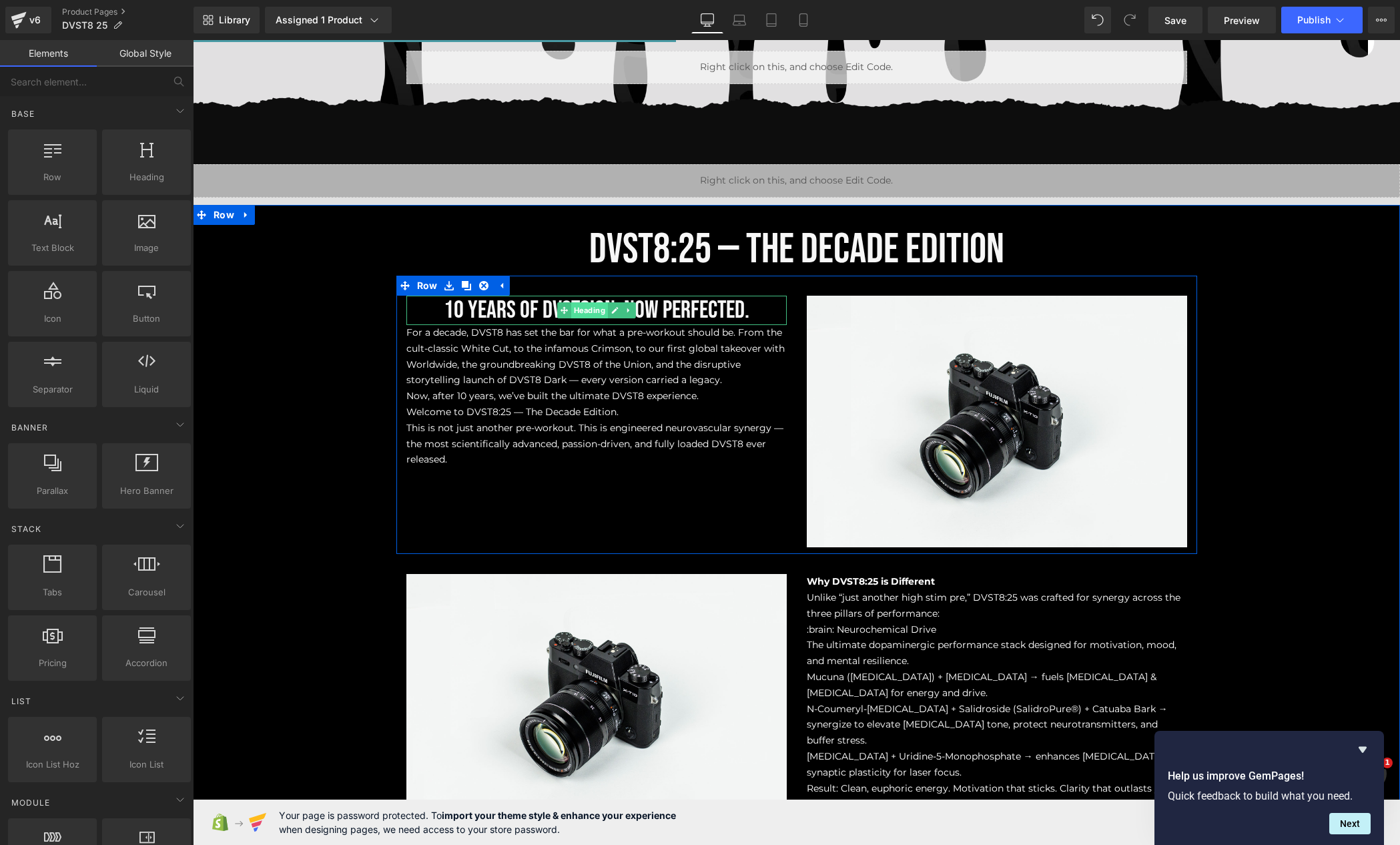
click at [585, 312] on span "Heading" at bounding box center [588, 310] width 36 height 16
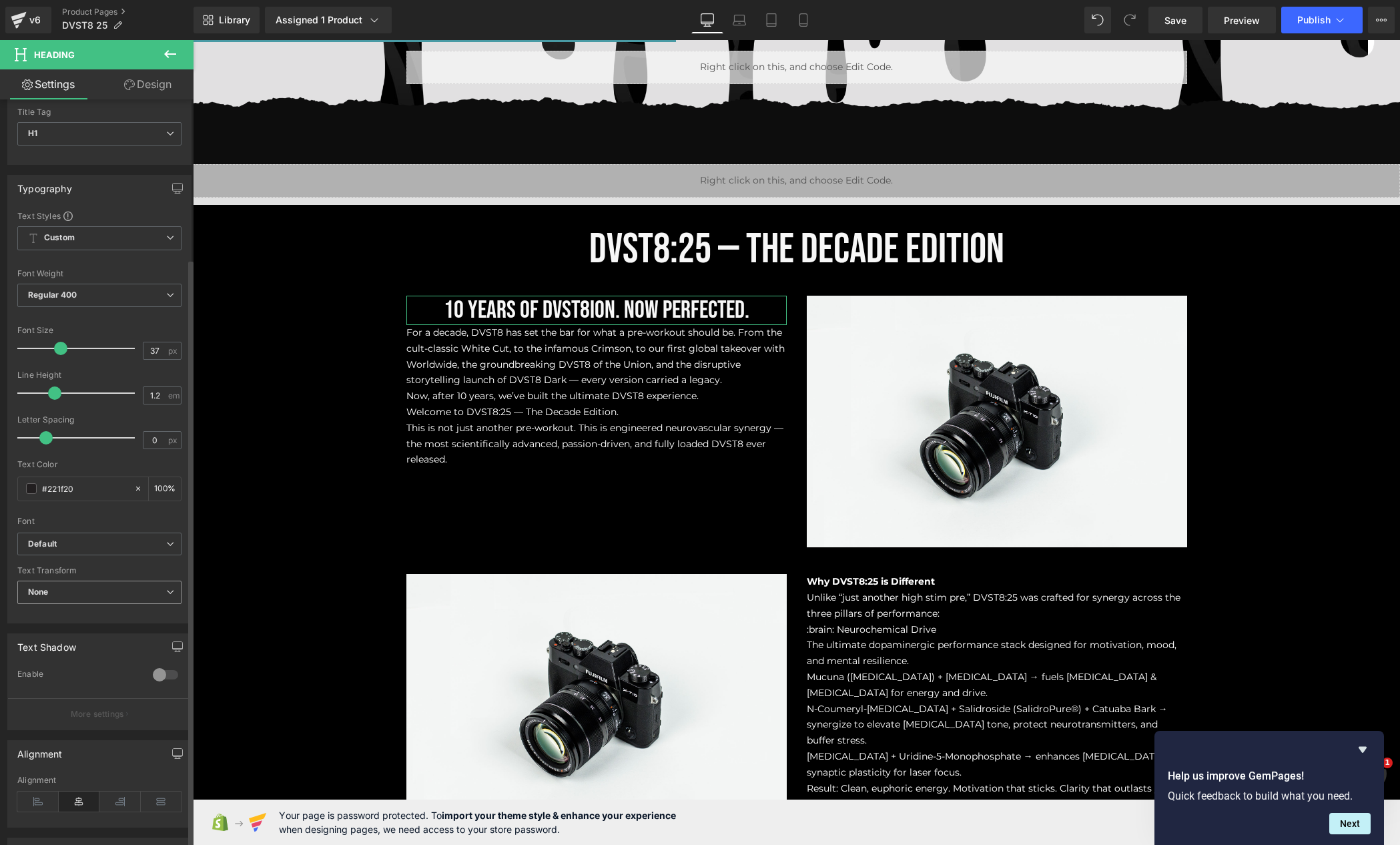
scroll to position [201, 0]
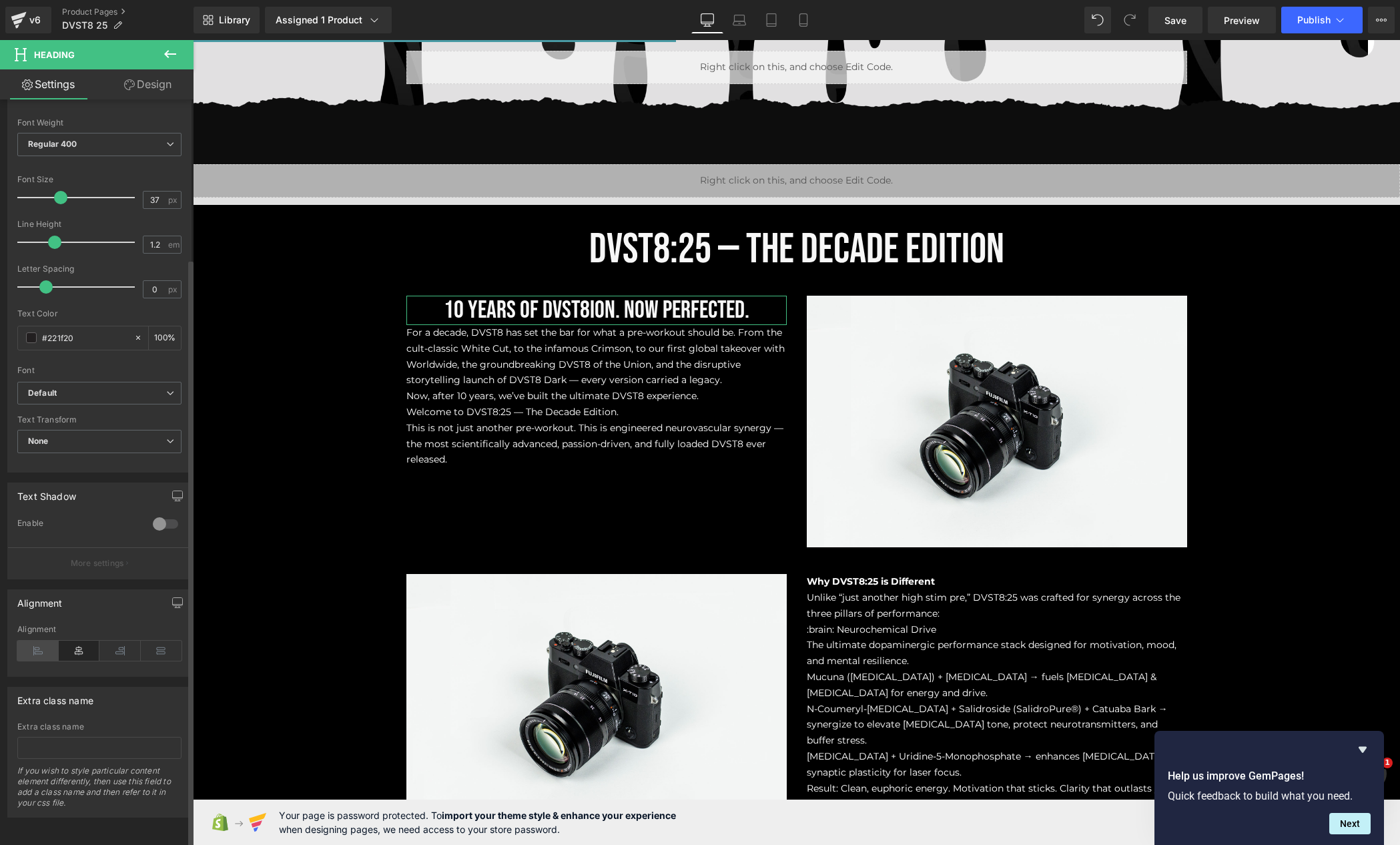
click at [43, 640] on icon at bounding box center [38, 650] width 41 height 20
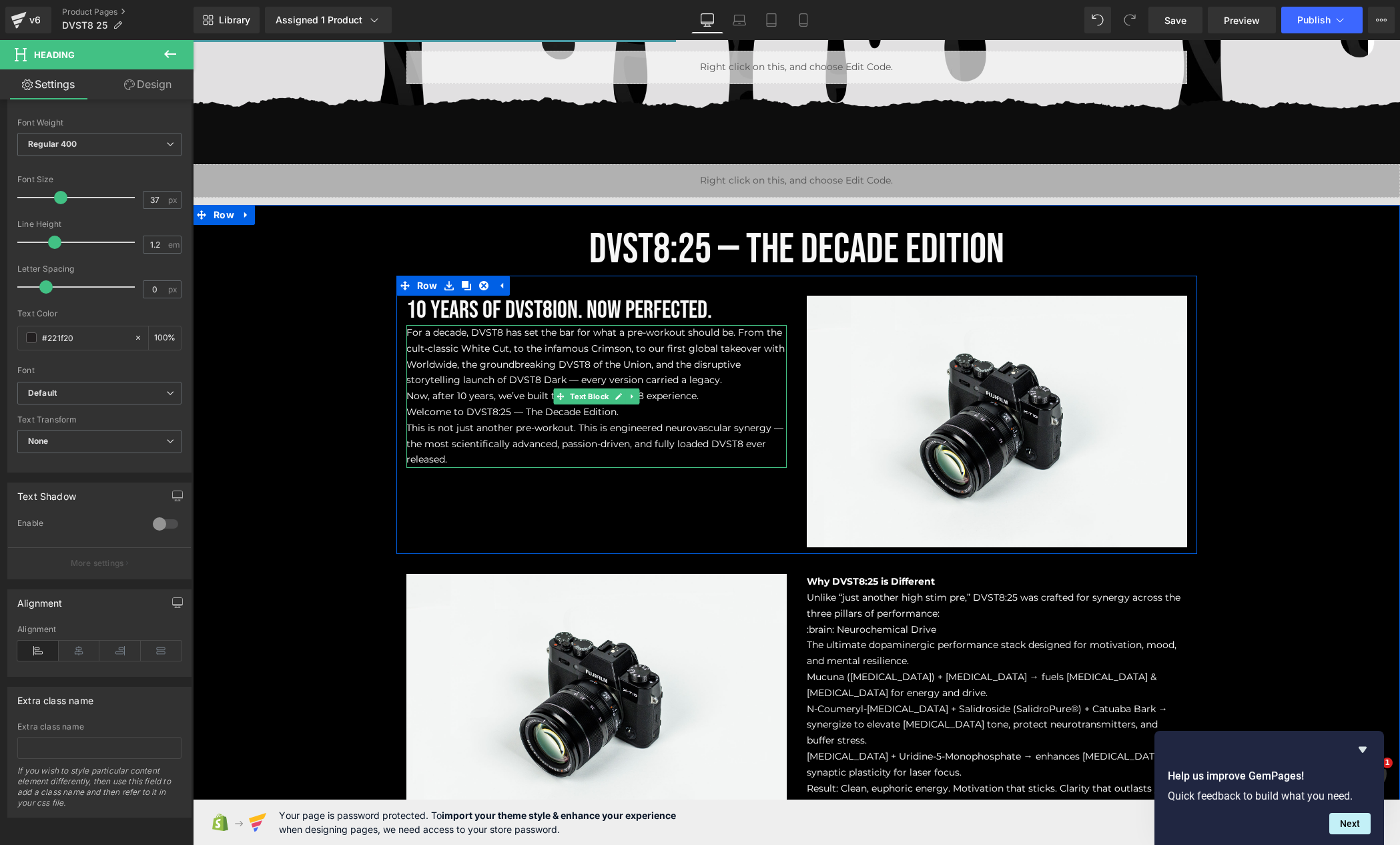
click at [475, 391] on span "Now, after 10 years, we’ve built the ultimate DVST8 experience." at bounding box center [553, 396] width 293 height 12
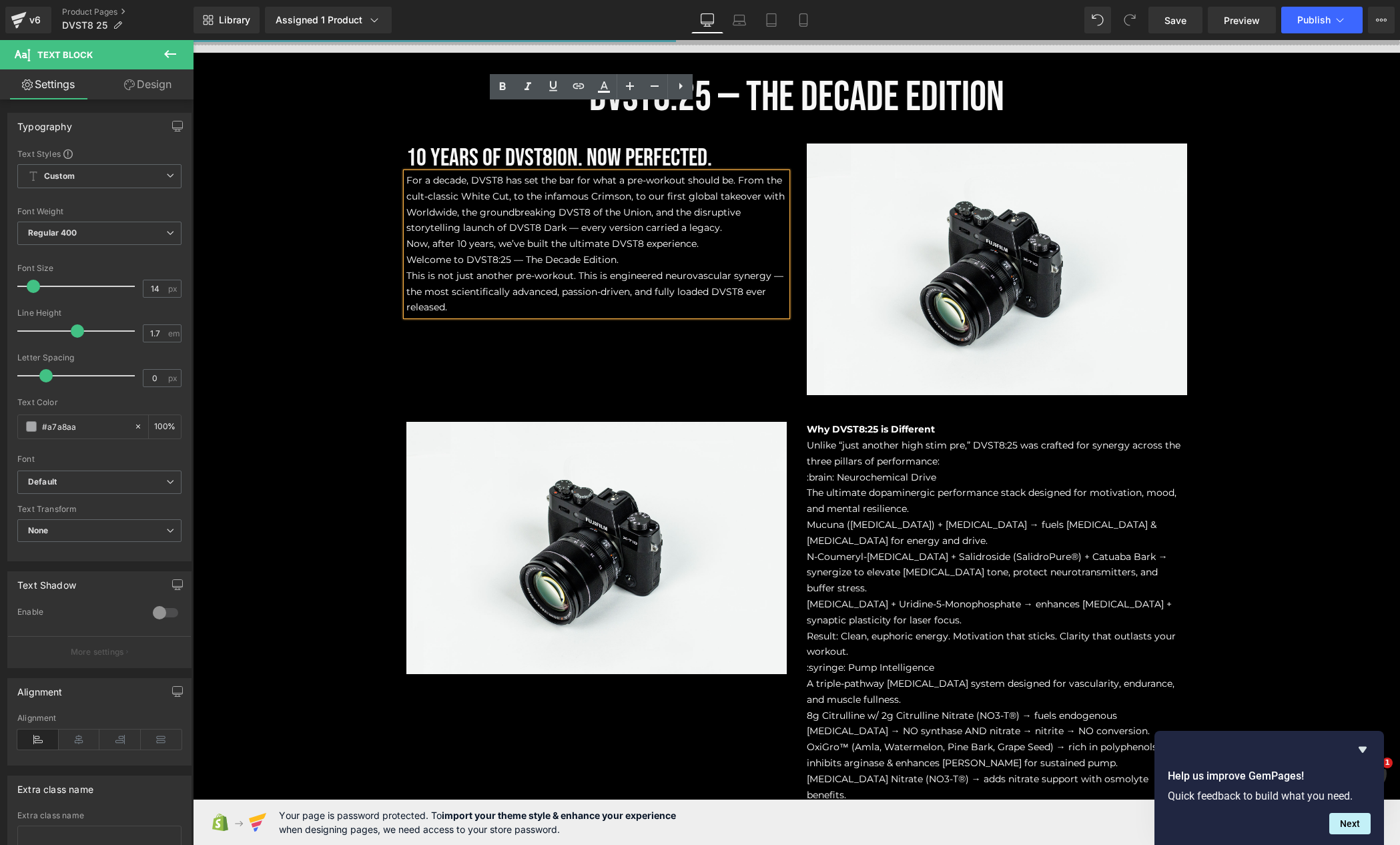
scroll to position [888, 0]
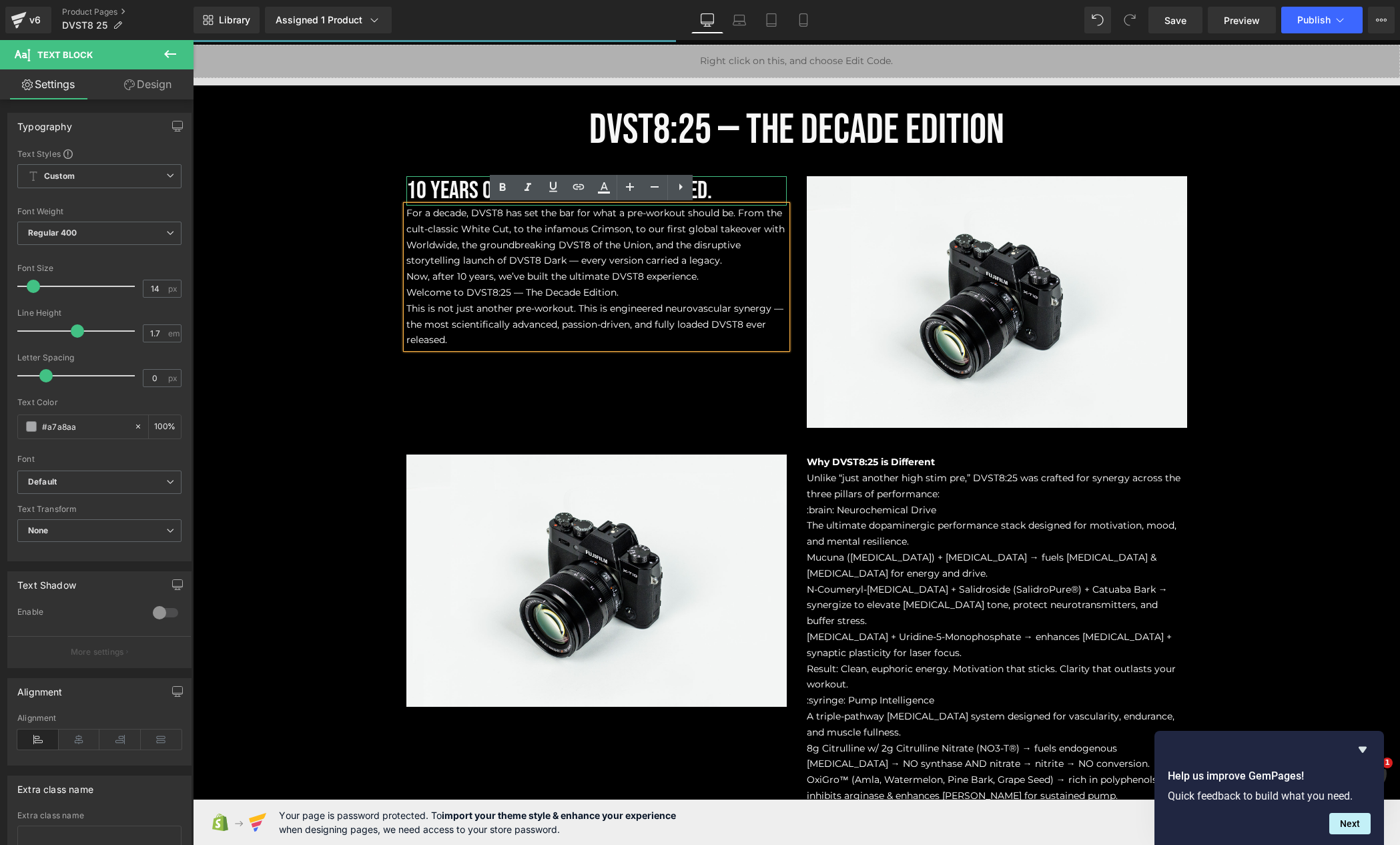
click at [720, 180] on h1 "10 Years of DVST8ion. Now Perfected." at bounding box center [597, 191] width 380 height 30
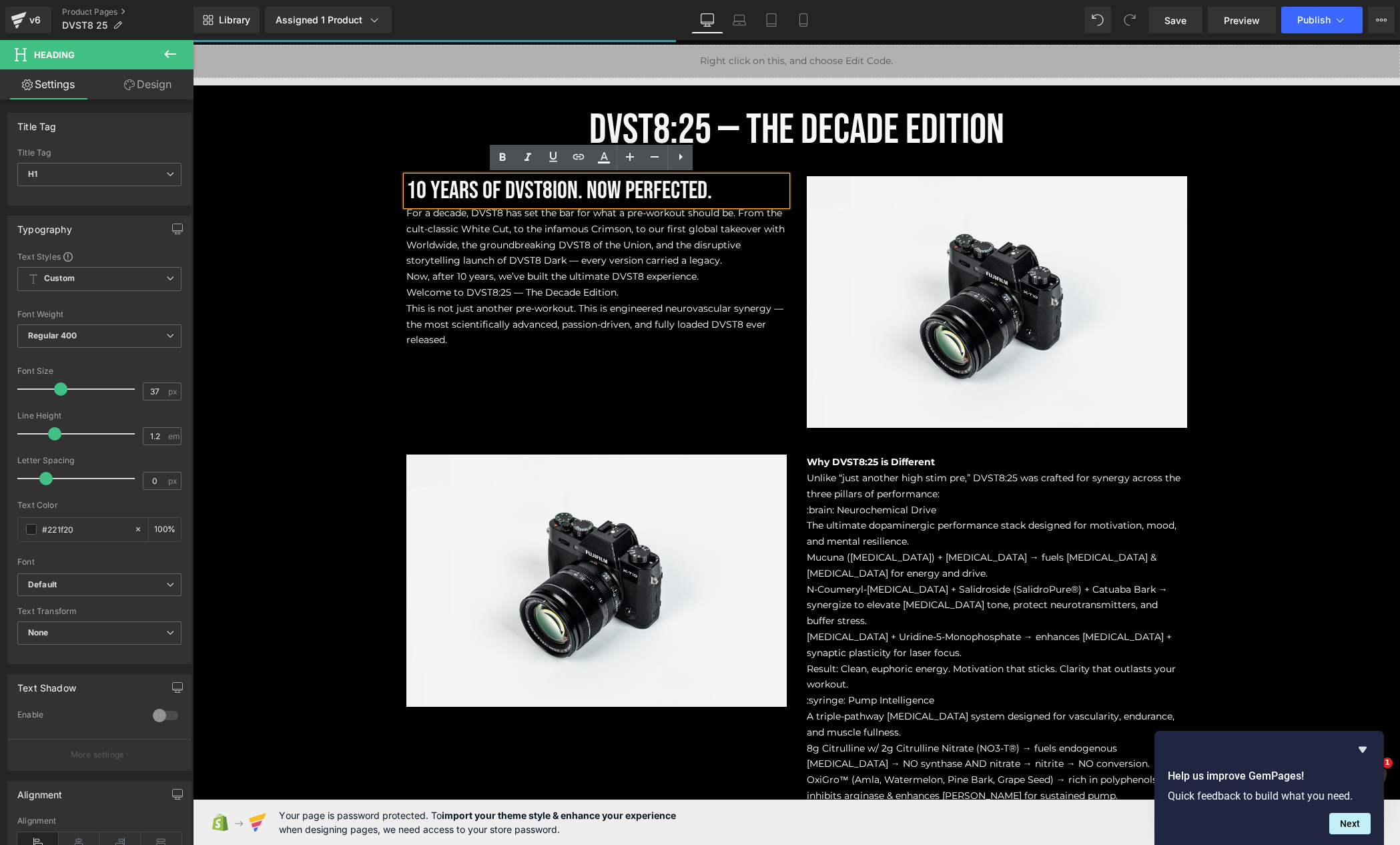
click at [333, 198] on div "DVST8:25 — The Decade Edition Heading 10 Years of DVST8ion. Now Perfected. Head…" at bounding box center [797, 622] width 1208 height 1034
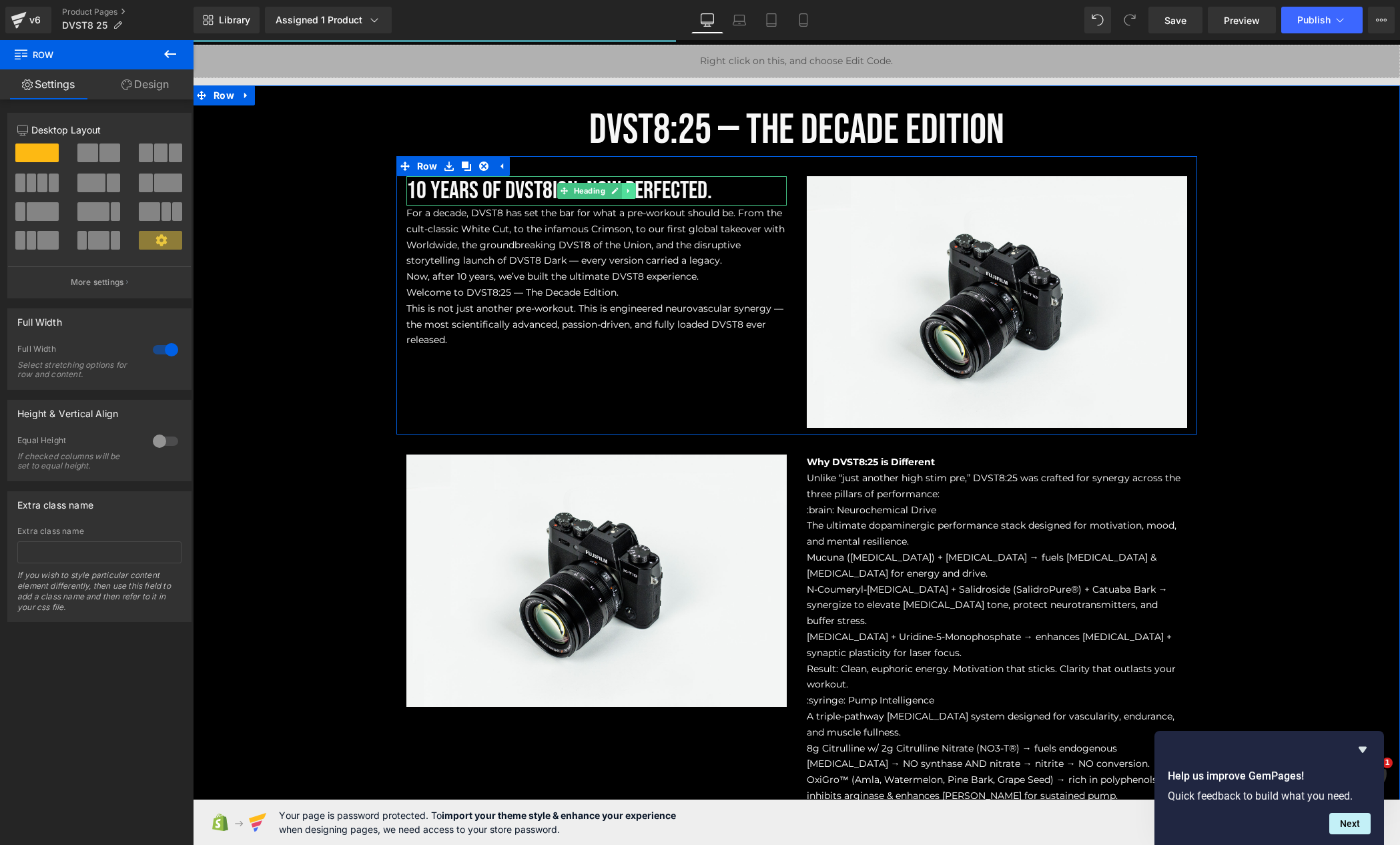
click at [624, 196] on link at bounding box center [629, 191] width 14 height 16
click at [618, 193] on icon at bounding box center [621, 191] width 7 height 8
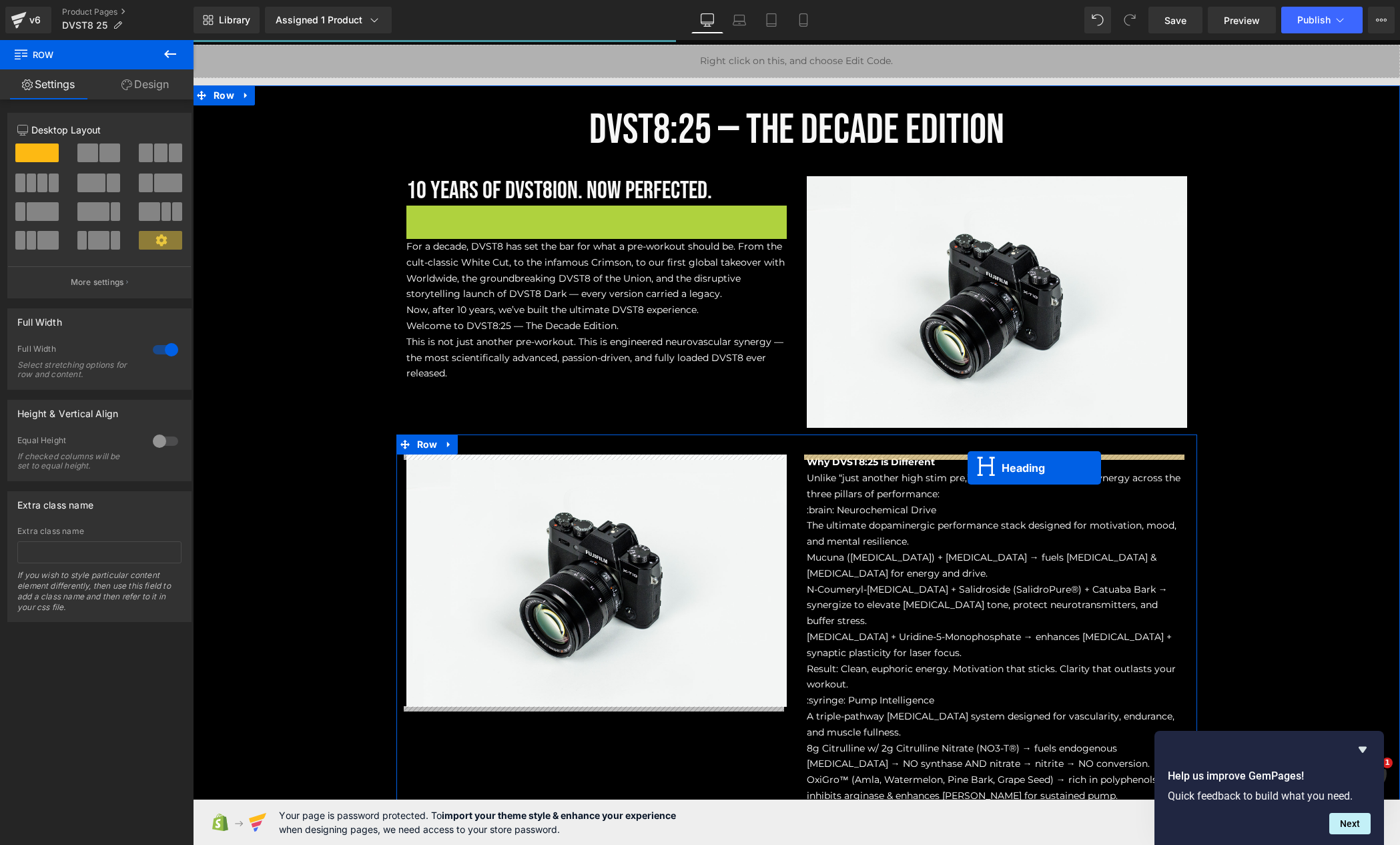
drag, startPoint x: 587, startPoint y: 217, endPoint x: 967, endPoint y: 466, distance: 454.3
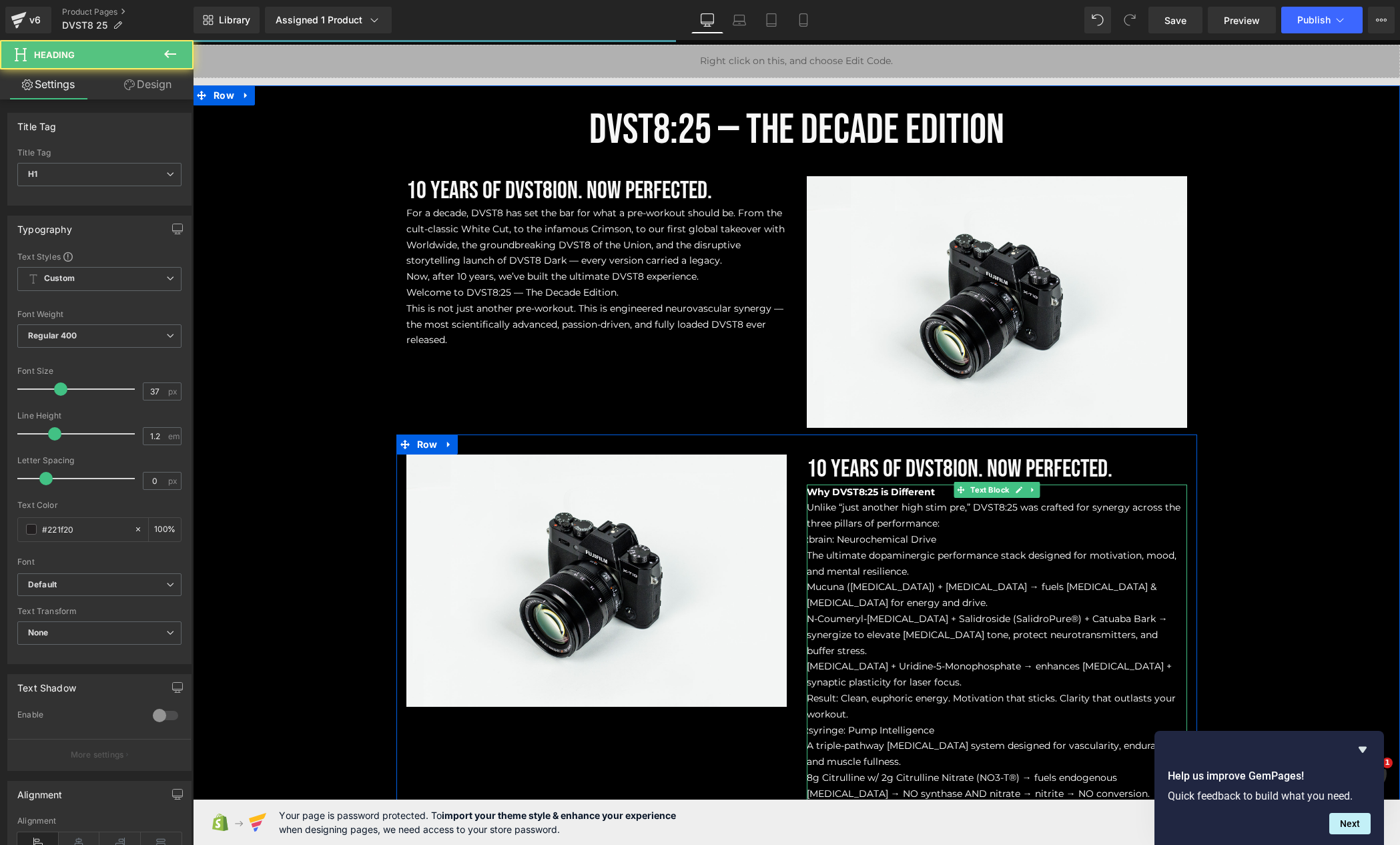
click at [868, 491] on span "Why DVST8:25 is Different" at bounding box center [871, 491] width 128 height 12
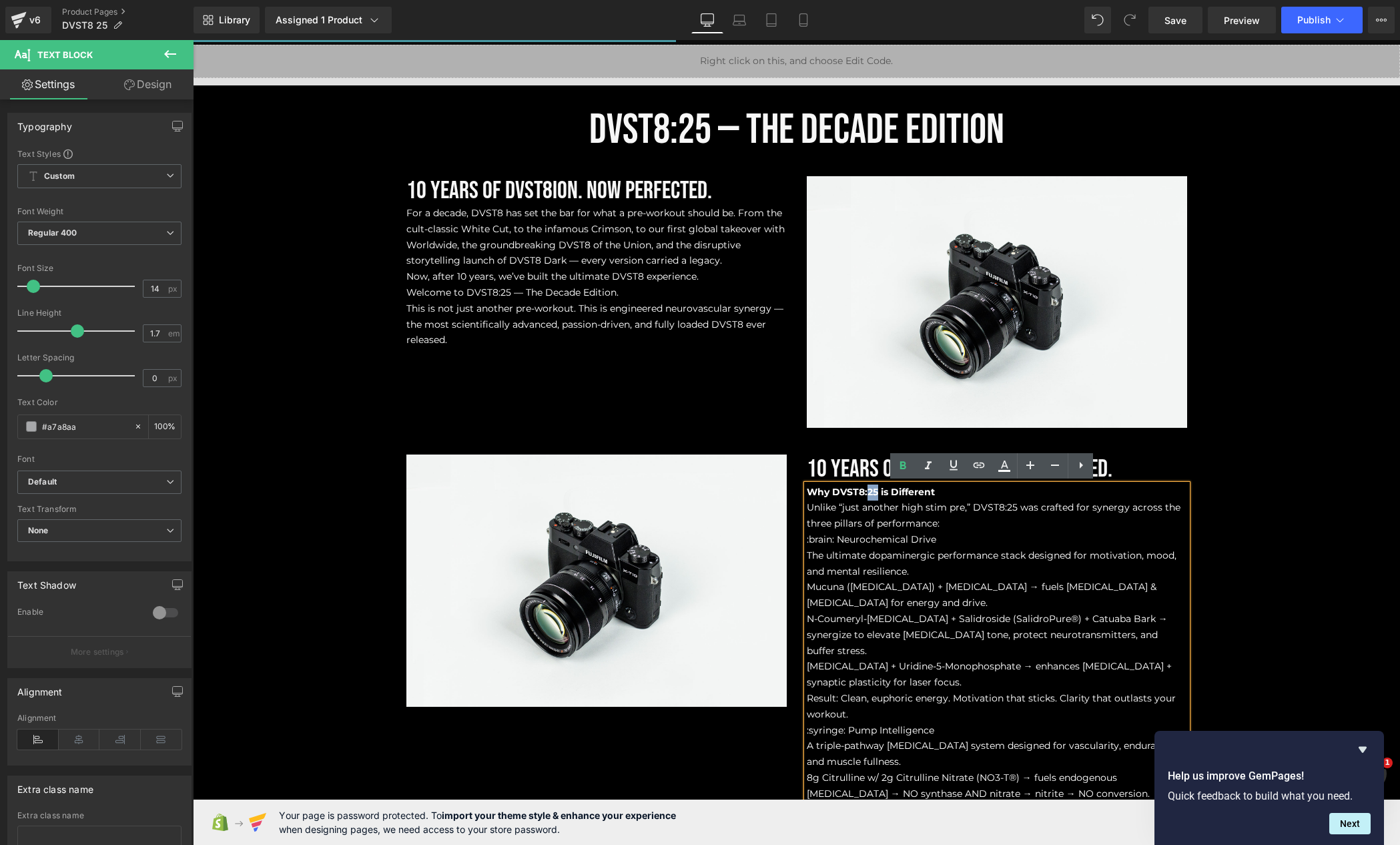
click at [868, 491] on span "Why DVST8:25 is Different" at bounding box center [871, 491] width 128 height 12
copy span "Why DVST8:25 is Different"
click at [857, 466] on span "10 Years of DVST8ion. Now Perfected." at bounding box center [960, 469] width 305 height 30
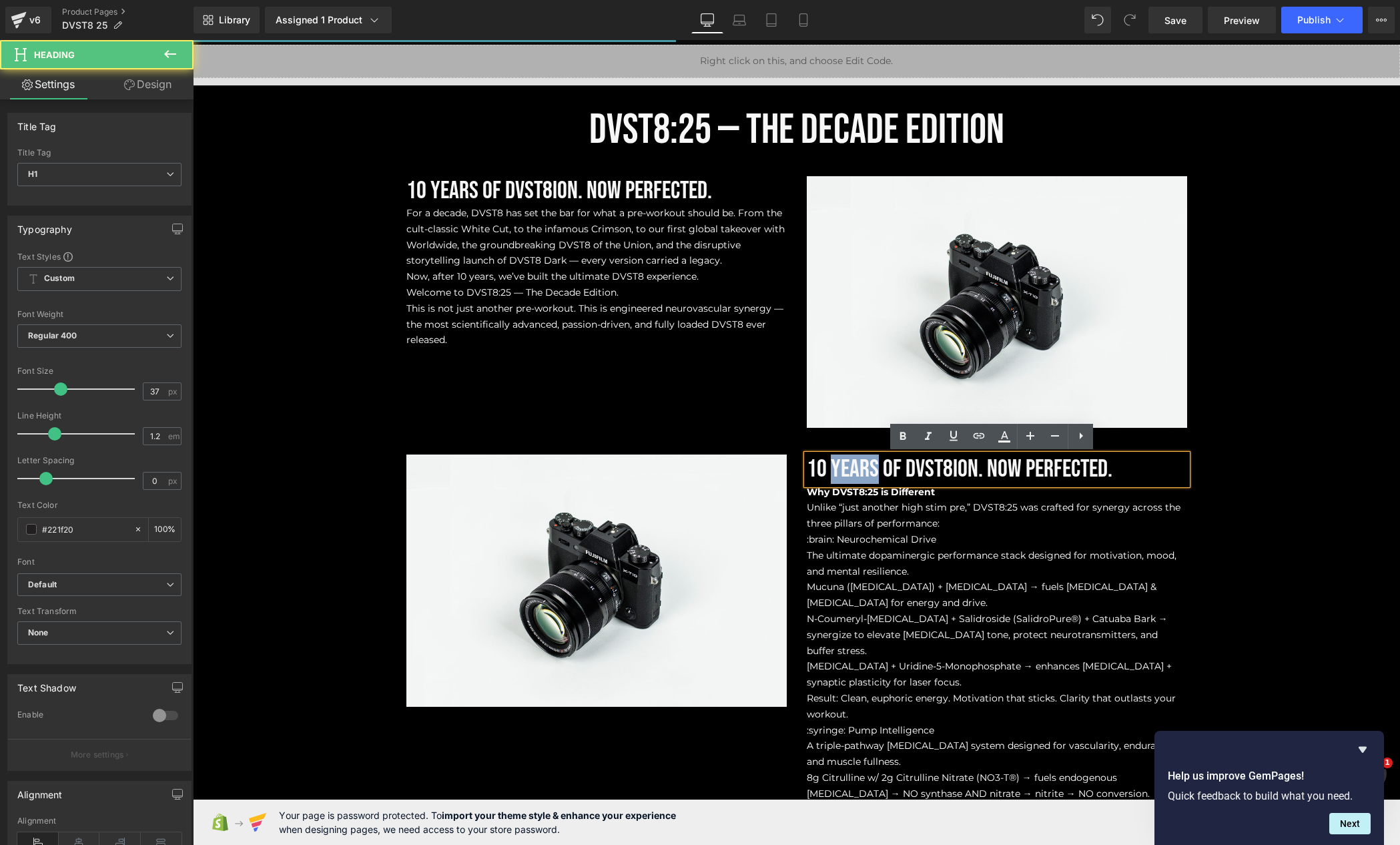
click at [857, 466] on span "10 Years of DVST8ion. Now Perfected." at bounding box center [960, 469] width 305 height 30
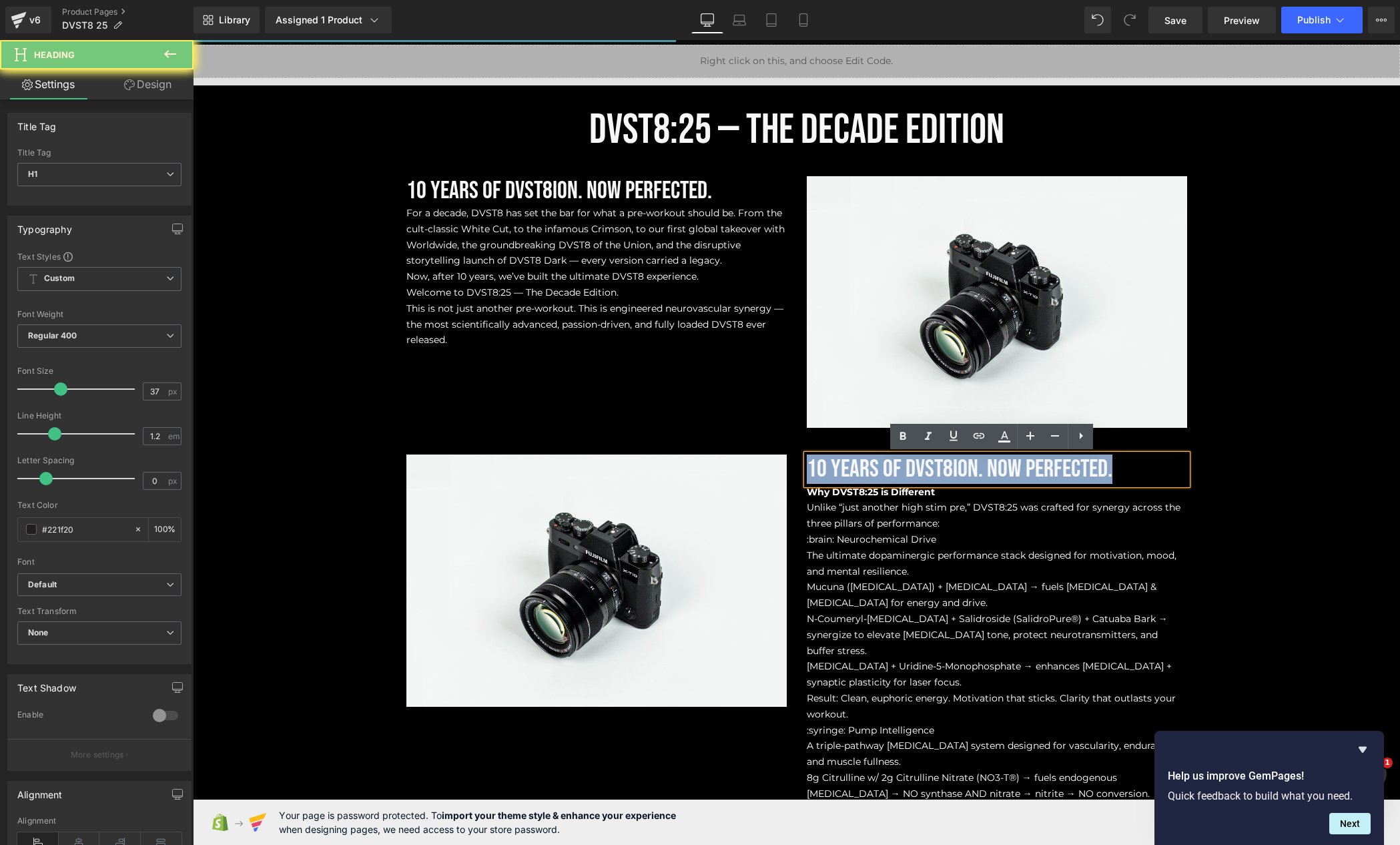
click at [857, 466] on span "10 Years of DVST8ion. Now Perfected." at bounding box center [960, 469] width 305 height 30
paste div
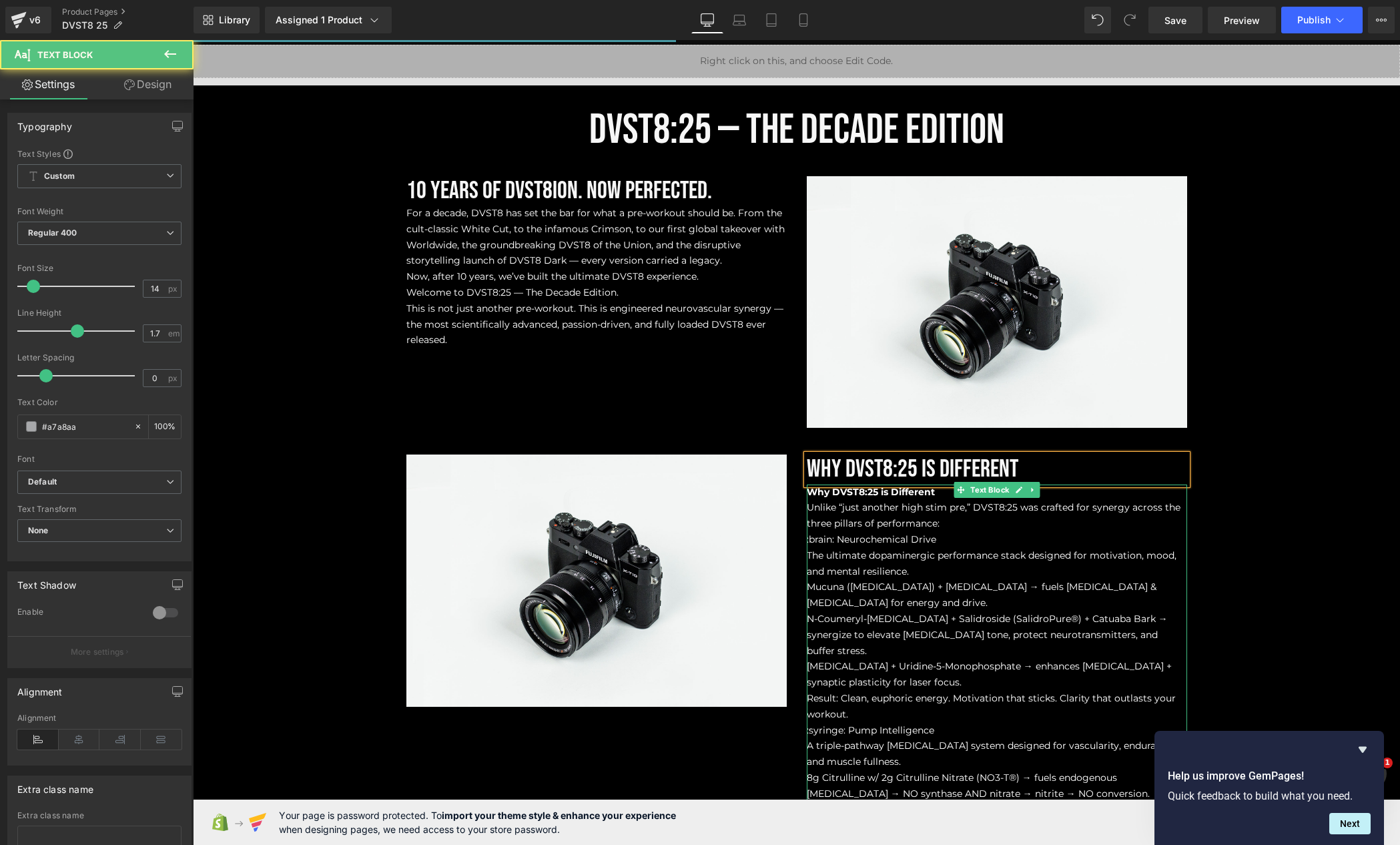
click at [908, 490] on span "Why DVST8:25 is Different" at bounding box center [871, 491] width 128 height 12
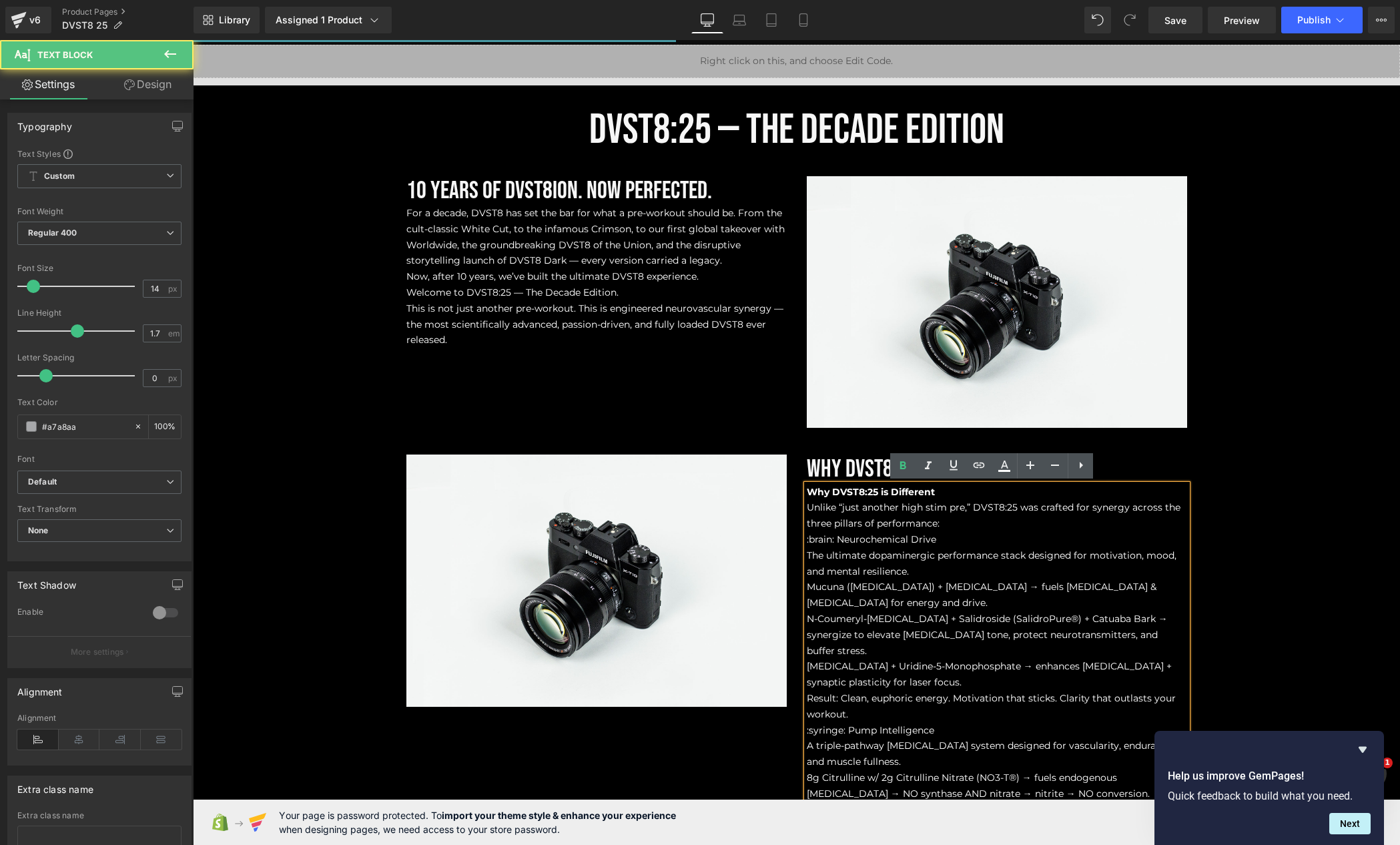
click at [909, 493] on span "Why DVST8:25 is Different" at bounding box center [871, 491] width 128 height 12
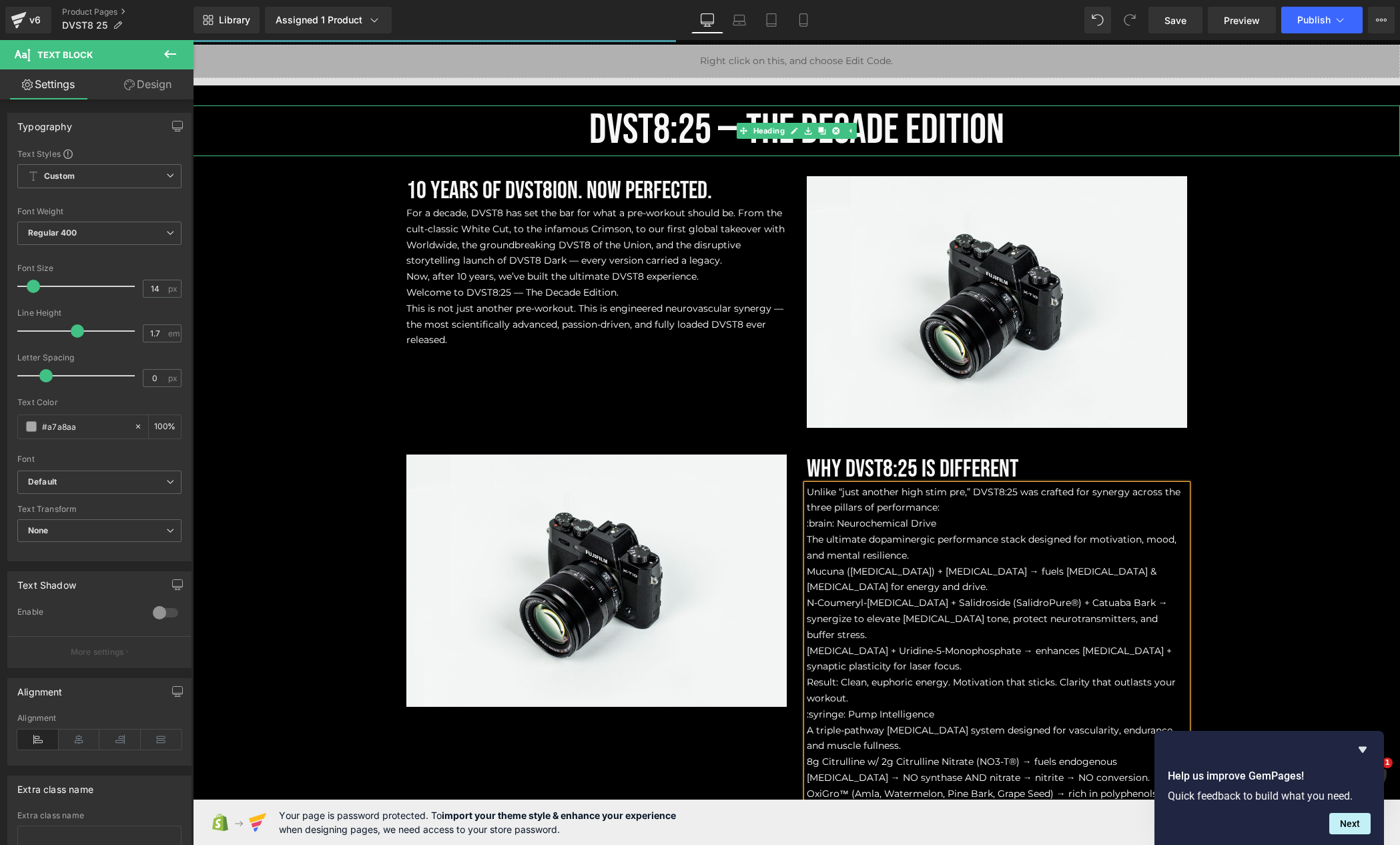
click at [791, 121] on span "DVST8:25 — The Decade Edition" at bounding box center [796, 129] width 415 height 50
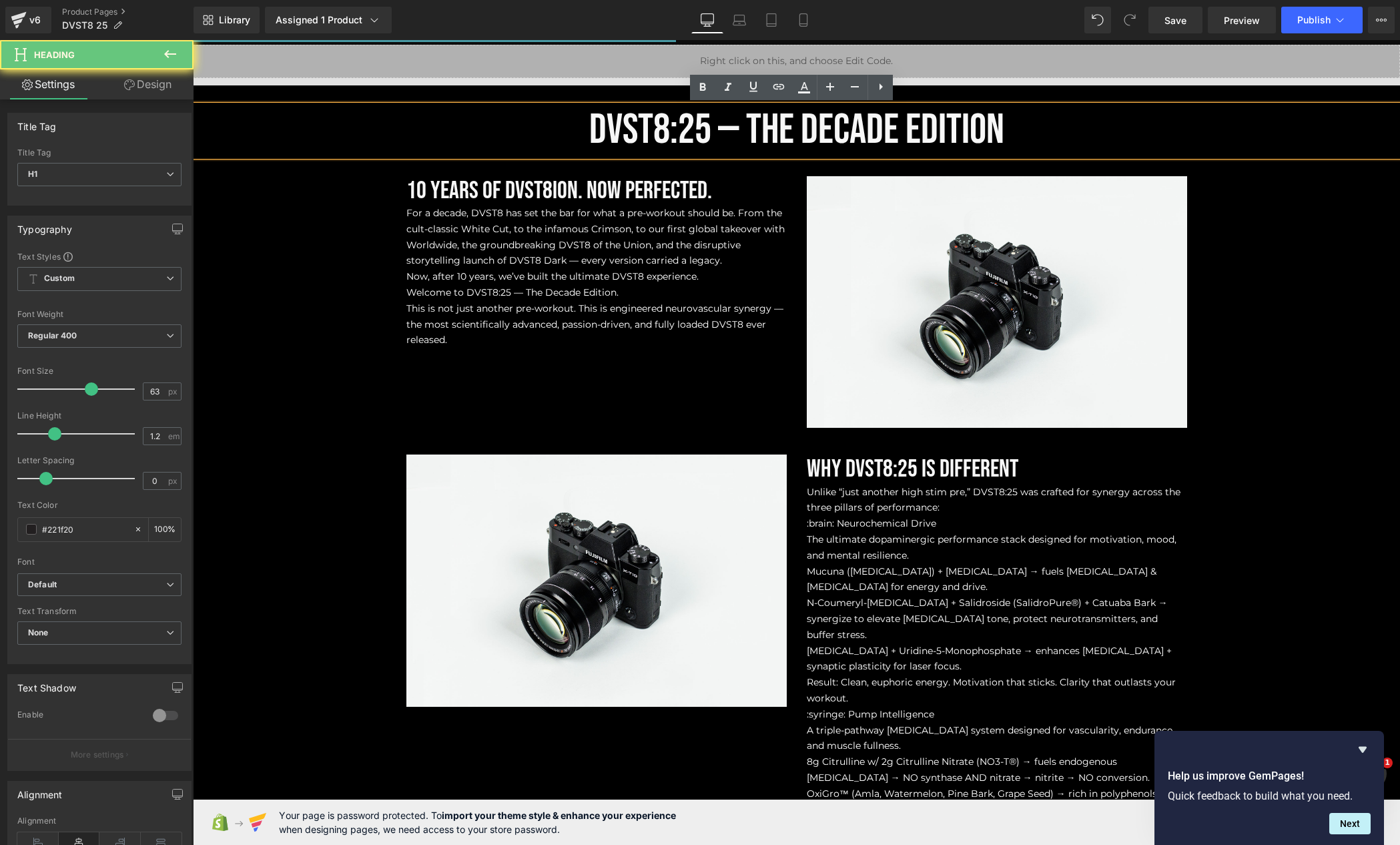
click at [789, 120] on span "DVST8:25 — The Decade Edition" at bounding box center [796, 129] width 415 height 50
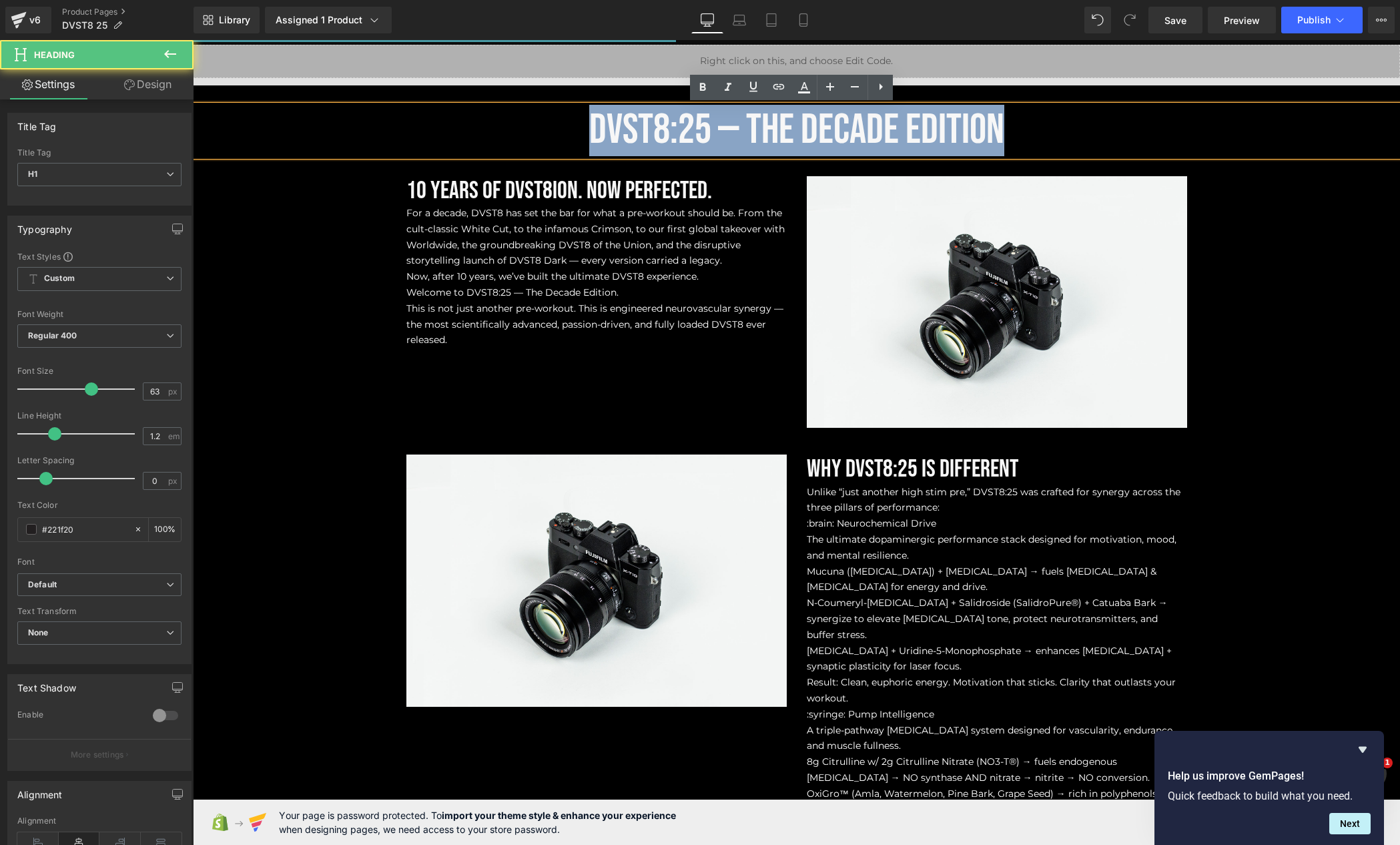
click at [789, 120] on span "DVST8:25 — The Decade Edition" at bounding box center [796, 129] width 415 height 50
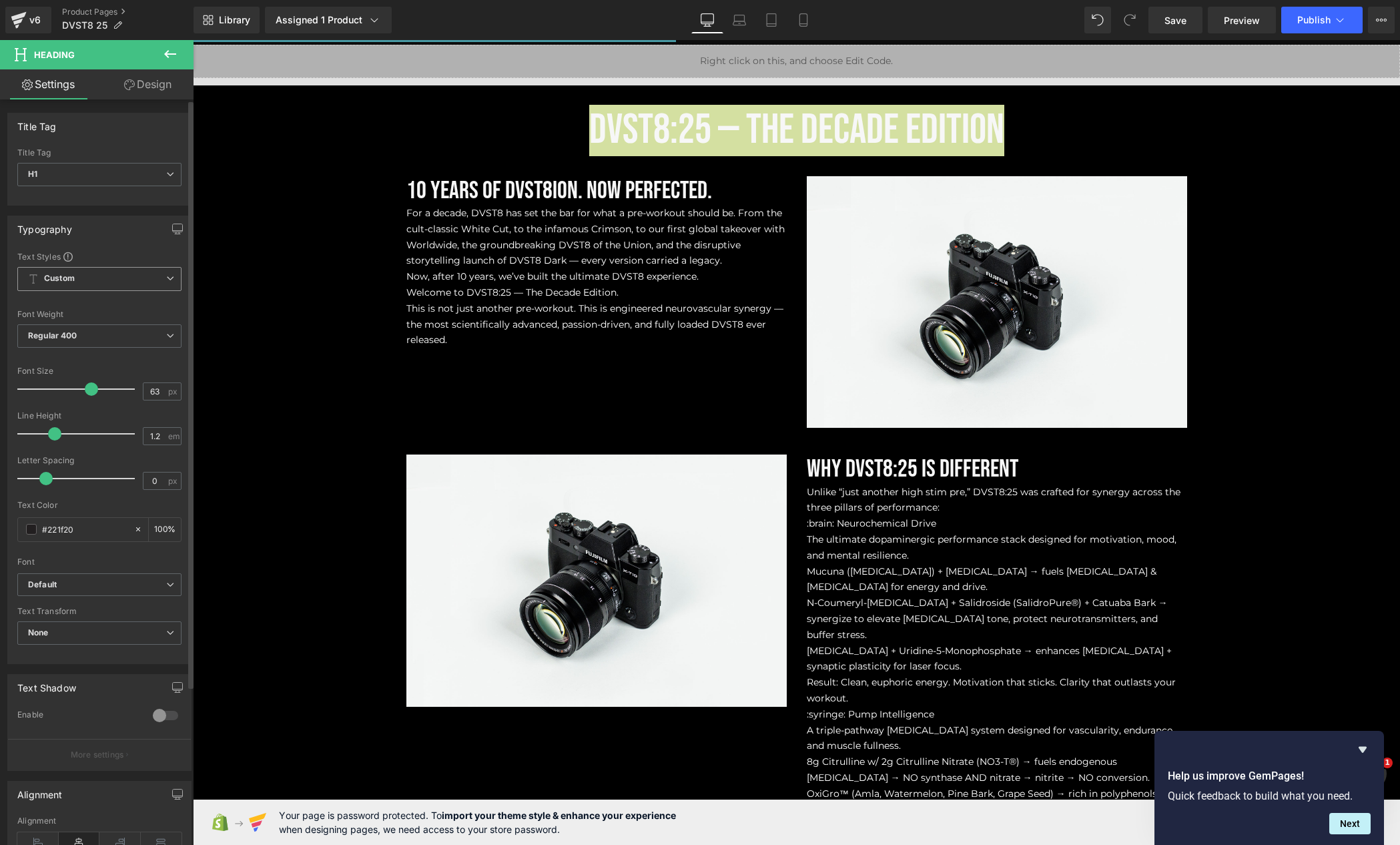
click at [108, 285] on span "Custom Setup Global Style" at bounding box center [100, 279] width 165 height 24
click at [59, 175] on span "H1" at bounding box center [97, 174] width 159 height 24
drag, startPoint x: 69, startPoint y: 166, endPoint x: 125, endPoint y: 128, distance: 67.7
click at [69, 166] on span "H1" at bounding box center [97, 174] width 159 height 24
drag, startPoint x: 128, startPoint y: 125, endPoint x: 123, endPoint y: 150, distance: 25.5
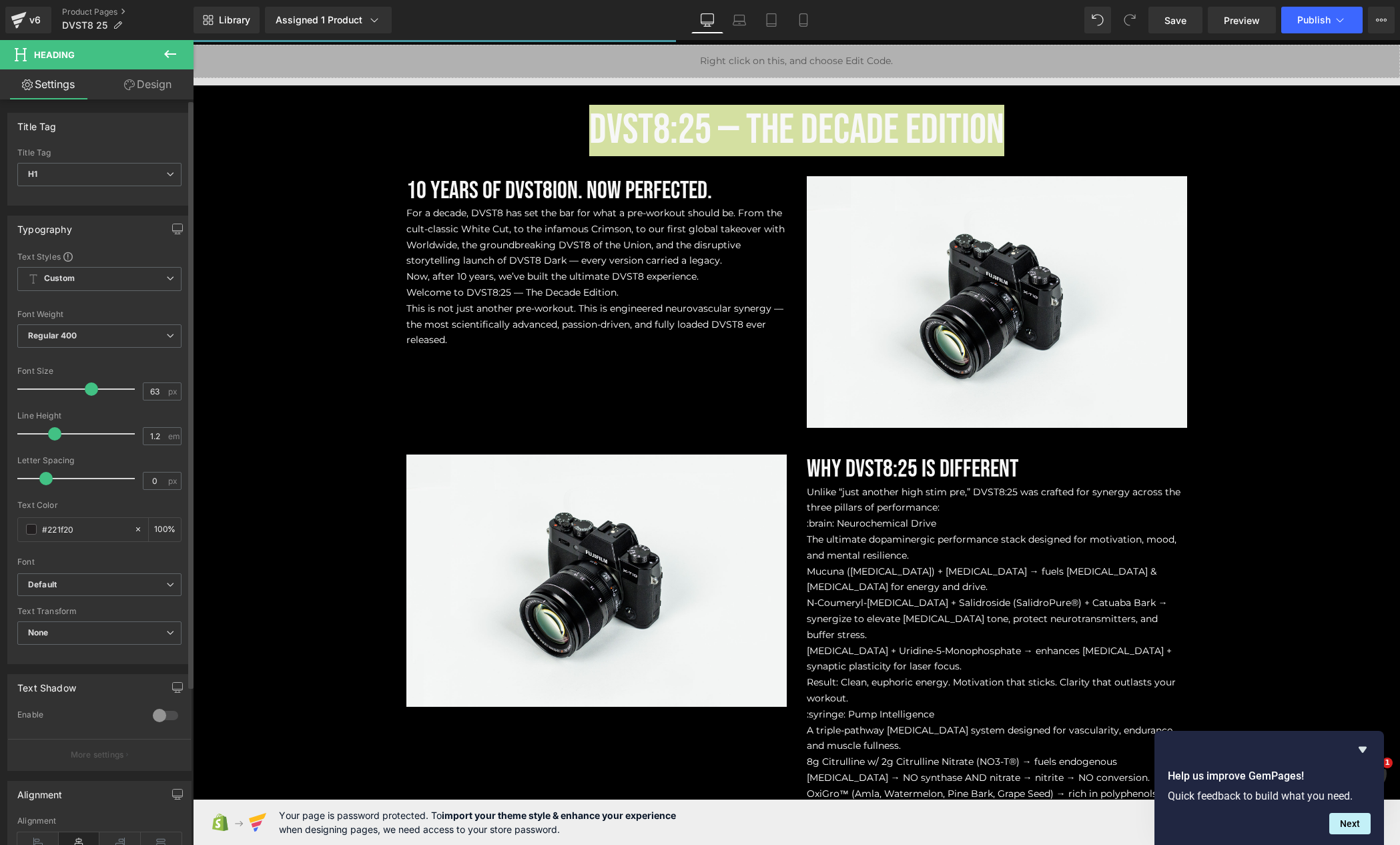
click at [128, 126] on div "Title Tag" at bounding box center [100, 126] width 183 height 26
click at [71, 585] on b "Default" at bounding box center [97, 585] width 138 height 12
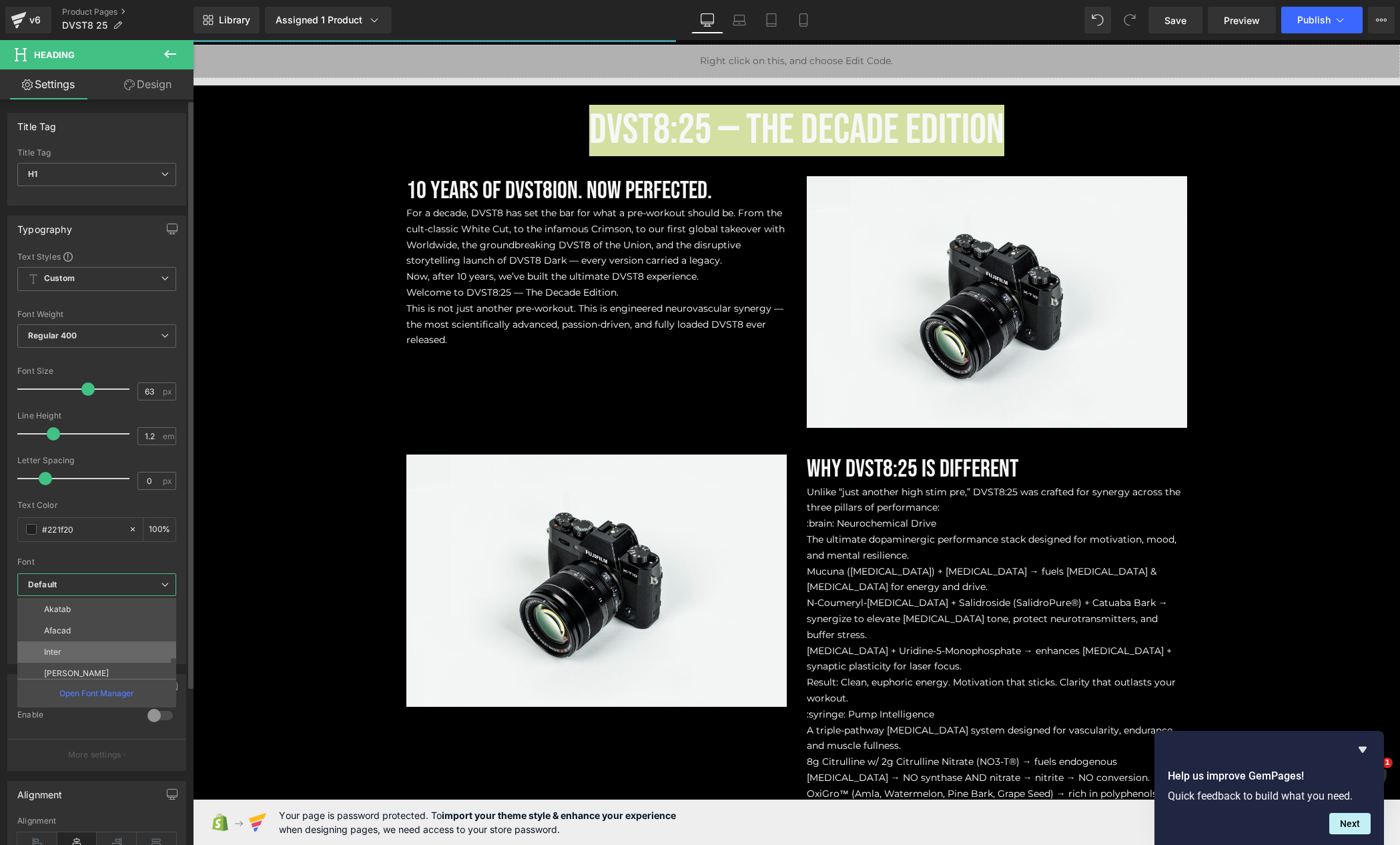
scroll to position [112, 0]
click at [88, 547] on div "Text Color #221f20 100 %" at bounding box center [97, 529] width 159 height 57
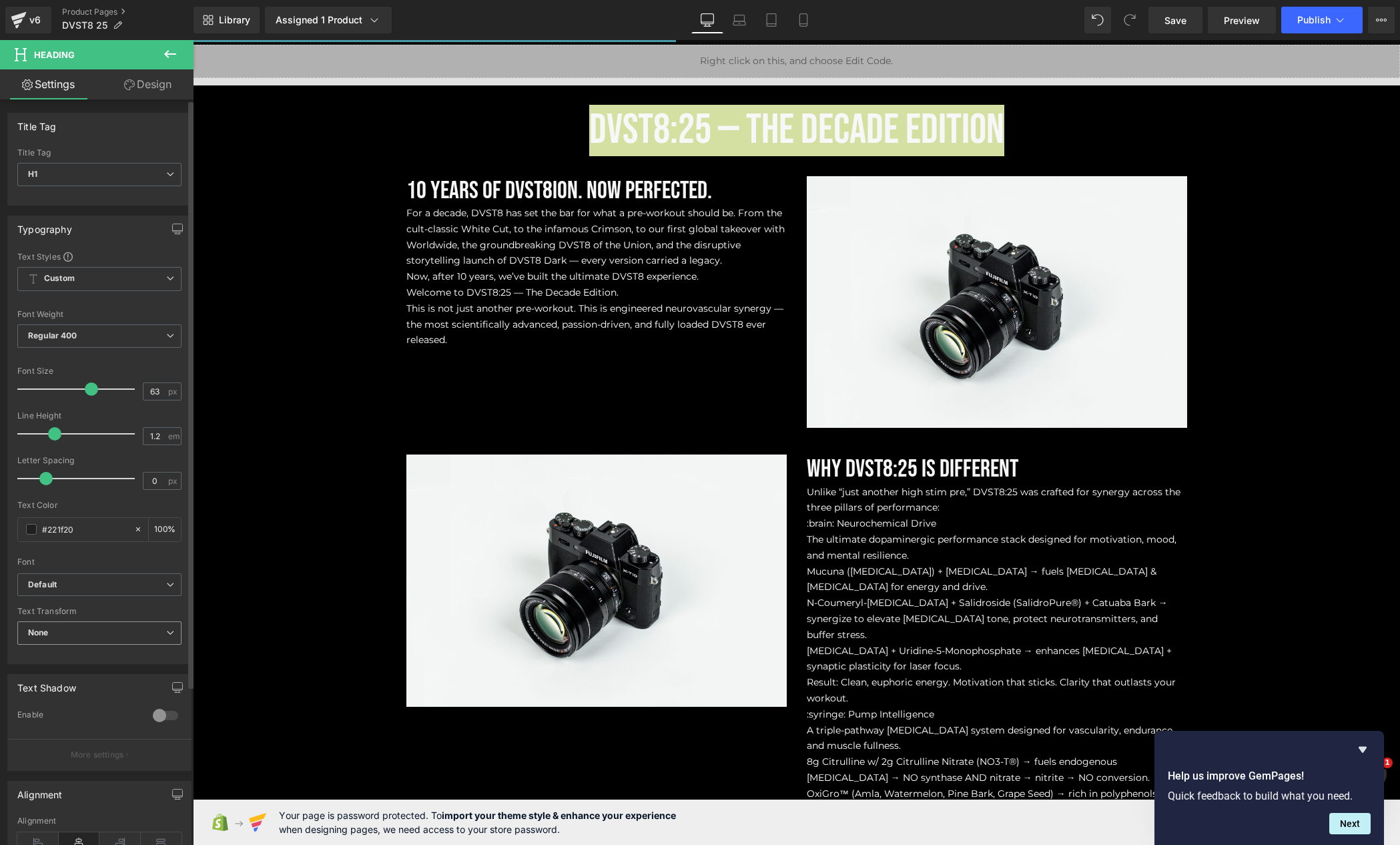
click at [63, 631] on span "None" at bounding box center [100, 633] width 165 height 24
click at [92, 613] on div "Text Transform" at bounding box center [97, 611] width 159 height 9
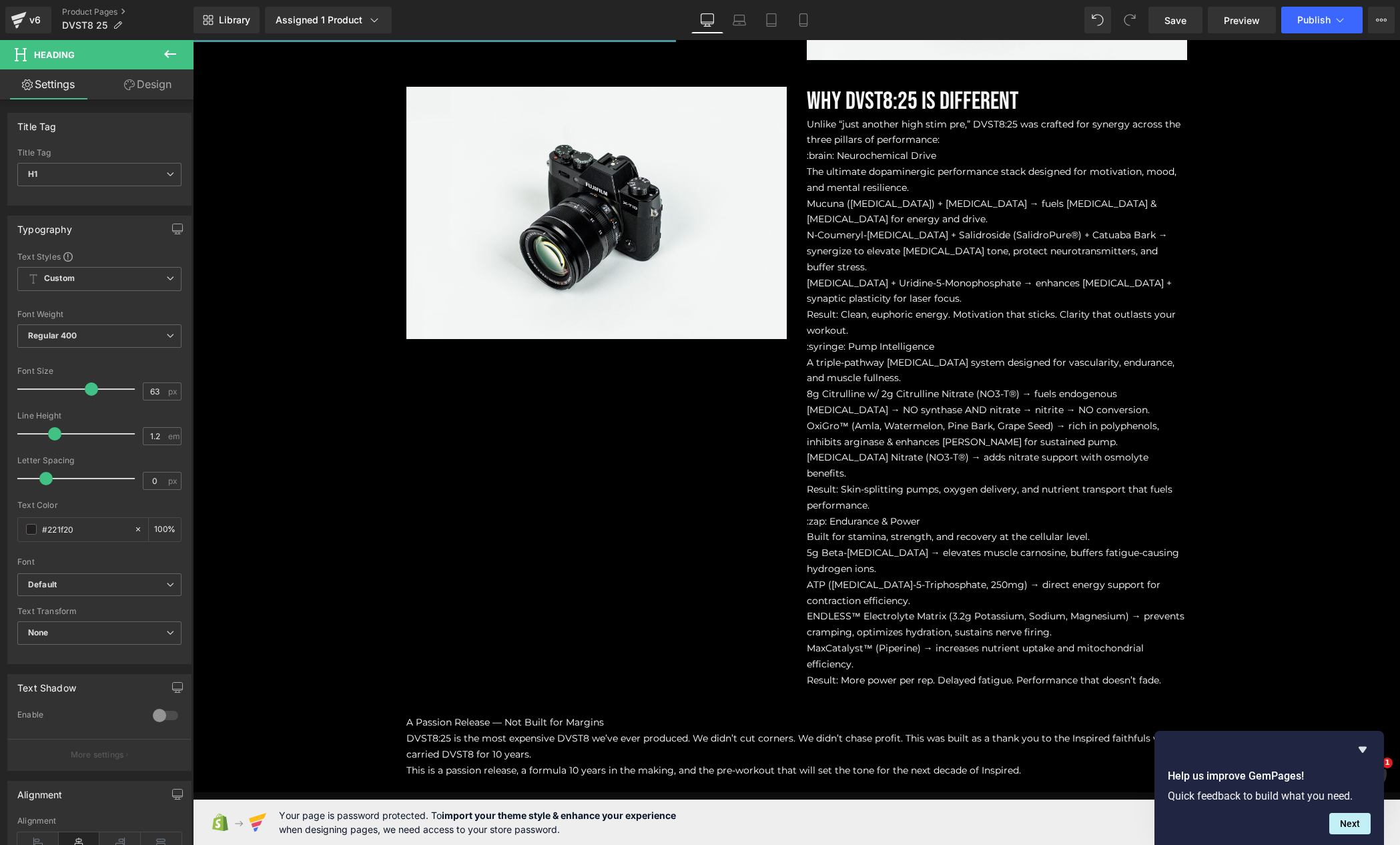
scroll to position [1143, 0]
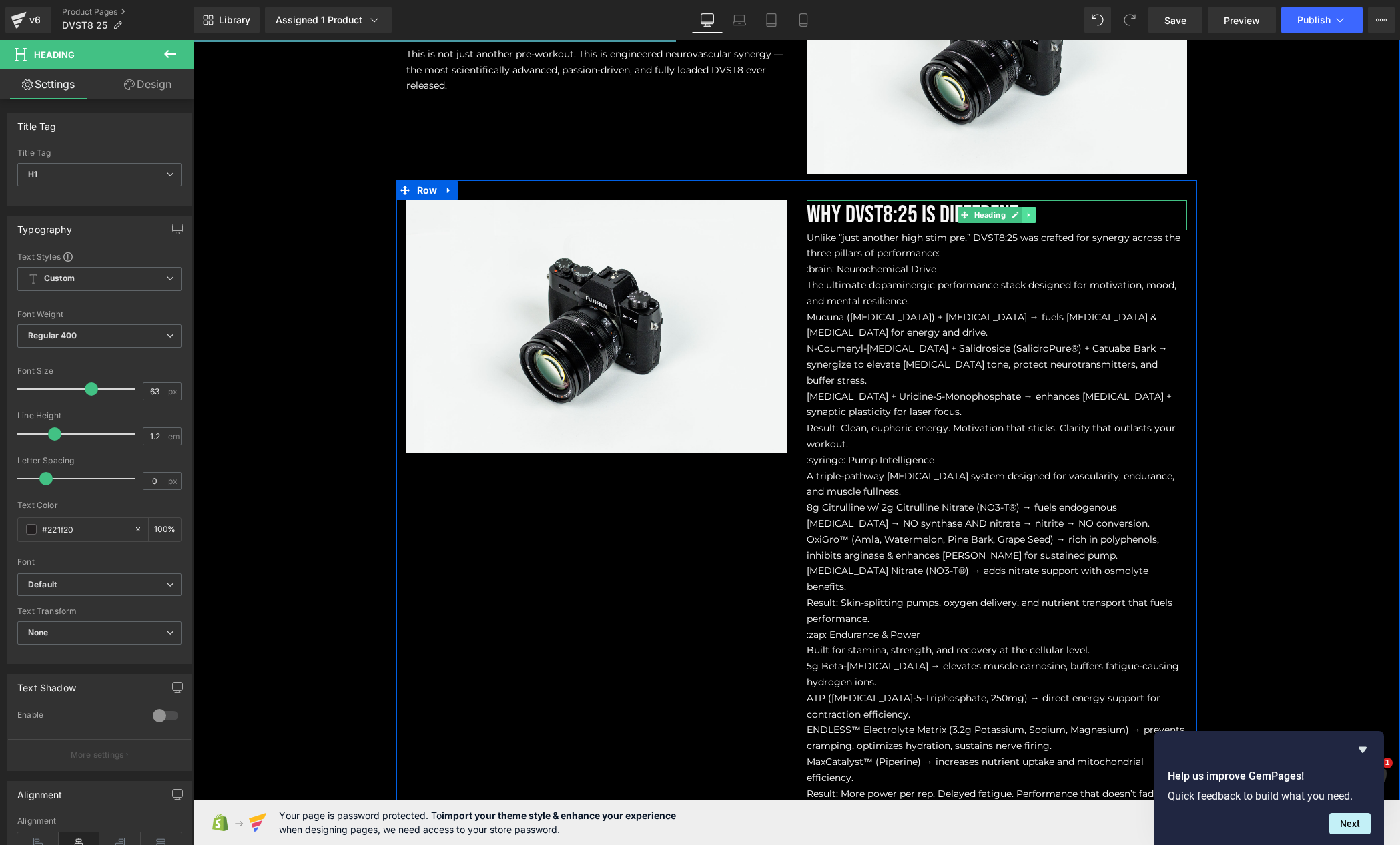
click at [1026, 218] on icon at bounding box center [1029, 215] width 7 height 8
click at [1022, 216] on link at bounding box center [1023, 215] width 14 height 16
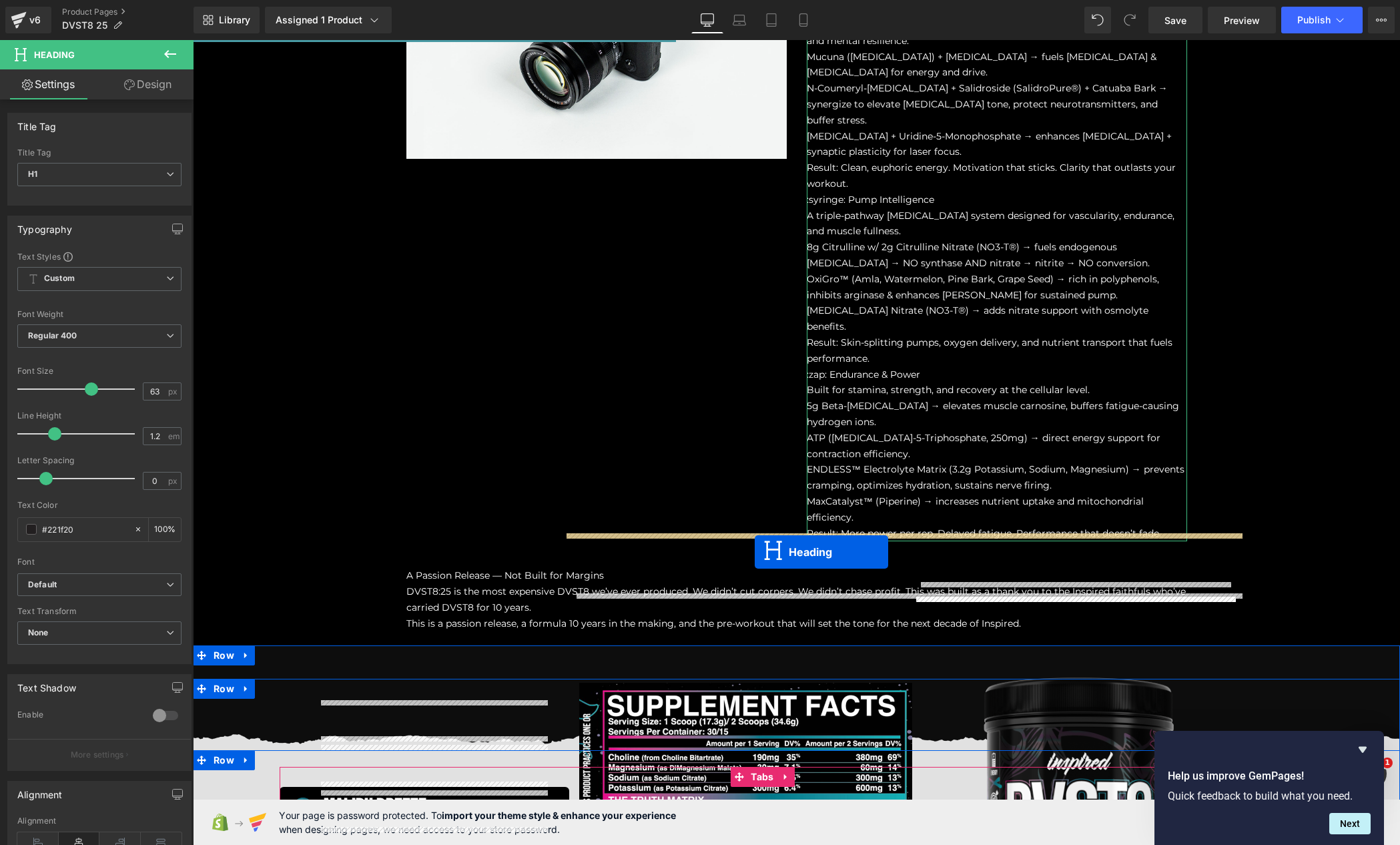
scroll to position [1494, 0]
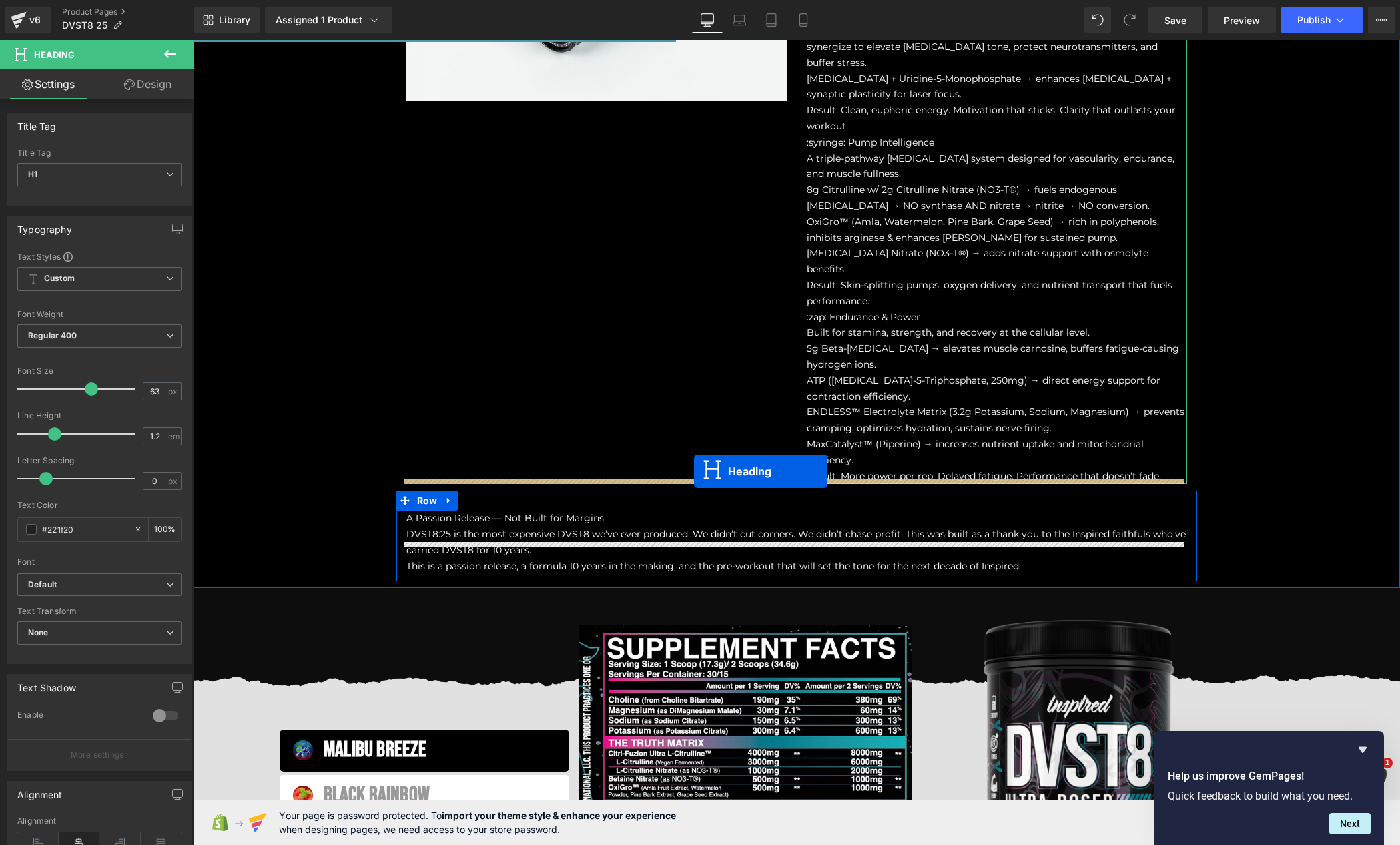
drag, startPoint x: 972, startPoint y: 244, endPoint x: 695, endPoint y: 471, distance: 358.1
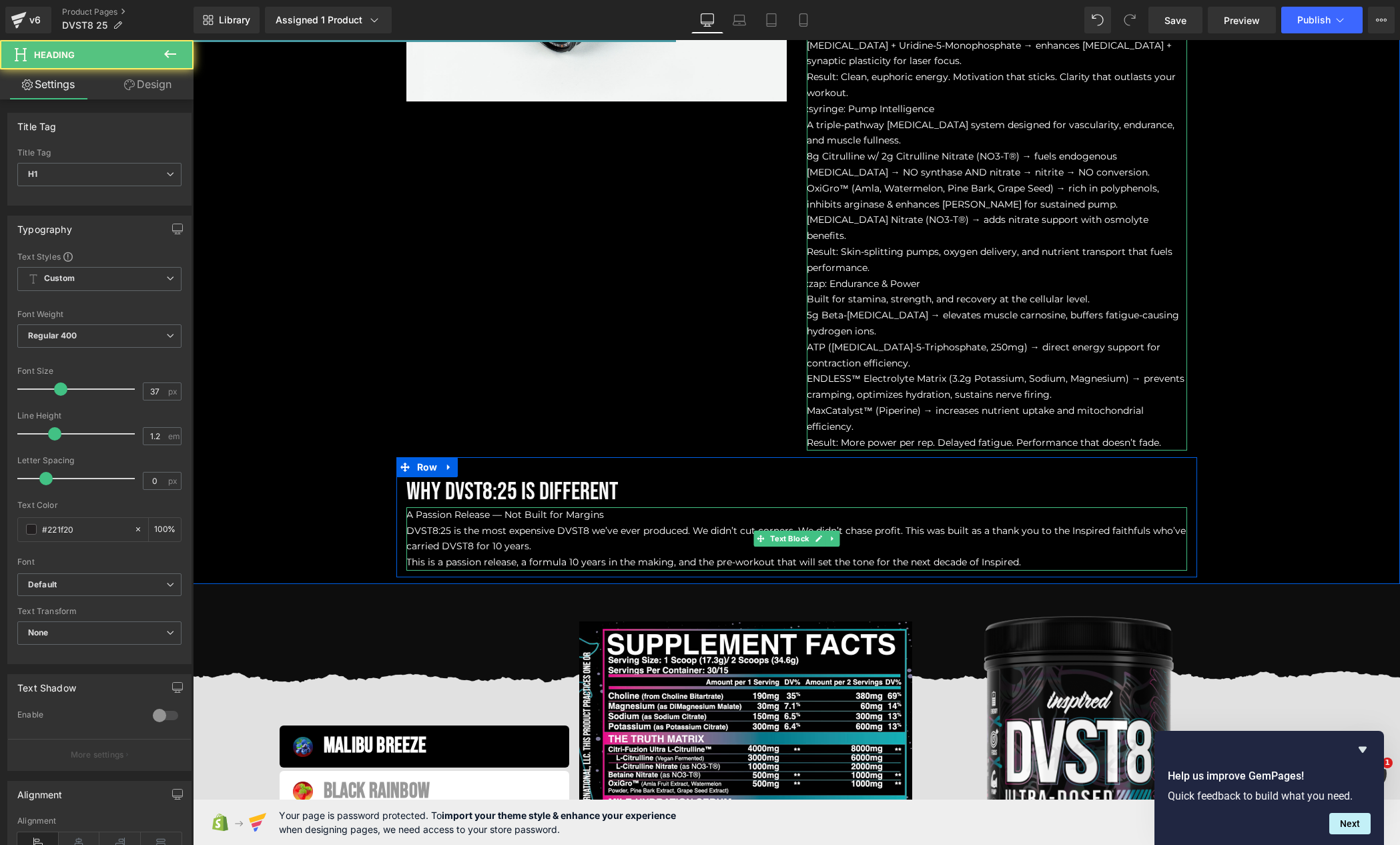
click at [493, 508] on span "A Passion Release — Not Built for Margins" at bounding box center [505, 514] width 198 height 12
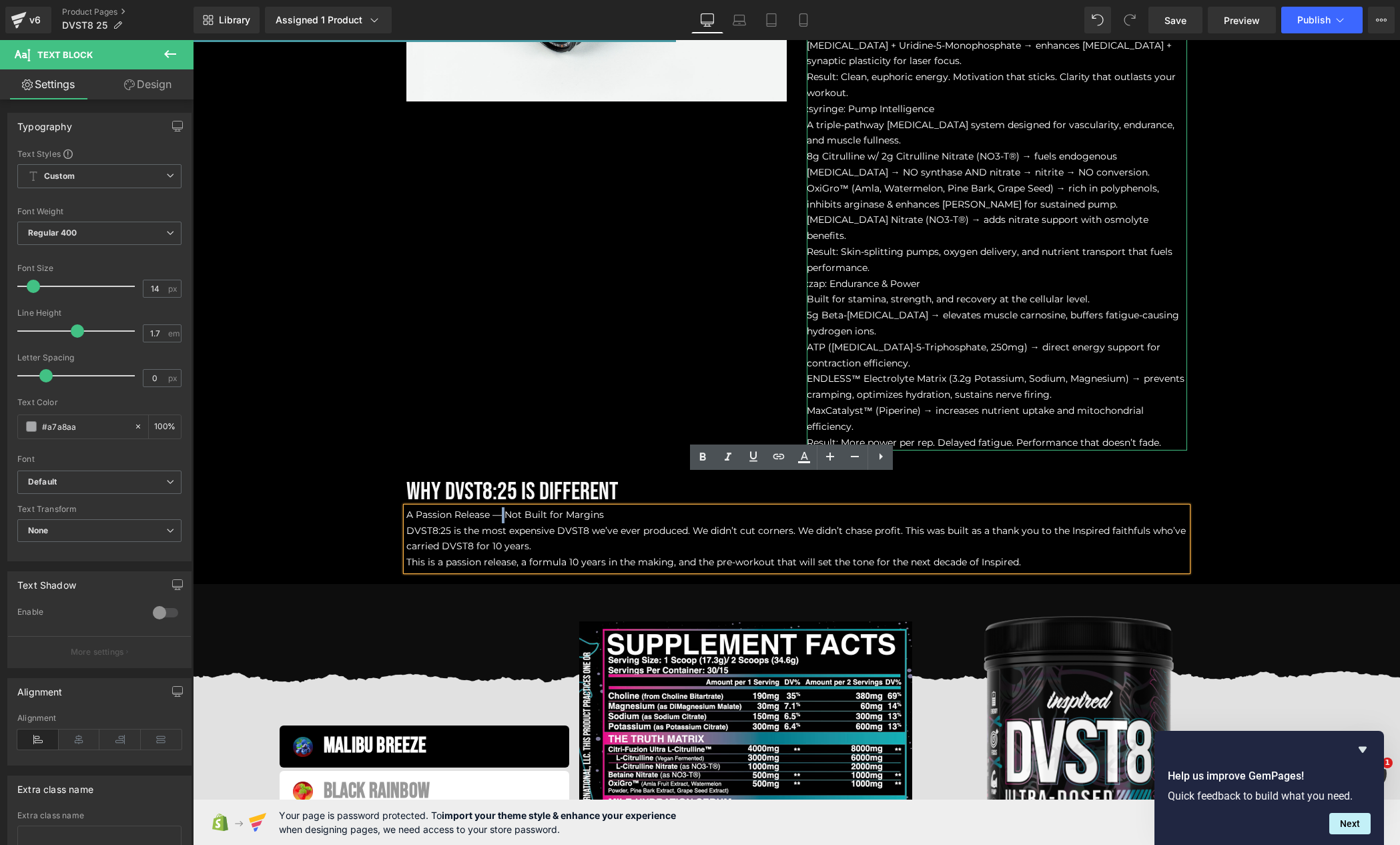
click at [493, 508] on span "A Passion Release — Not Built for Margins" at bounding box center [505, 514] width 198 height 12
copy span "A Passion Release — Not Built for Margins"
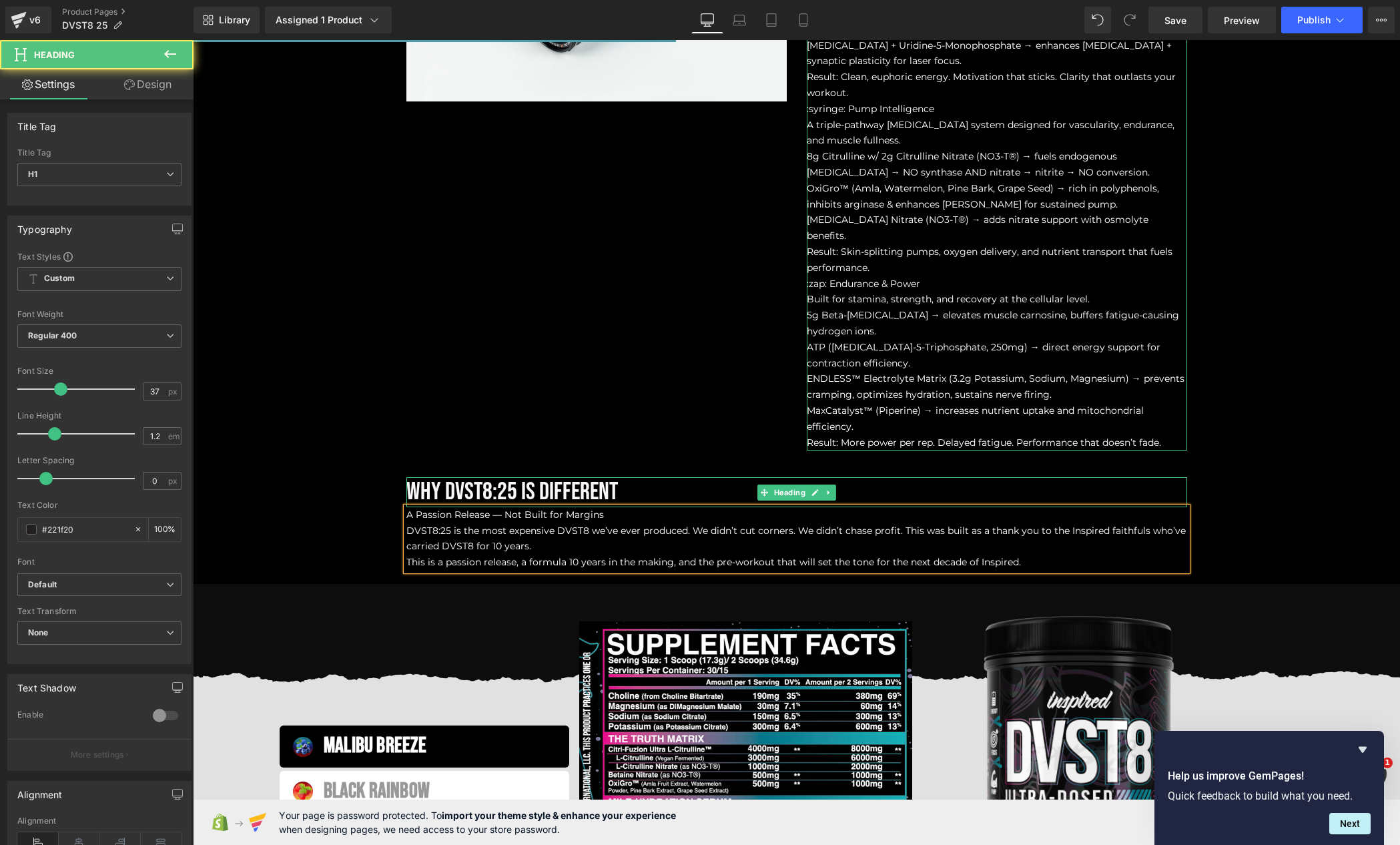
click at [468, 477] on span "Why DVST8:25 is Different" at bounding box center [512, 491] width 212 height 30
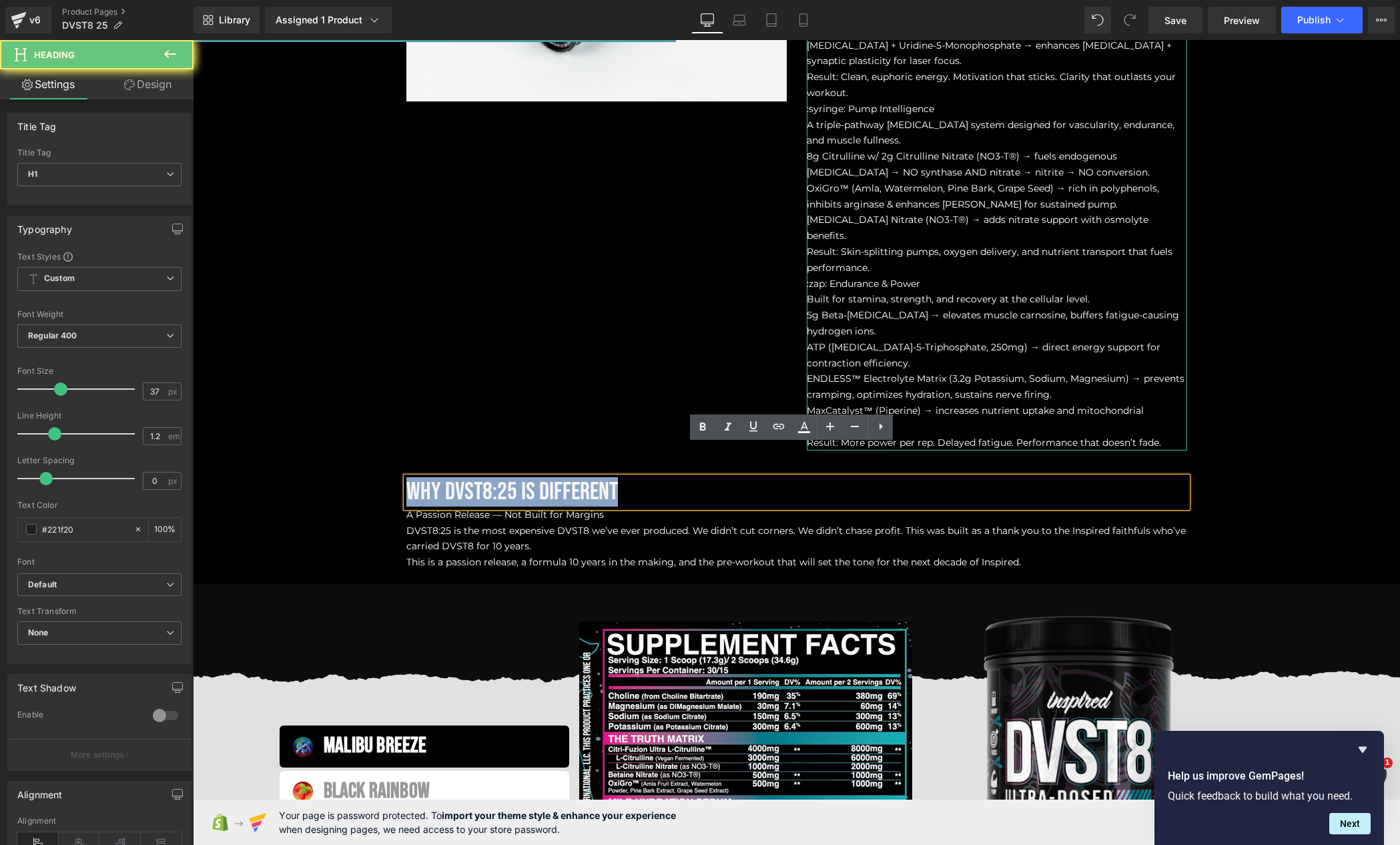
click at [468, 477] on span "Why DVST8:25 is Different" at bounding box center [512, 491] width 212 height 30
paste div
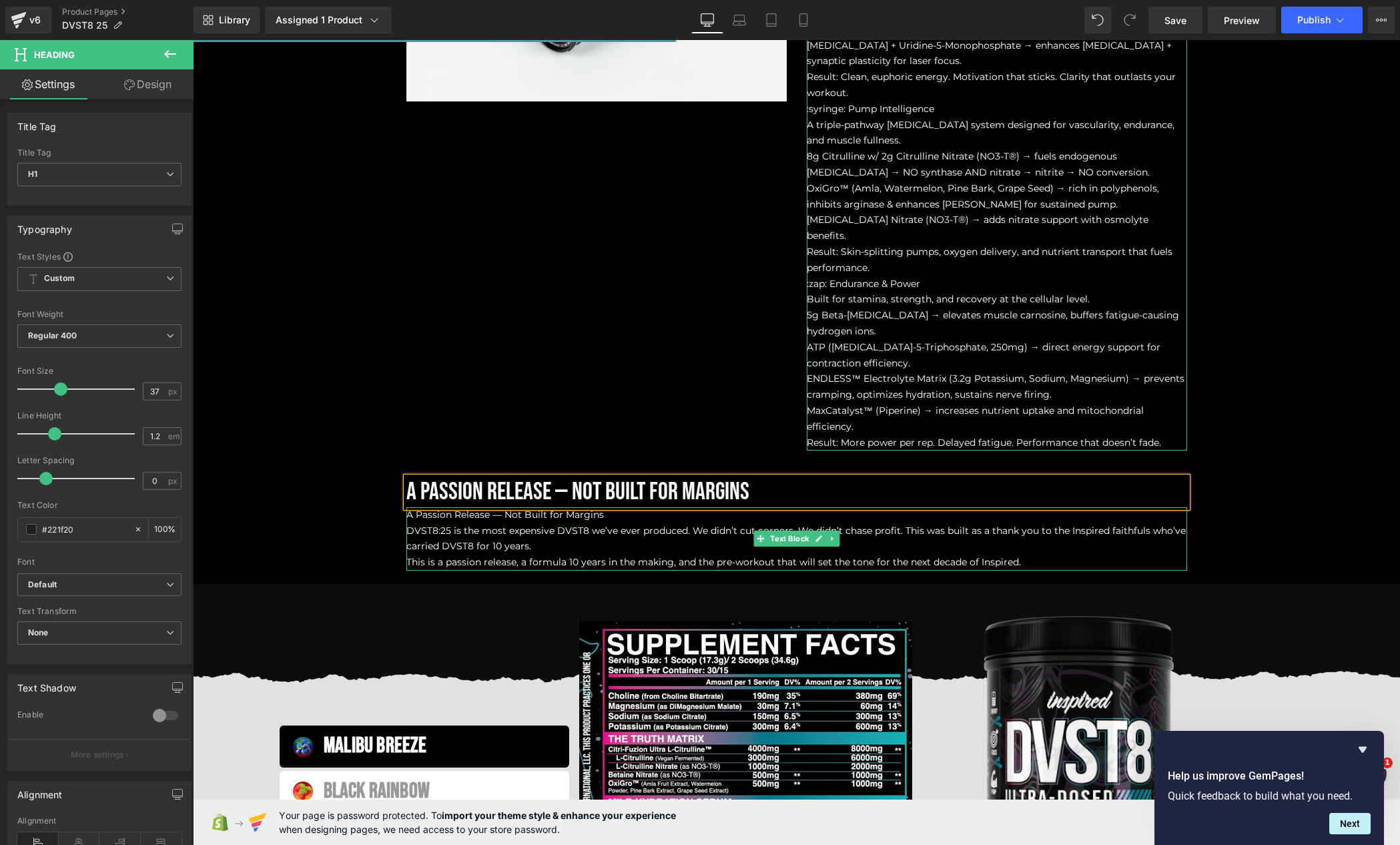
click at [551, 508] on span "A Passion Release — Not Built for Margins" at bounding box center [505, 514] width 198 height 12
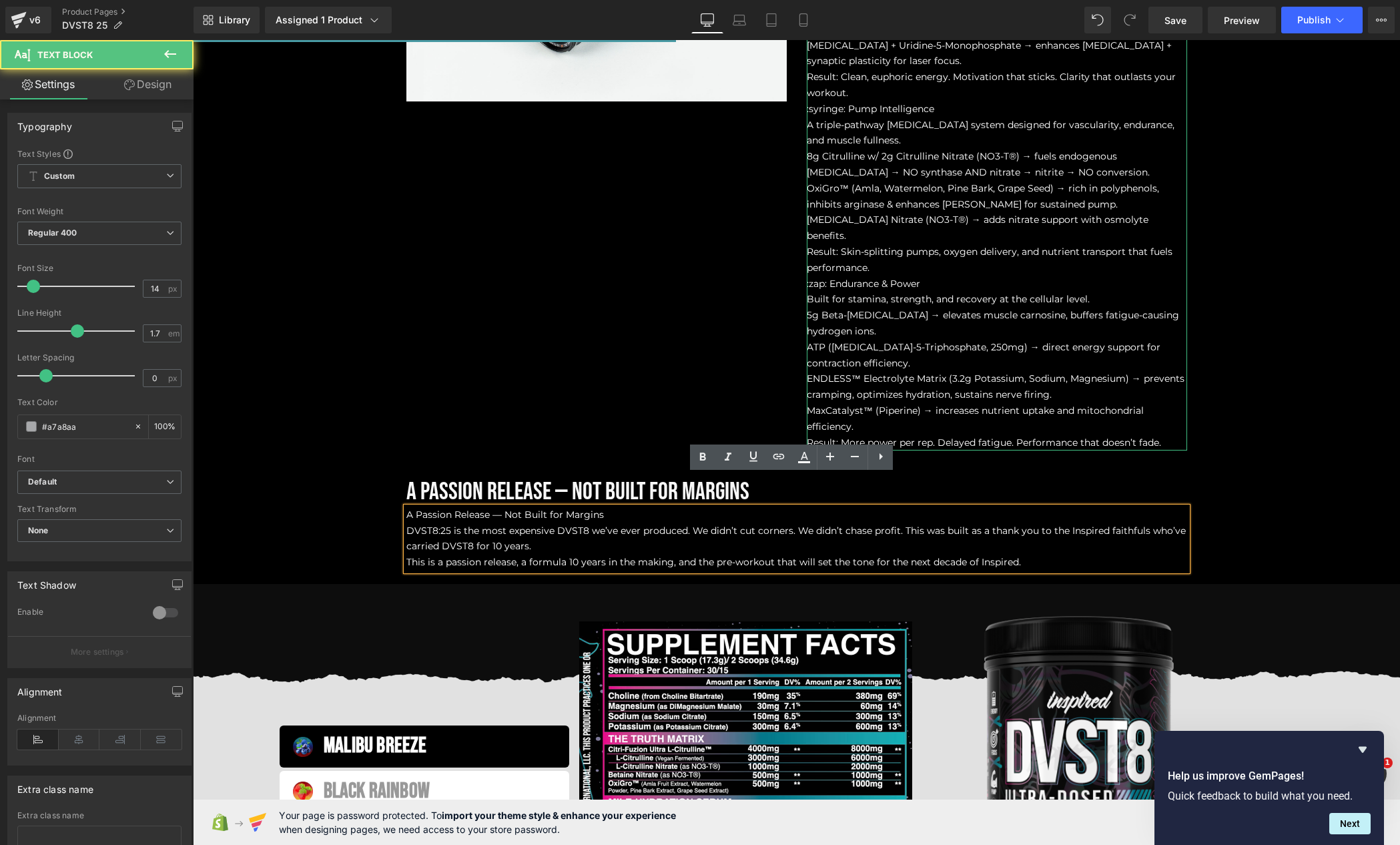
click at [552, 508] on span "A Passion Release — Not Built for Margins" at bounding box center [505, 514] width 198 height 12
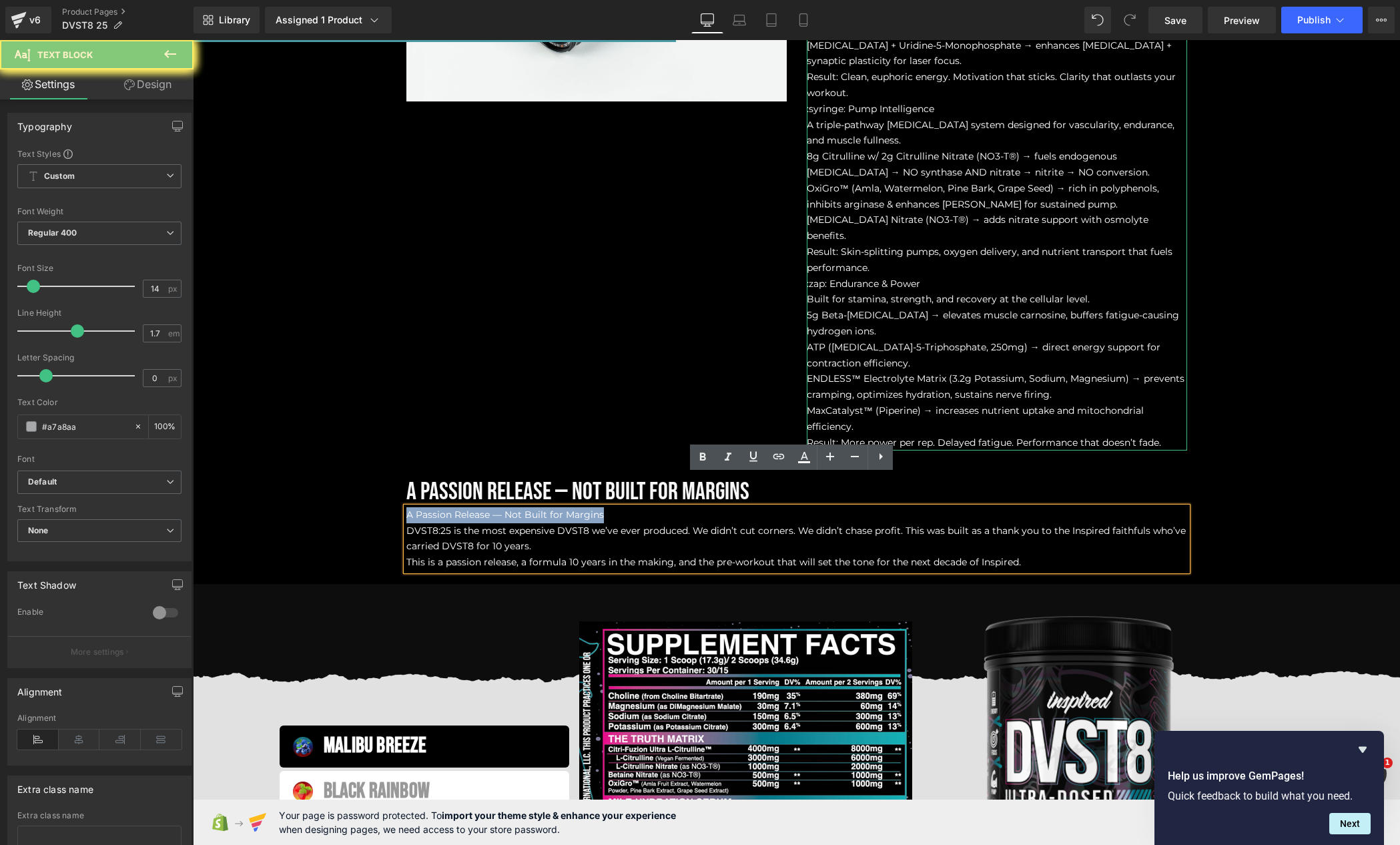
click at [552, 508] on span "A Passion Release — Not Built for Margins" at bounding box center [505, 514] width 198 height 12
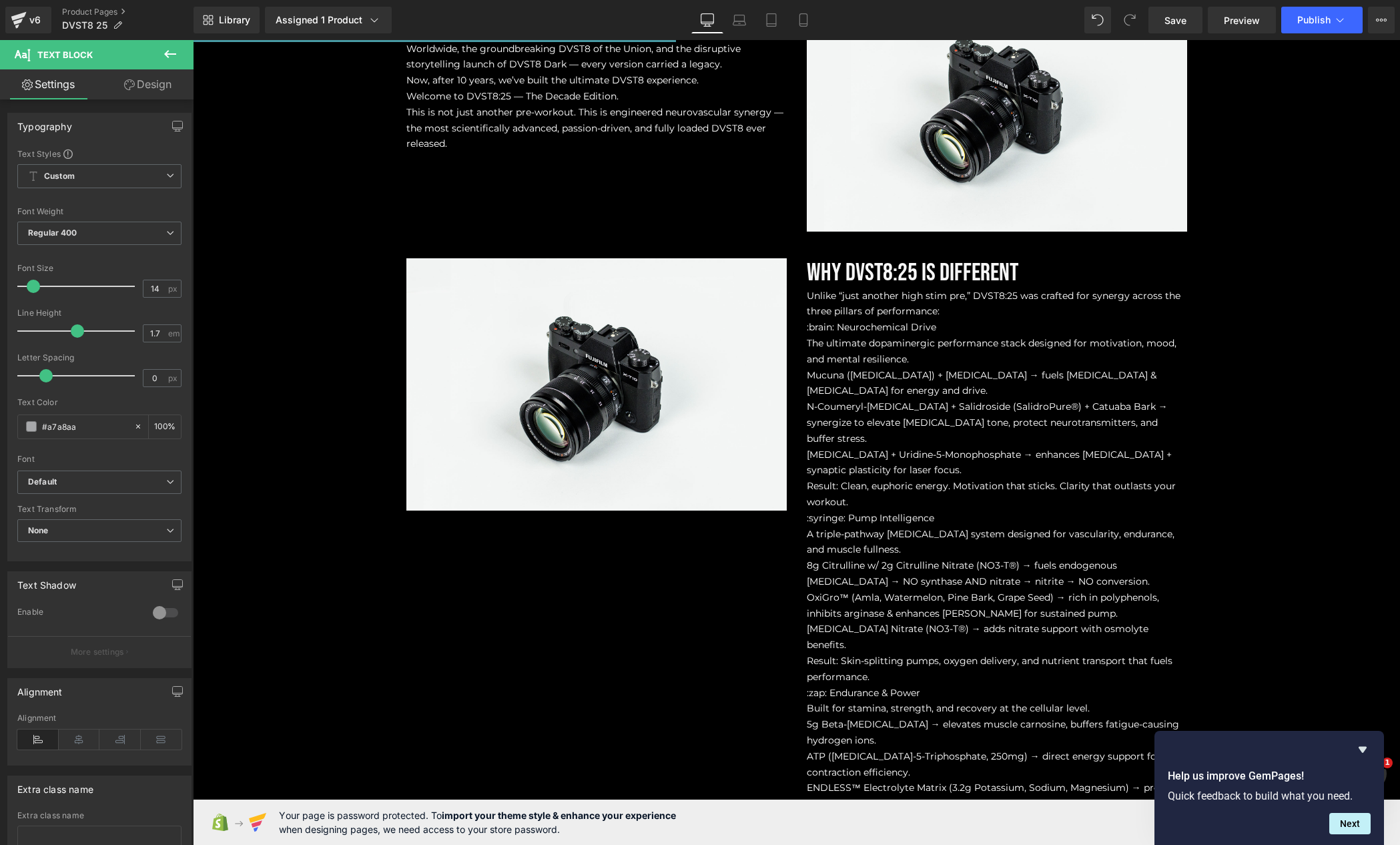
click at [1278, 471] on div "DVST8:25 — The Decade Edition Heading 10 Years of DVST8ion. Now Perfected. Head…" at bounding box center [797, 439] width 1208 height 1061
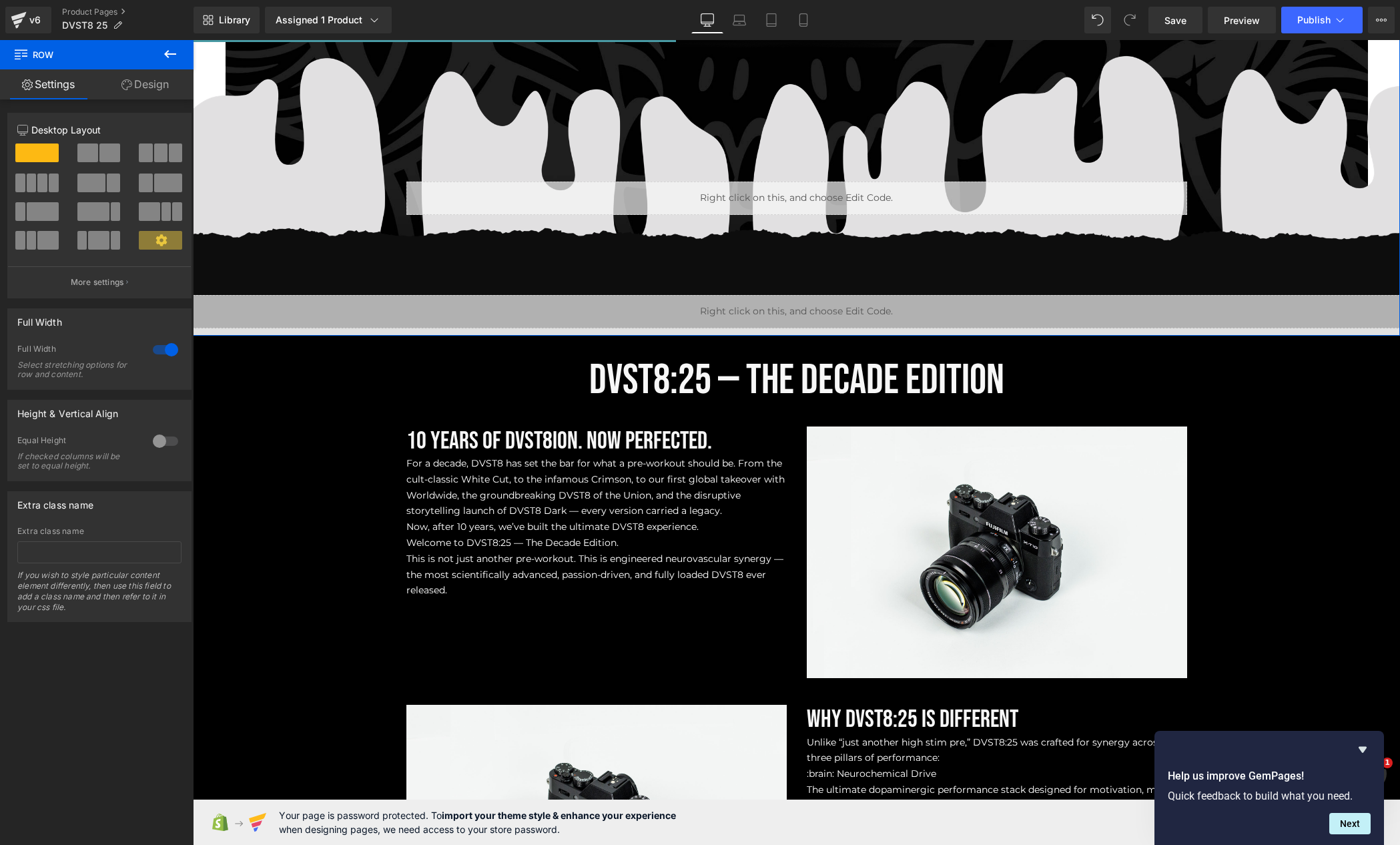
scroll to position [821, 0]
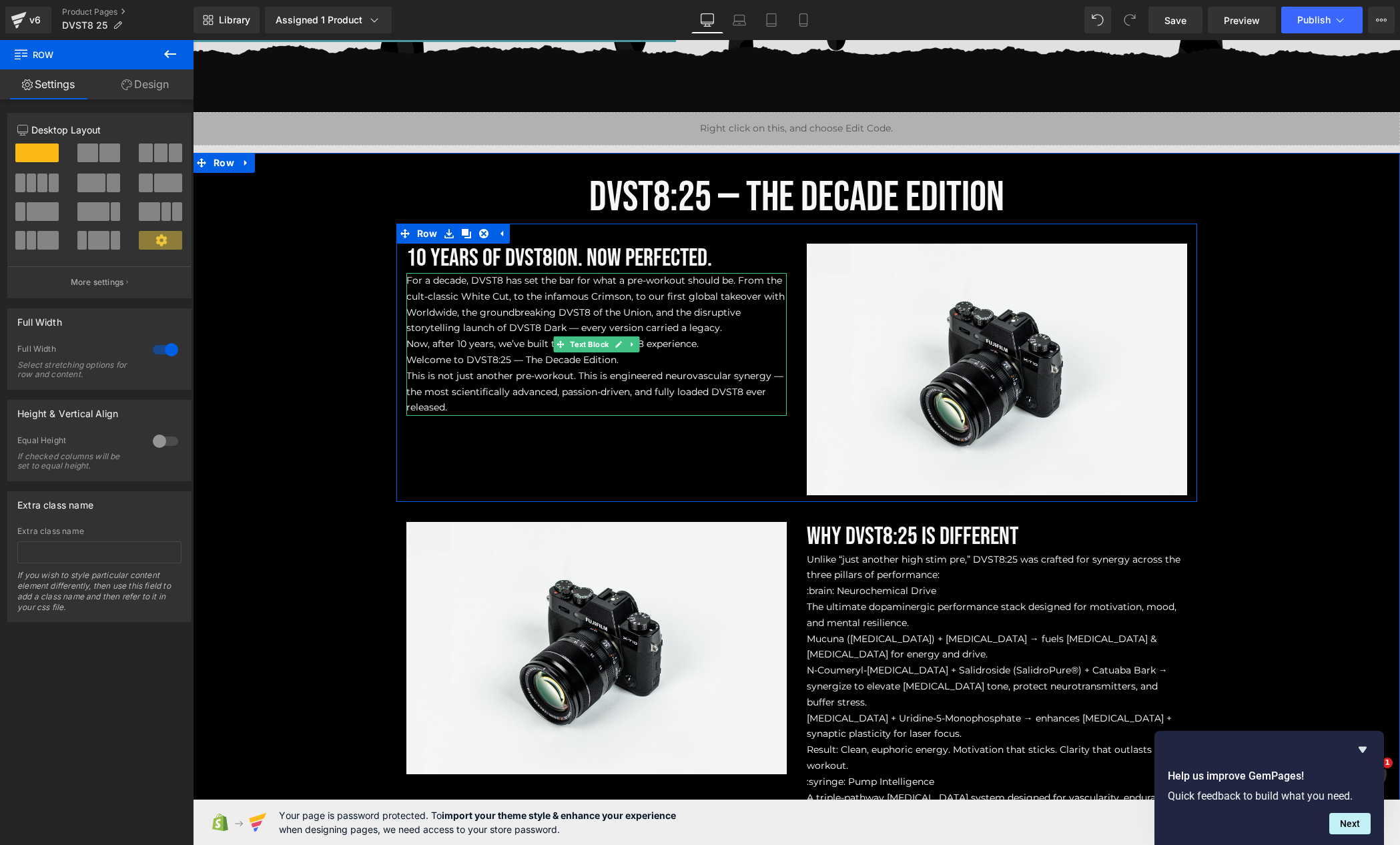
drag, startPoint x: 519, startPoint y: 343, endPoint x: 539, endPoint y: 338, distance: 20.6
click at [519, 343] on span "Now, after 10 years, we’ve built the ultimate DVST8 experience." at bounding box center [553, 344] width 293 height 12
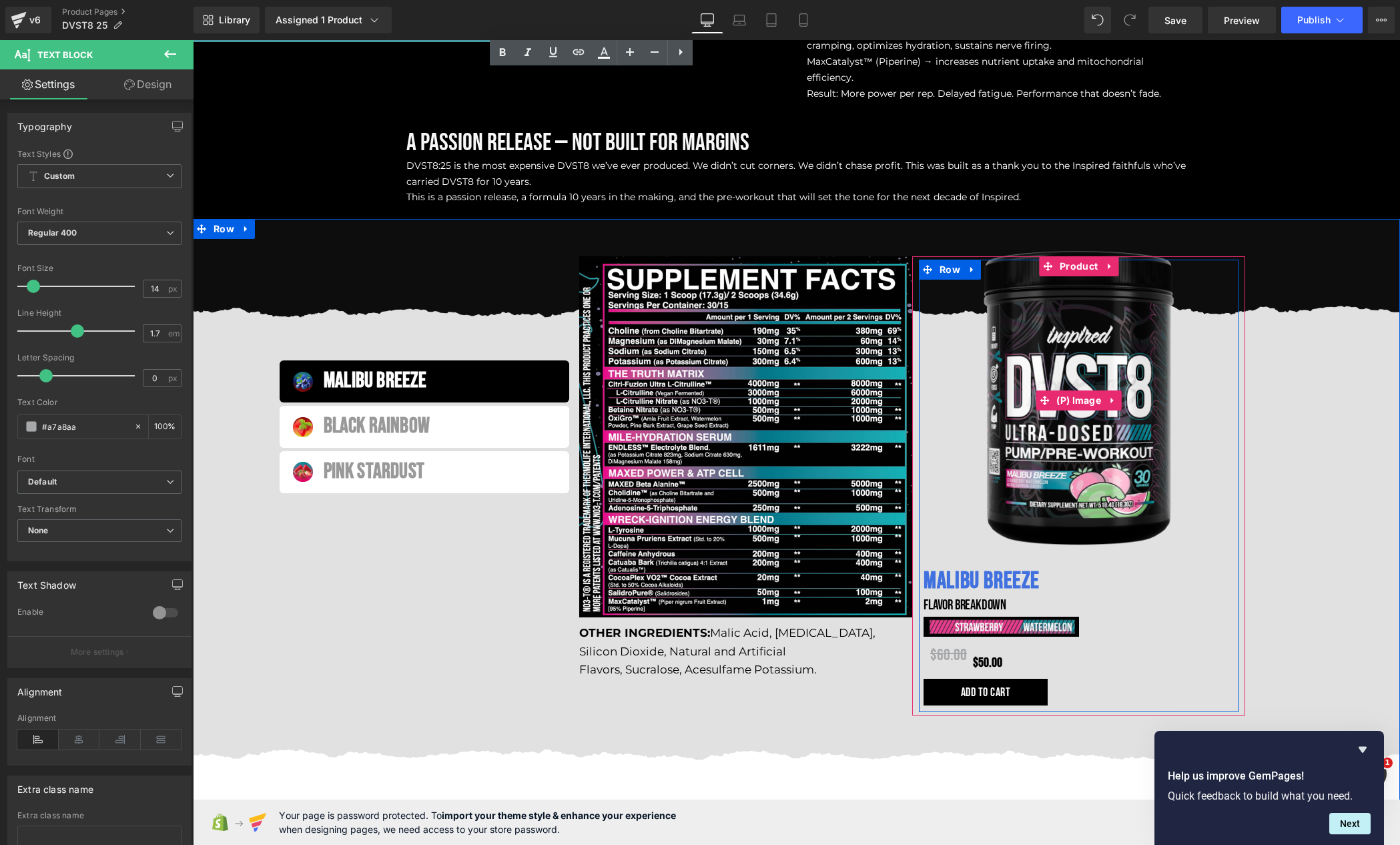
scroll to position [1940, 0]
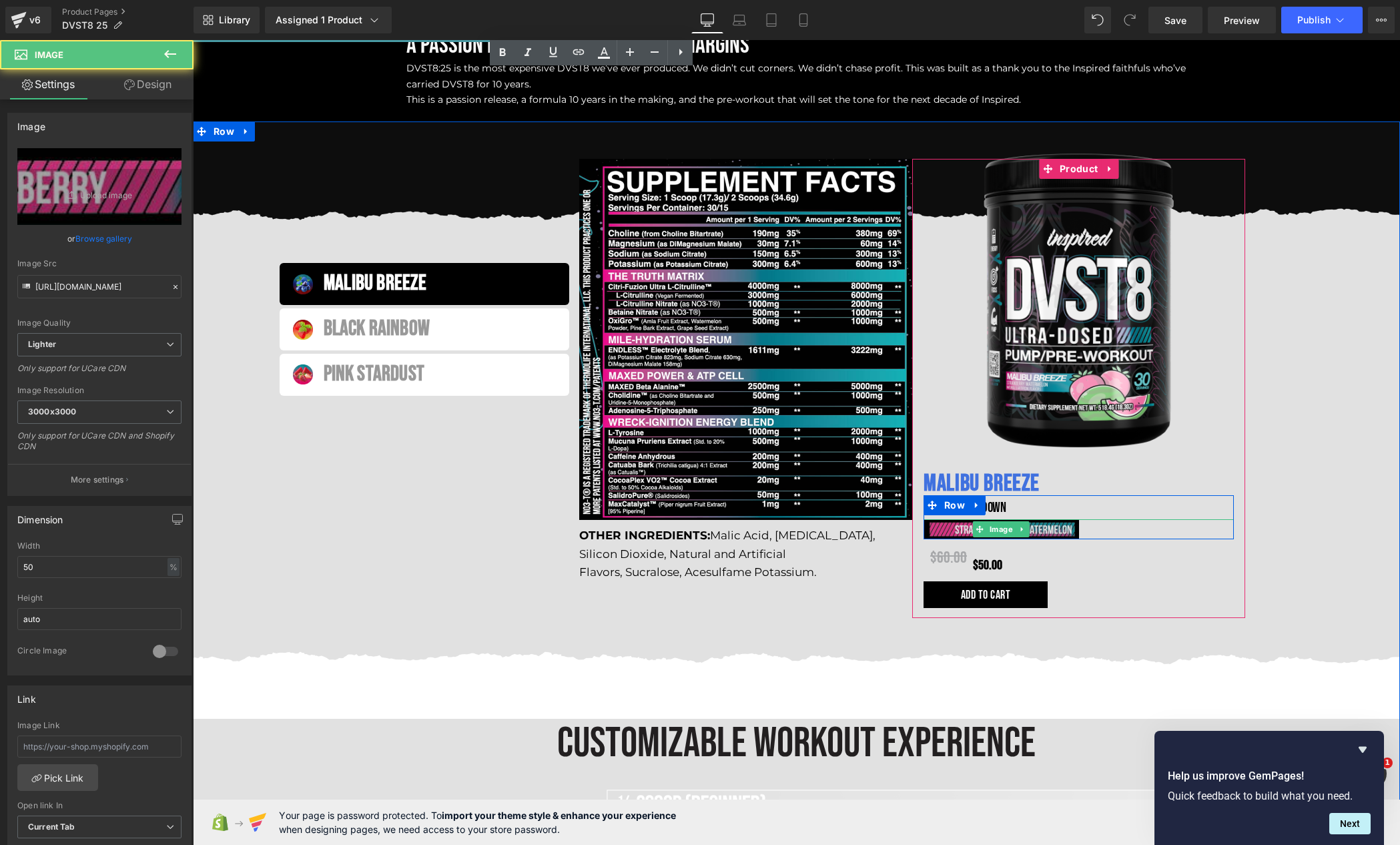
click at [945, 519] on img at bounding box center [1002, 529] width 156 height 20
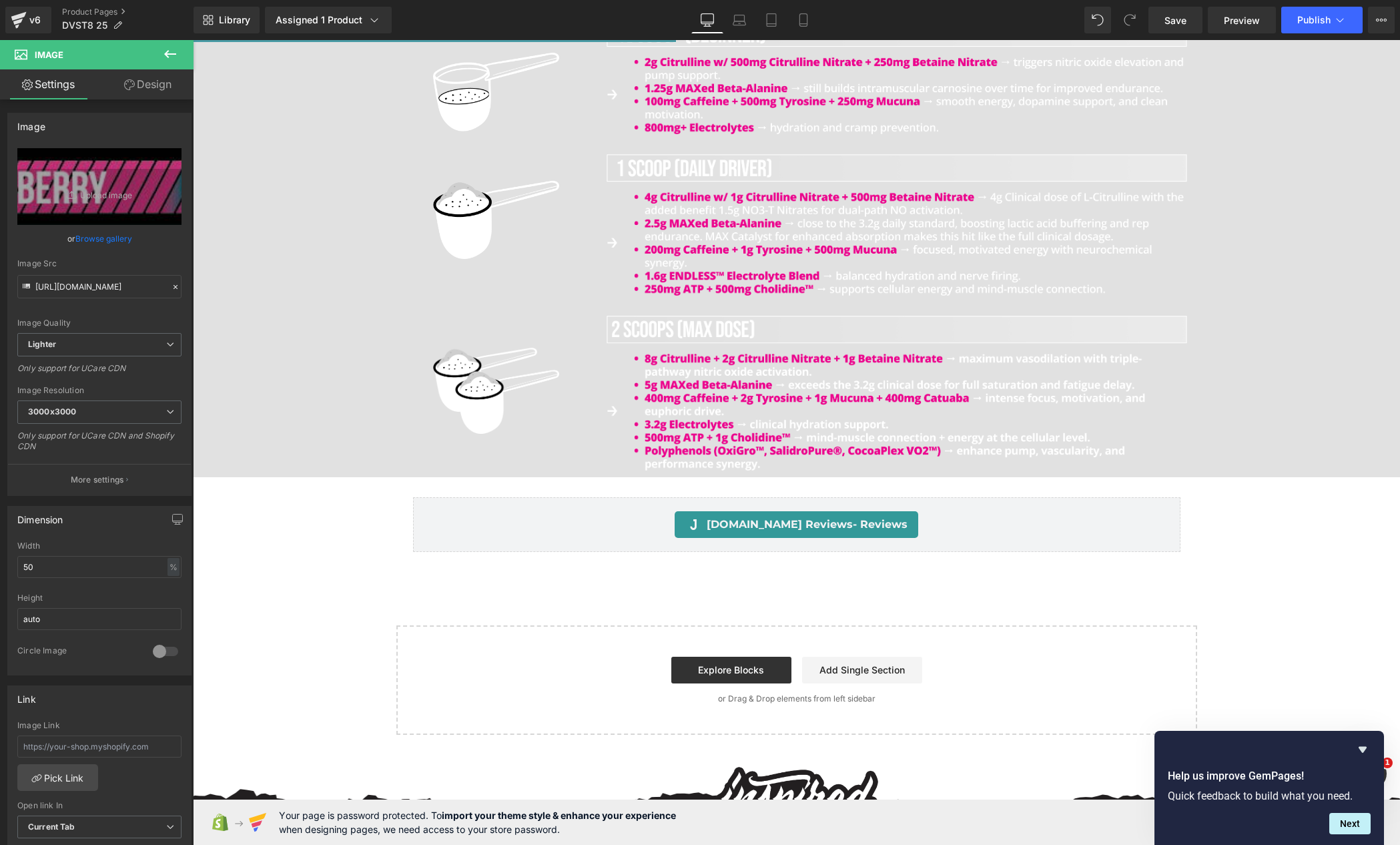
scroll to position [2712, 0]
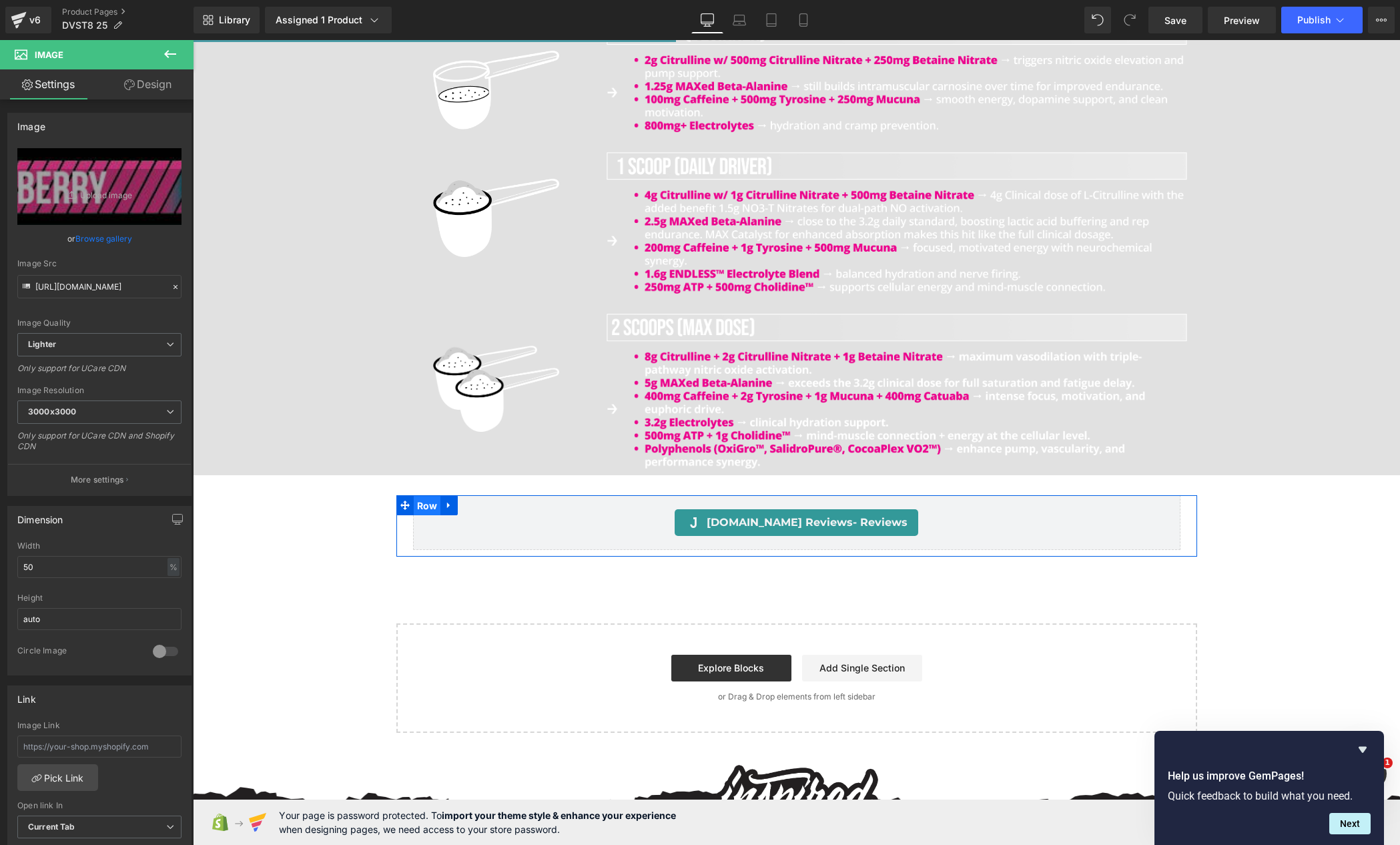
click at [415, 495] on span "Row" at bounding box center [428, 505] width 28 height 20
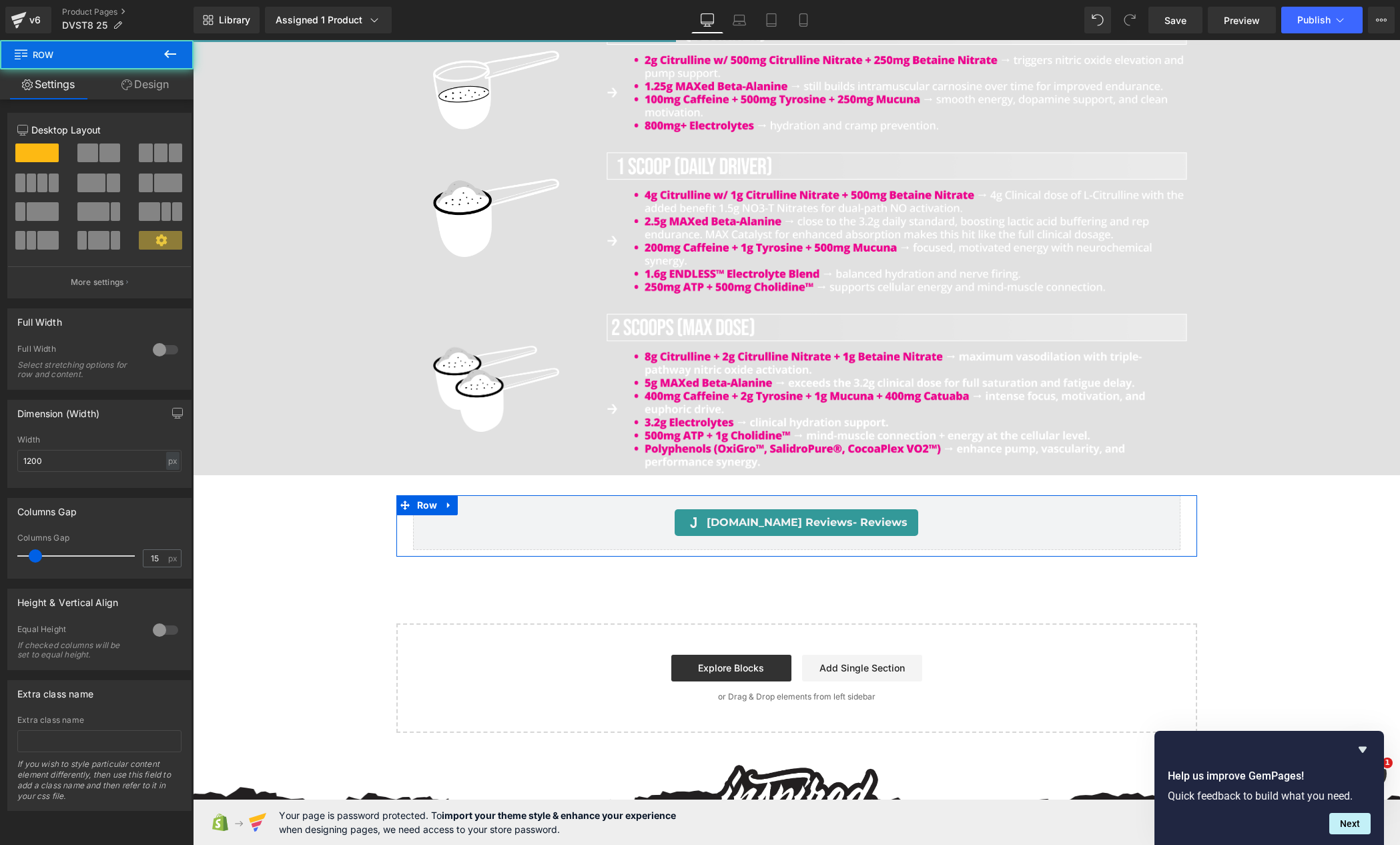
drag, startPoint x: 158, startPoint y: 93, endPoint x: 112, endPoint y: 150, distance: 73.2
click at [158, 93] on link "Design" at bounding box center [145, 84] width 97 height 30
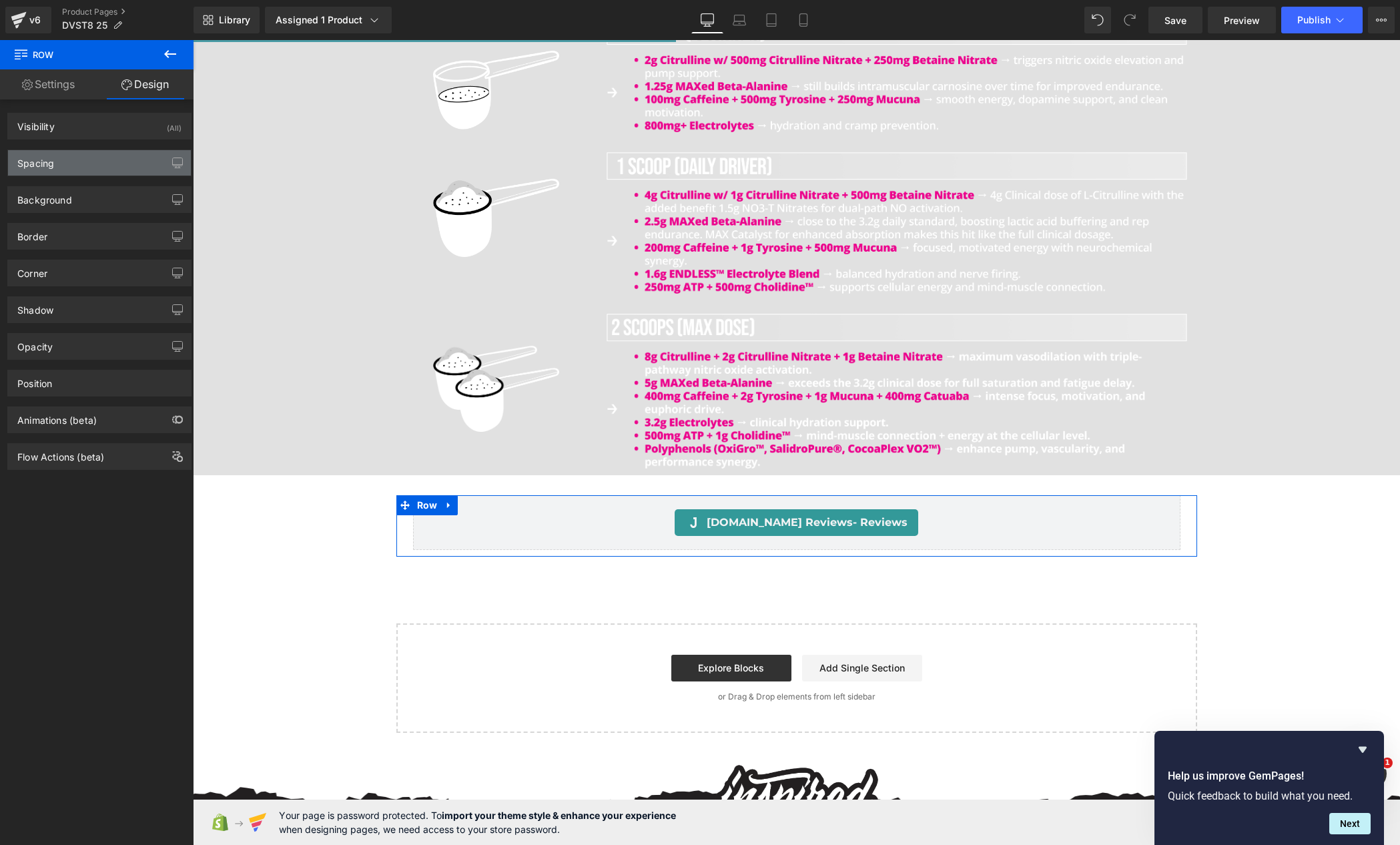
click at [100, 174] on div "Spacing" at bounding box center [100, 162] width 183 height 26
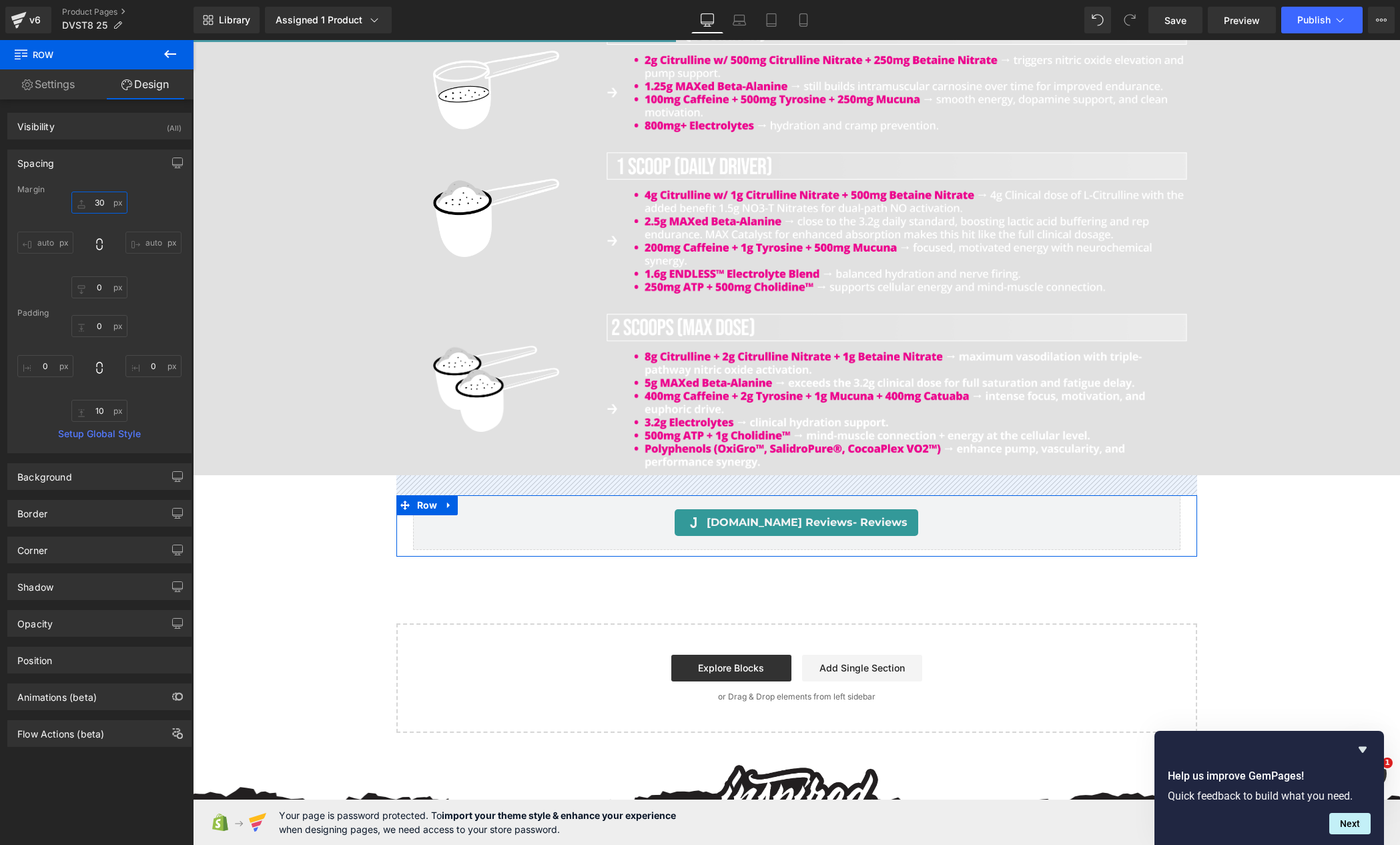
click at [98, 202] on input "30" at bounding box center [99, 202] width 56 height 22
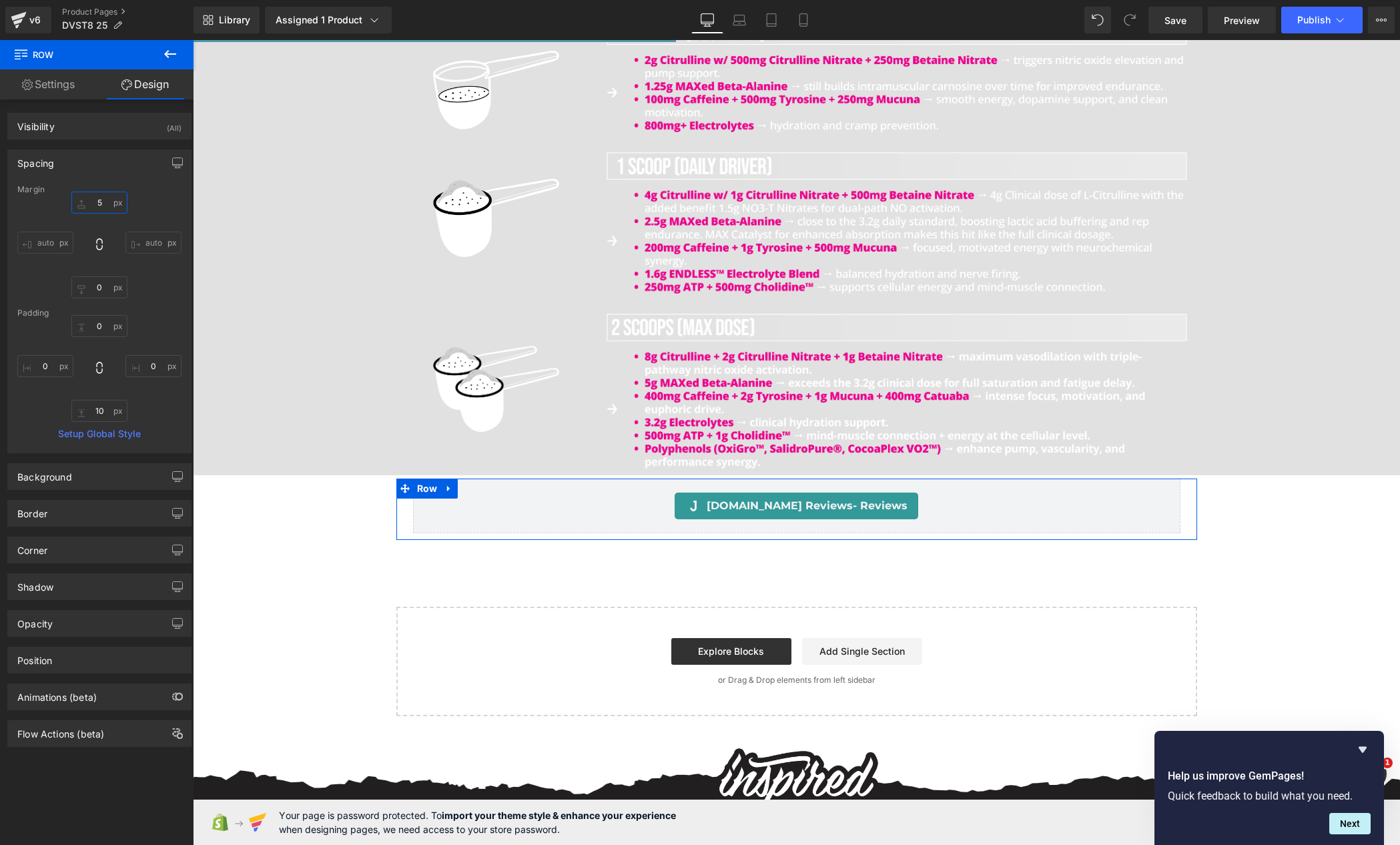
type input "50"
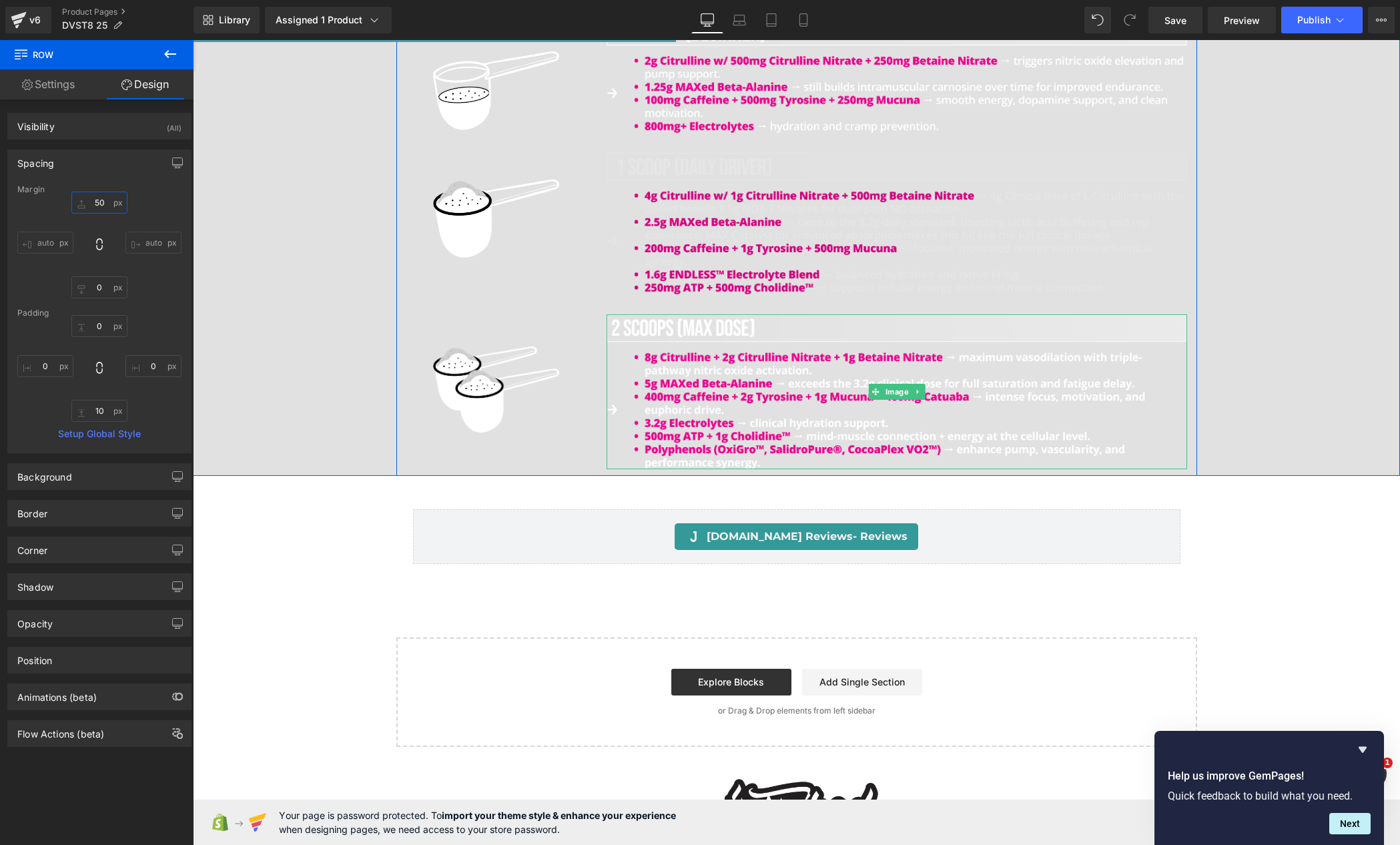
scroll to position [2440, 0]
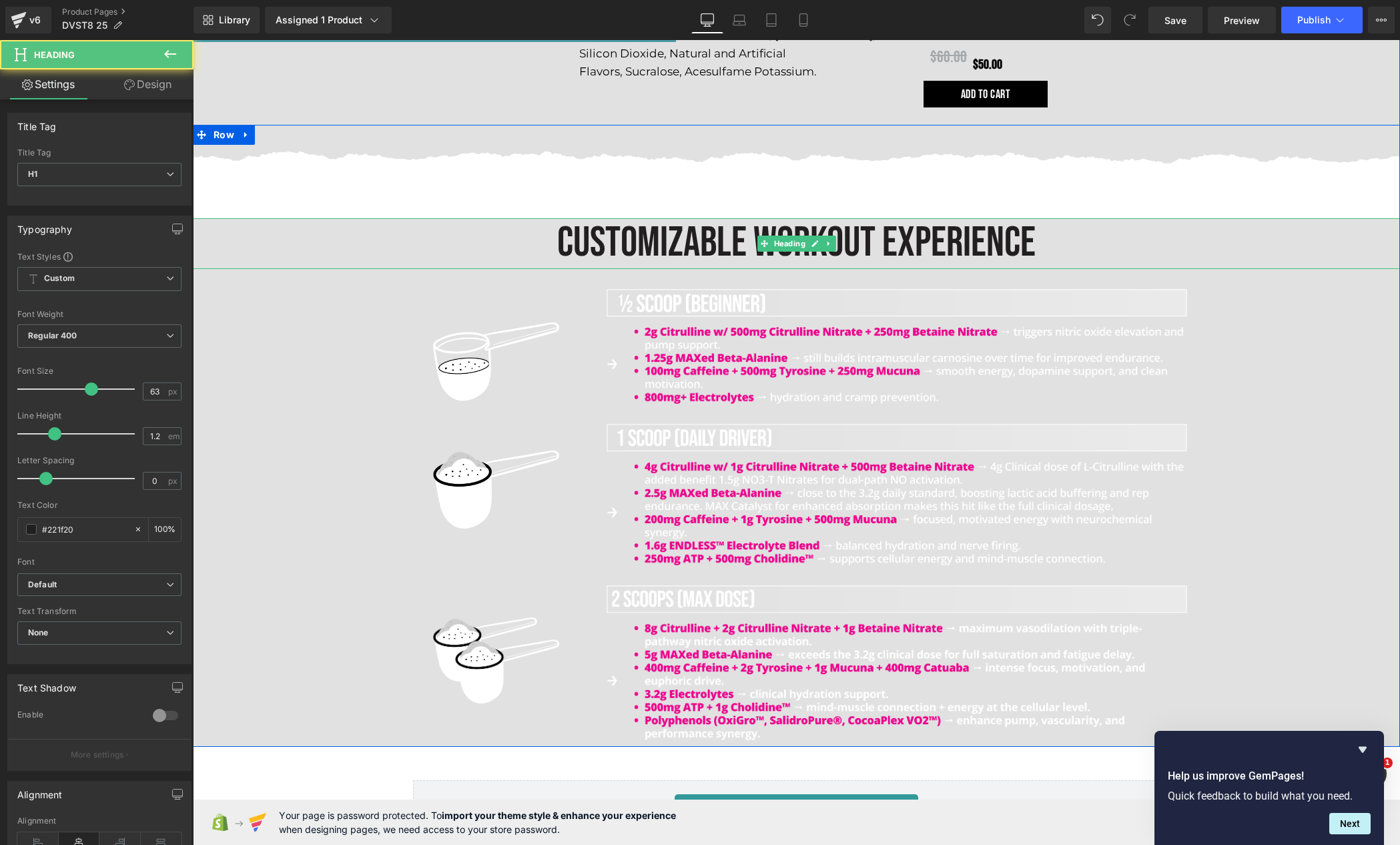
click at [286, 219] on h1 "CUSTOMIZABLE WORKOUT EXPERIENCE" at bounding box center [797, 243] width 1208 height 50
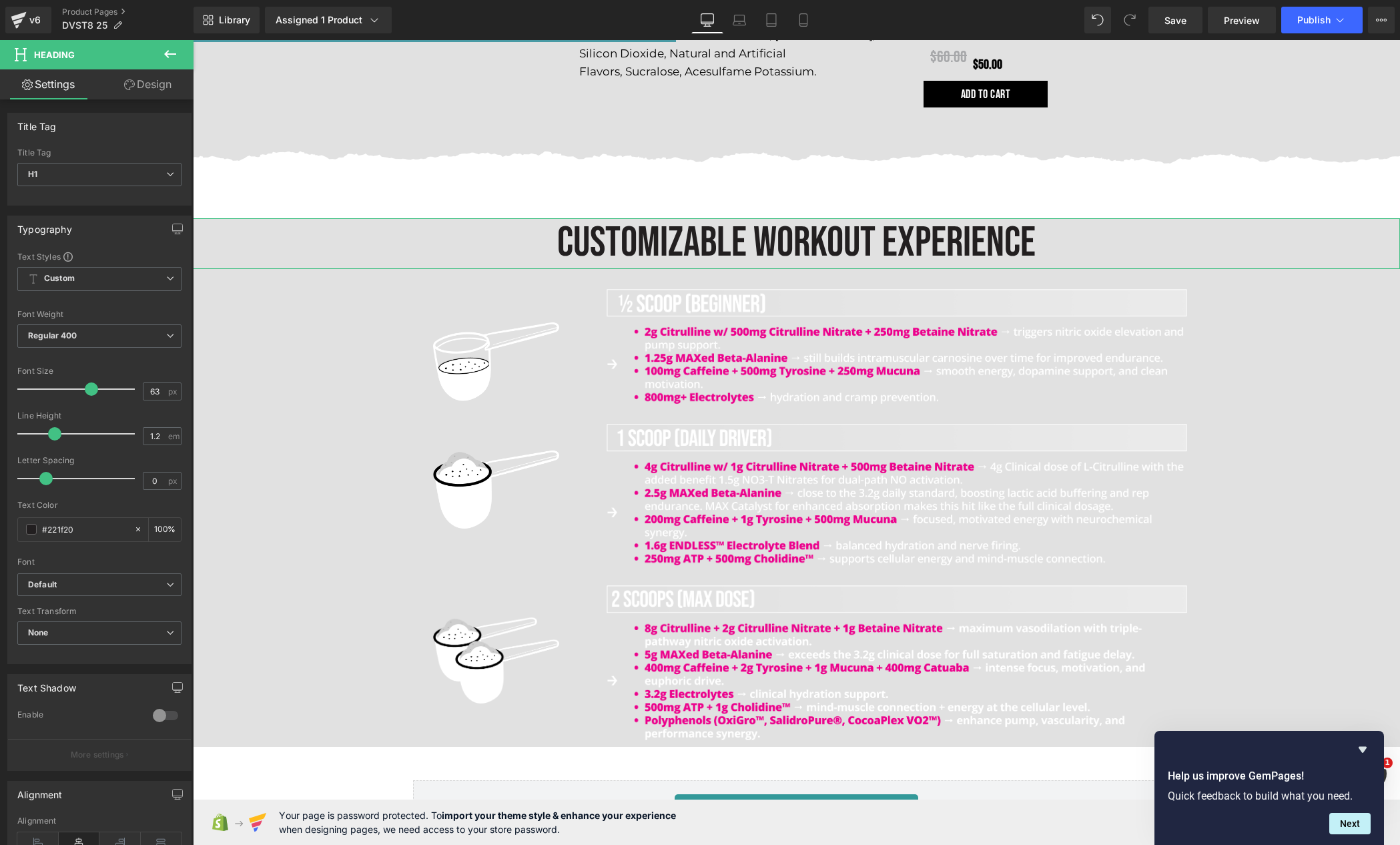
click at [161, 90] on link "Design" at bounding box center [148, 84] width 97 height 30
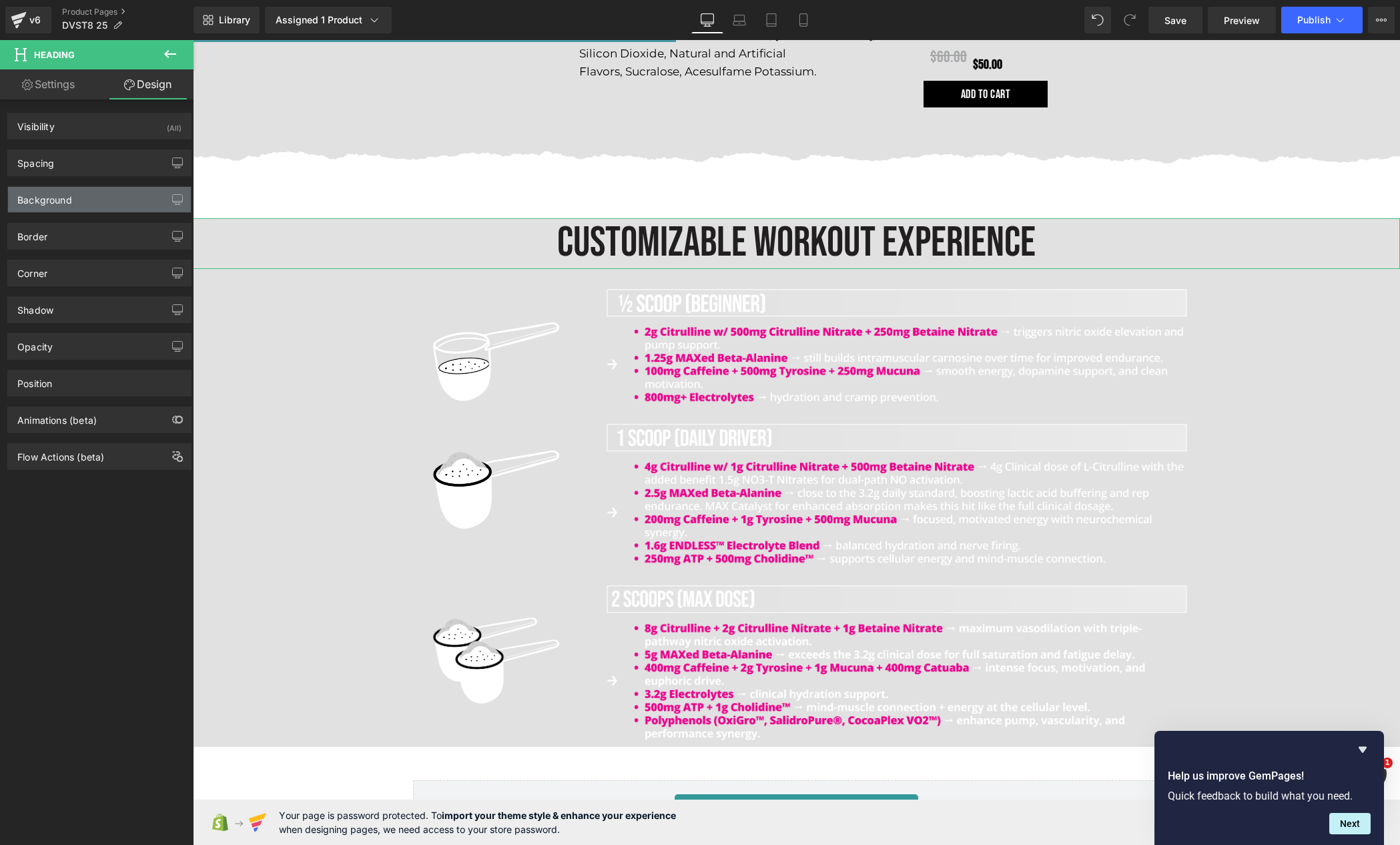
click at [93, 203] on div "Background" at bounding box center [100, 200] width 183 height 26
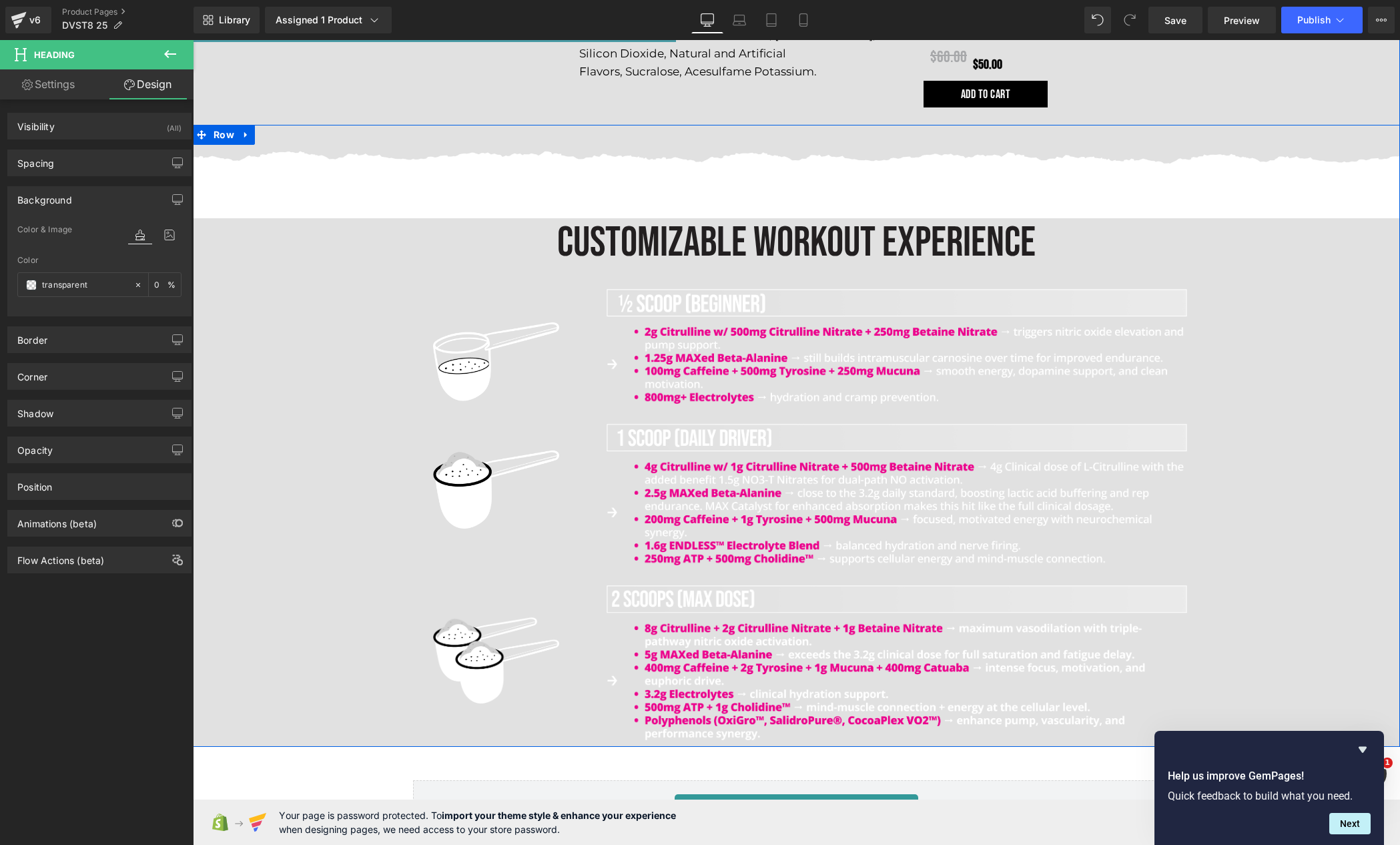
click at [308, 353] on div "Image CUSTOMIZABLE WORKOUT EXPERIENCE Heading Image Image Image Image Image Ima…" at bounding box center [797, 445] width 1208 height 602
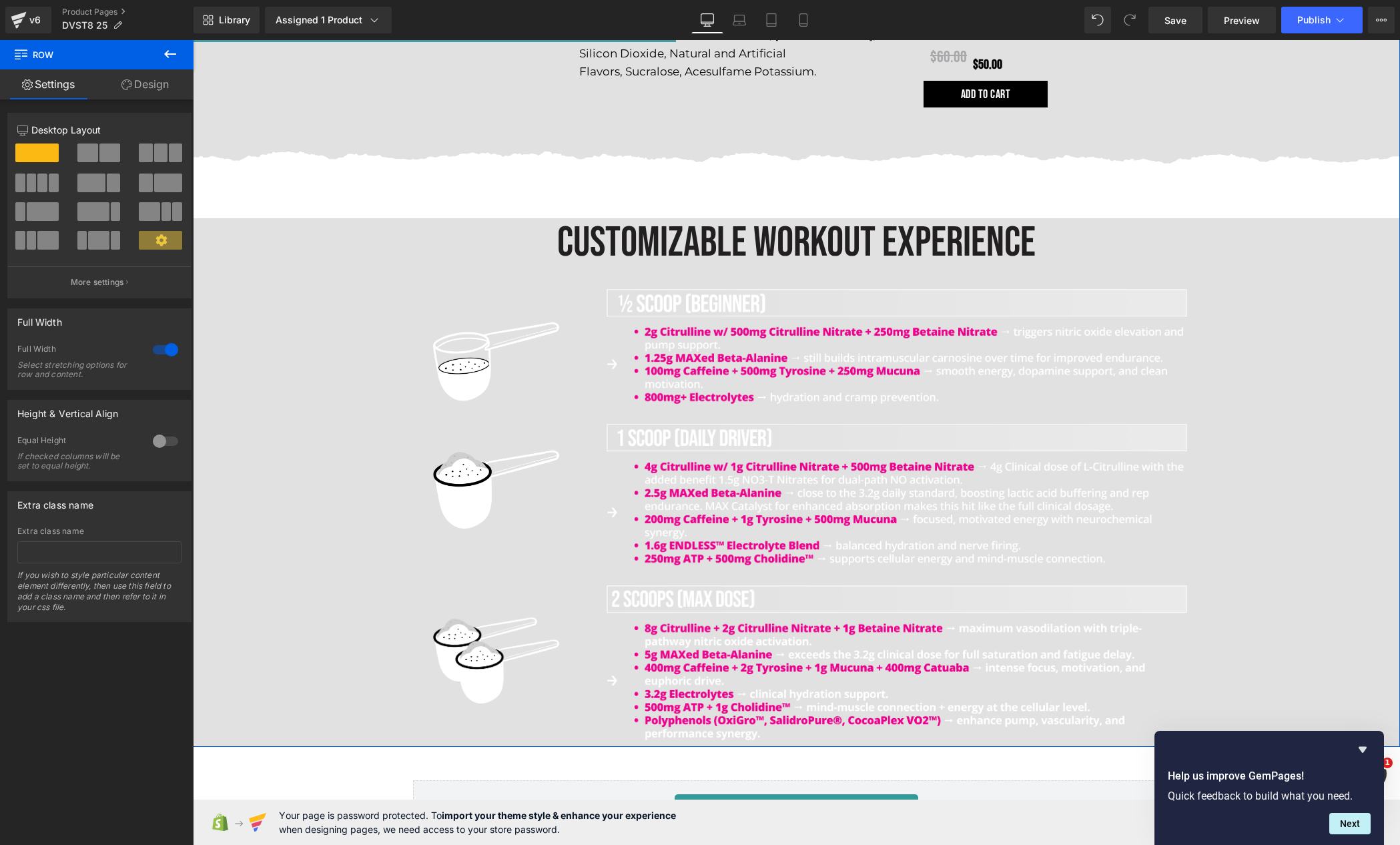
click at [1275, 258] on div "Image CUSTOMIZABLE WORKOUT EXPERIENCE Heading Image Image Image Image Image Ima…" at bounding box center [797, 445] width 1208 height 602
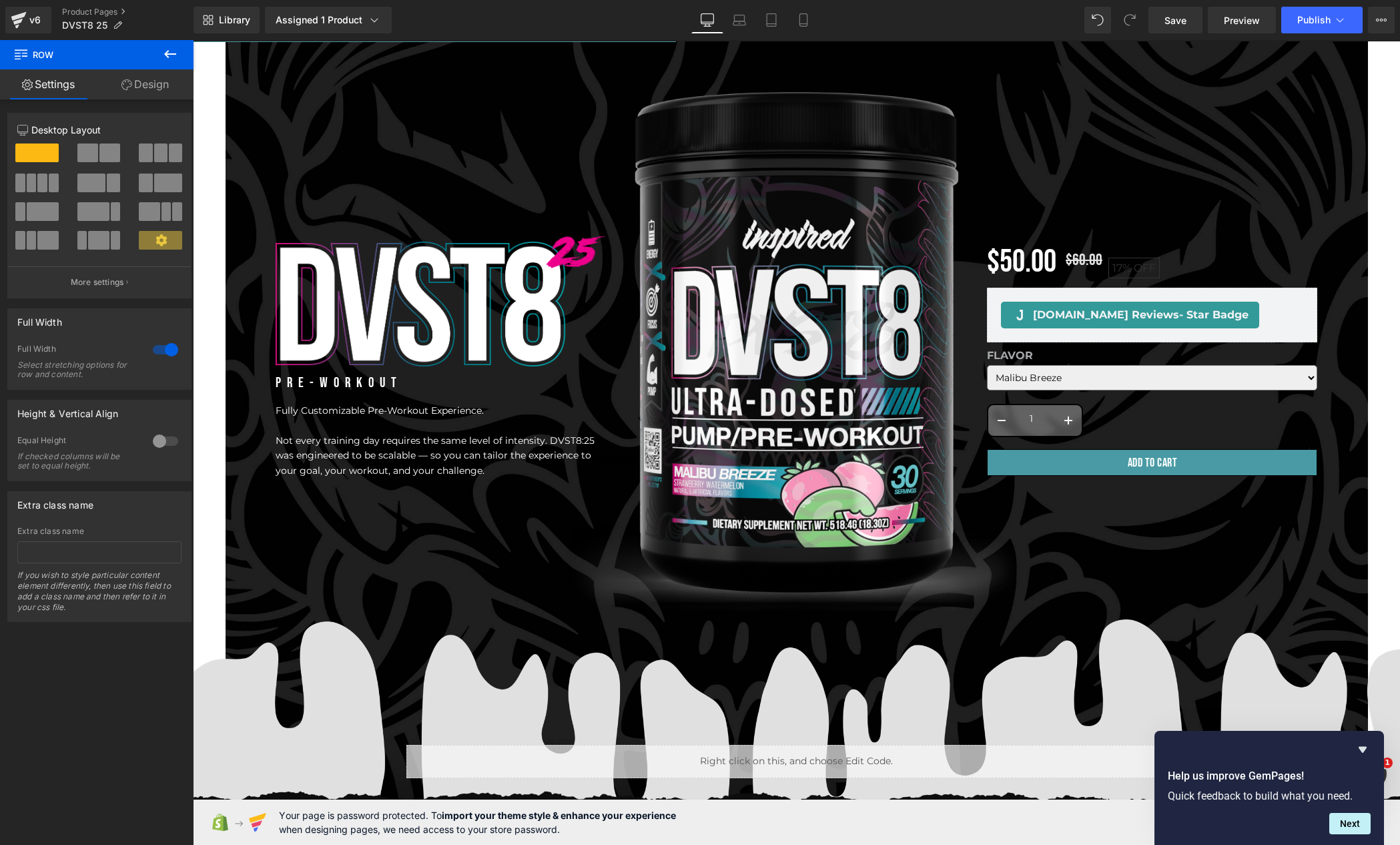
scroll to position [0, 0]
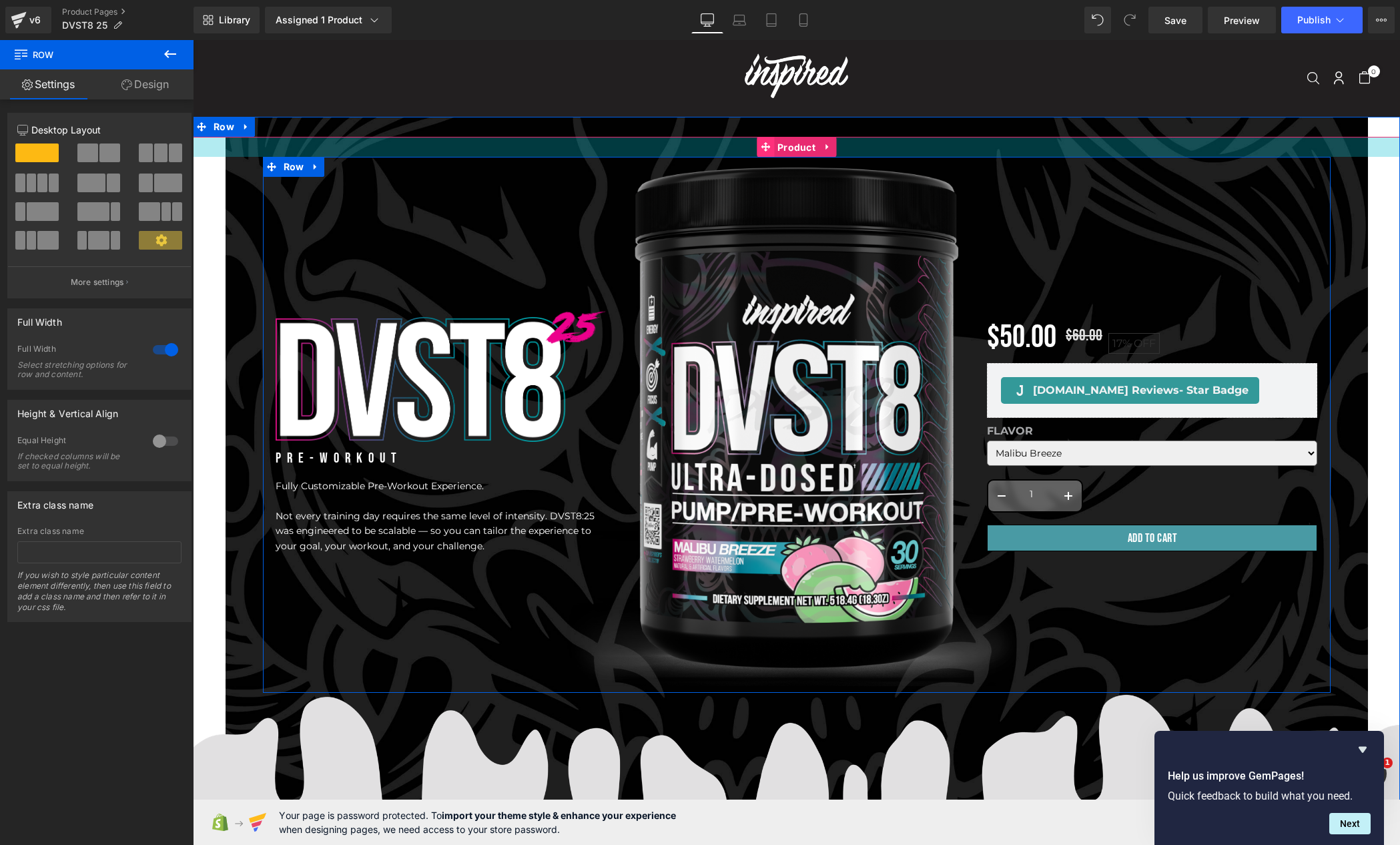
click at [794, 154] on link "Product" at bounding box center [787, 147] width 62 height 20
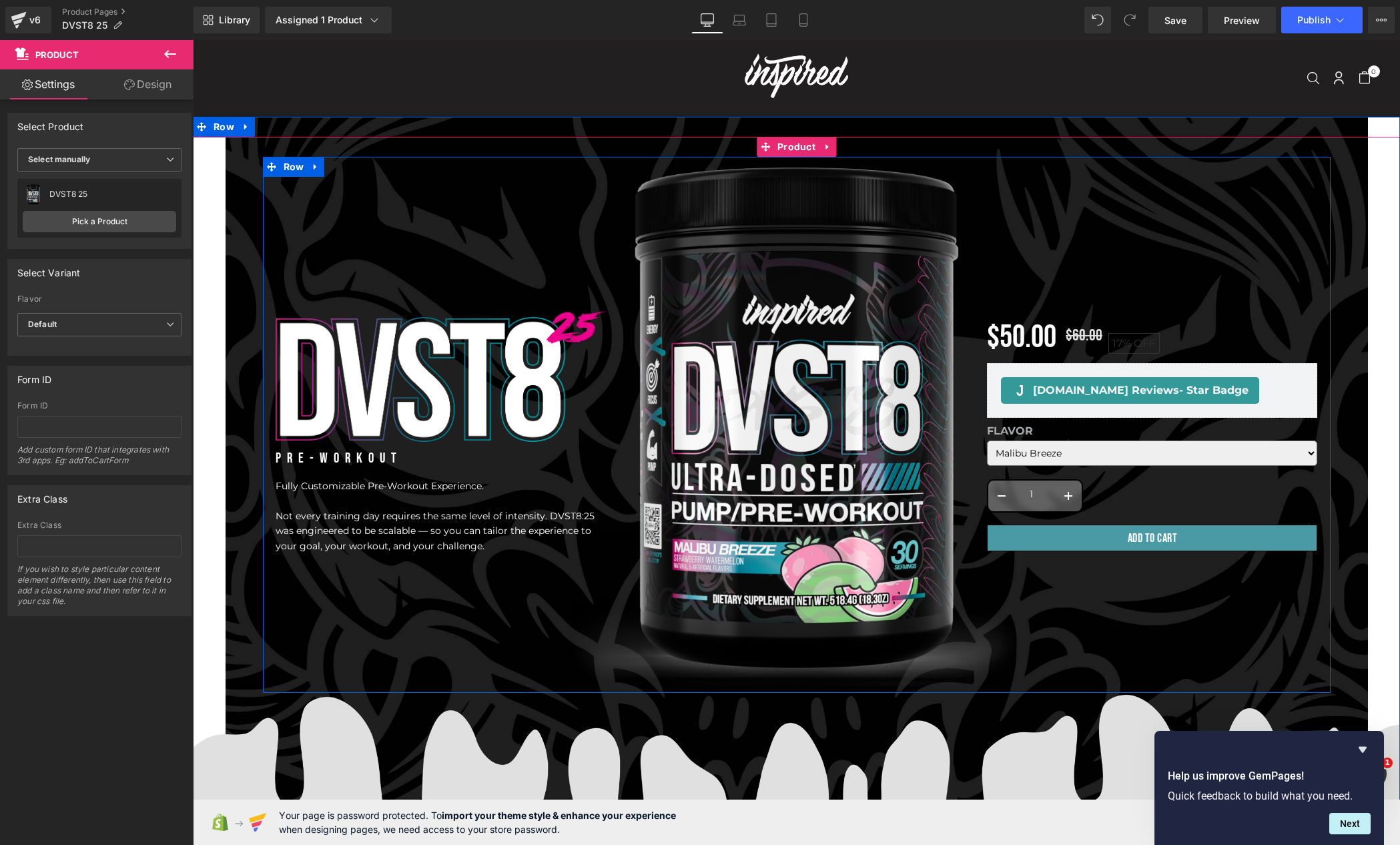
drag, startPoint x: 1517, startPoint y: 57, endPoint x: 1096, endPoint y: 363, distance: 520.5
click at [1134, 343] on span "OFF" at bounding box center [1145, 343] width 22 height 13
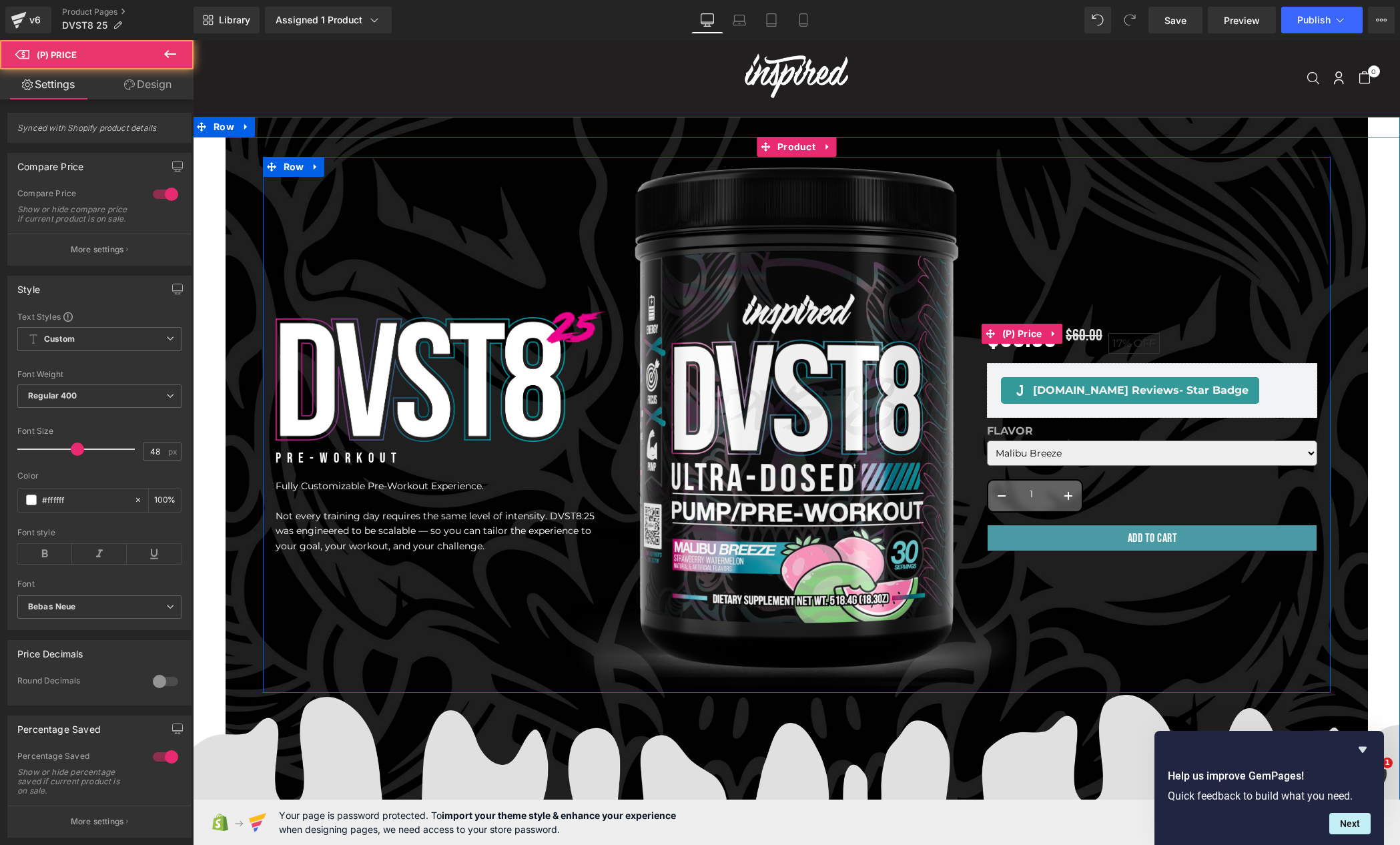
click at [1119, 349] on span "17%" at bounding box center [1121, 343] width 19 height 13
click at [1027, 335] on link "(P) Price" at bounding box center [1014, 334] width 64 height 20
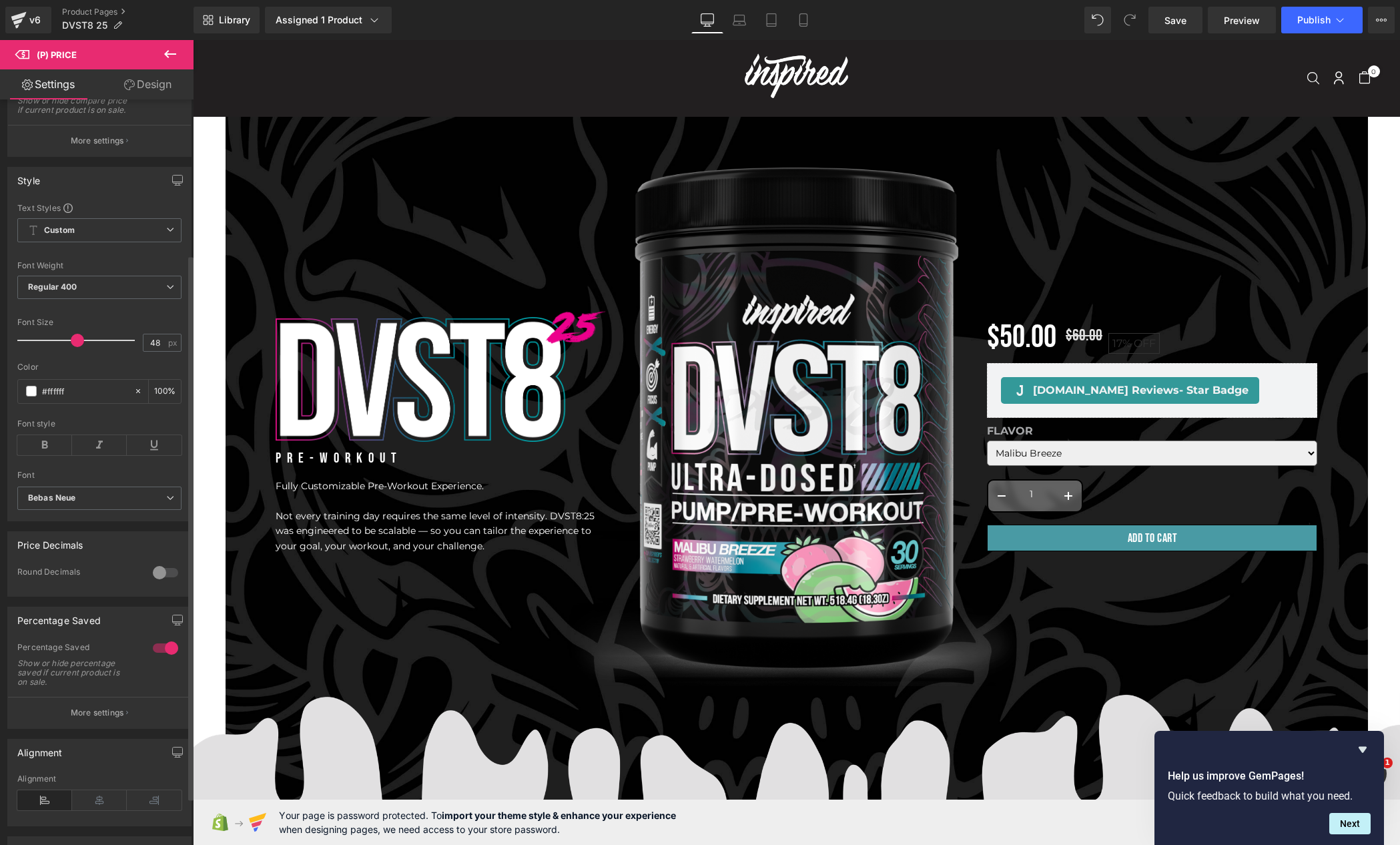
scroll to position [277, 0]
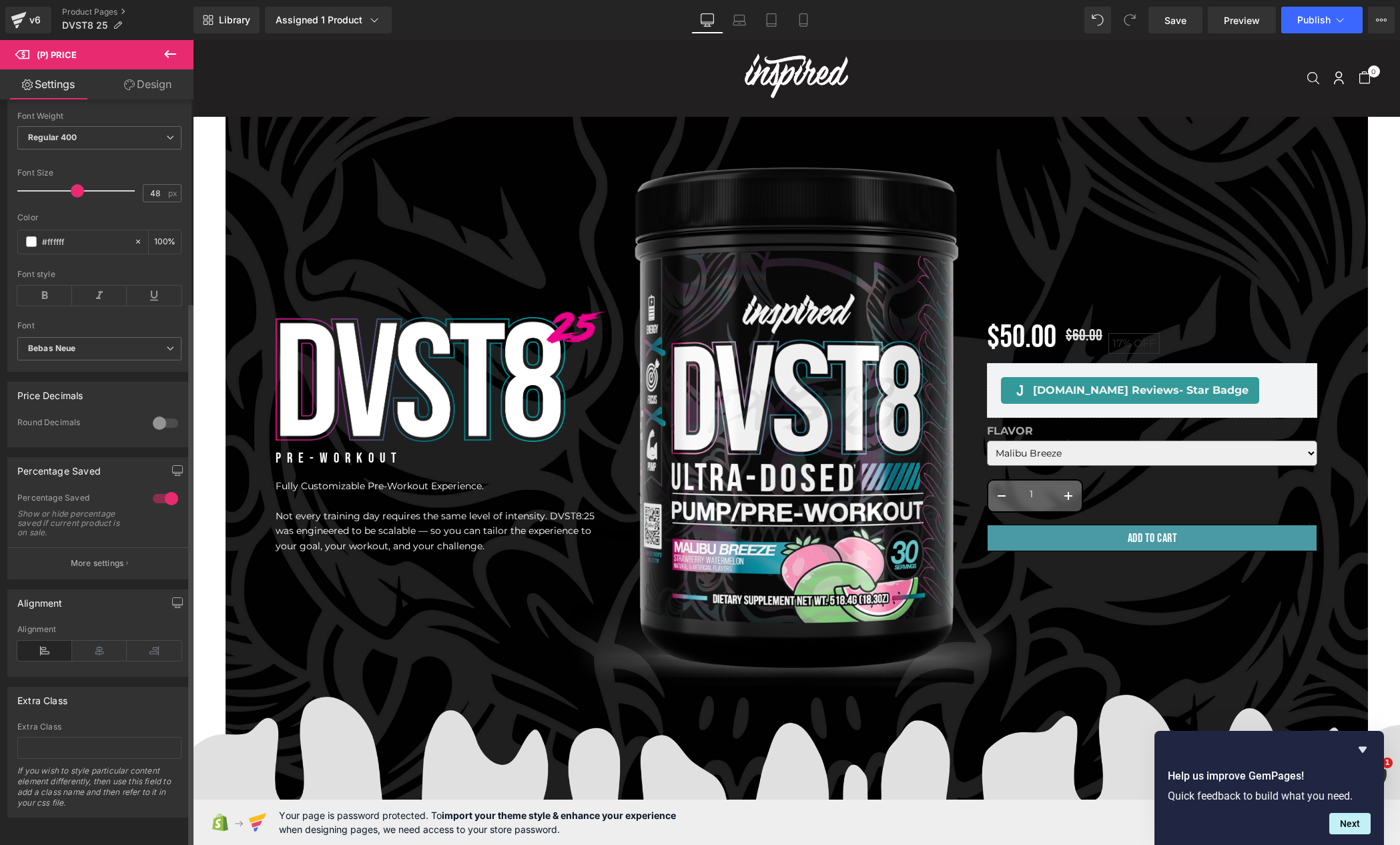
click at [163, 491] on div at bounding box center [166, 498] width 33 height 22
click at [1305, 26] on button "Publish" at bounding box center [1322, 20] width 82 height 27
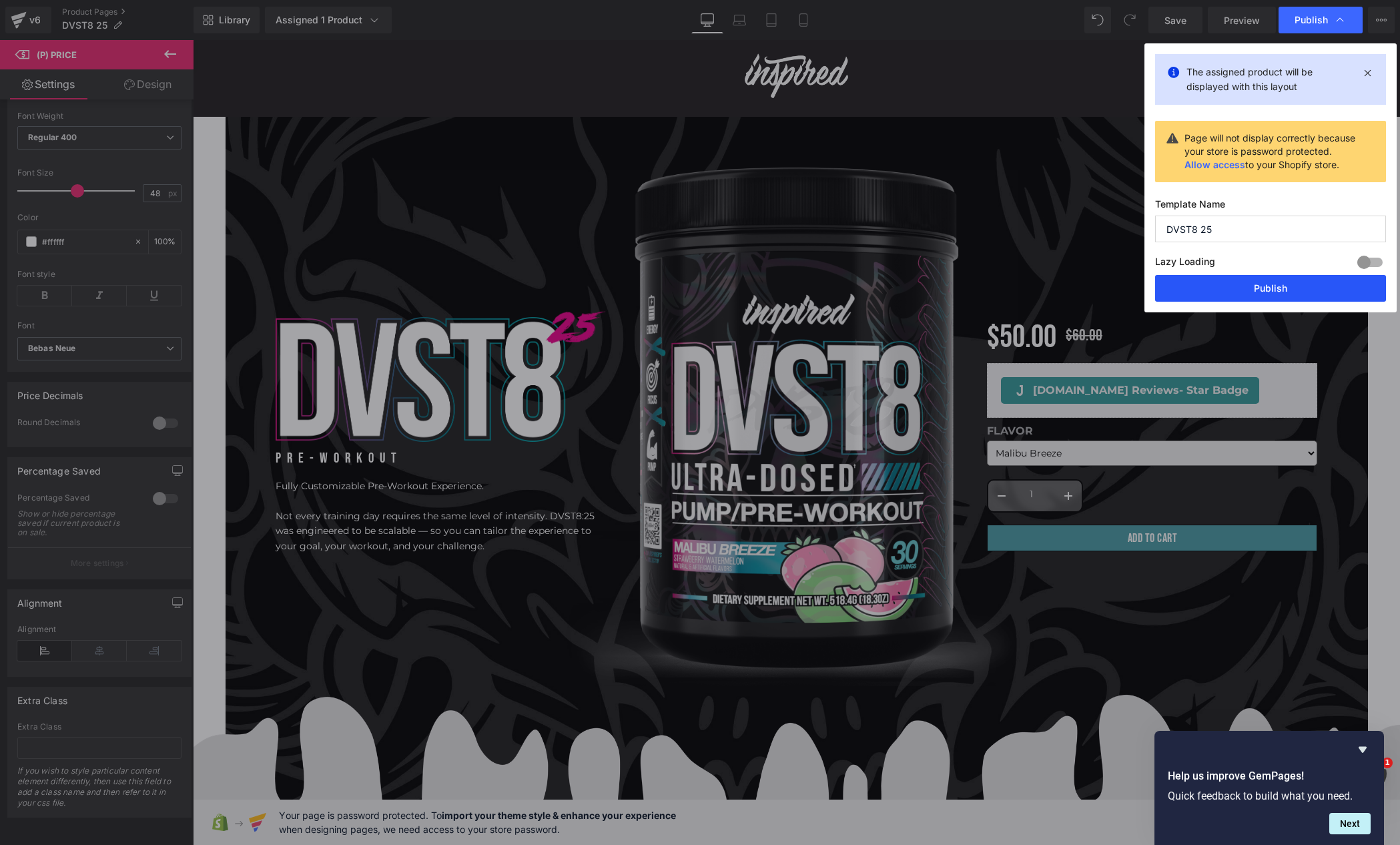
drag, startPoint x: 1249, startPoint y: 294, endPoint x: 1056, endPoint y: 255, distance: 196.9
click at [1249, 294] on button "Publish" at bounding box center [1271, 288] width 231 height 27
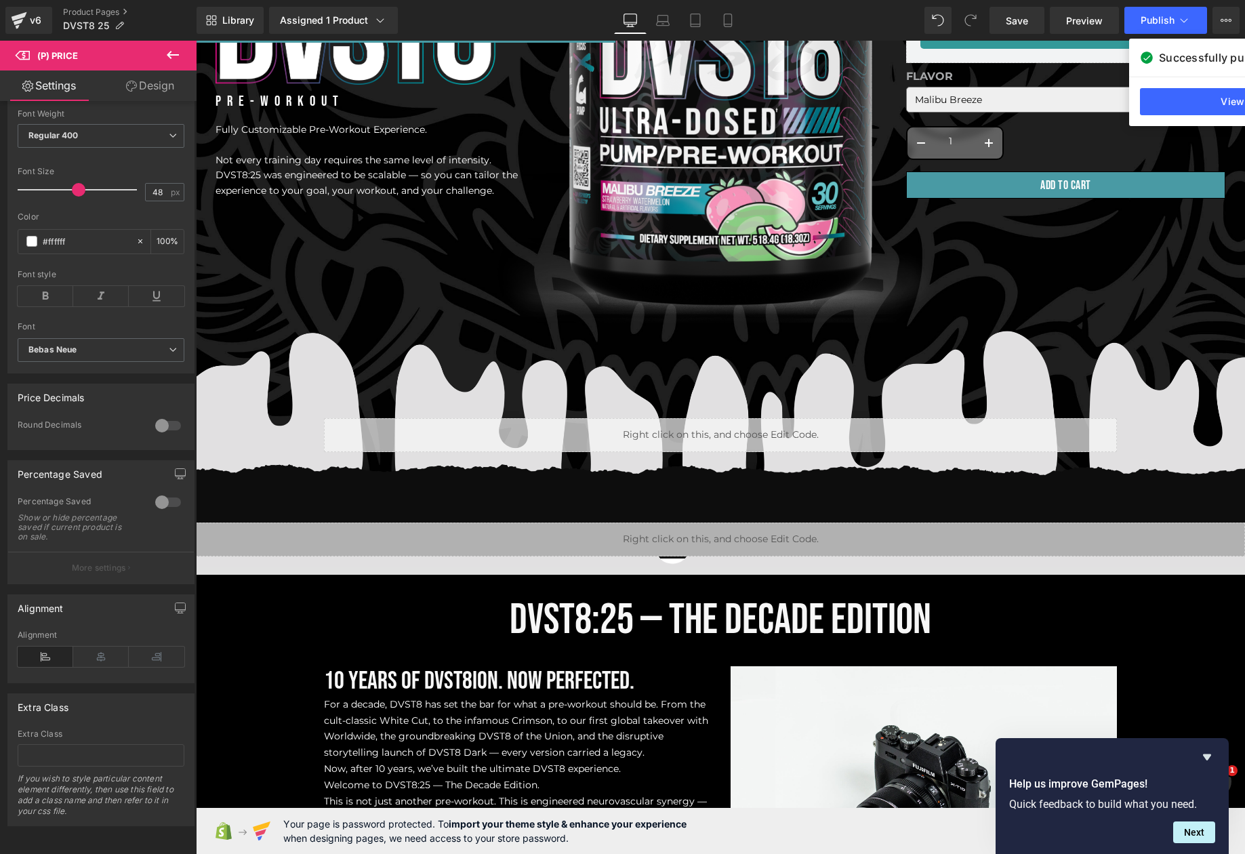
scroll to position [696, 0]
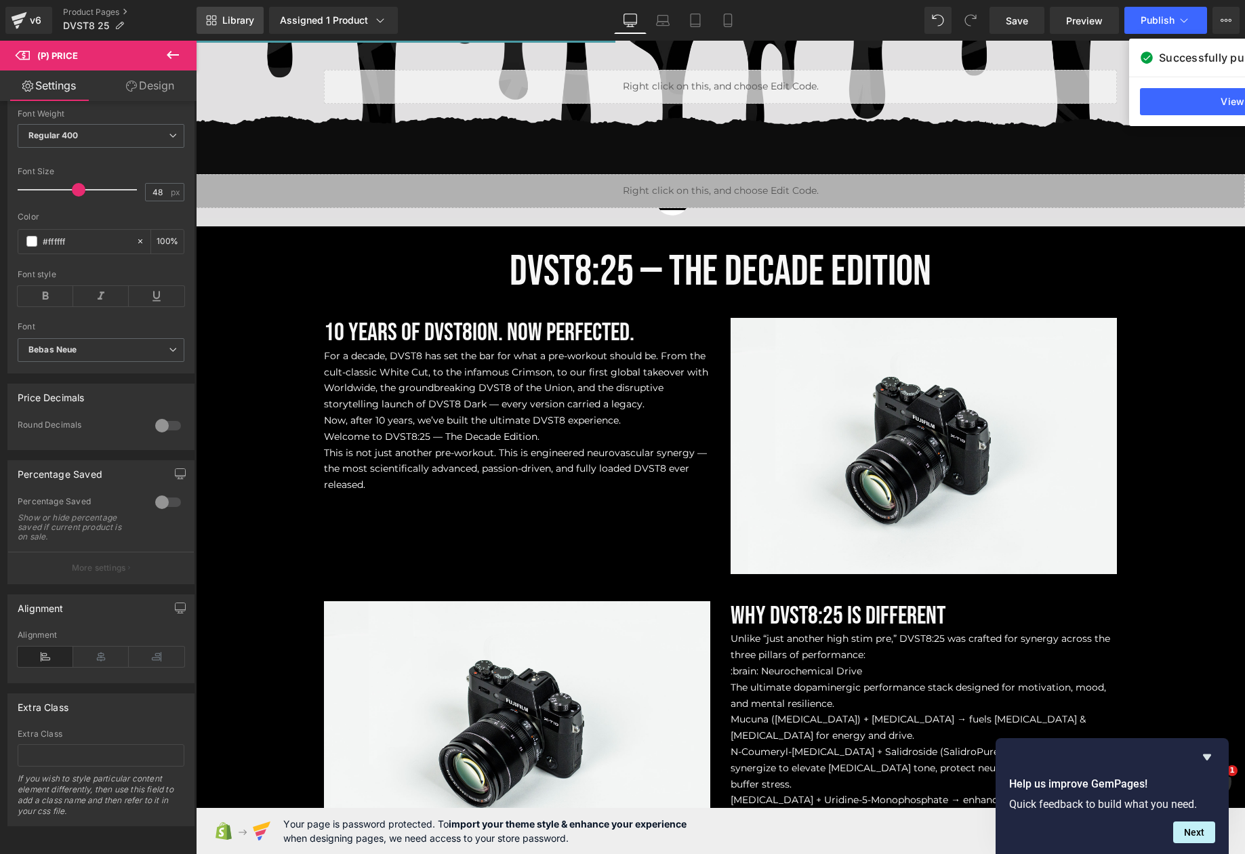
click at [214, 7] on link "Library" at bounding box center [229, 20] width 67 height 27
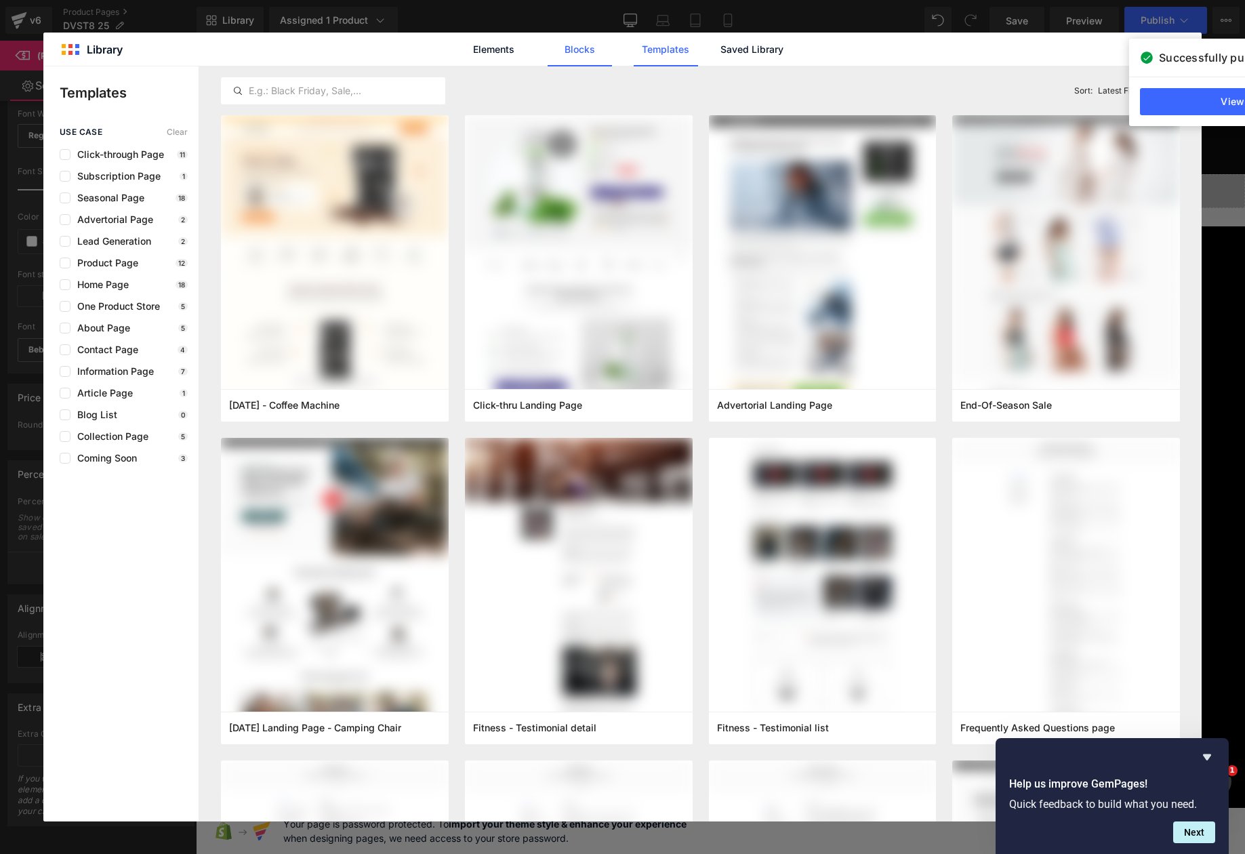
click at [586, 52] on link "Blocks" at bounding box center [579, 50] width 64 height 34
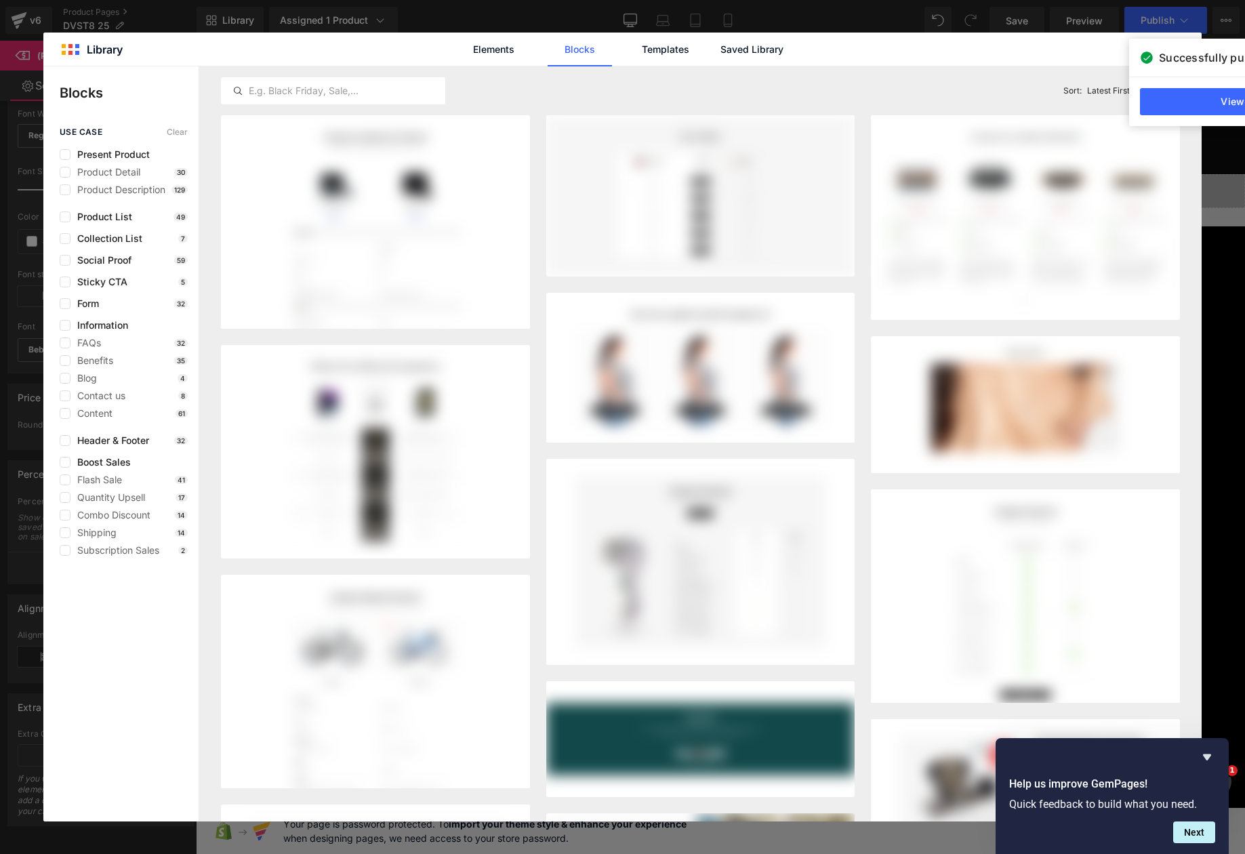
click at [785, 49] on div "Elements Blocks Templates Saved Library" at bounding box center [623, 50] width 344 height 34
click at [762, 56] on link "Saved Library" at bounding box center [752, 50] width 64 height 34
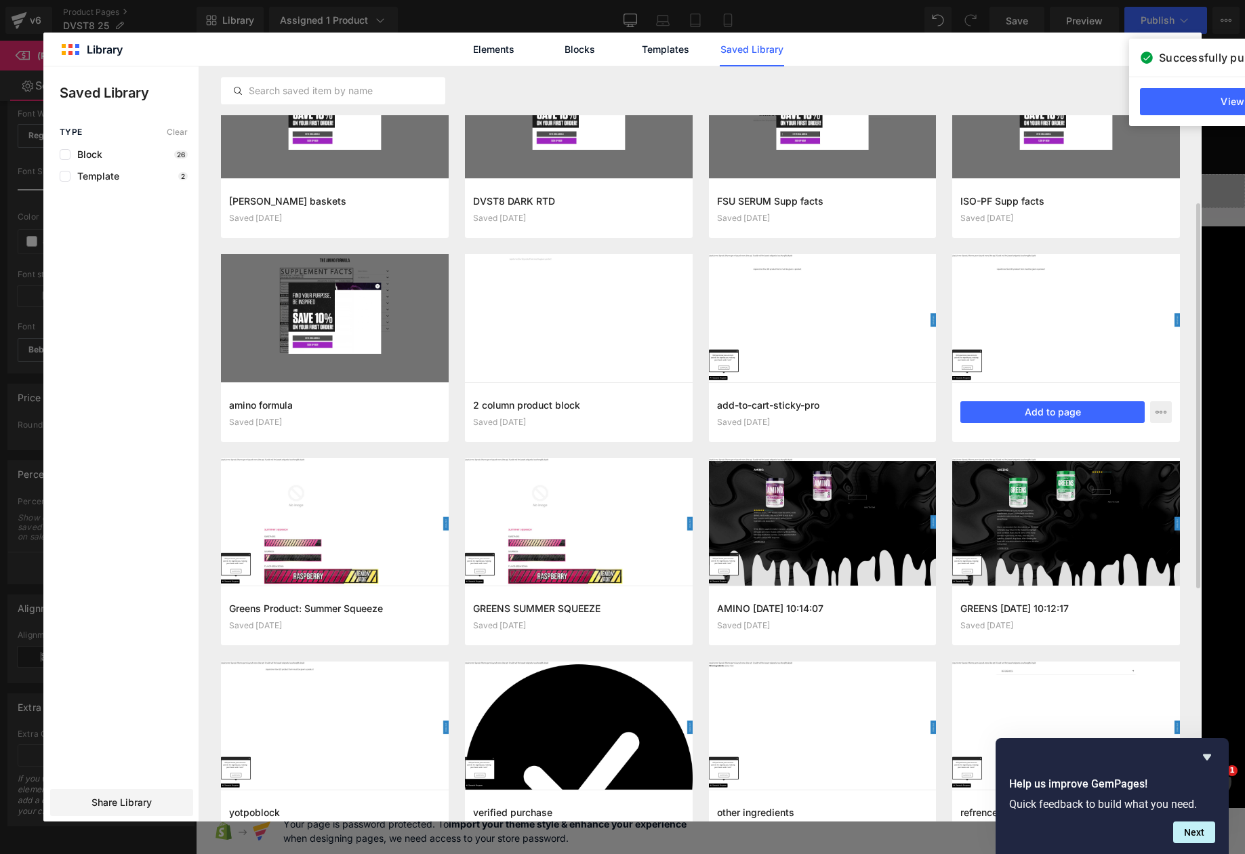
scroll to position [142, 0]
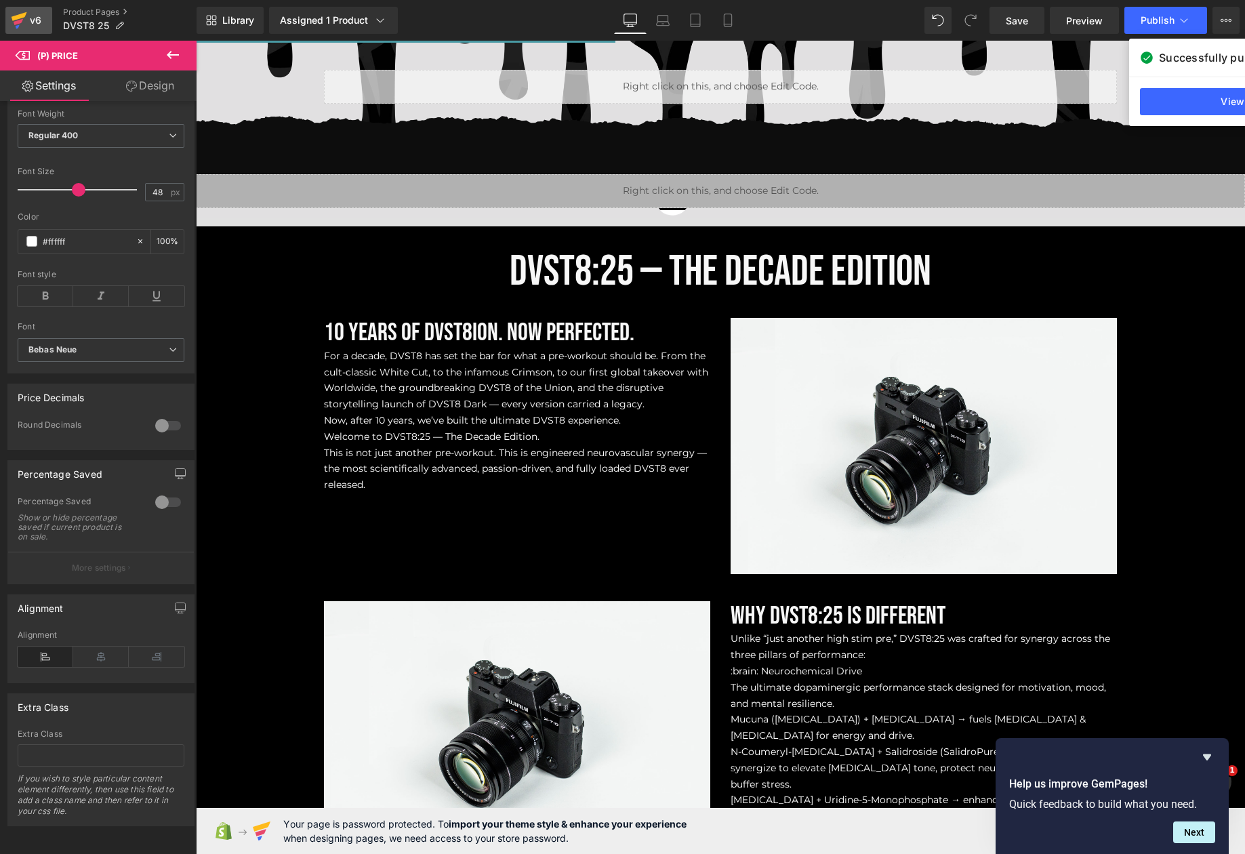
click at [21, 16] on icon at bounding box center [20, 16] width 16 height 9
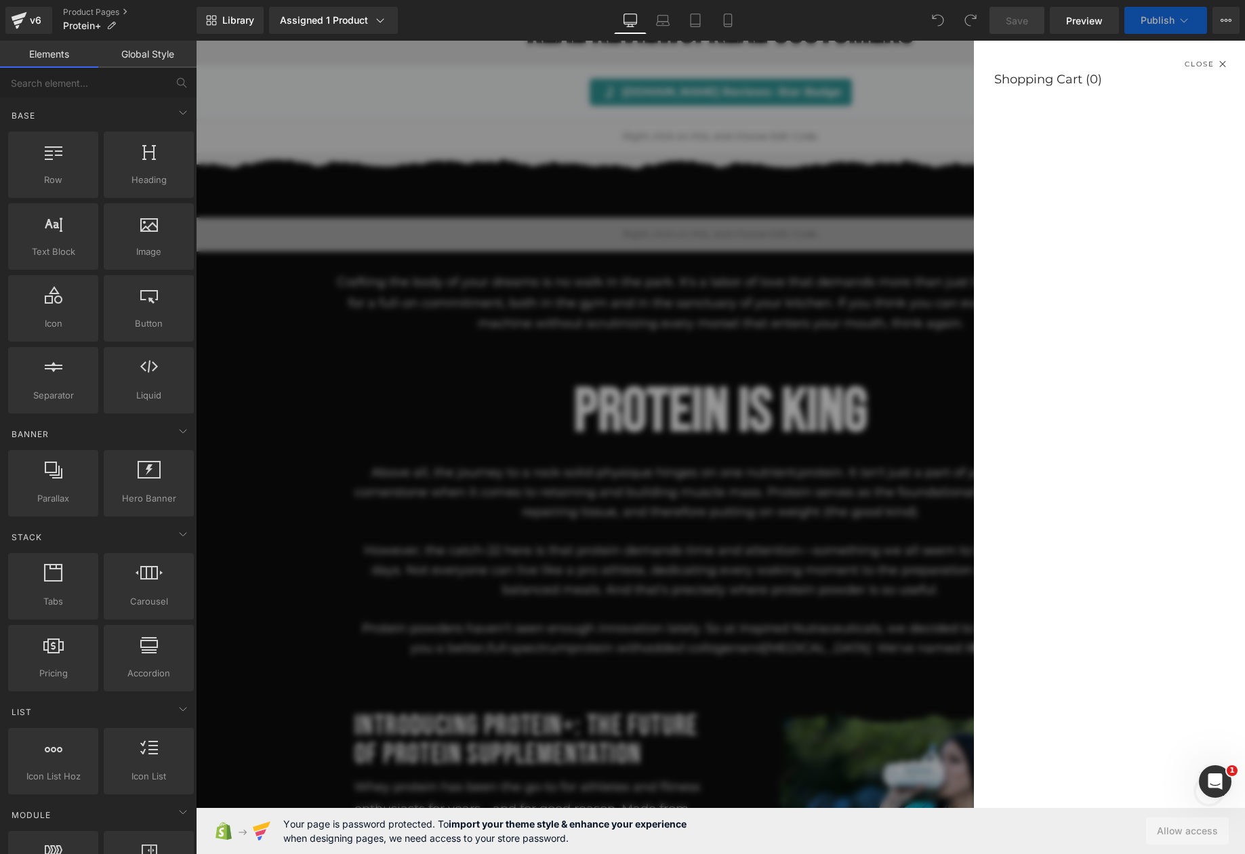
scroll to position [1159, 0]
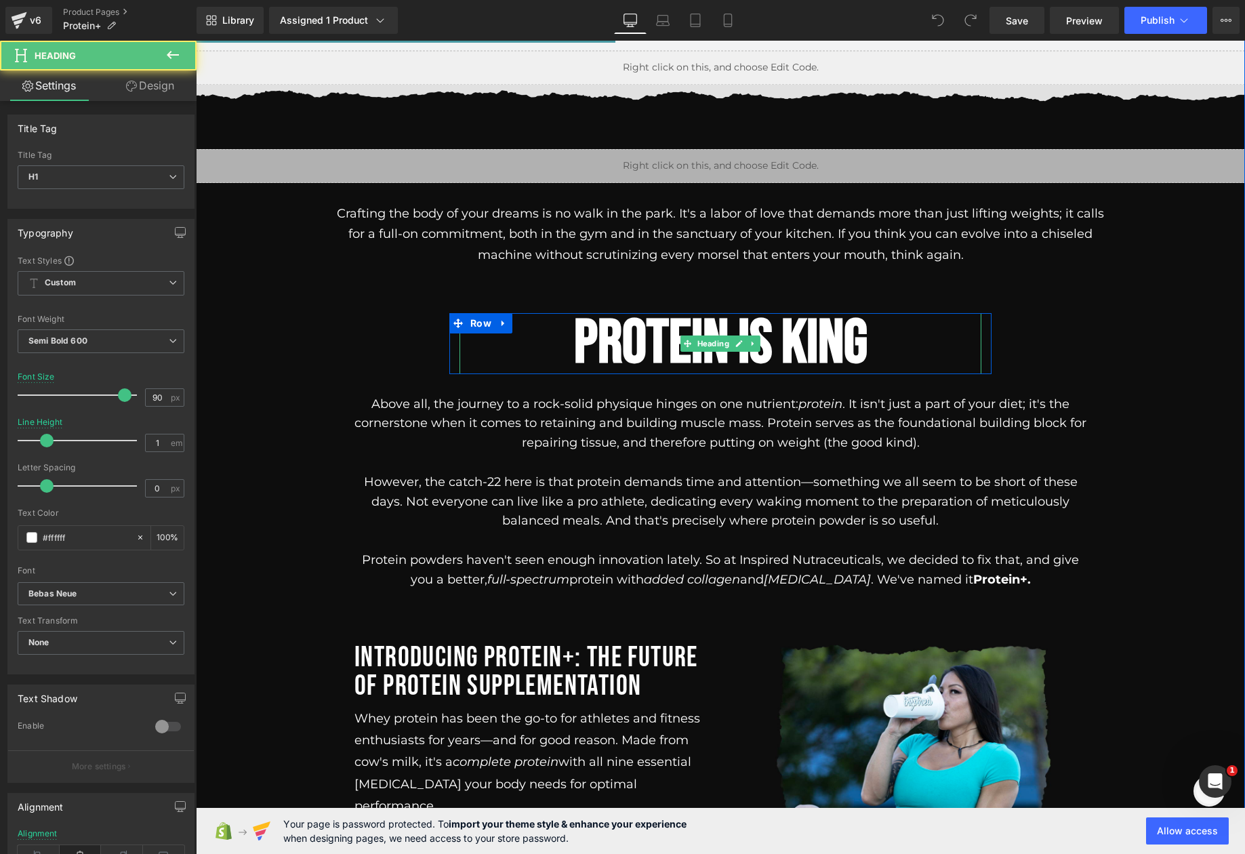
click at [650, 329] on h1 "PROTEIN IS KING" at bounding box center [720, 343] width 522 height 61
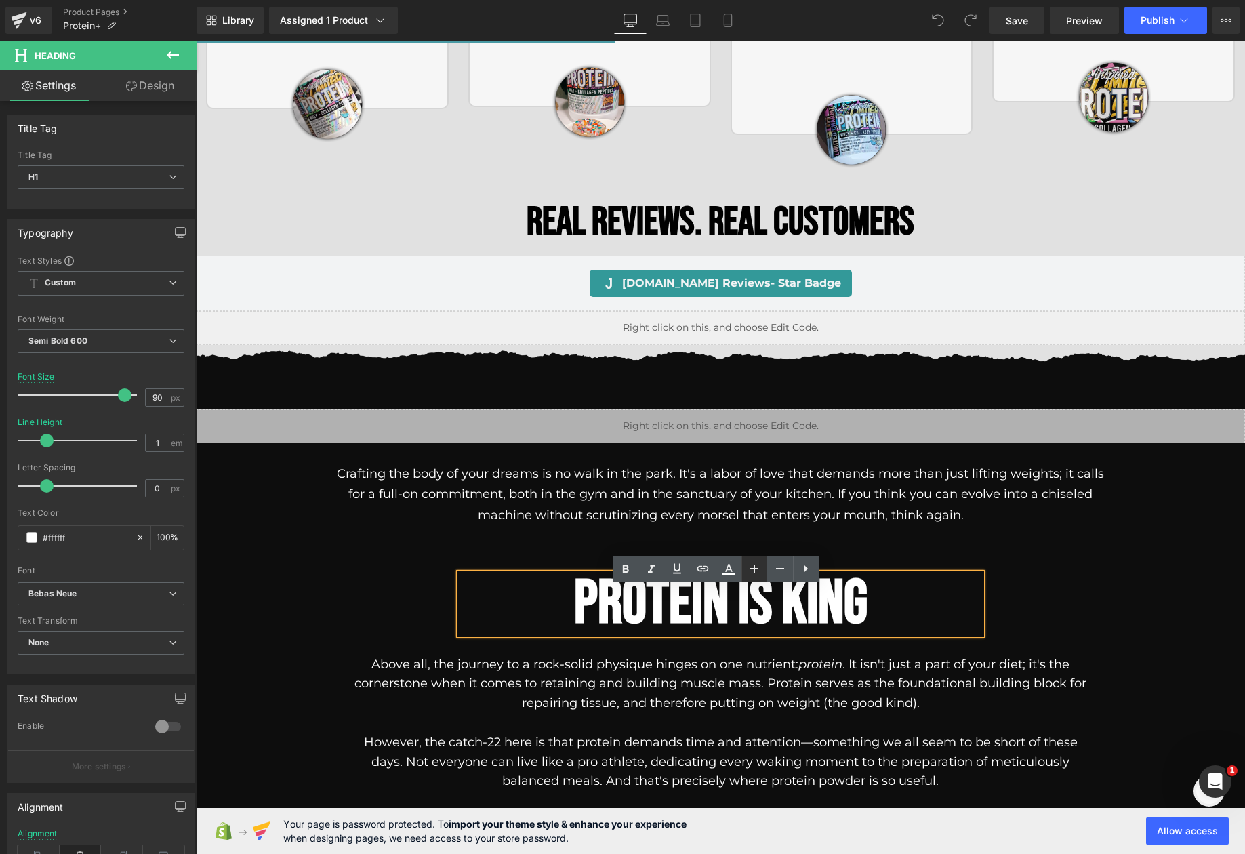
scroll to position [973, 0]
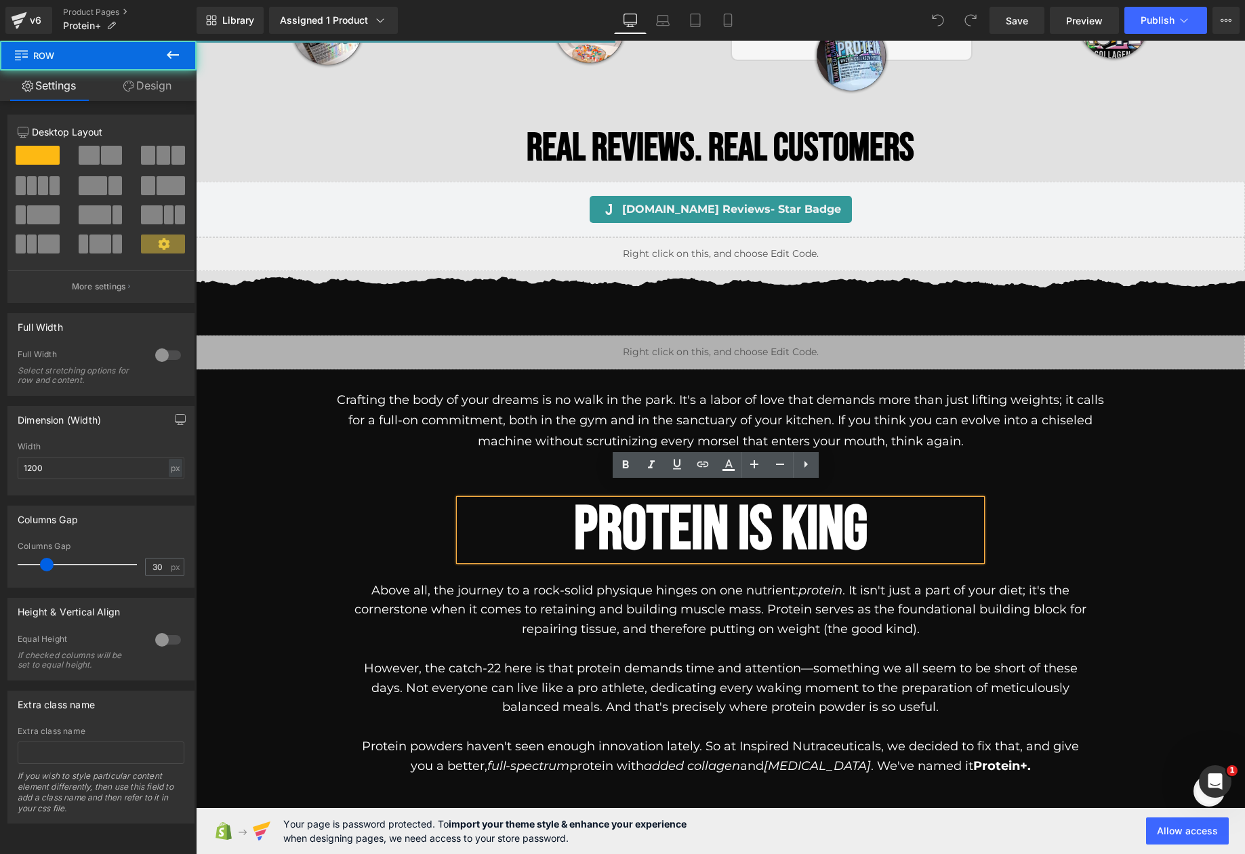
click at [1056, 499] on div "PROTEIN IS KING Heading Row Above all, the journey to a rock-solid physique hin…" at bounding box center [720, 651] width 813 height 304
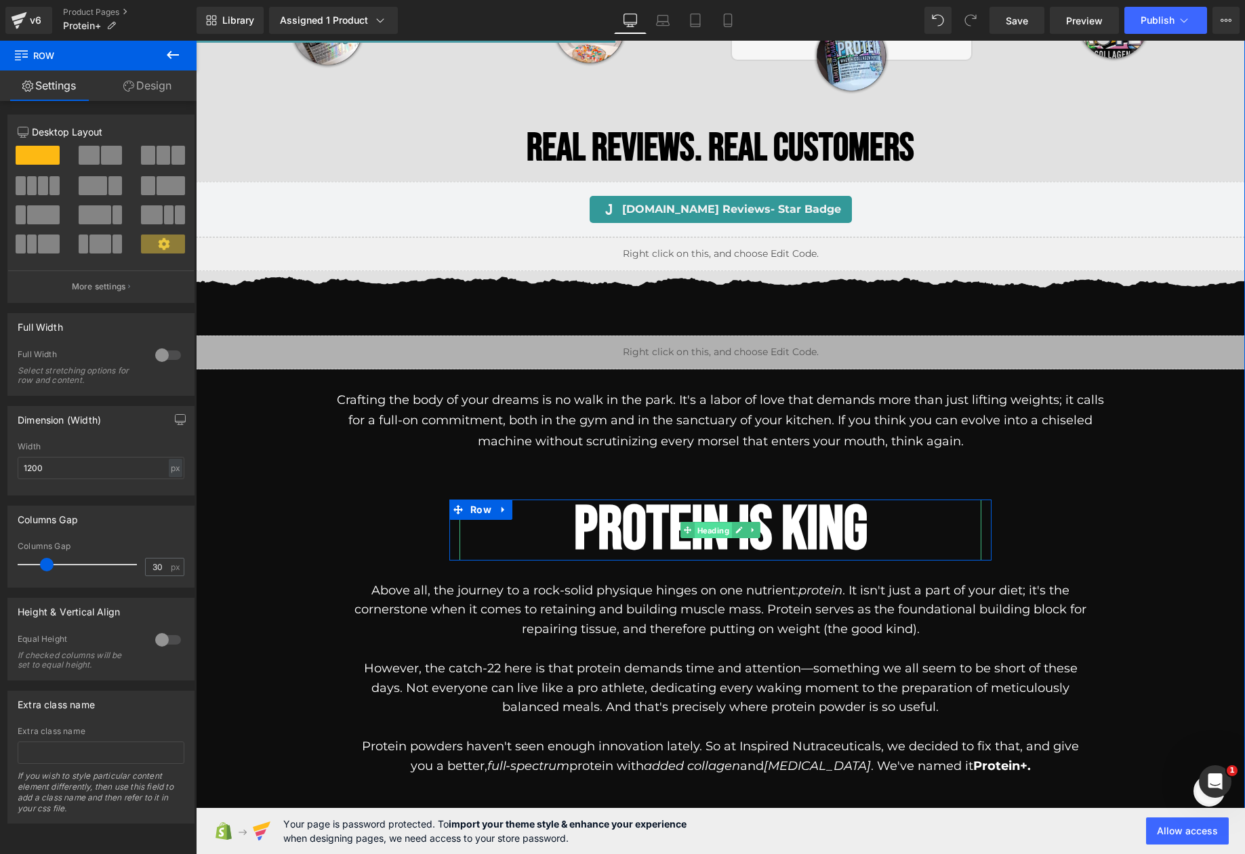
click at [706, 510] on div "PROTEIN IS KING Heading" at bounding box center [720, 529] width 522 height 61
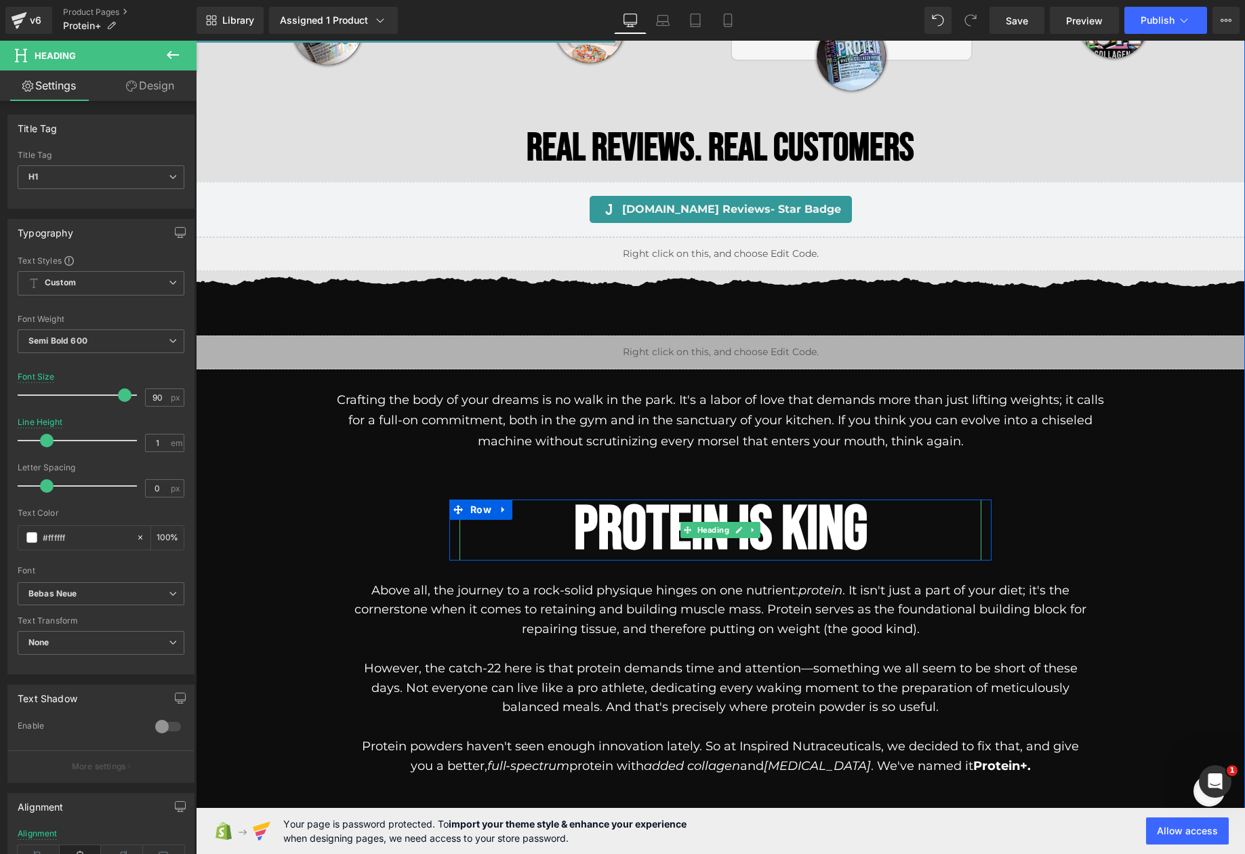
click at [612, 502] on h1 "PROTEIN IS KING" at bounding box center [720, 529] width 522 height 61
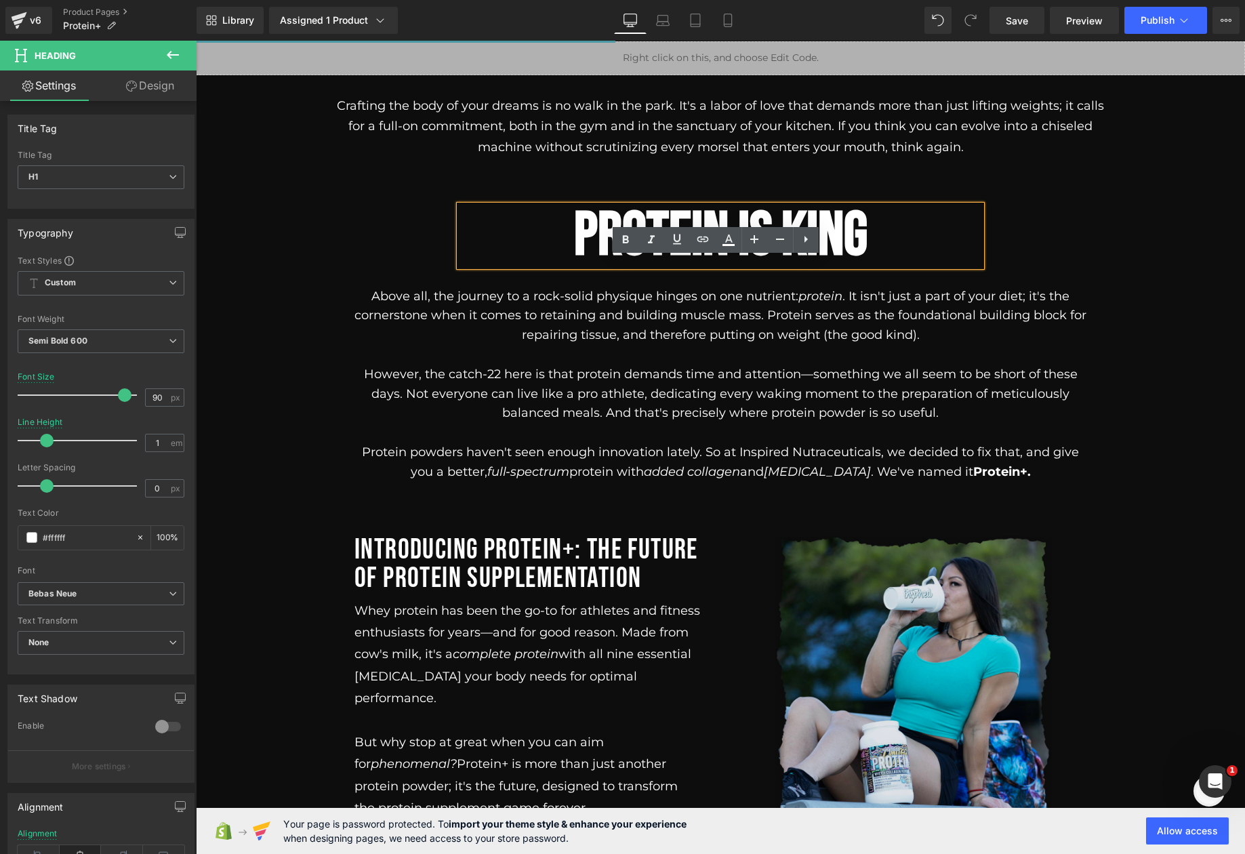
scroll to position [1306, 0]
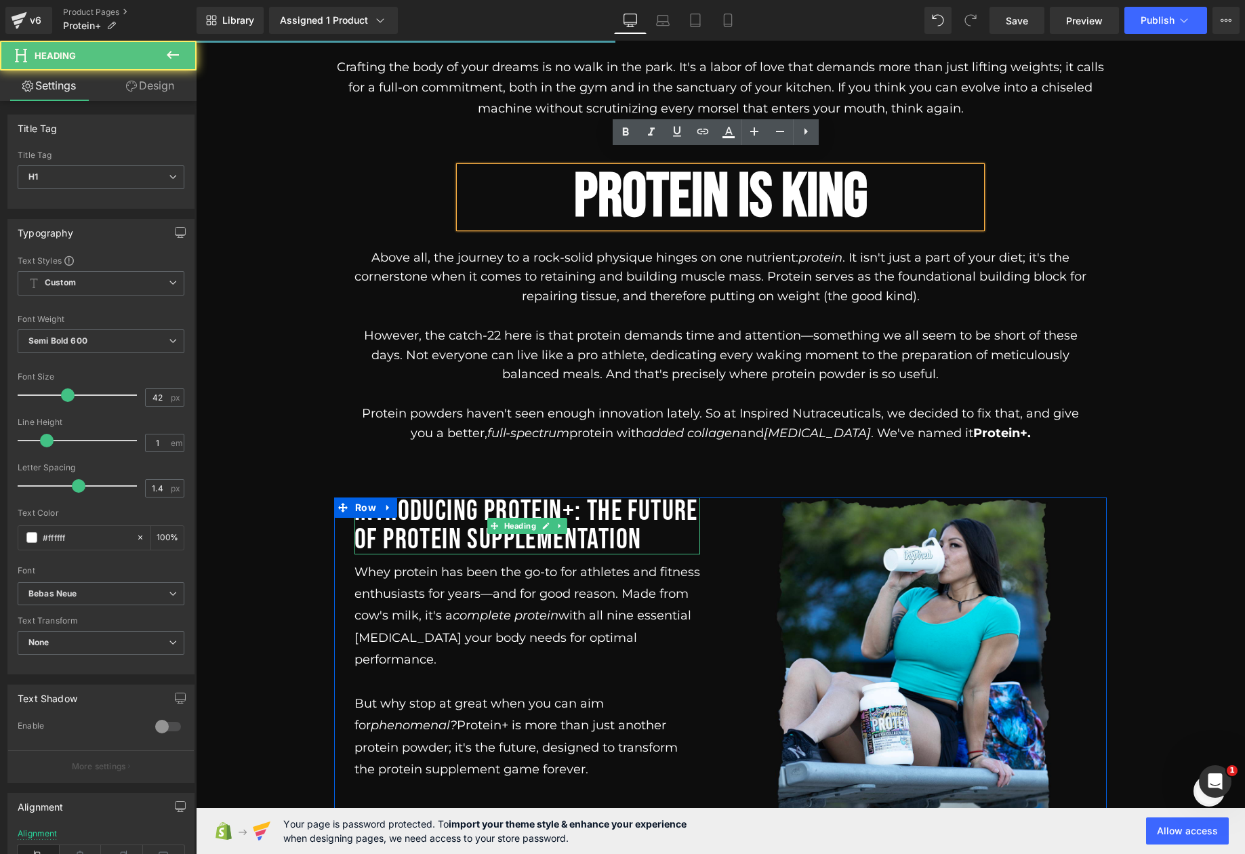
click at [447, 518] on span "INTRODUCING PROTEIN+: THE FUTURE OF PROTEIN SUPPLEMENTATION" at bounding box center [526, 525] width 344 height 63
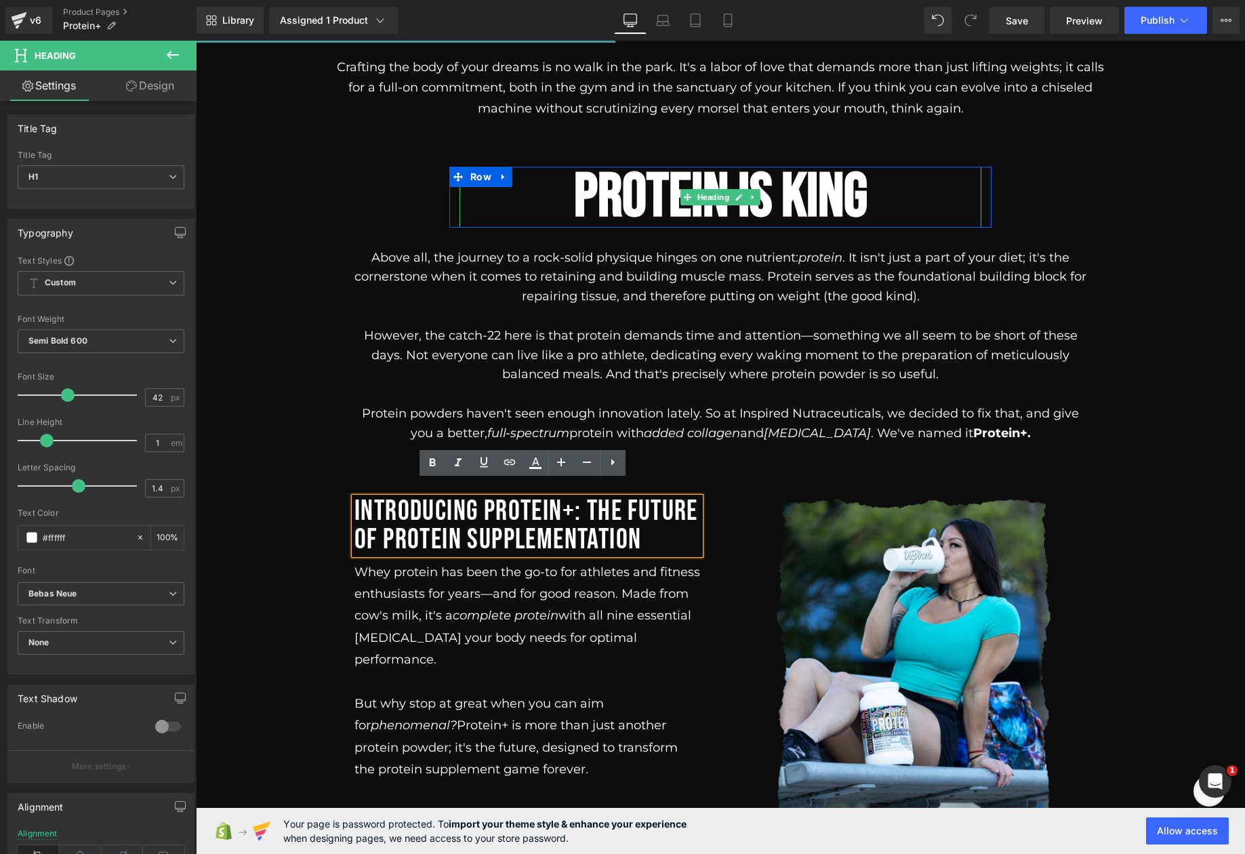
click at [547, 182] on h1 "PROTEIN IS KING" at bounding box center [720, 197] width 522 height 61
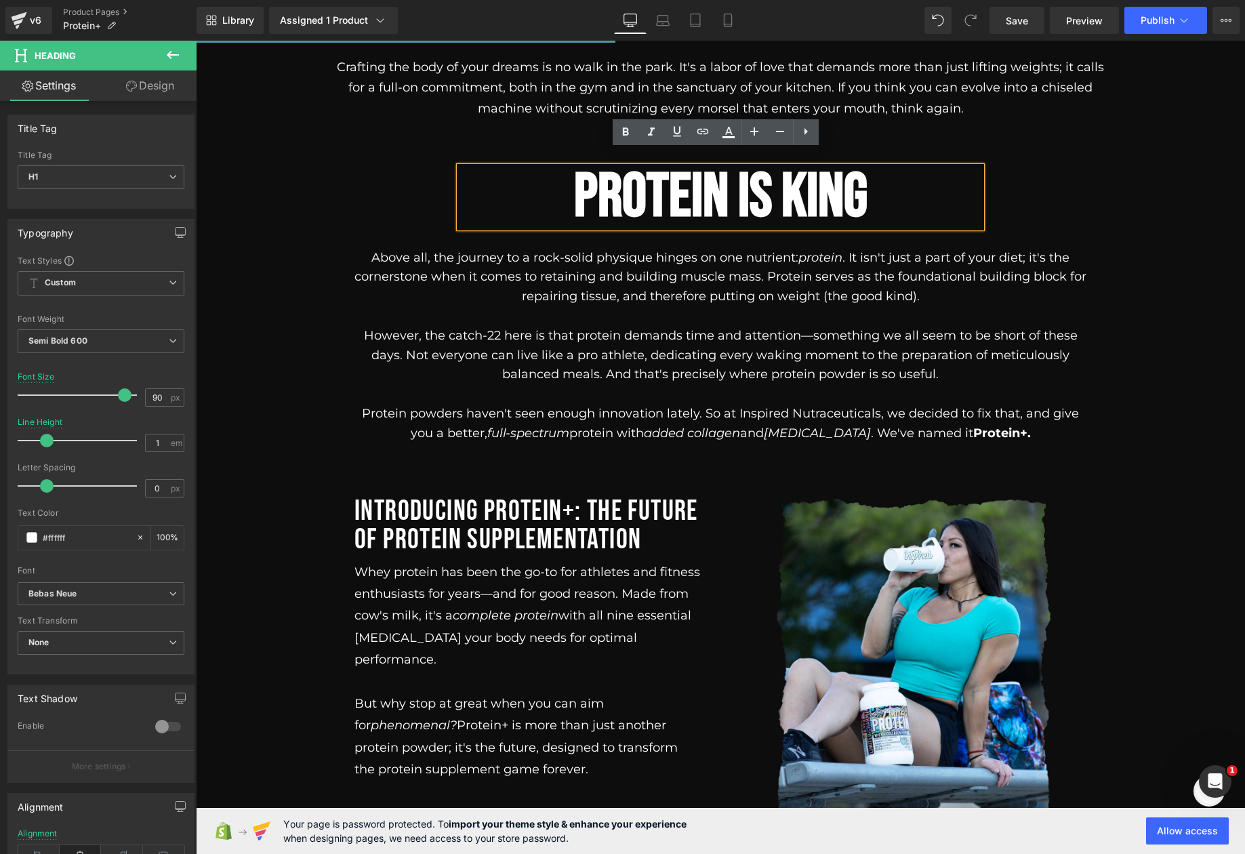
click at [335, 181] on div "PROTEIN IS KING Heading Row Above all, the journey to a rock-solid physique hin…" at bounding box center [720, 319] width 813 height 304
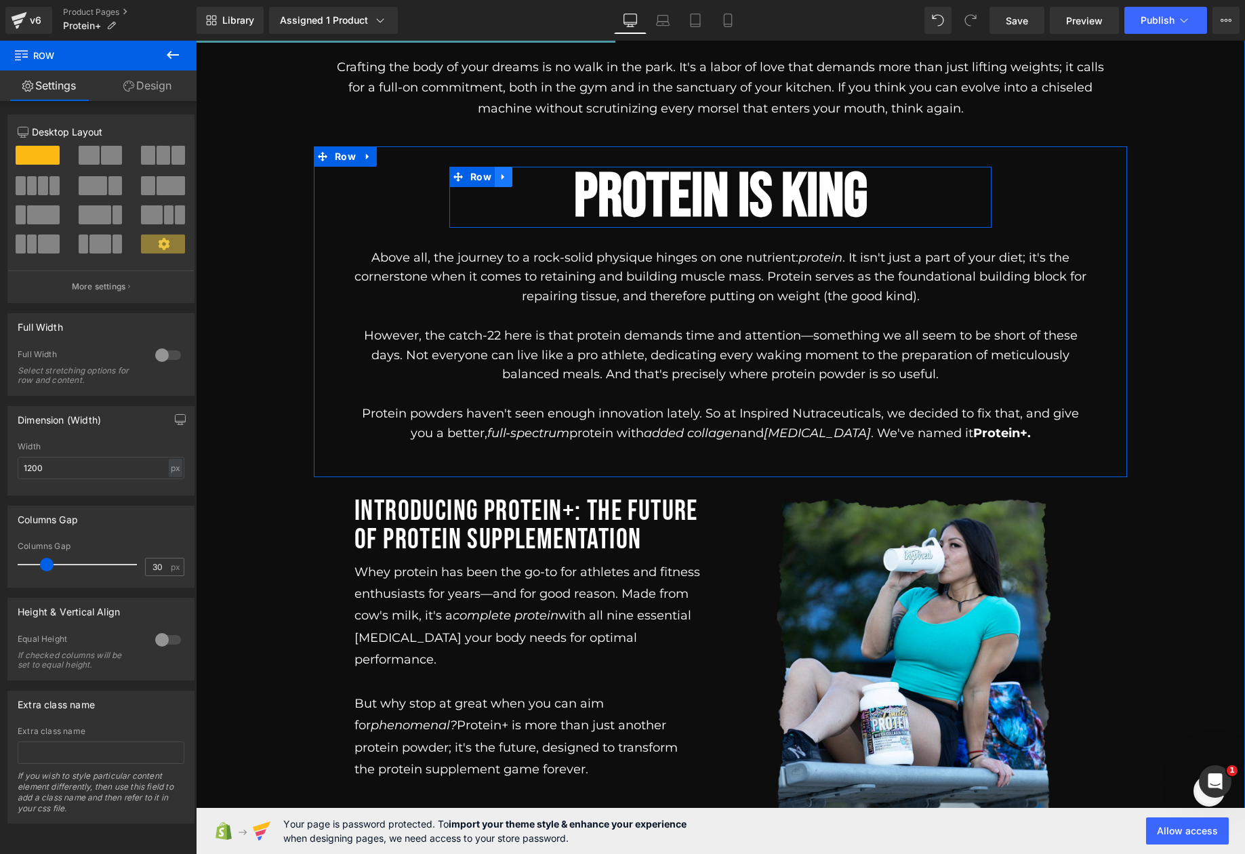
click at [499, 171] on icon at bounding box center [503, 176] width 9 height 10
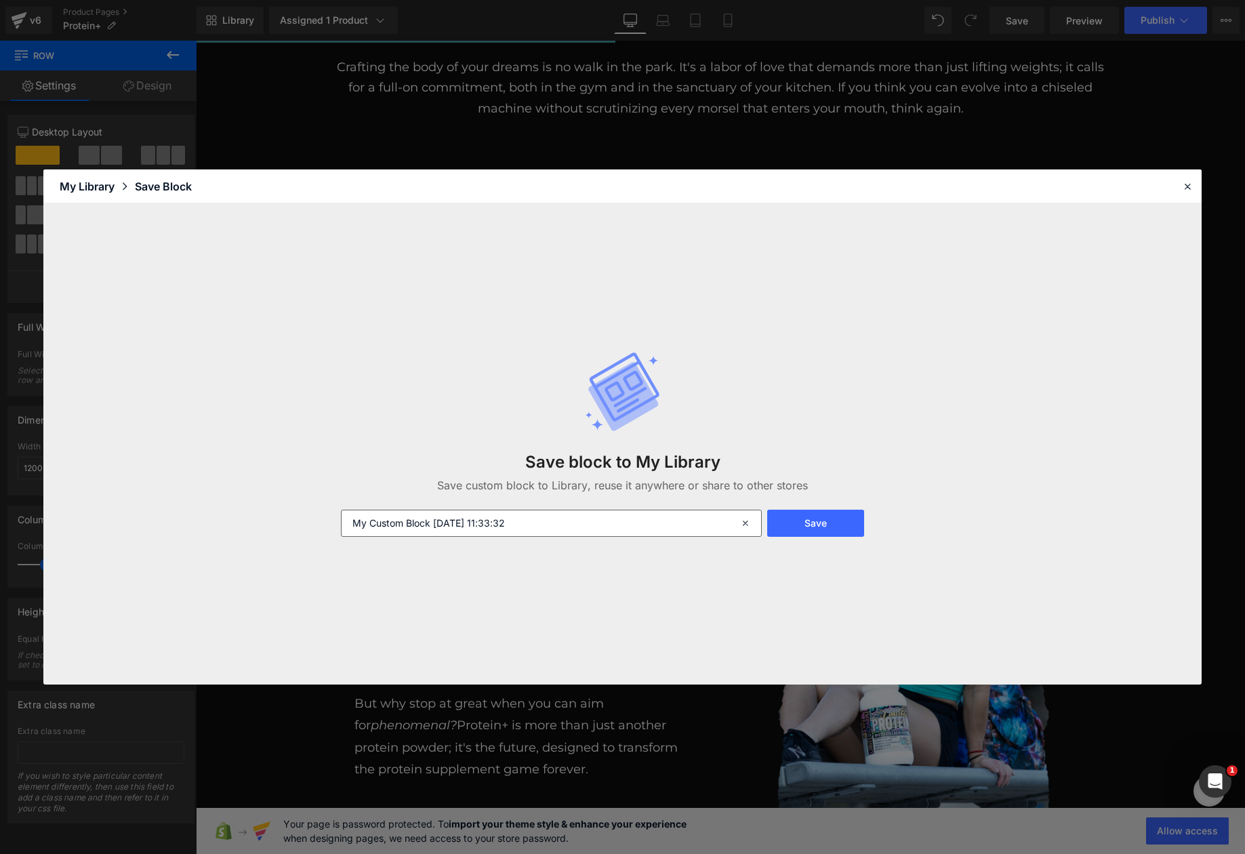
drag, startPoint x: 479, startPoint y: 507, endPoint x: 483, endPoint y: 516, distance: 9.7
click at [479, 507] on div "Save block to My Library Save custom block to Library, reuse it anywhere or sha…" at bounding box center [622, 444] width 579 height 240
click at [483, 516] on input "My Custom Block 2025-10-06 11:33:32" at bounding box center [551, 523] width 421 height 27
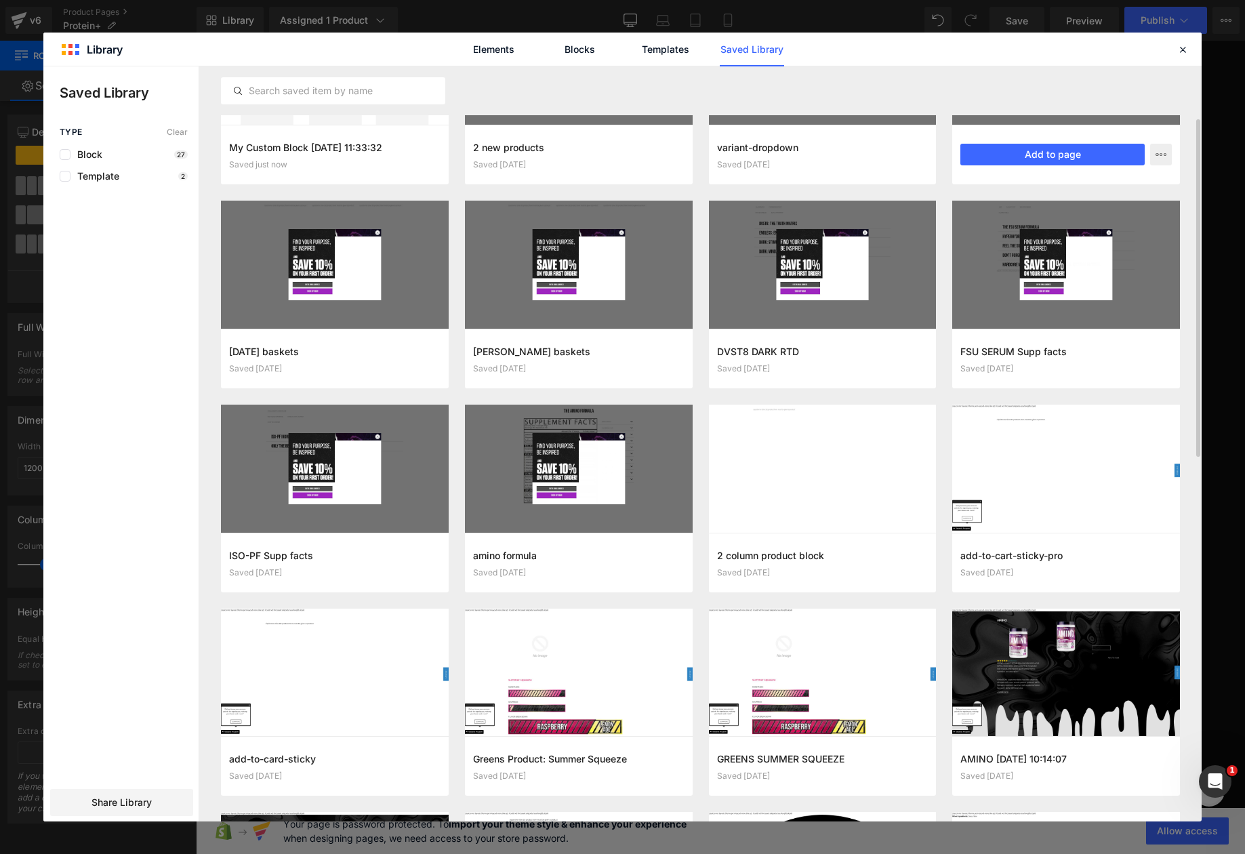
scroll to position [0, 0]
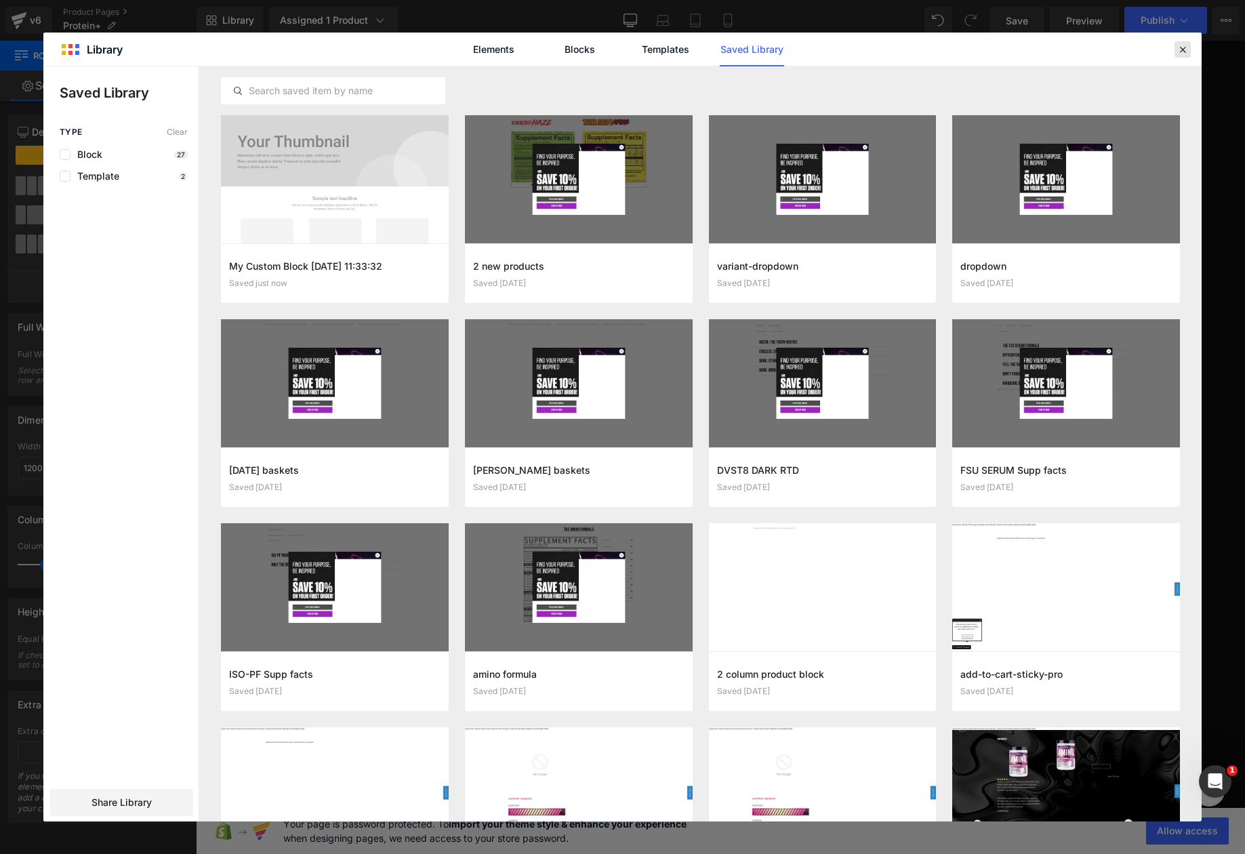
drag, startPoint x: 987, startPoint y: 7, endPoint x: 1183, endPoint y: 47, distance: 199.8
click at [1183, 47] on icon at bounding box center [1182, 49] width 12 height 12
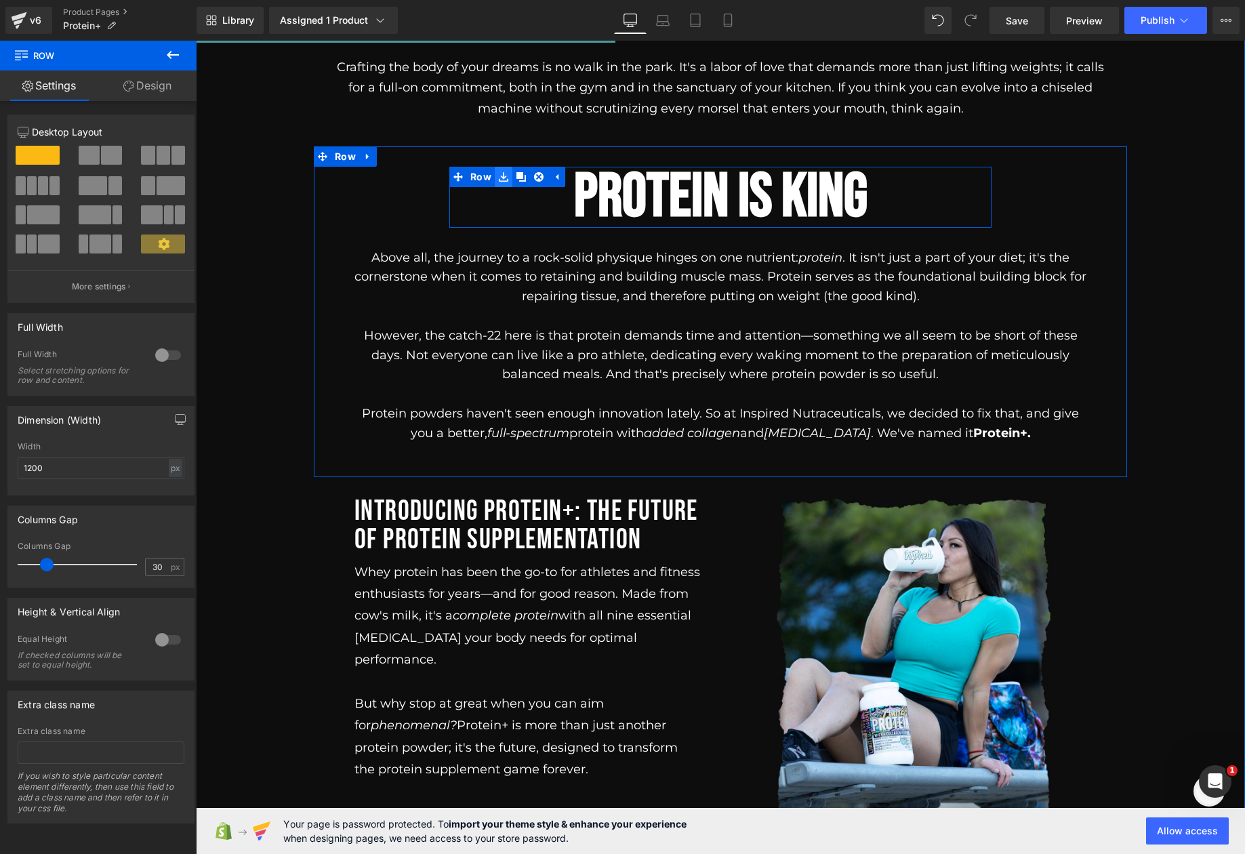
click at [501, 171] on icon at bounding box center [503, 176] width 9 height 10
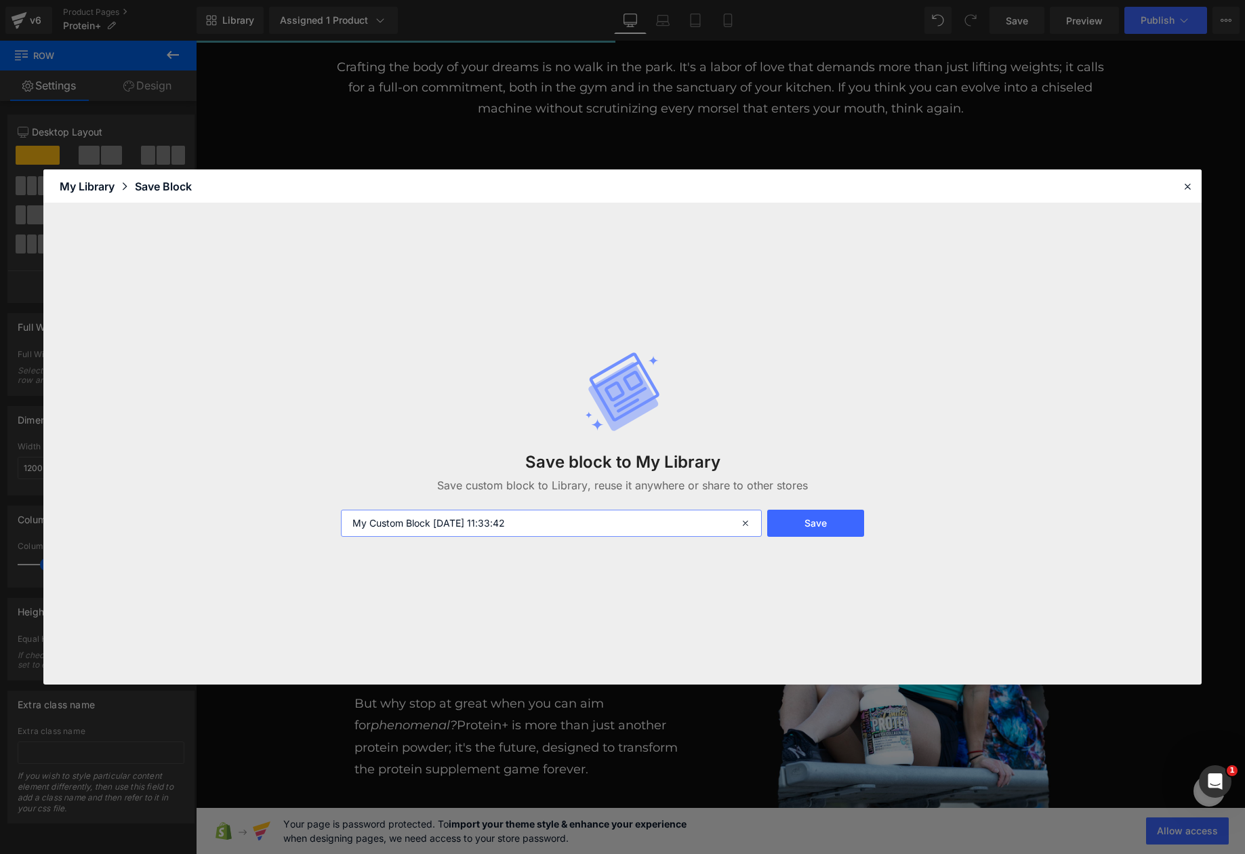
click at [468, 519] on input "My Custom Block 2025-10-06 11:33:42" at bounding box center [551, 523] width 421 height 27
click at [467, 518] on input "My Custom Block 2025-10-06 11:33:42" at bounding box center [551, 523] width 421 height 27
click at [466, 519] on input "My Custom Block 2025-10-06 11:33:42" at bounding box center [551, 523] width 421 height 27
click at [463, 520] on input "My Custom Block 2025-10-06 11:33:42" at bounding box center [551, 523] width 421 height 27
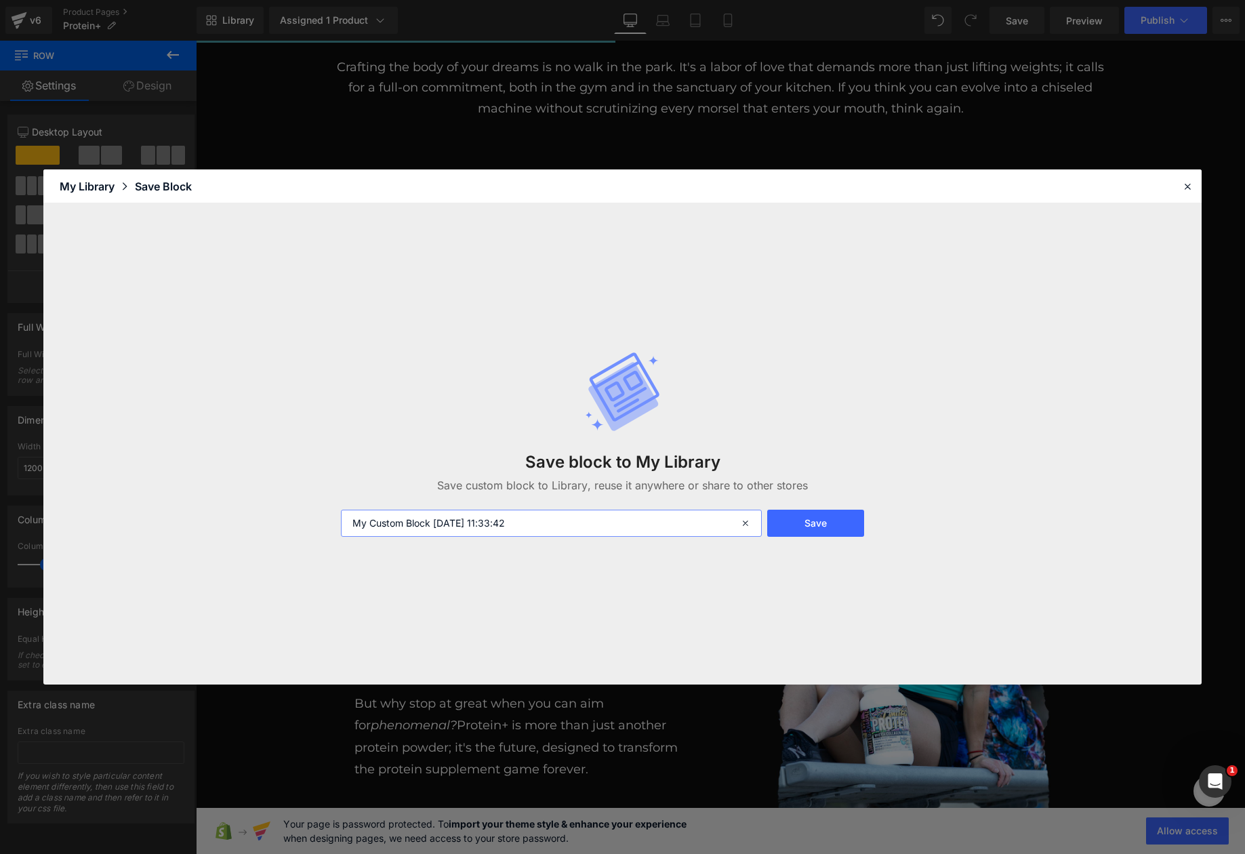
click at [463, 520] on input "My Custom Block 2025-10-06 11:33:42" at bounding box center [551, 523] width 421 height 27
type input "Tungsten Title on black"
click at [828, 522] on button "Save" at bounding box center [815, 523] width 96 height 27
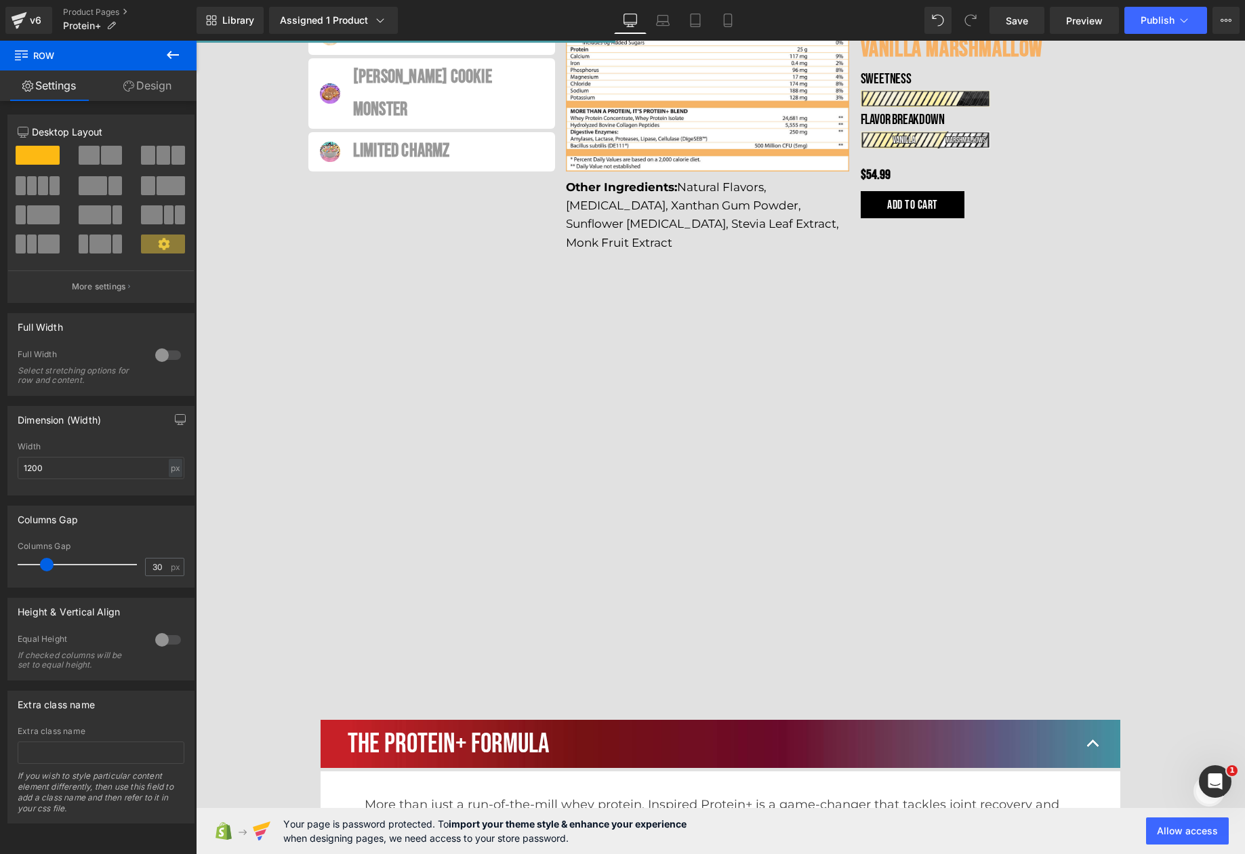
scroll to position [2159, 0]
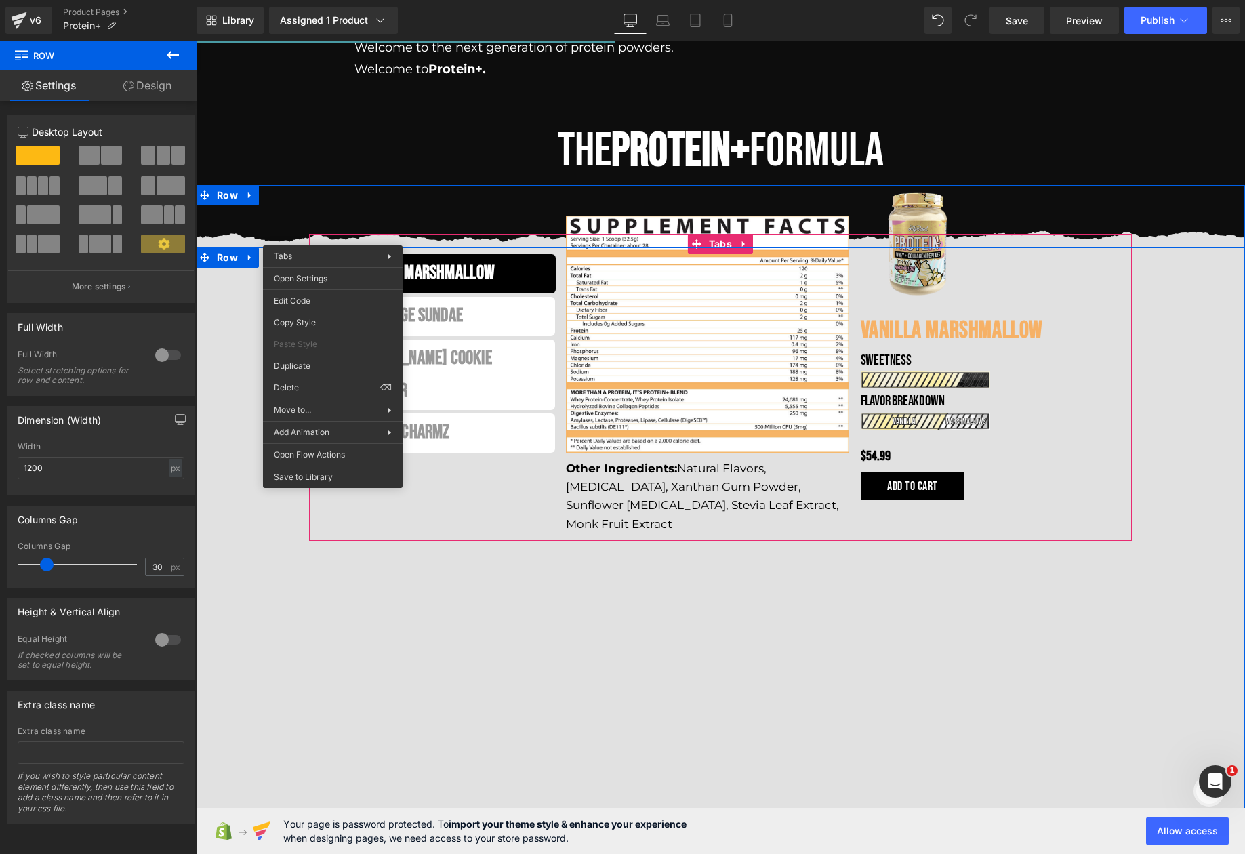
click at [333, 254] on li "VANILLA MARSHMALLOW Text Block" at bounding box center [432, 273] width 247 height 39
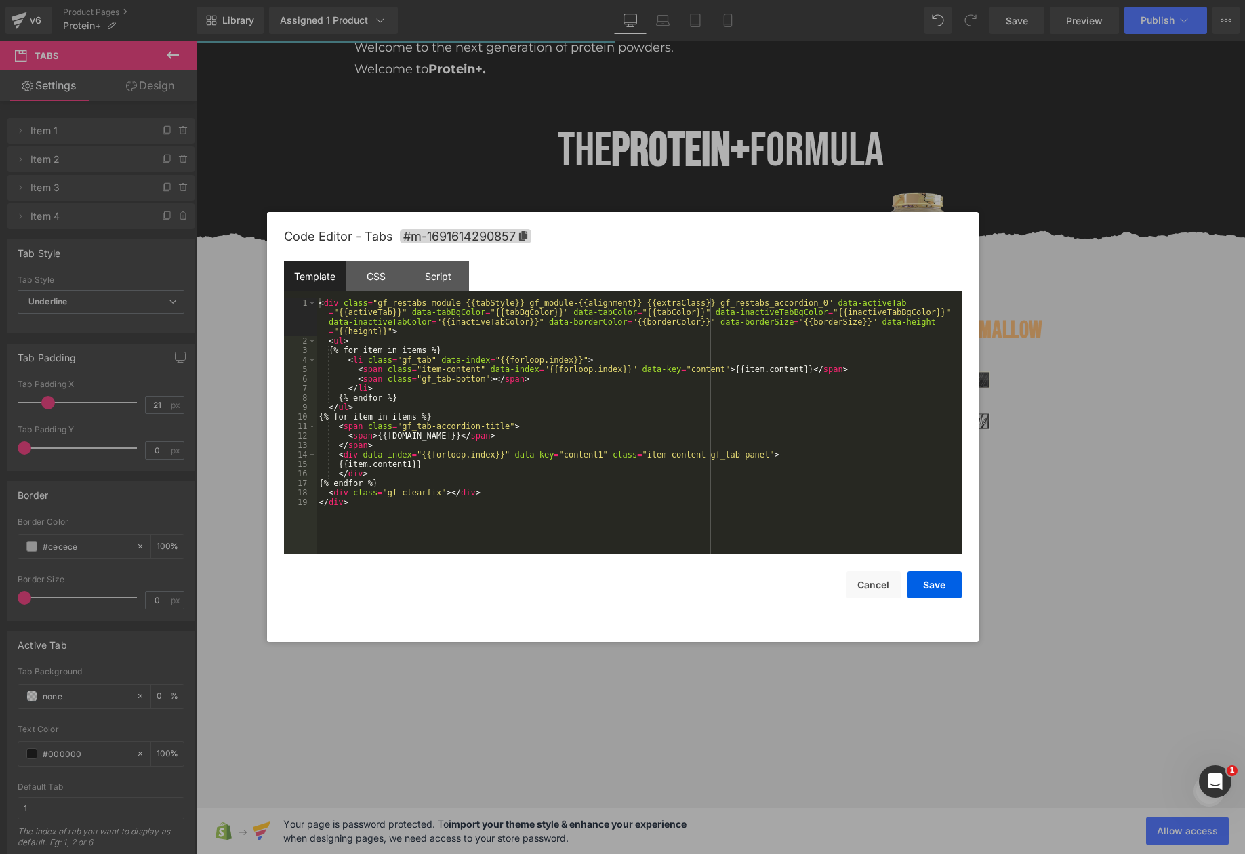
click at [293, 0] on div "Heading You are previewing how the will restyle your page. You can not edit Ele…" at bounding box center [622, 0] width 1245 height 0
click at [381, 276] on div "CSS" at bounding box center [377, 276] width 62 height 30
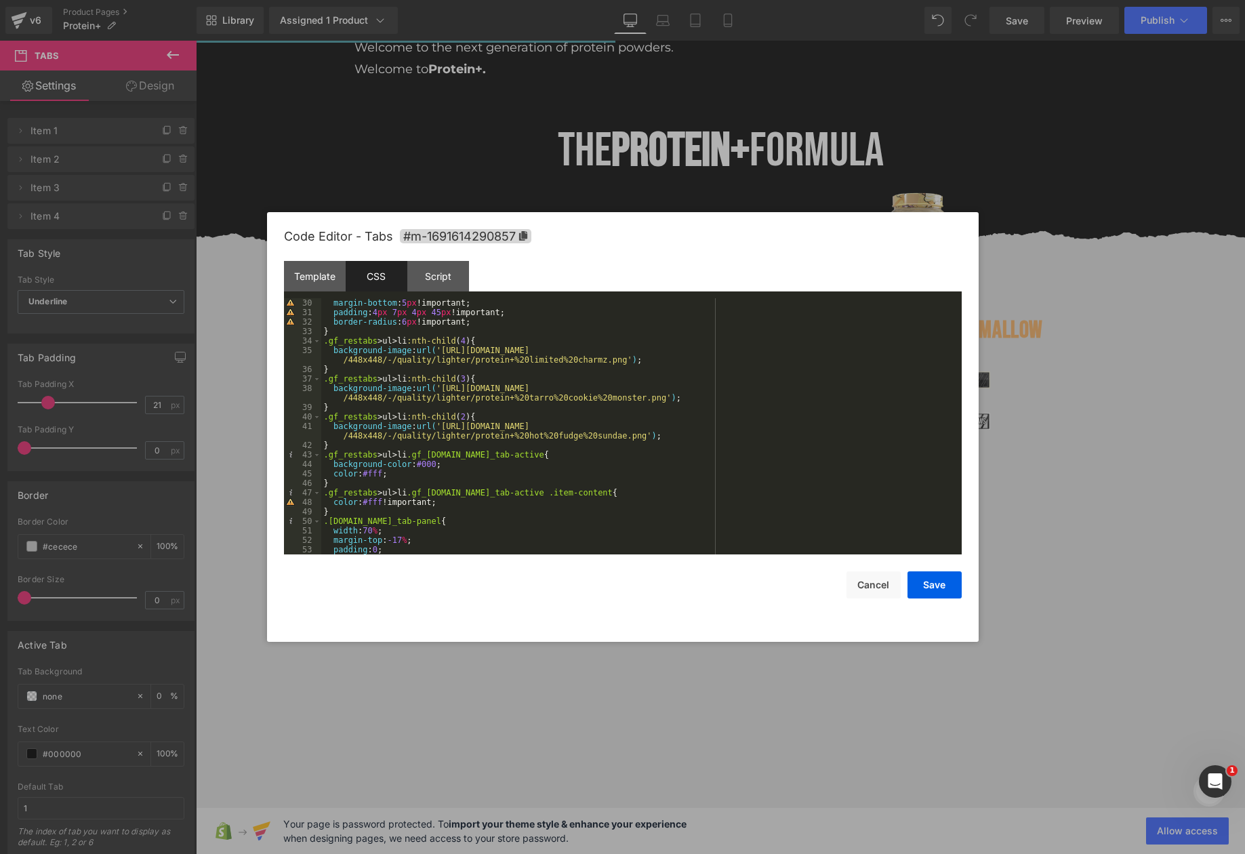
scroll to position [244, 0]
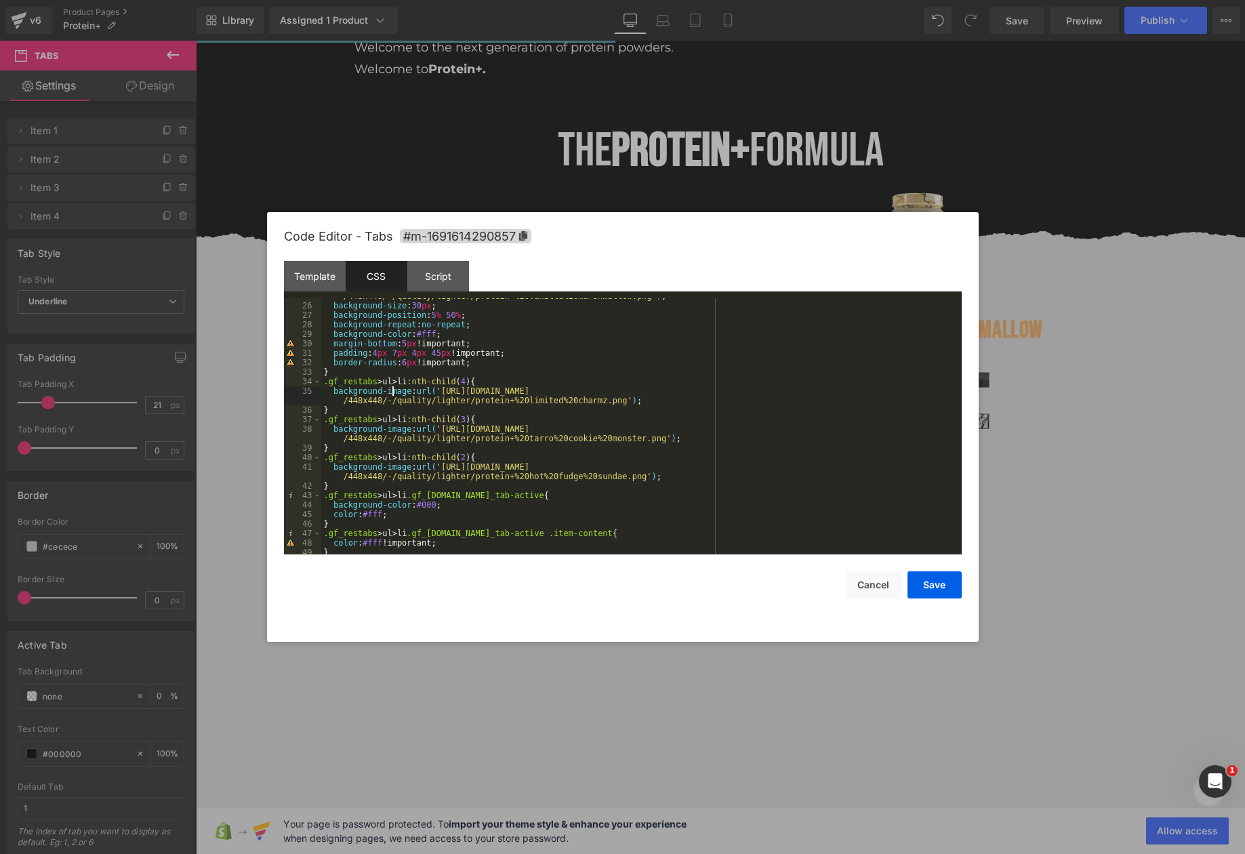
click at [392, 395] on div "background-image : url( 'https://ucarecdn.com/cc3012f8-0e57-4621-a766-56c7bc012…" at bounding box center [638, 424] width 635 height 285
click at [407, 430] on div "background-image : url( 'https://ucarecdn.com/cc3012f8-0e57-4621-a766-56c7bc012…" at bounding box center [638, 424] width 635 height 285
click at [416, 485] on div "background-image : url( 'https://ucarecdn.com/cc3012f8-0e57-4621-a766-56c7bc012…" at bounding box center [638, 424] width 635 height 285
drag, startPoint x: 445, startPoint y: 393, endPoint x: 629, endPoint y: 405, distance: 184.0
click at [629, 405] on div "background-image : url( 'https://ucarecdn.com/cc3012f8-0e57-4621-a766-56c7bc012…" at bounding box center [638, 424] width 635 height 285
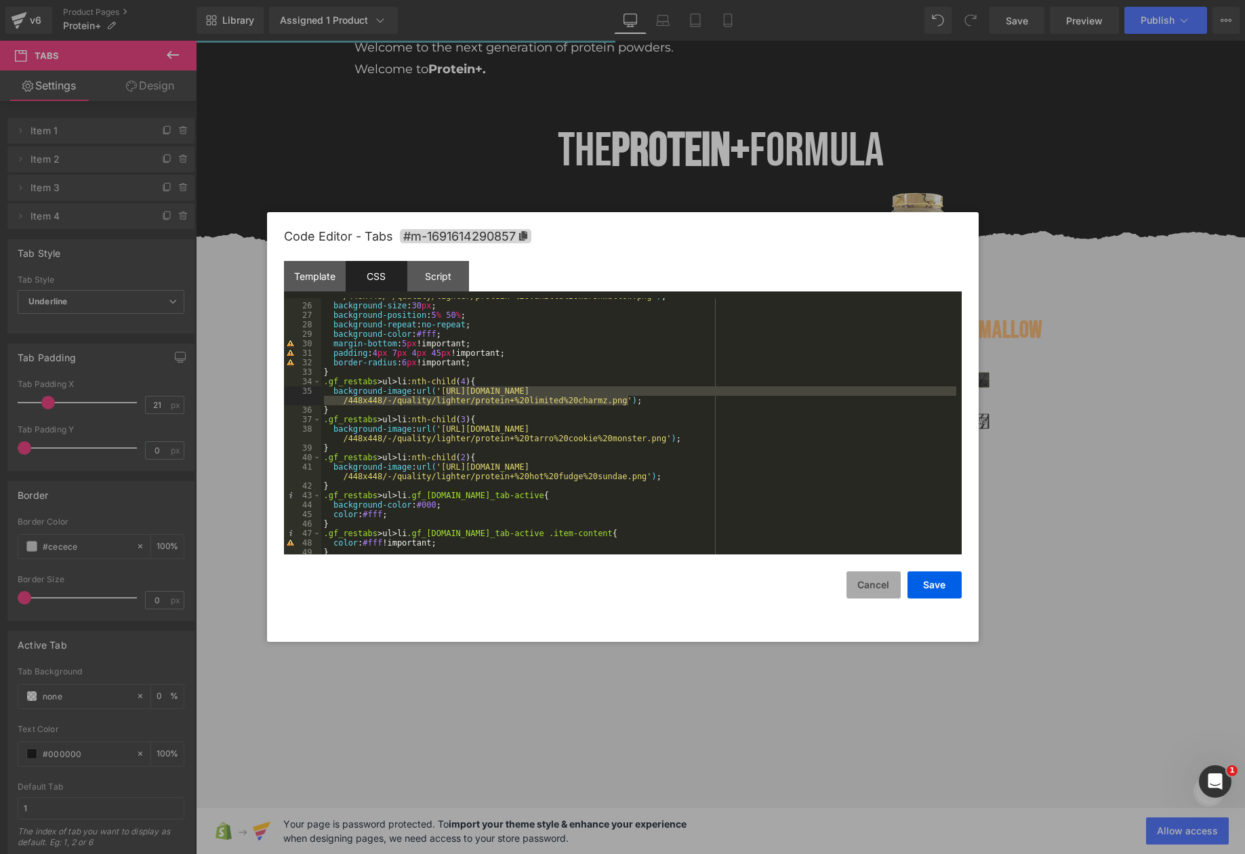
drag, startPoint x: 875, startPoint y: 585, endPoint x: 867, endPoint y: 579, distance: 10.2
click at [875, 585] on button "Cancel" at bounding box center [873, 584] width 54 height 27
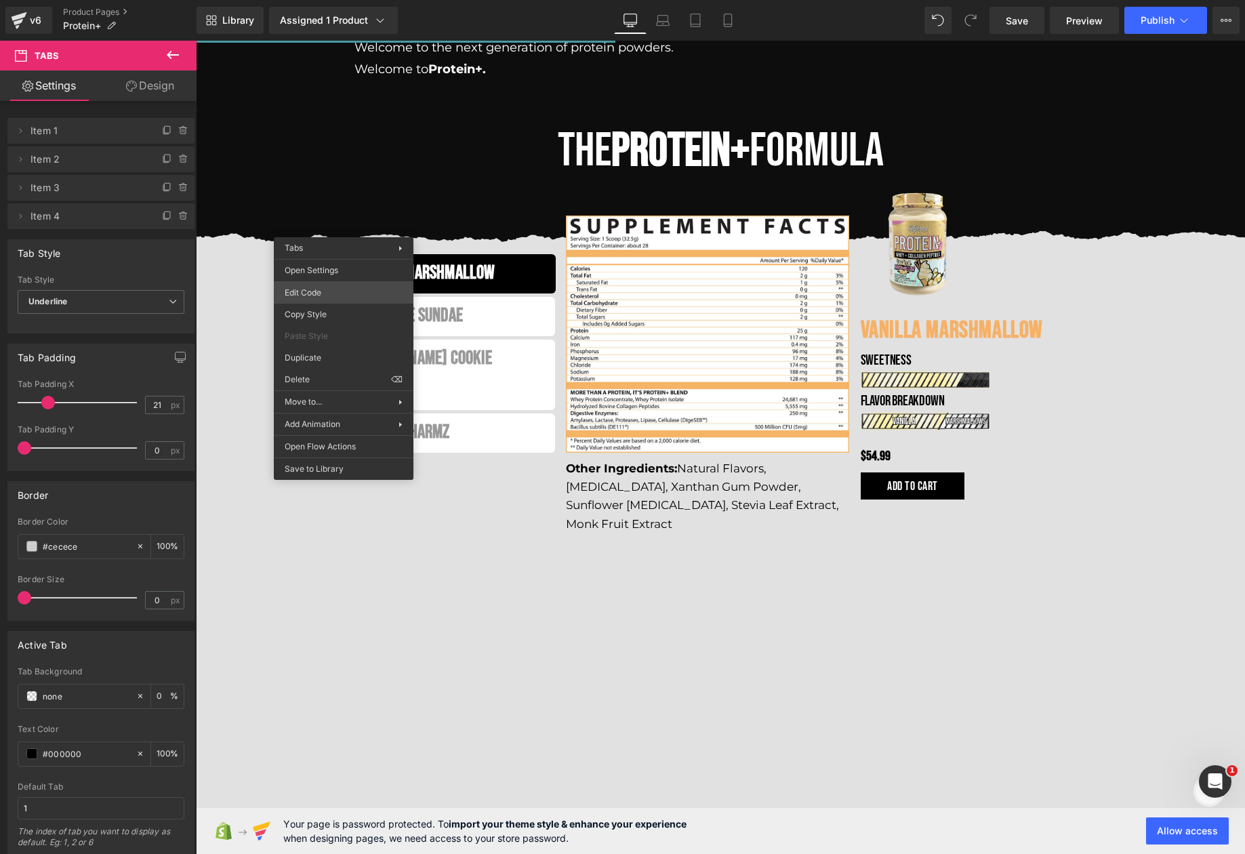
click at [321, 0] on div "Heading You are previewing how the will restyle your page. You can not edit Ele…" at bounding box center [622, 0] width 1245 height 0
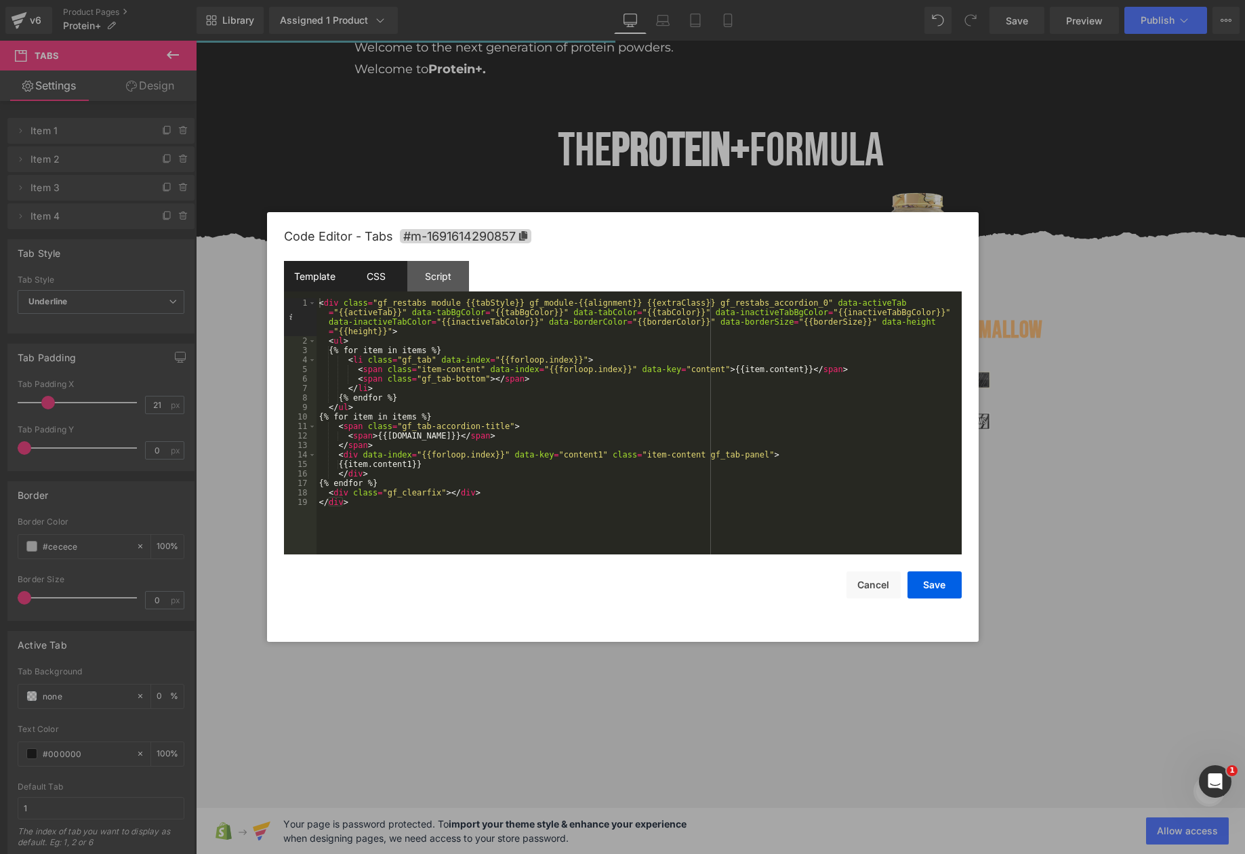
click at [375, 268] on div "CSS" at bounding box center [377, 276] width 62 height 30
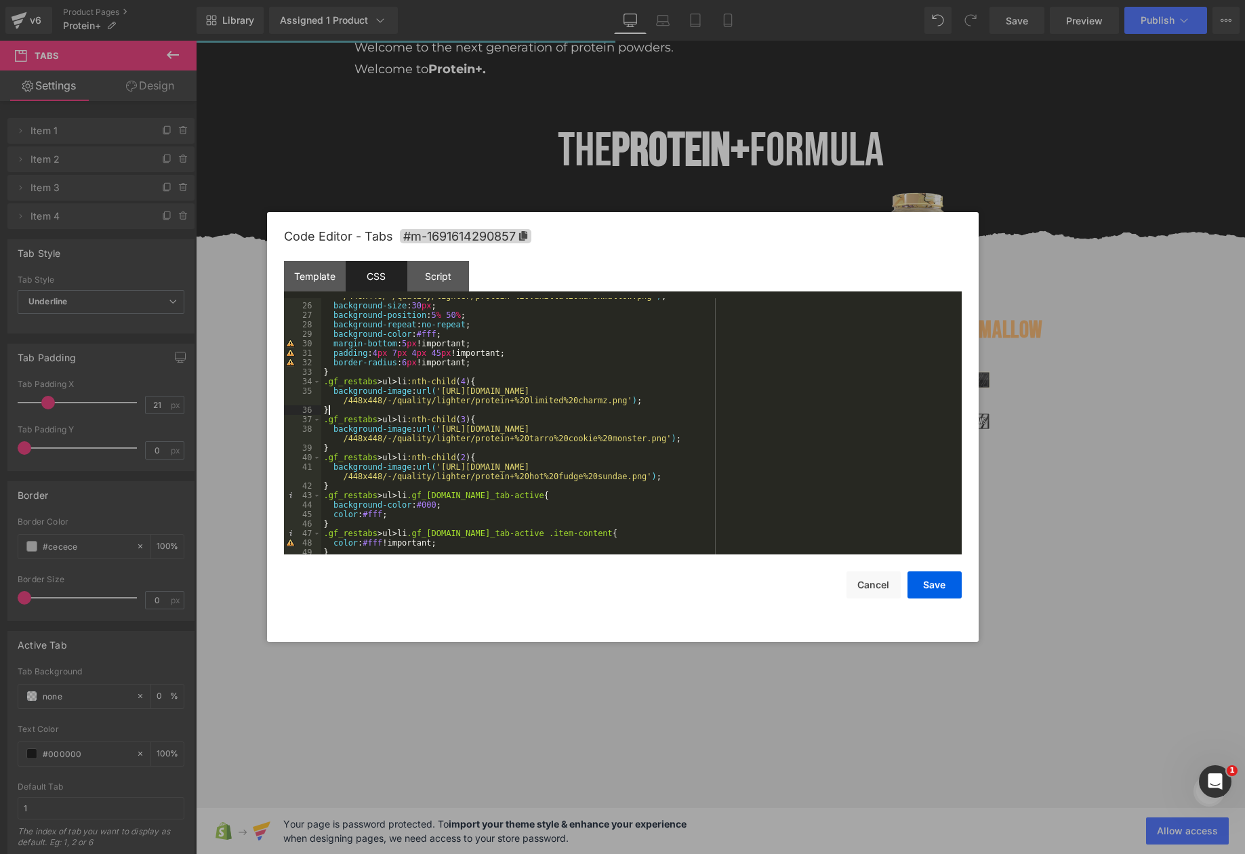
drag, startPoint x: 491, startPoint y: 412, endPoint x: 489, endPoint y: 434, distance: 22.5
click at [491, 413] on div "background-image : url( 'https://ucarecdn.com/cc3012f8-0e57-4621-a766-56c7bc012…" at bounding box center [638, 424] width 635 height 285
drag, startPoint x: 479, startPoint y: 441, endPoint x: 483, endPoint y: 473, distance: 32.1
click at [479, 441] on div "background-image : url( 'https://ucarecdn.com/cc3012f8-0e57-4621-a766-56c7bc012…" at bounding box center [638, 424] width 635 height 285
click at [485, 476] on div "background-image : url( 'https://ucarecdn.com/cc3012f8-0e57-4621-a766-56c7bc012…" at bounding box center [638, 424] width 635 height 285
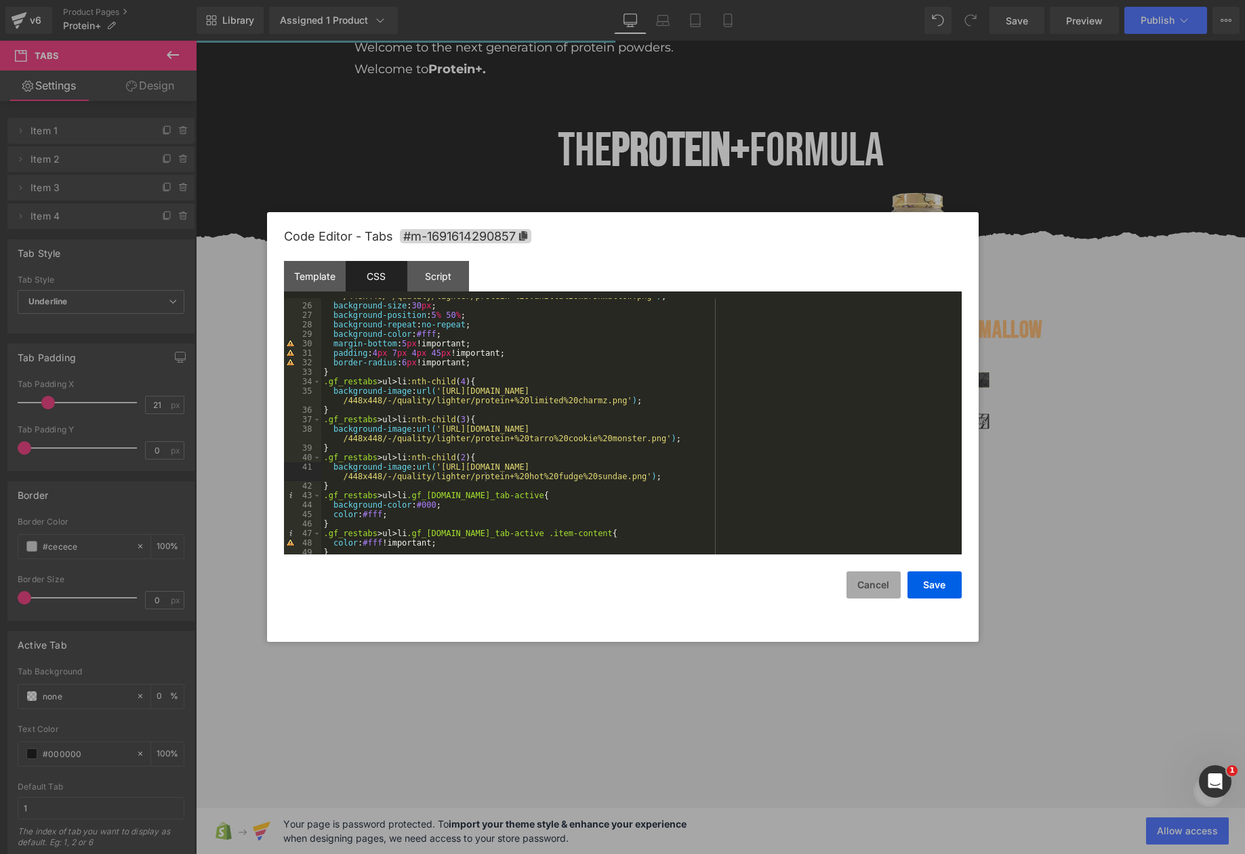
click at [881, 589] on button "Cancel" at bounding box center [873, 584] width 54 height 27
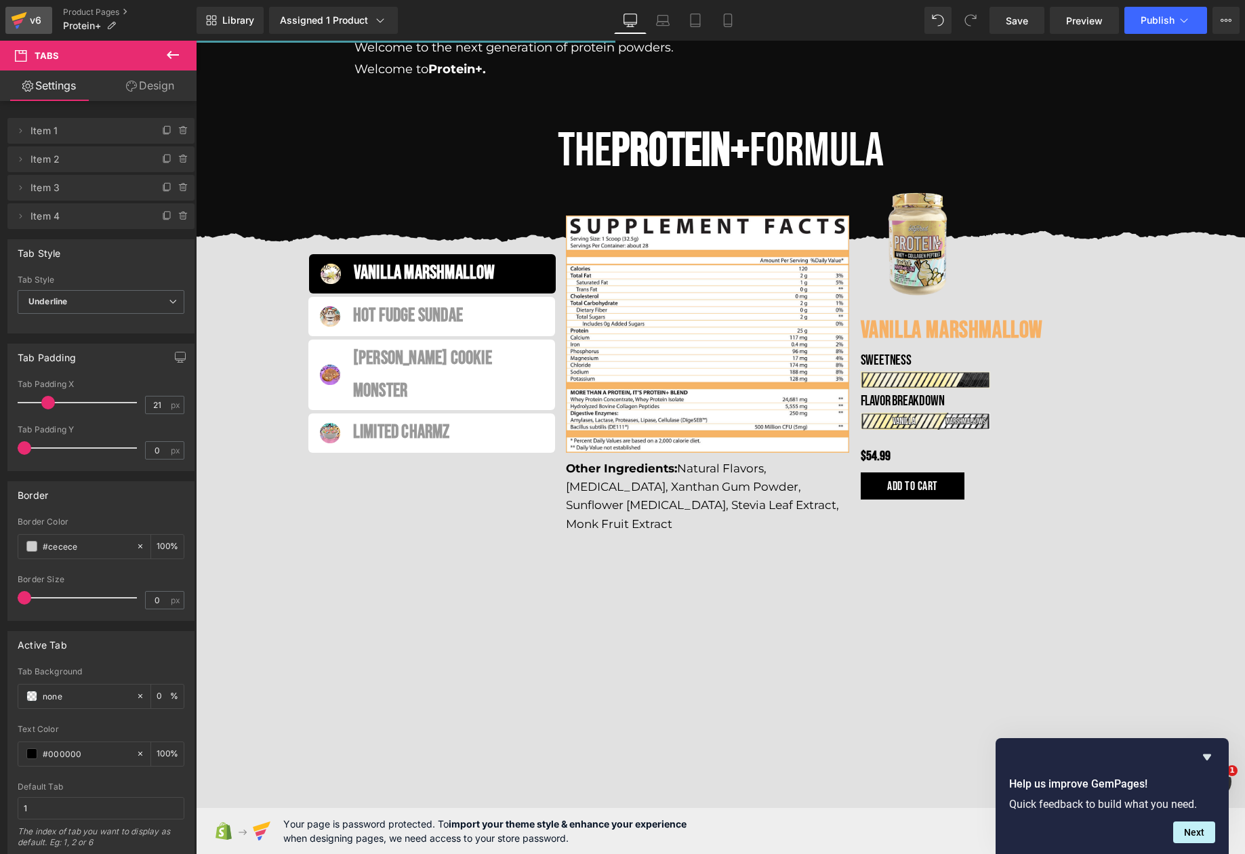
click at [20, 18] on icon at bounding box center [20, 16] width 16 height 9
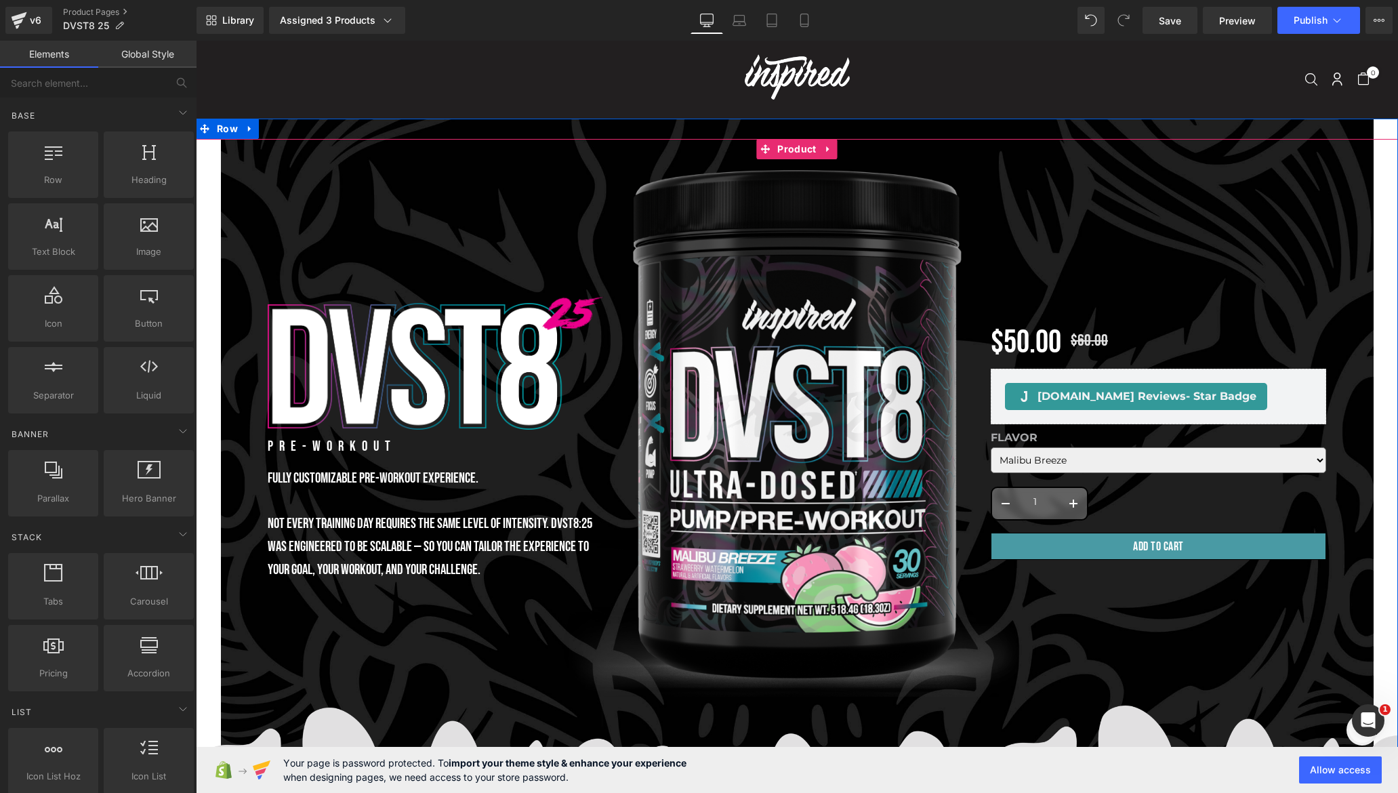
click at [787, 158] on span "Product" at bounding box center [796, 149] width 45 height 20
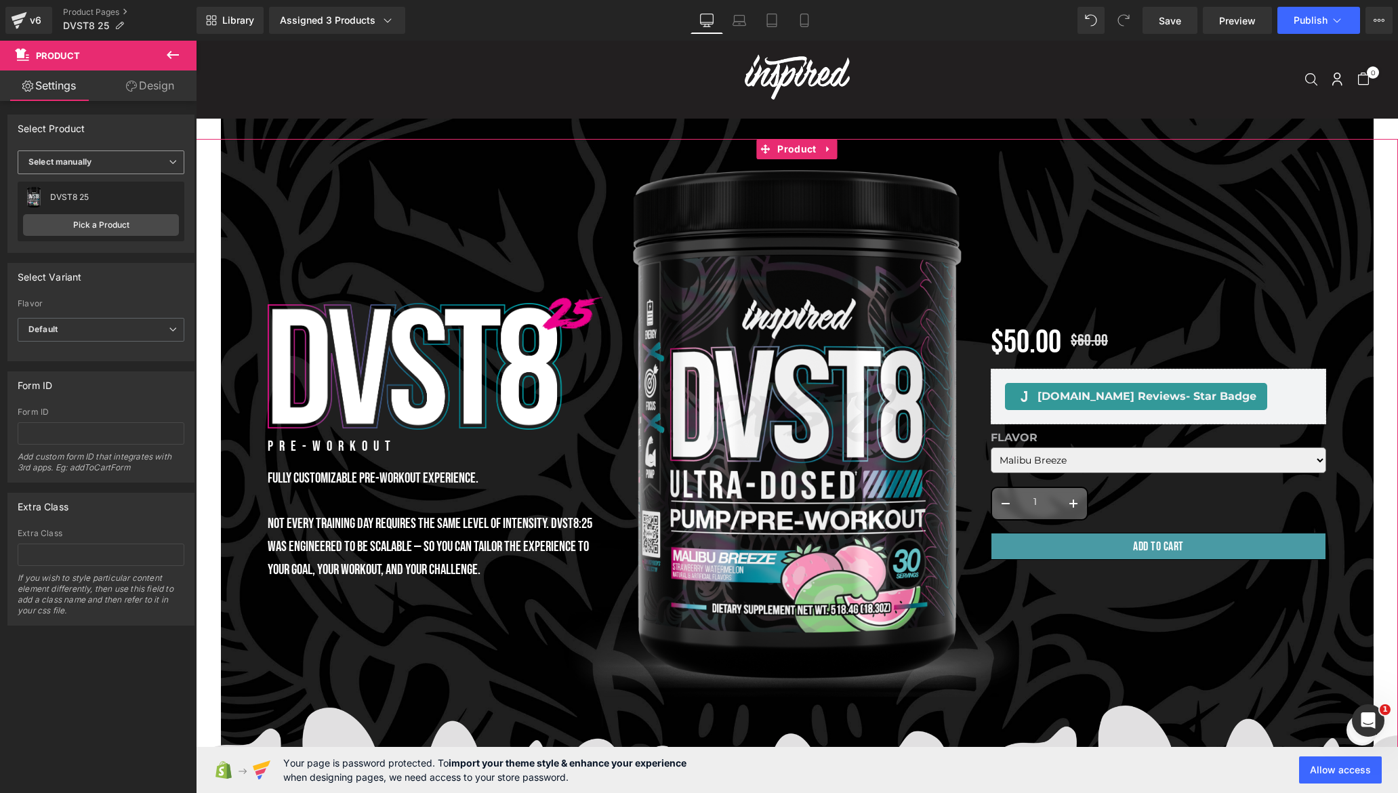
click at [91, 165] on b "Select manually" at bounding box center [59, 162] width 63 height 10
click at [100, 187] on div "Display by assigned product" at bounding box center [93, 183] width 110 height 9
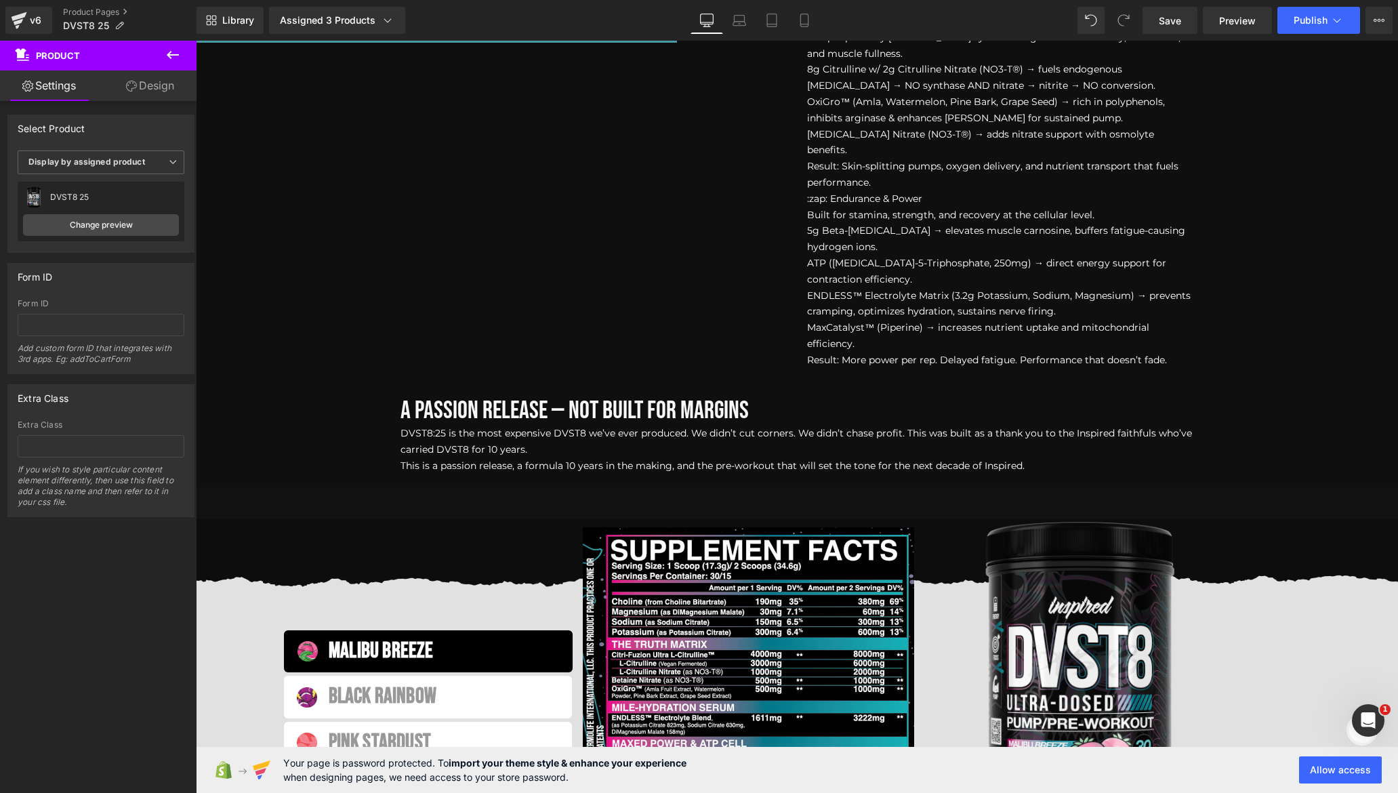
scroll to position [2006, 0]
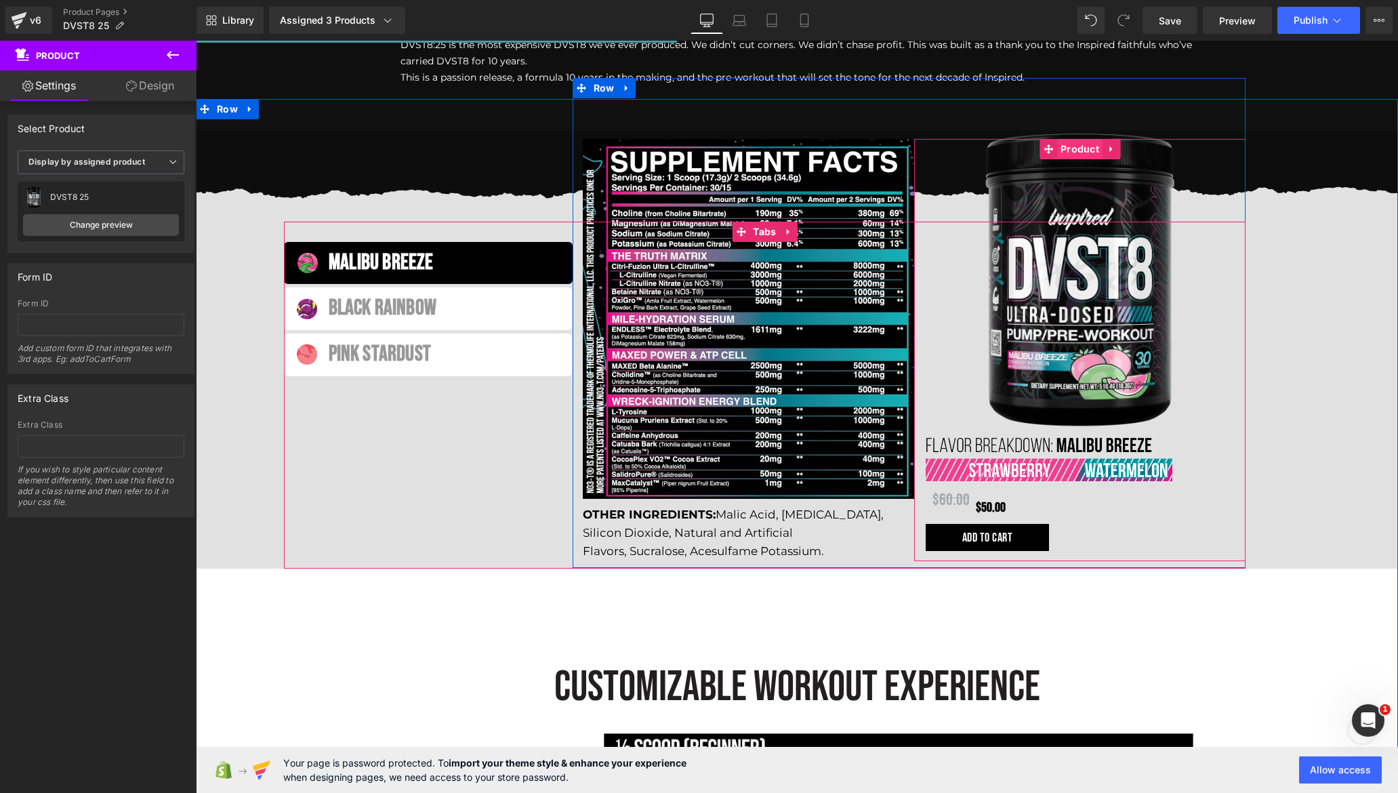
click at [1071, 139] on span "Product" at bounding box center [1079, 149] width 45 height 20
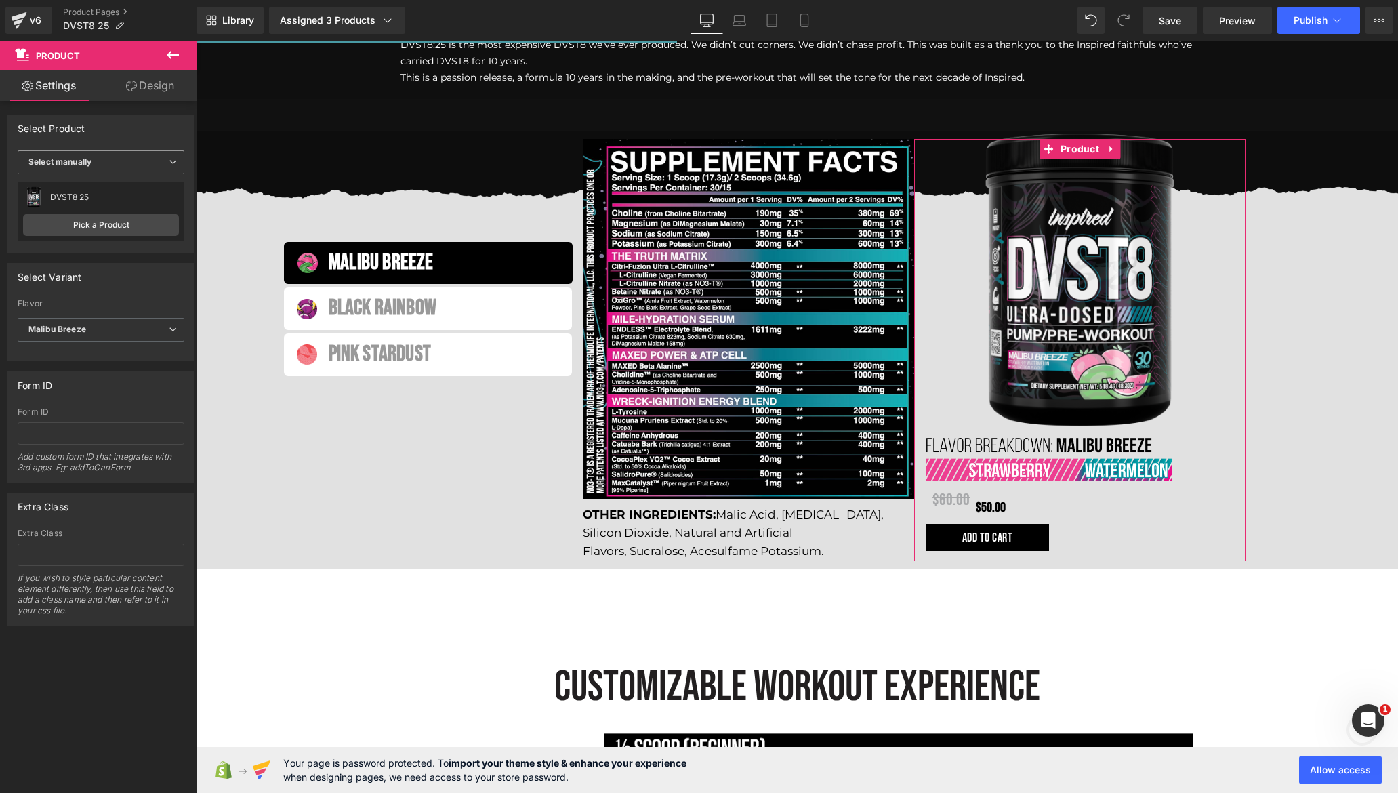
click at [89, 169] on span "Select manually" at bounding box center [101, 162] width 167 height 24
click at [133, 282] on div "Select Variant" at bounding box center [101, 277] width 186 height 26
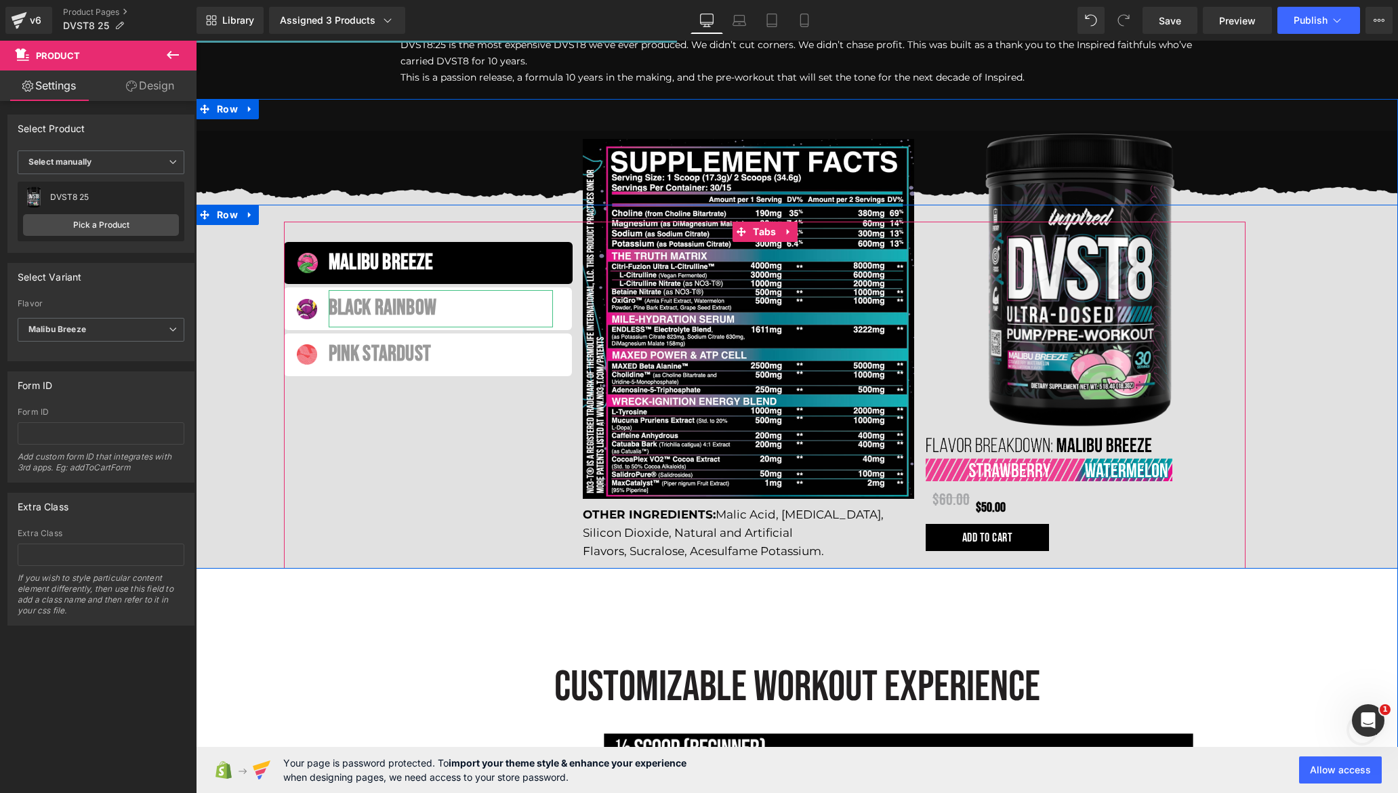
click at [374, 290] on div "Black Rainbow" at bounding box center [441, 308] width 225 height 37
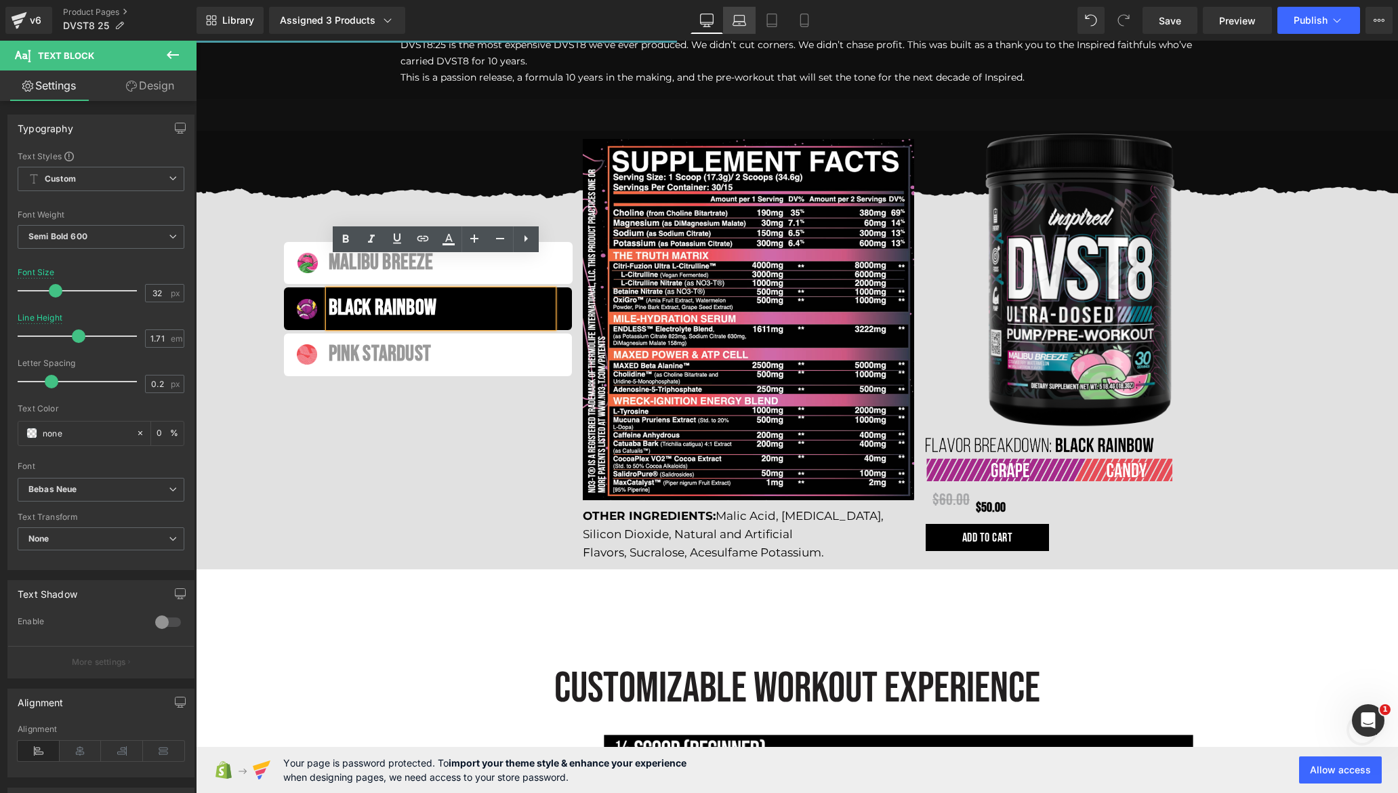
click at [751, 22] on link "Laptop" at bounding box center [739, 20] width 33 height 27
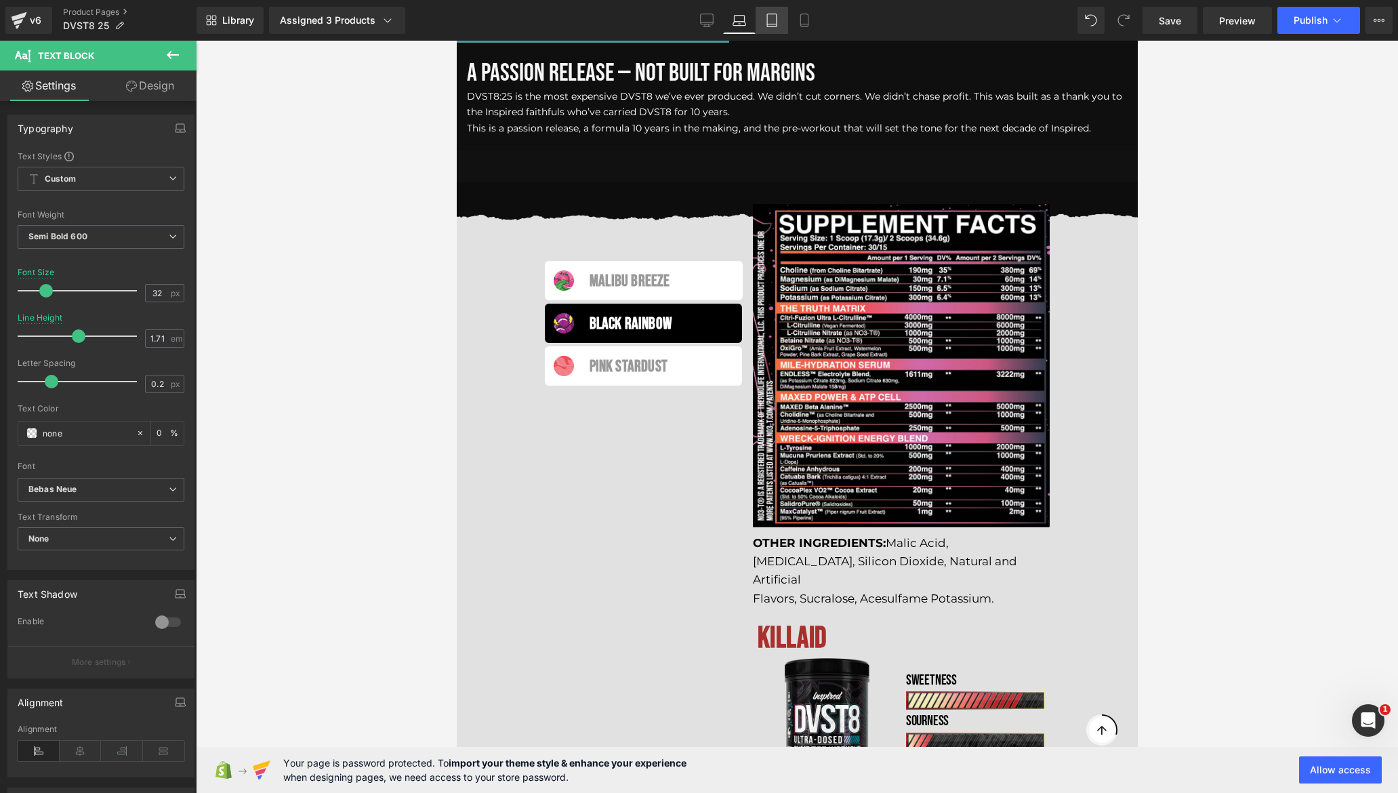
click at [783, 26] on link "Tablet" at bounding box center [771, 20] width 33 height 27
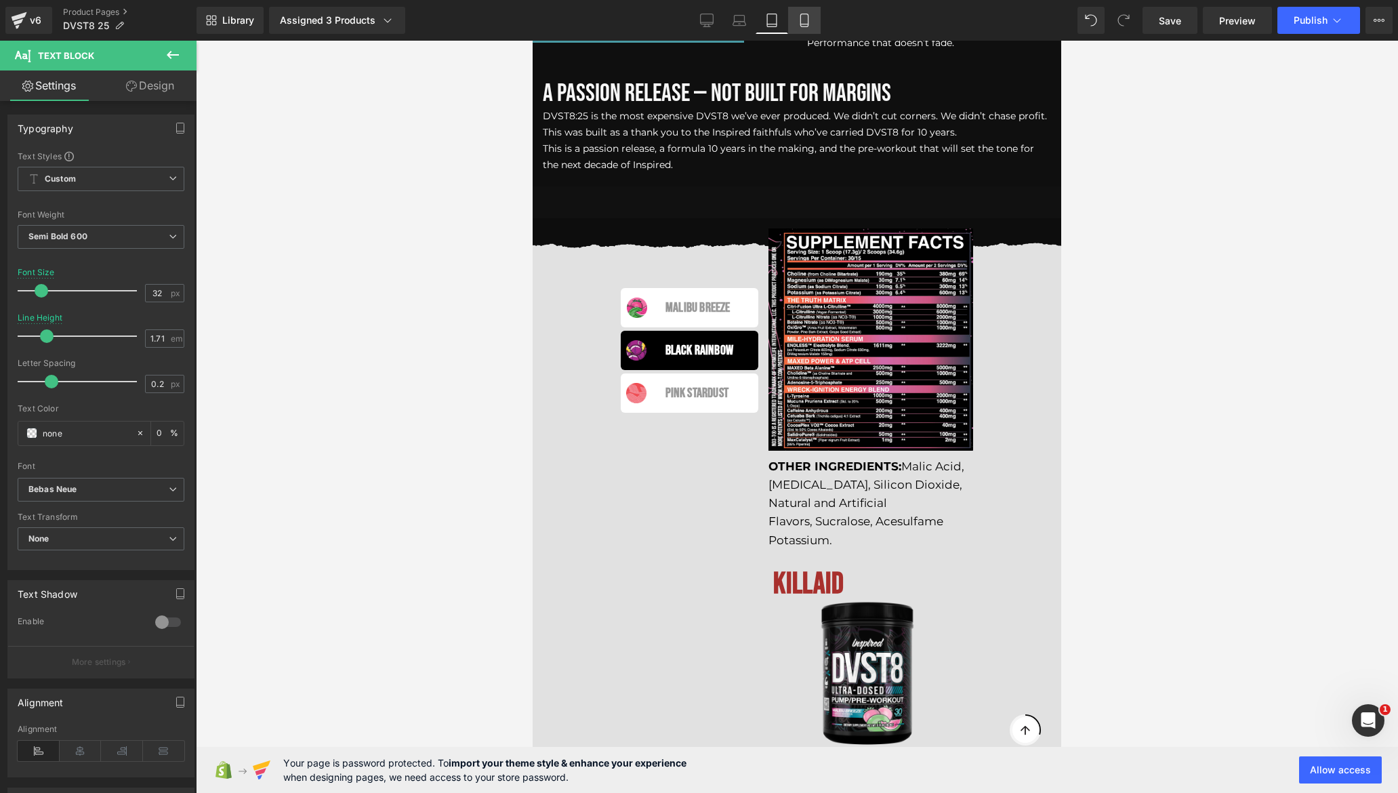
click at [804, 26] on icon at bounding box center [803, 20] width 7 height 13
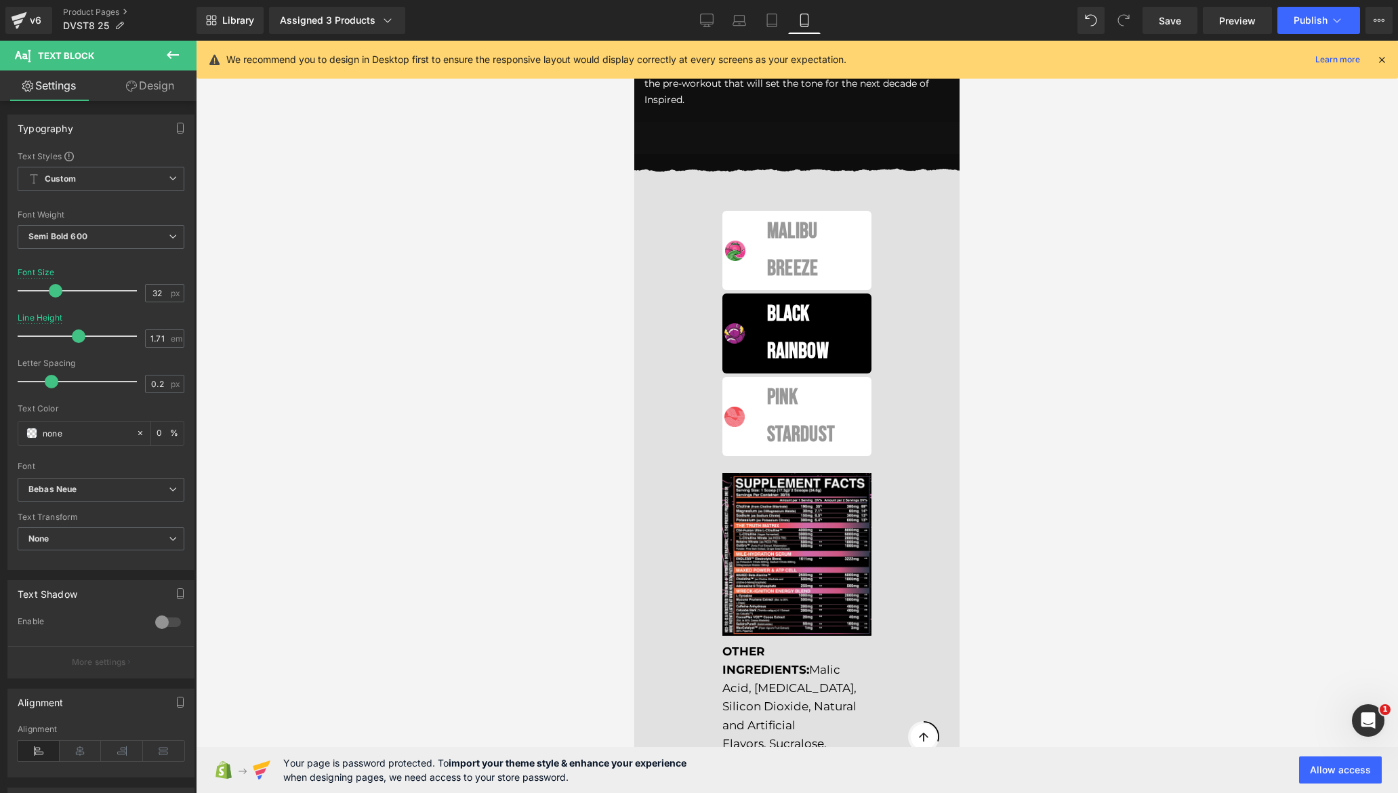
scroll to position [2659, 0]
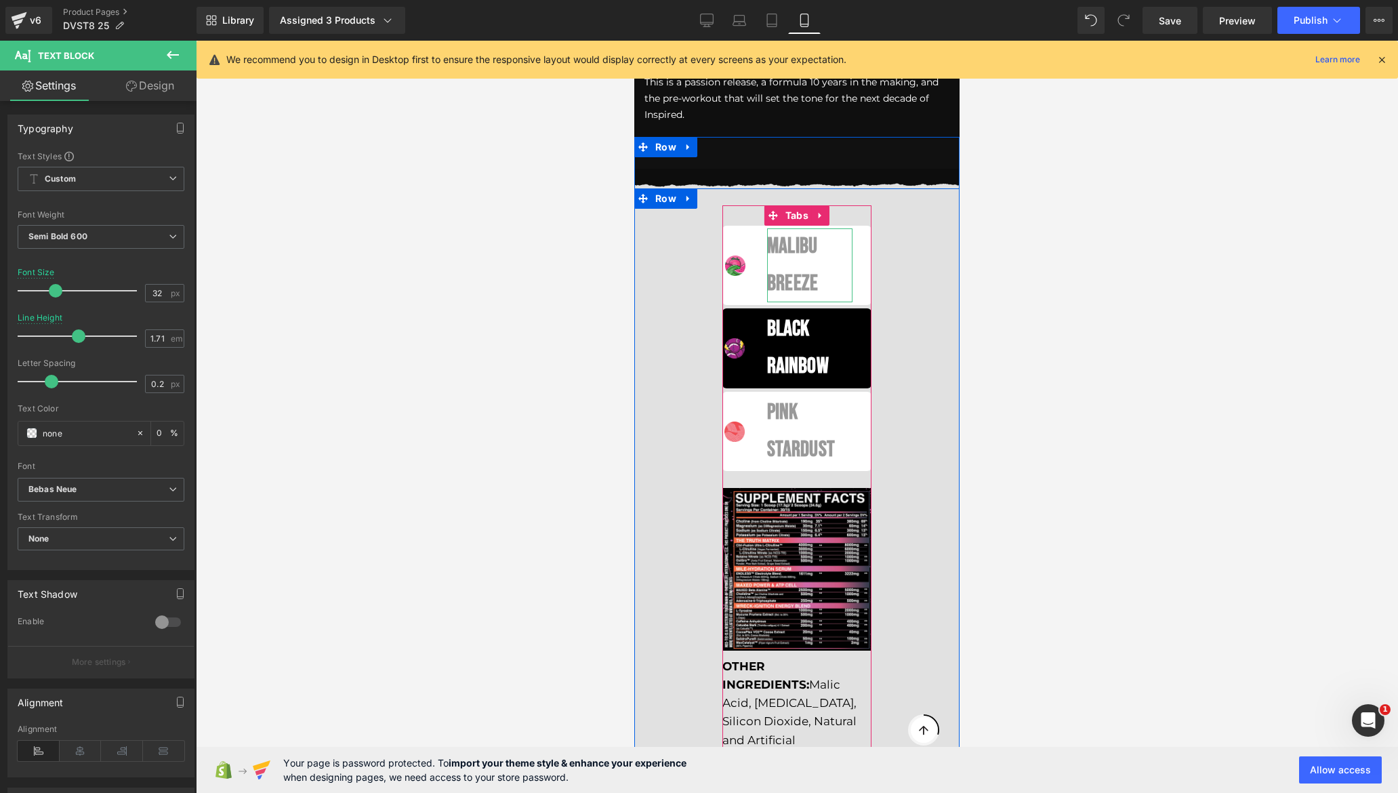
click at [767, 251] on div "Malibu breeze" at bounding box center [809, 265] width 85 height 74
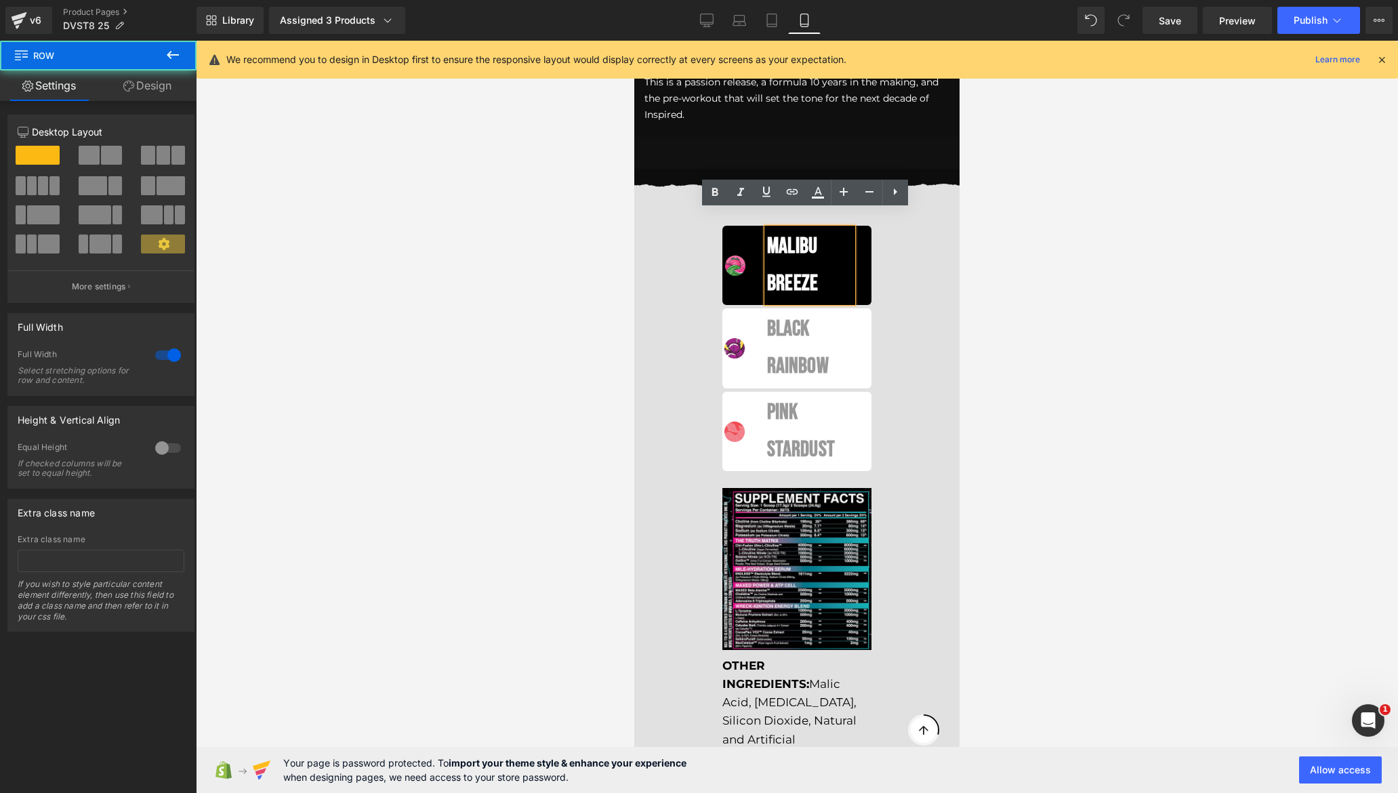
drag, startPoint x: 657, startPoint y: 257, endPoint x: 676, endPoint y: 240, distance: 25.4
click at [657, 257] on div "Malibu breeze Text Block Black Rainbow Text Block Pink Stardust Text Block Imag…" at bounding box center [796, 685] width 325 height 995
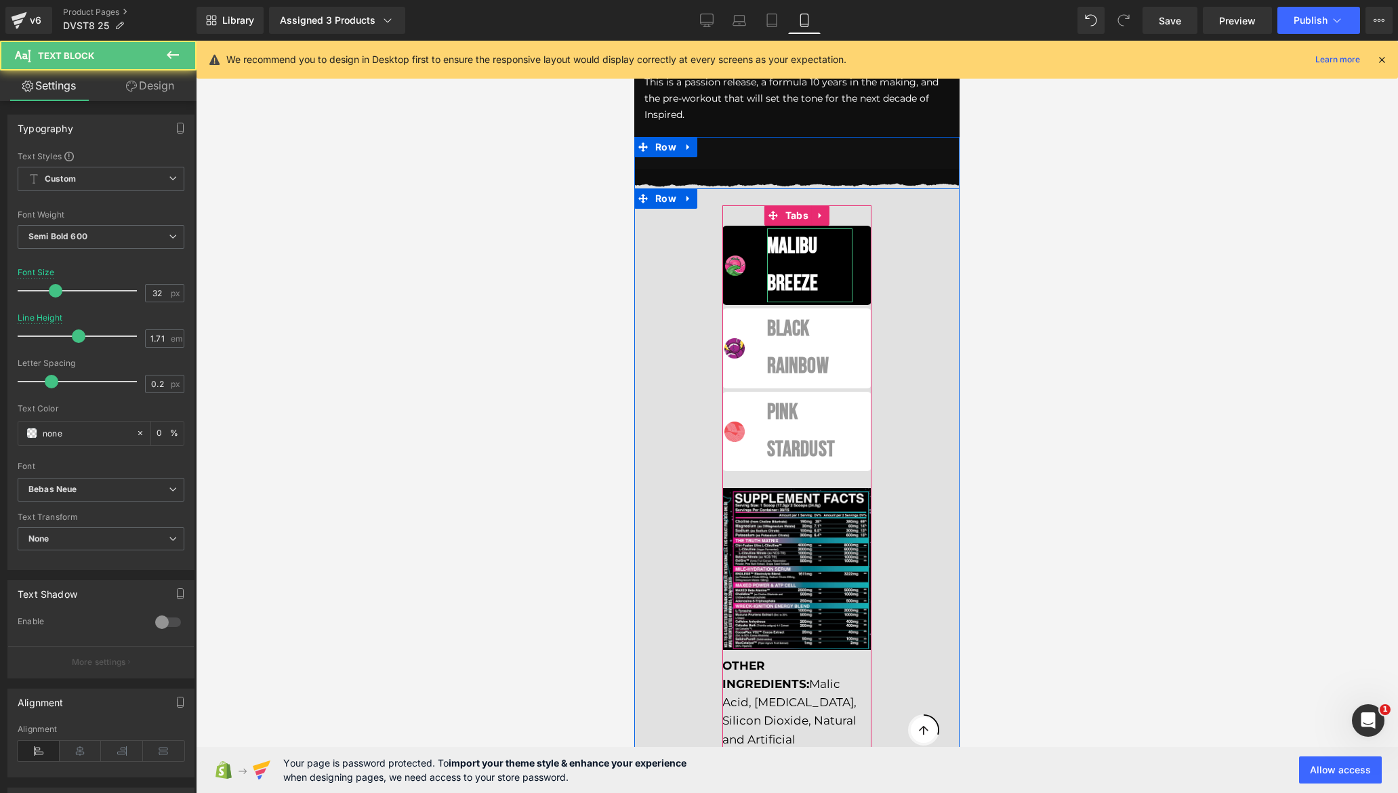
click at [776, 244] on div "Malibu breeze" at bounding box center [809, 265] width 85 height 74
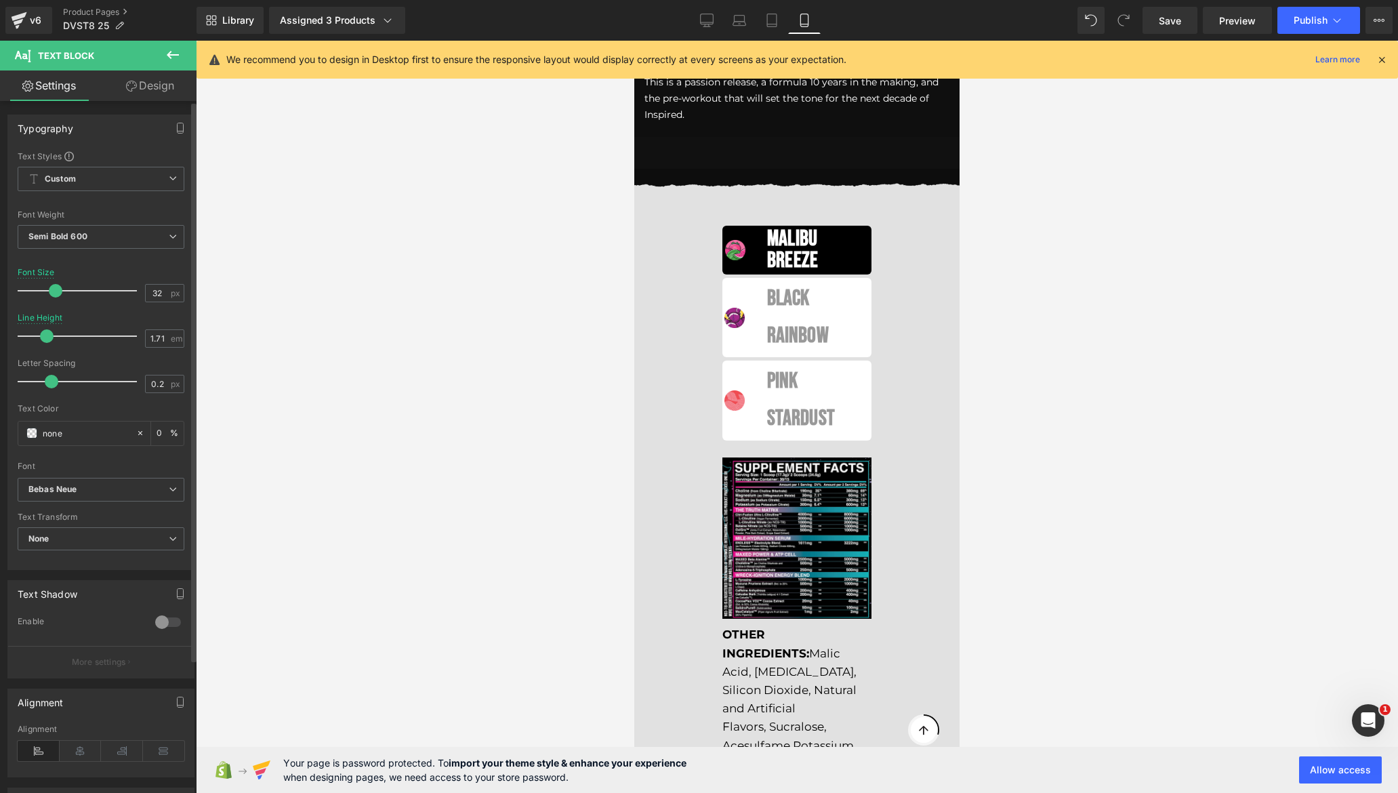
drag, startPoint x: 57, startPoint y: 335, endPoint x: 45, endPoint y: 337, distance: 11.6
click at [45, 337] on span at bounding box center [47, 336] width 14 height 14
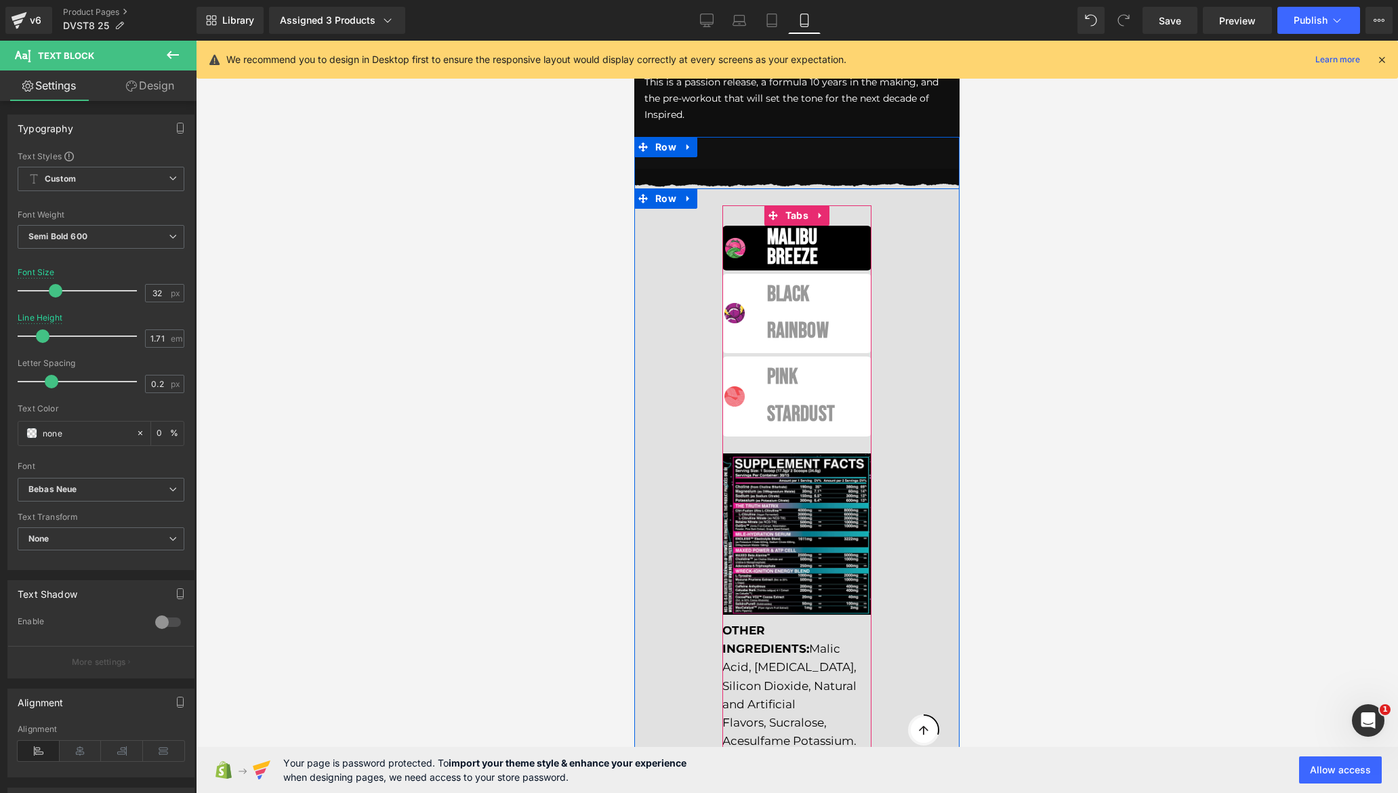
click at [788, 205] on span "Tabs" at bounding box center [797, 215] width 30 height 20
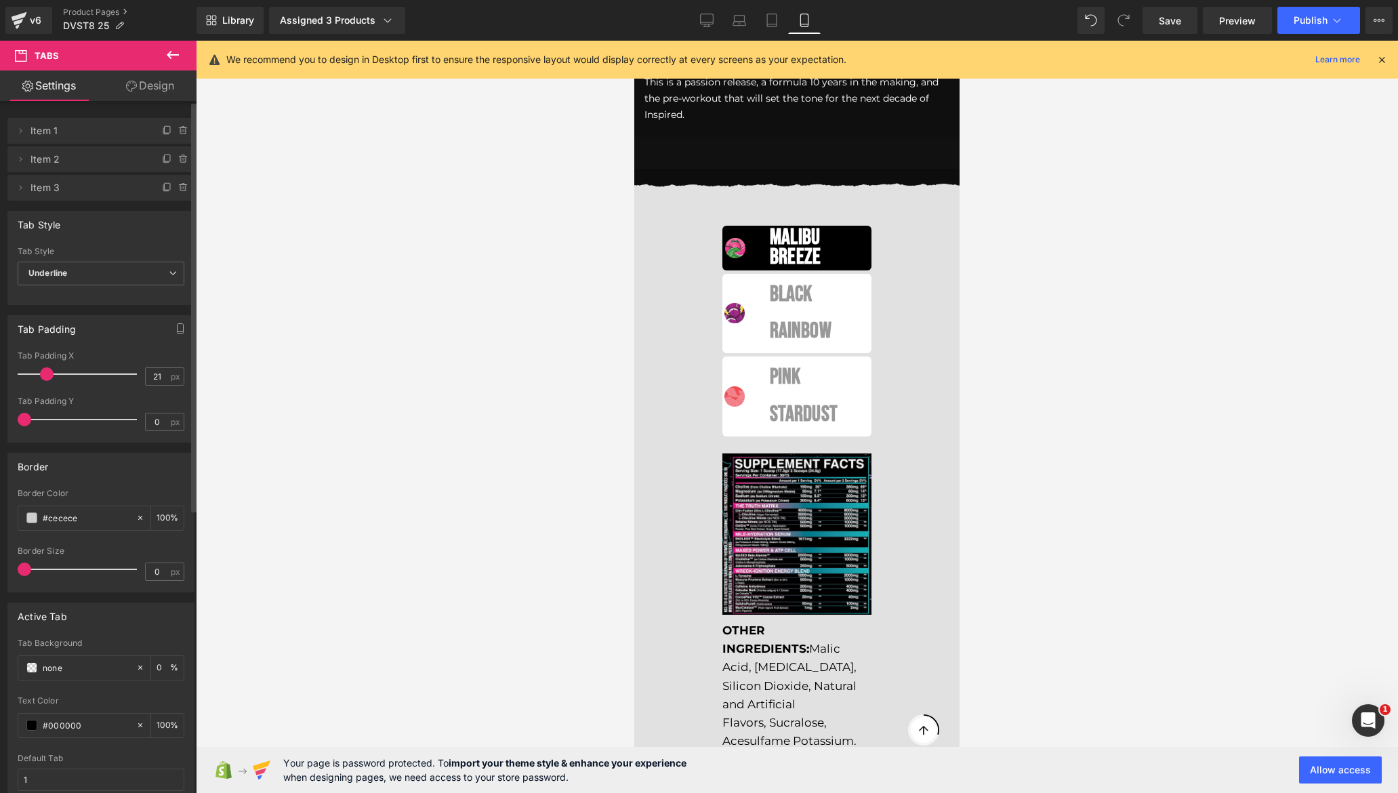
click at [45, 373] on div at bounding box center [80, 373] width 112 height 27
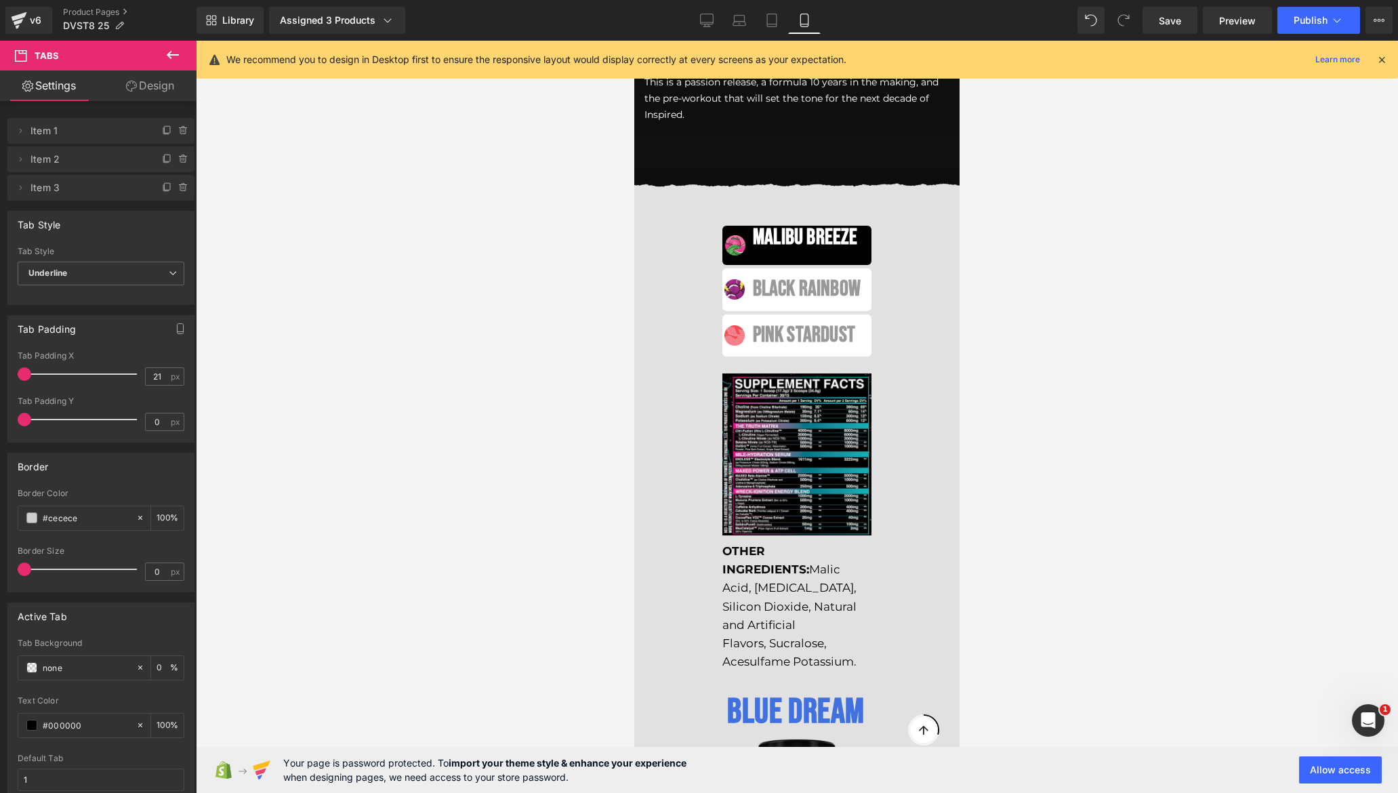
drag, startPoint x: 45, startPoint y: 373, endPoint x: -54, endPoint y: 379, distance: 98.4
click at [0, 379] on html "Tabs You are previewing how the will restyle your page. You can not edit Elemen…" at bounding box center [699, 396] width 1398 height 793
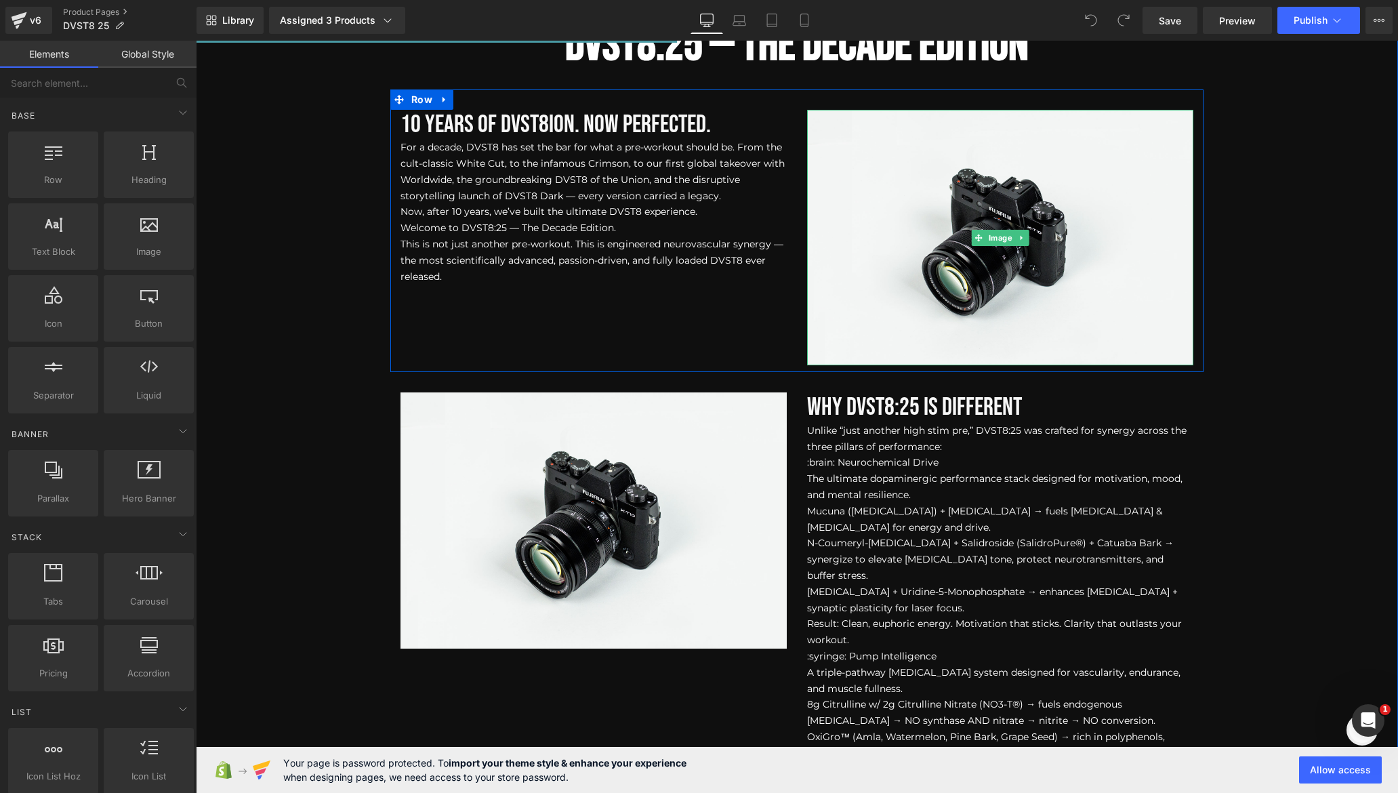
scroll to position [983, 0]
